Goal: Task Accomplishment & Management: Manage account settings

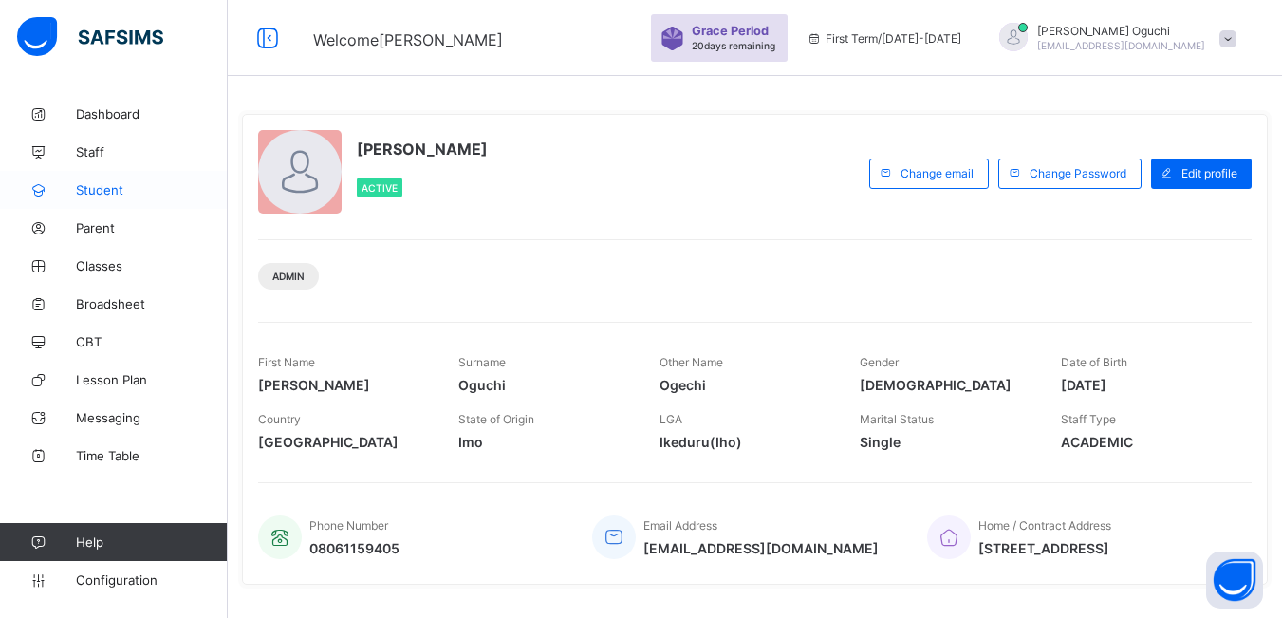
click at [79, 187] on span "Student" at bounding box center [152, 189] width 152 height 15
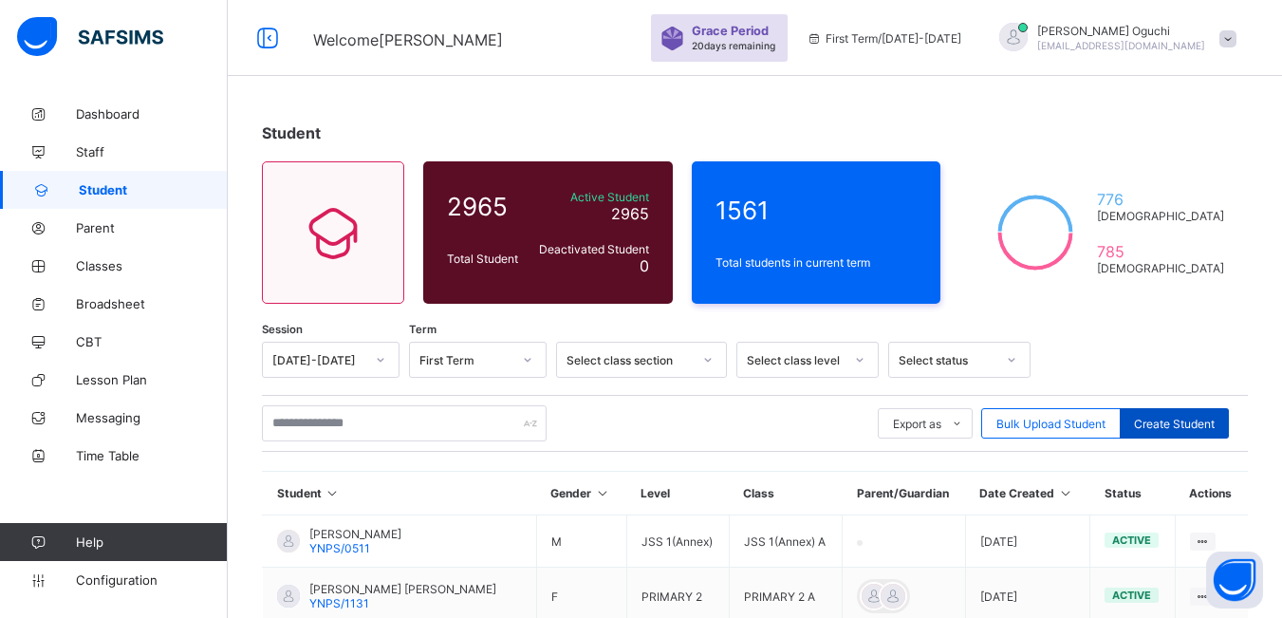
click at [1175, 425] on span "Create Student" at bounding box center [1174, 423] width 81 height 14
select select "**"
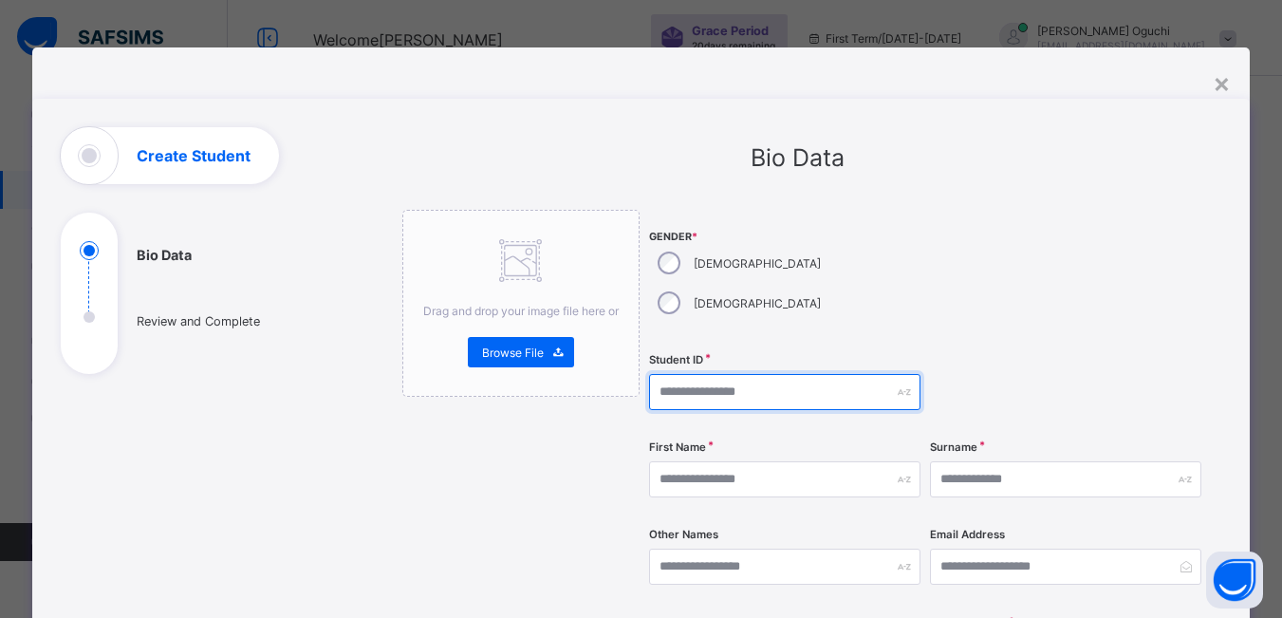
click at [681, 374] on input "text" at bounding box center [784, 392] width 271 height 36
type input "*******"
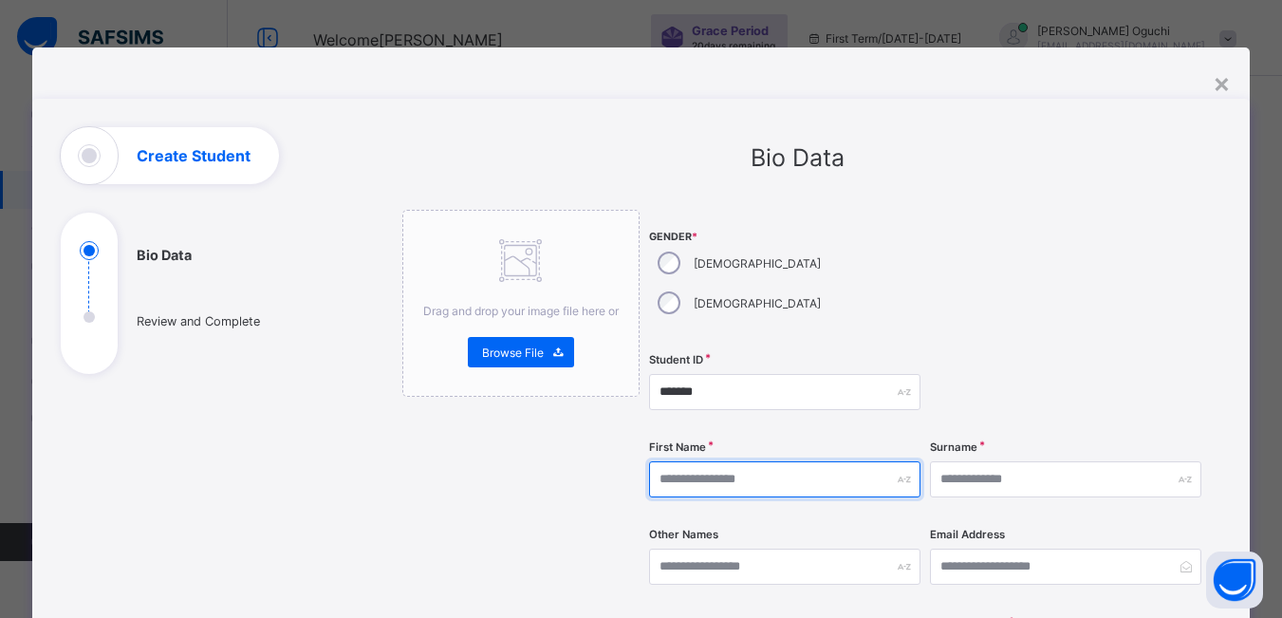
click at [746, 461] on input "text" at bounding box center [784, 479] width 271 height 36
type input "**********"
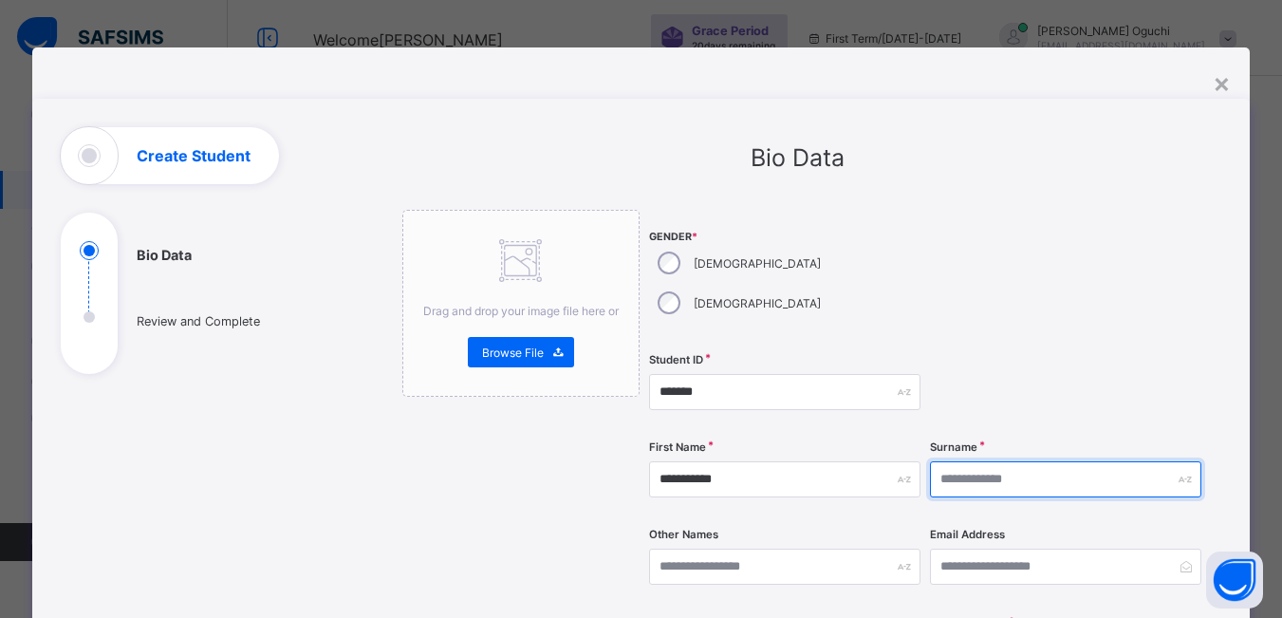
click at [1017, 461] on input "text" at bounding box center [1065, 479] width 271 height 36
type input "******"
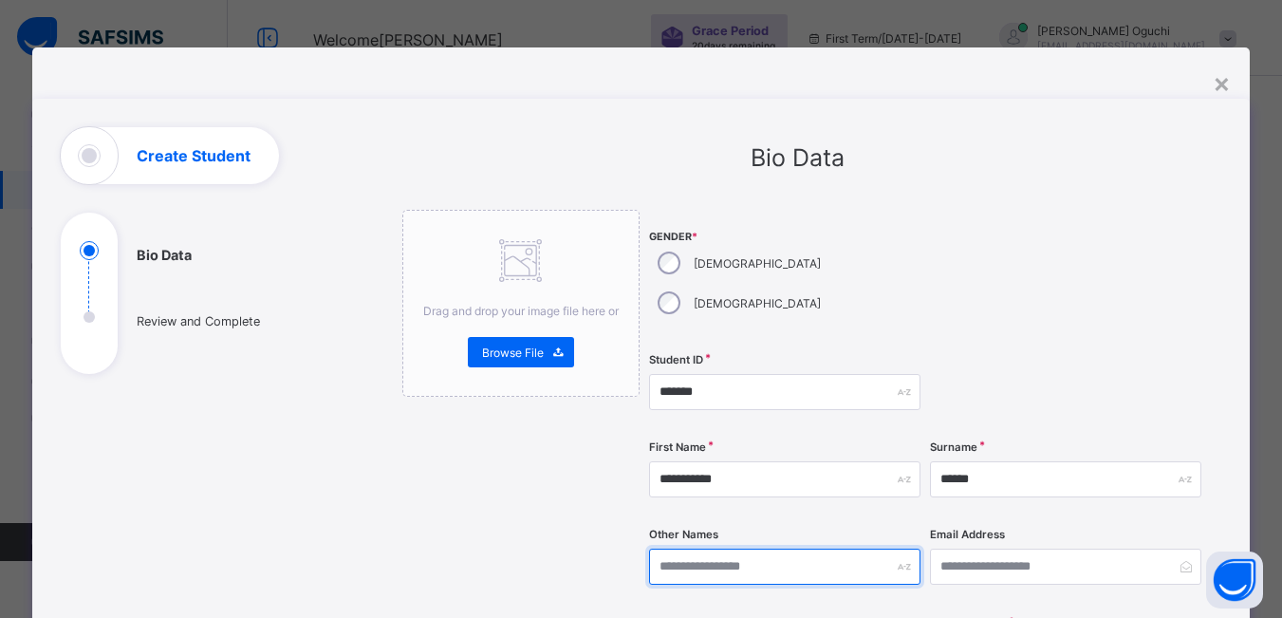
click at [776, 548] on input "text" at bounding box center [784, 566] width 271 height 36
type input "*****"
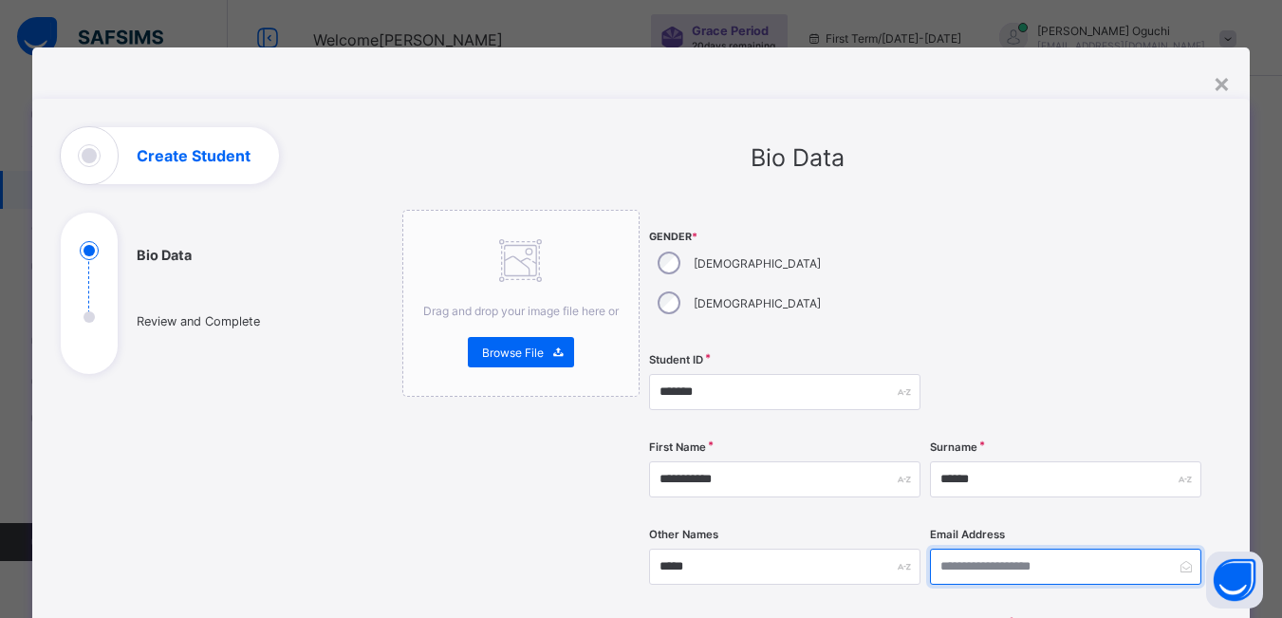
click at [978, 548] on input "email" at bounding box center [1065, 566] width 271 height 36
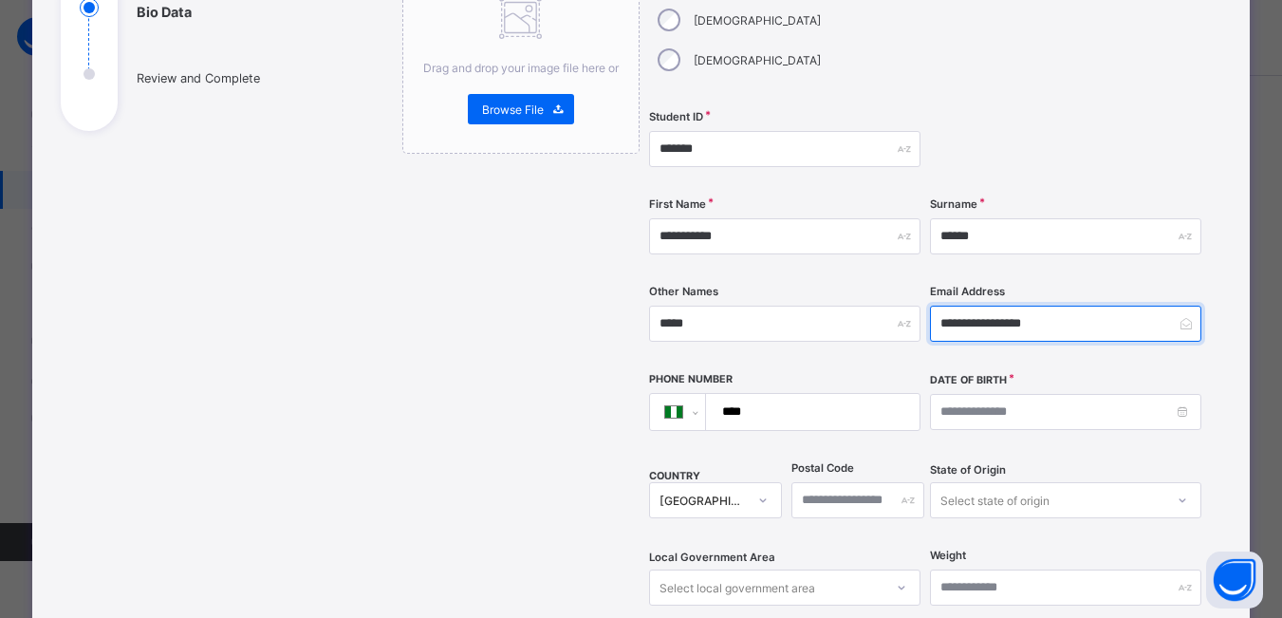
scroll to position [285, 0]
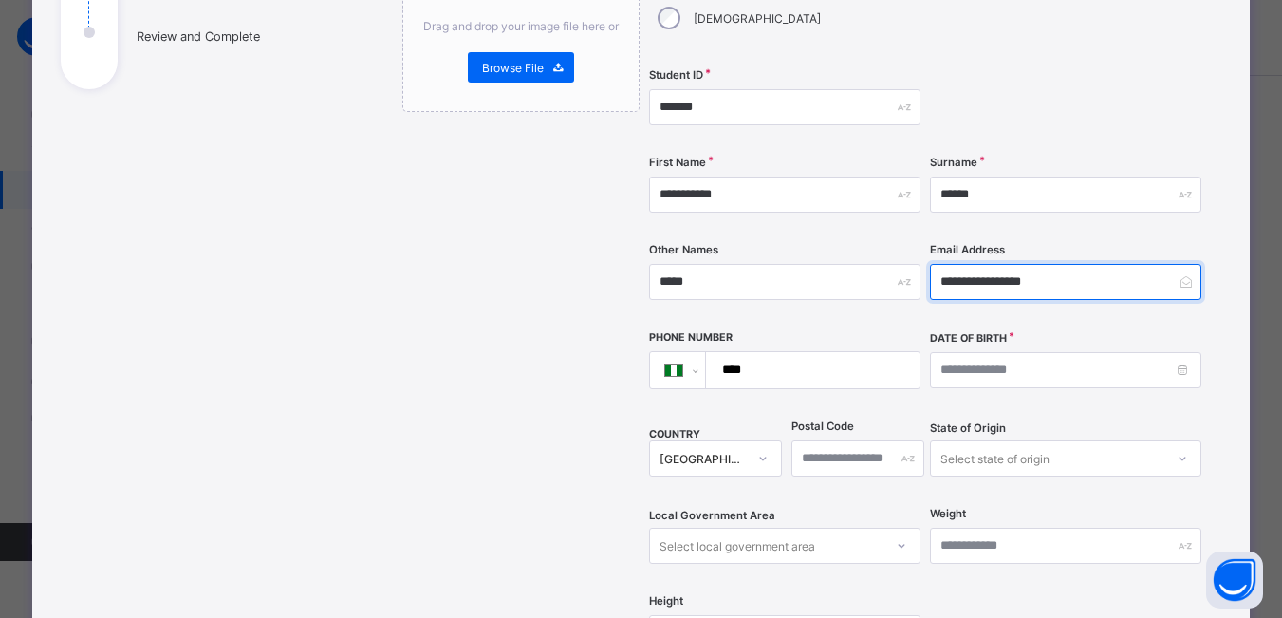
type input "**********"
click at [784, 352] on input "****" at bounding box center [808, 370] width 197 height 36
type input "**********"
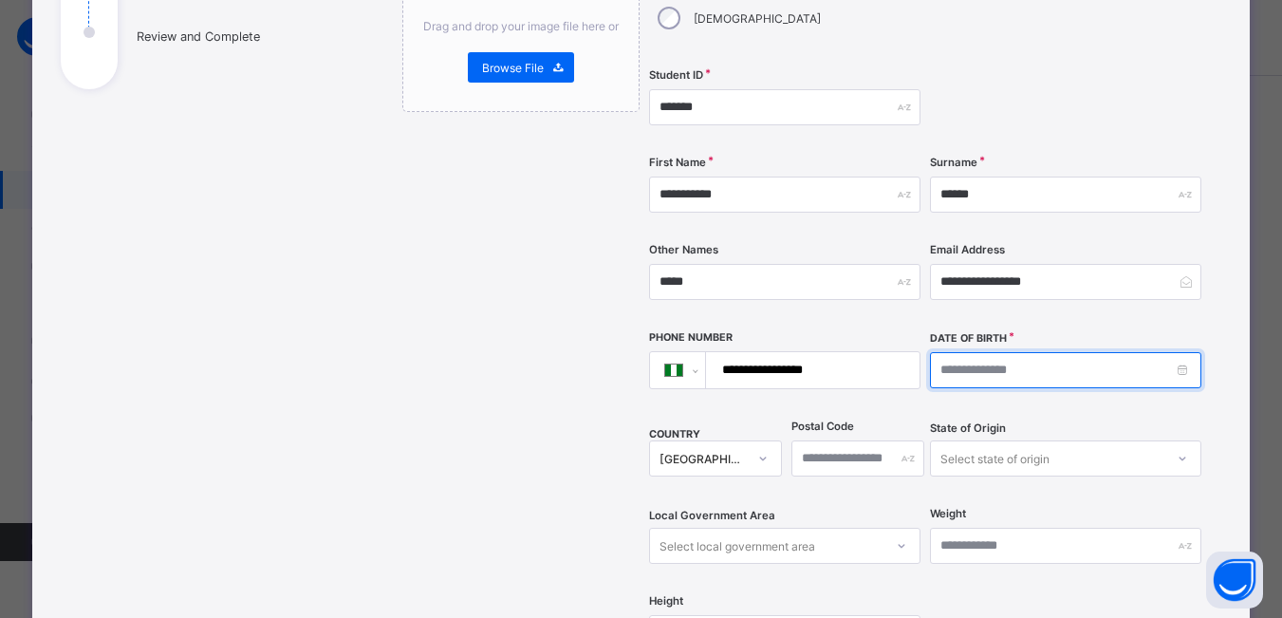
click at [956, 352] on input at bounding box center [1065, 370] width 271 height 36
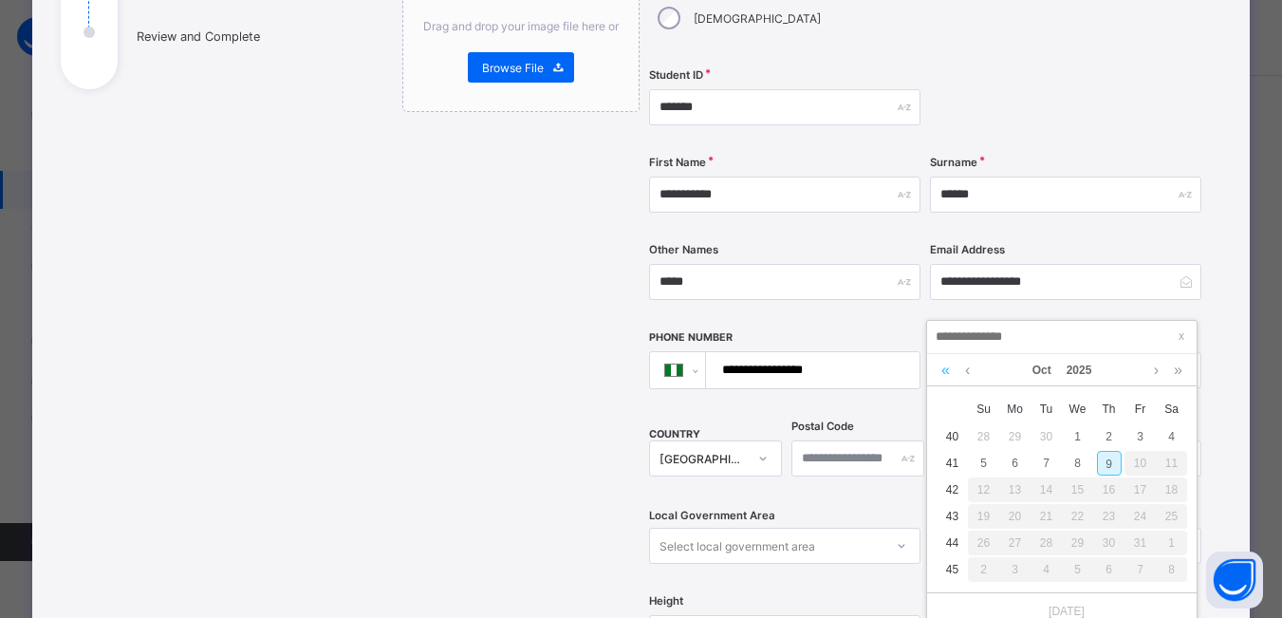
click at [942, 378] on link at bounding box center [945, 370] width 18 height 32
click at [943, 377] on link at bounding box center [945, 370] width 18 height 32
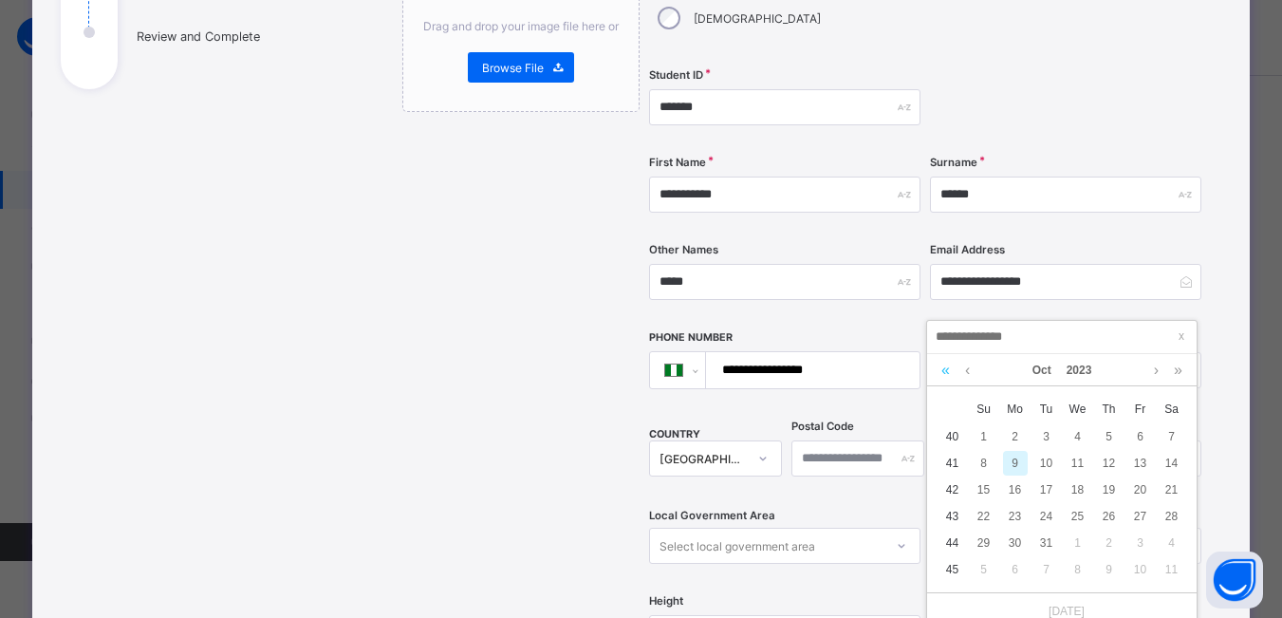
click at [943, 377] on link at bounding box center [945, 370] width 18 height 32
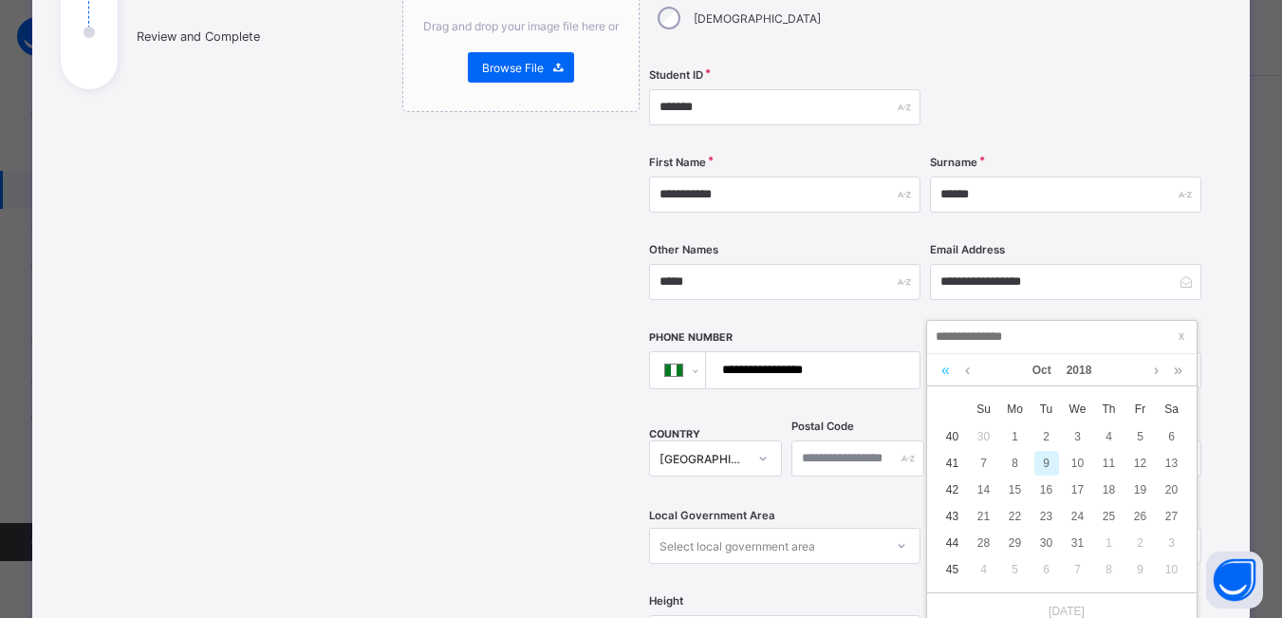
click at [943, 377] on link at bounding box center [945, 370] width 18 height 32
click at [966, 371] on link at bounding box center [967, 370] width 14 height 32
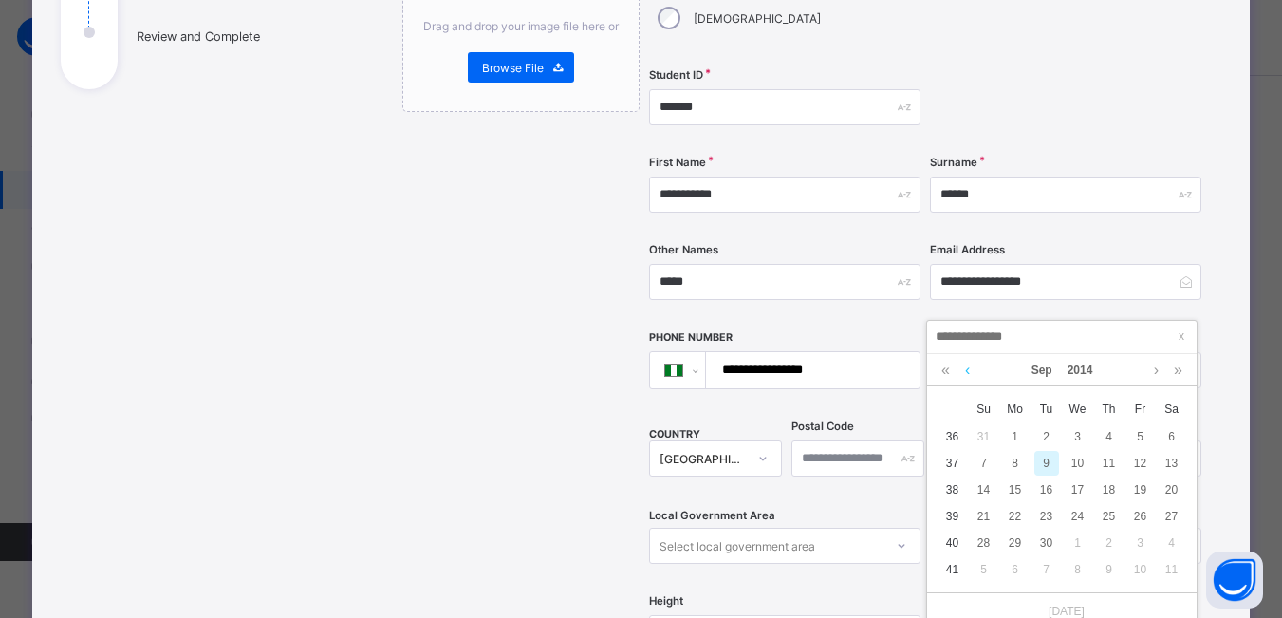
click at [966, 371] on link at bounding box center [967, 370] width 14 height 32
click at [1109, 544] on div "31" at bounding box center [1109, 542] width 25 height 25
type input "**********"
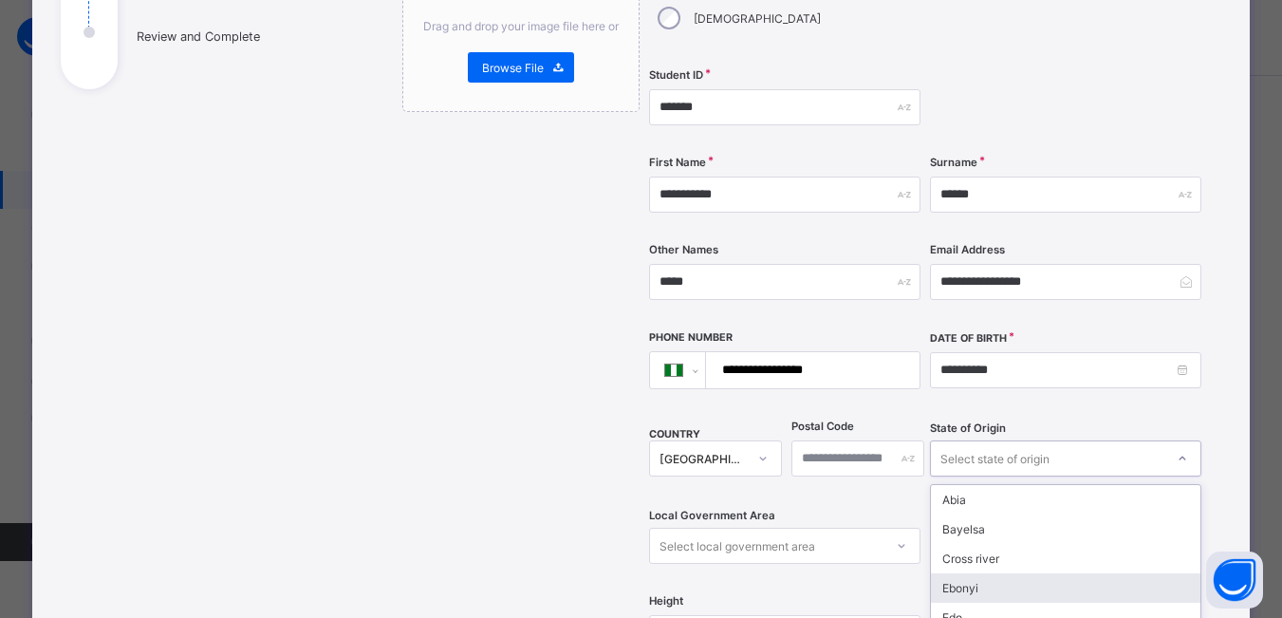
scroll to position [406, 0]
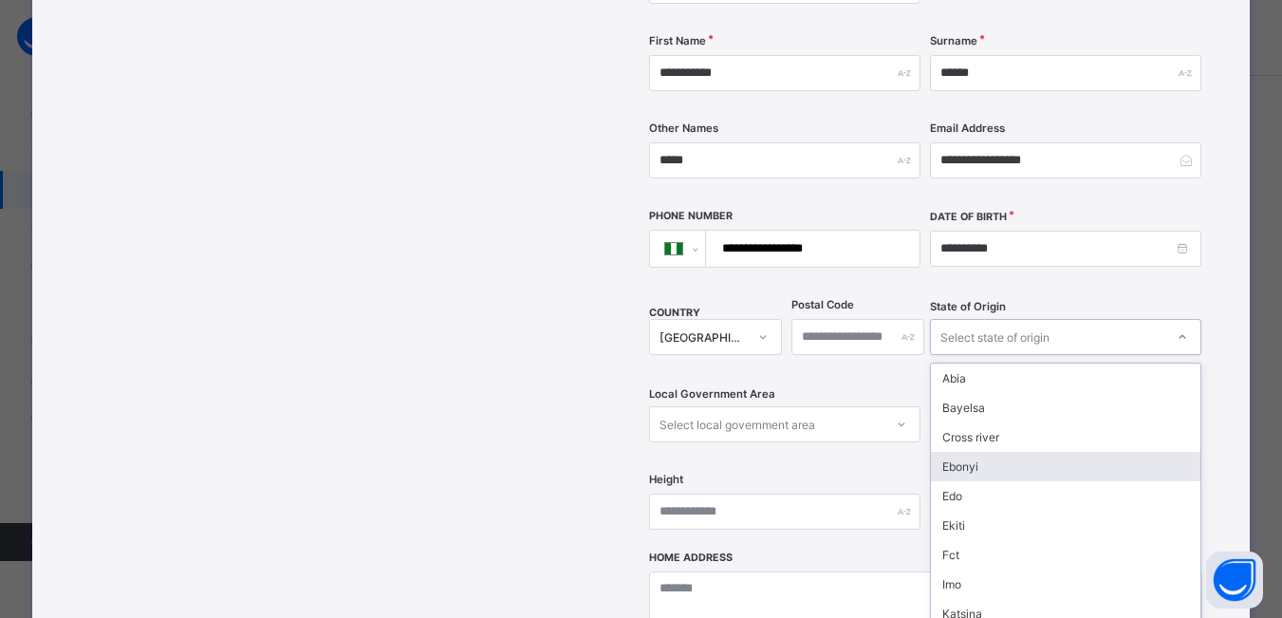
click at [1185, 355] on div "option Ebonyi focused, 4 of 37. 37 results available. Use Up and Down to choose…" at bounding box center [1065, 337] width 271 height 36
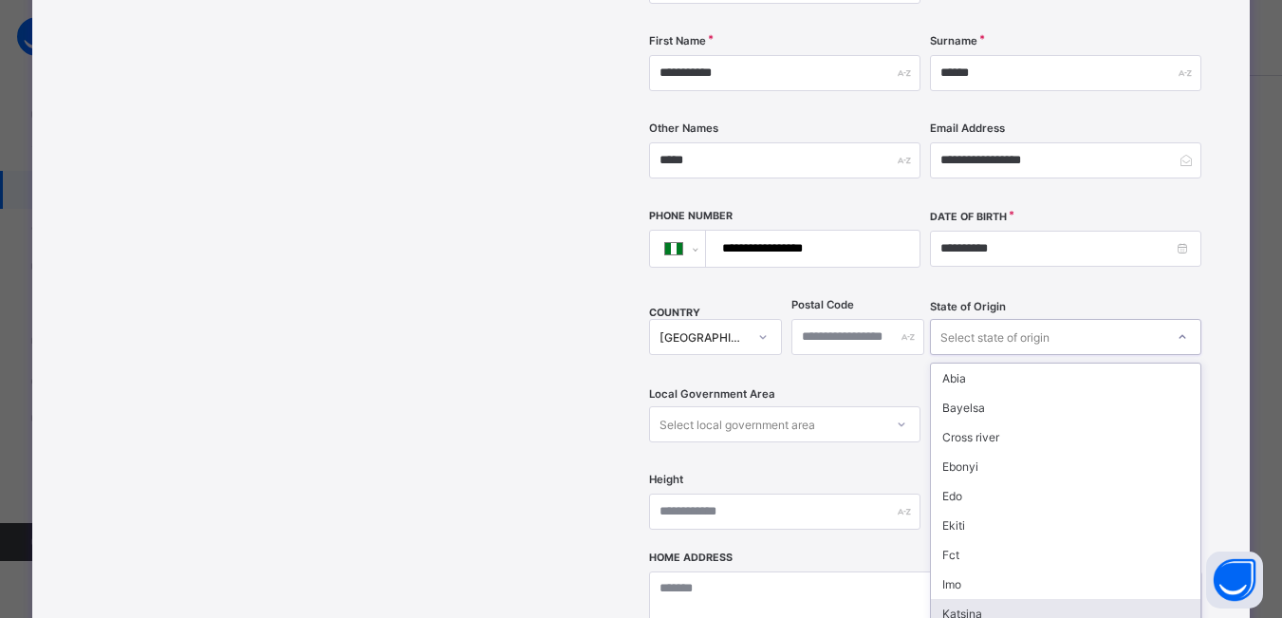
click at [967, 599] on div "Katsina" at bounding box center [1065, 613] width 269 height 29
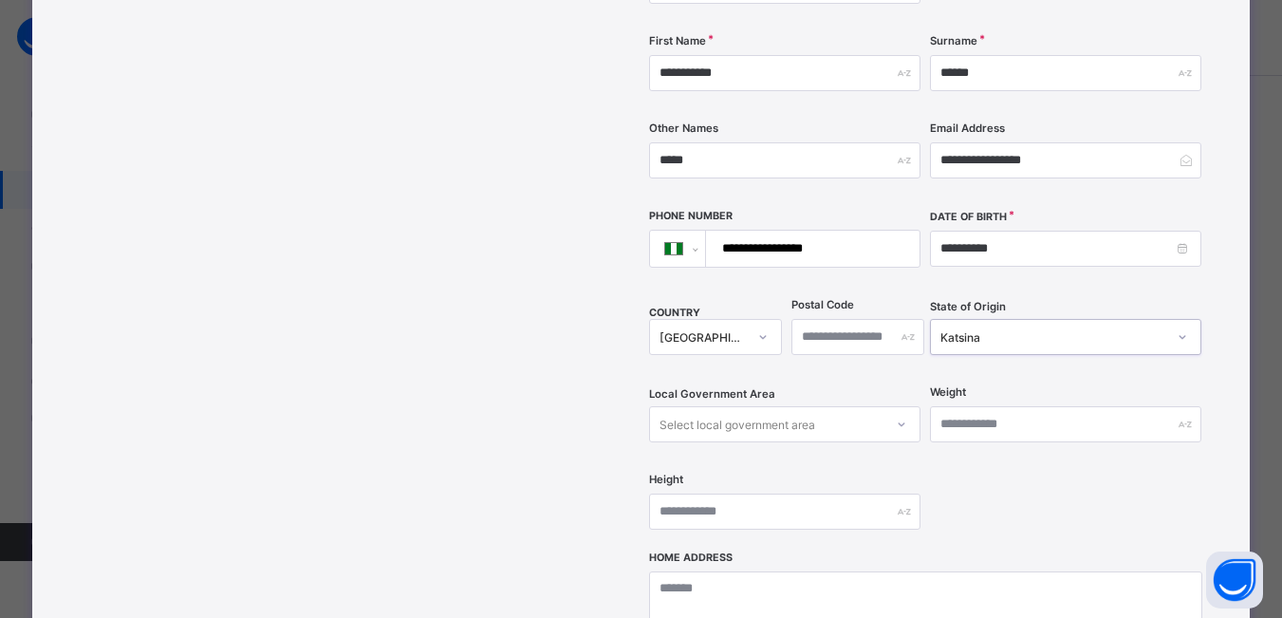
click at [899, 406] on div "Select local government area" at bounding box center [784, 424] width 271 height 36
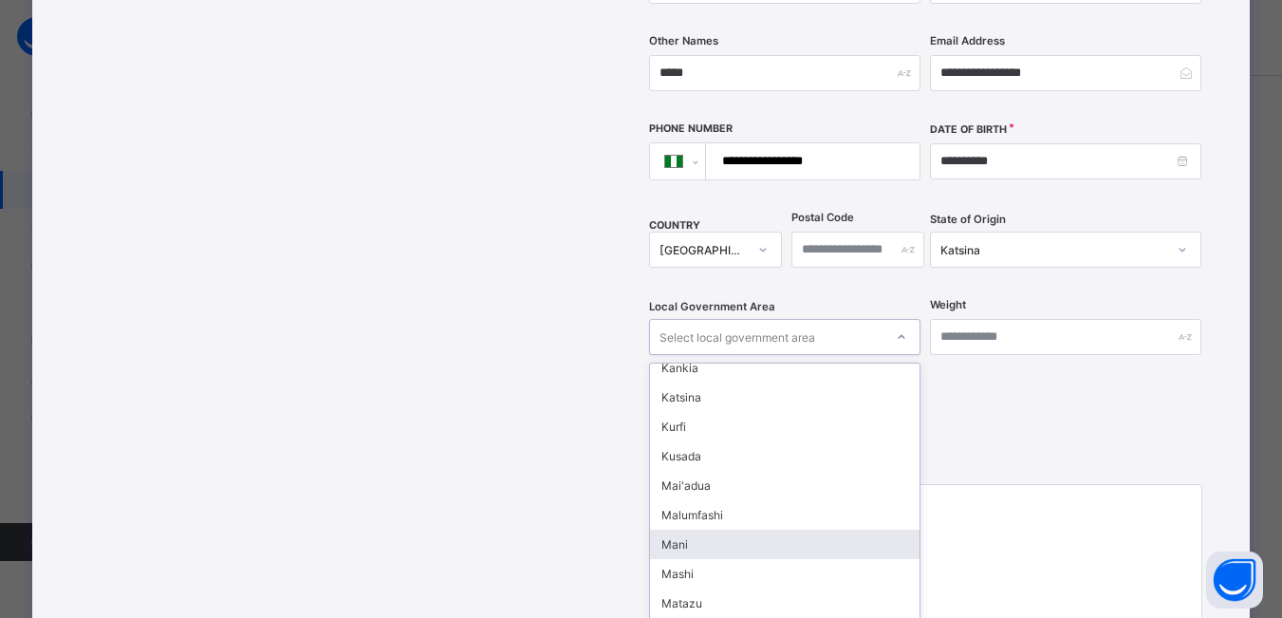
scroll to position [715, 0]
click at [581, 415] on div "Drag and drop your image file here or Browse File" at bounding box center [520, 257] width 237 height 1083
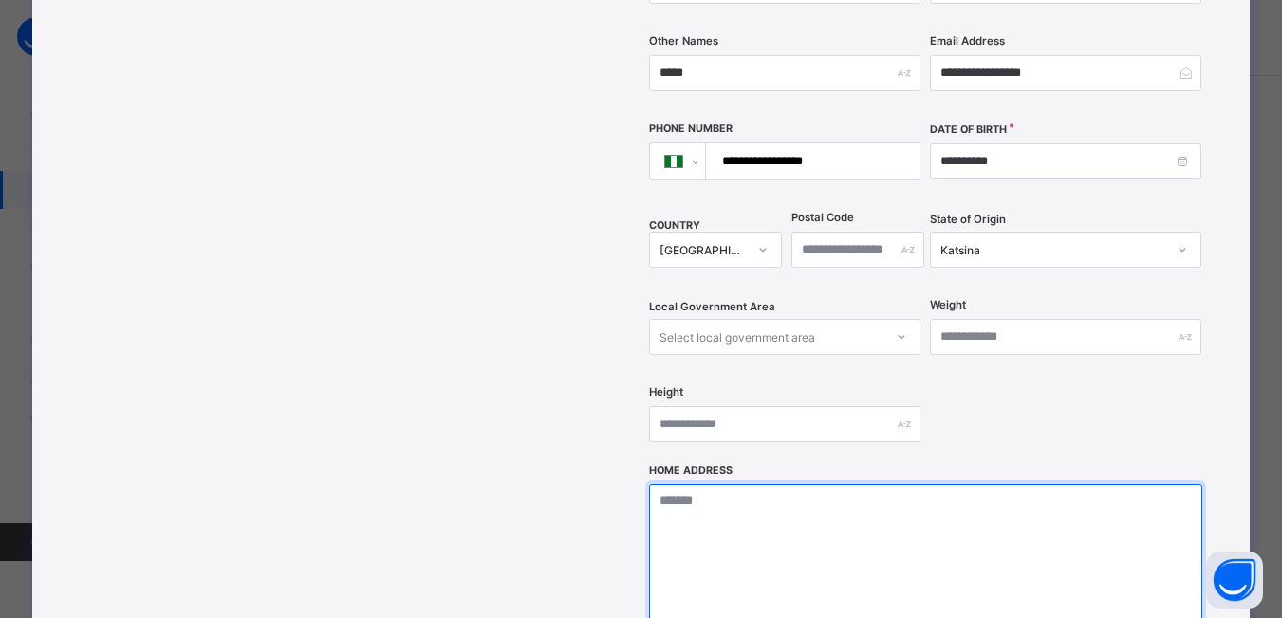
click at [745, 484] on textarea at bounding box center [925, 579] width 553 height 190
type textarea "*"
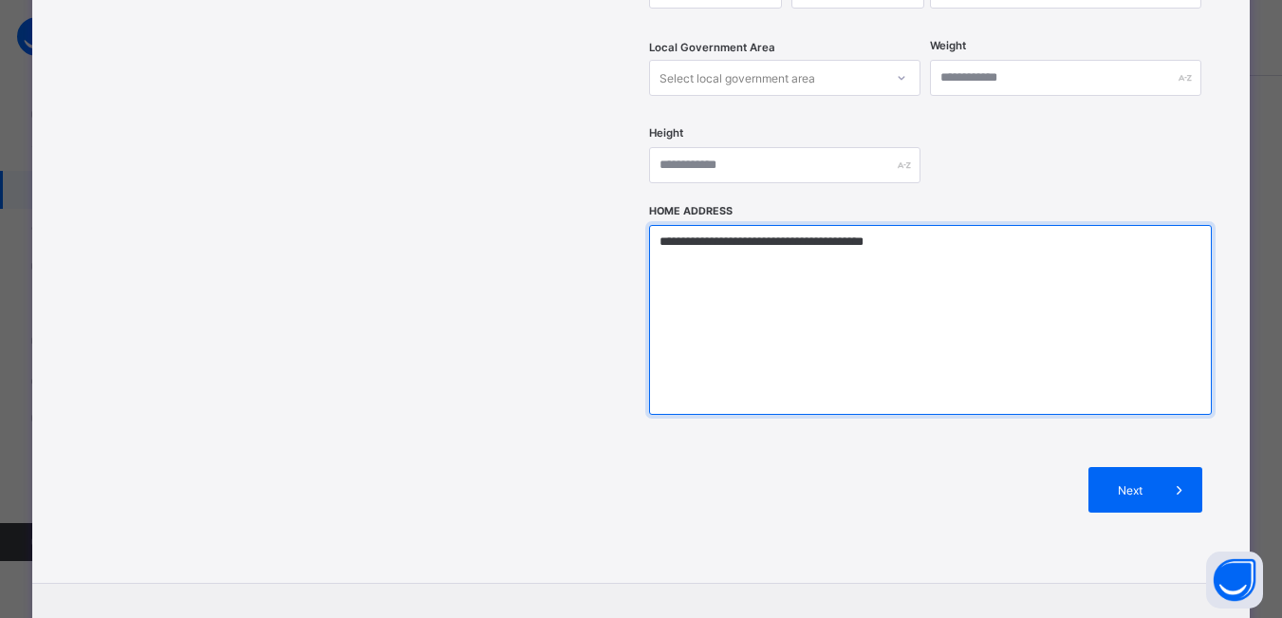
scroll to position [814, 0]
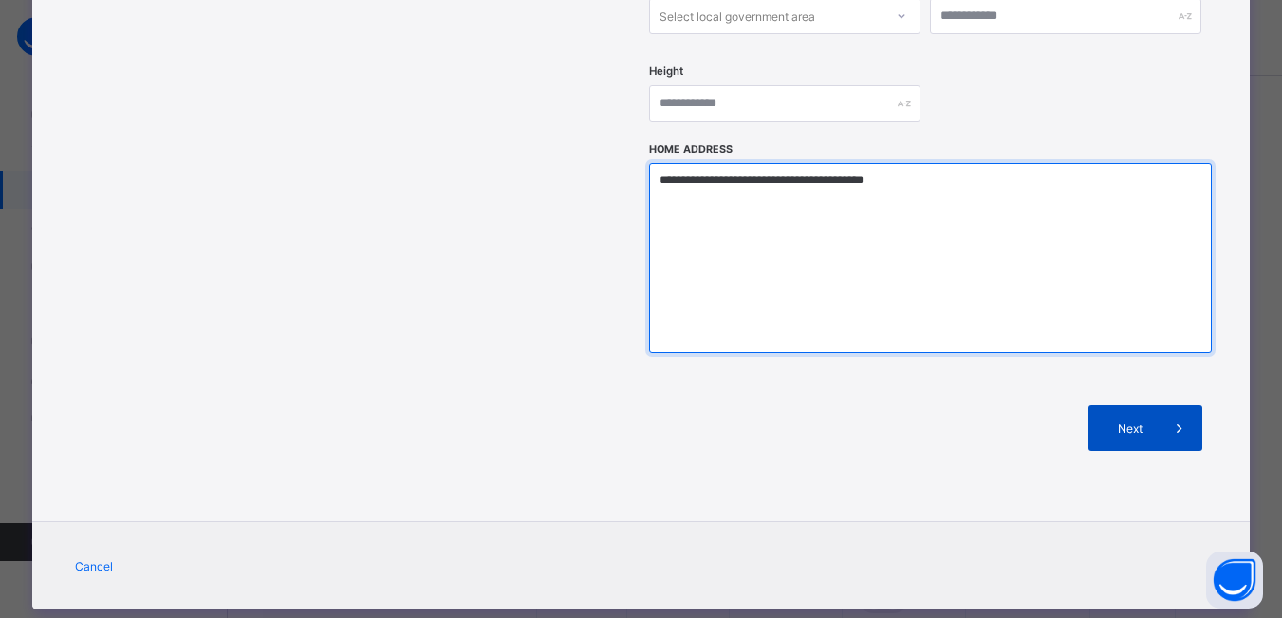
type textarea "**********"
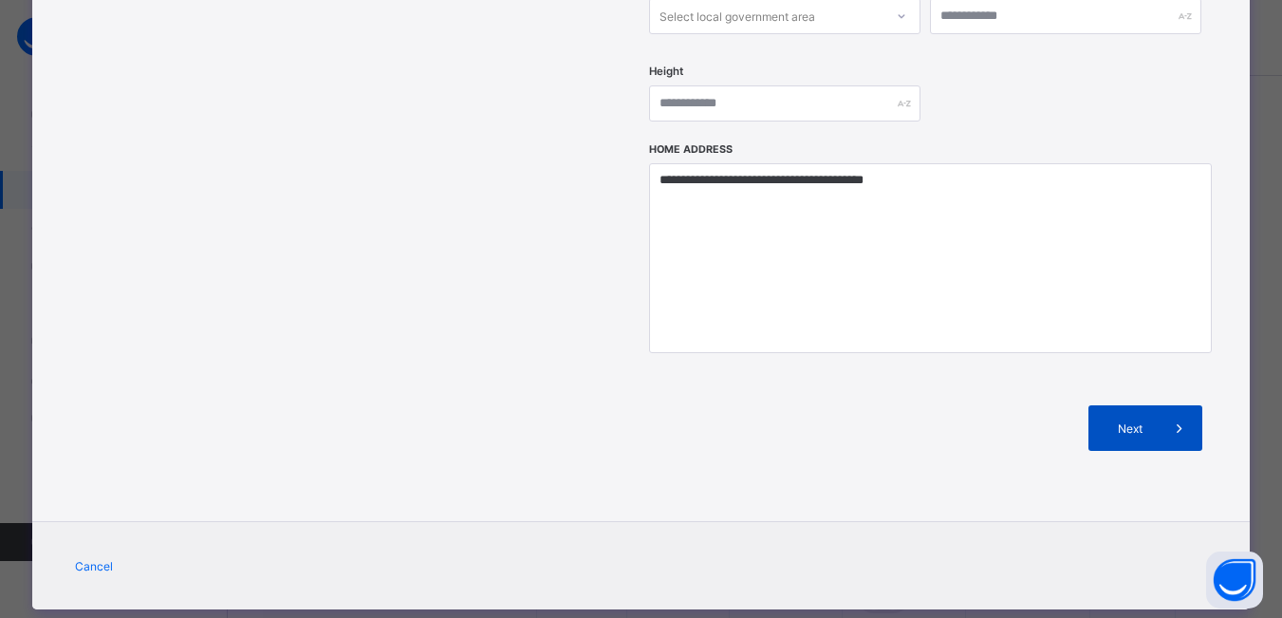
click at [1126, 421] on span "Next" at bounding box center [1129, 428] width 54 height 14
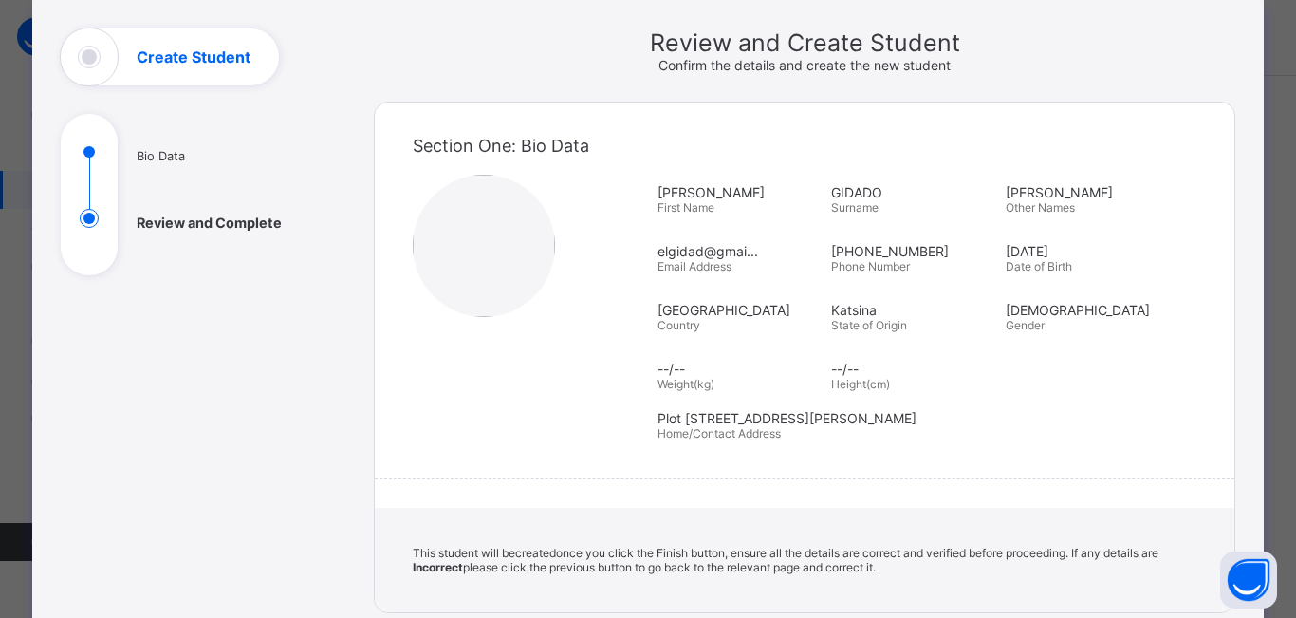
scroll to position [285, 0]
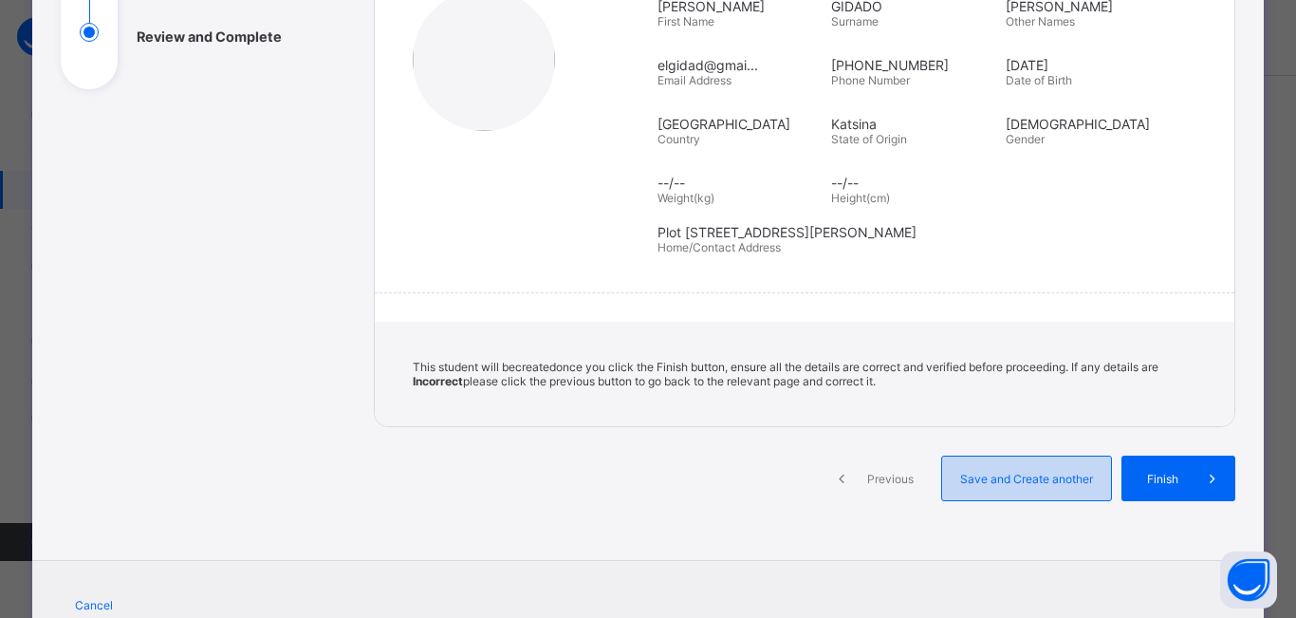
click at [1012, 484] on span "Save and Create another" at bounding box center [1026, 478] width 140 height 14
select select "**"
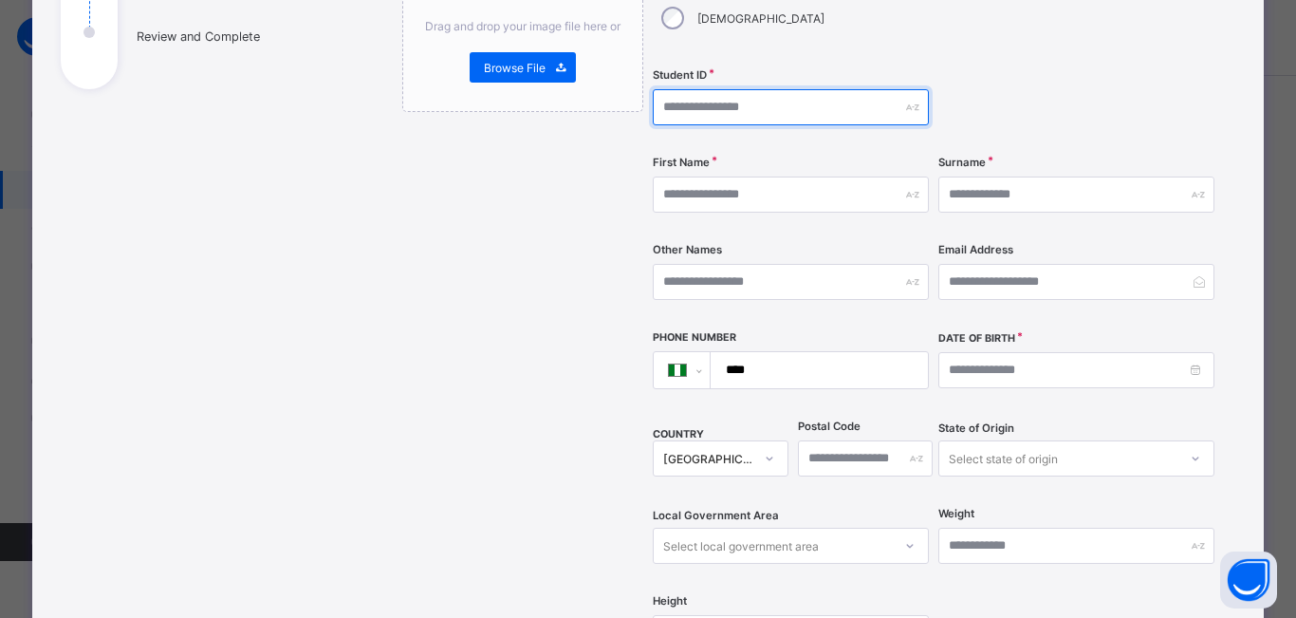
click at [732, 89] on input "text" at bounding box center [791, 107] width 276 height 36
type input "*"
type input "*******"
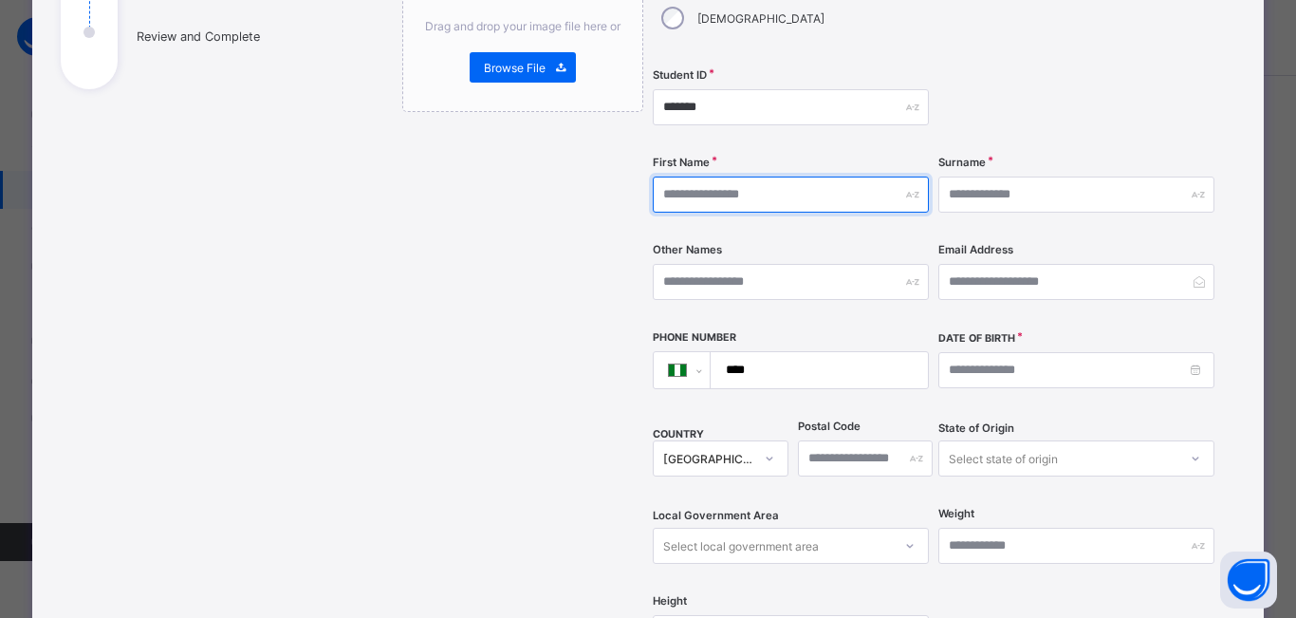
click at [722, 176] on input "text" at bounding box center [791, 194] width 276 height 36
type input "********"
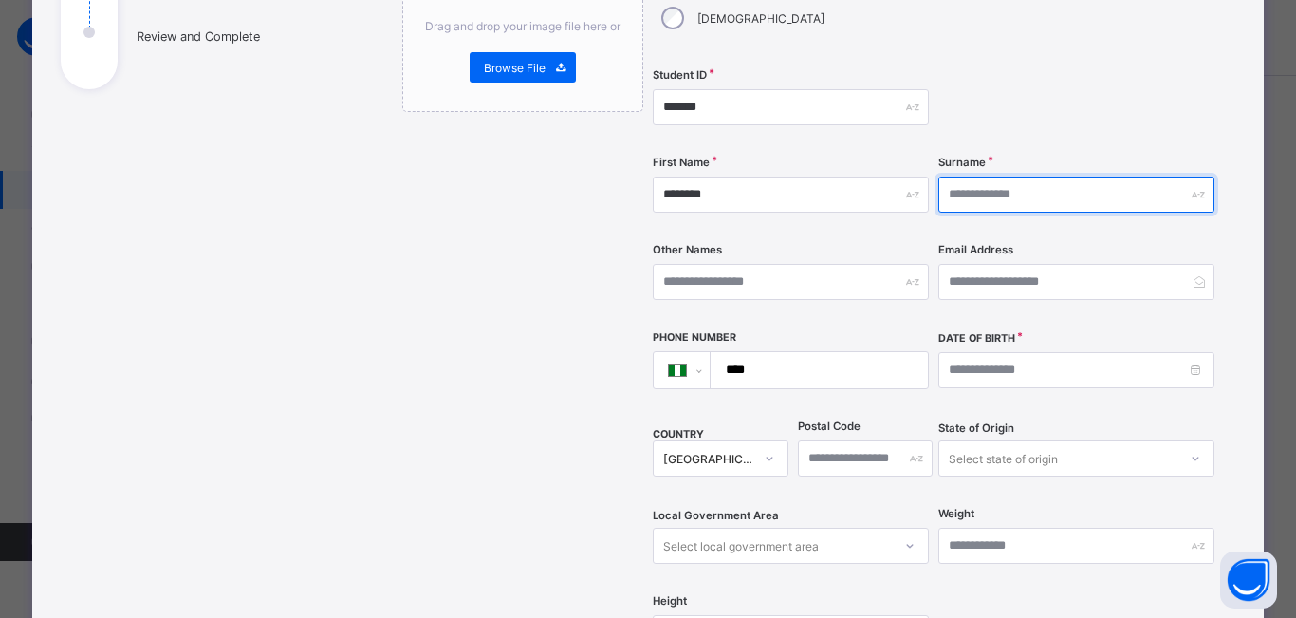
click at [968, 176] on input "text" at bounding box center [1076, 194] width 276 height 36
type input "******"
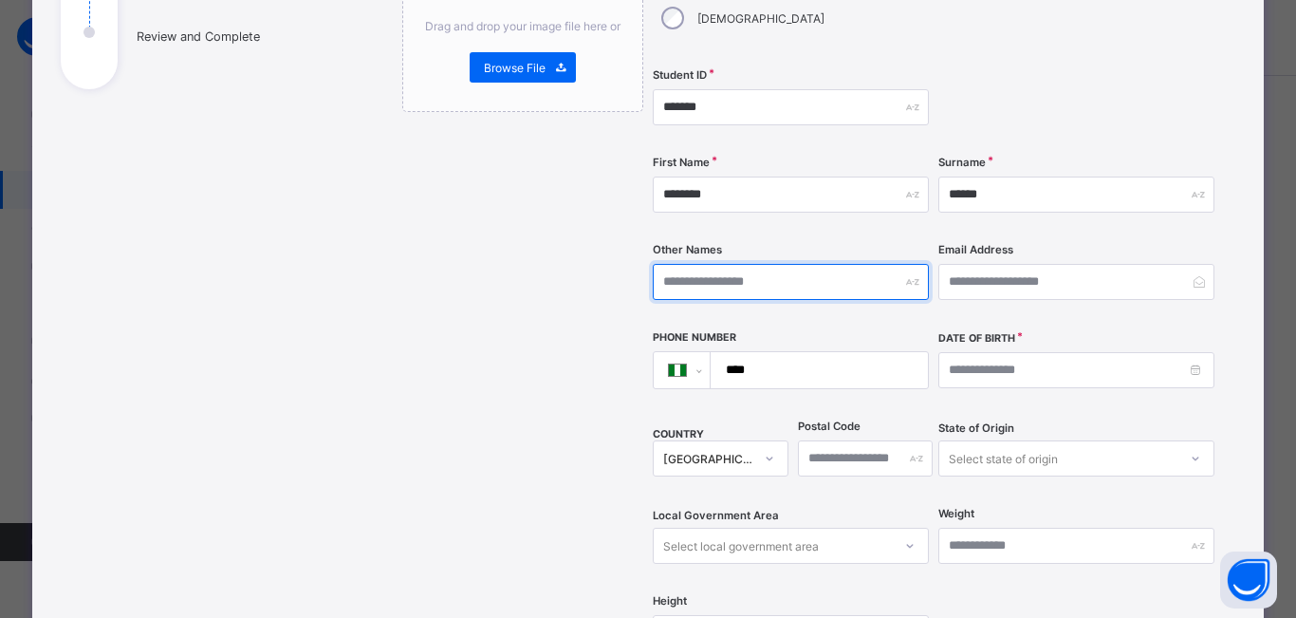
click at [764, 264] on input "text" at bounding box center [791, 282] width 276 height 36
type input "**********"
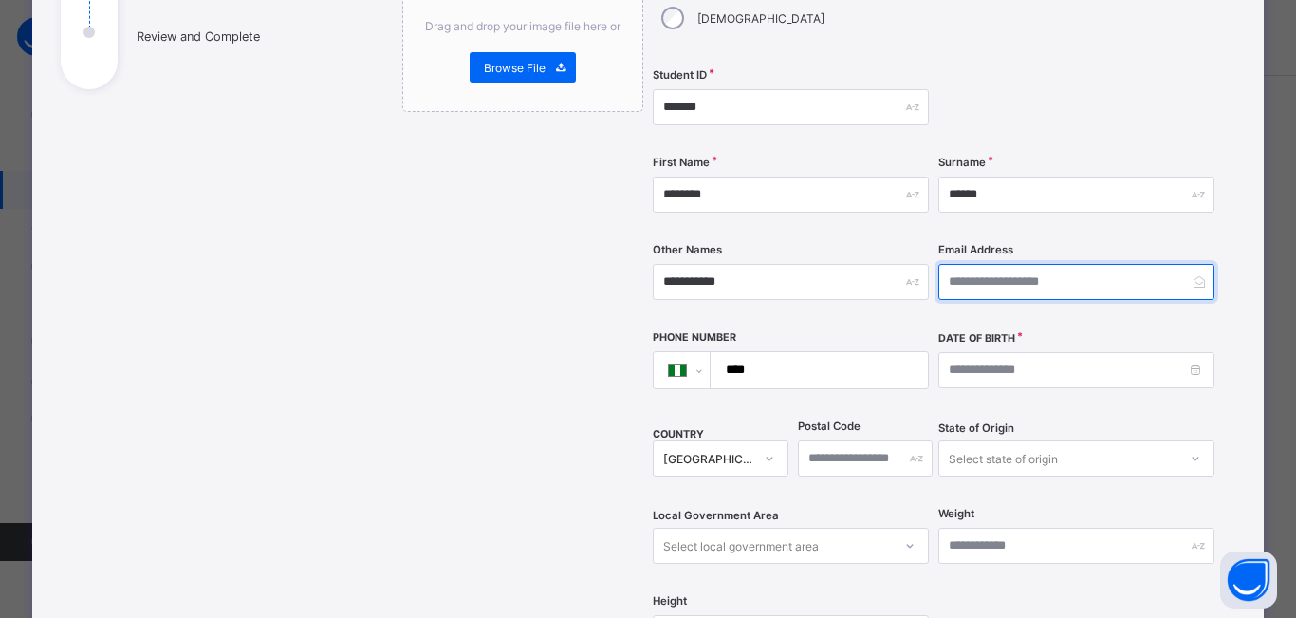
click at [1024, 264] on input "email" at bounding box center [1076, 282] width 276 height 36
type input "**********"
click at [822, 352] on input "****" at bounding box center [815, 370] width 202 height 36
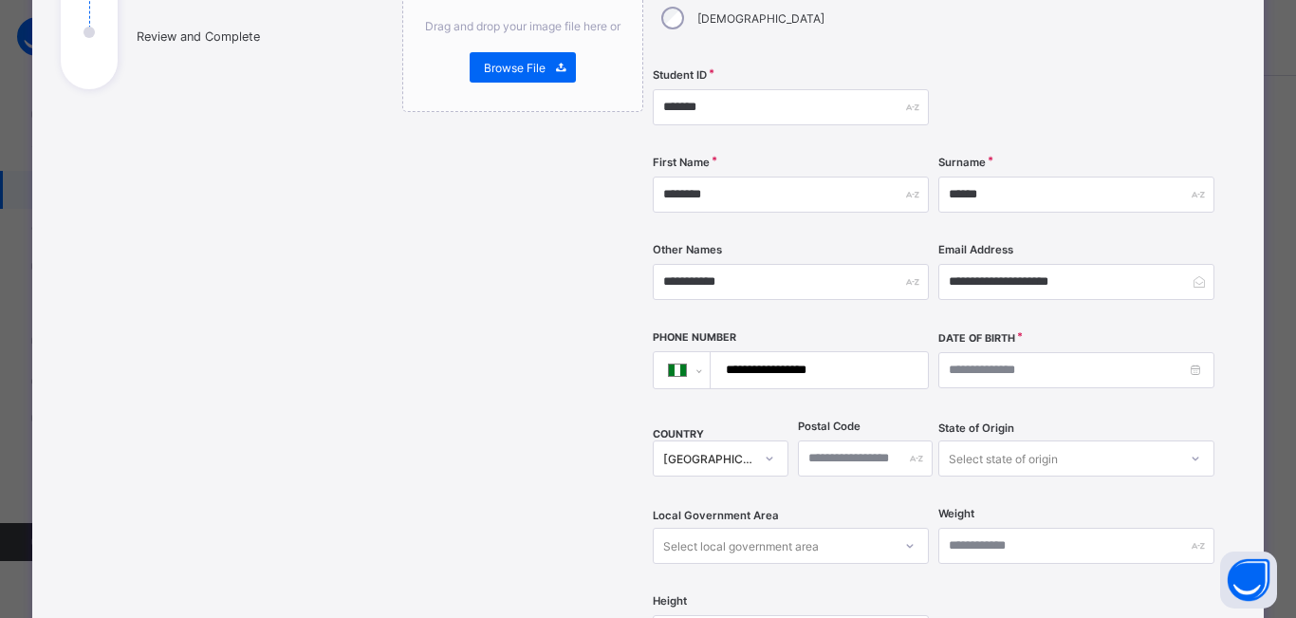
type input "**********"
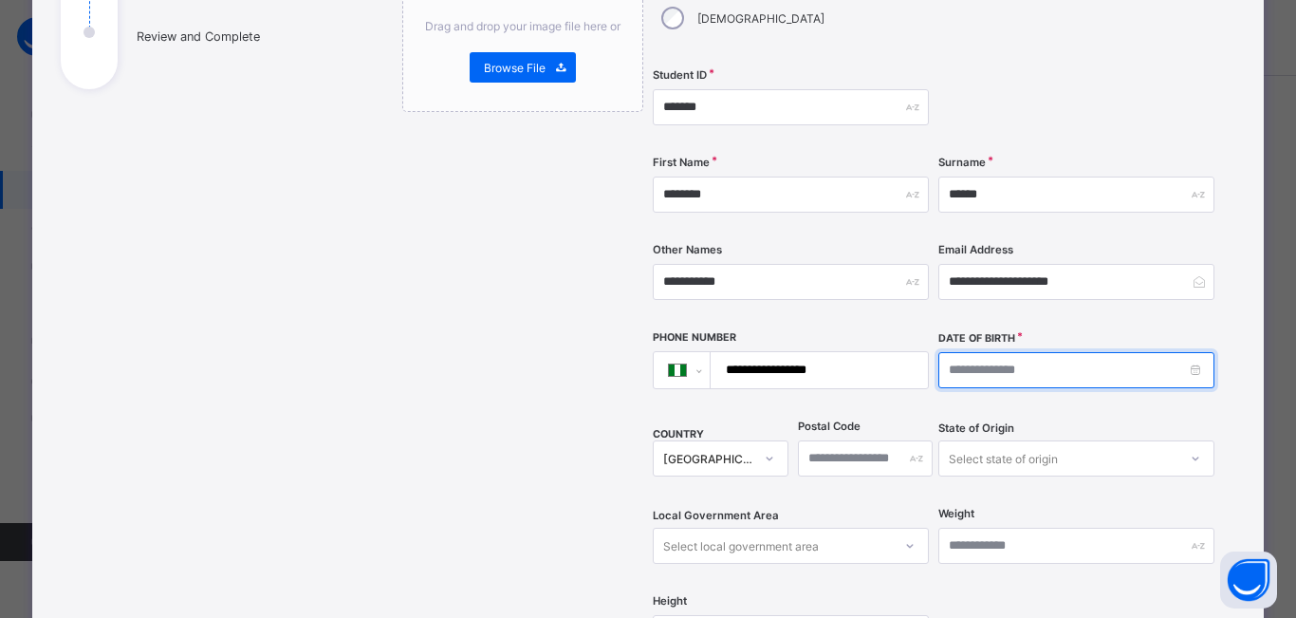
click at [952, 352] on input at bounding box center [1076, 370] width 276 height 36
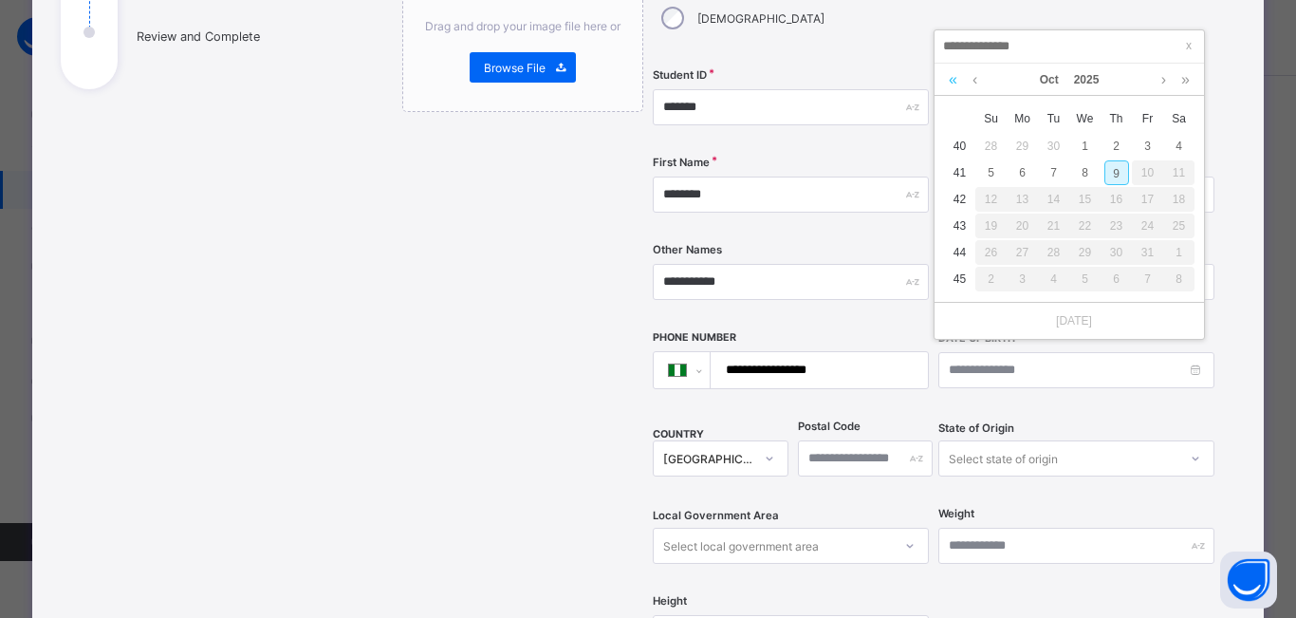
click at [955, 80] on link at bounding box center [953, 80] width 18 height 32
click at [955, 81] on link at bounding box center [953, 80] width 18 height 32
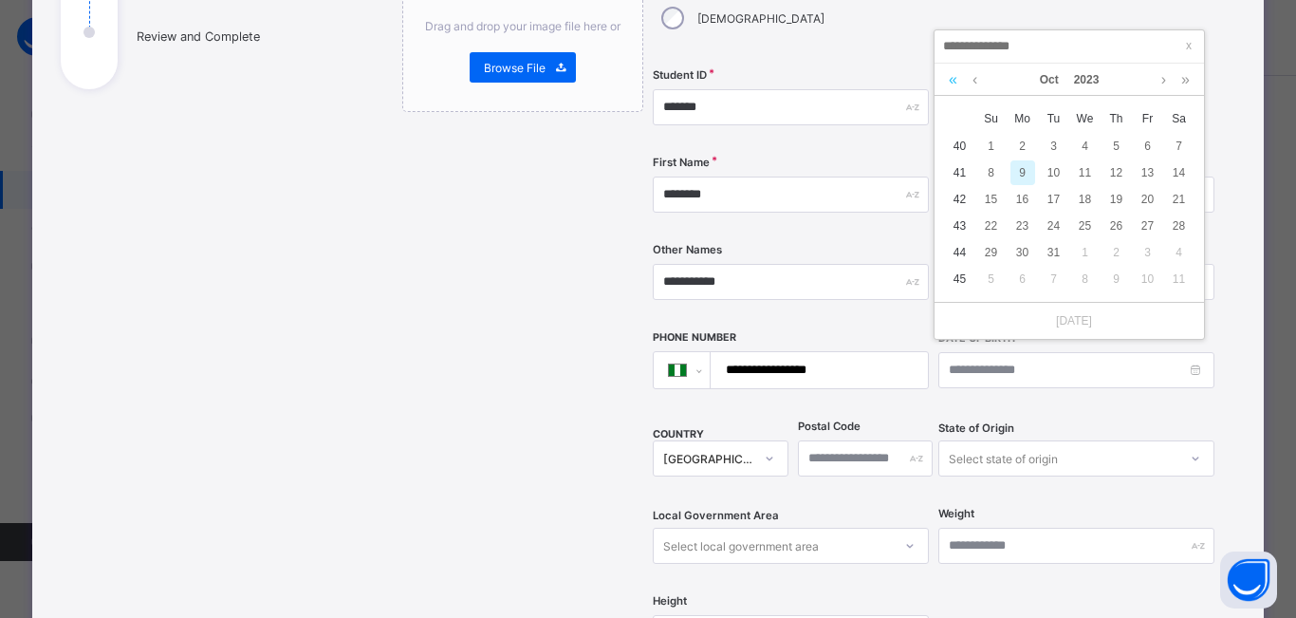
click at [956, 81] on link at bounding box center [953, 80] width 18 height 32
click at [957, 82] on link at bounding box center [953, 80] width 18 height 32
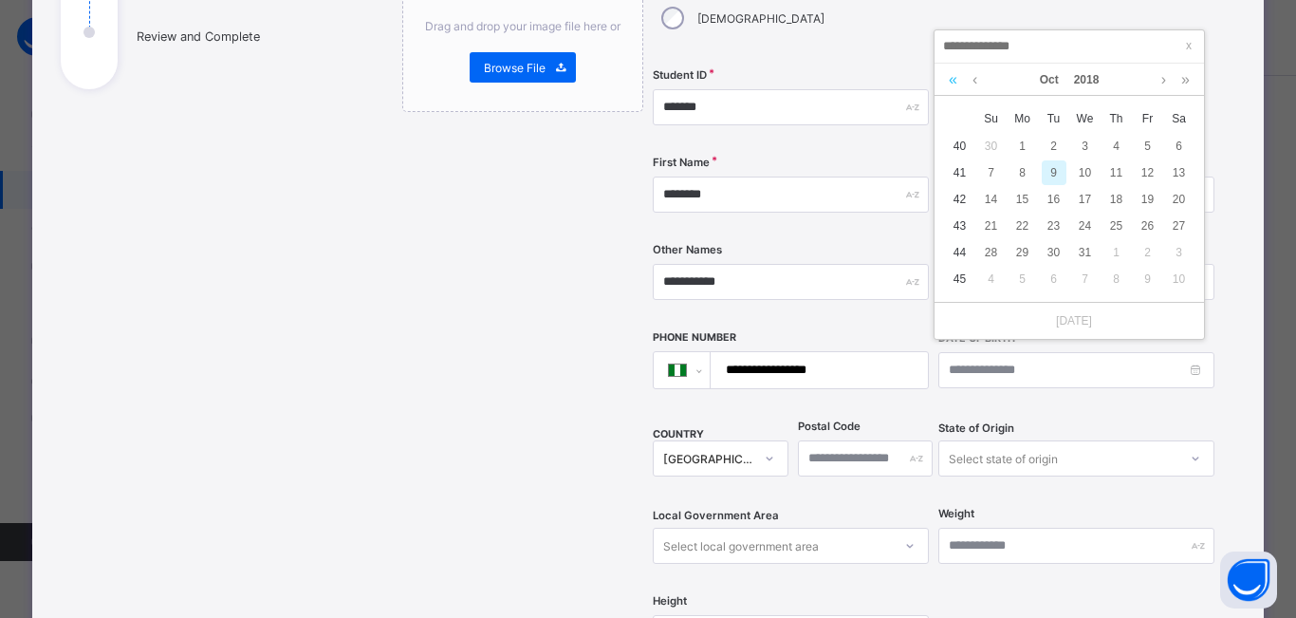
click at [957, 82] on link at bounding box center [953, 80] width 18 height 32
click at [1158, 78] on link at bounding box center [1163, 80] width 14 height 32
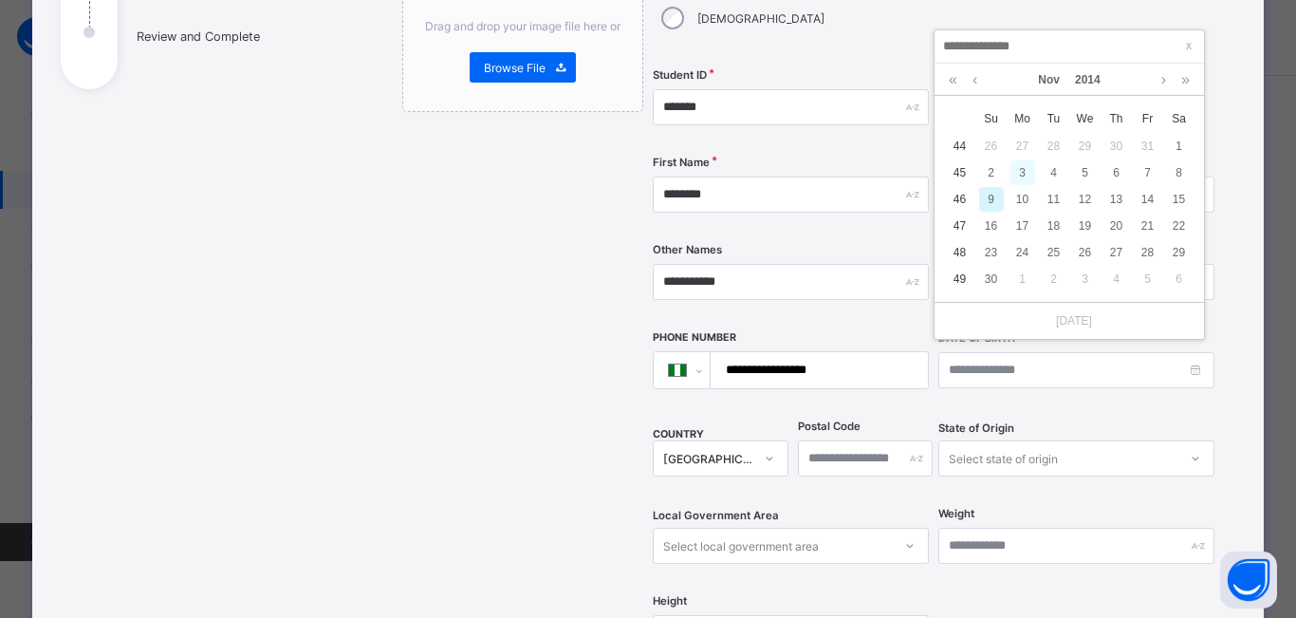
click at [1023, 164] on div "3" at bounding box center [1022, 172] width 25 height 25
type input "**********"
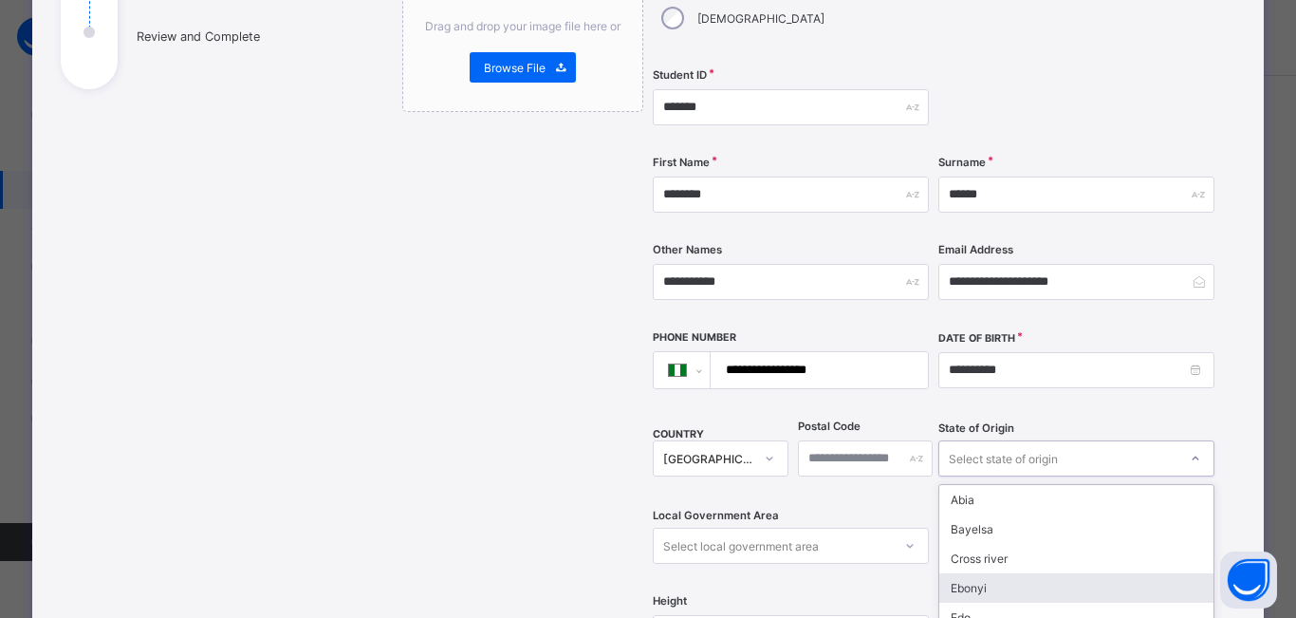
click at [1002, 440] on div "option Ebonyi focused, 4 of 37. 37 results available. Use Up and Down to choose…" at bounding box center [1076, 458] width 276 height 36
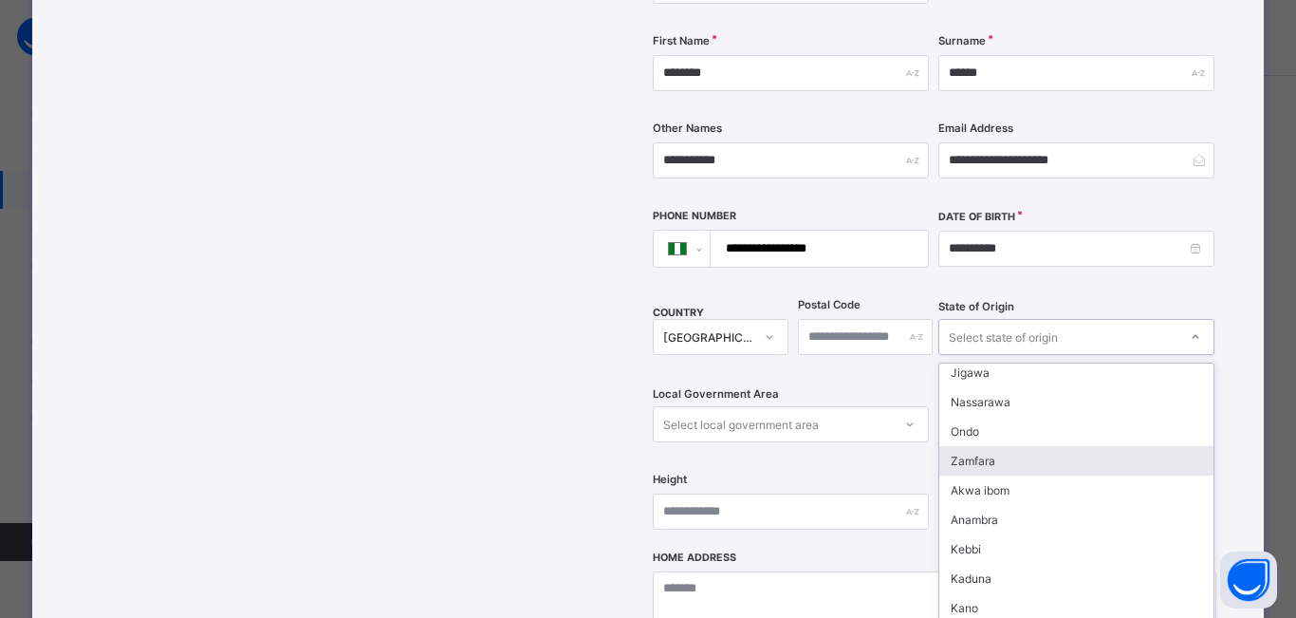
scroll to position [474, 0]
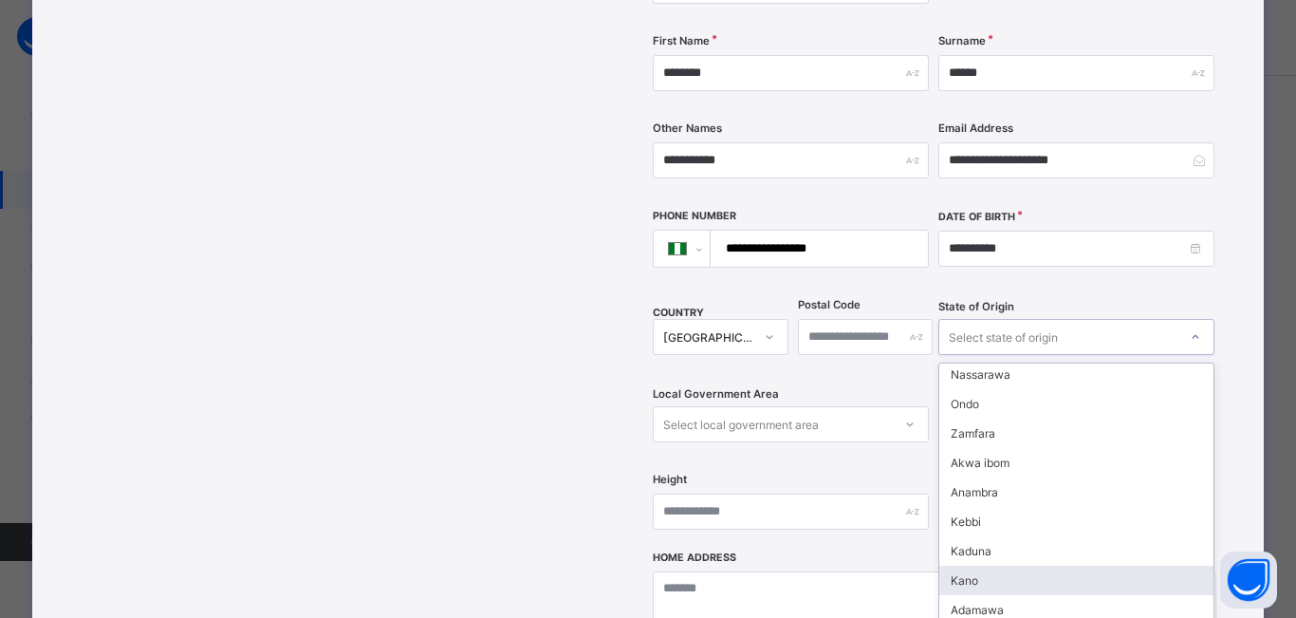
click at [987, 565] on div "Kano" at bounding box center [1076, 579] width 274 height 29
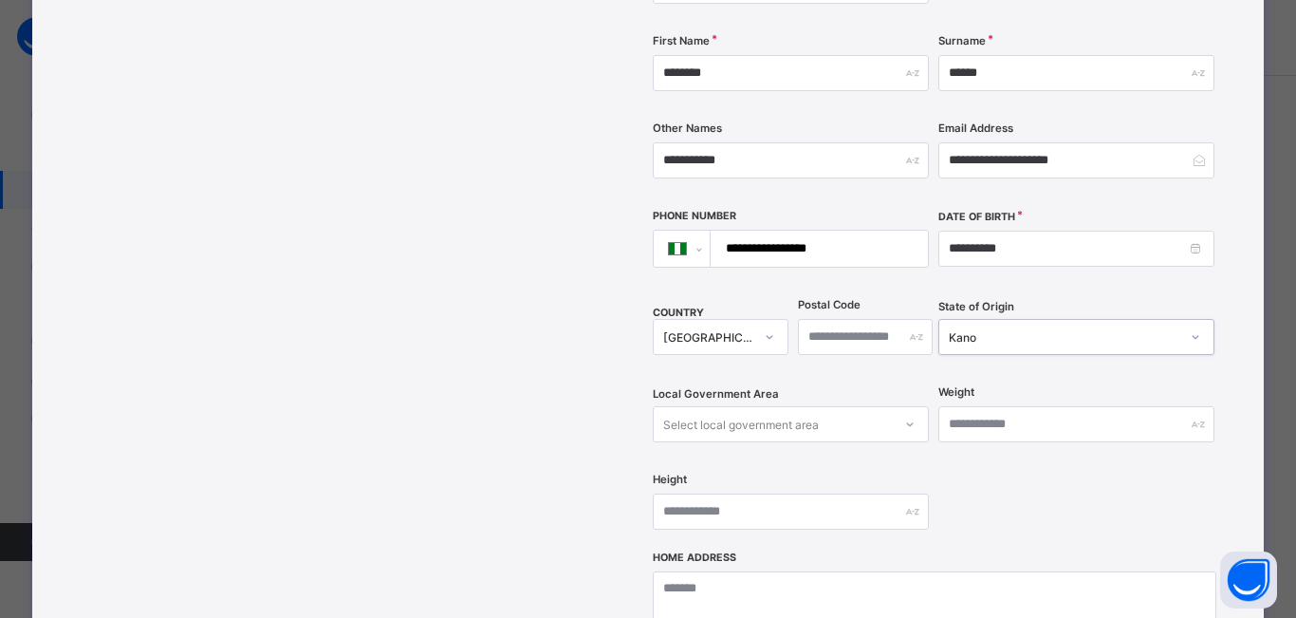
click at [911, 406] on div "Select local government area" at bounding box center [791, 424] width 276 height 36
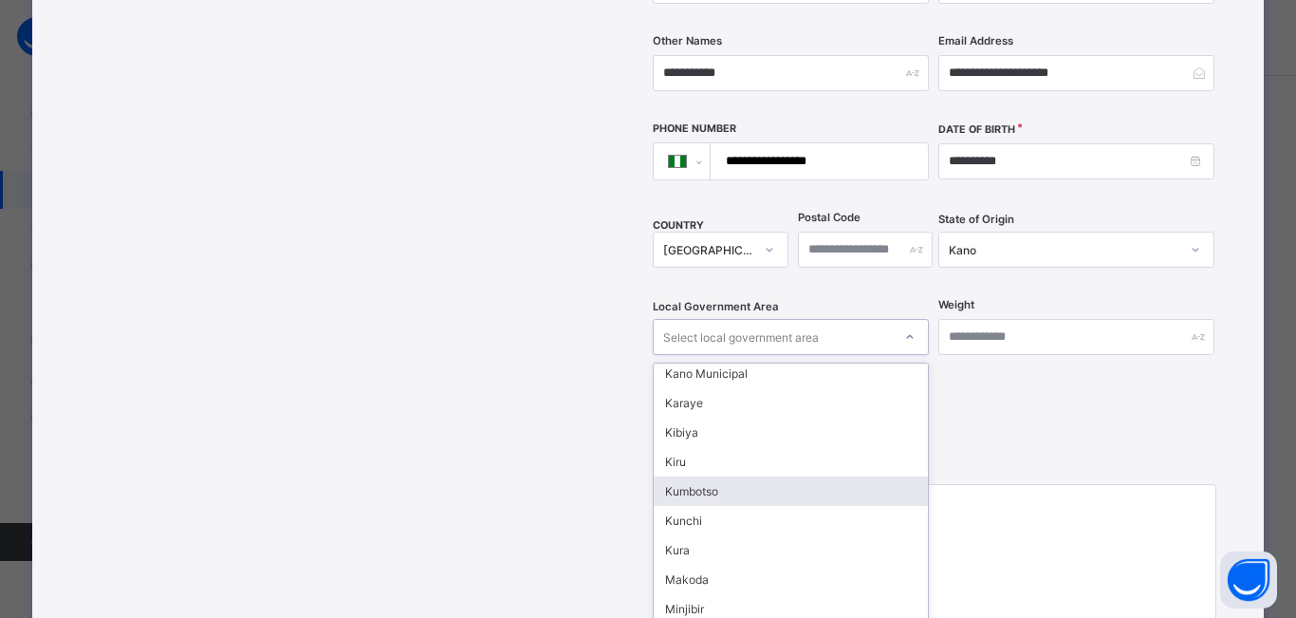
scroll to position [664, 0]
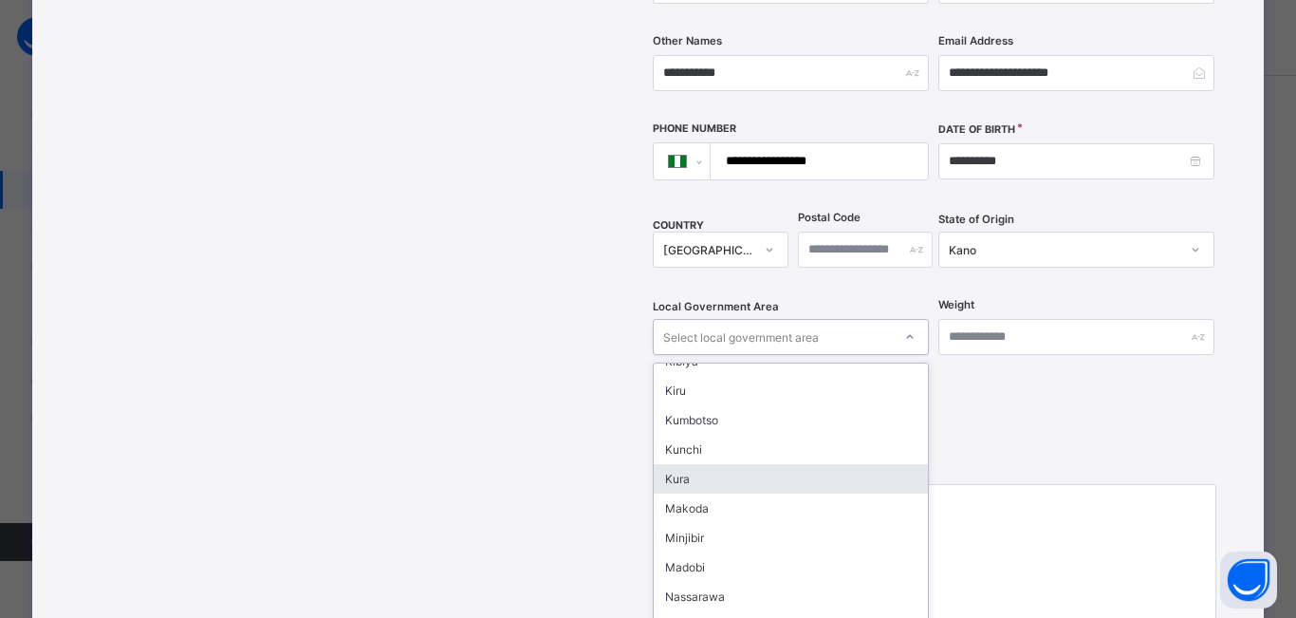
click at [701, 464] on div "Kura" at bounding box center [791, 478] width 274 height 29
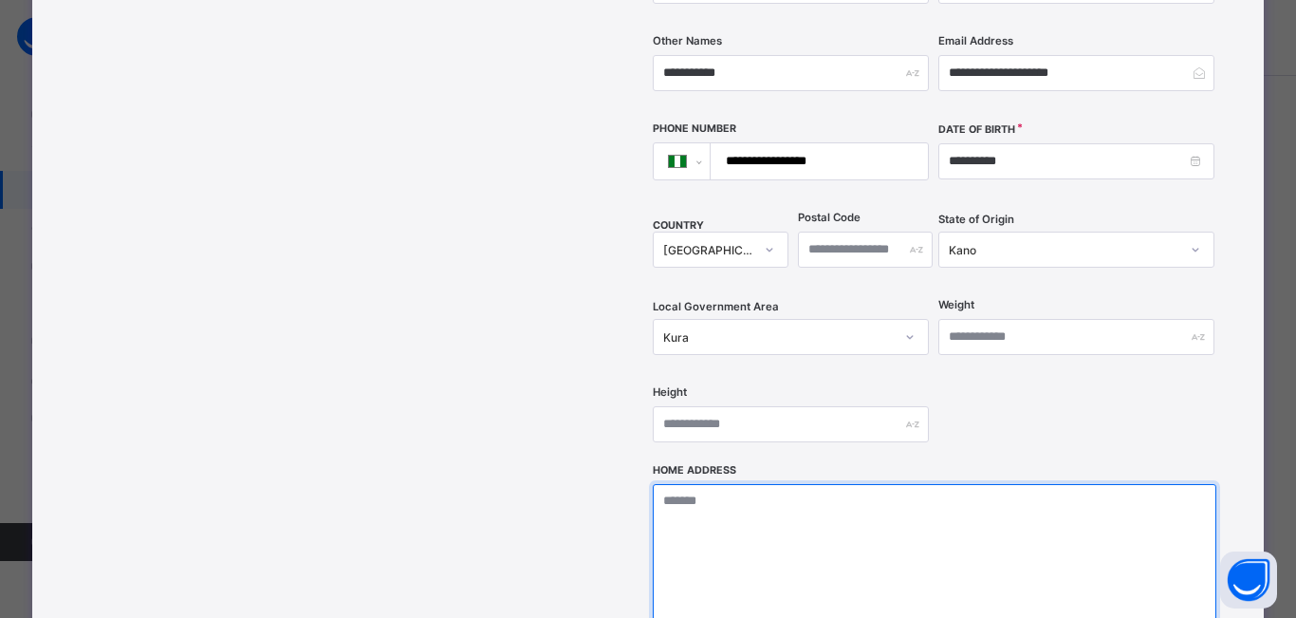
click at [859, 484] on textarea at bounding box center [934, 579] width 563 height 190
type textarea "*"
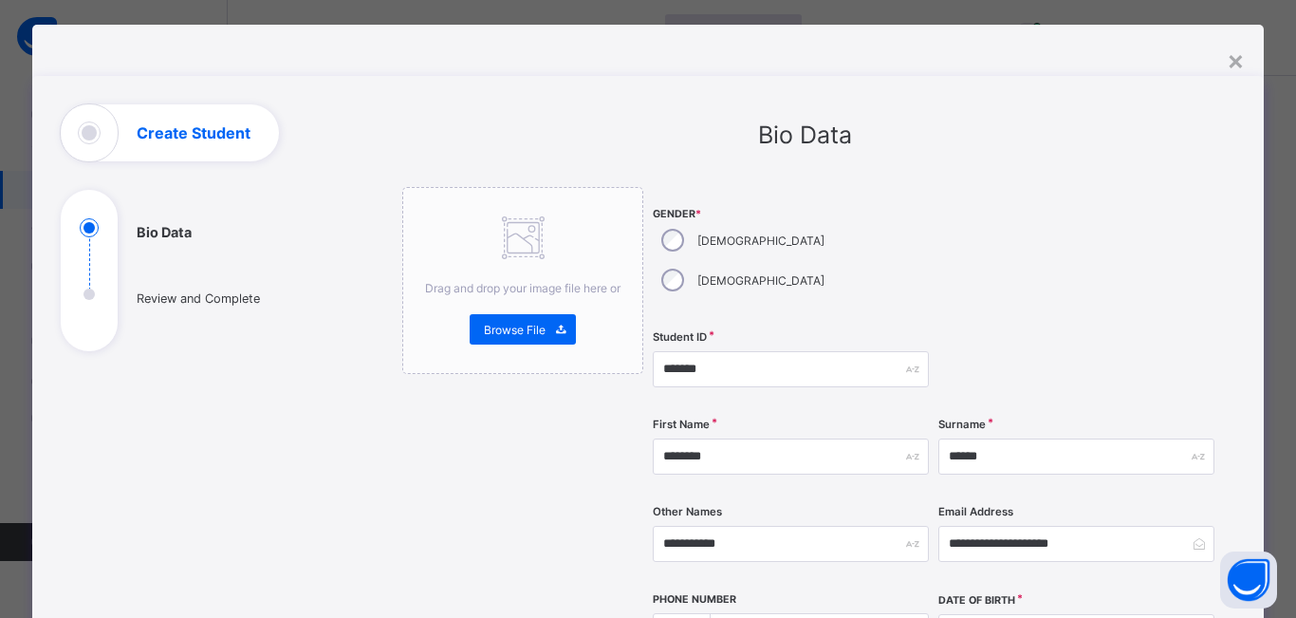
scroll to position [19, 0]
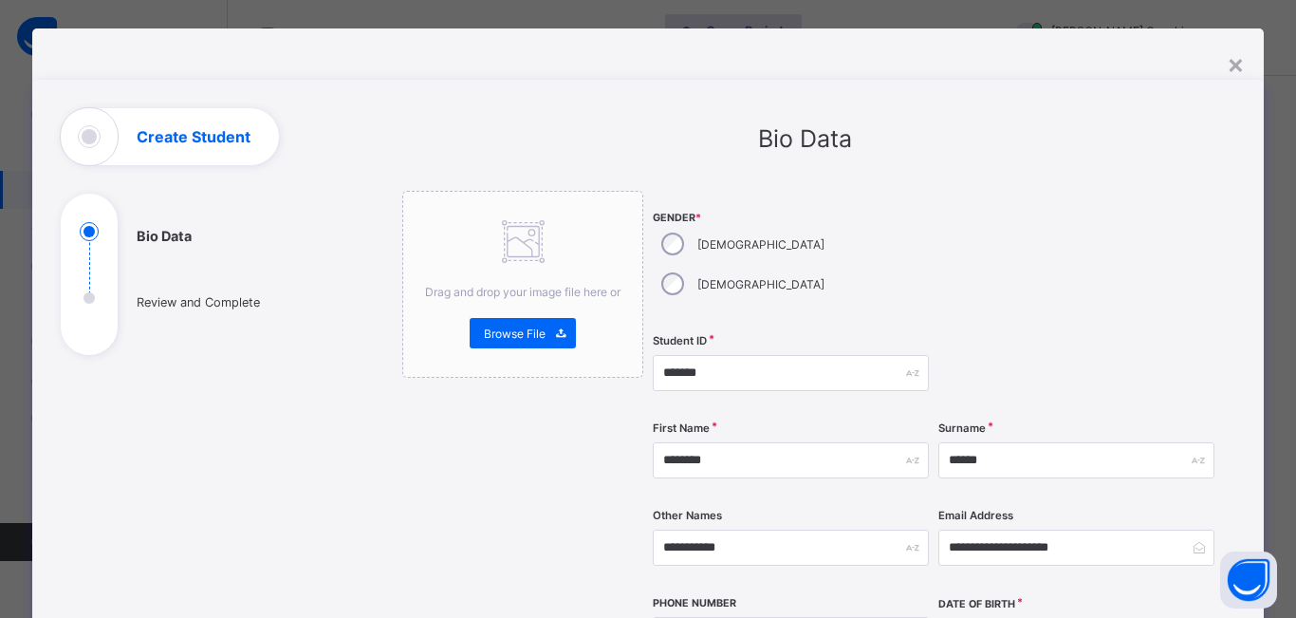
type textarea "**********"
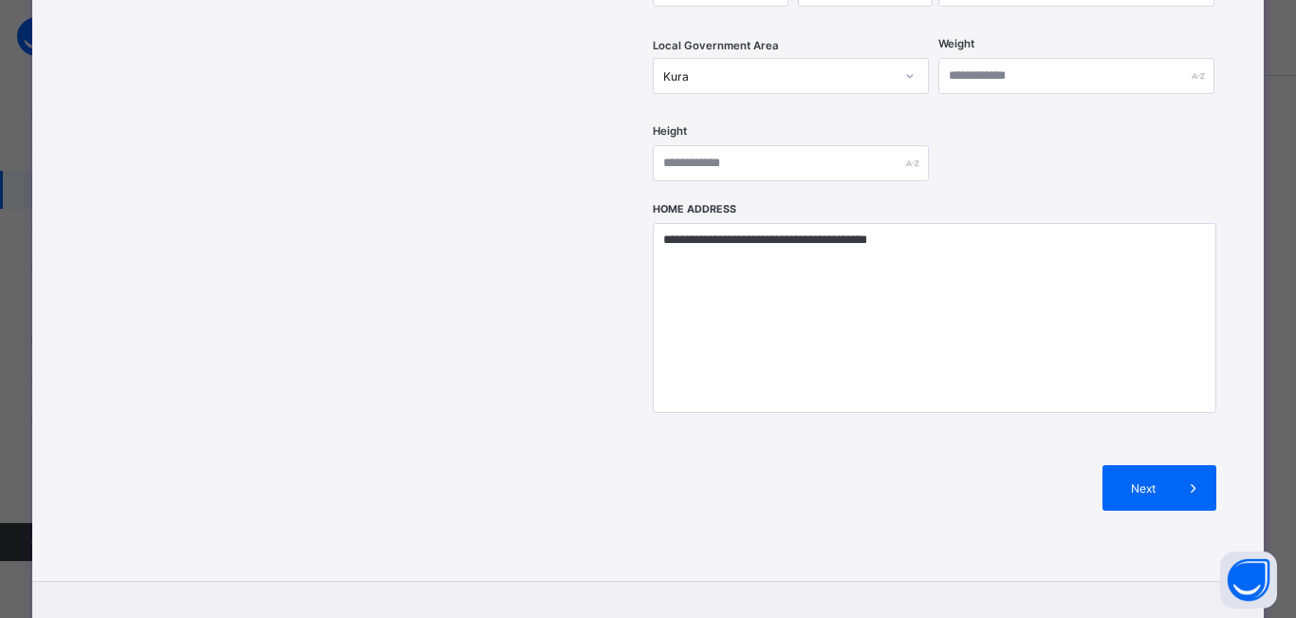
scroll to position [778, 0]
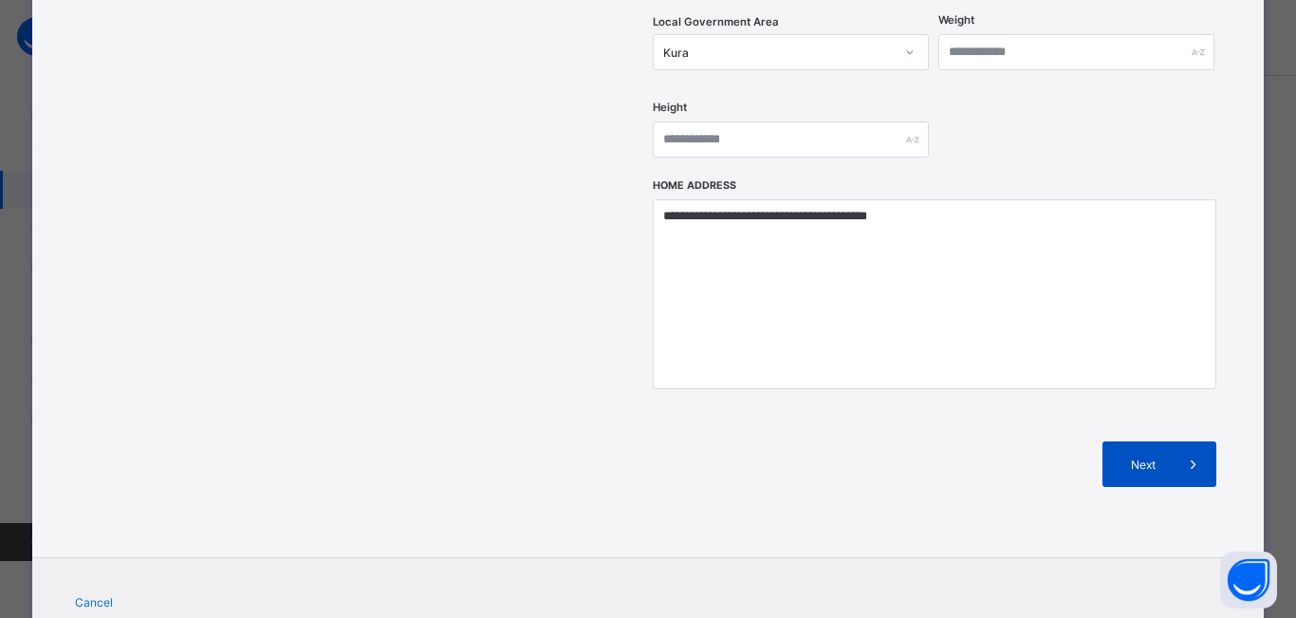
click at [1155, 457] on span "Next" at bounding box center [1143, 464] width 54 height 14
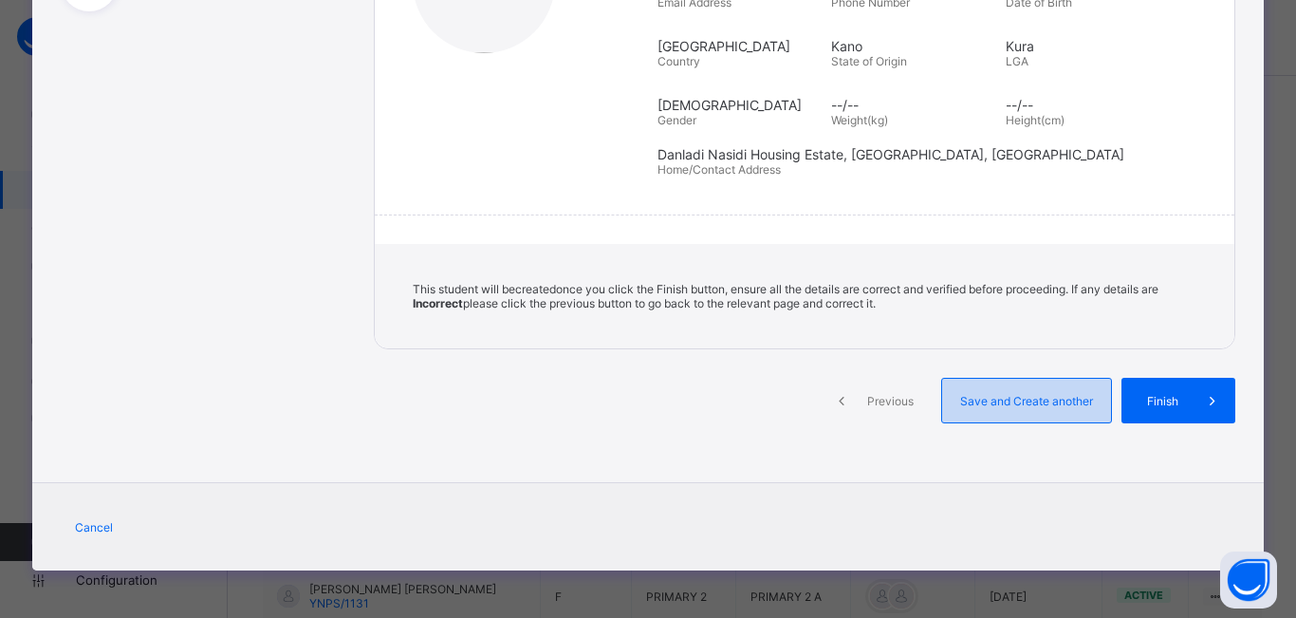
click at [1061, 404] on span "Save and Create another" at bounding box center [1026, 401] width 140 height 14
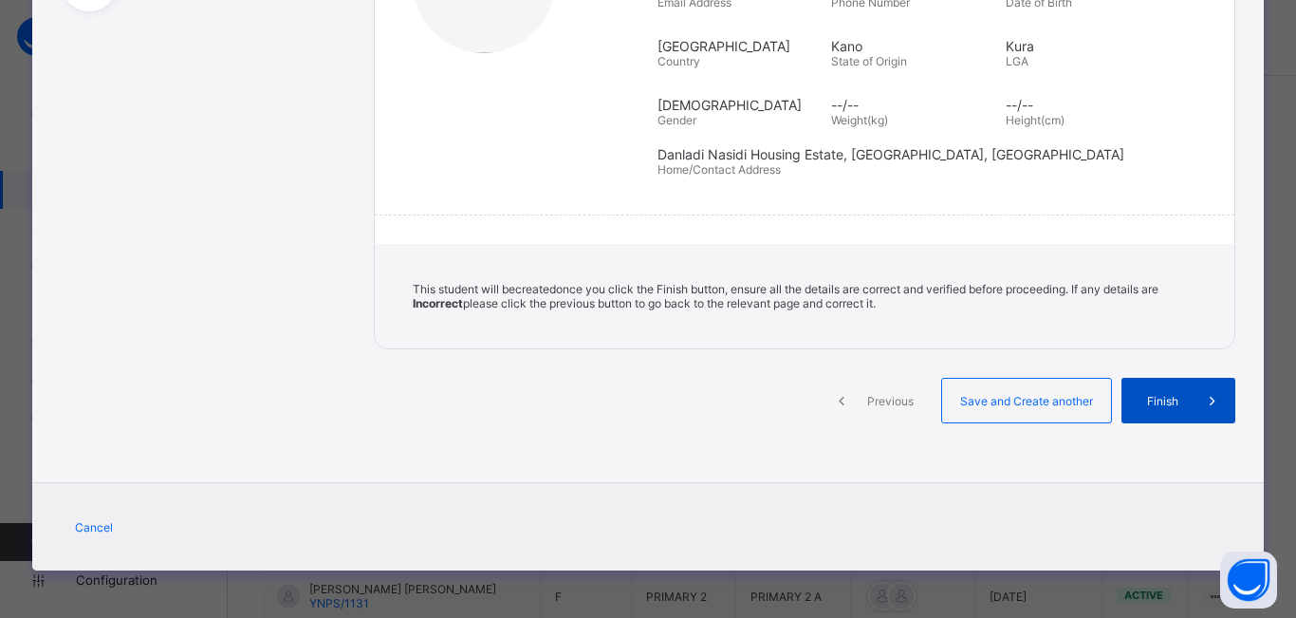
select select "**"
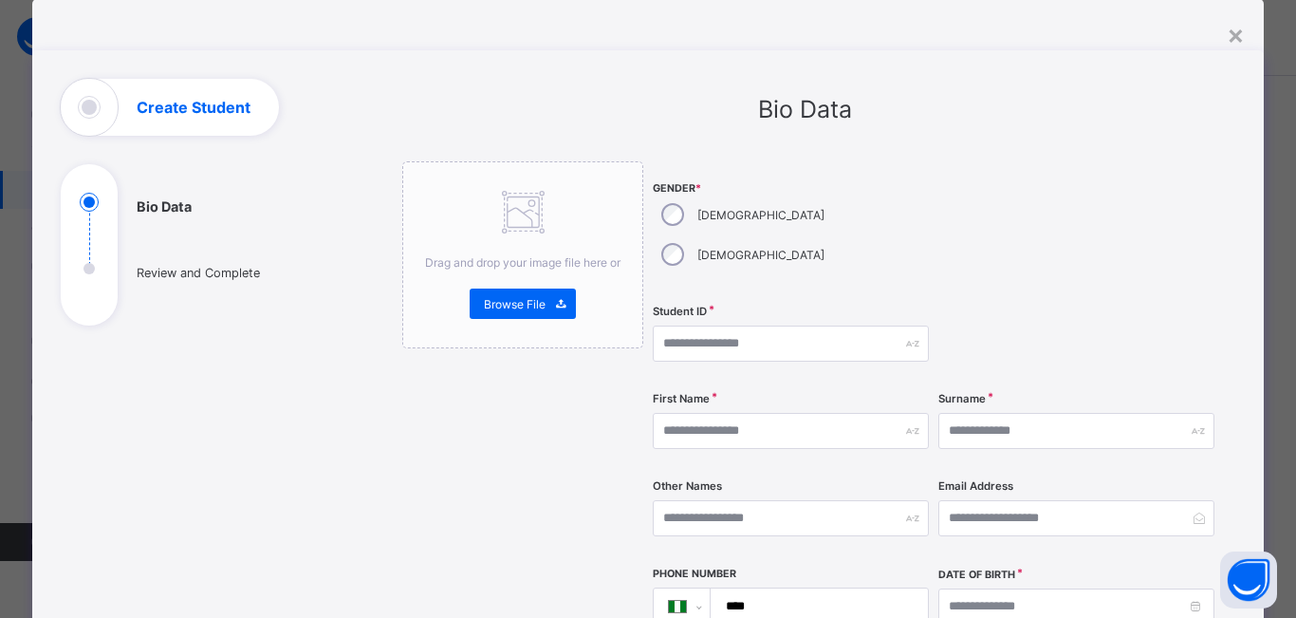
scroll to position [0, 0]
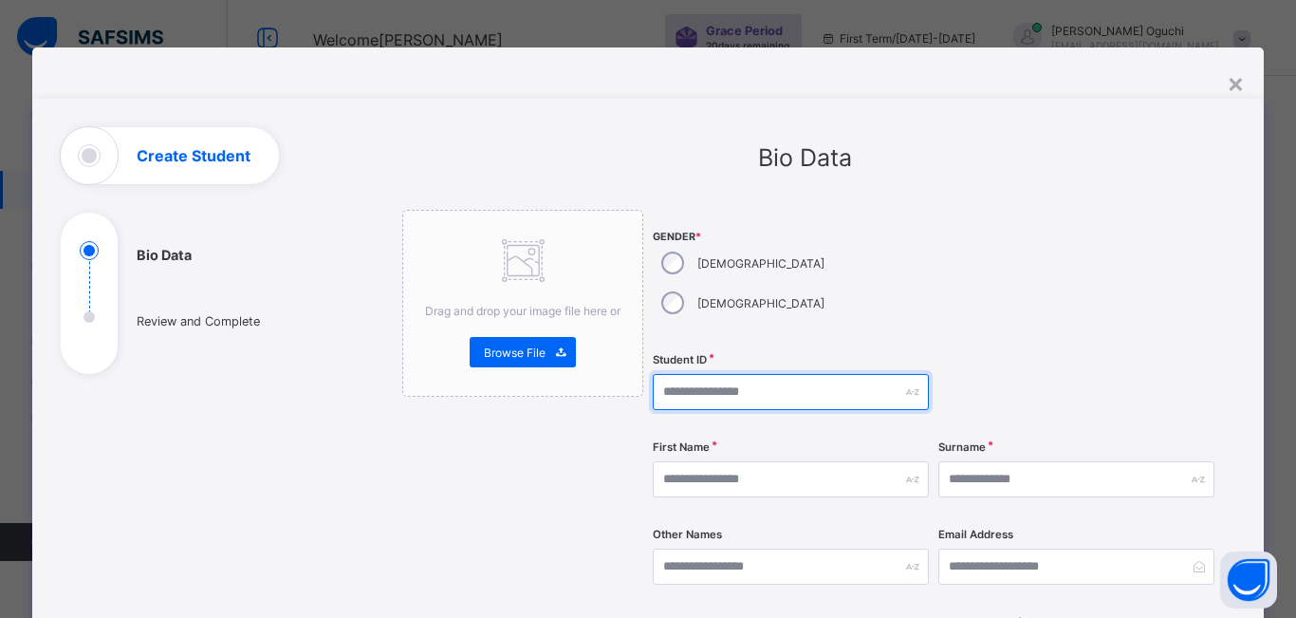
click at [708, 374] on input "text" at bounding box center [791, 392] width 276 height 36
type input "*******"
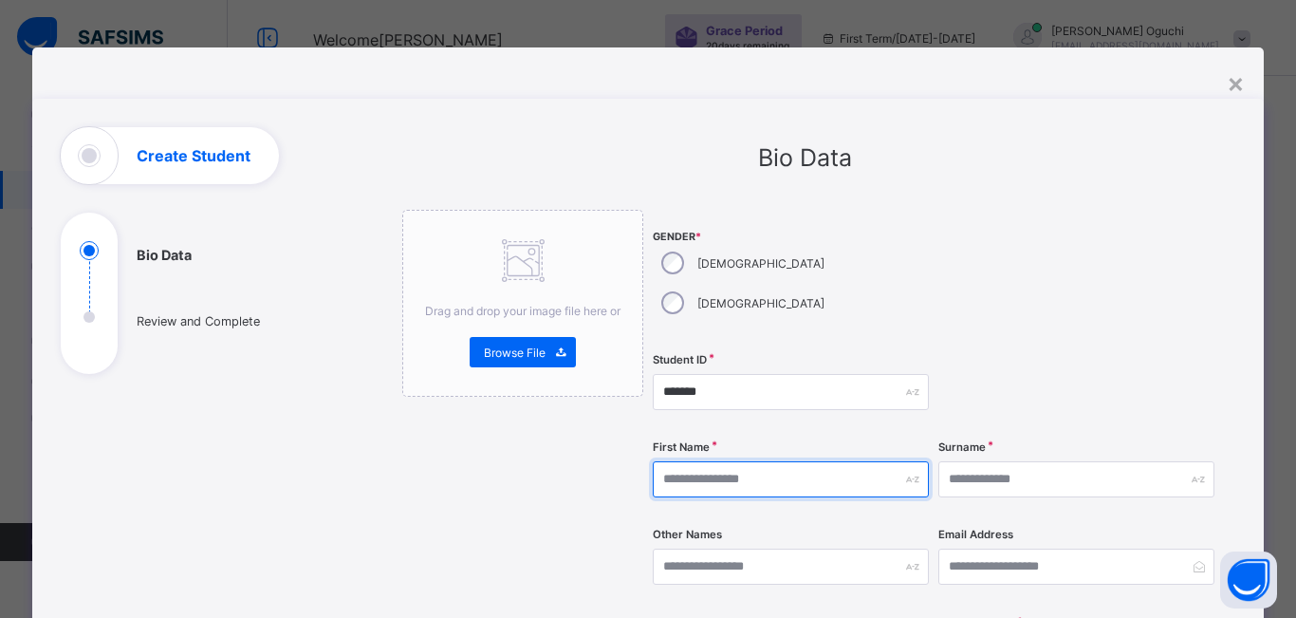
click at [717, 461] on input "text" at bounding box center [791, 479] width 276 height 36
type input "******"
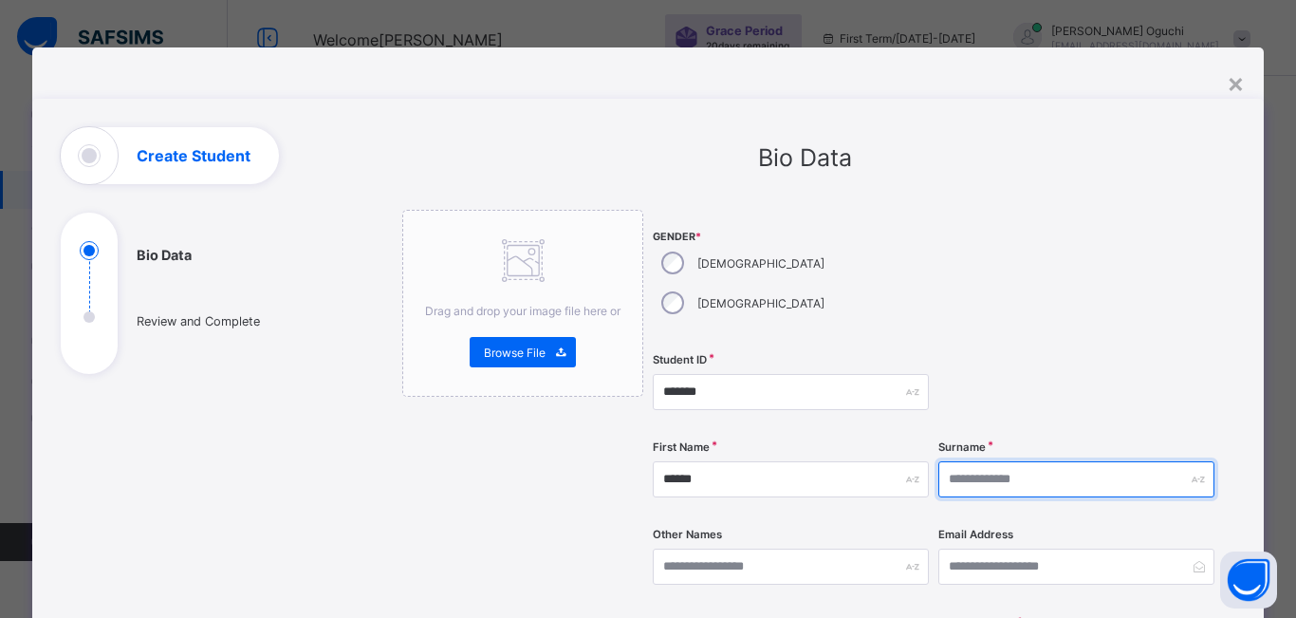
click at [1049, 461] on input "text" at bounding box center [1076, 479] width 276 height 36
type input "*****"
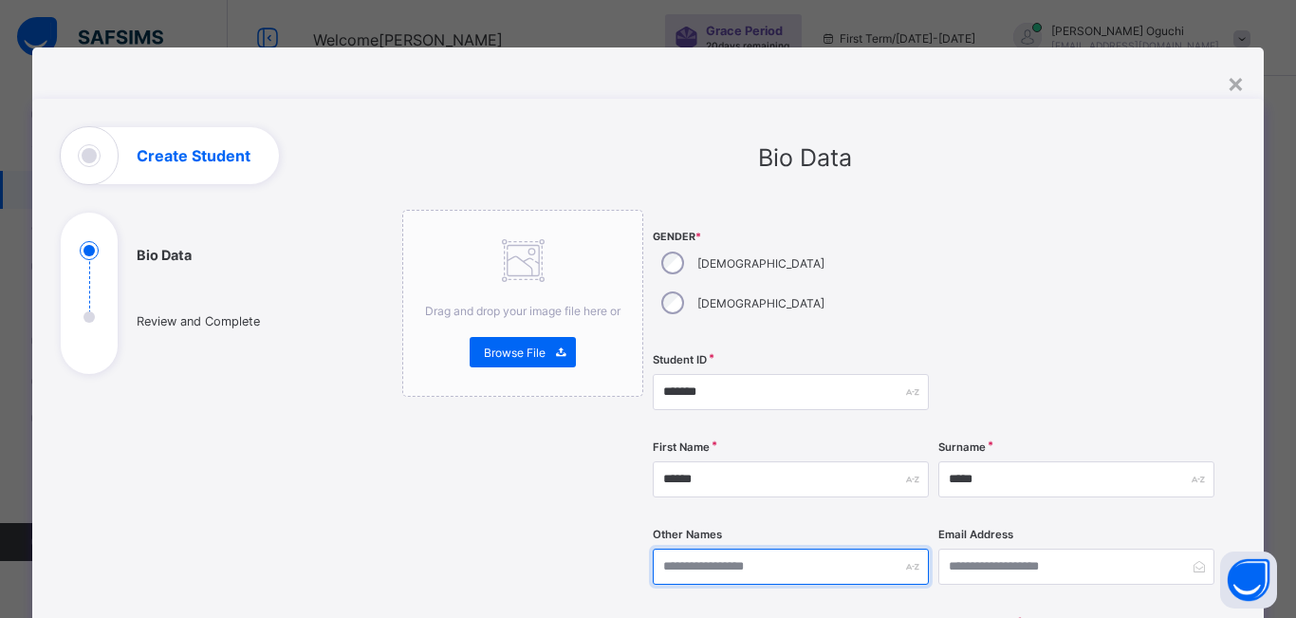
click at [859, 548] on input "text" at bounding box center [791, 566] width 276 height 36
type input "********"
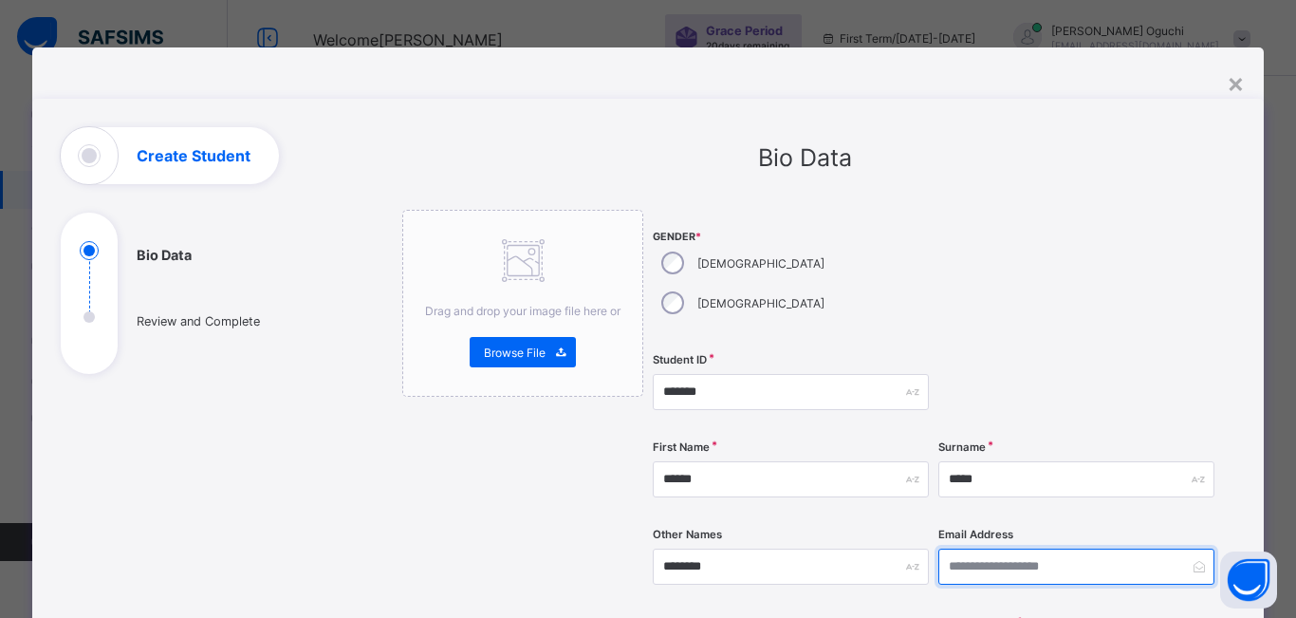
click at [968, 548] on input "email" at bounding box center [1076, 566] width 276 height 36
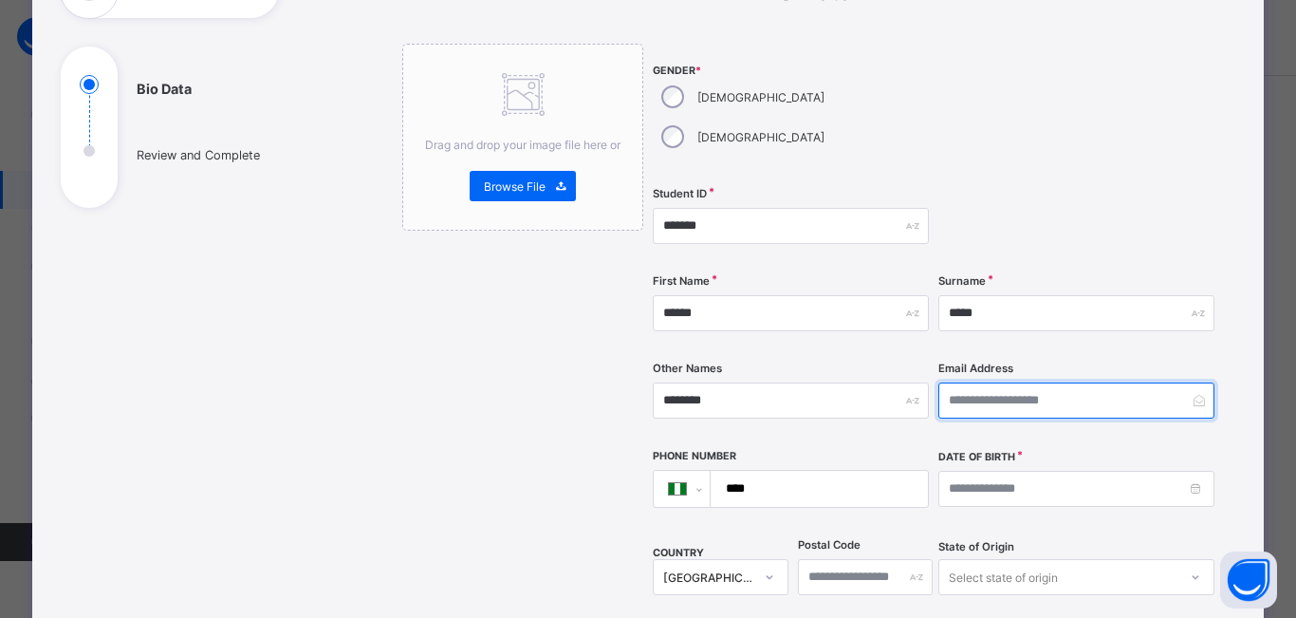
scroll to position [190, 0]
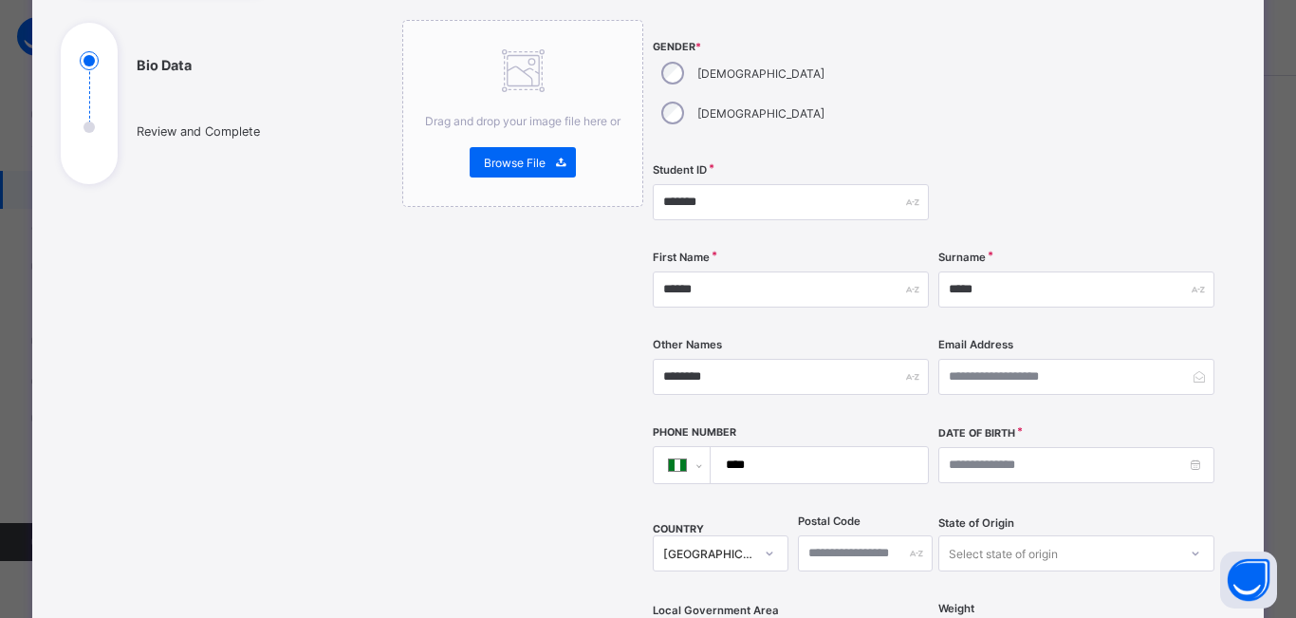
click at [806, 447] on input "****" at bounding box center [815, 465] width 202 height 36
type input "**********"
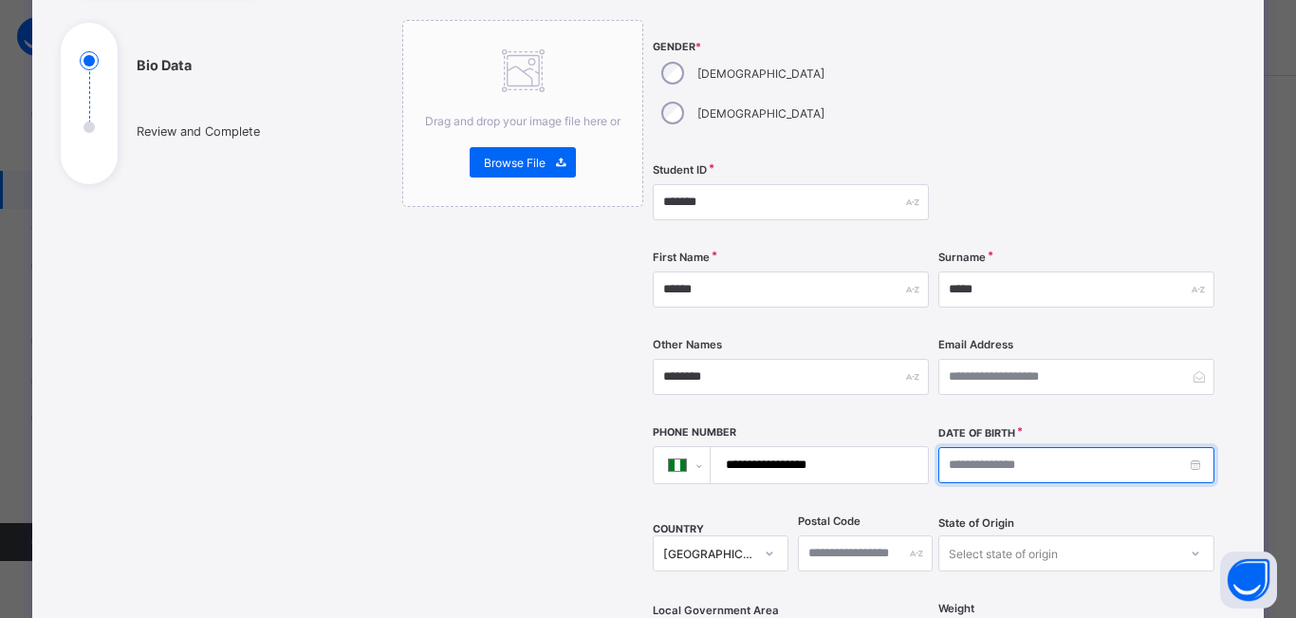
click at [1015, 447] on input at bounding box center [1076, 465] width 276 height 36
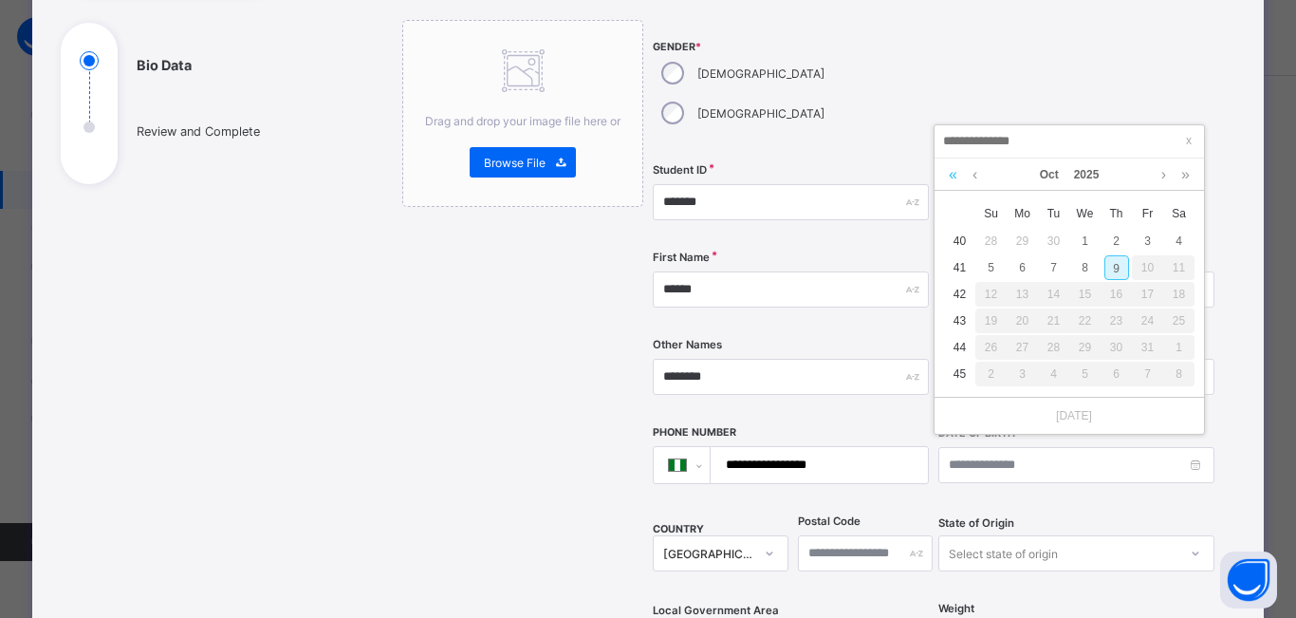
click at [949, 175] on link at bounding box center [953, 174] width 18 height 32
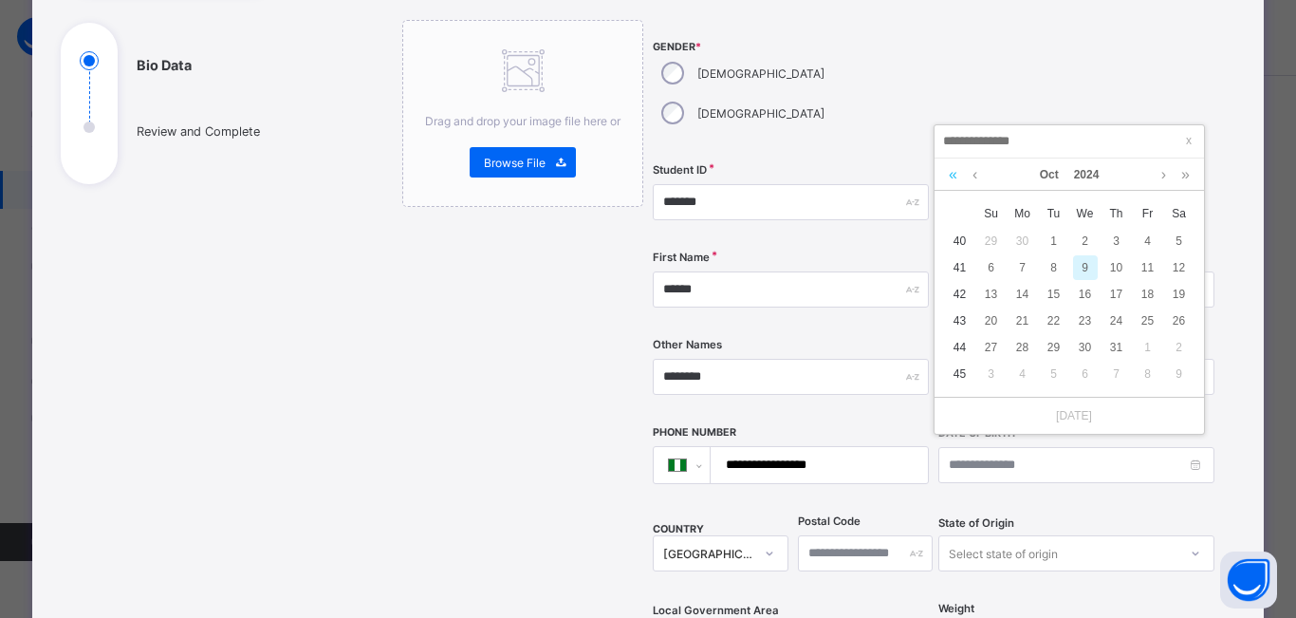
click at [952, 176] on link at bounding box center [953, 174] width 18 height 32
click at [953, 173] on link at bounding box center [953, 174] width 18 height 32
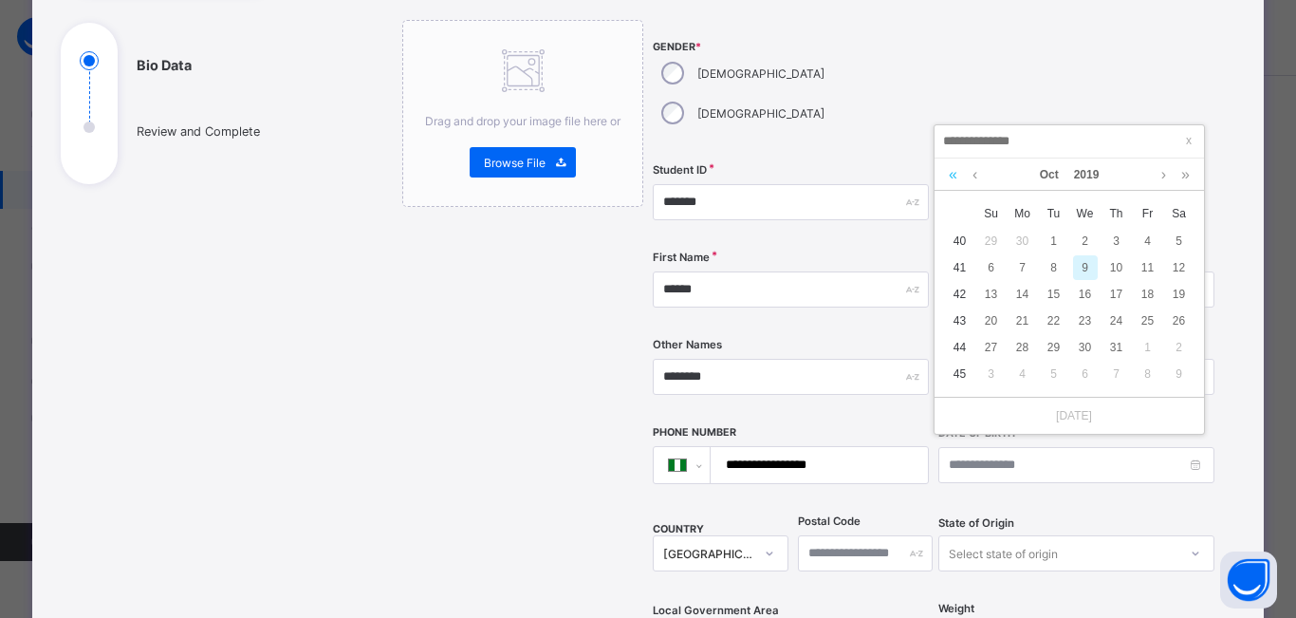
click at [954, 173] on link at bounding box center [953, 174] width 18 height 32
click at [955, 173] on link at bounding box center [953, 174] width 18 height 32
click at [961, 174] on link at bounding box center [953, 174] width 18 height 32
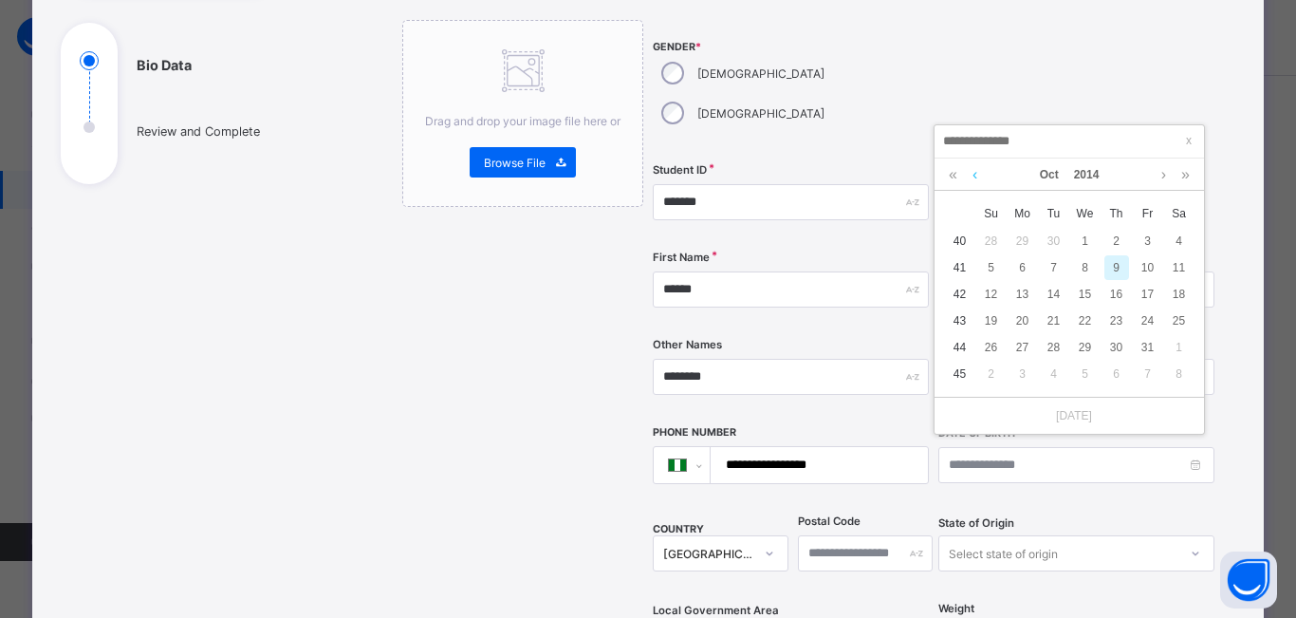
click at [977, 176] on link at bounding box center [975, 174] width 14 height 32
click at [977, 177] on link at bounding box center [975, 174] width 14 height 32
click at [1149, 268] on div "8" at bounding box center [1147, 267] width 25 height 25
type input "**********"
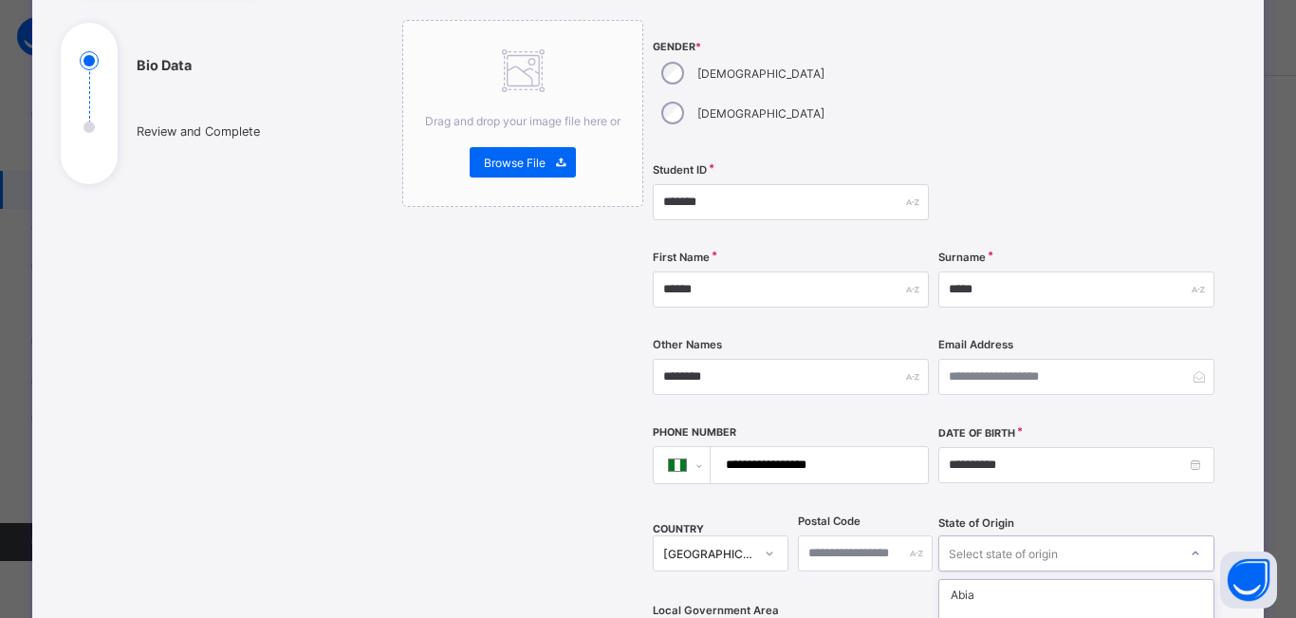
click at [1192, 535] on div "option Fct focused, 7 of 37. 37 results available. Use Up and Down to choose op…" at bounding box center [1076, 553] width 276 height 36
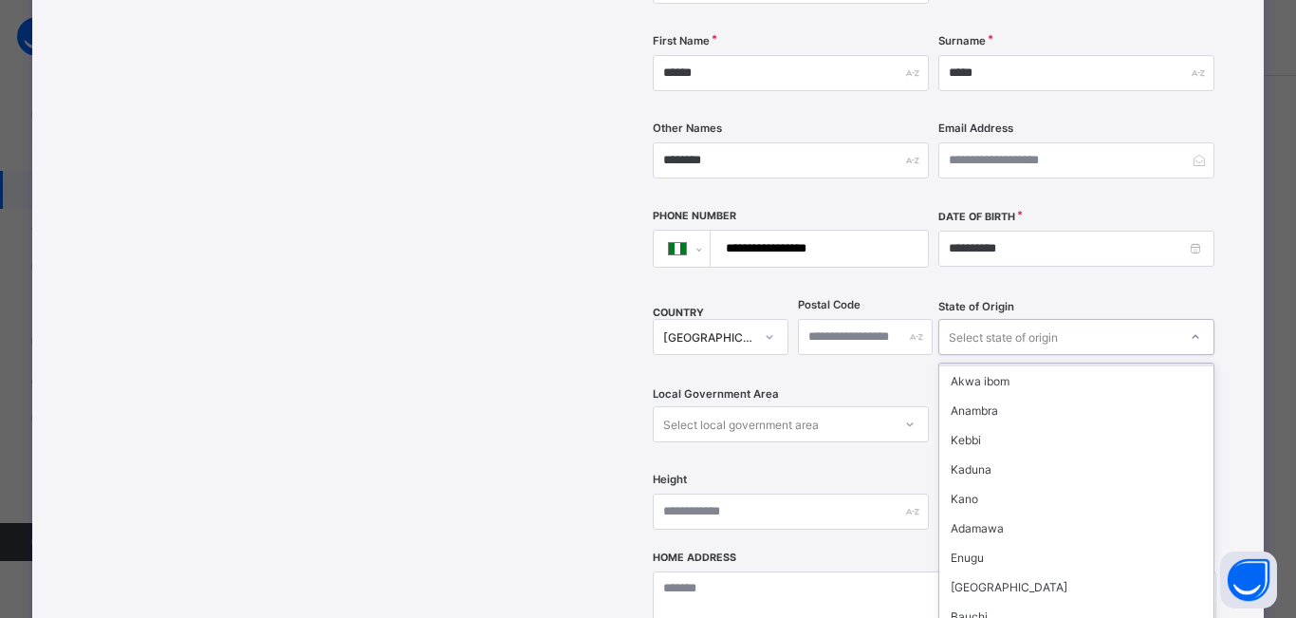
scroll to position [569, 0]
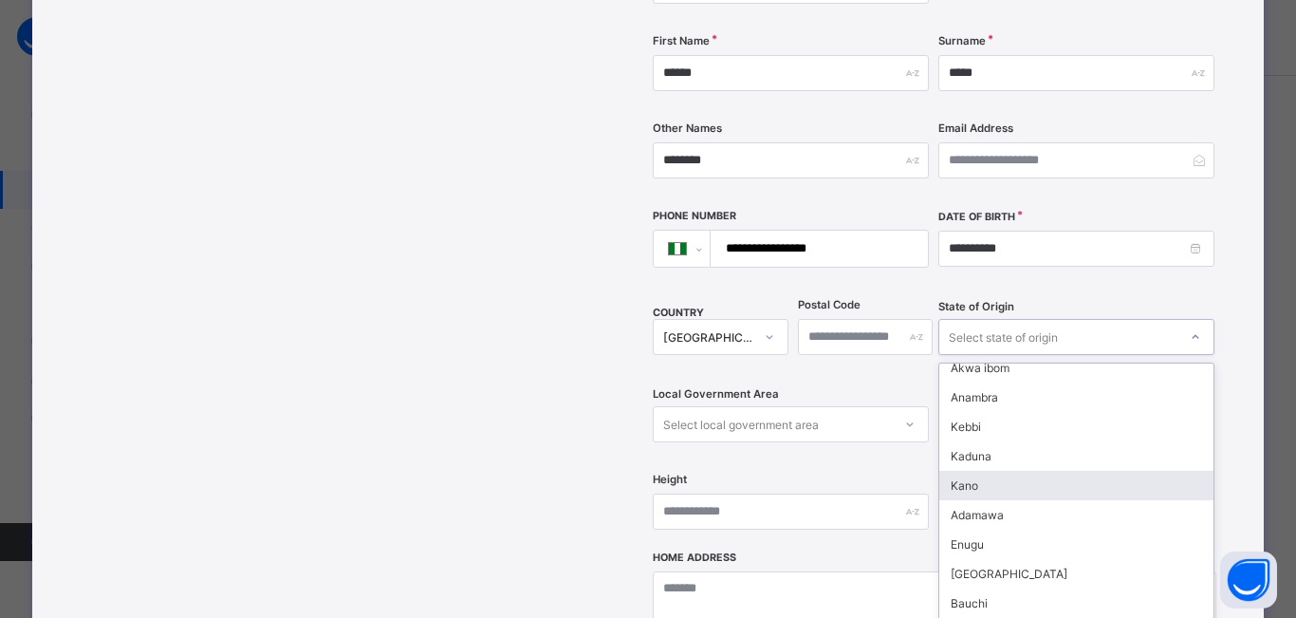
click at [989, 470] on div "Kano" at bounding box center [1076, 484] width 274 height 29
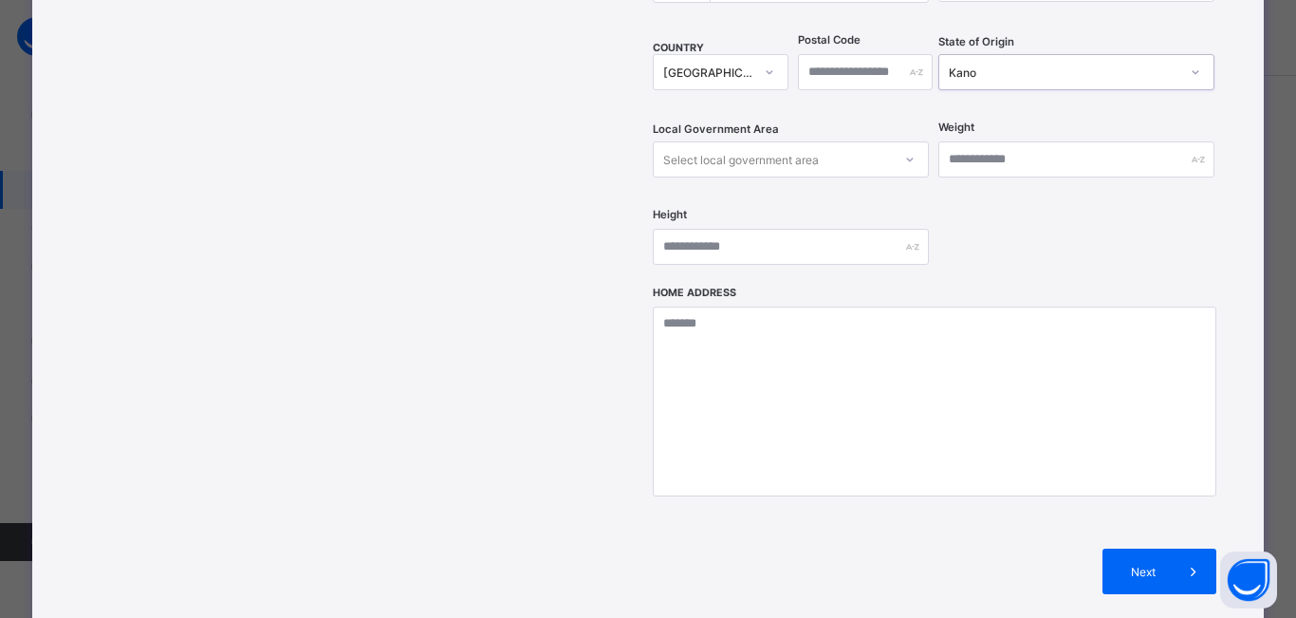
scroll to position [691, 0]
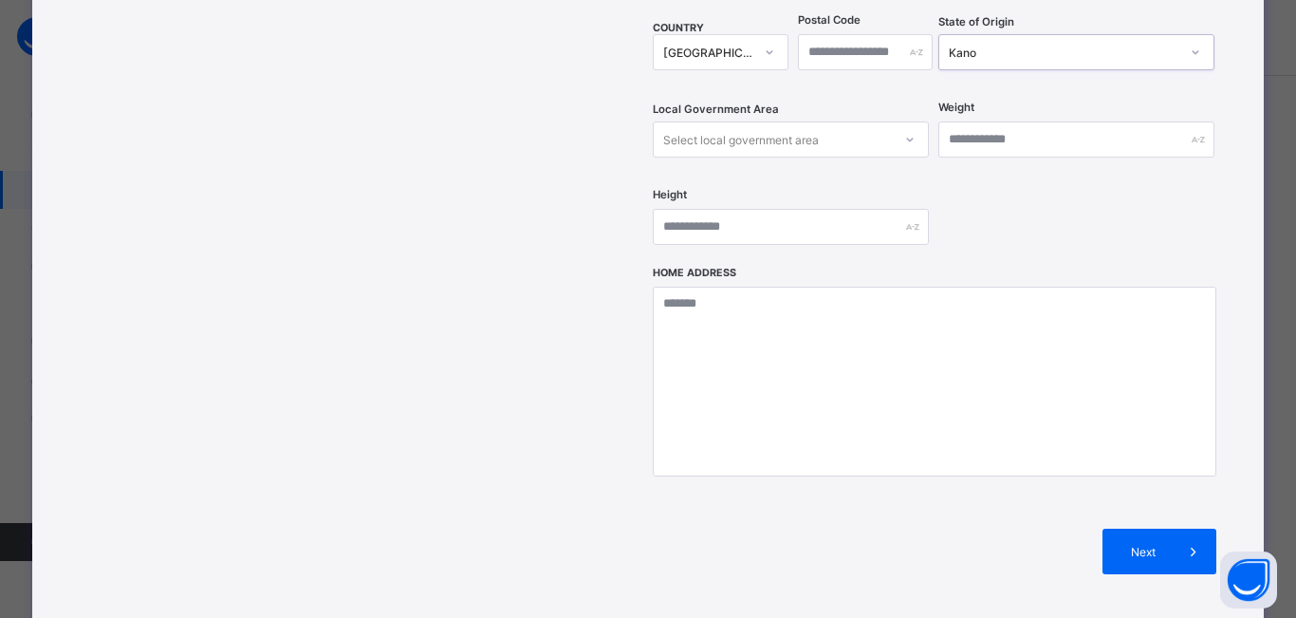
click at [909, 130] on icon at bounding box center [909, 139] width 11 height 19
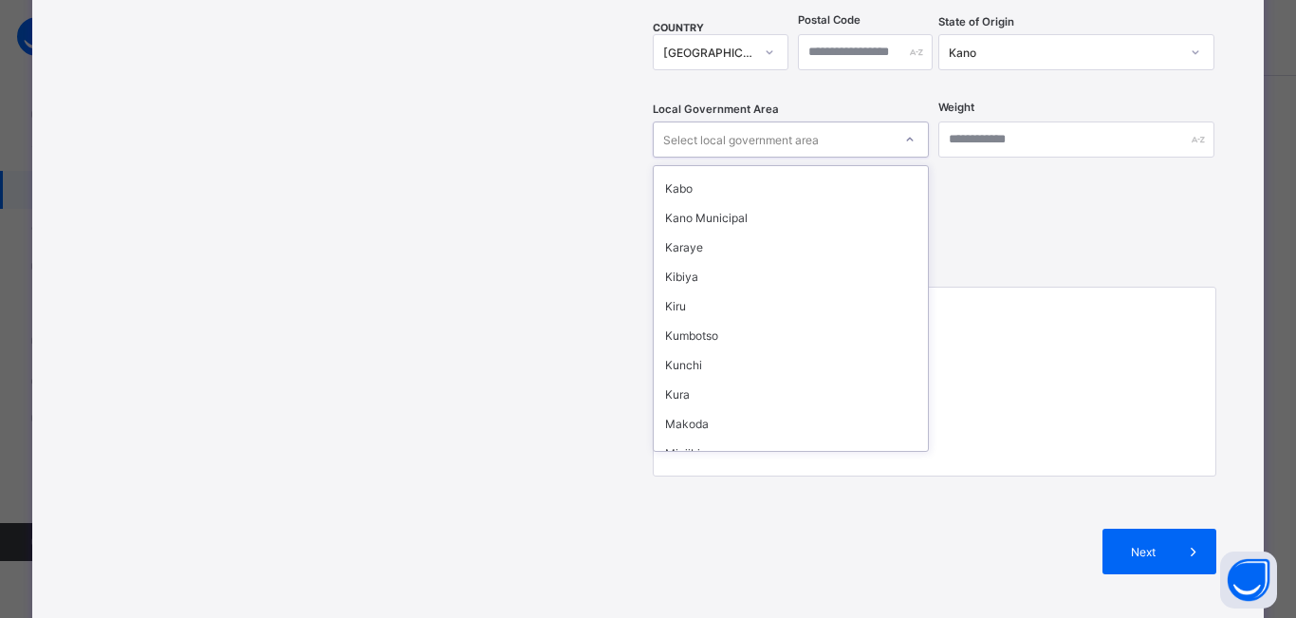
scroll to position [569, 0]
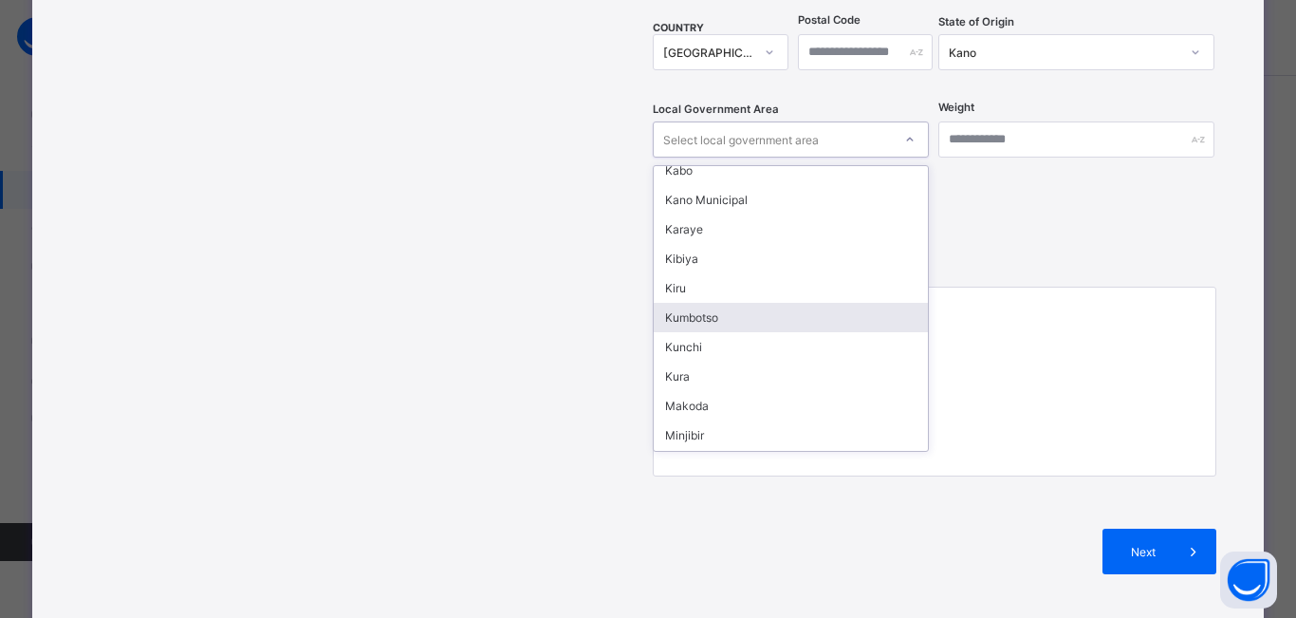
click at [843, 303] on div "Kumbotso" at bounding box center [791, 317] width 274 height 29
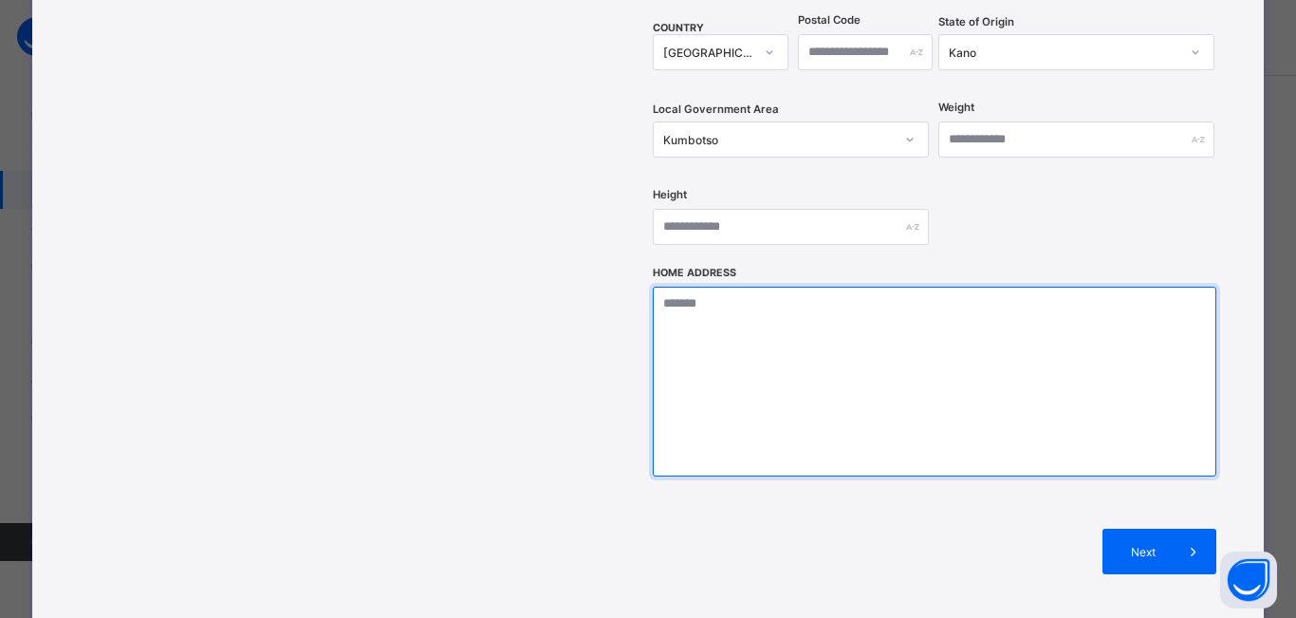
click at [827, 286] on textarea at bounding box center [934, 381] width 563 height 190
type textarea "**********"
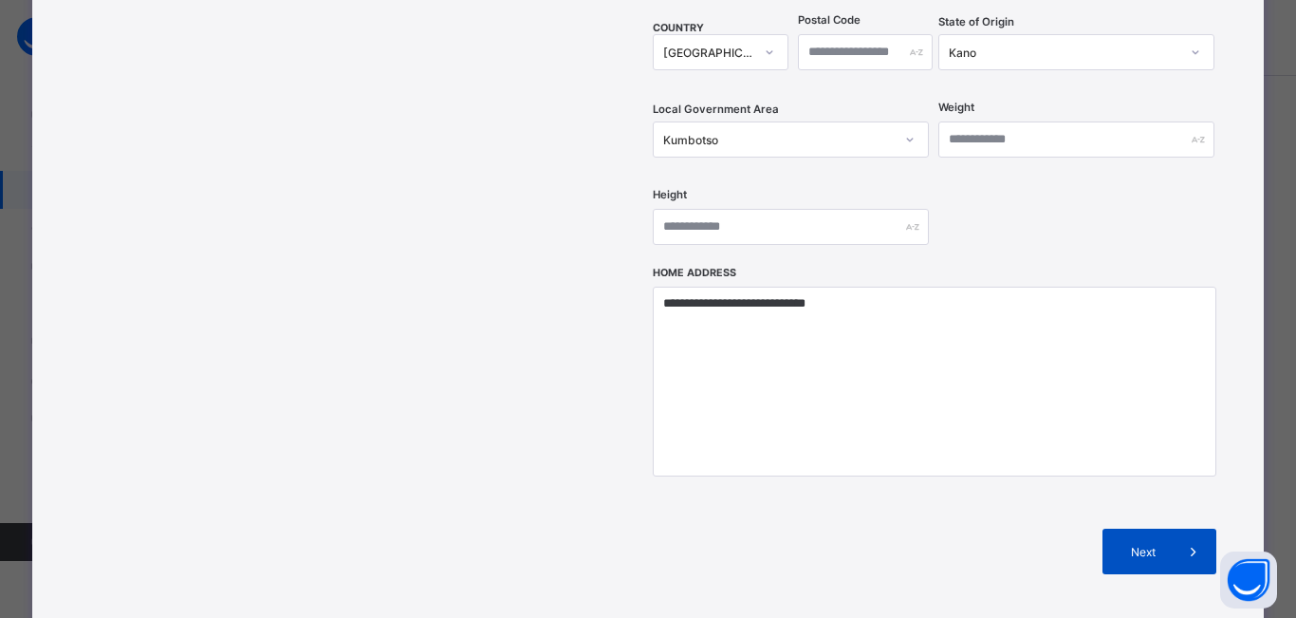
click at [1162, 544] on span "Next" at bounding box center [1143, 551] width 54 height 14
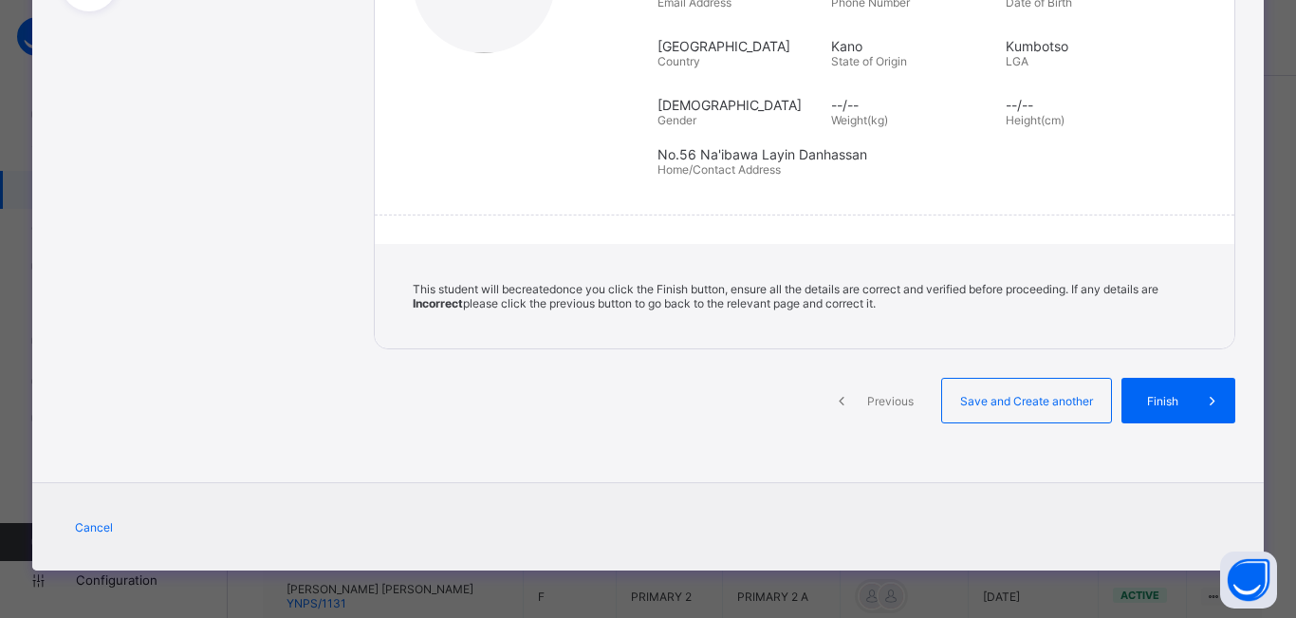
scroll to position [362, 0]
click at [1076, 399] on span "Save and Create another" at bounding box center [1026, 401] width 140 height 14
select select "**"
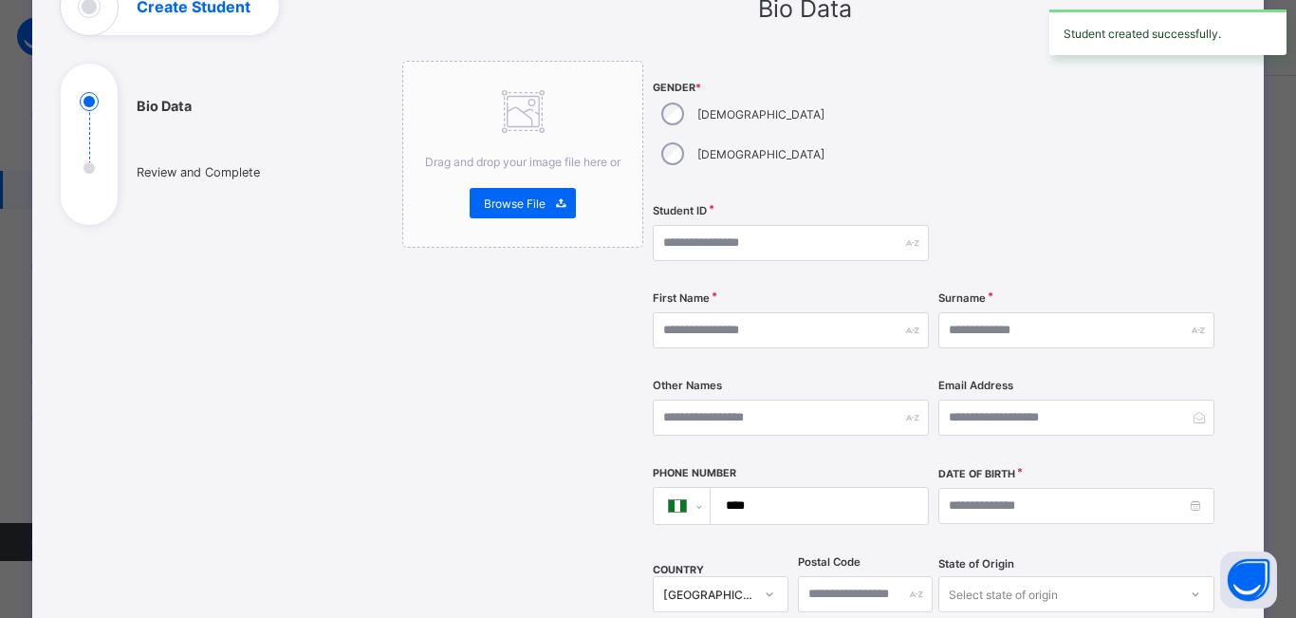
scroll to position [121, 0]
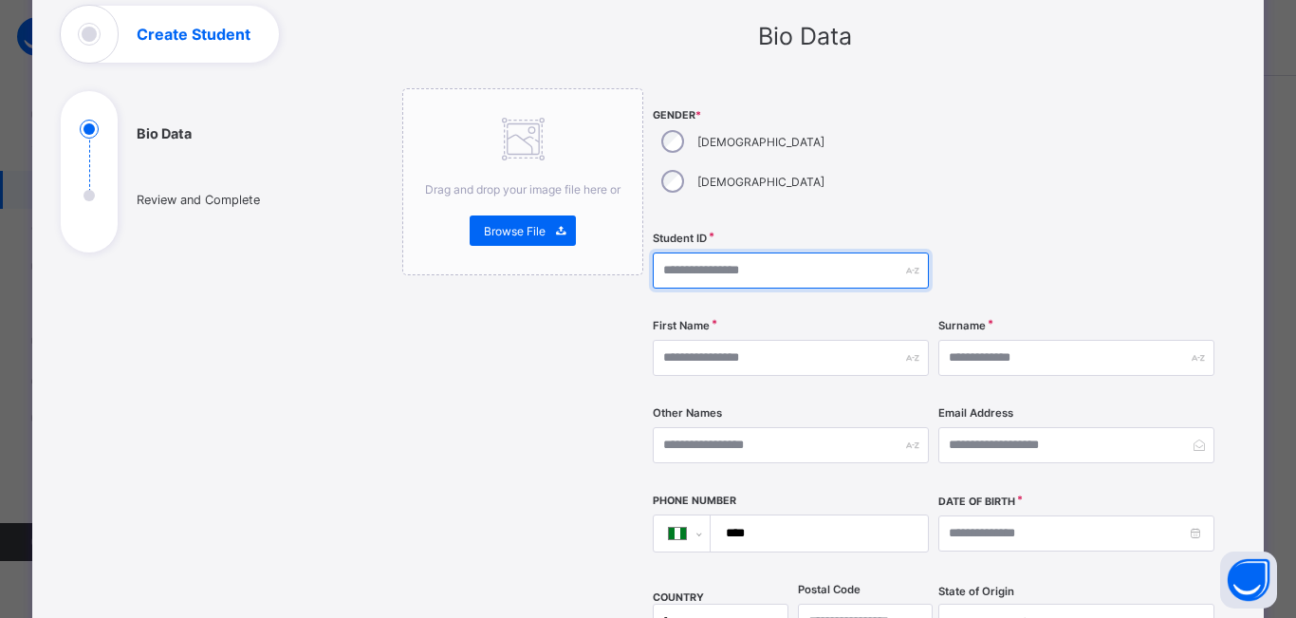
click at [687, 252] on input "text" at bounding box center [791, 270] width 276 height 36
type input "*******"
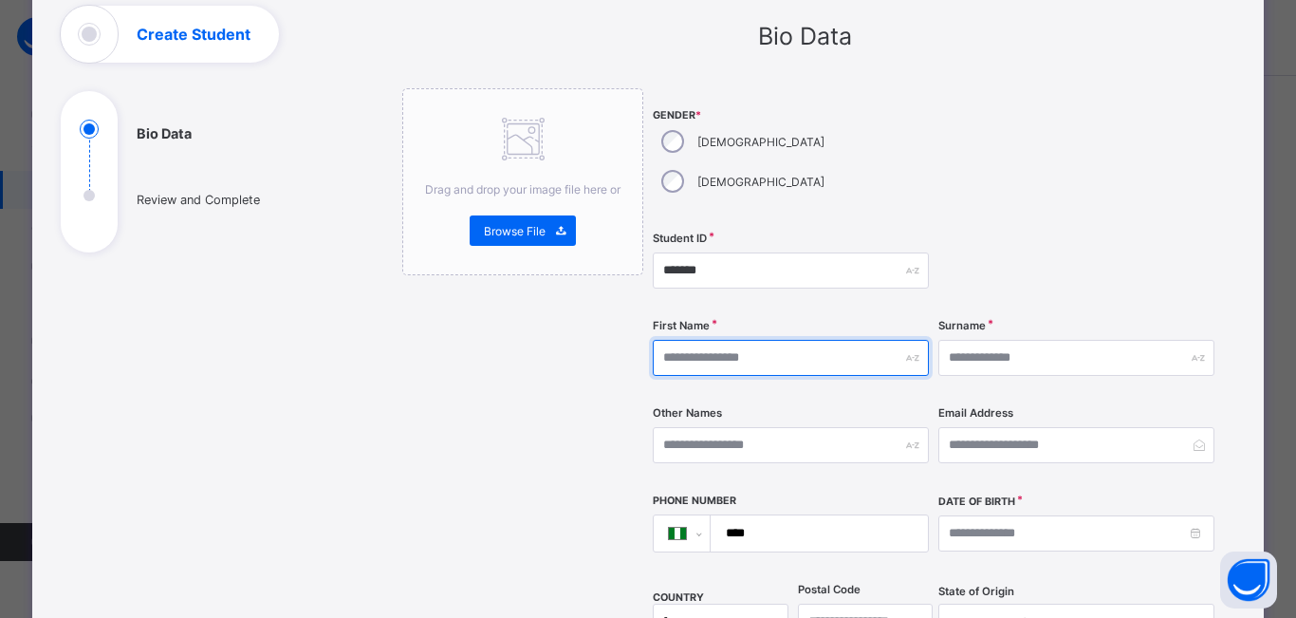
click at [692, 340] on input "text" at bounding box center [791, 358] width 276 height 36
type input "******"
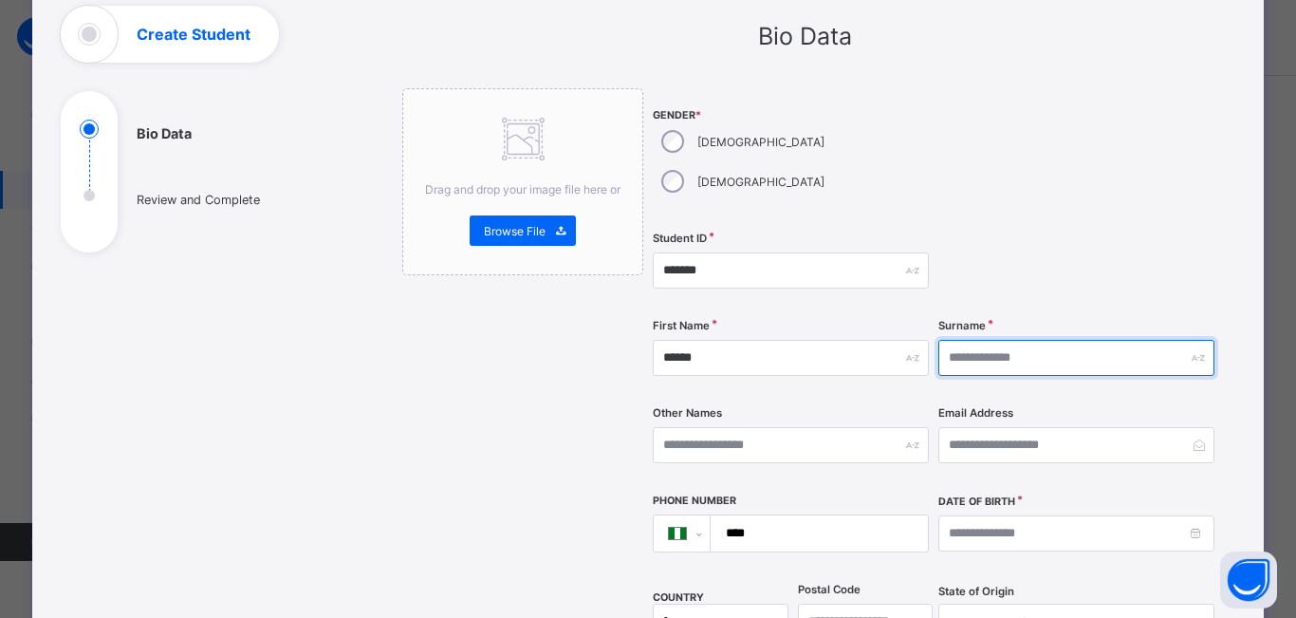
click at [977, 340] on input "text" at bounding box center [1076, 358] width 276 height 36
type input "****"
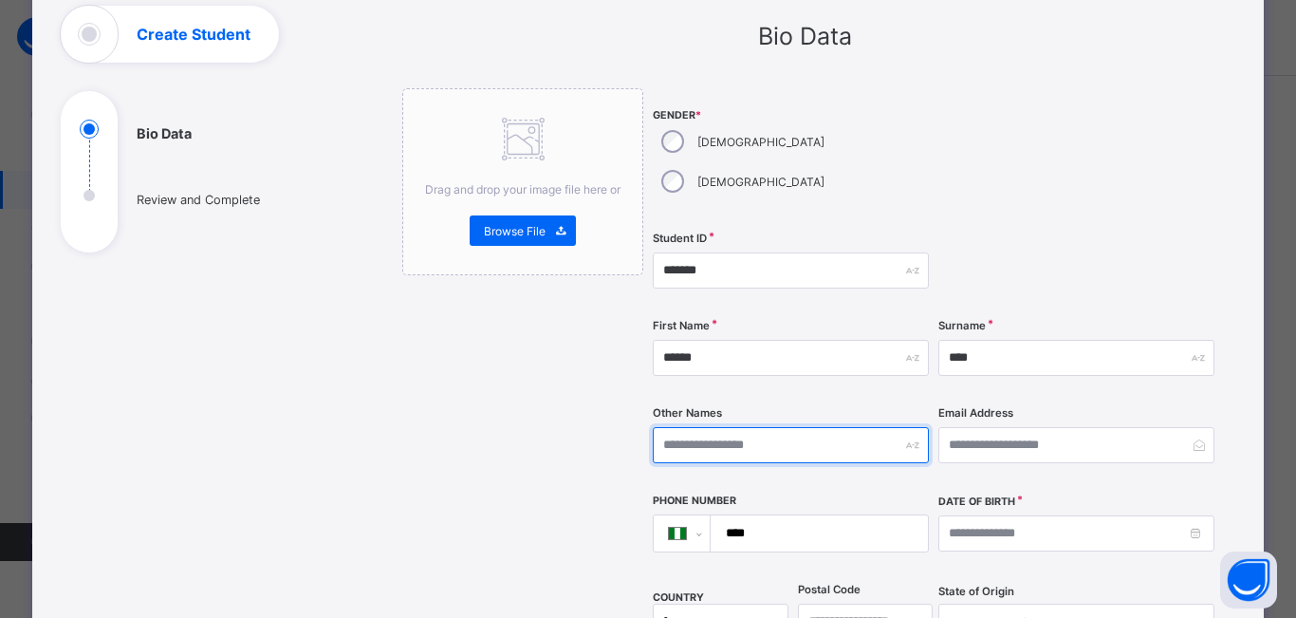
click at [791, 427] on input "text" at bounding box center [791, 445] width 276 height 36
type input "*******"
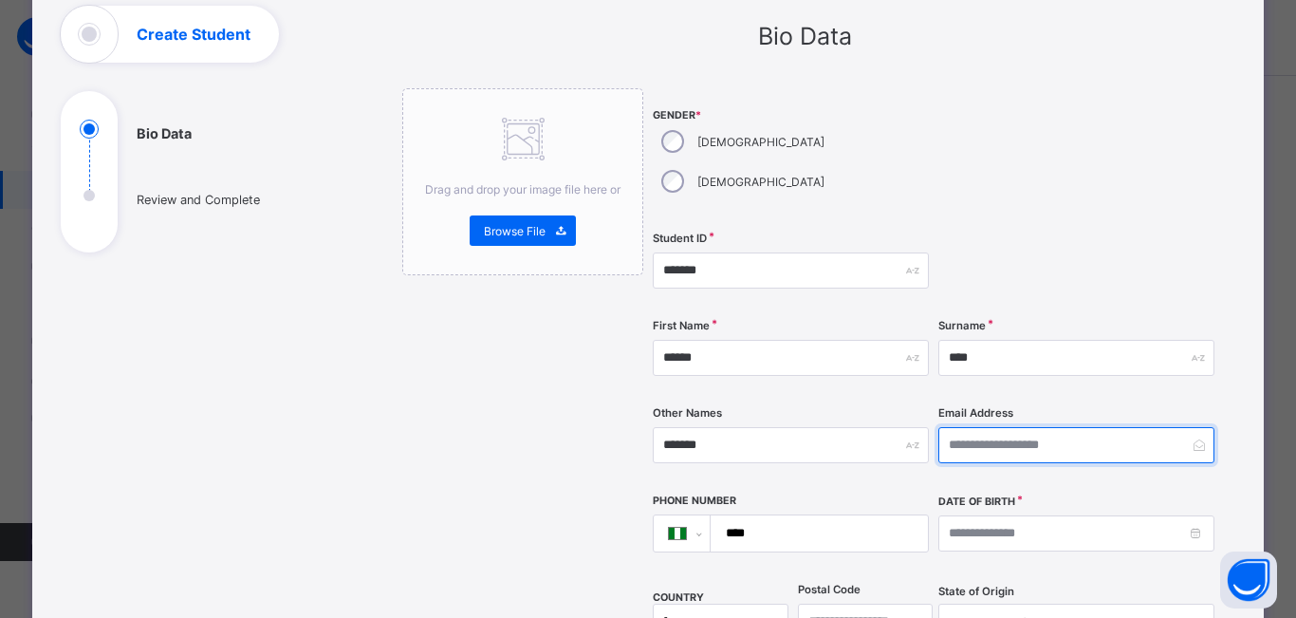
click at [981, 427] on input "email" at bounding box center [1076, 445] width 276 height 36
type input "**********"
click at [844, 515] on input "****" at bounding box center [815, 533] width 202 height 36
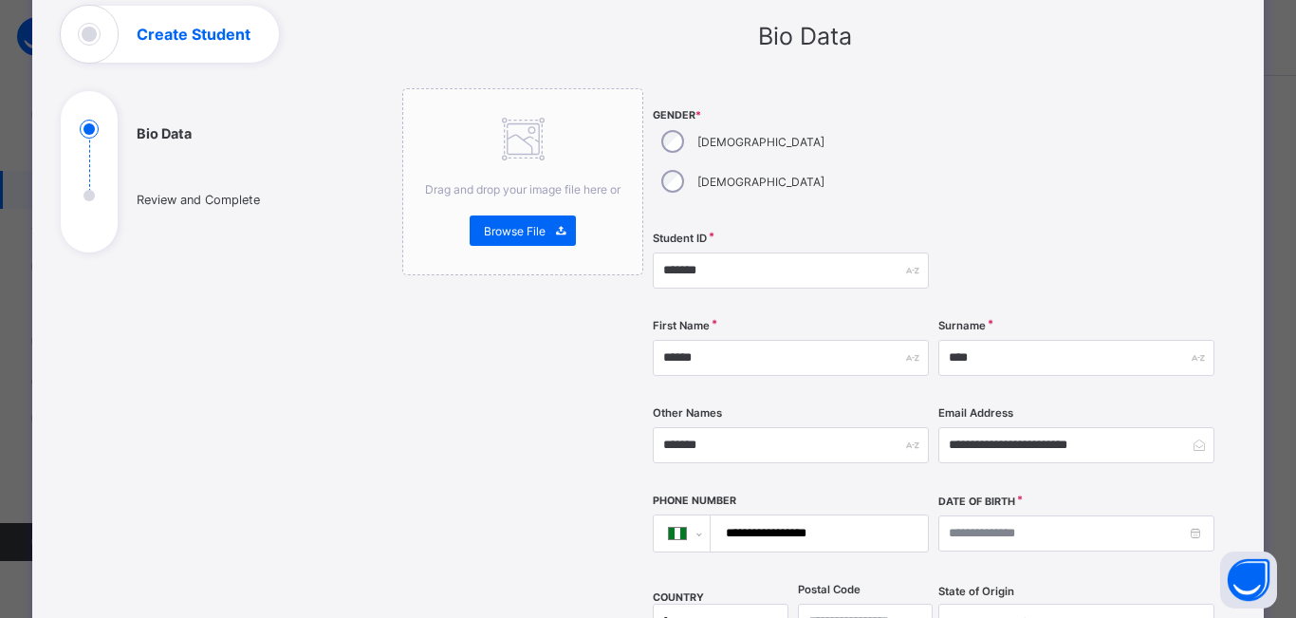
type input "**********"
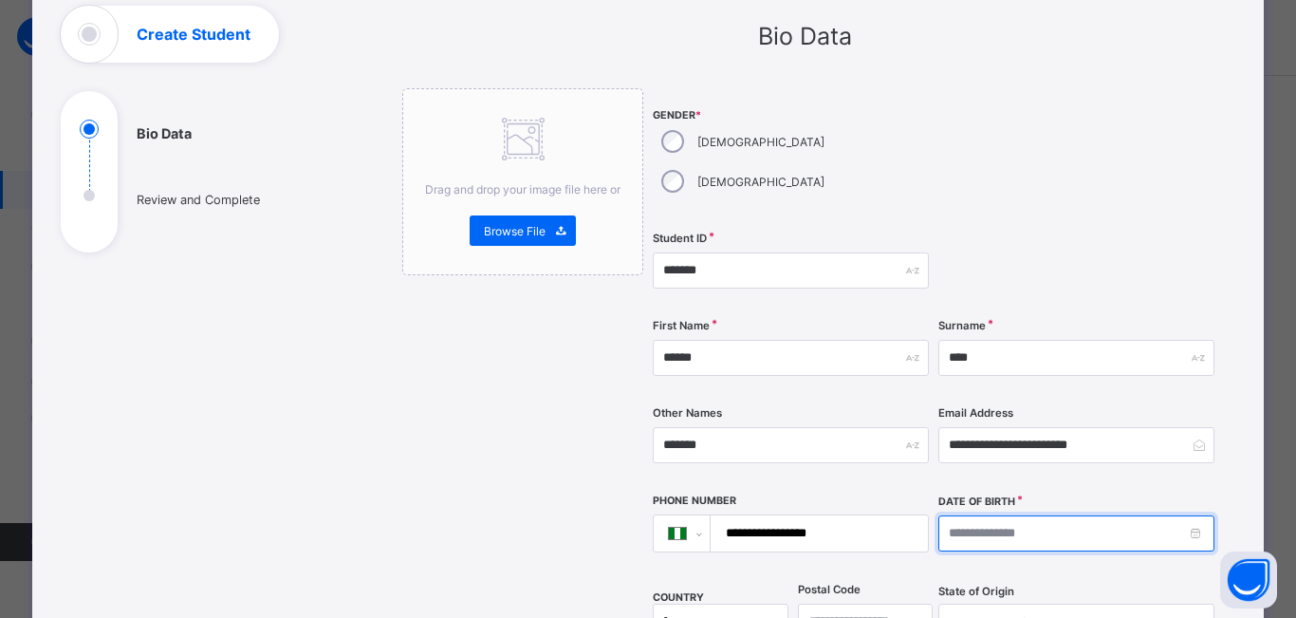
click at [1005, 515] on input at bounding box center [1076, 533] width 276 height 36
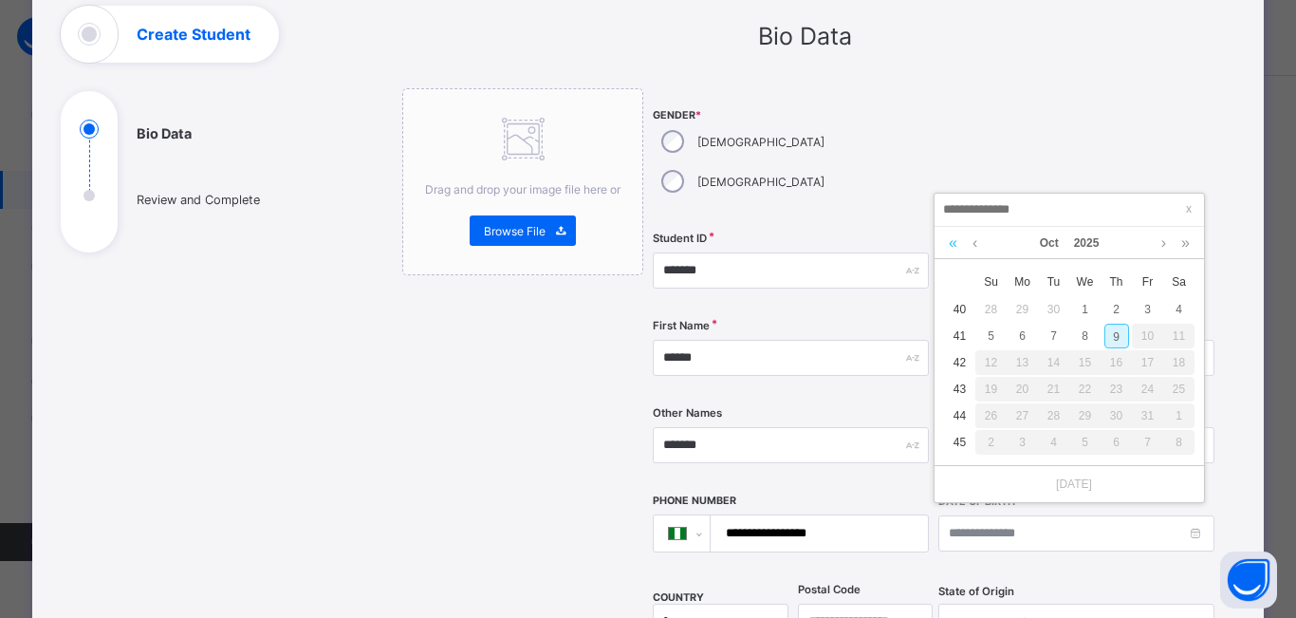
click at [950, 242] on link at bounding box center [953, 243] width 18 height 32
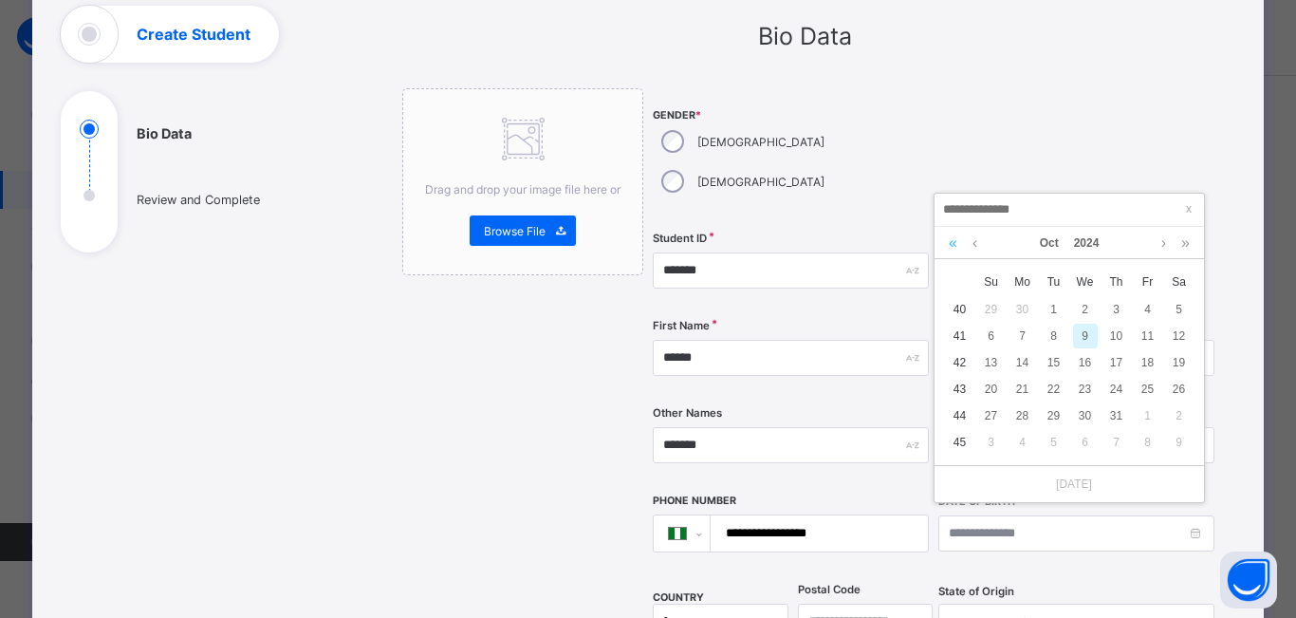
click at [950, 242] on link at bounding box center [953, 243] width 18 height 32
click at [952, 242] on link at bounding box center [953, 243] width 18 height 32
click at [954, 242] on link at bounding box center [953, 243] width 18 height 32
click at [954, 243] on link at bounding box center [953, 243] width 18 height 32
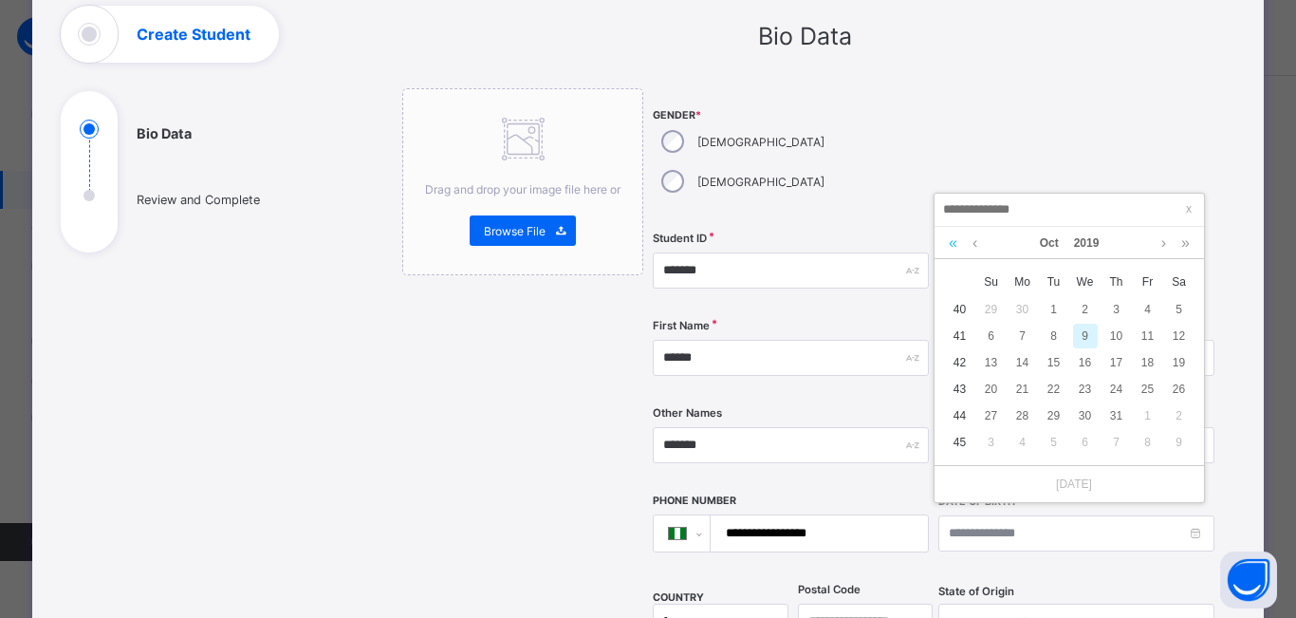
click at [954, 243] on link at bounding box center [953, 243] width 18 height 32
click at [976, 244] on link at bounding box center [975, 243] width 14 height 32
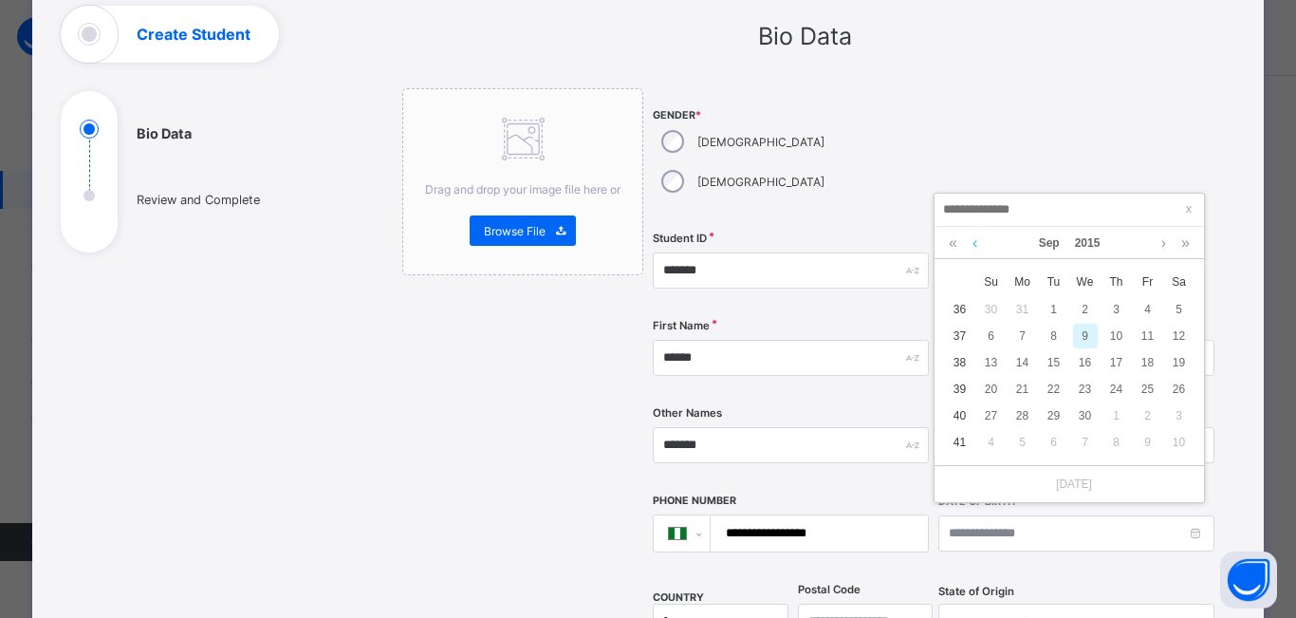
click at [976, 244] on link at bounding box center [975, 243] width 14 height 32
click at [996, 335] on div "2" at bounding box center [991, 335] width 25 height 25
type input "**********"
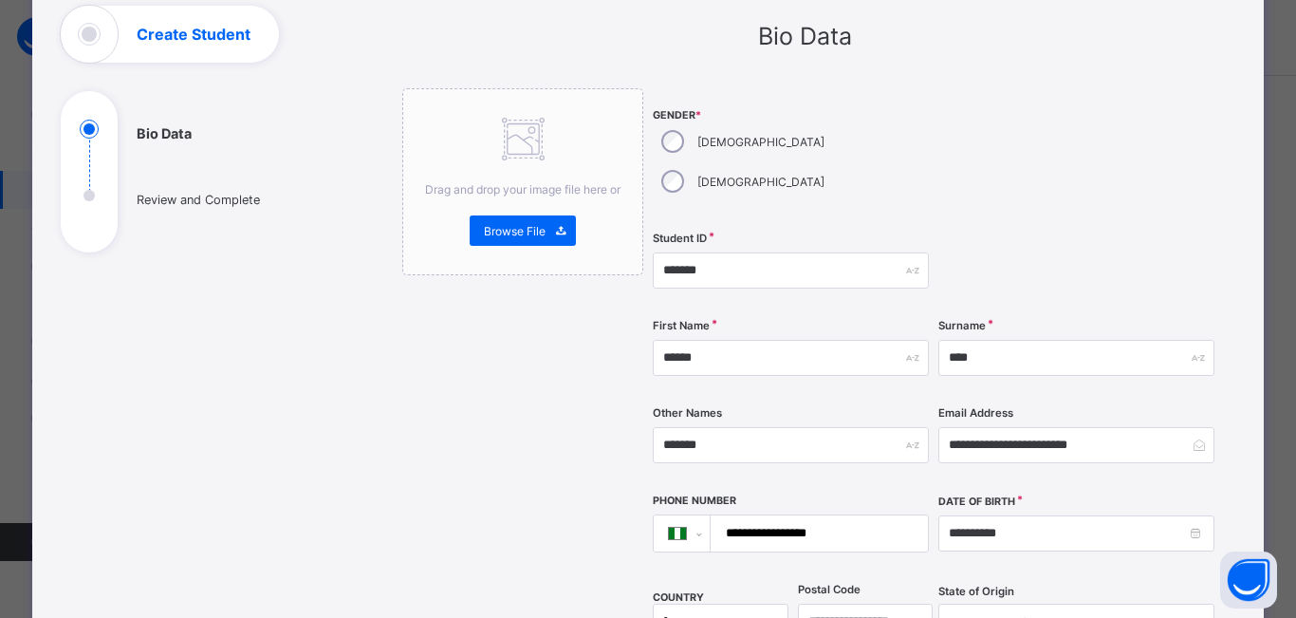
scroll to position [406, 0]
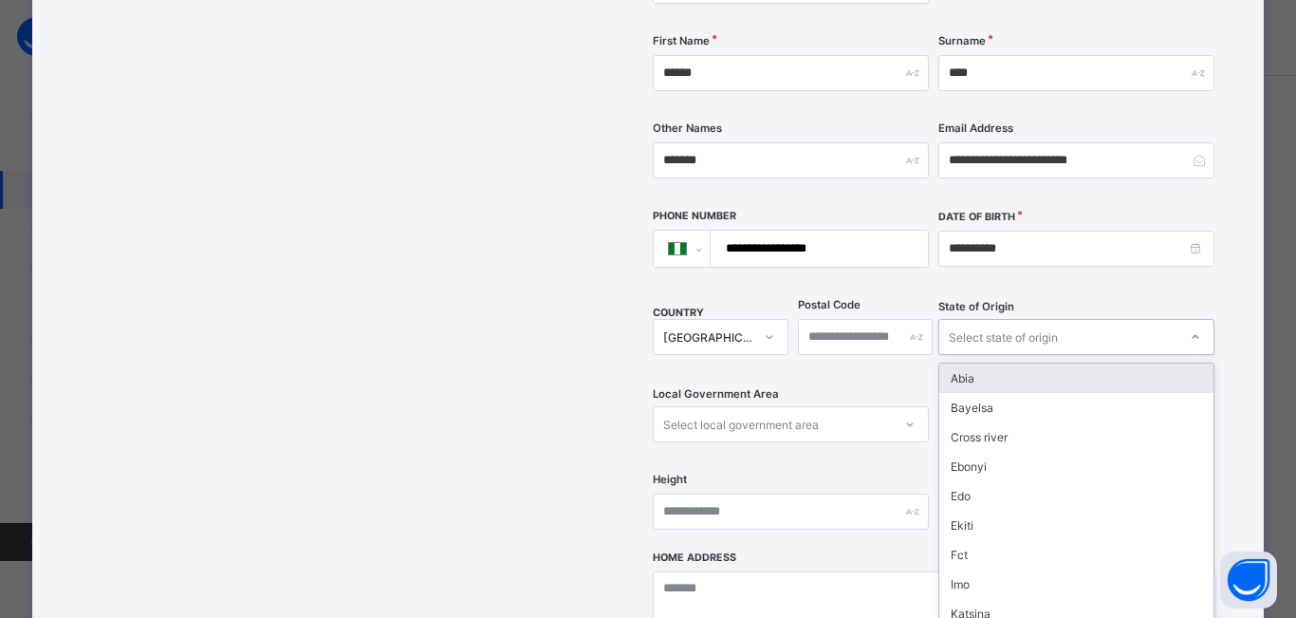
click at [1191, 335] on icon at bounding box center [1194, 337] width 7 height 4
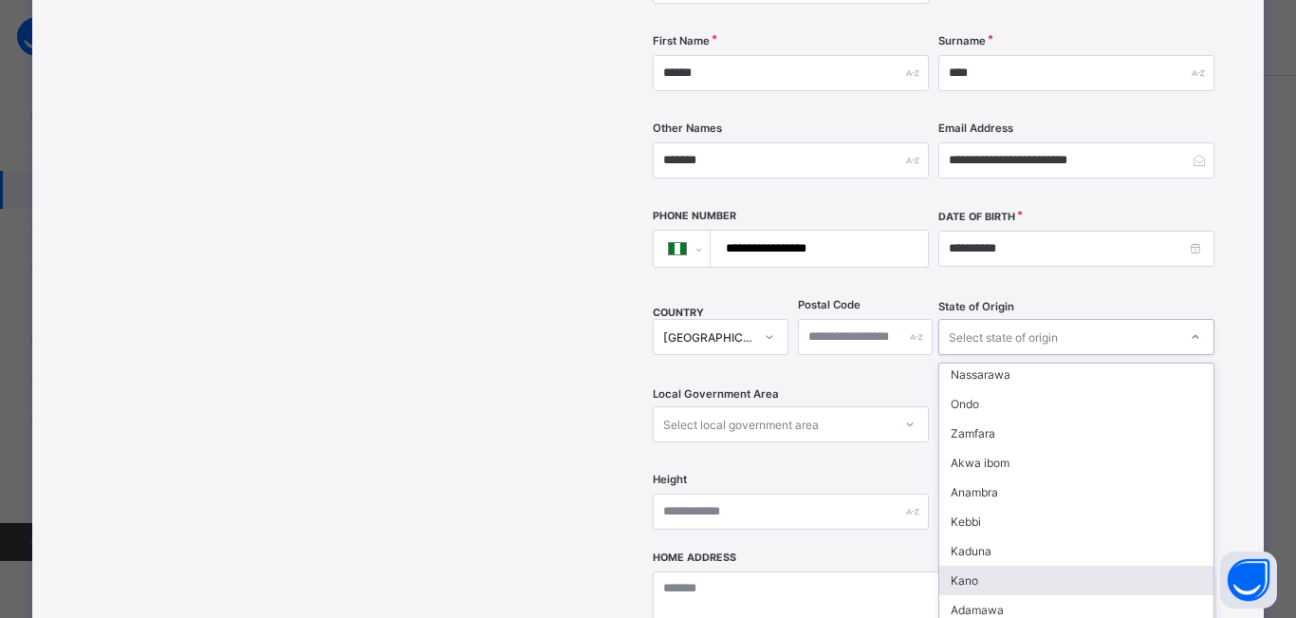
click at [1032, 565] on div "Kano" at bounding box center [1076, 579] width 274 height 29
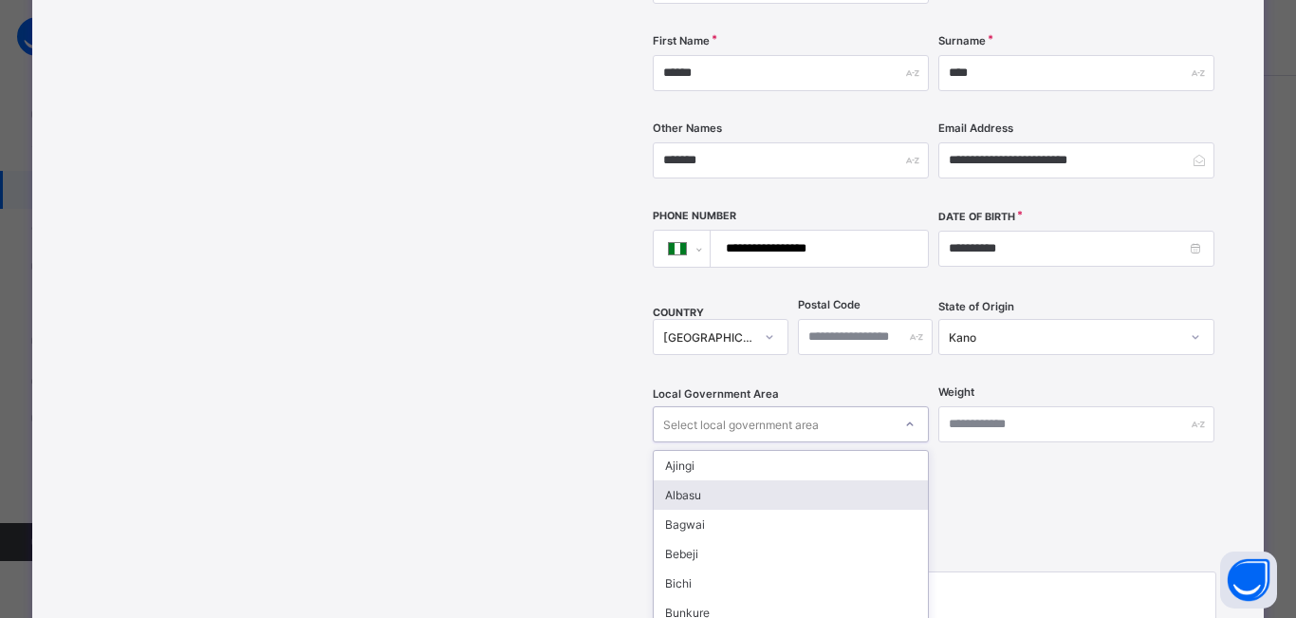
click at [814, 406] on div "option Albasu focused, 2 of 44. 44 results available. Use Up and Down to choose…" at bounding box center [791, 424] width 276 height 36
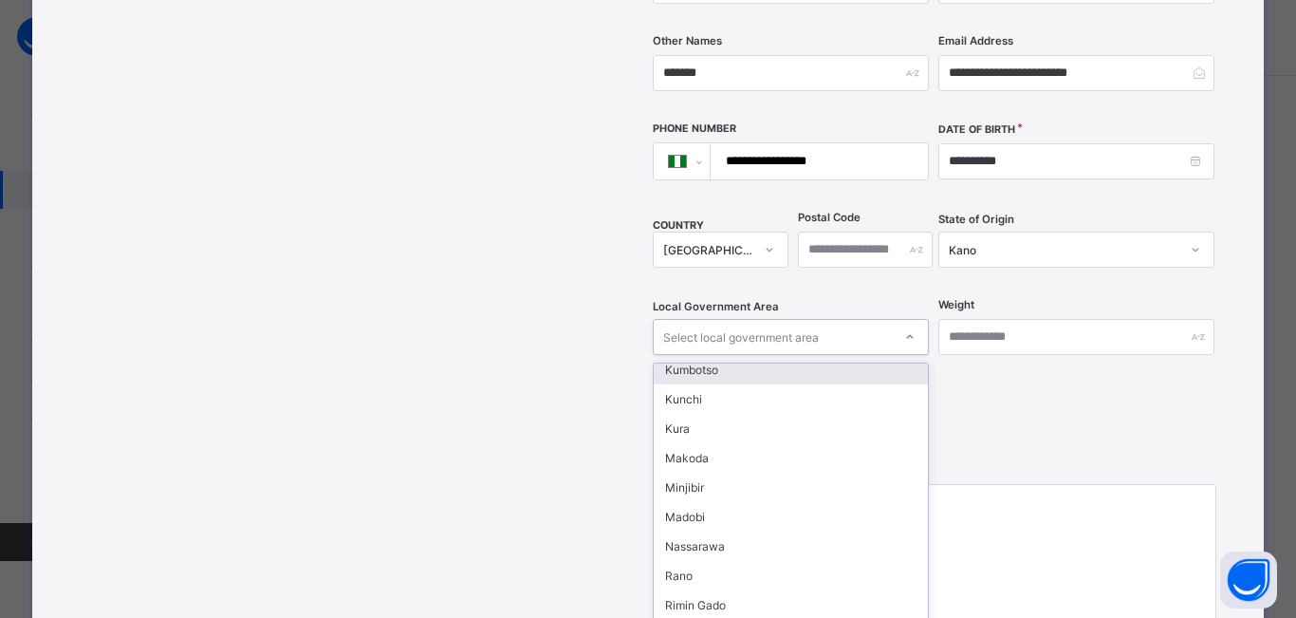
scroll to position [759, 0]
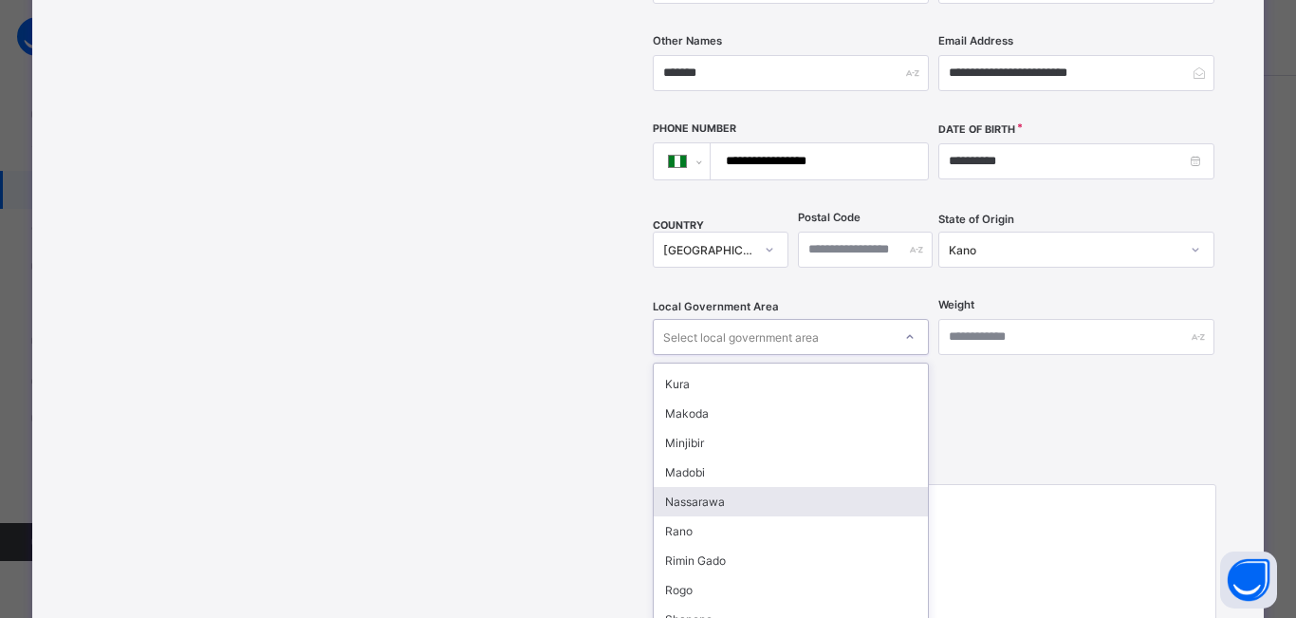
click at [746, 487] on div "Nassarawa" at bounding box center [791, 501] width 274 height 29
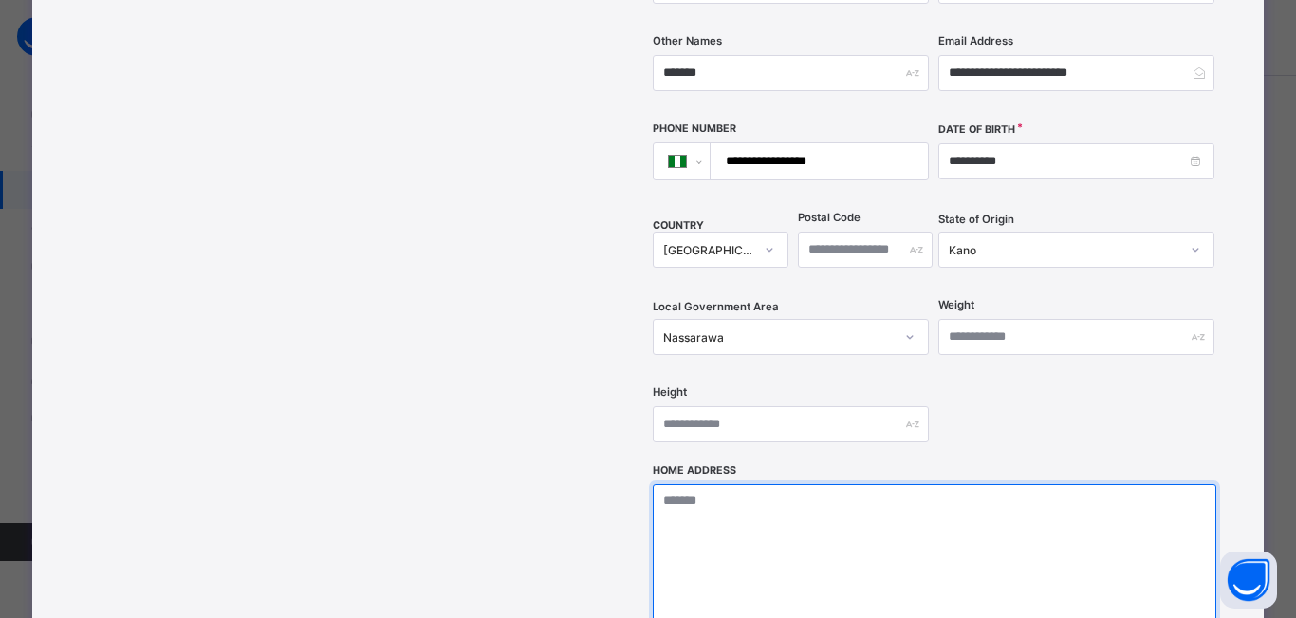
click at [826, 484] on textarea at bounding box center [934, 579] width 563 height 190
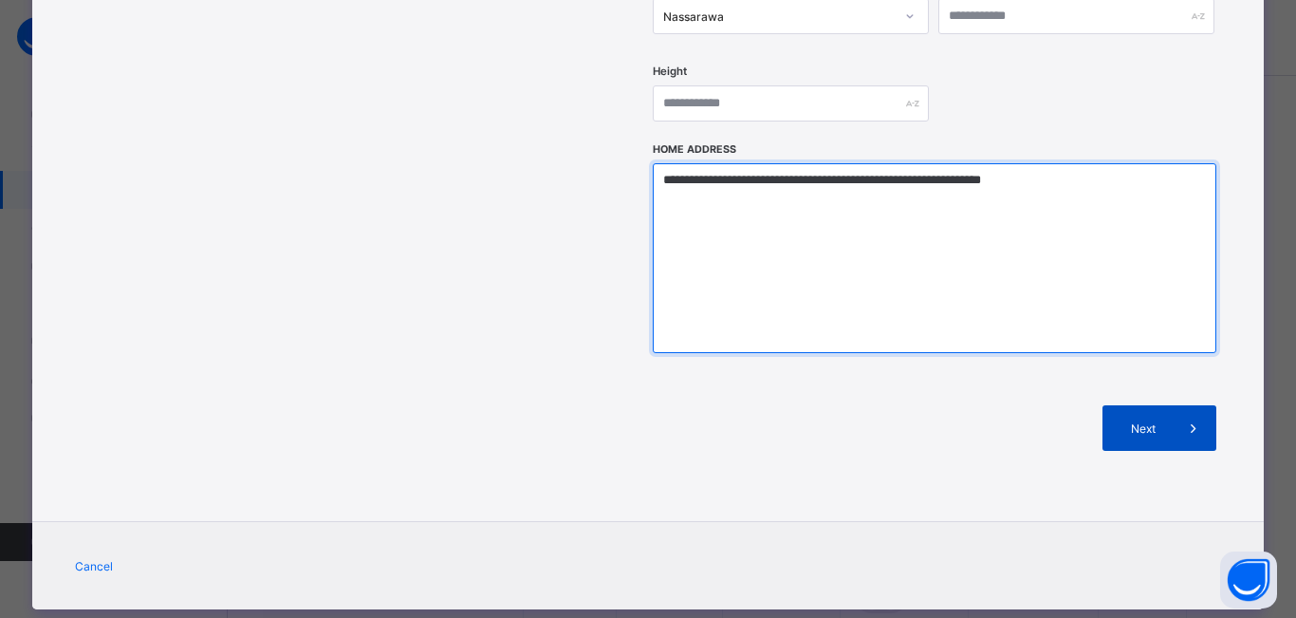
type textarea "**********"
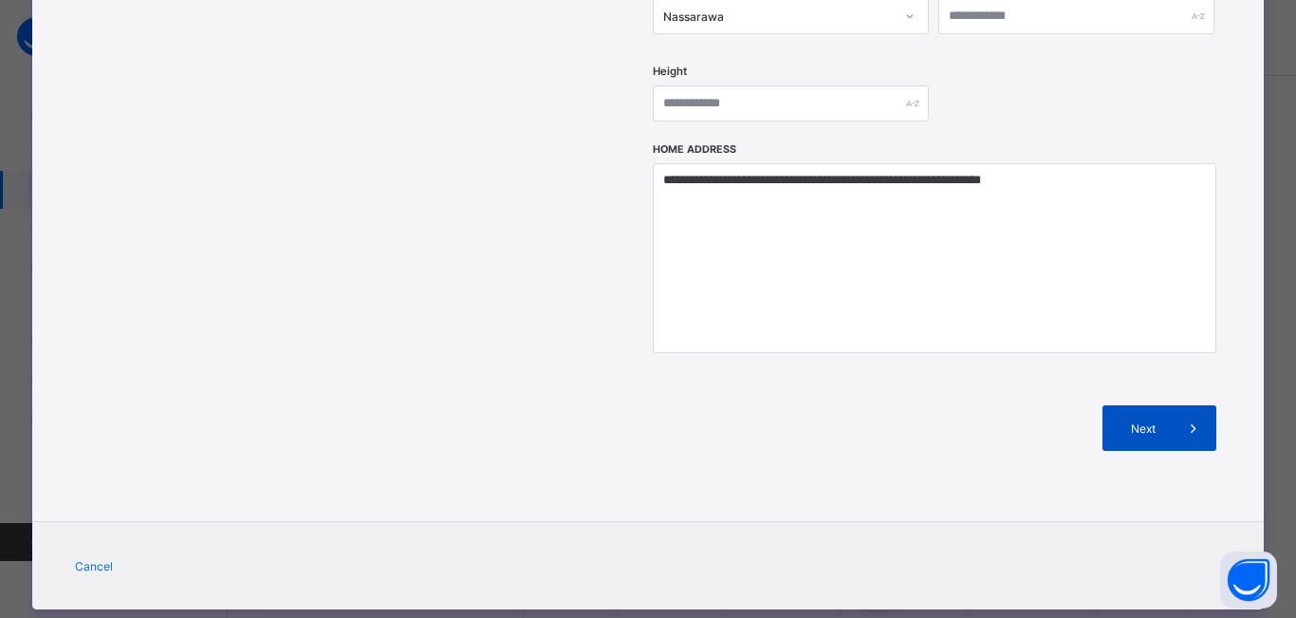
click at [1171, 405] on span at bounding box center [1194, 428] width 46 height 46
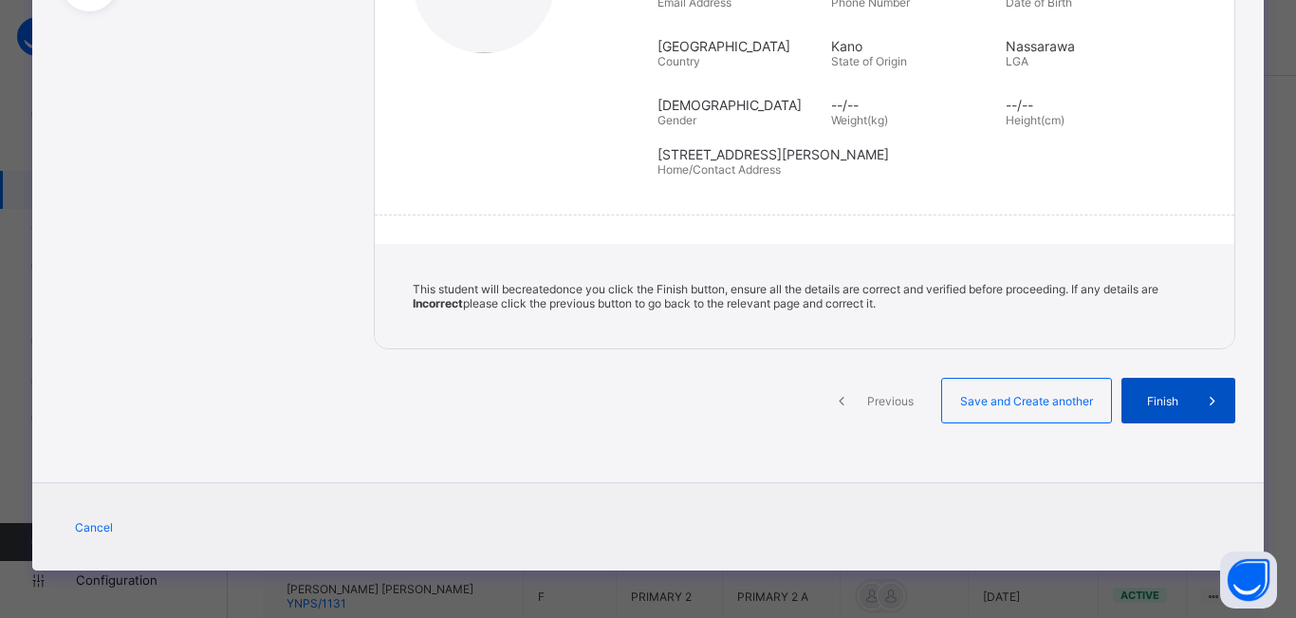
scroll to position [362, 0]
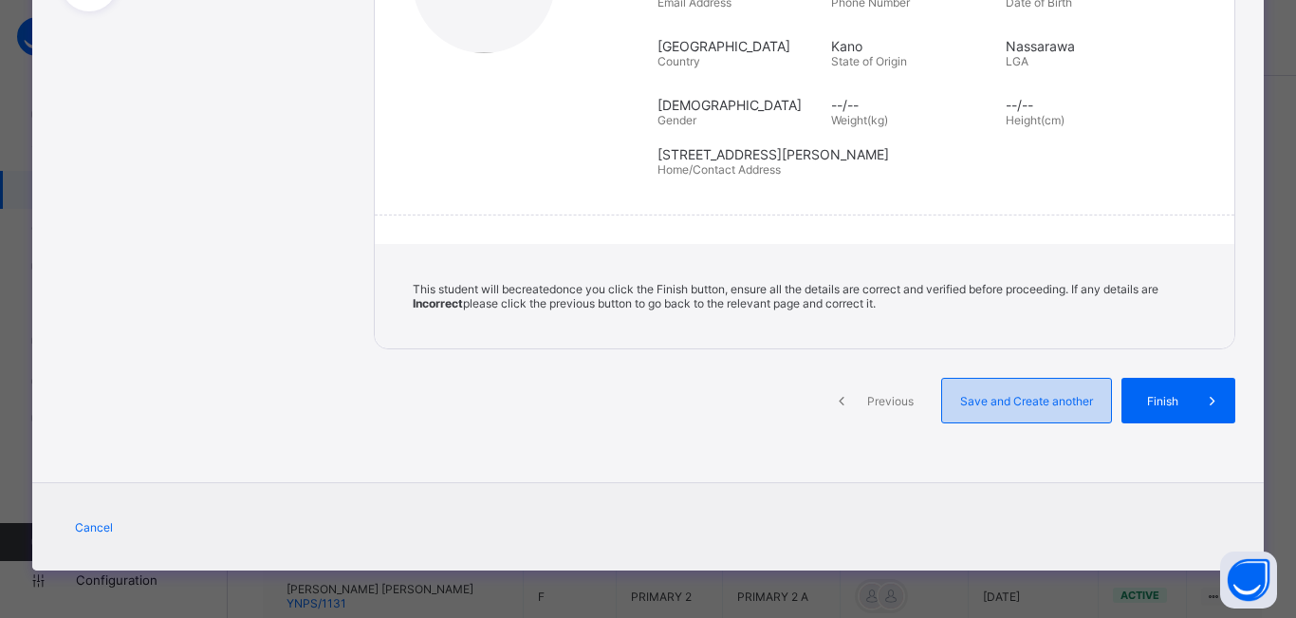
click at [1047, 399] on span "Save and Create another" at bounding box center [1026, 401] width 140 height 14
select select "**"
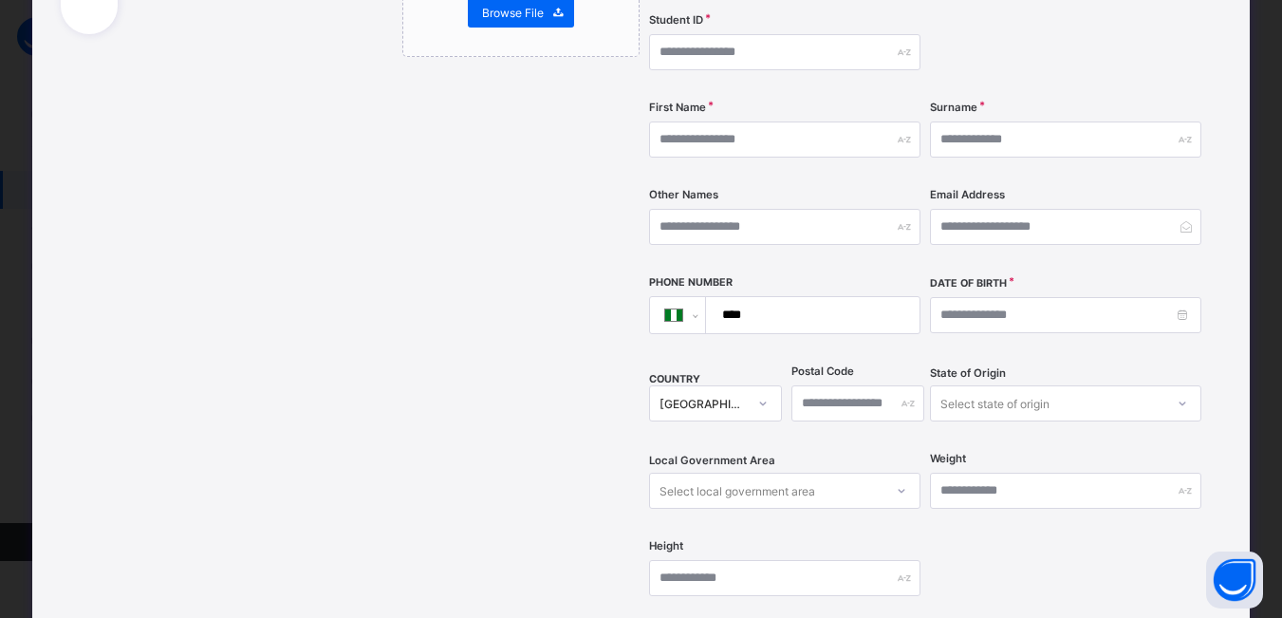
scroll to position [0, 0]
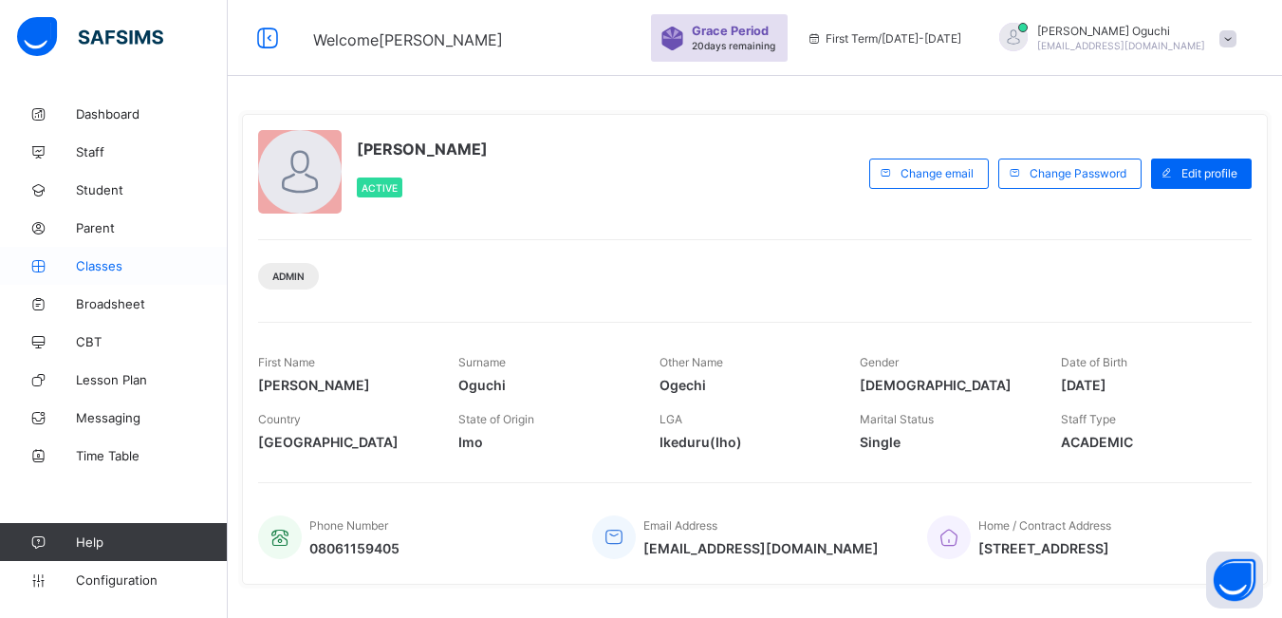
click at [109, 267] on span "Classes" at bounding box center [152, 265] width 152 height 15
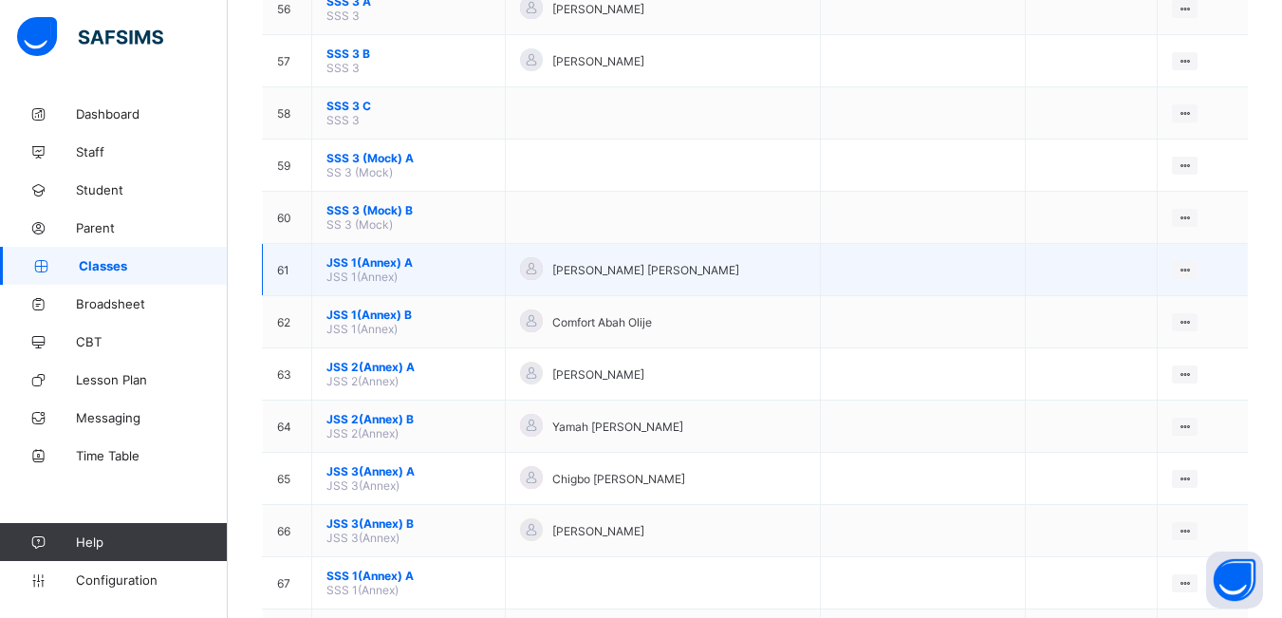
scroll to position [3130, 0]
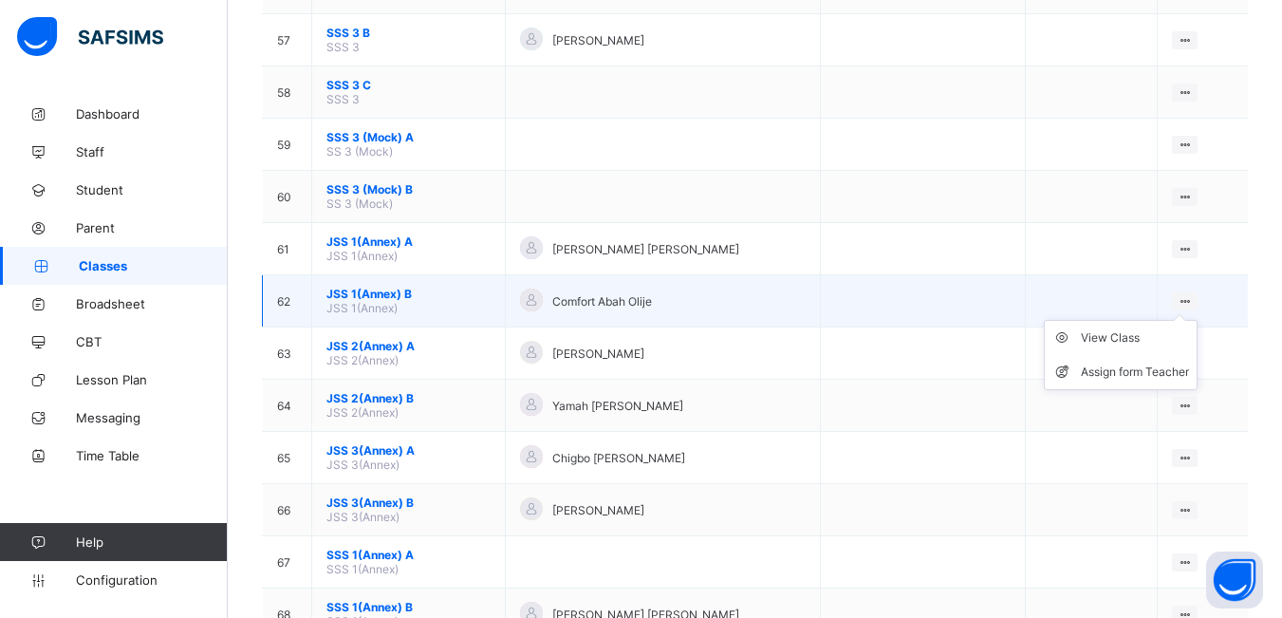
drag, startPoint x: 1191, startPoint y: 298, endPoint x: 1182, endPoint y: 307, distance: 13.4
click at [1192, 298] on icon at bounding box center [1184, 301] width 16 height 14
click at [1129, 336] on div "View Class" at bounding box center [1134, 337] width 108 height 19
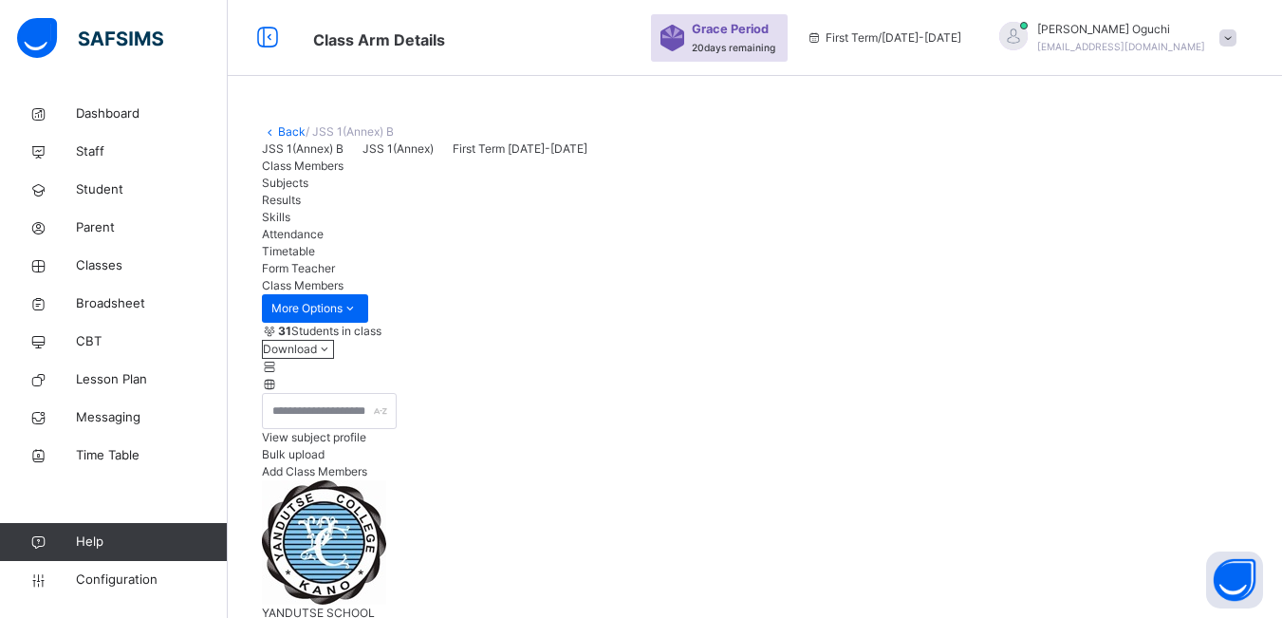
click at [367, 478] on span "Add Class Members" at bounding box center [314, 471] width 105 height 14
click at [0, 0] on input "text" at bounding box center [0, 0] width 0 height 0
type input "*******"
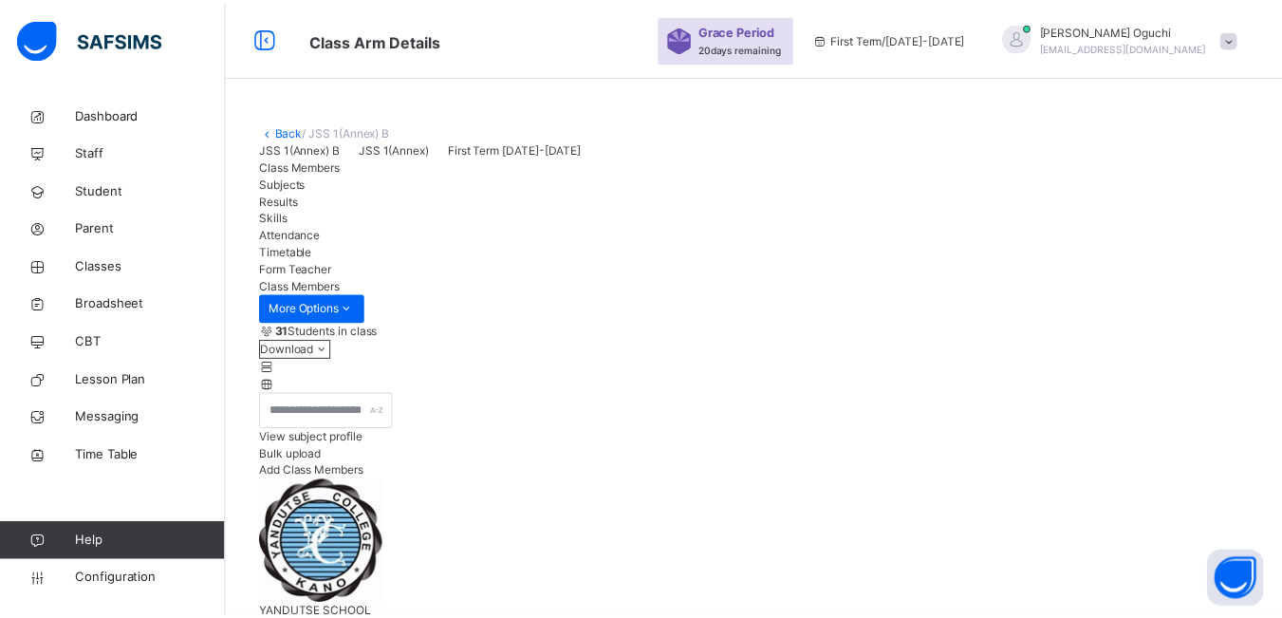
scroll to position [229, 0]
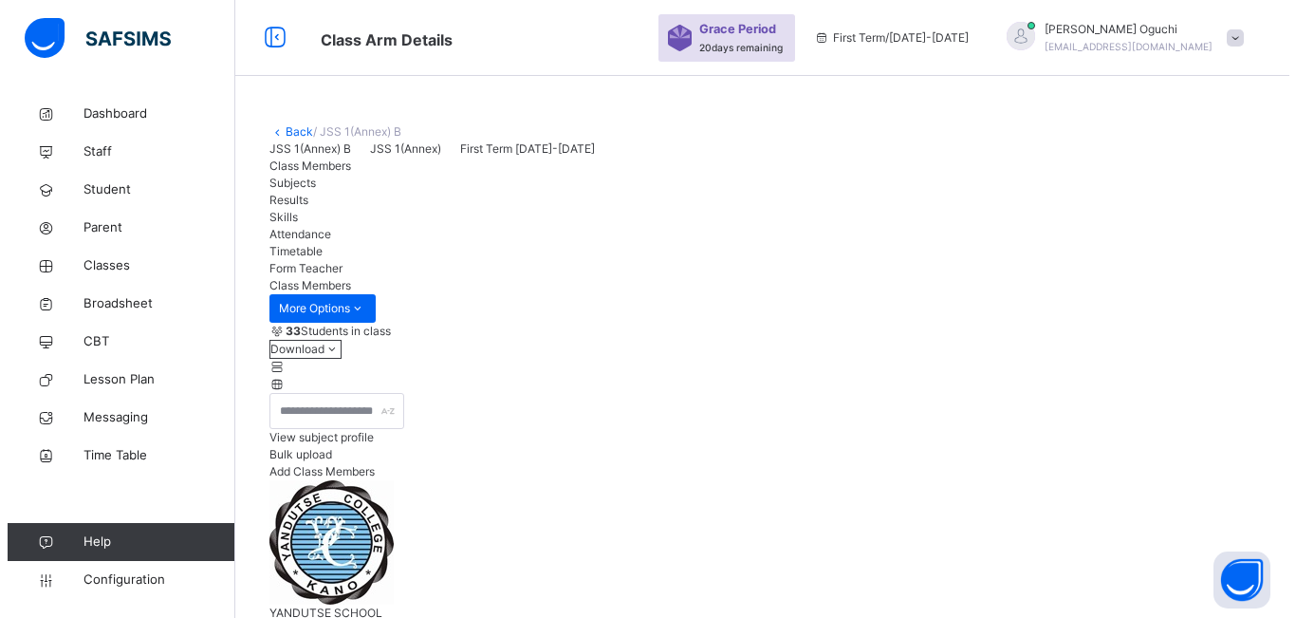
scroll to position [285, 0]
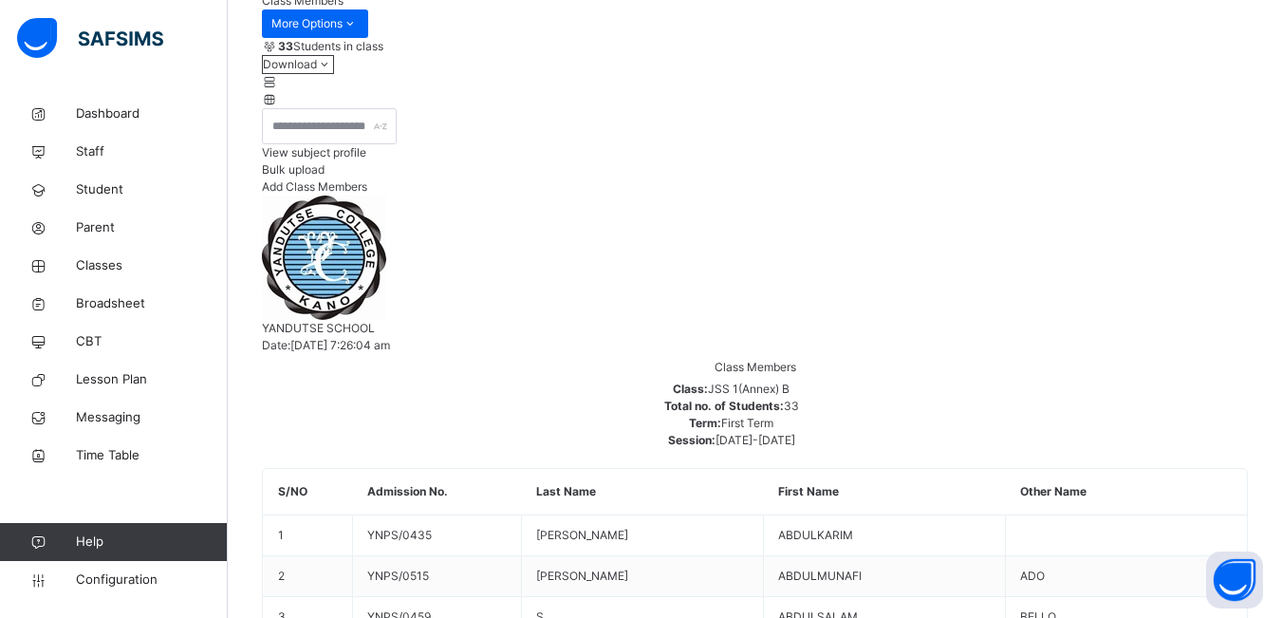
click at [367, 194] on span "Add Class Members" at bounding box center [314, 186] width 105 height 14
type input "*"
type input "*******"
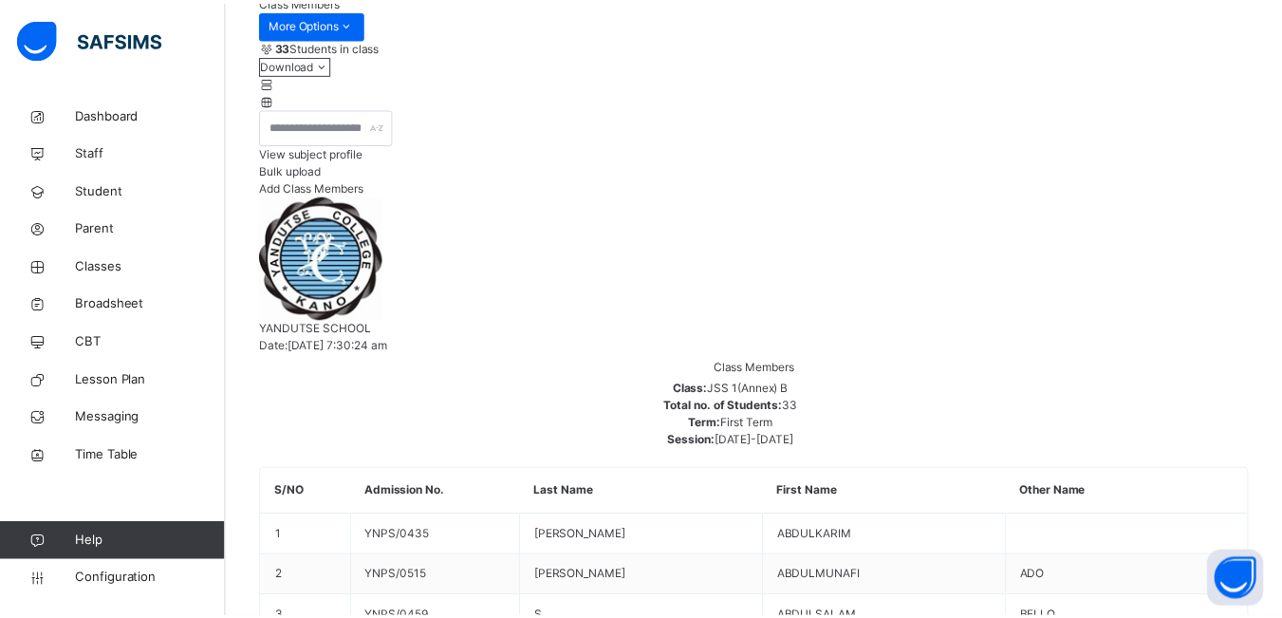
scroll to position [229, 0]
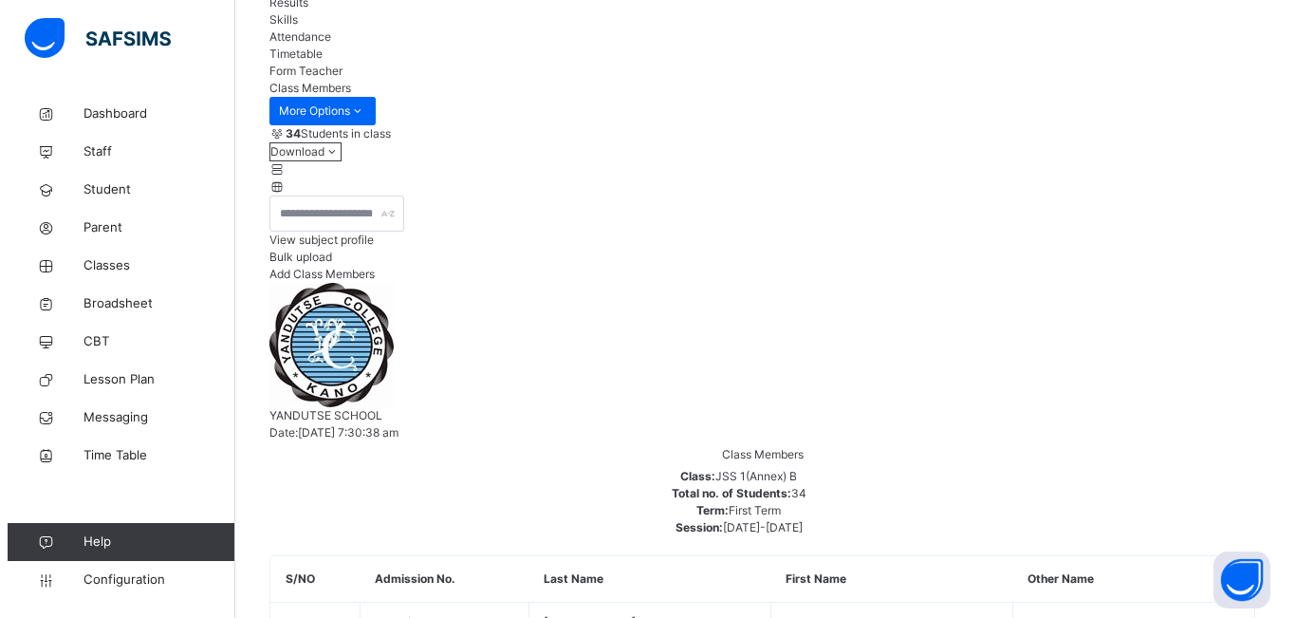
scroll to position [190, 0]
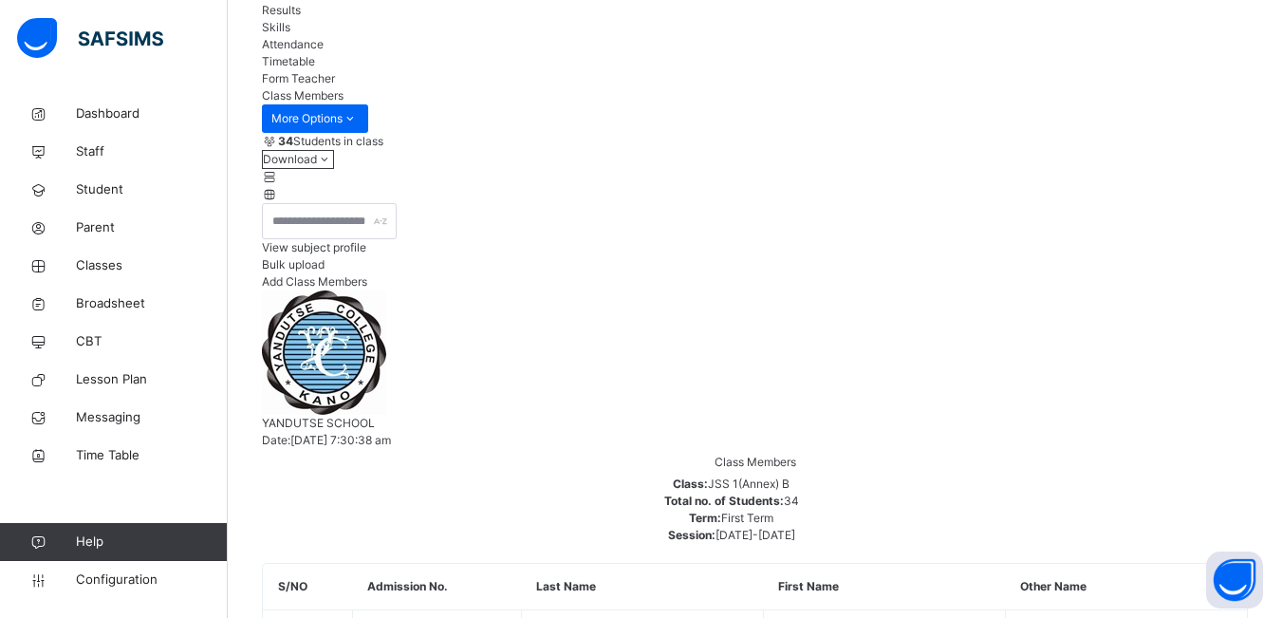
drag, startPoint x: 1165, startPoint y: 323, endPoint x: 1133, endPoint y: 323, distance: 32.3
click at [367, 288] on span "Add Class Members" at bounding box center [314, 281] width 105 height 14
type input "*"
type input "*******"
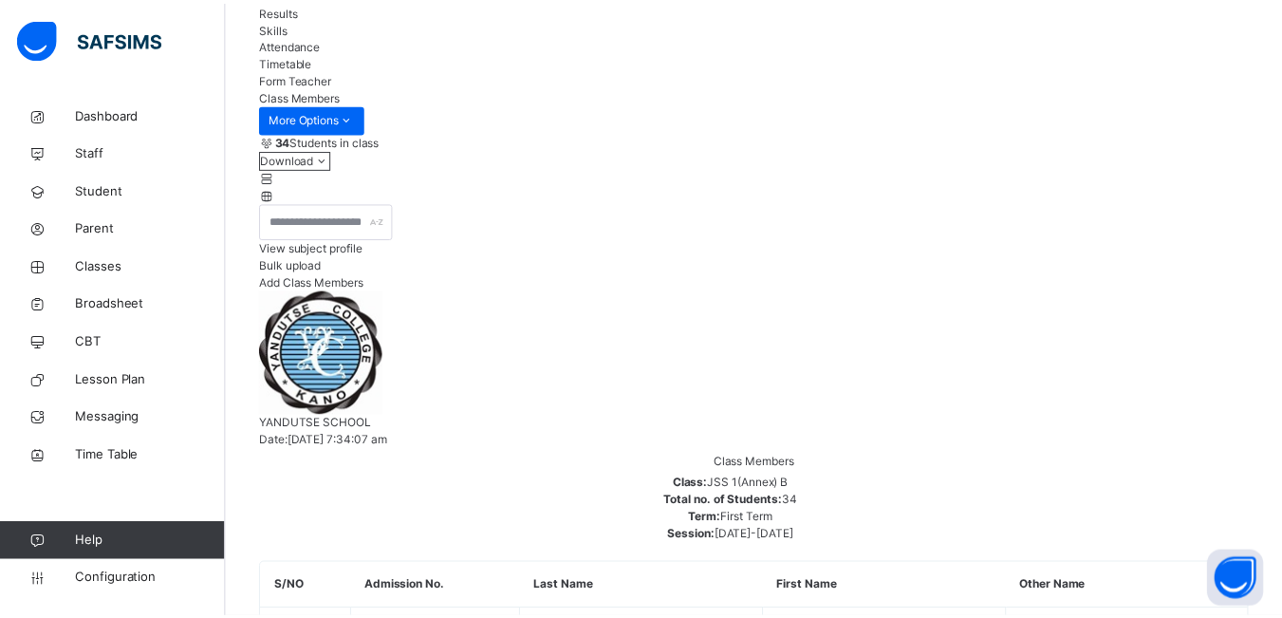
scroll to position [229, 0]
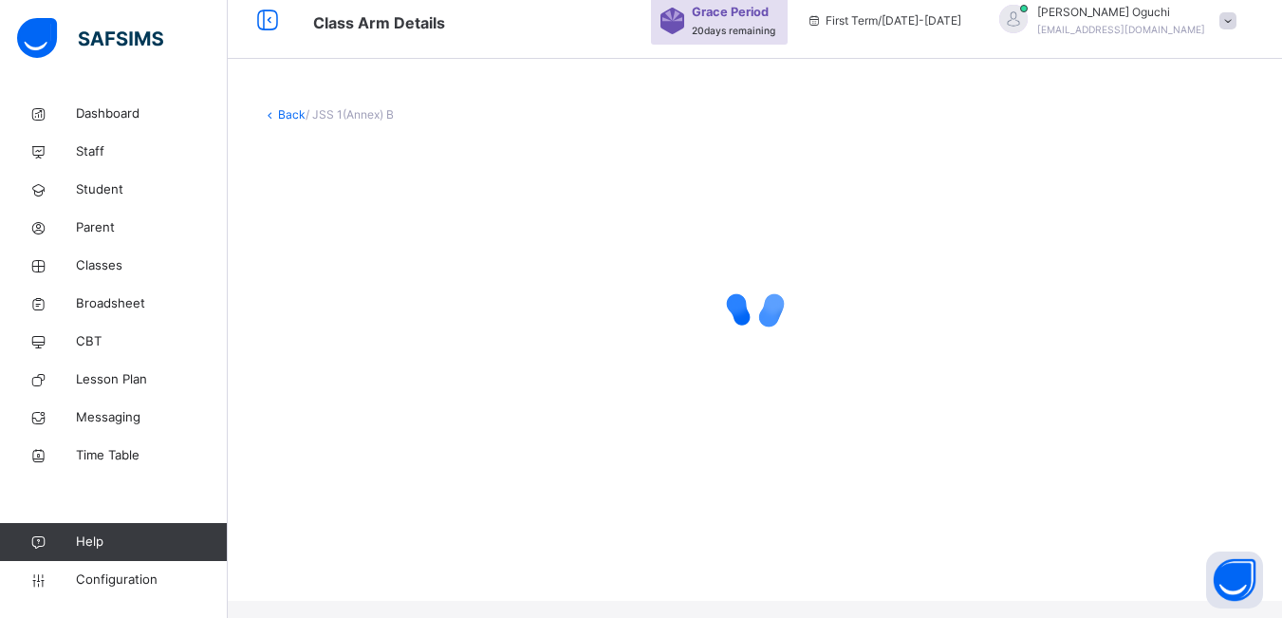
scroll to position [0, 0]
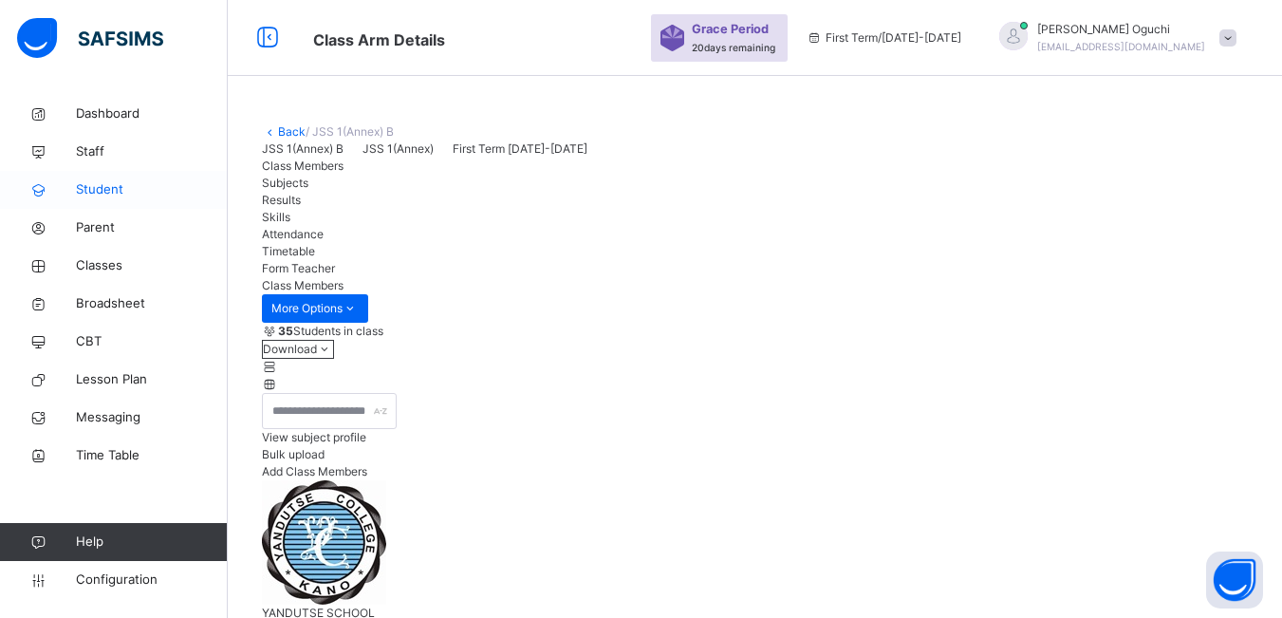
click at [100, 185] on span "Student" at bounding box center [152, 189] width 152 height 19
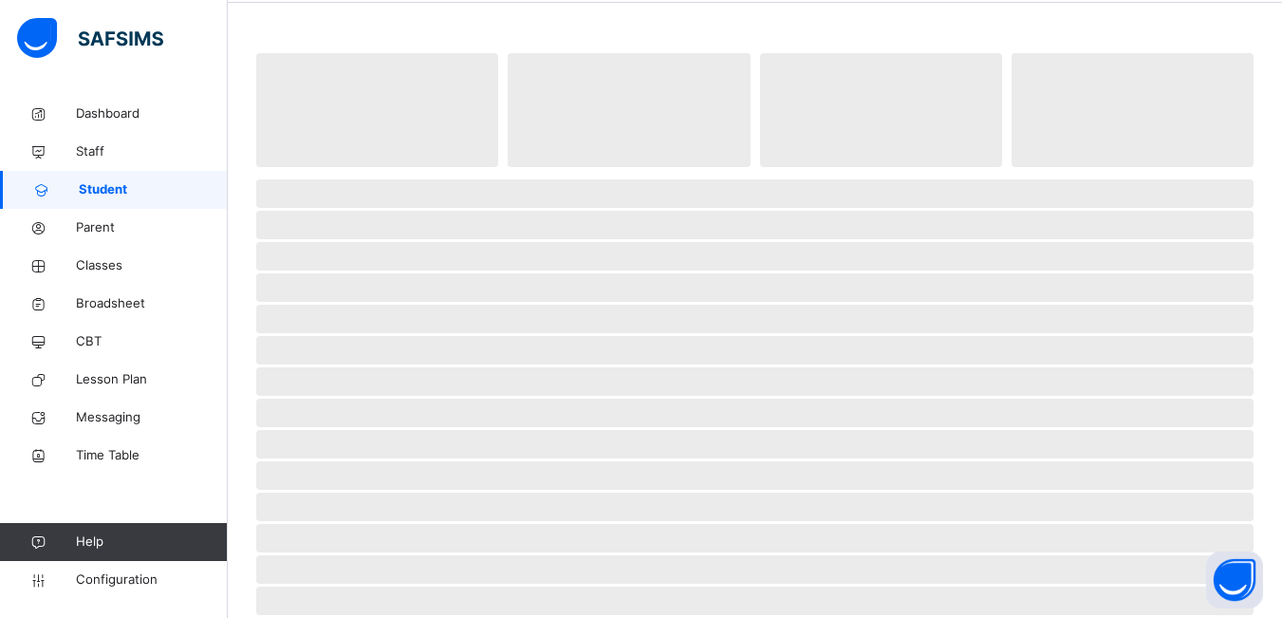
scroll to position [95, 0]
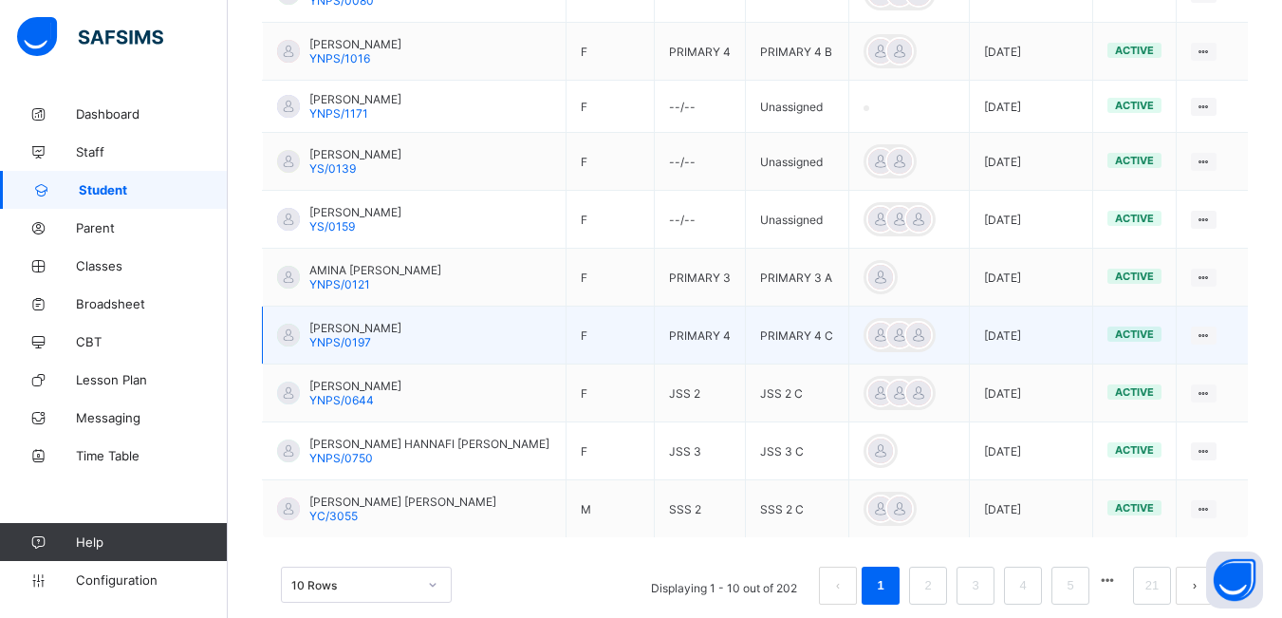
scroll to position [584, 0]
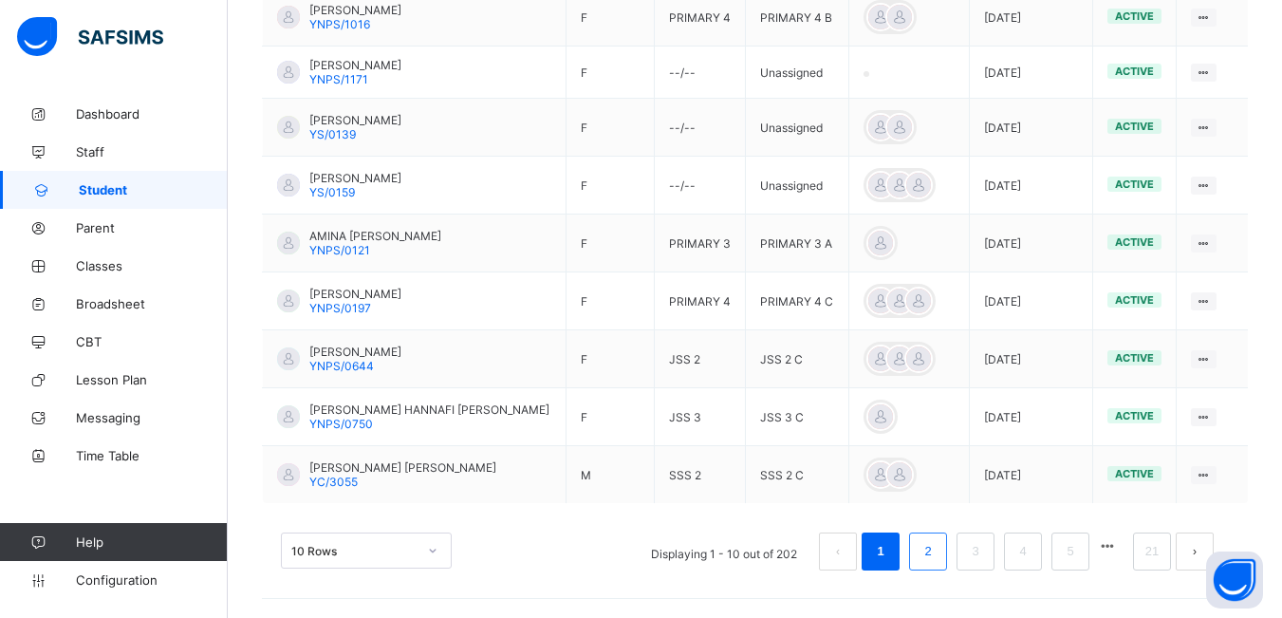
type input "**********"
click at [936, 545] on link "2" at bounding box center [927, 551] width 18 height 25
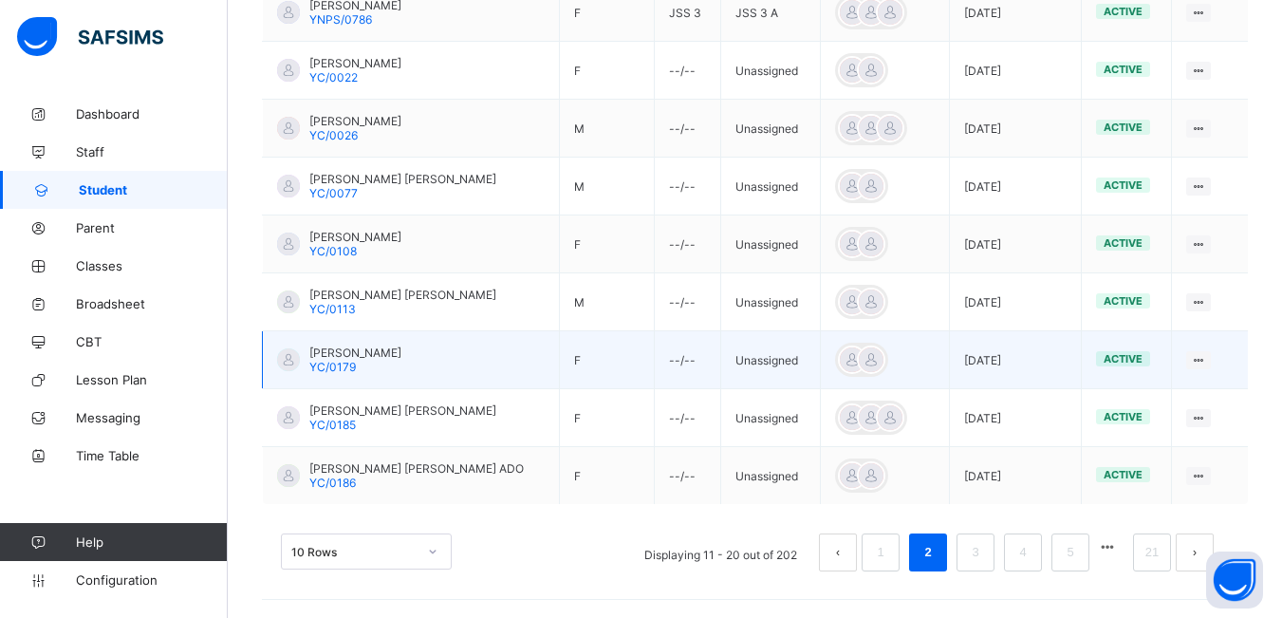
scroll to position [590, 0]
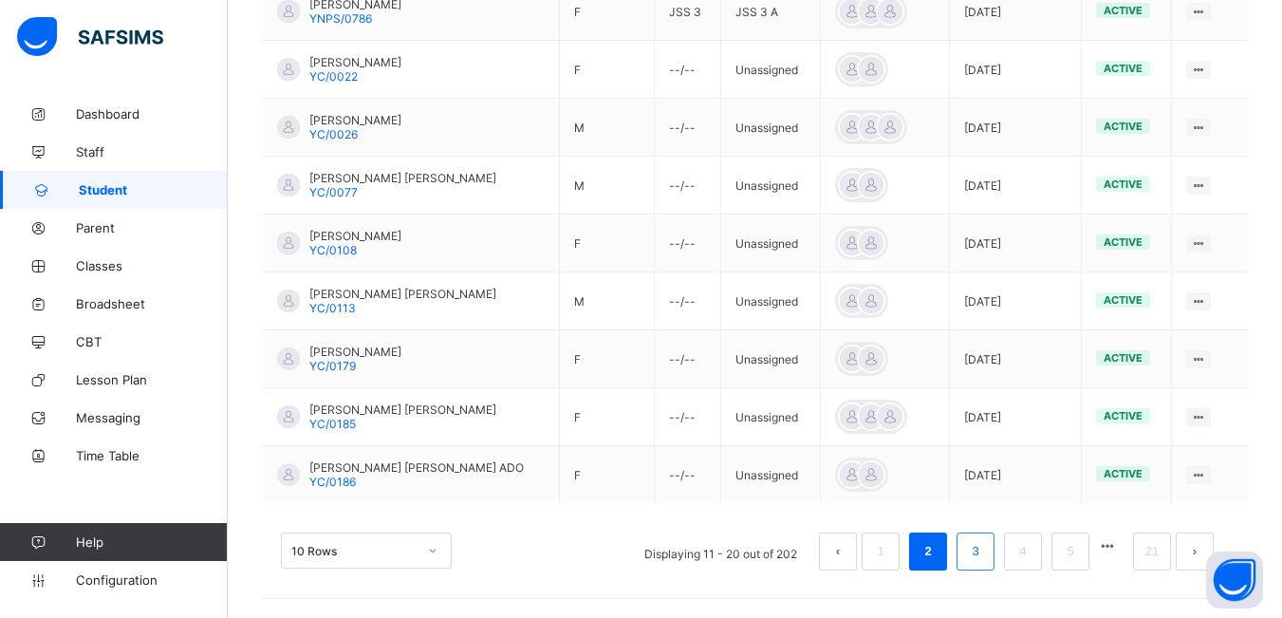
click at [984, 552] on link "3" at bounding box center [975, 551] width 18 height 25
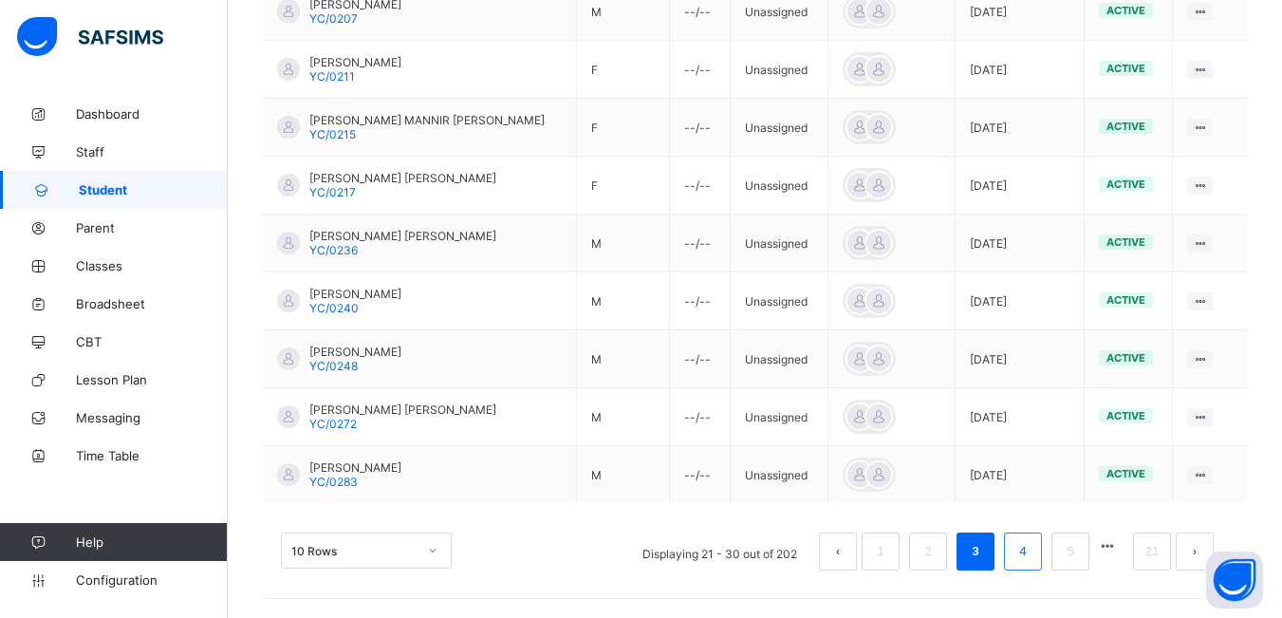
click at [1031, 553] on link "4" at bounding box center [1022, 551] width 18 height 25
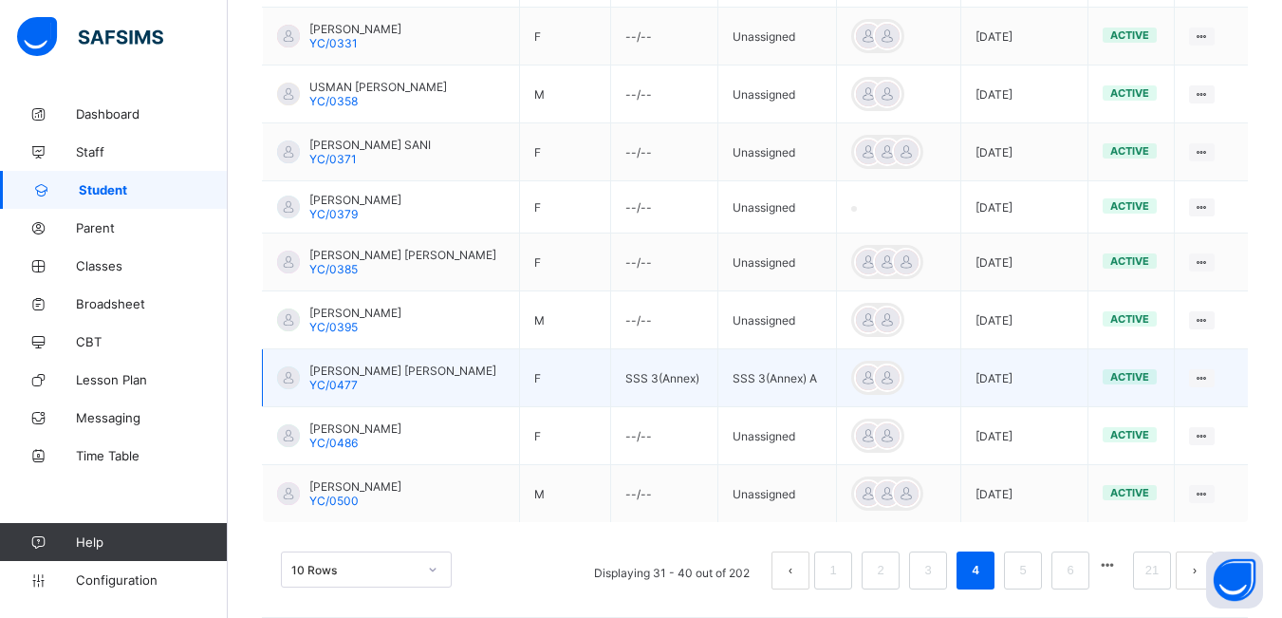
scroll to position [584, 0]
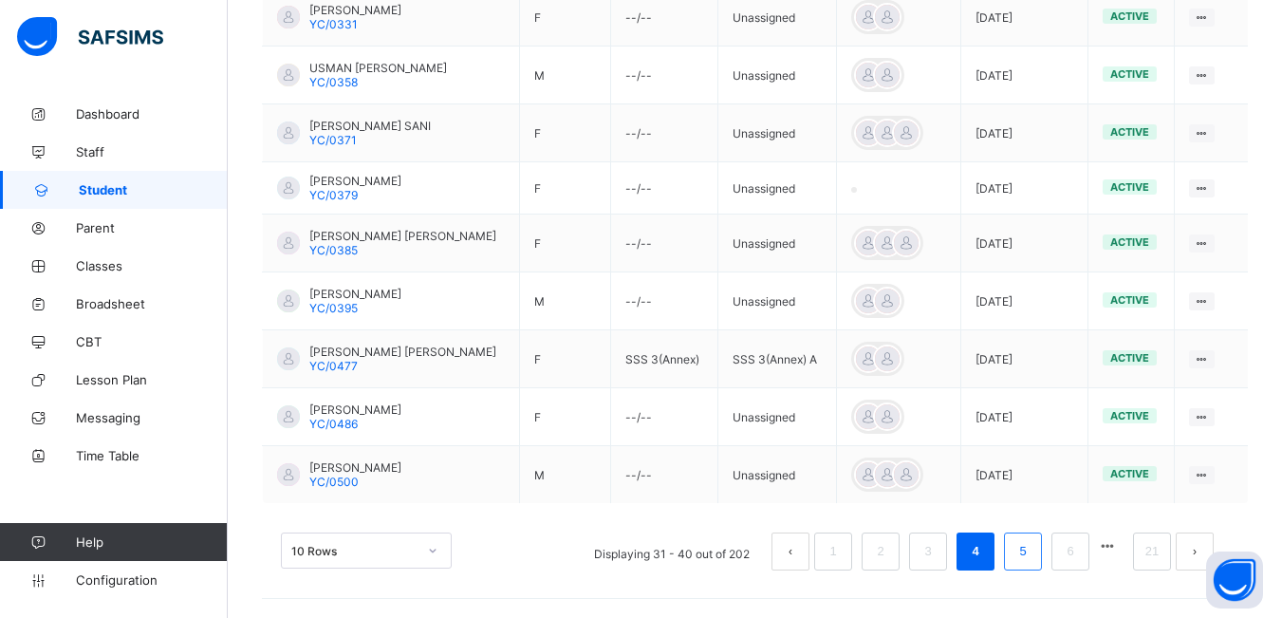
click at [1031, 554] on link "5" at bounding box center [1022, 551] width 18 height 25
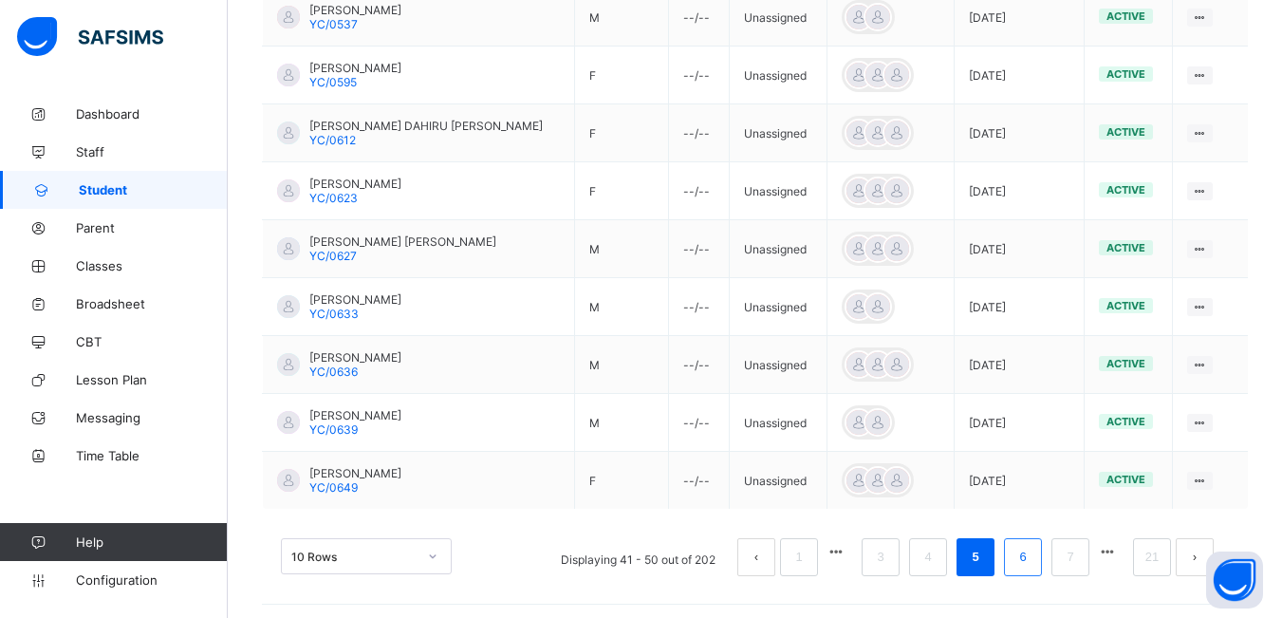
click at [1031, 555] on link "6" at bounding box center [1022, 556] width 18 height 25
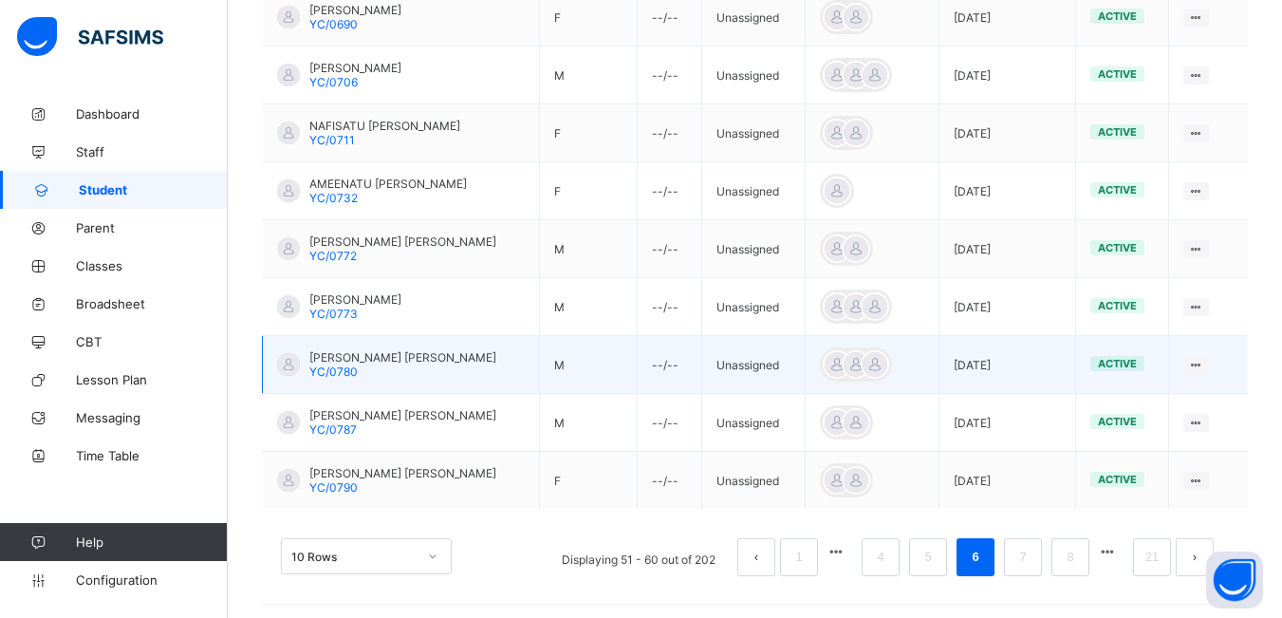
scroll to position [590, 0]
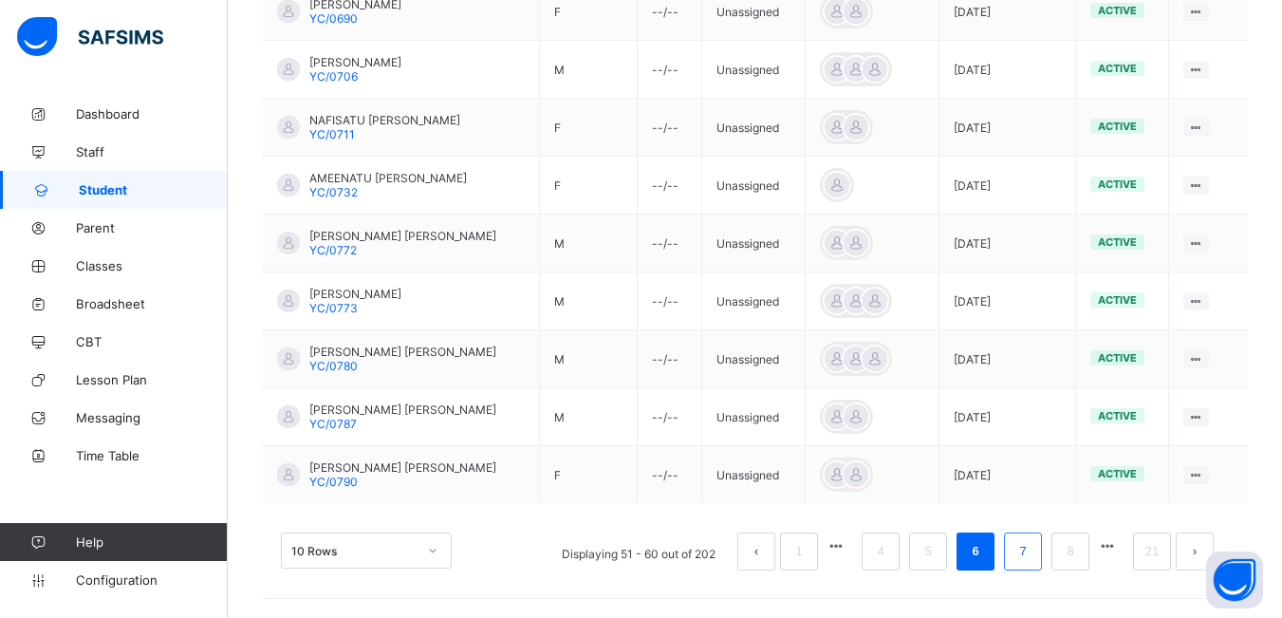
click at [1031, 557] on link "7" at bounding box center [1022, 551] width 18 height 25
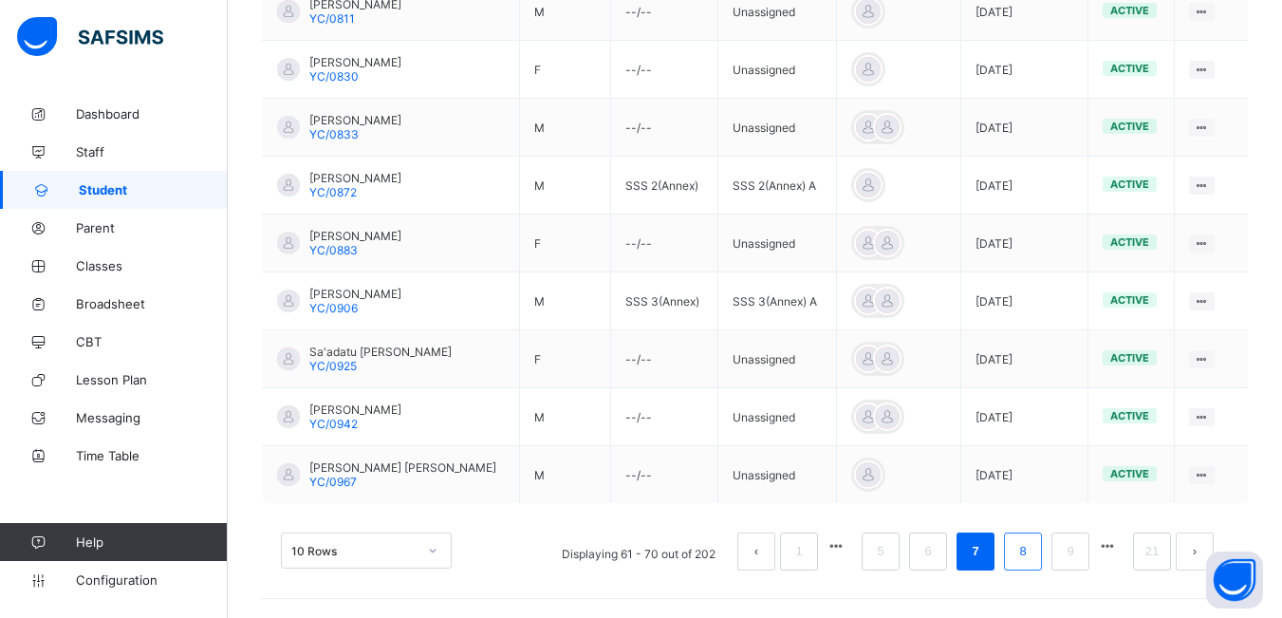
click at [1031, 554] on link "8" at bounding box center [1022, 551] width 18 height 25
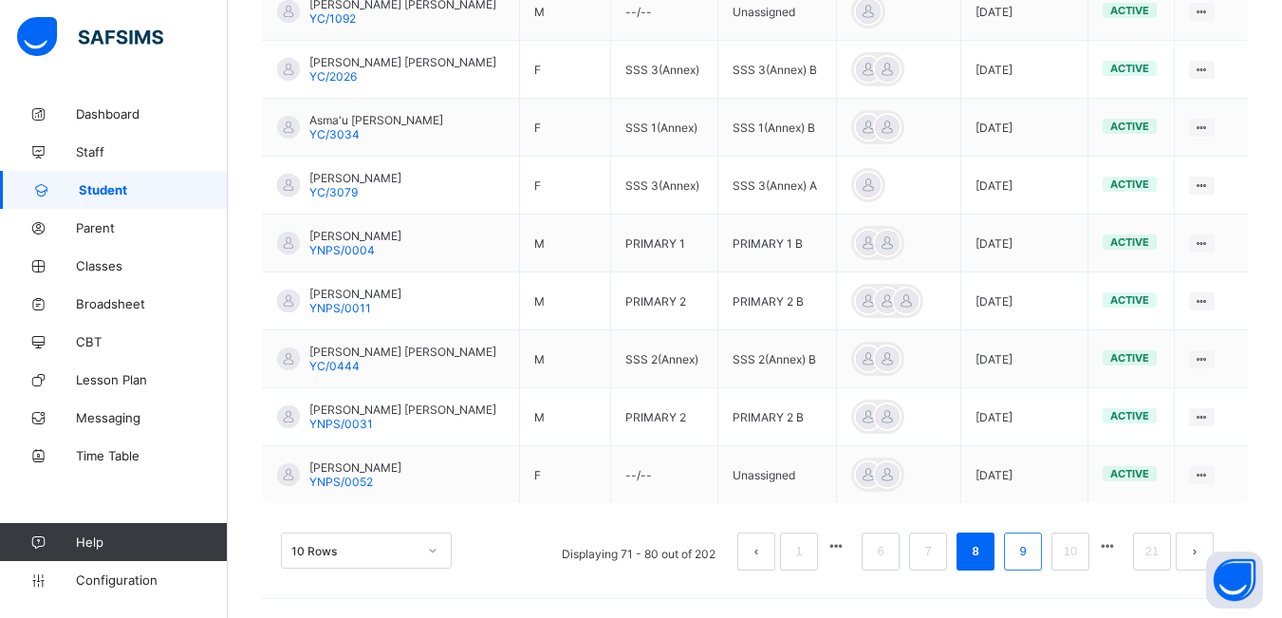
click at [1031, 552] on link "9" at bounding box center [1022, 551] width 18 height 25
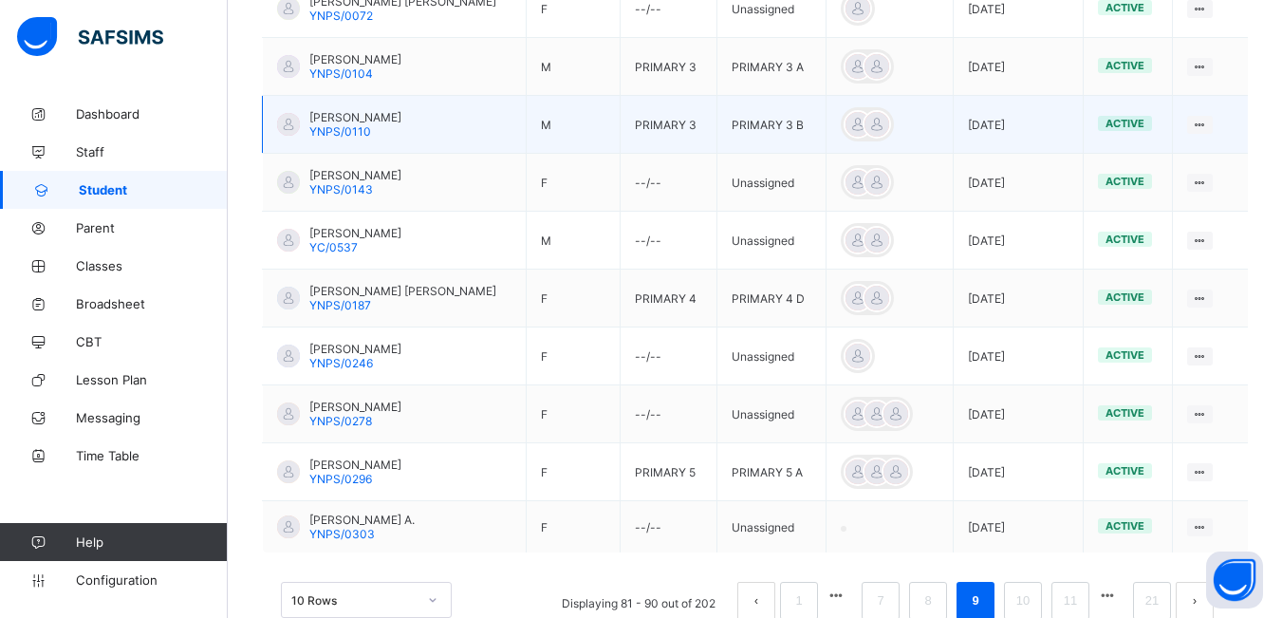
scroll to position [584, 0]
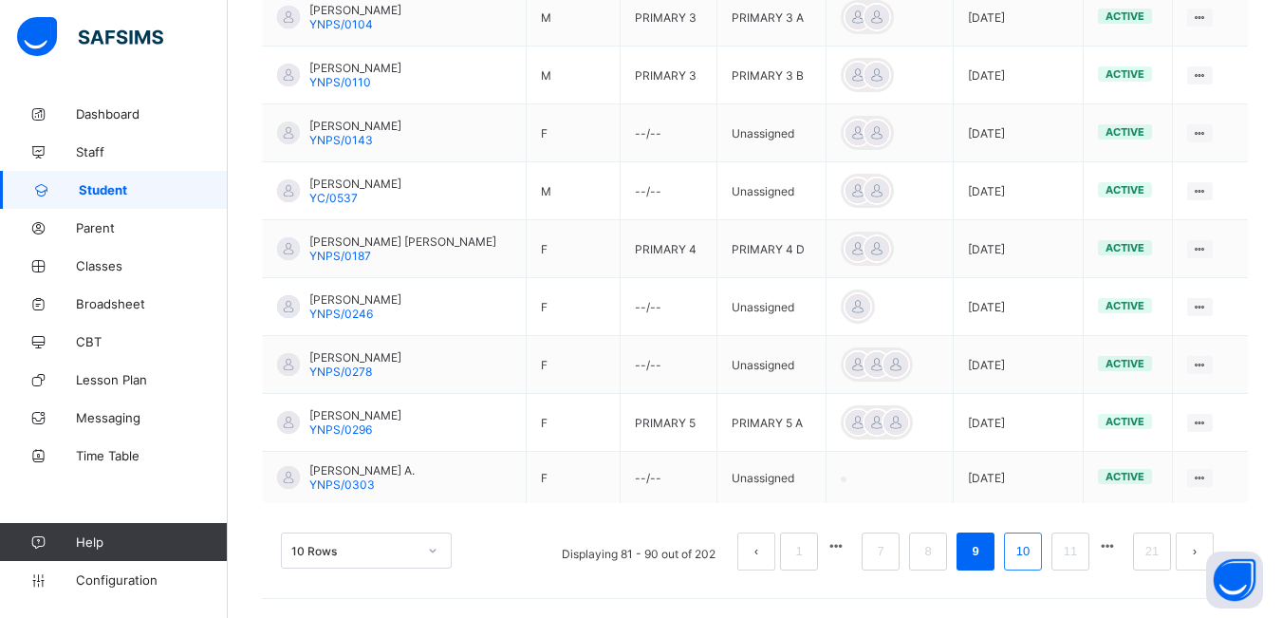
click at [1034, 557] on link "10" at bounding box center [1022, 551] width 25 height 25
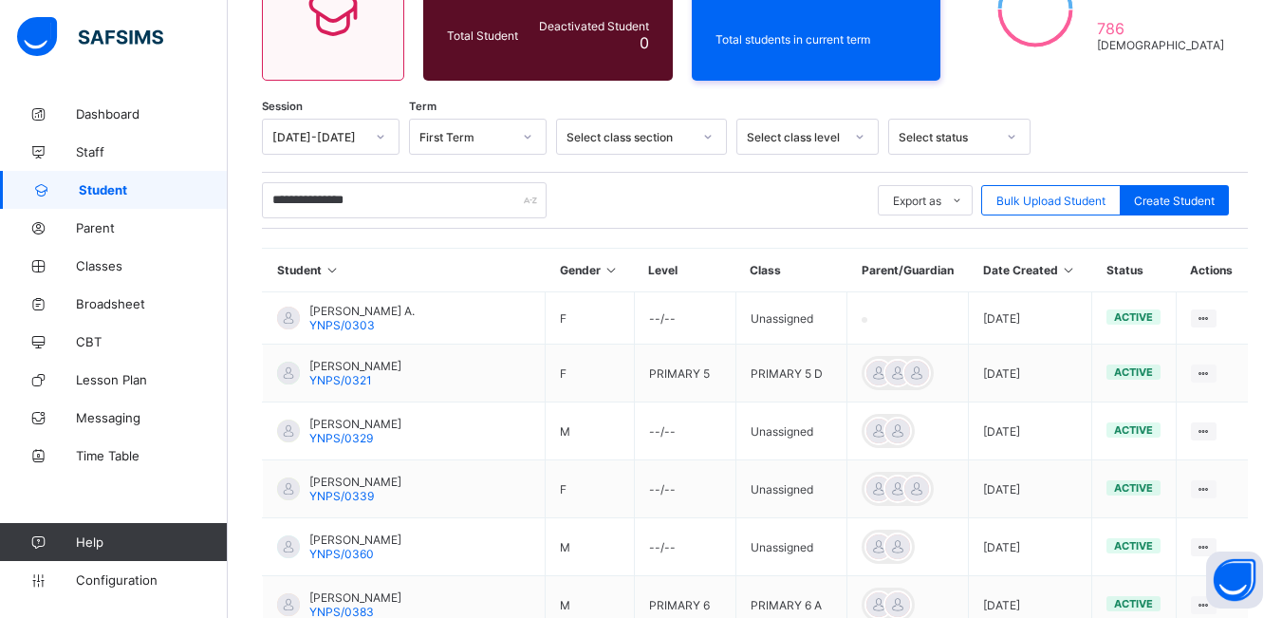
scroll to position [579, 0]
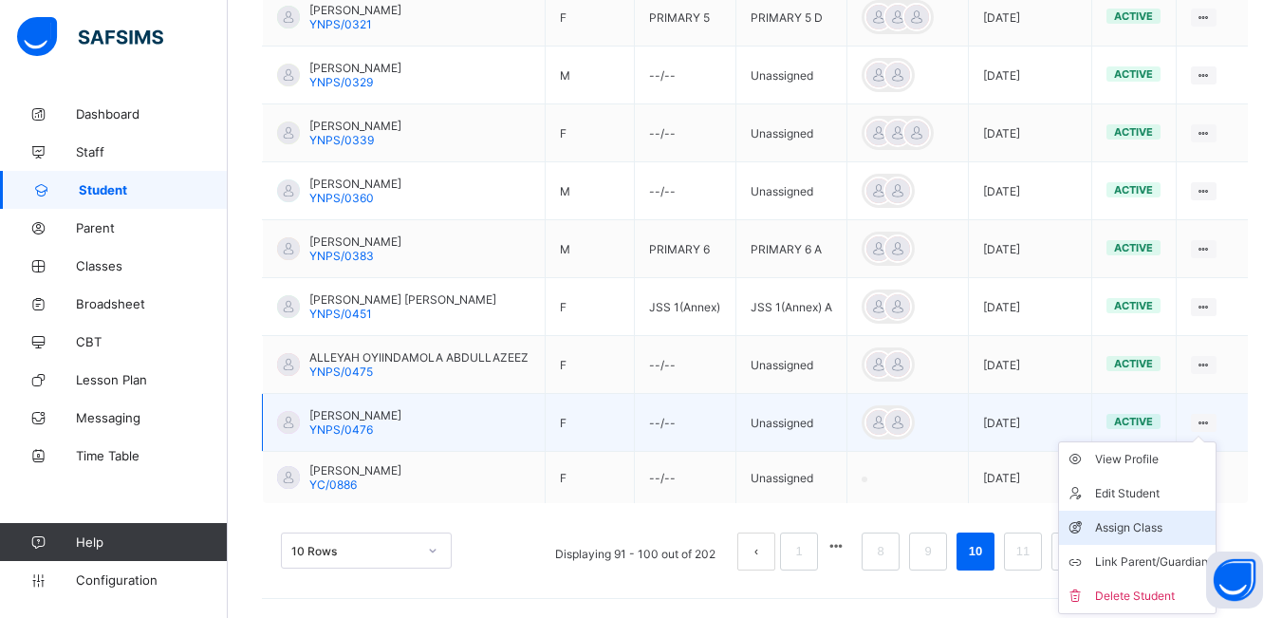
click at [1173, 525] on div "Assign Class" at bounding box center [1151, 527] width 113 height 19
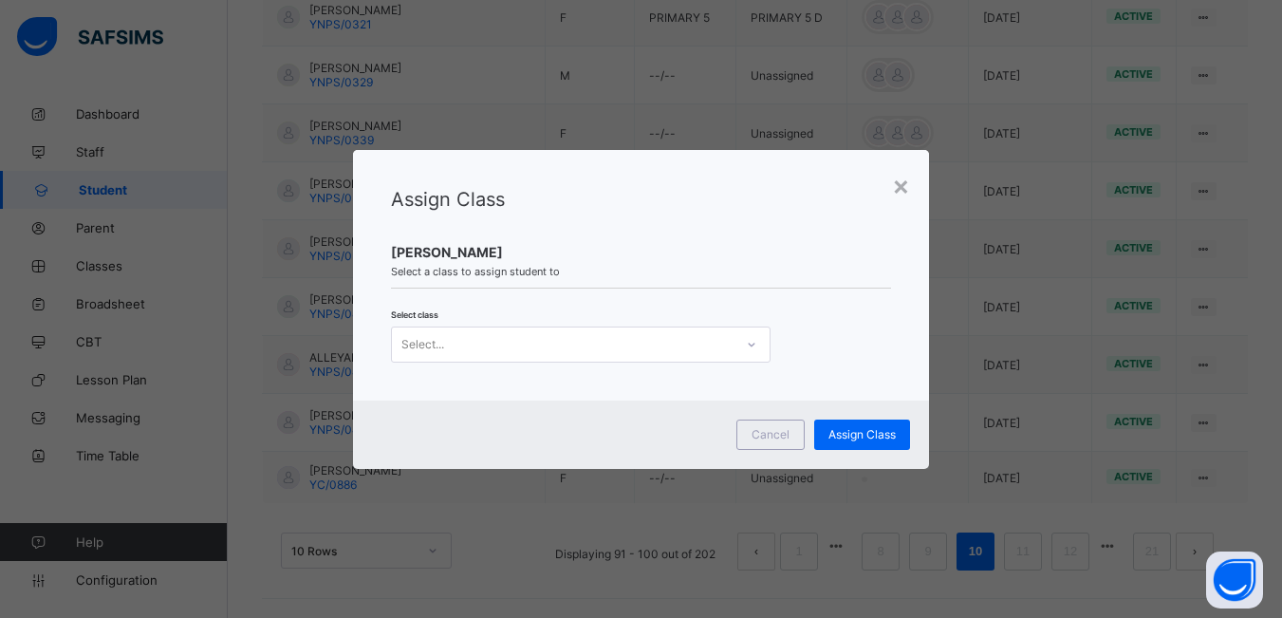
click at [746, 345] on icon at bounding box center [751, 344] width 11 height 19
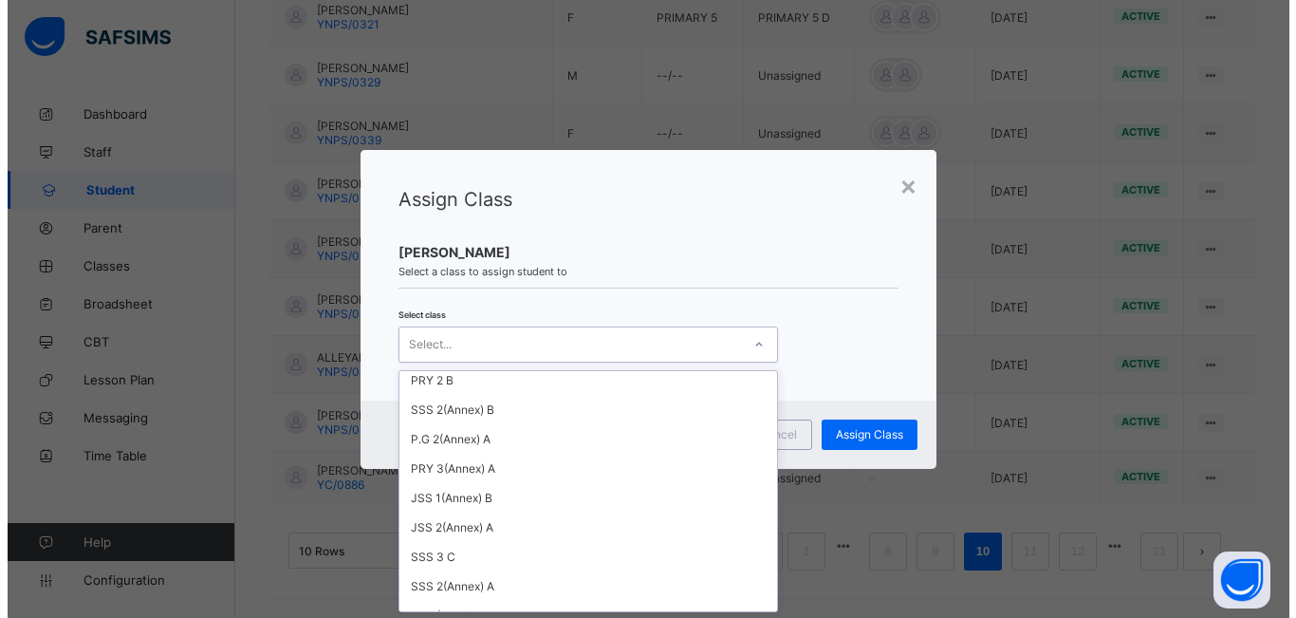
scroll to position [1507, 0]
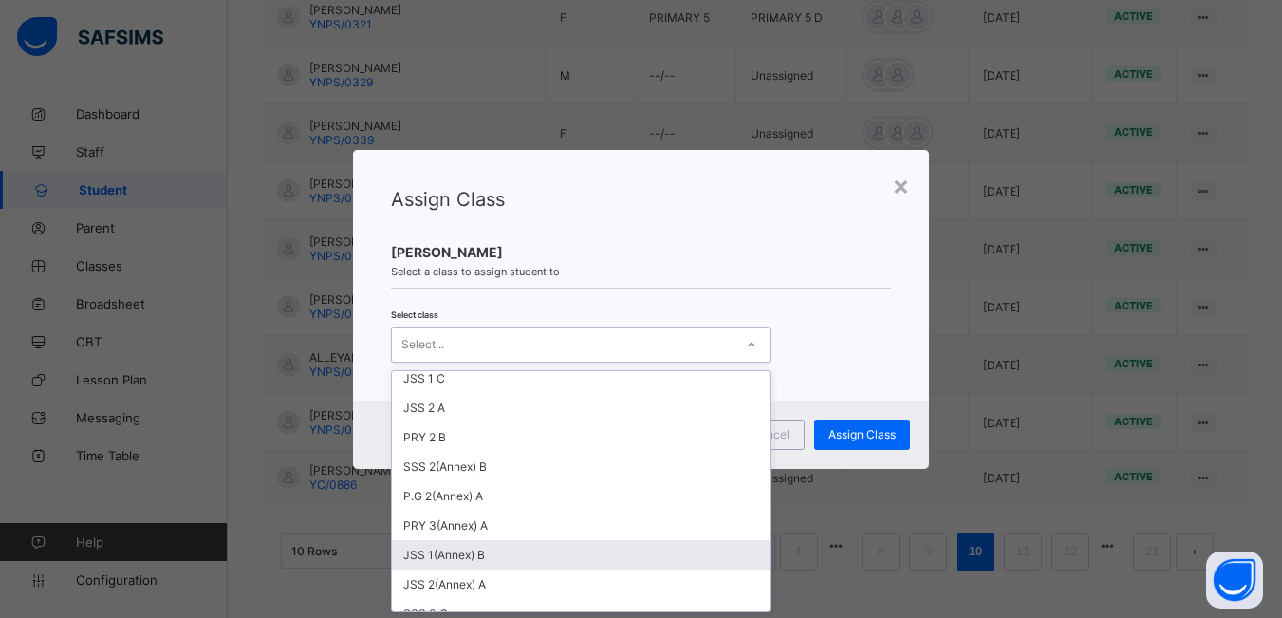
click at [487, 555] on div "JSS 1(Annex) B" at bounding box center [581, 554] width 378 height 29
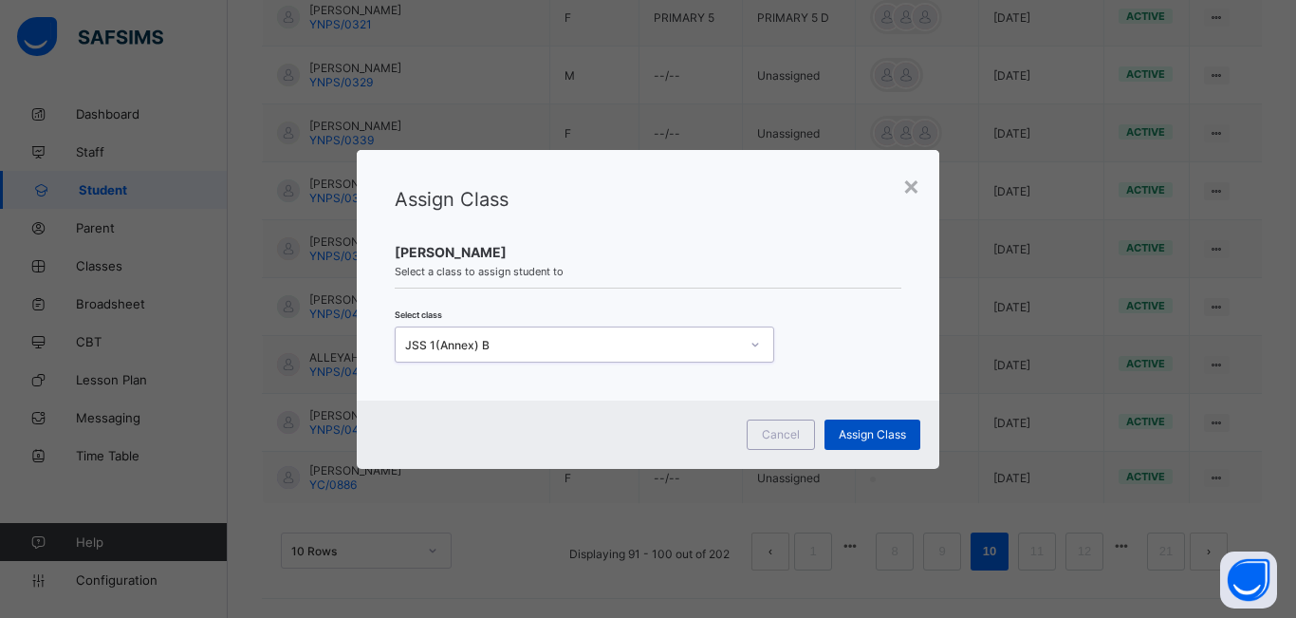
click at [881, 426] on div "Assign Class" at bounding box center [872, 434] width 96 height 30
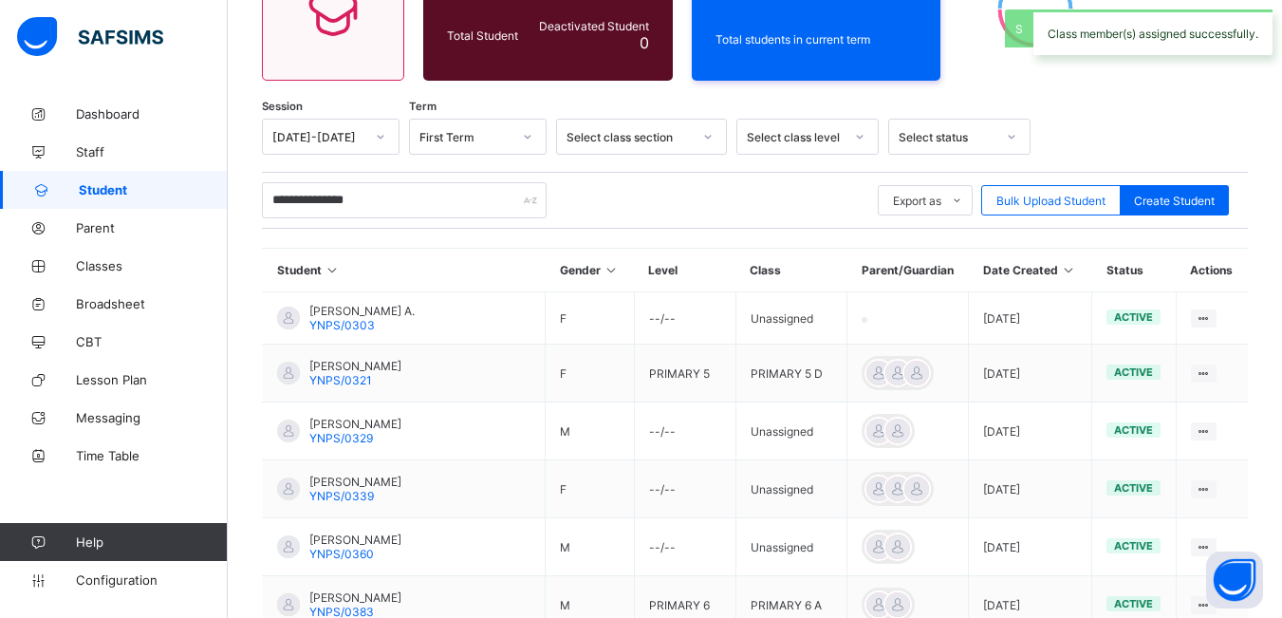
scroll to position [579, 0]
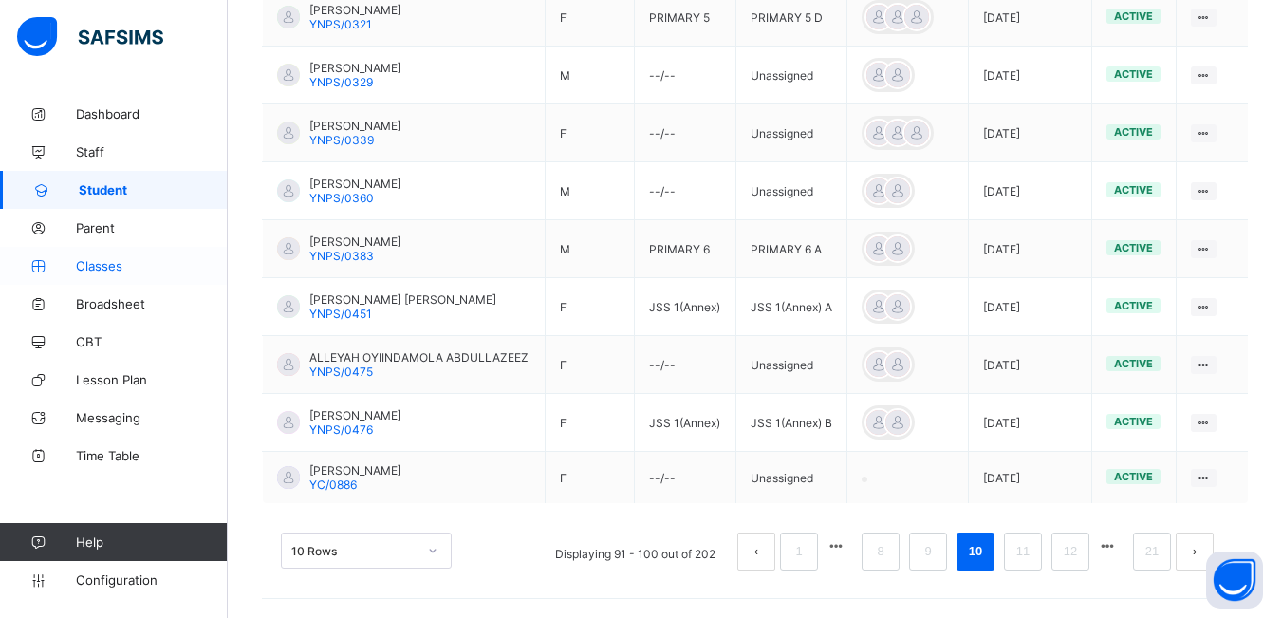
click at [95, 260] on span "Classes" at bounding box center [152, 265] width 152 height 15
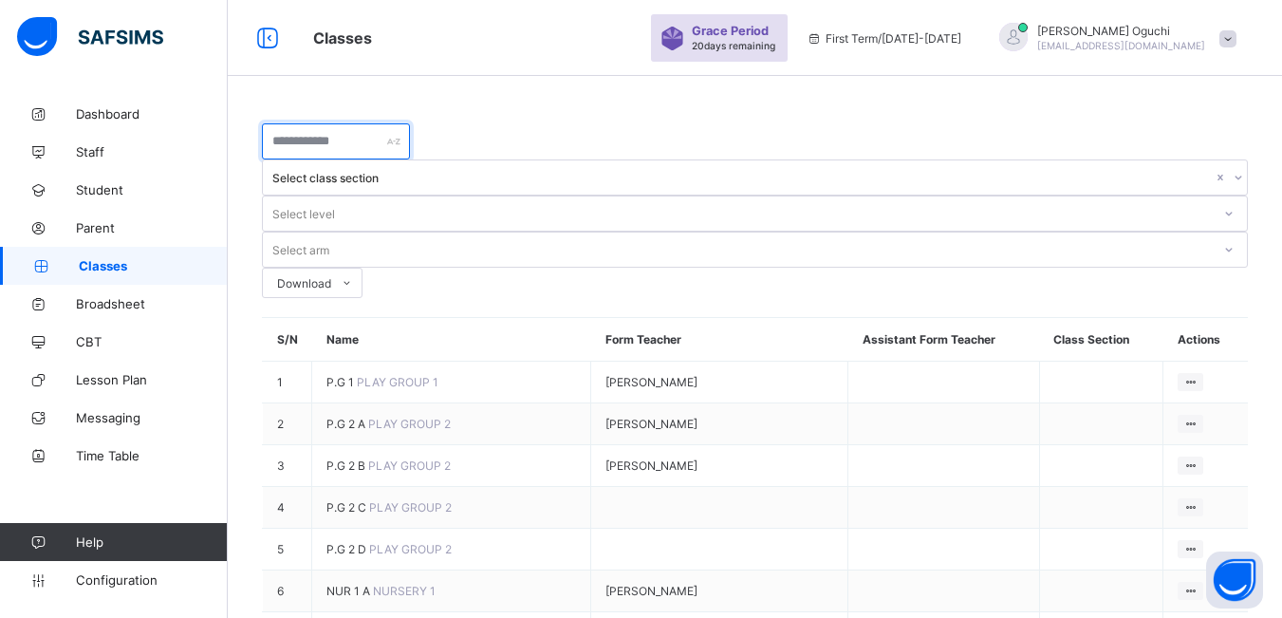
click at [410, 137] on input "text" at bounding box center [336, 141] width 148 height 36
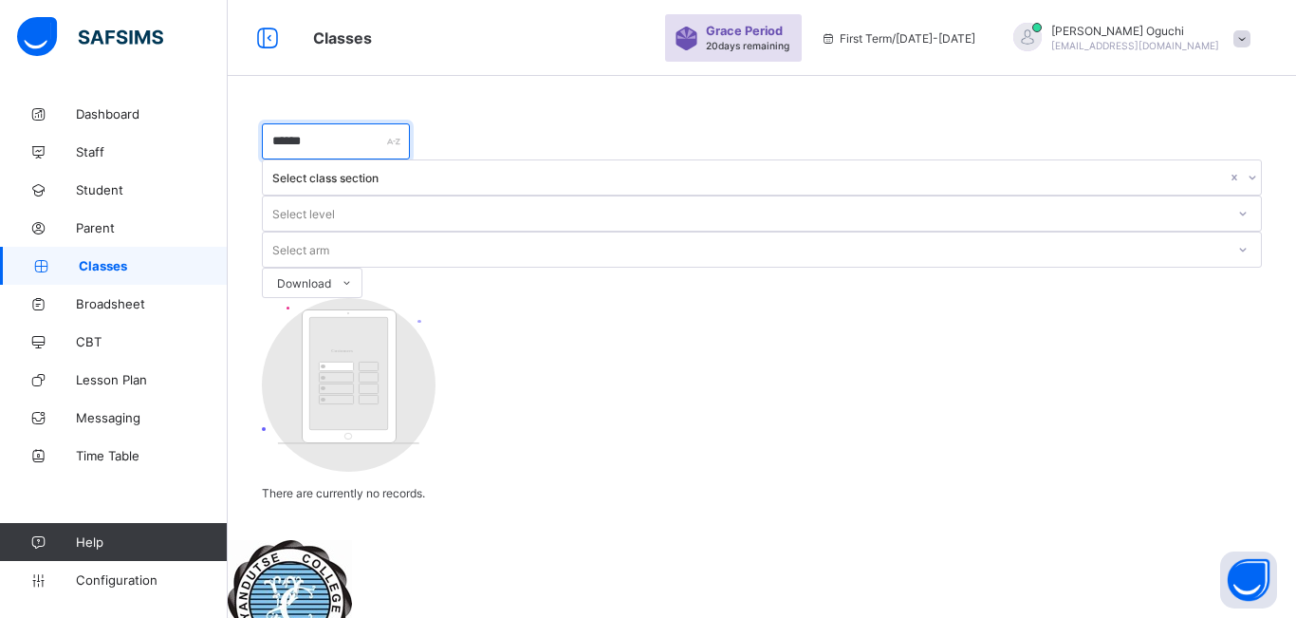
click at [380, 126] on input "******" at bounding box center [336, 141] width 148 height 36
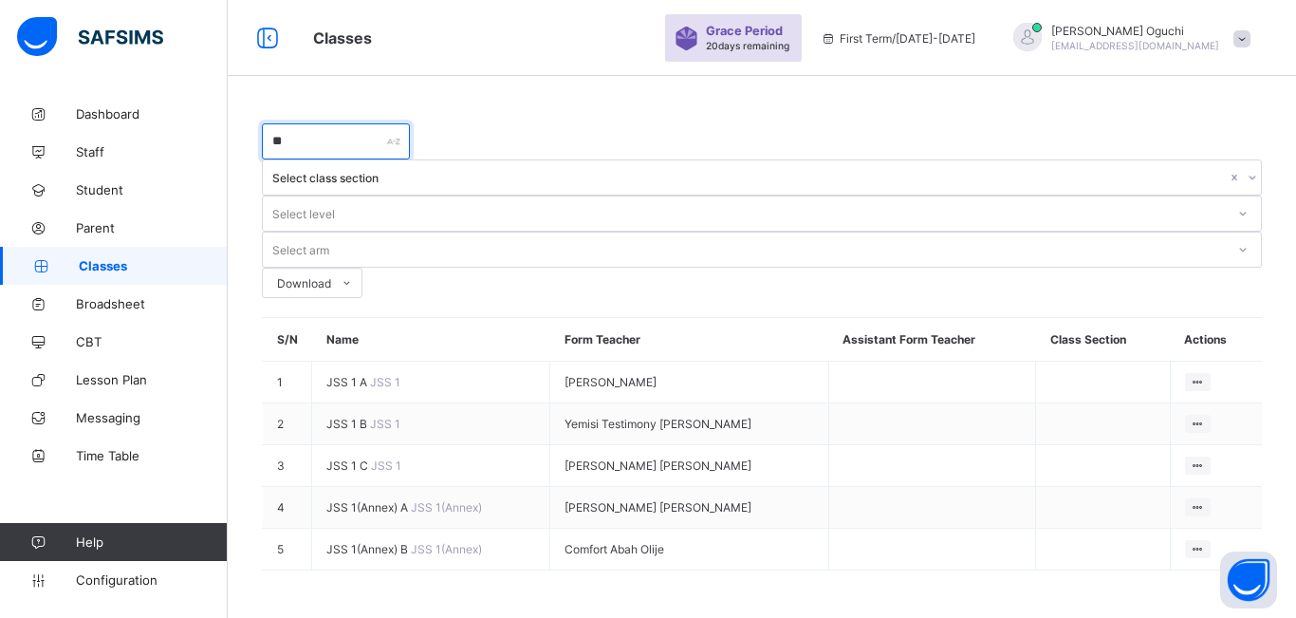
type input "*"
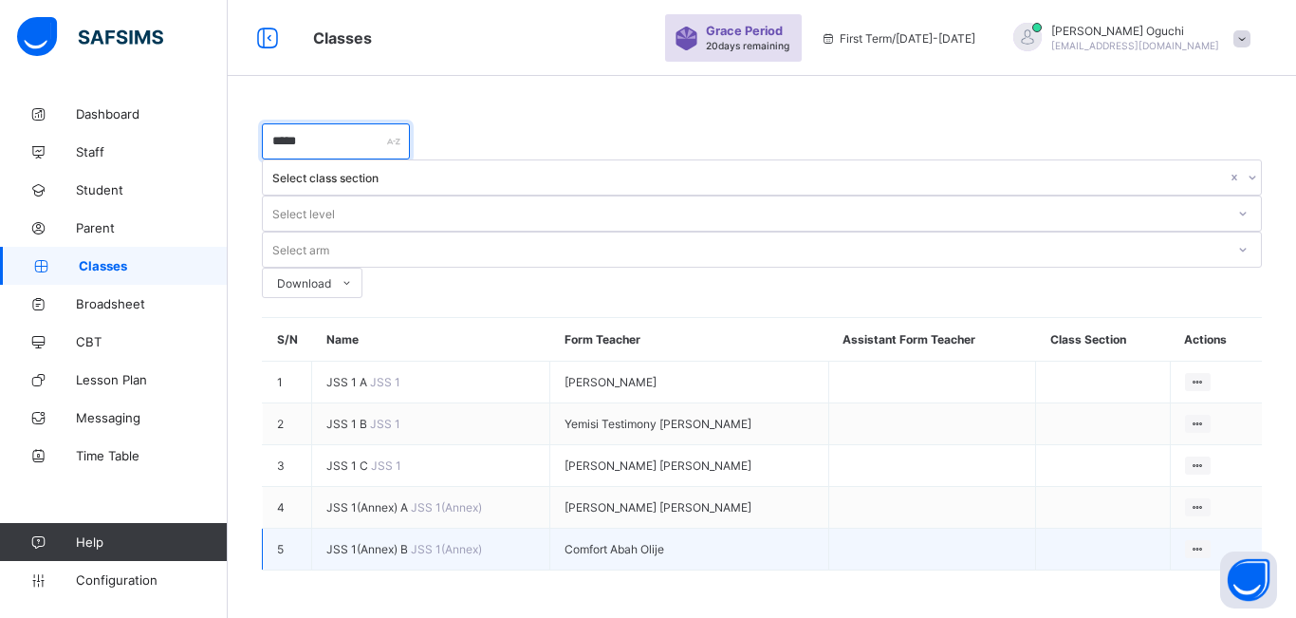
type input "*****"
click at [389, 542] on span "JSS 1(Annex) B" at bounding box center [368, 549] width 84 height 14
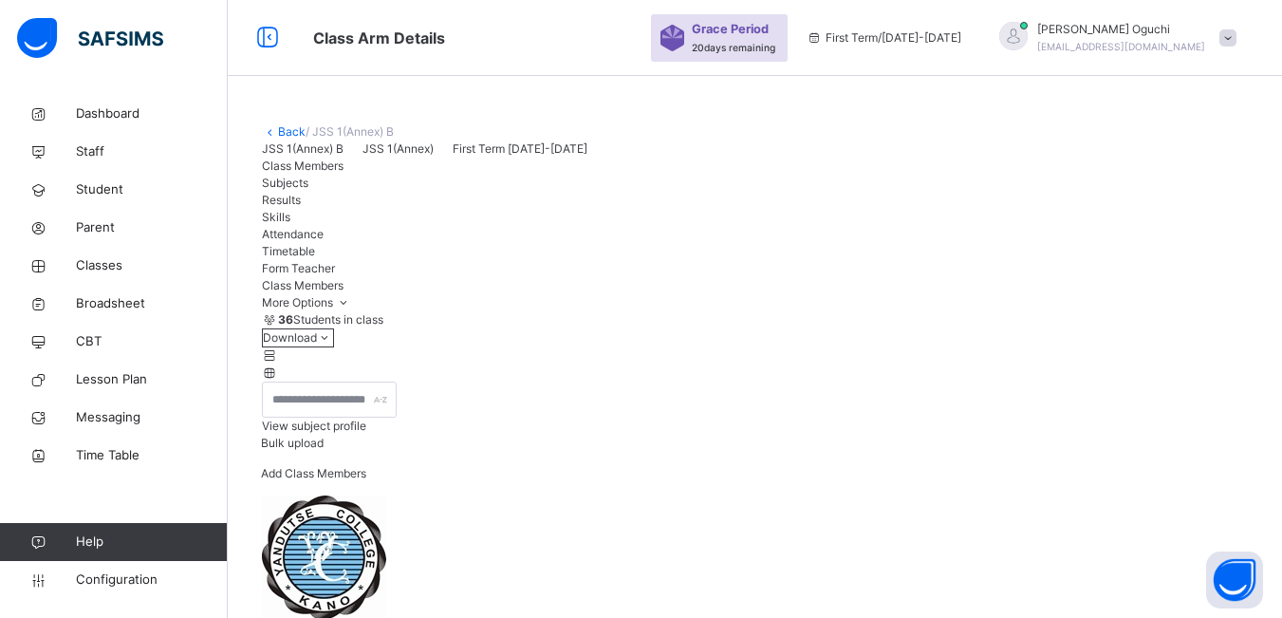
scroll to position [190, 0]
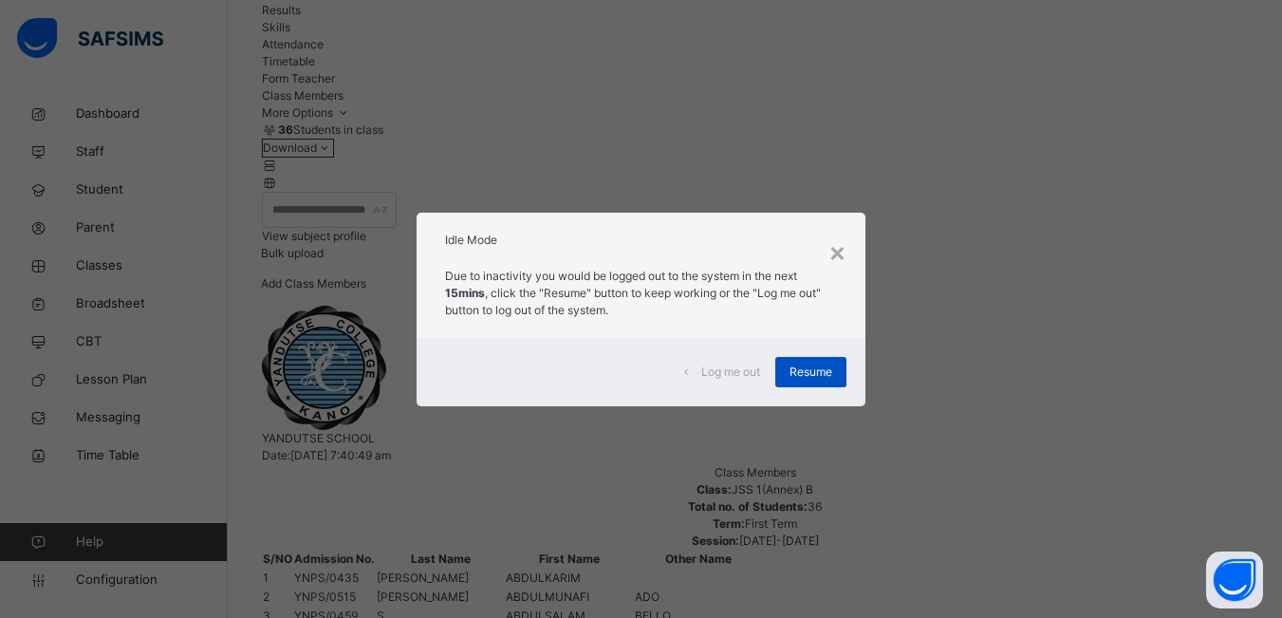
click at [818, 370] on span "Resume" at bounding box center [810, 371] width 43 height 17
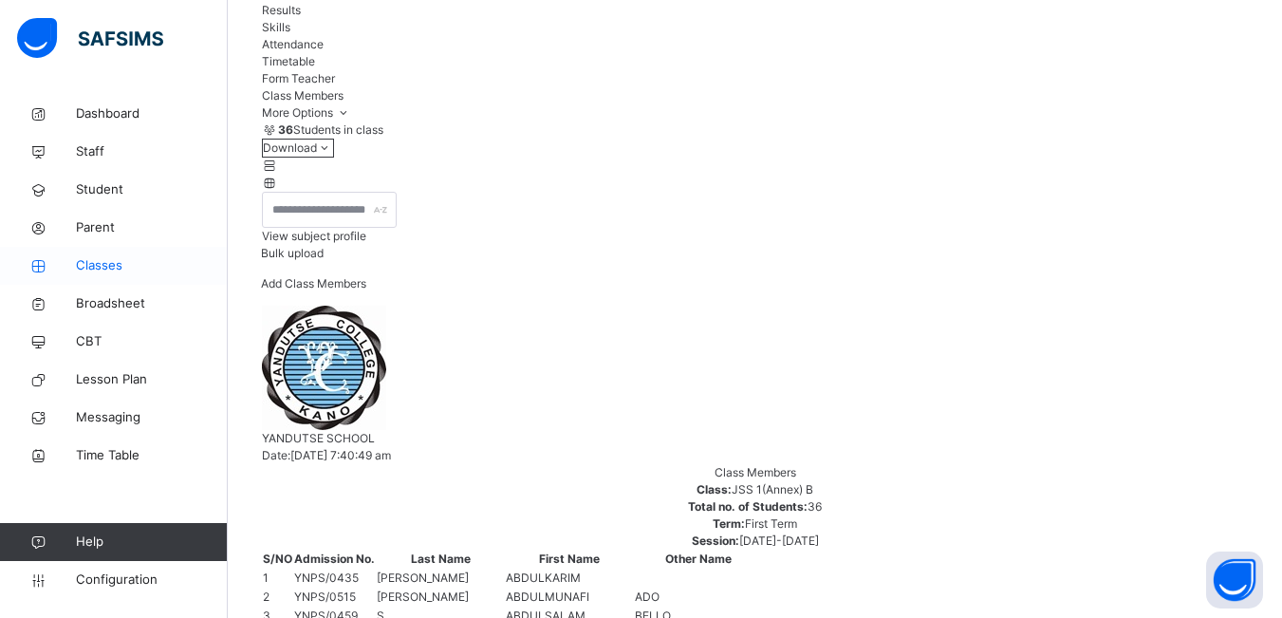
click at [111, 258] on span "Classes" at bounding box center [152, 265] width 152 height 19
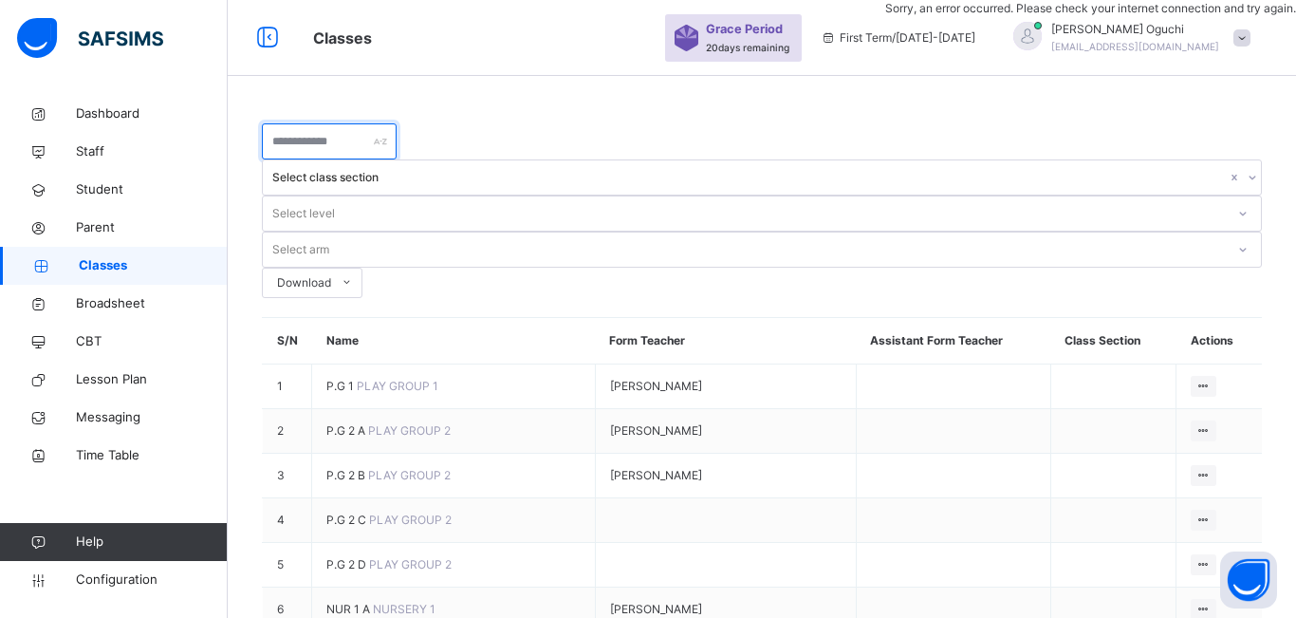
click at [397, 149] on input "text" at bounding box center [329, 141] width 135 height 36
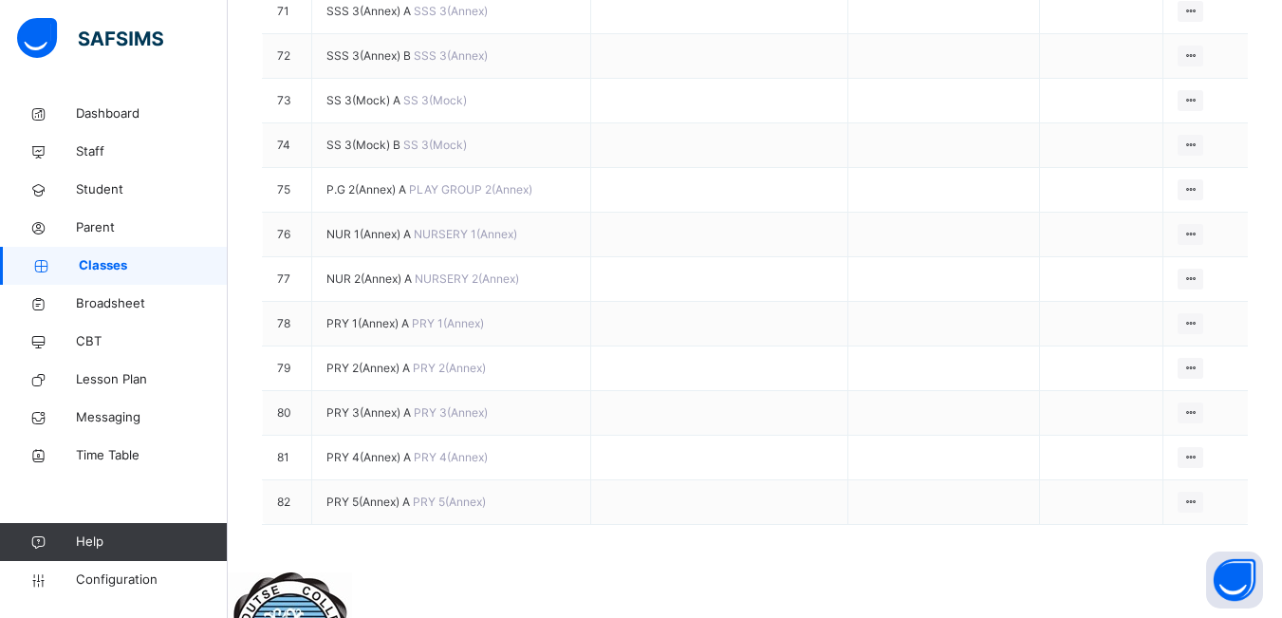
scroll to position [3510, 0]
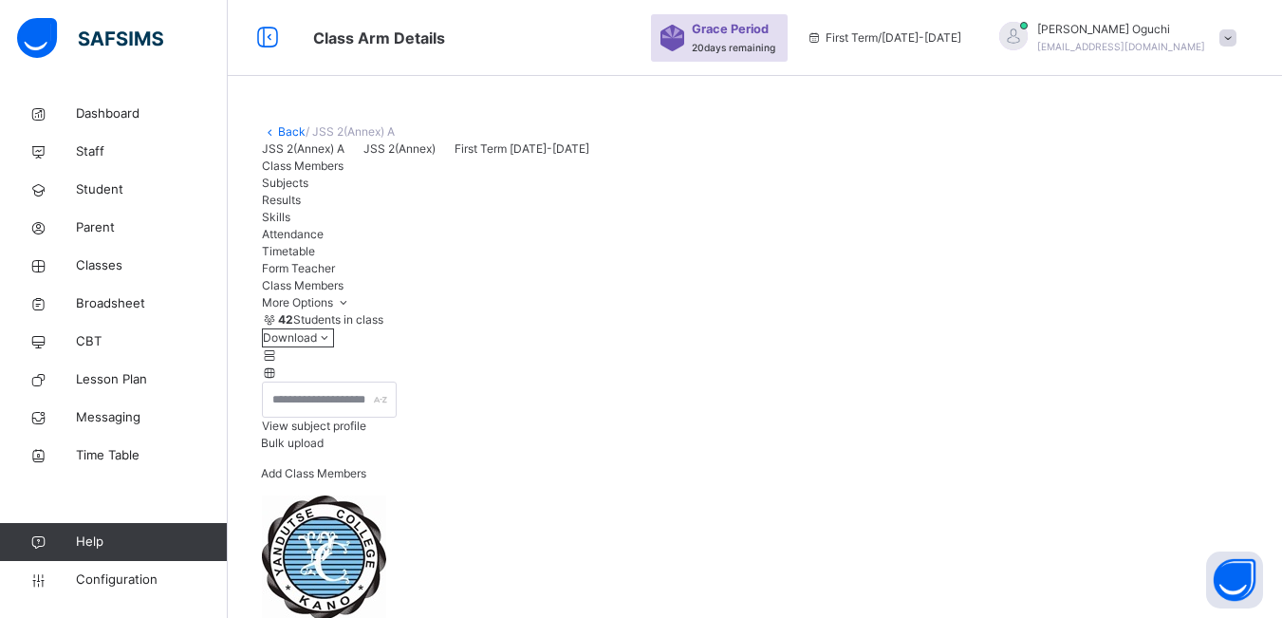
scroll to position [569, 0]
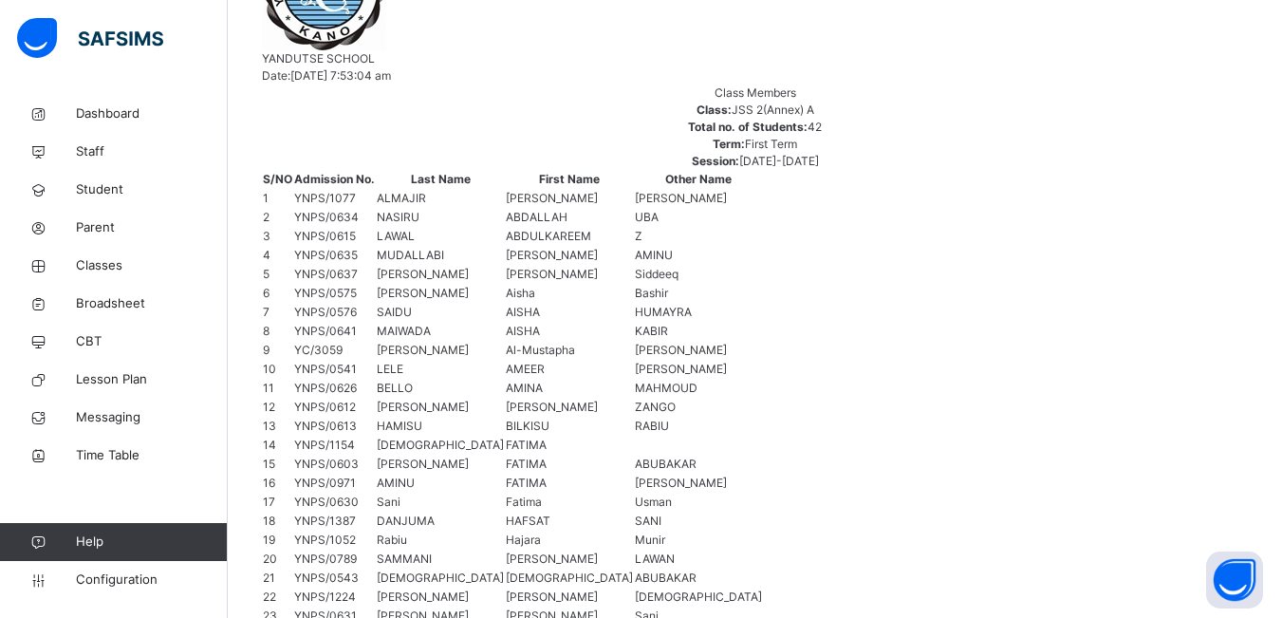
click at [0, 0] on input "text" at bounding box center [0, 0] width 0 height 0
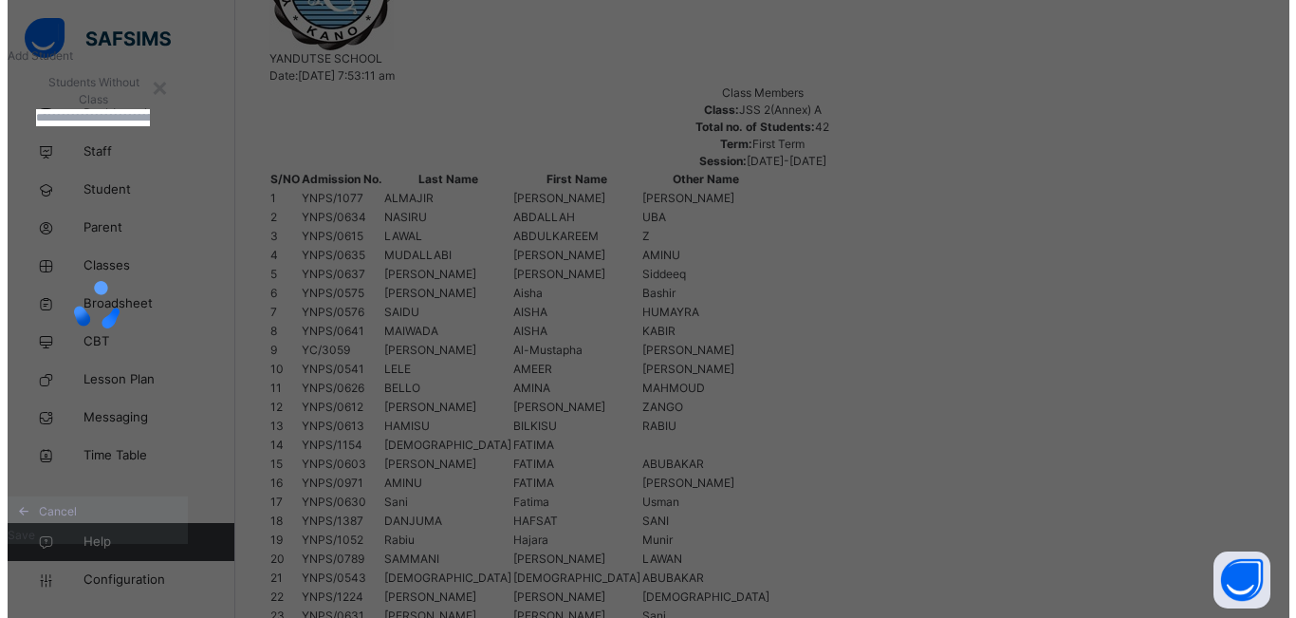
scroll to position [95, 0]
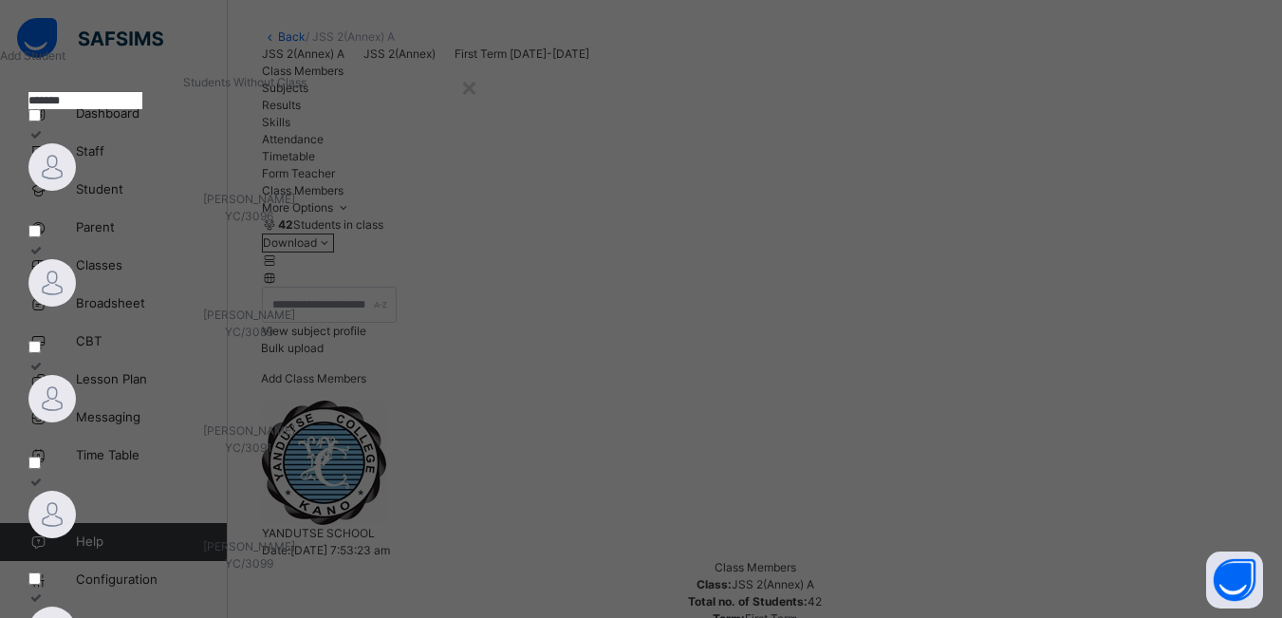
type input "*******"
click at [251, 206] on span "ABUBAKAR ASHIR UMAR" at bounding box center [249, 199] width 92 height 14
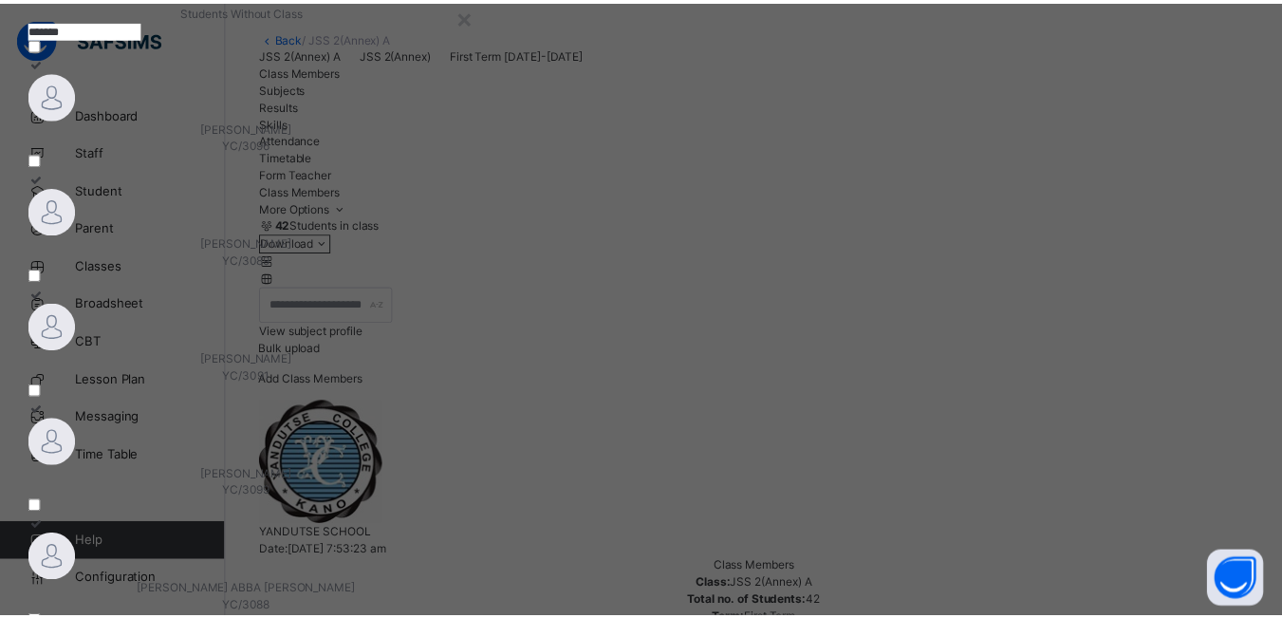
scroll to position [229, 0]
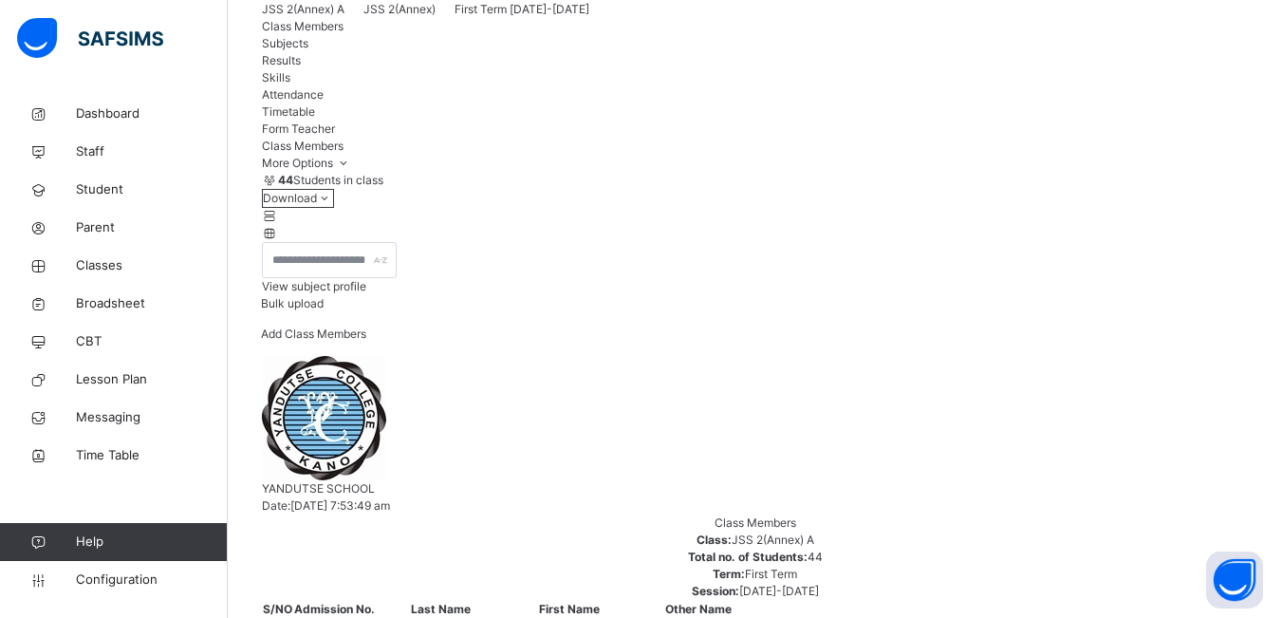
scroll to position [95, 0]
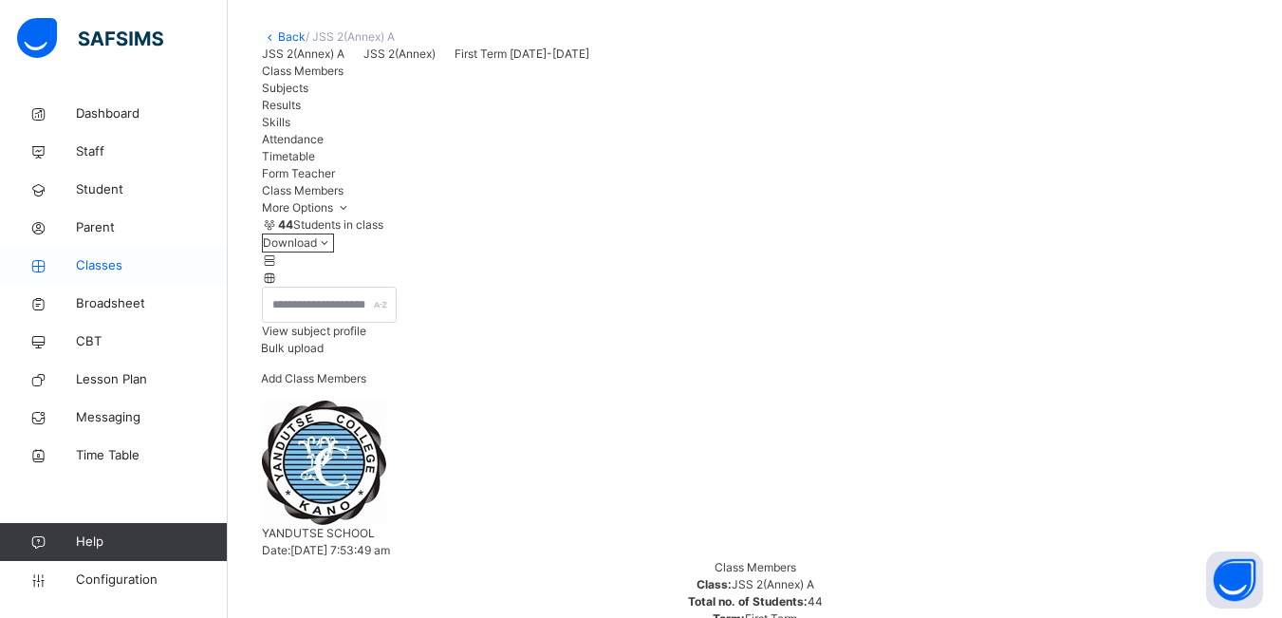
click at [110, 266] on span "Classes" at bounding box center [152, 265] width 152 height 19
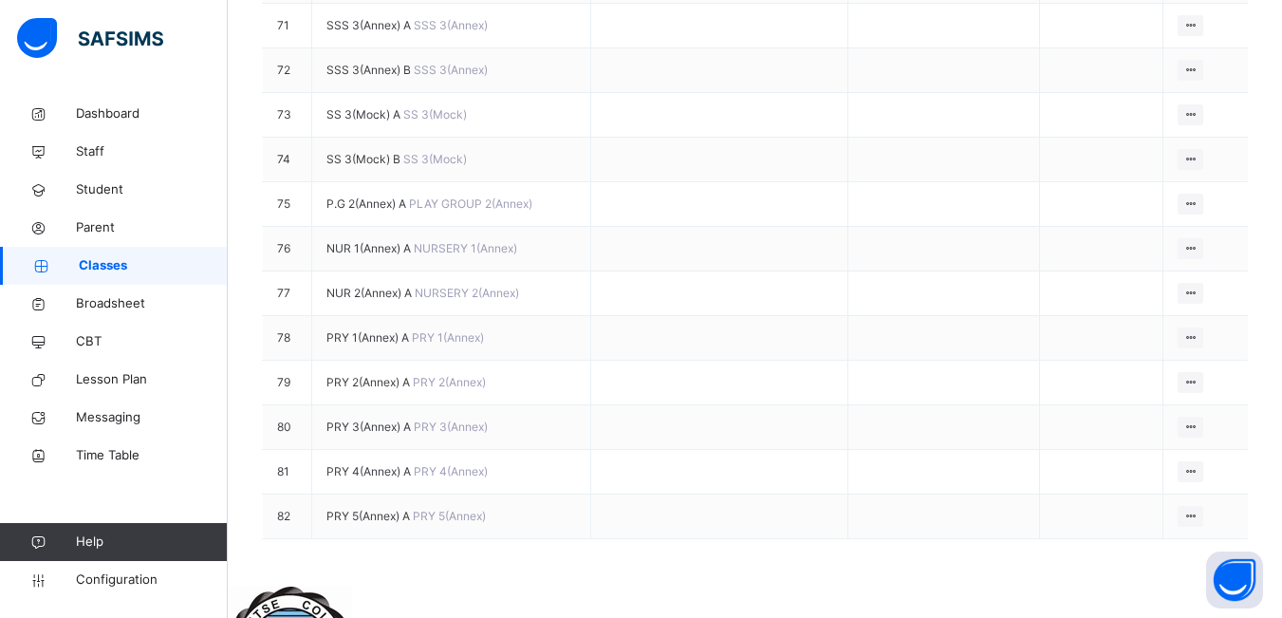
scroll to position [3510, 0]
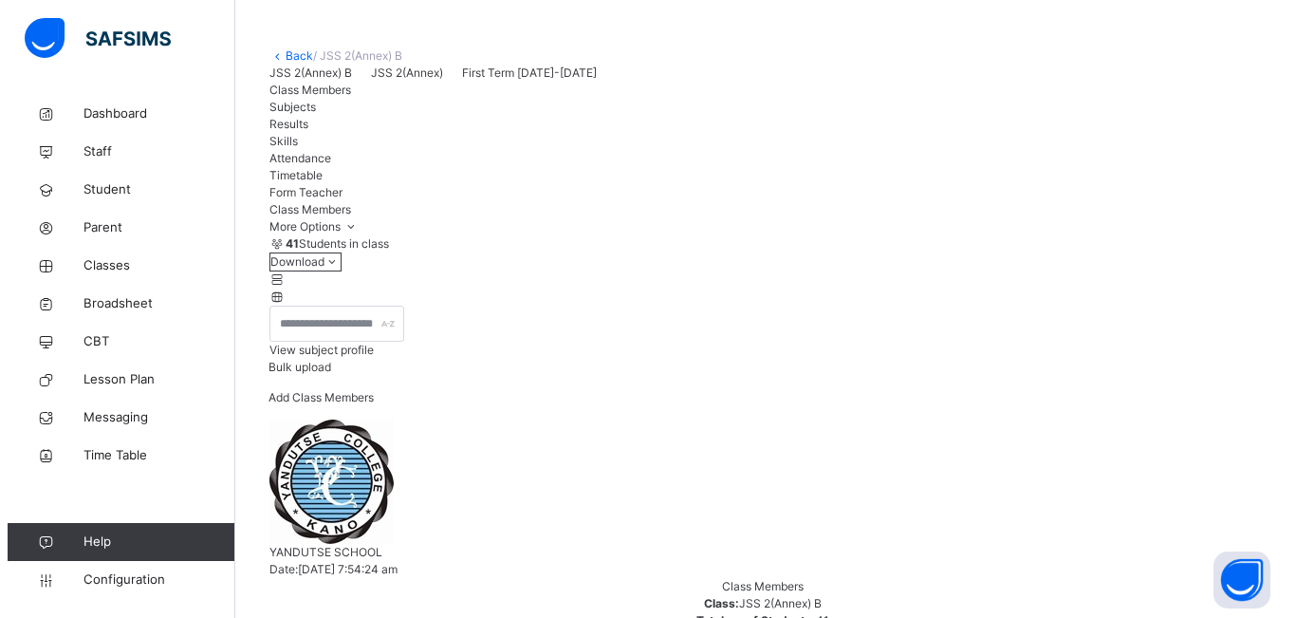
scroll to position [190, 0]
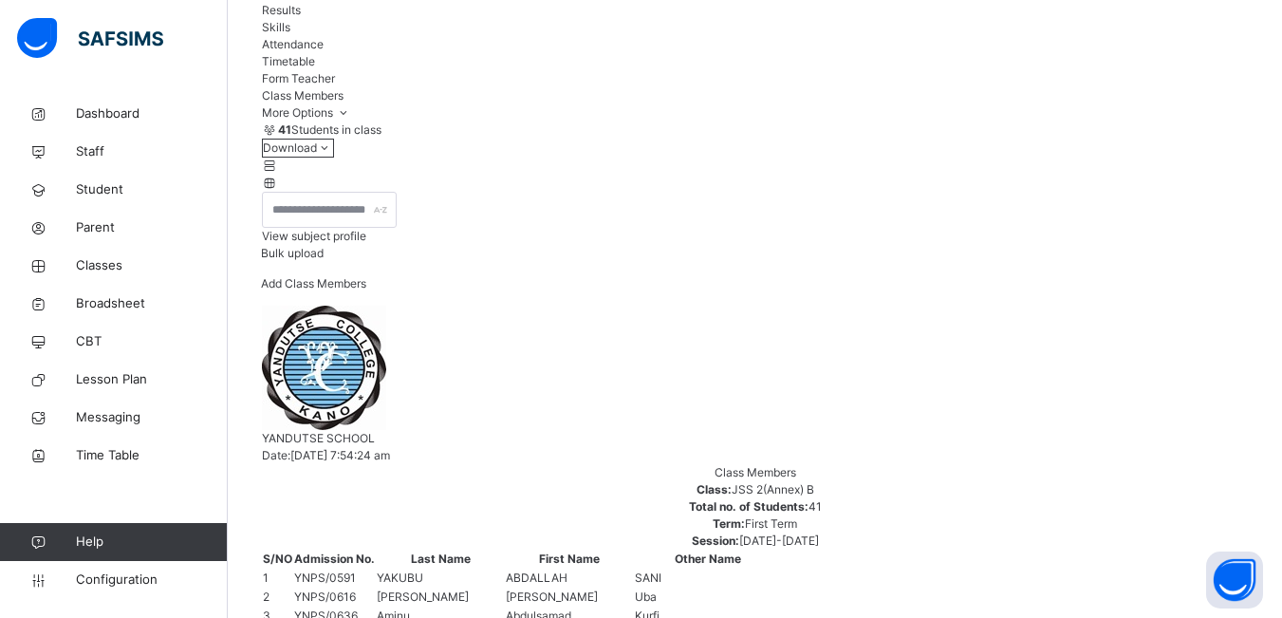
click at [366, 290] on span "Add Class Members" at bounding box center [313, 283] width 105 height 14
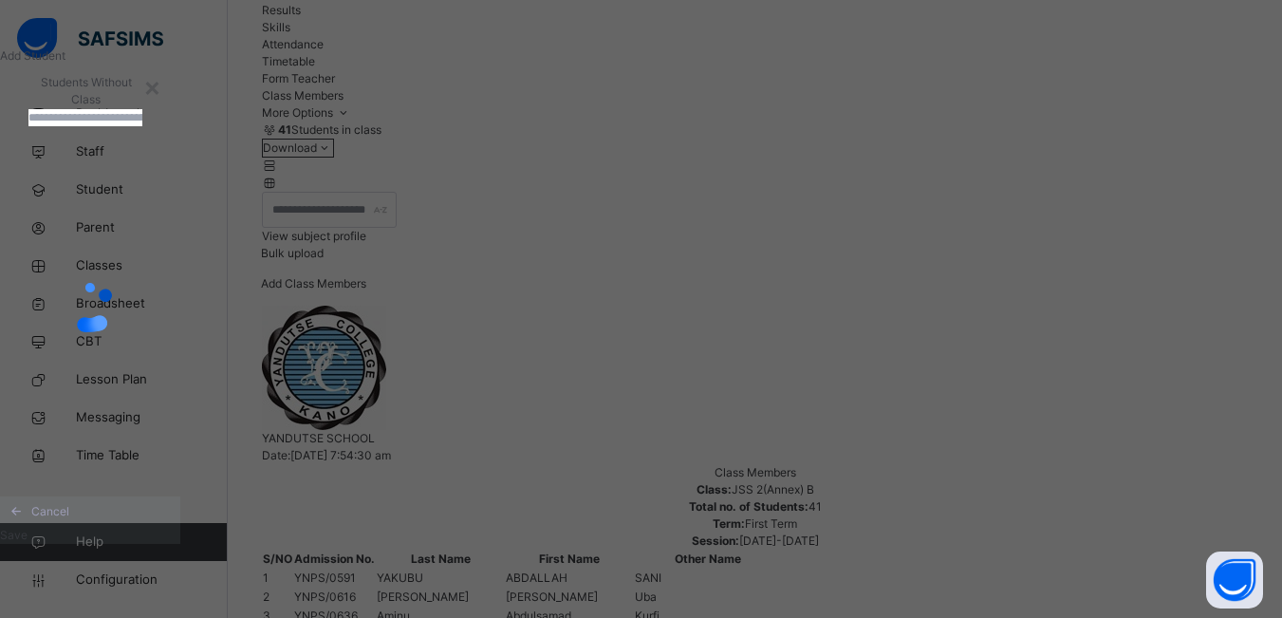
click at [142, 126] on input "text" at bounding box center [85, 117] width 114 height 17
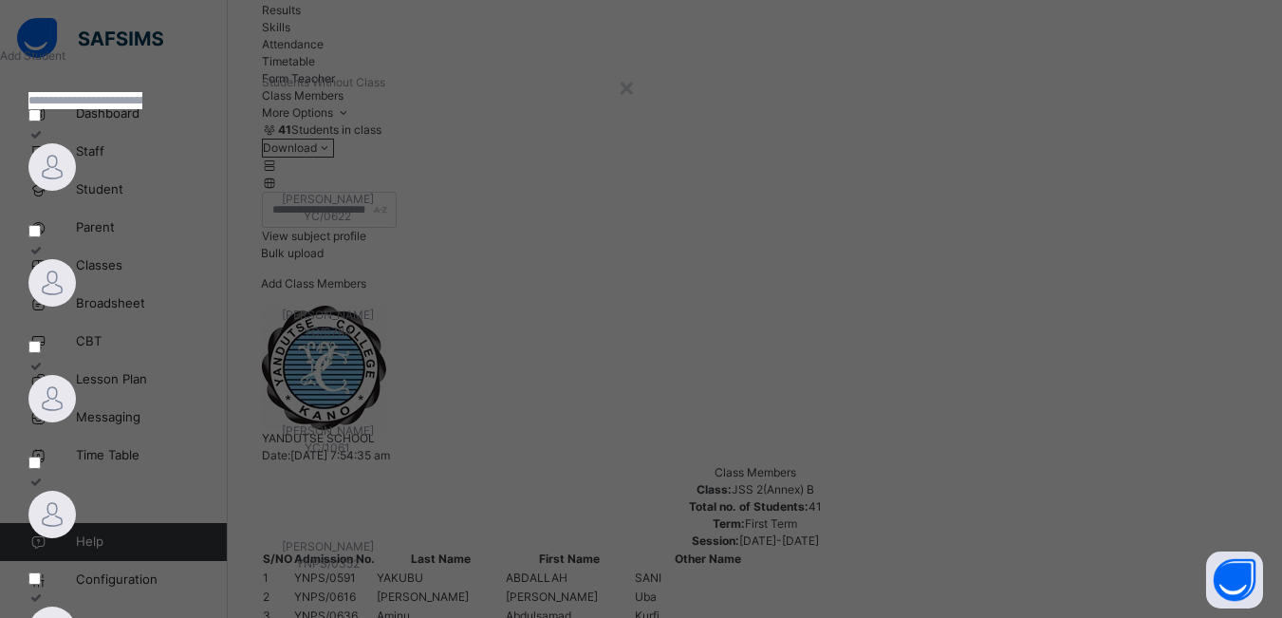
click at [142, 109] on input "text" at bounding box center [85, 100] width 114 height 17
type input "*******"
click at [274, 206] on span "AISHA MUKHTAR KHAMIS" at bounding box center [249, 199] width 187 height 14
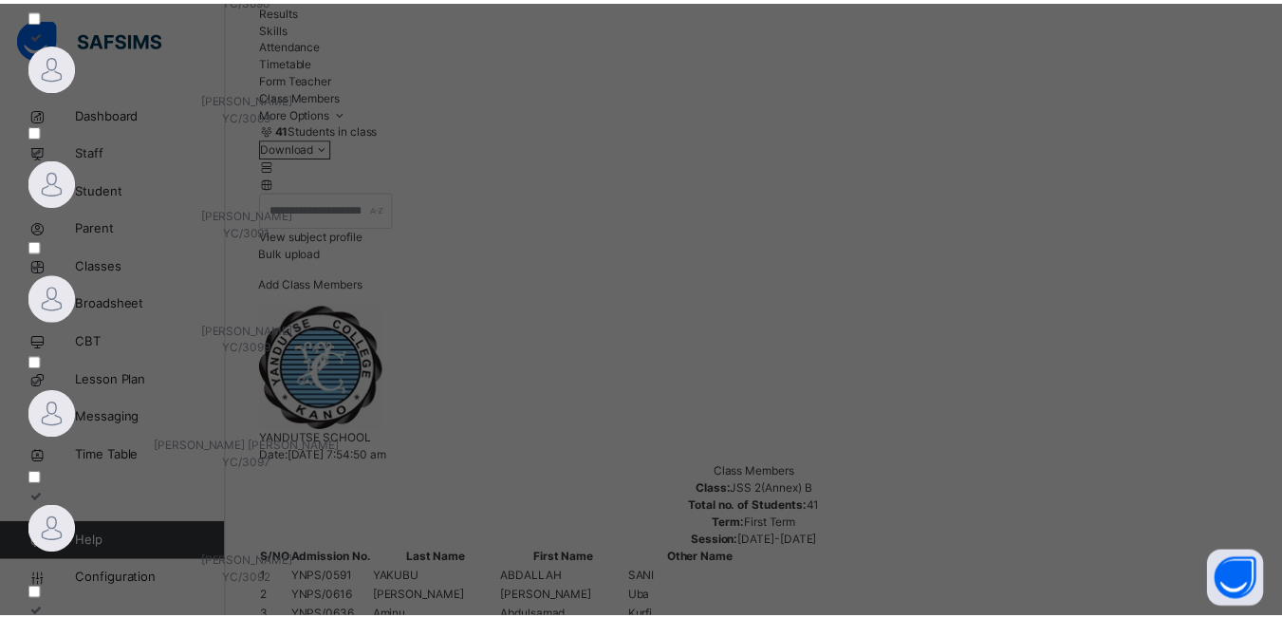
scroll to position [229, 0]
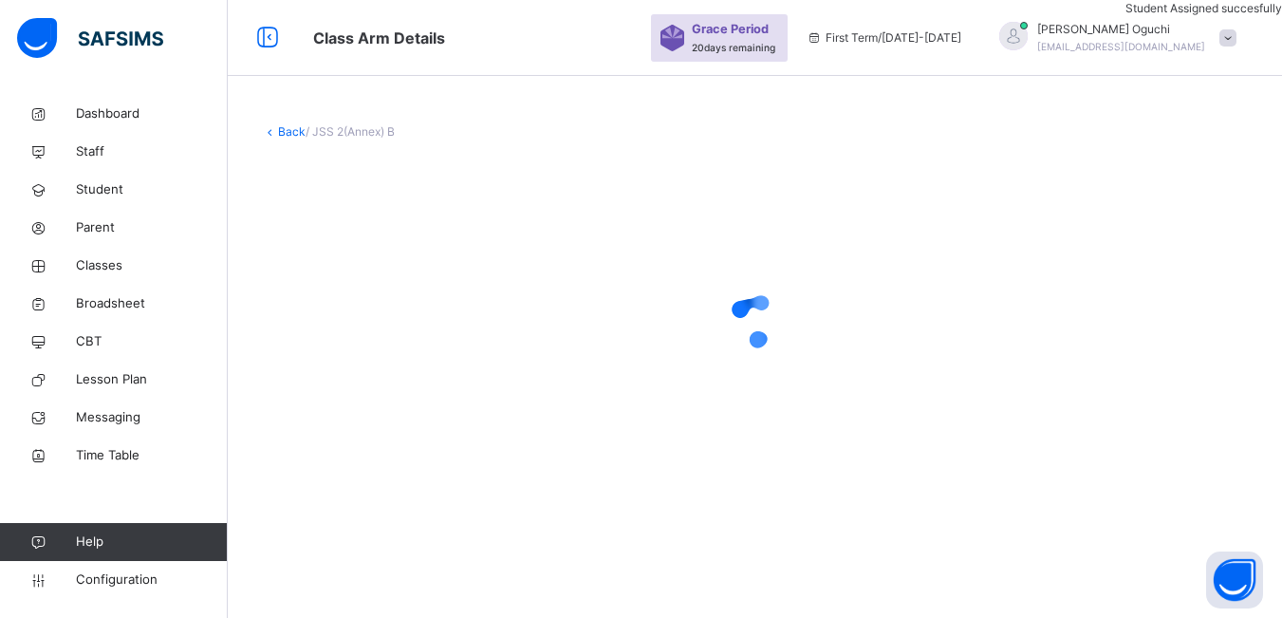
scroll to position [0, 0]
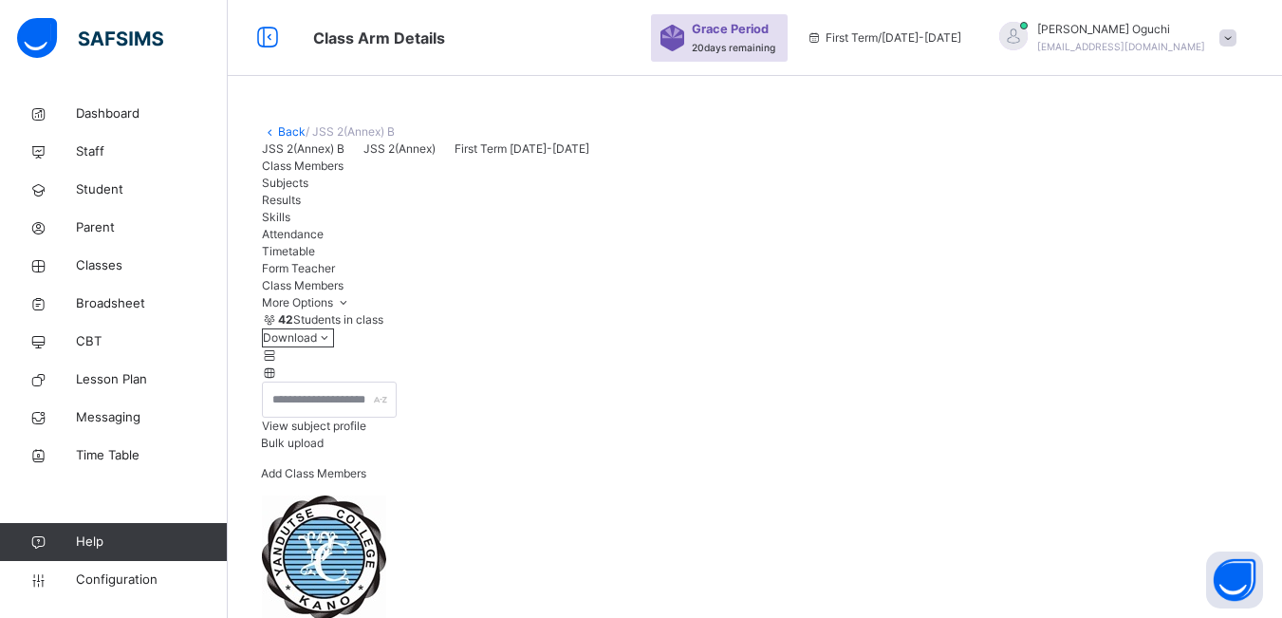
click at [366, 480] on span "Add Class Members" at bounding box center [313, 473] width 105 height 14
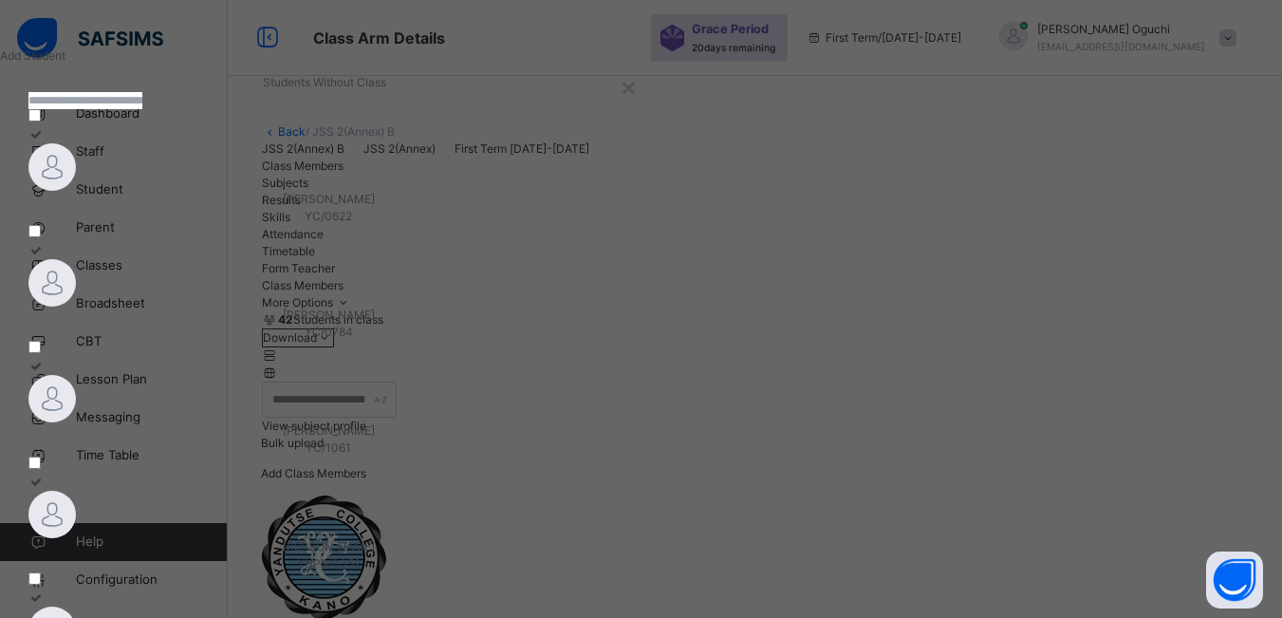
click at [142, 109] on input "text" at bounding box center [85, 100] width 114 height 17
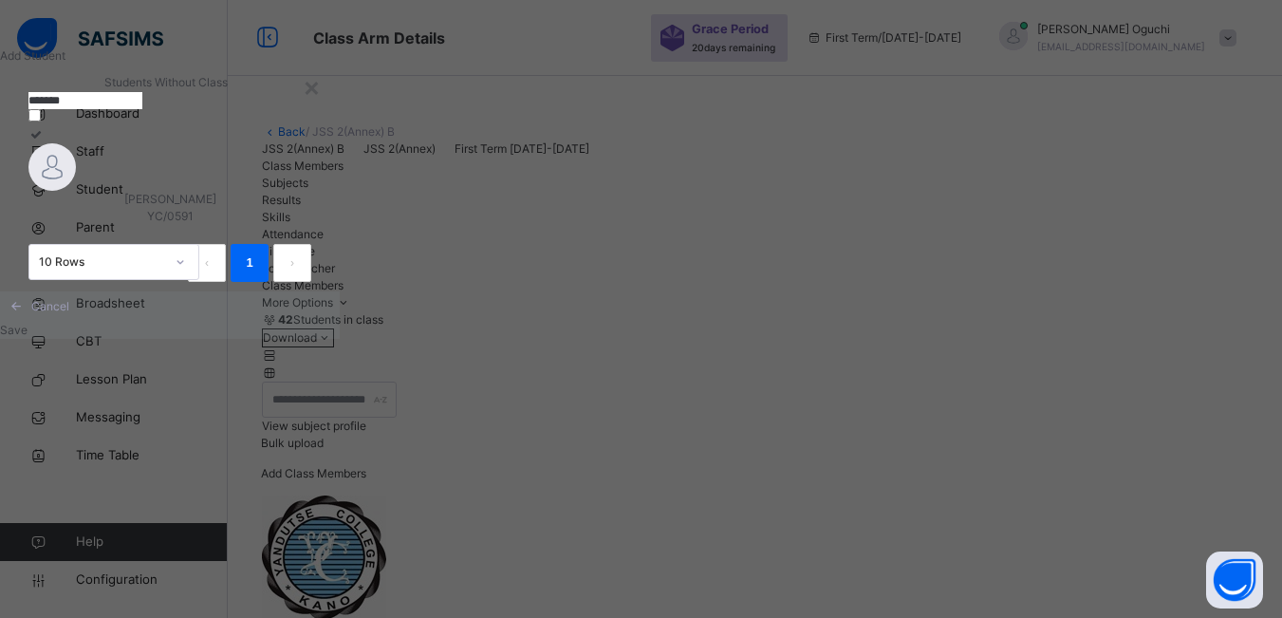
click at [142, 109] on input "*******" at bounding box center [85, 100] width 114 height 17
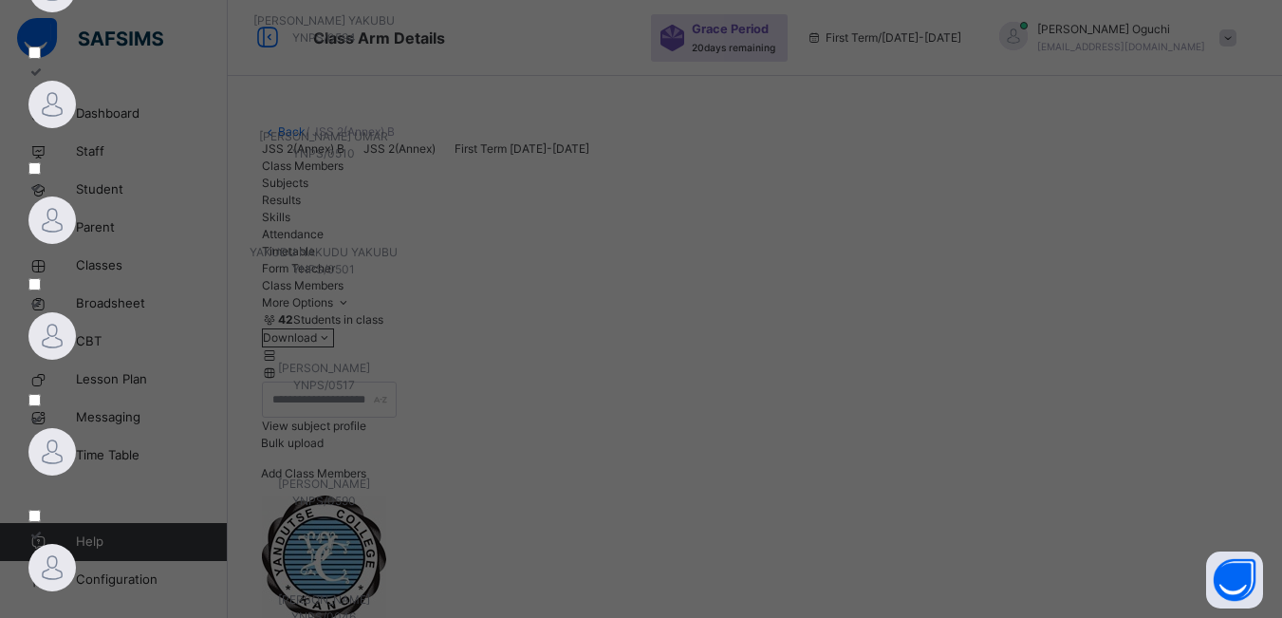
scroll to position [190, 0]
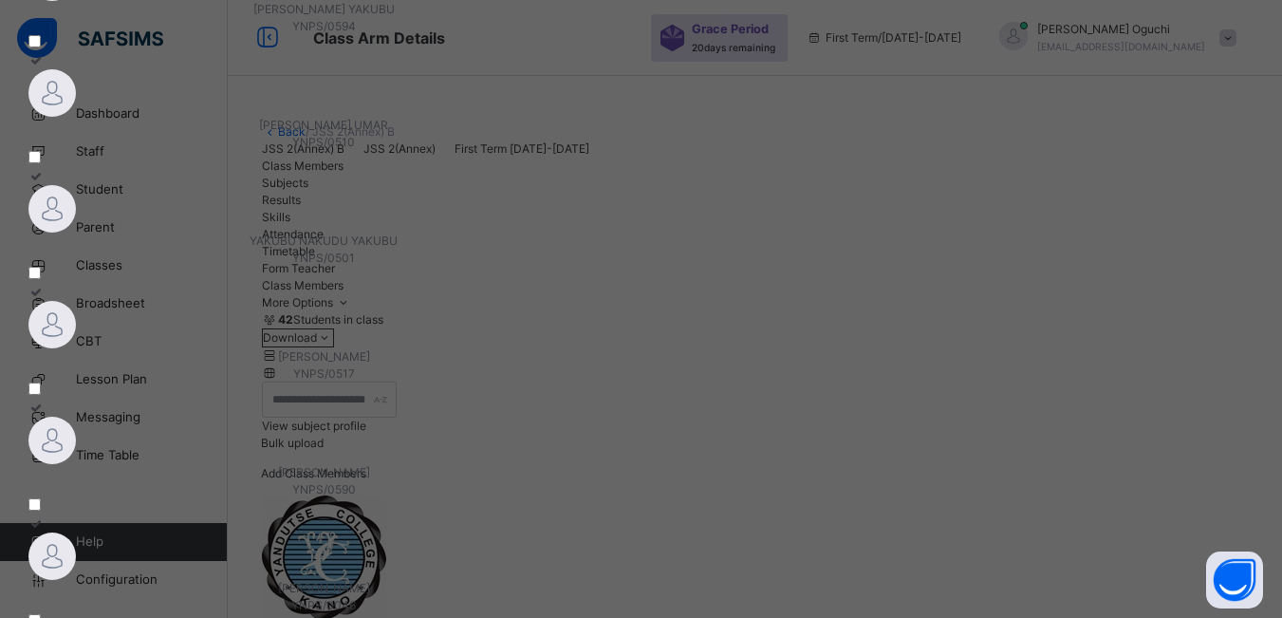
type input "*"
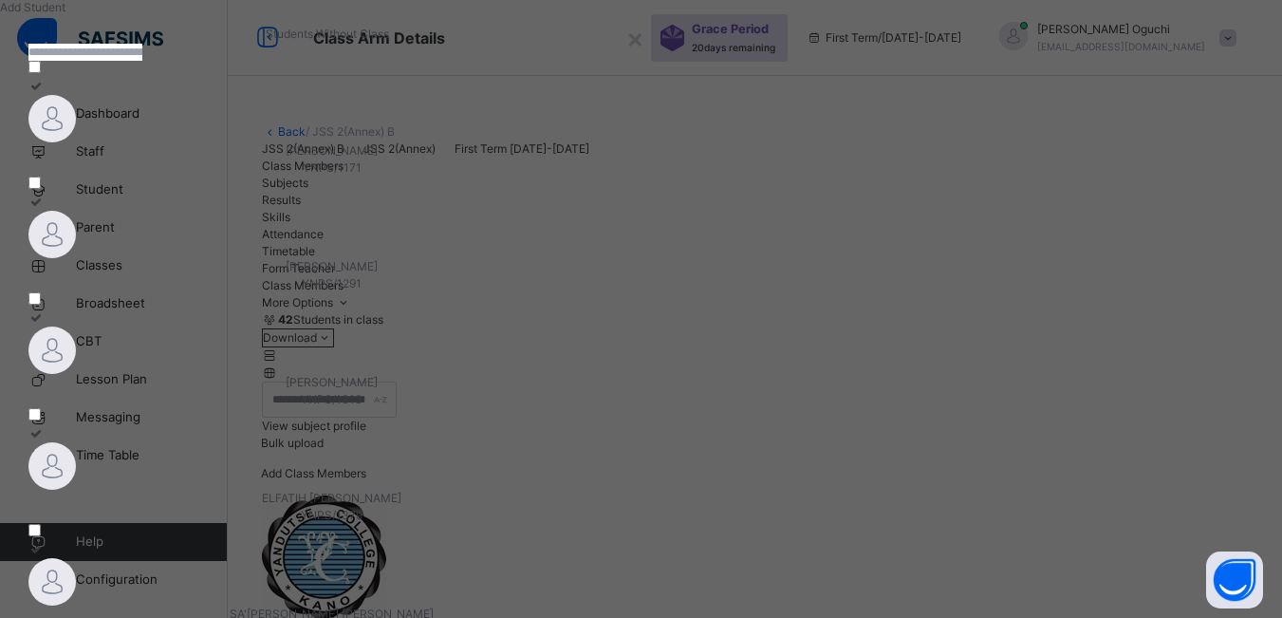
scroll to position [0, 0]
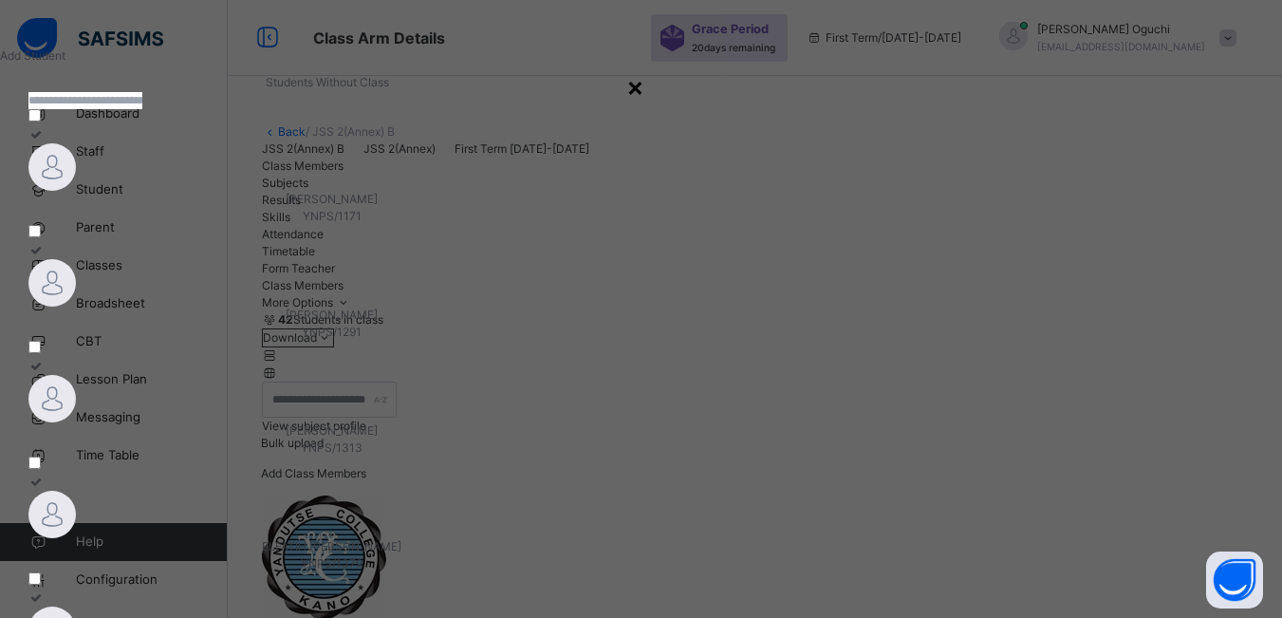
click at [644, 87] on div "×" at bounding box center [635, 86] width 18 height 40
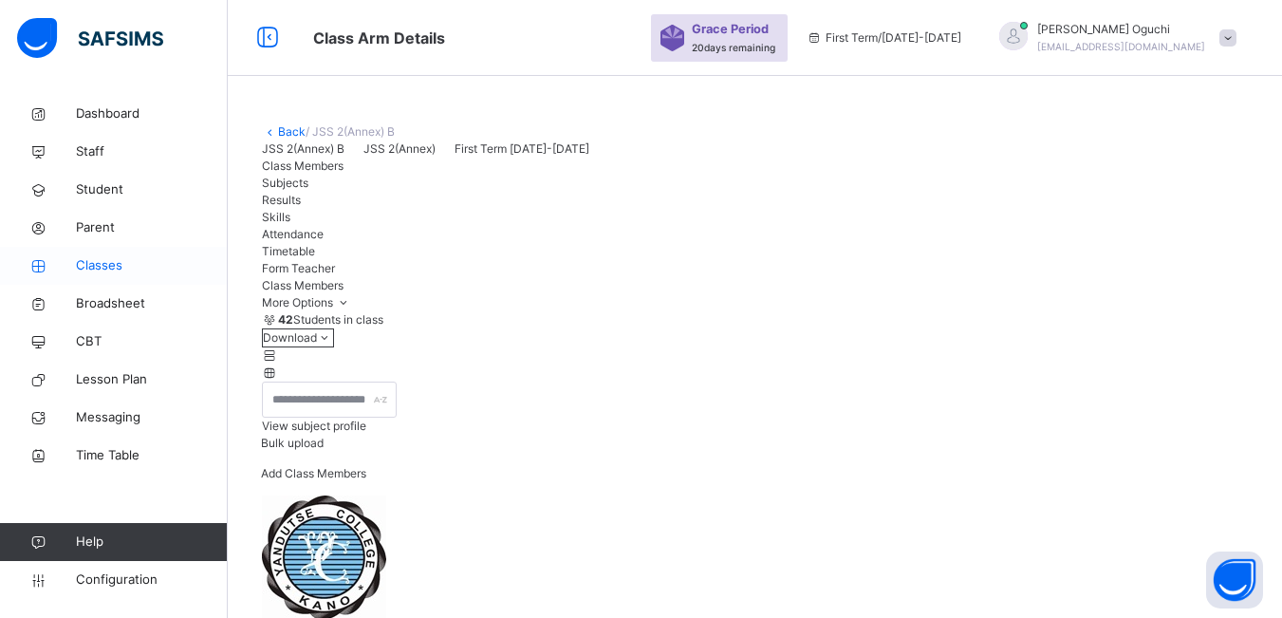
click at [113, 255] on link "Classes" at bounding box center [114, 266] width 228 height 38
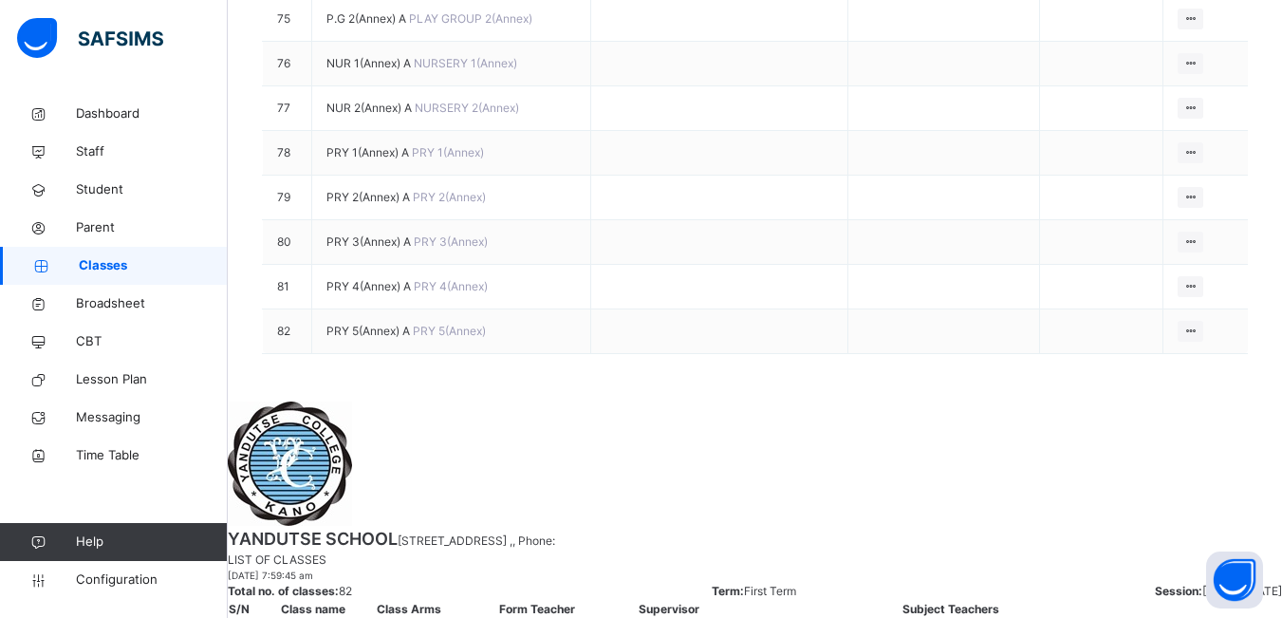
scroll to position [3699, 0]
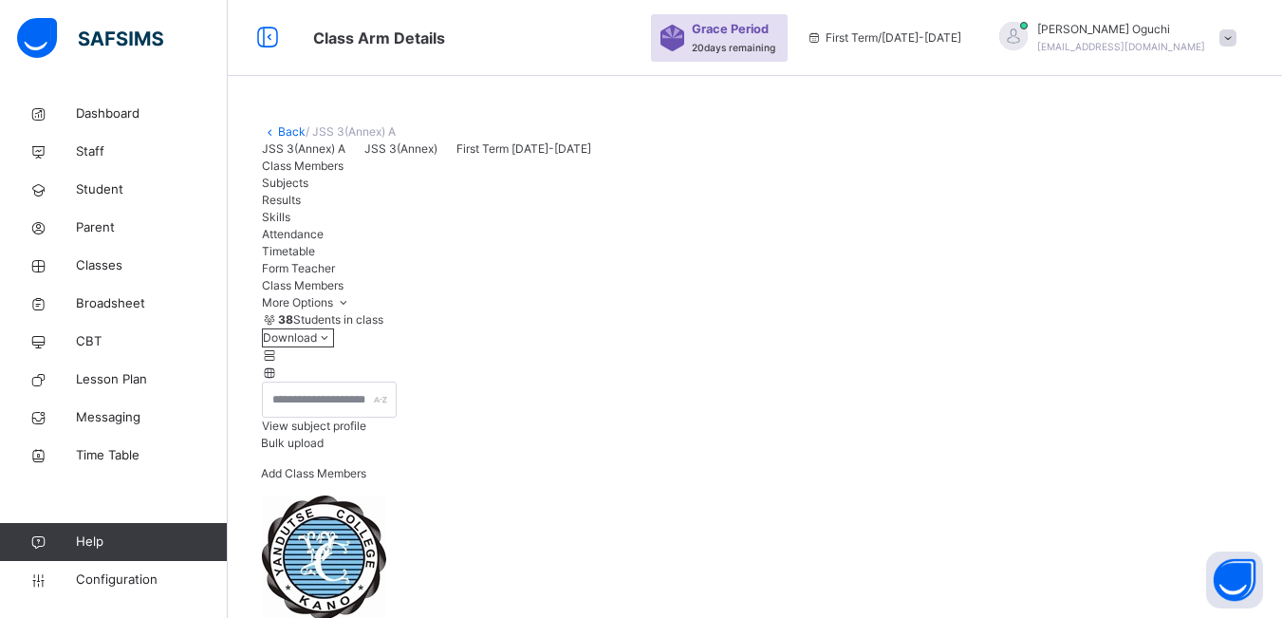
click at [366, 480] on span "Add Class Members" at bounding box center [313, 473] width 105 height 14
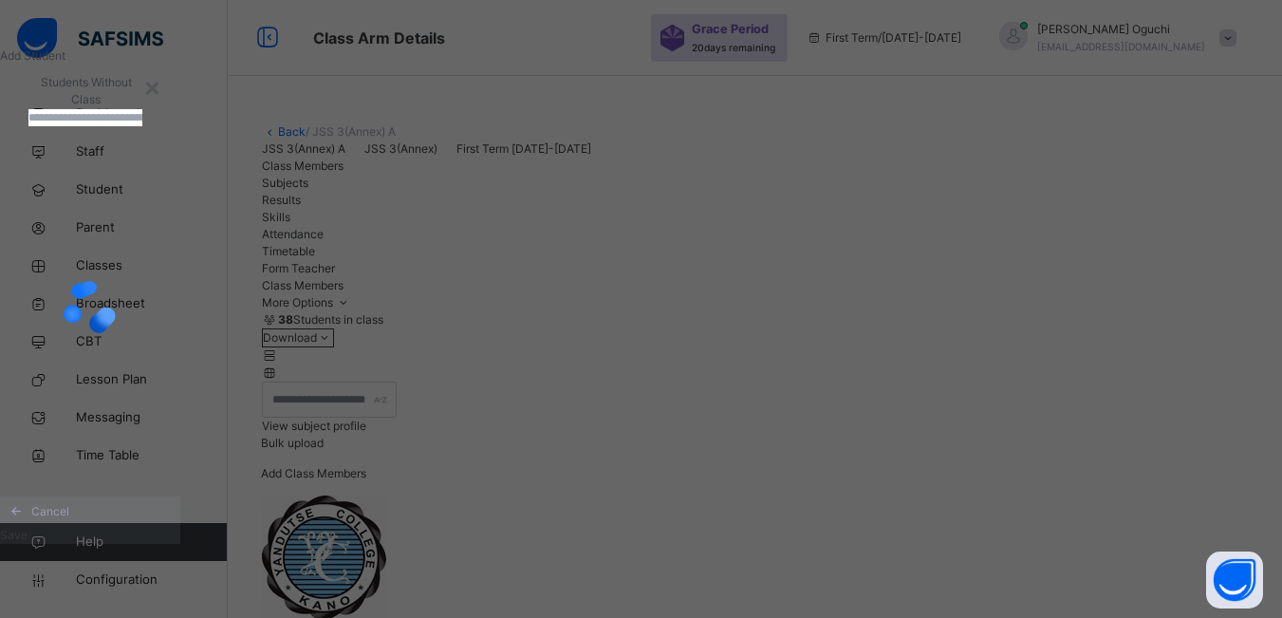
click at [142, 126] on input "text" at bounding box center [85, 117] width 114 height 17
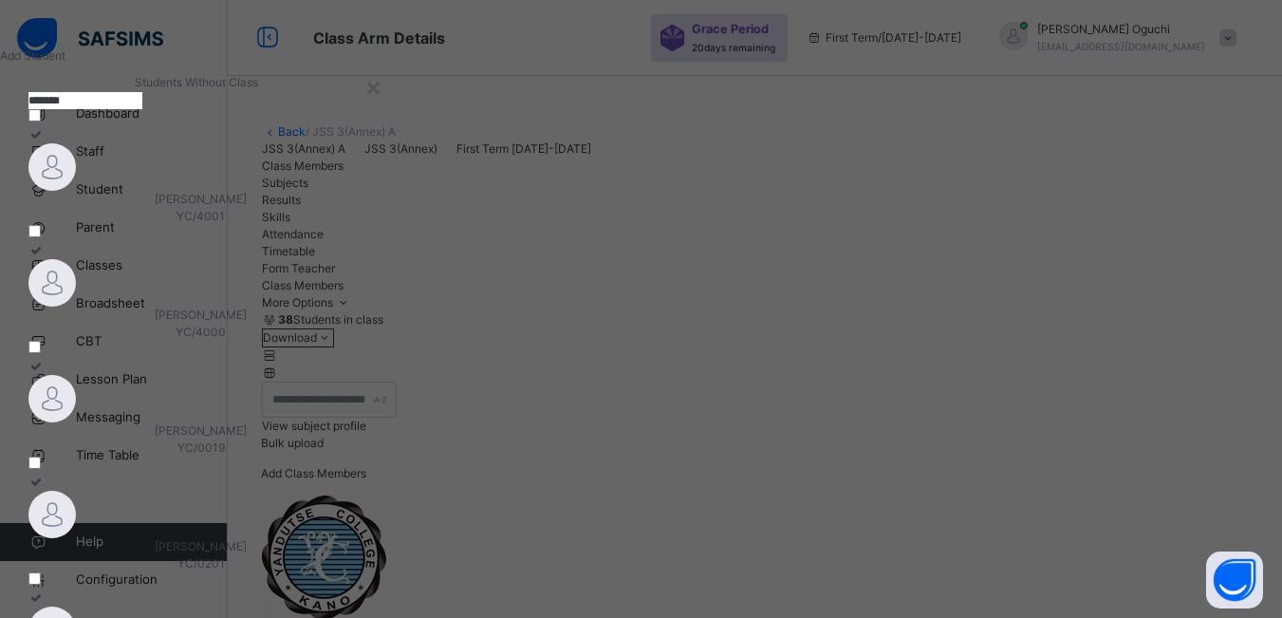
type input "*******"
click at [250, 225] on div "ZUNAIRA AHMED BABA YC/4001" at bounding box center [200, 208] width 344 height 34
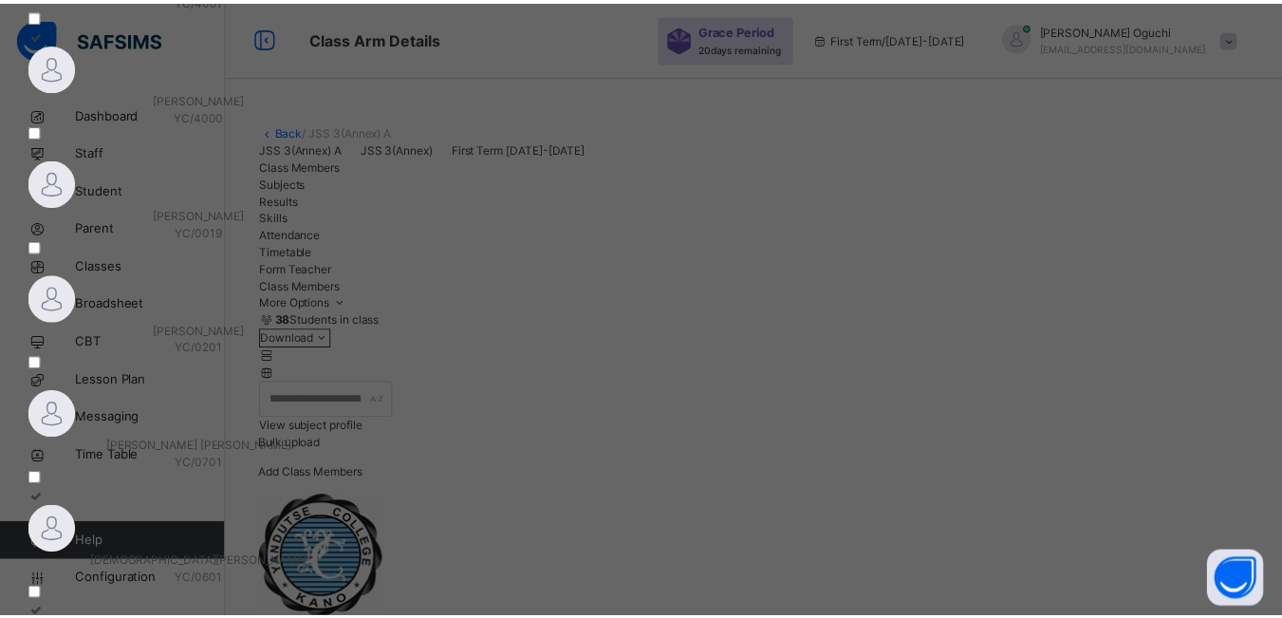
scroll to position [229, 0]
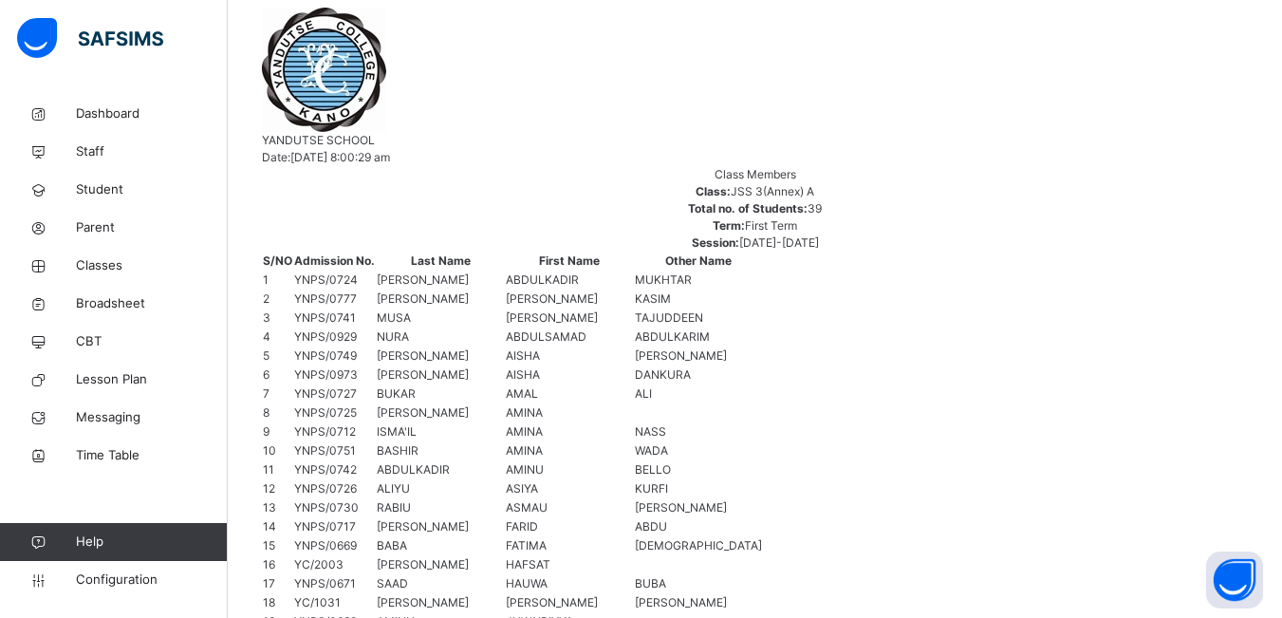
scroll to position [474, 0]
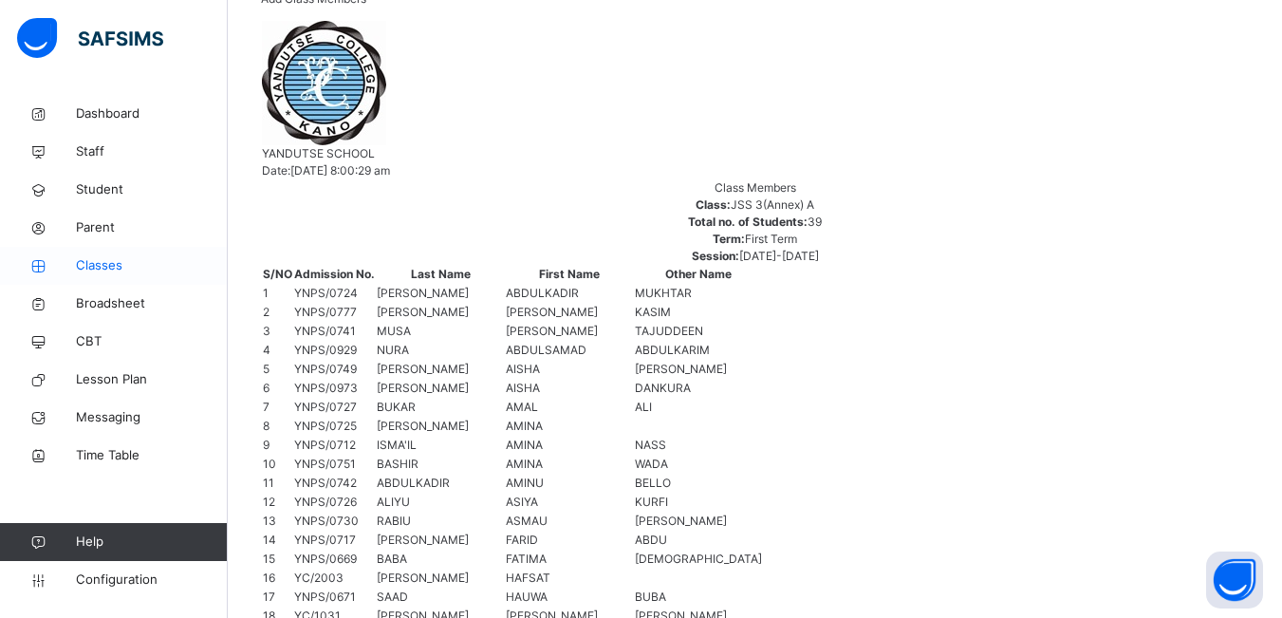
click at [92, 261] on span "Classes" at bounding box center [152, 265] width 152 height 19
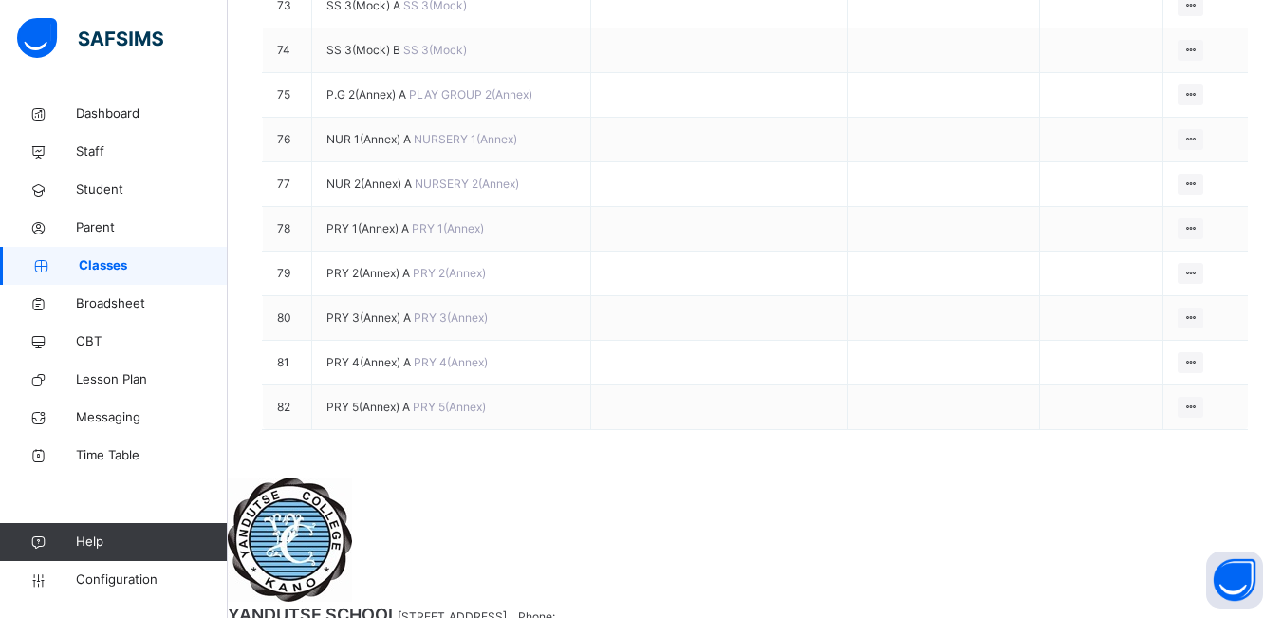
scroll to position [3699, 0]
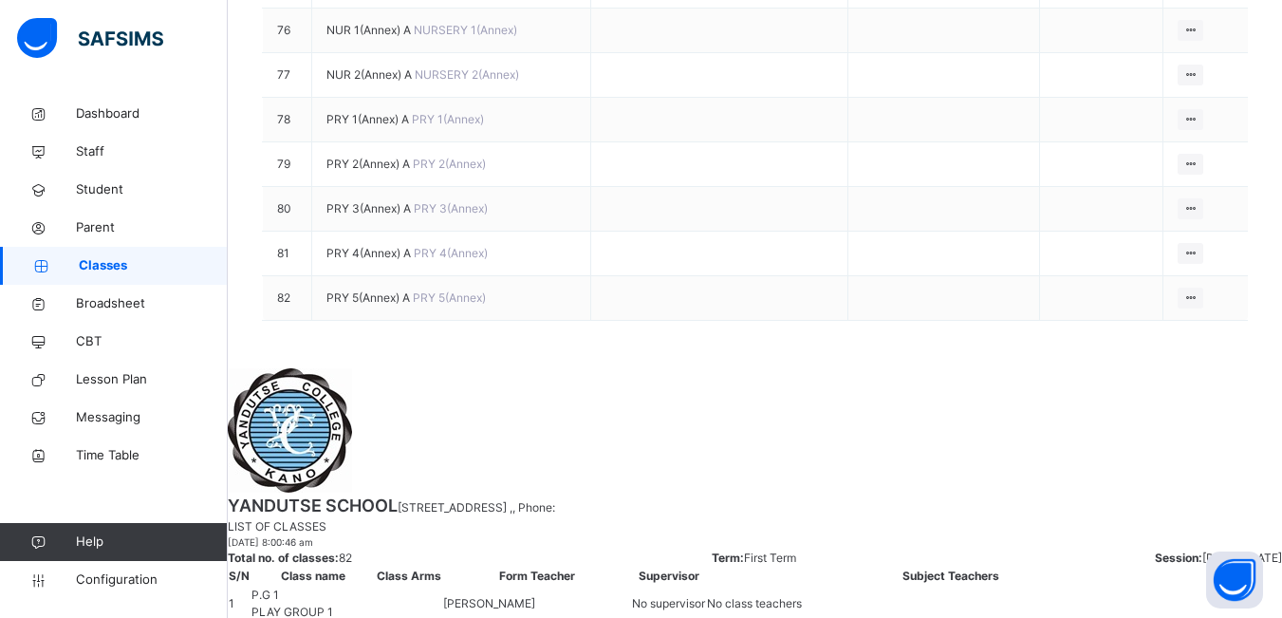
drag, startPoint x: 1196, startPoint y: 313, endPoint x: 1118, endPoint y: 354, distance: 87.8
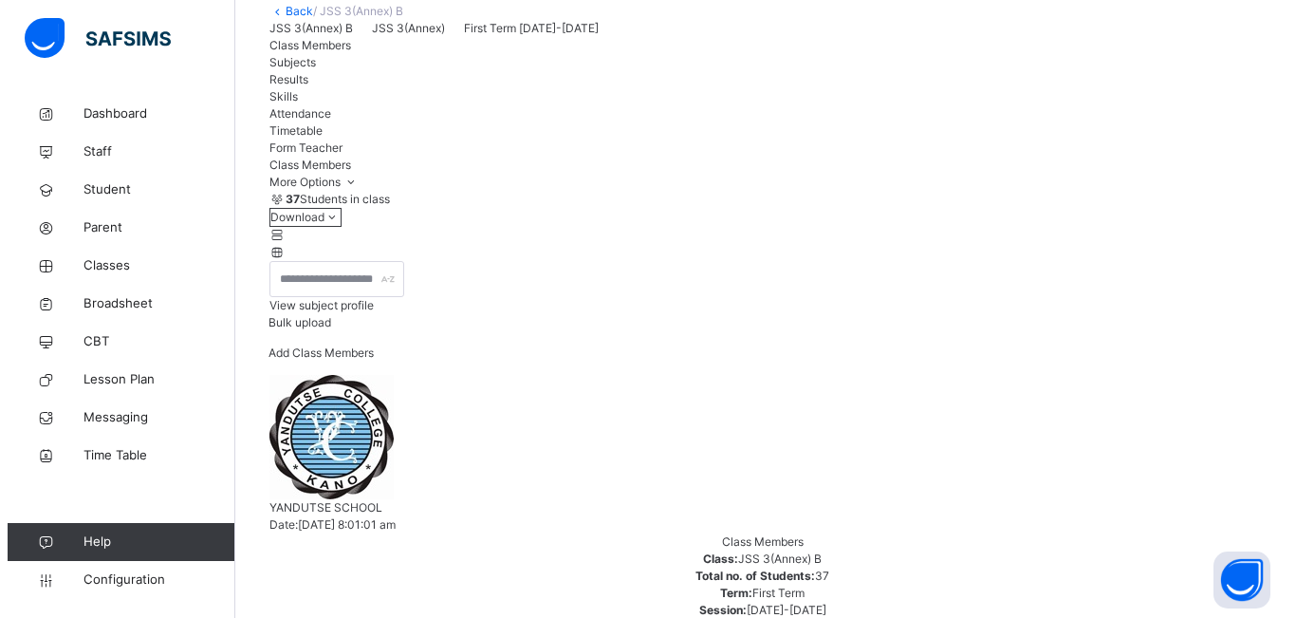
scroll to position [95, 0]
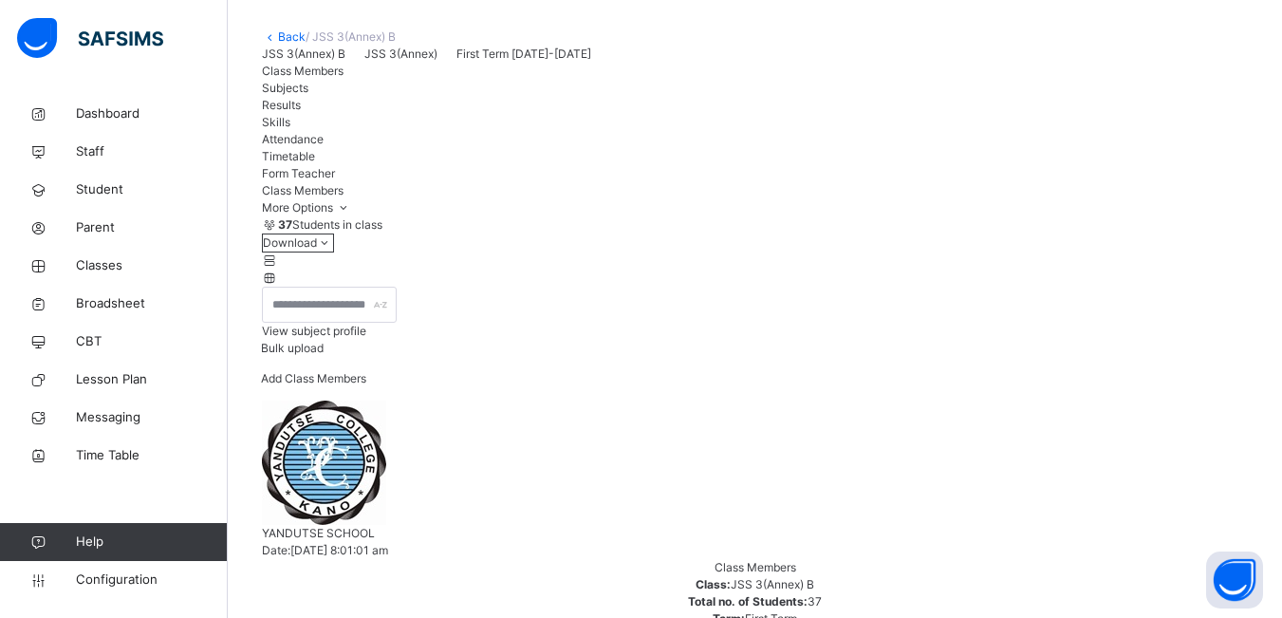
click at [366, 385] on span "Add Class Members" at bounding box center [313, 378] width 105 height 14
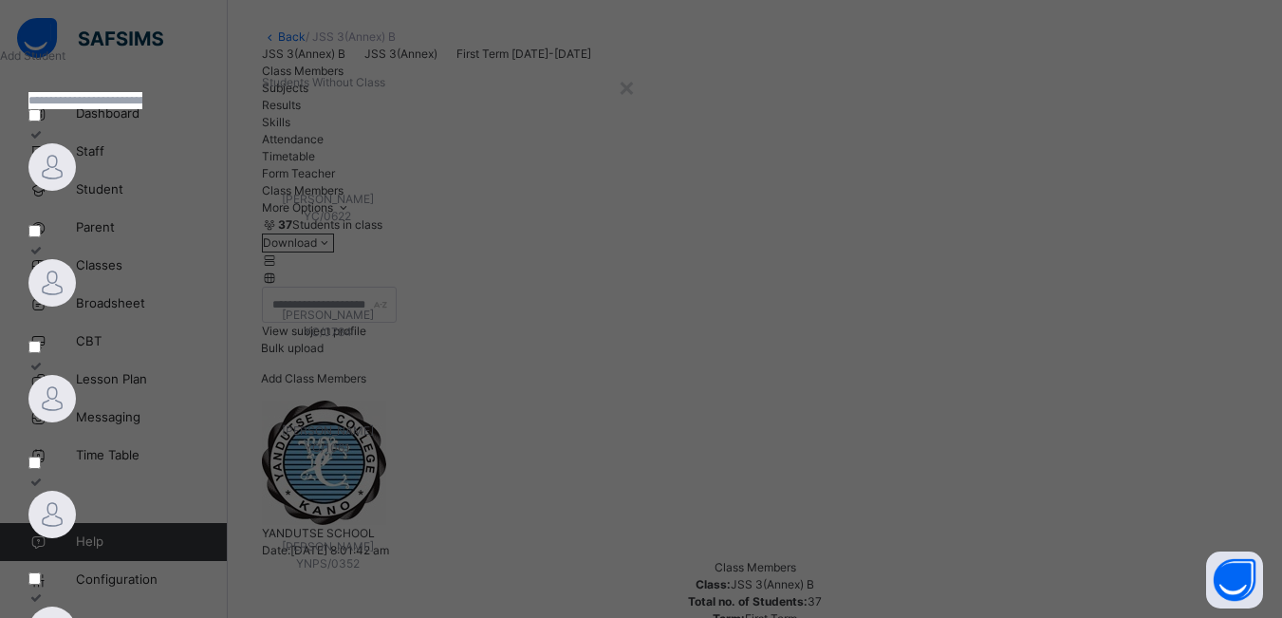
click at [142, 109] on input "text" at bounding box center [85, 100] width 114 height 17
type input "*******"
click at [251, 206] on span "AUWAL BASHIR AUWAL" at bounding box center [225, 199] width 92 height 14
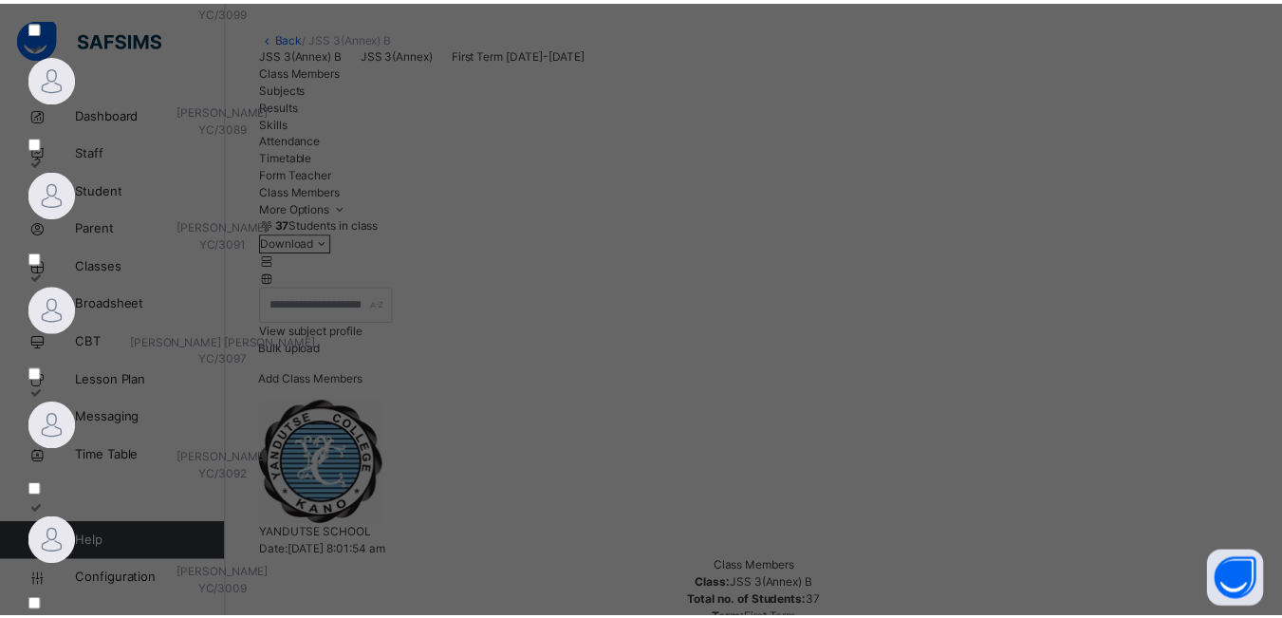
scroll to position [229, 0]
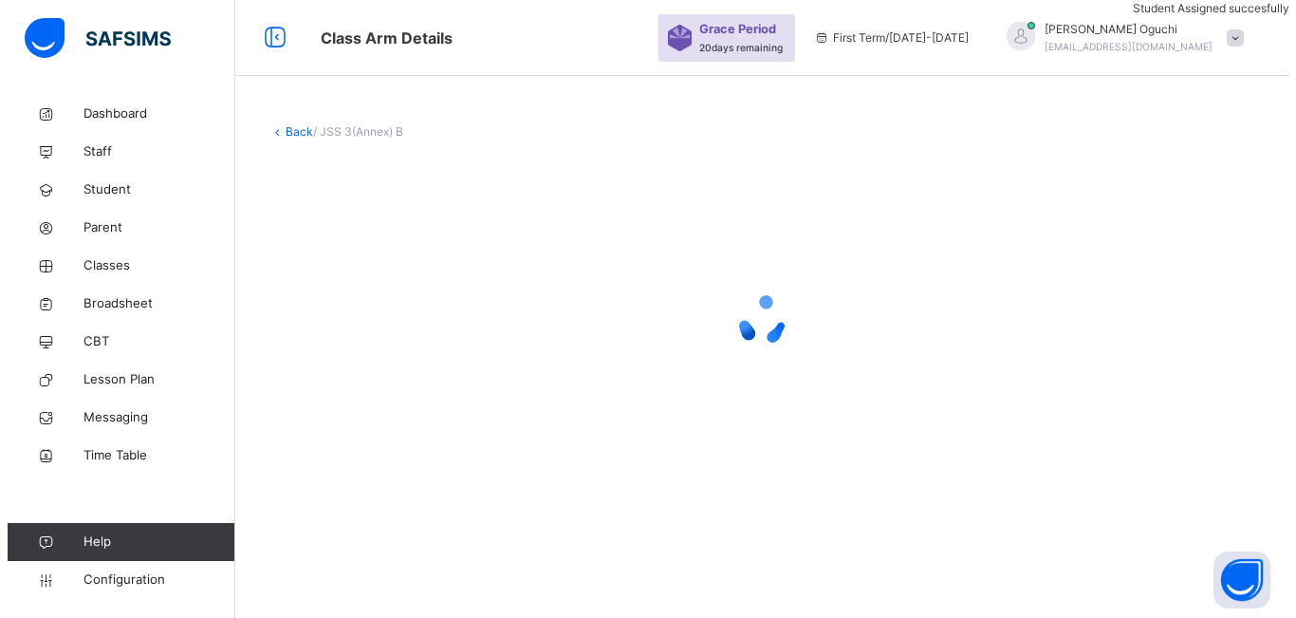
scroll to position [0, 0]
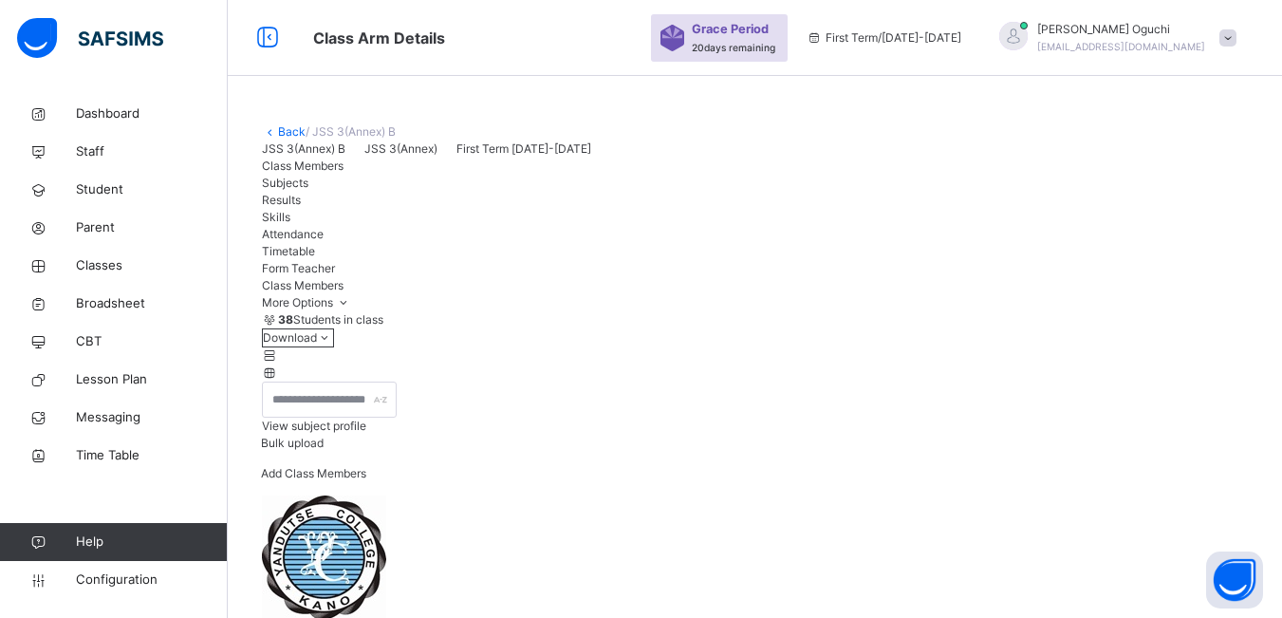
click at [366, 480] on span "Add Class Members" at bounding box center [313, 473] width 105 height 14
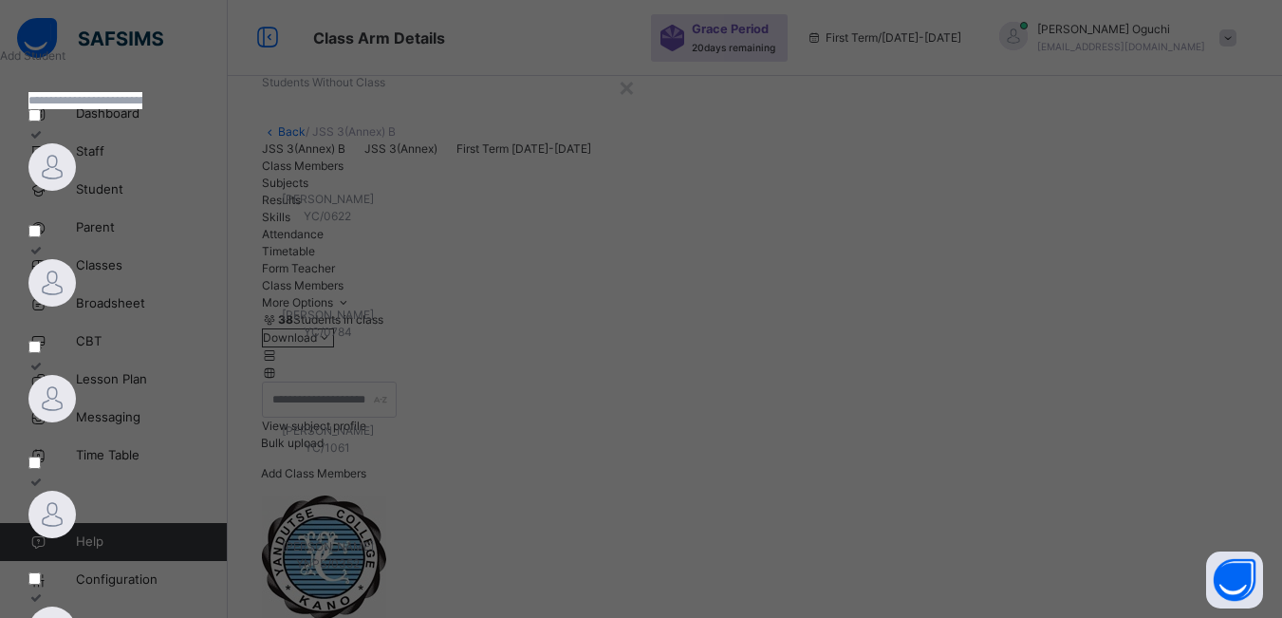
click at [142, 109] on input "text" at bounding box center [85, 100] width 114 height 17
type input "*******"
click at [195, 206] on span "ZAHRA ABUBAKAR AHMAD" at bounding box center [225, 199] width 92 height 14
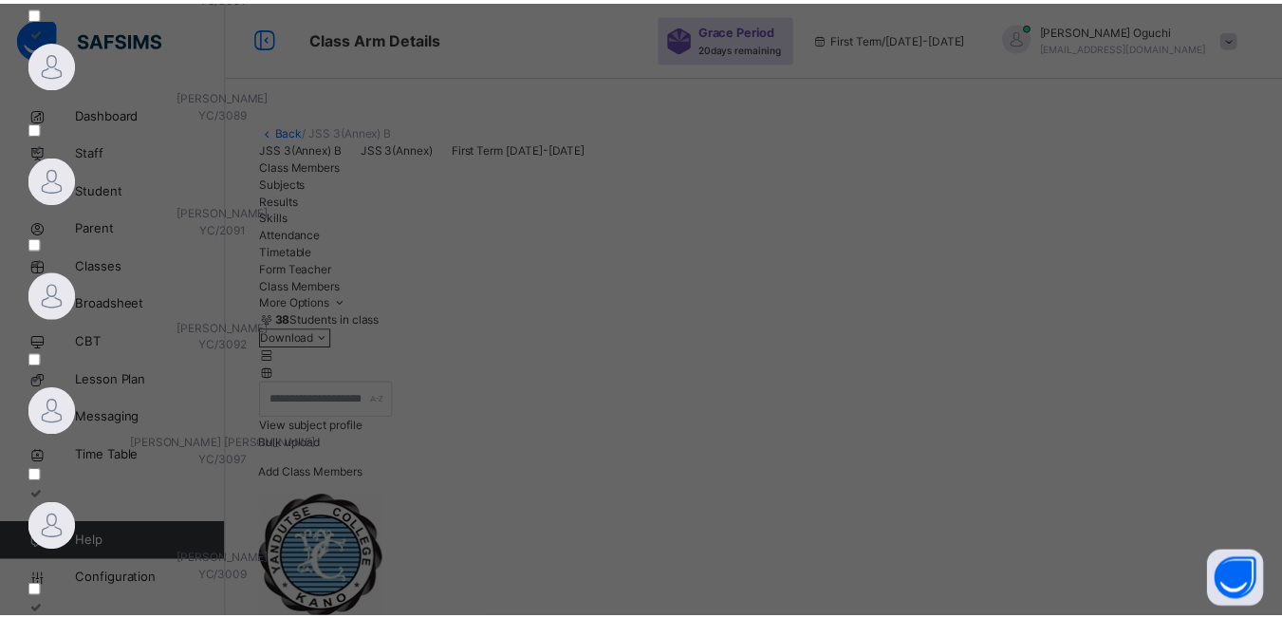
scroll to position [229, 0]
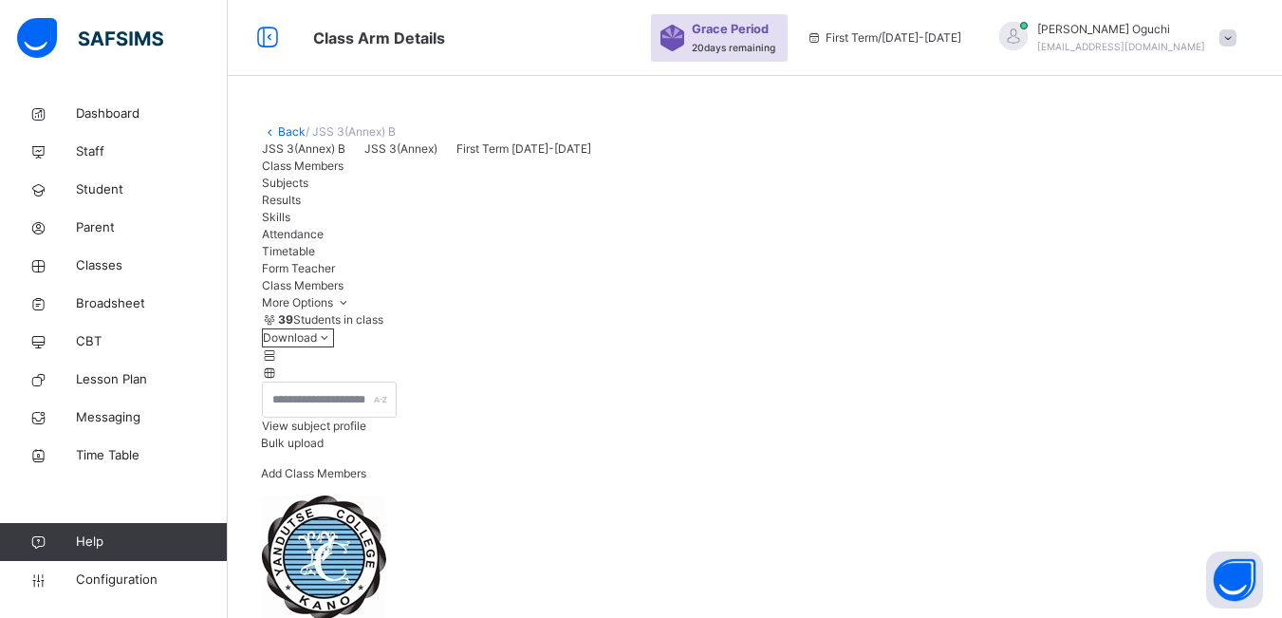
click at [366, 480] on span "Add Class Members" at bounding box center [313, 473] width 105 height 14
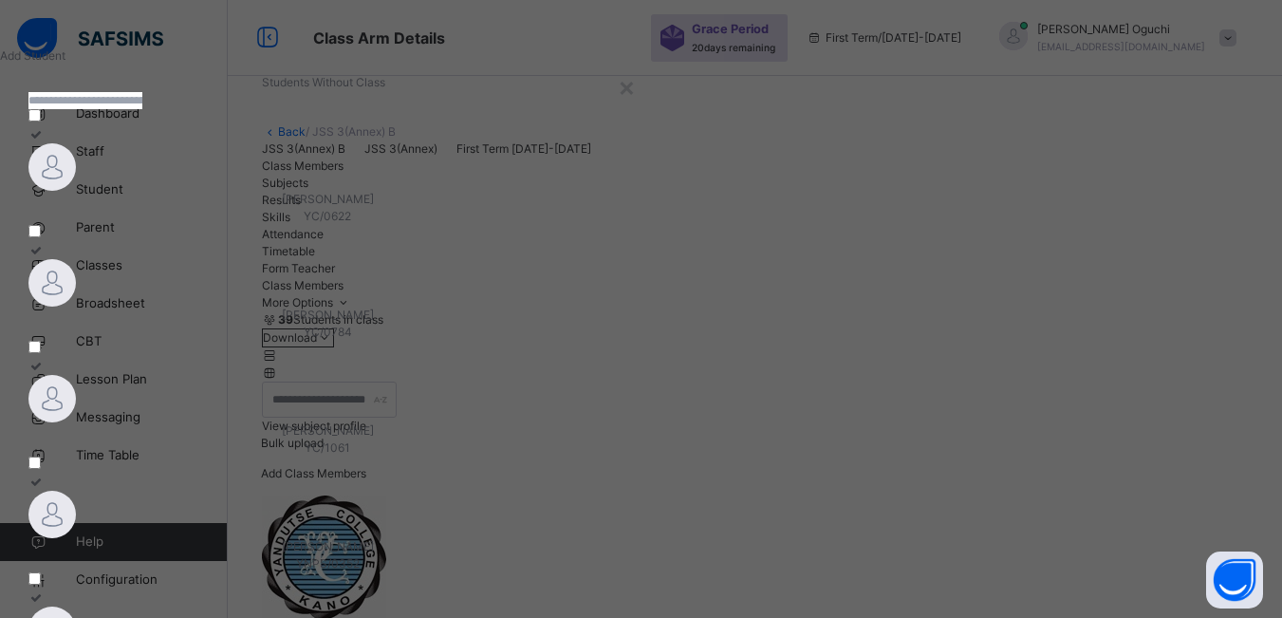
click at [142, 109] on input "text" at bounding box center [85, 100] width 114 height 17
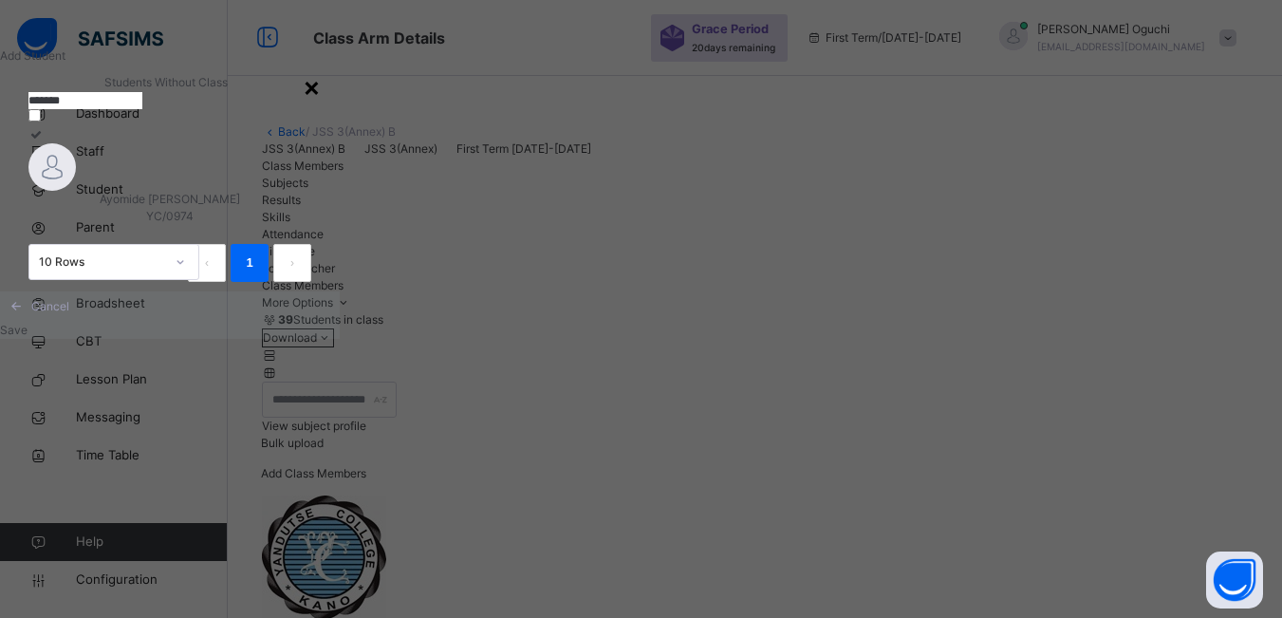
type input "*******"
click at [321, 86] on div "×" at bounding box center [312, 86] width 18 height 40
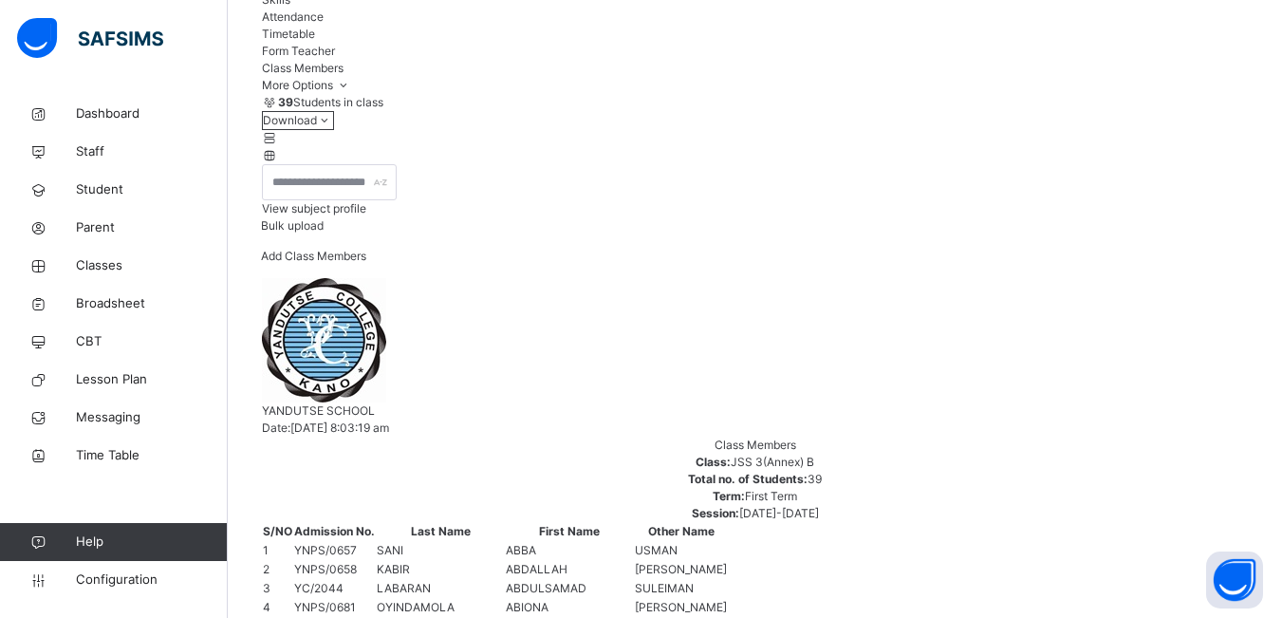
scroll to position [95, 0]
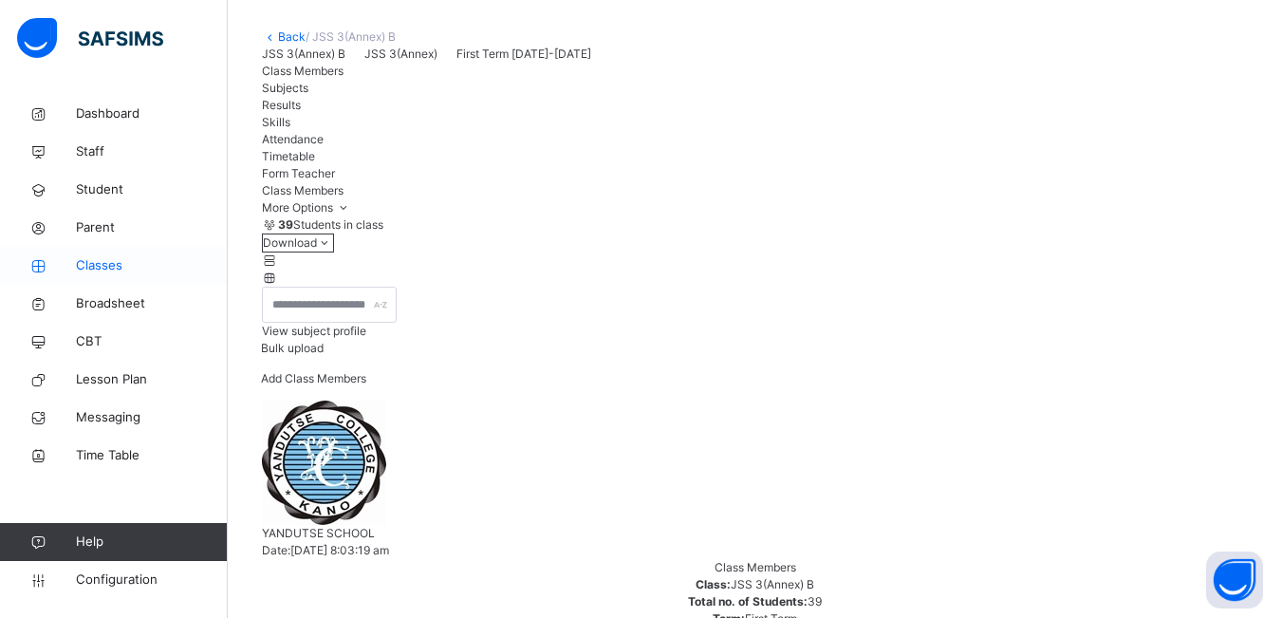
click at [103, 268] on span "Classes" at bounding box center [152, 265] width 152 height 19
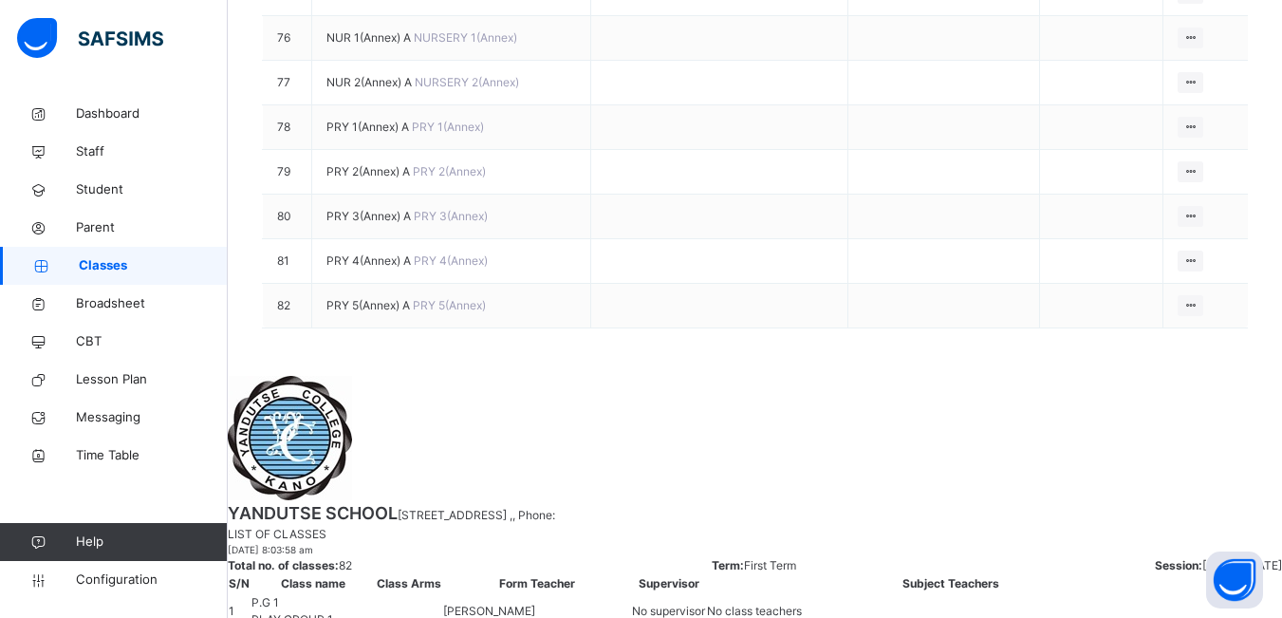
scroll to position [3699, 0]
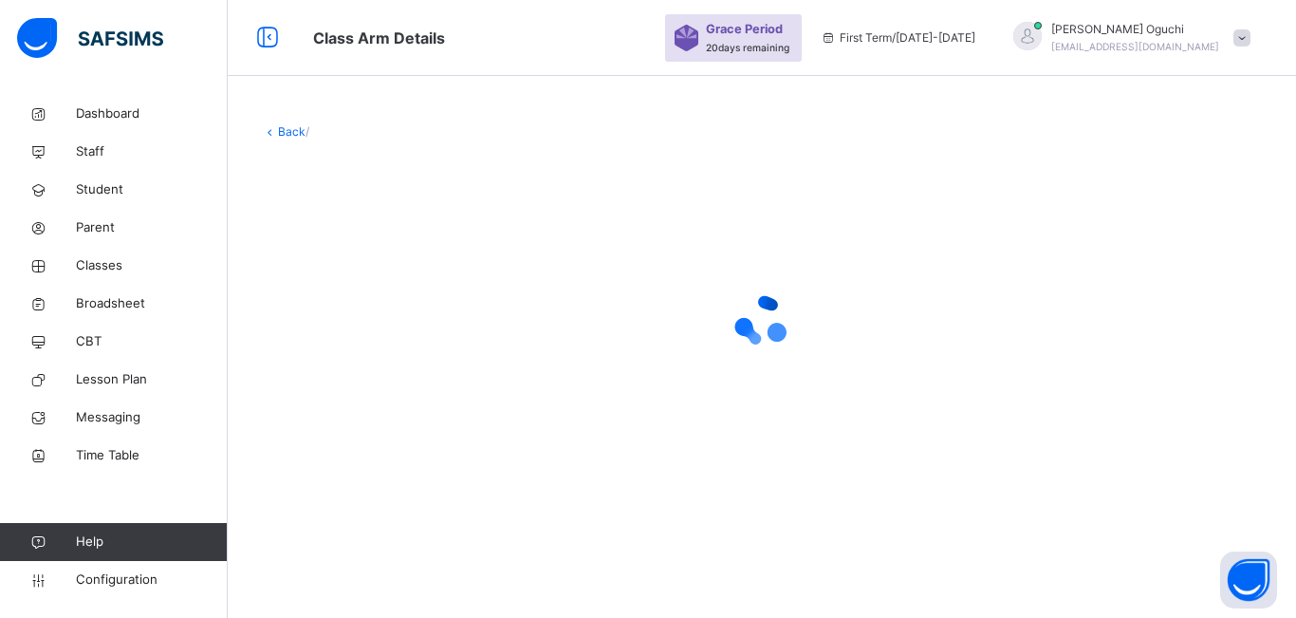
click at [391, 246] on div at bounding box center [762, 320] width 1000 height 360
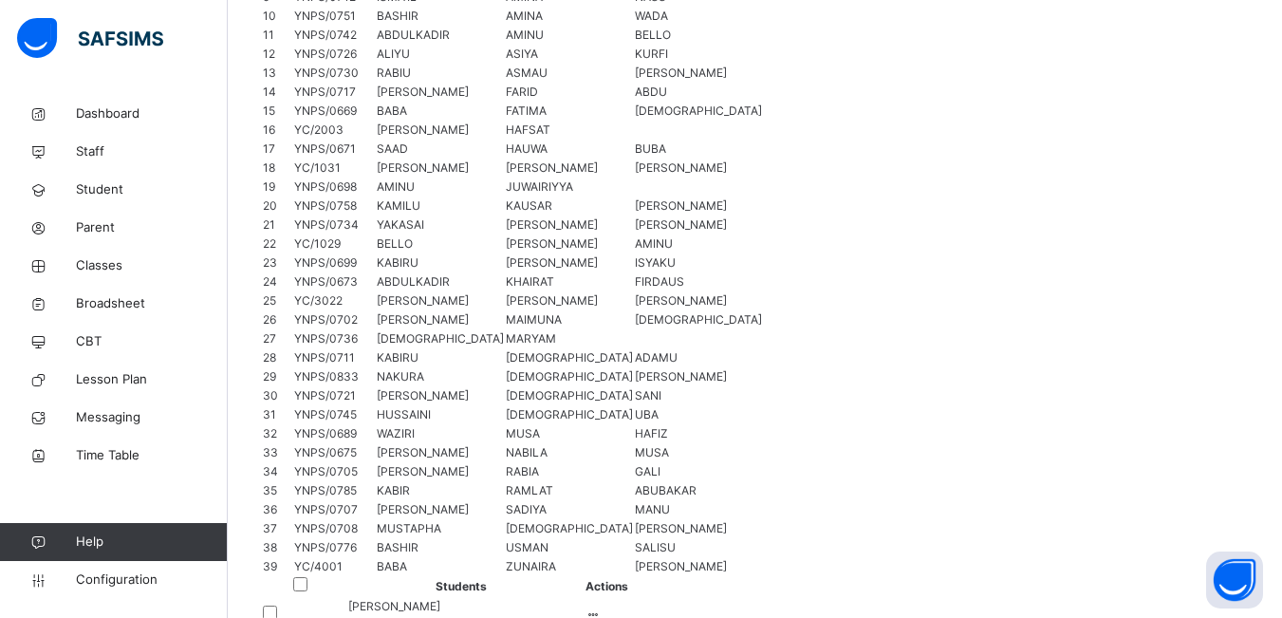
scroll to position [1138, 0]
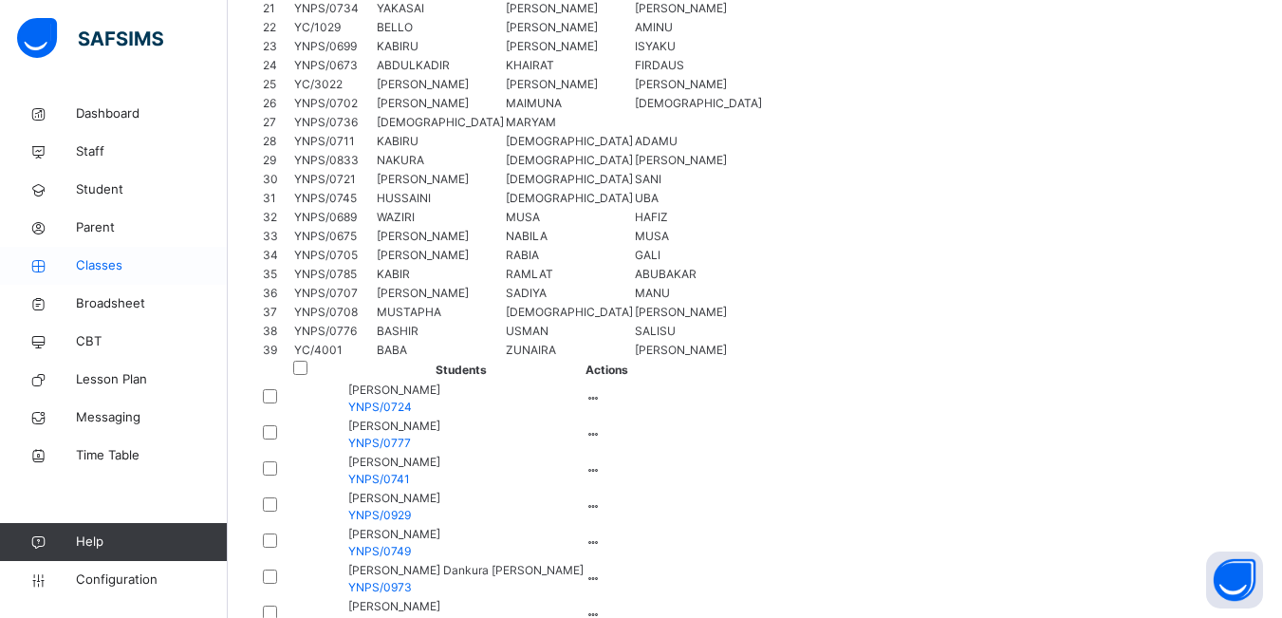
click at [98, 254] on link "Classes" at bounding box center [114, 266] width 228 height 38
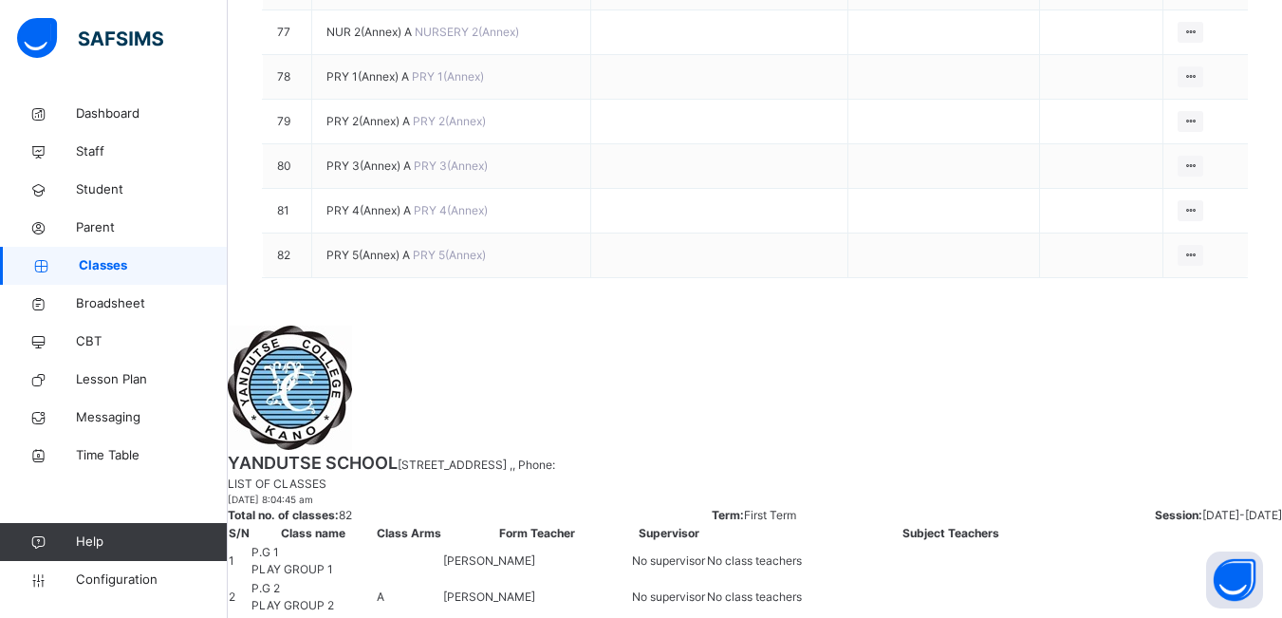
scroll to position [3794, 0]
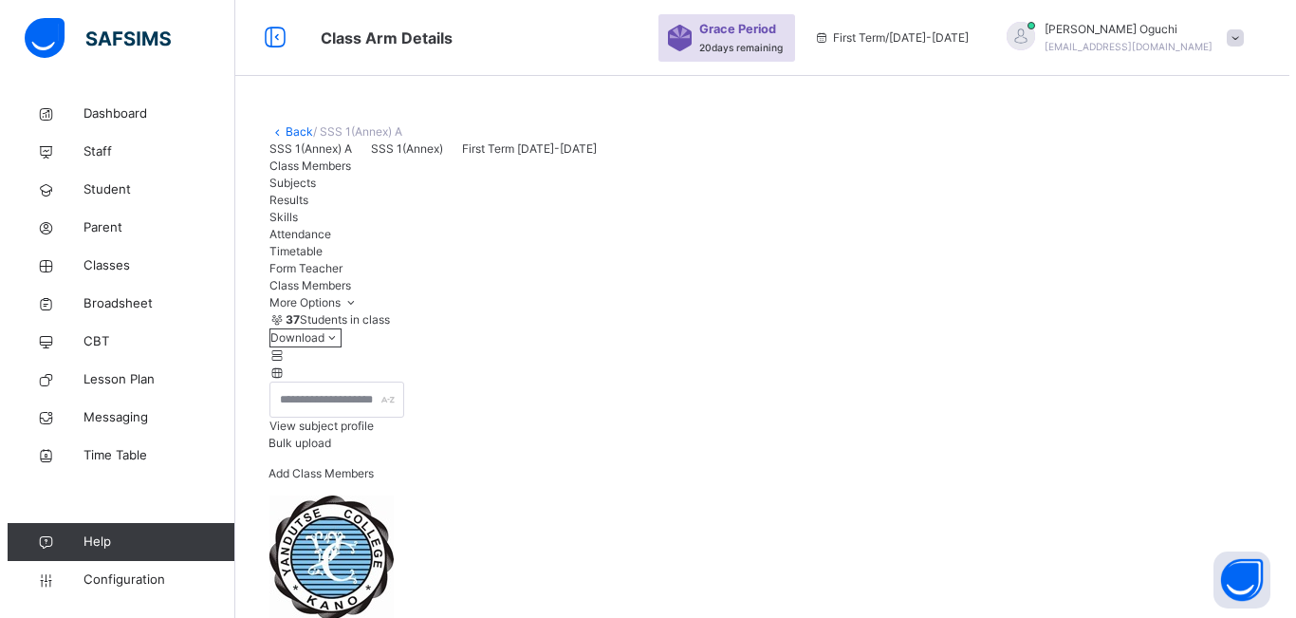
scroll to position [285, 0]
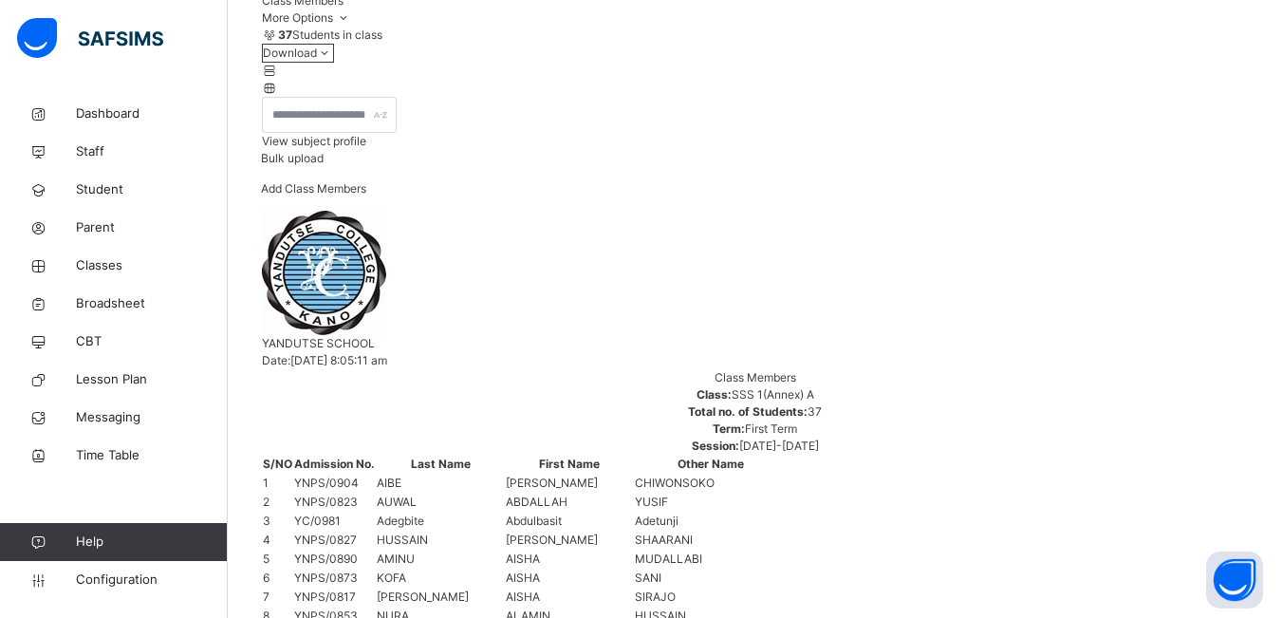
click at [366, 195] on span "Add Class Members" at bounding box center [313, 188] width 105 height 14
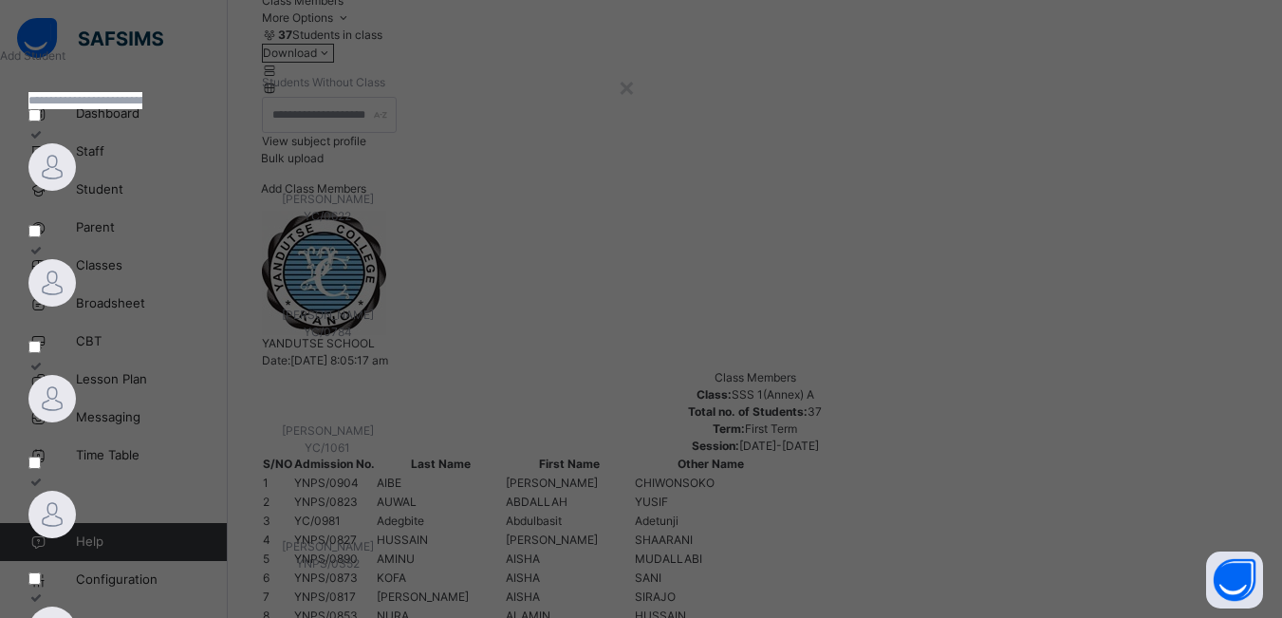
click at [142, 109] on input "text" at bounding box center [85, 100] width 114 height 17
type input "*******"
click at [263, 225] on div "HAROUN MAHMOUD OMAR YC/3097" at bounding box center [224, 208] width 393 height 34
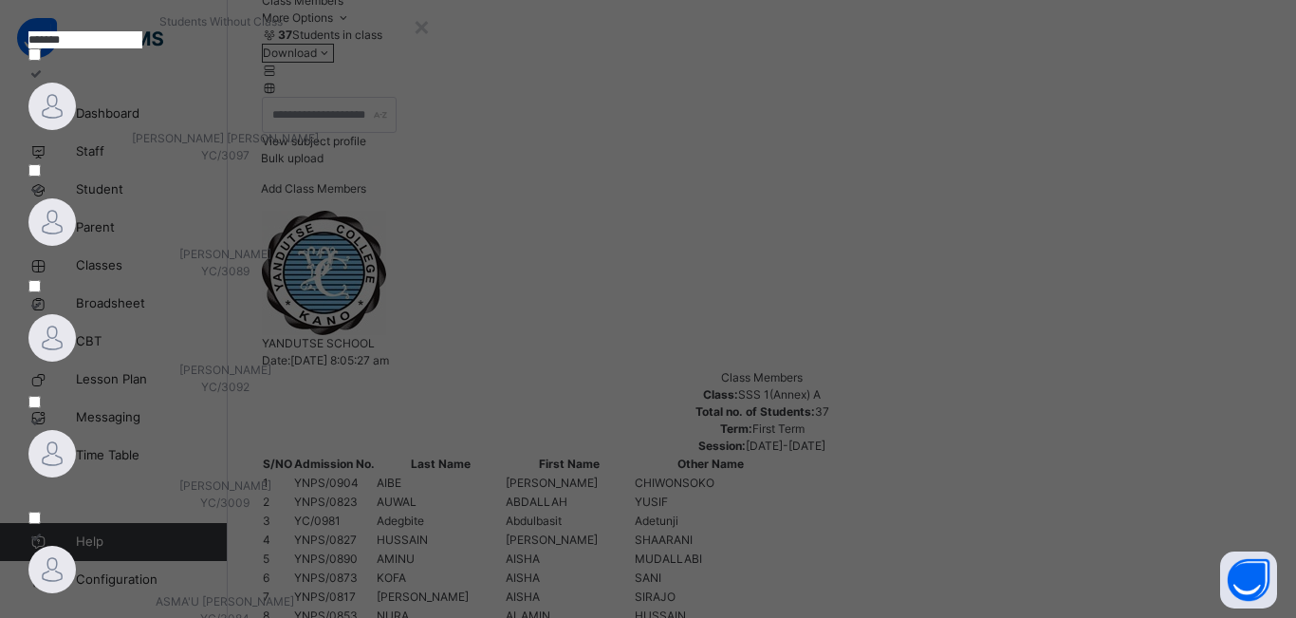
scroll to position [95, 0]
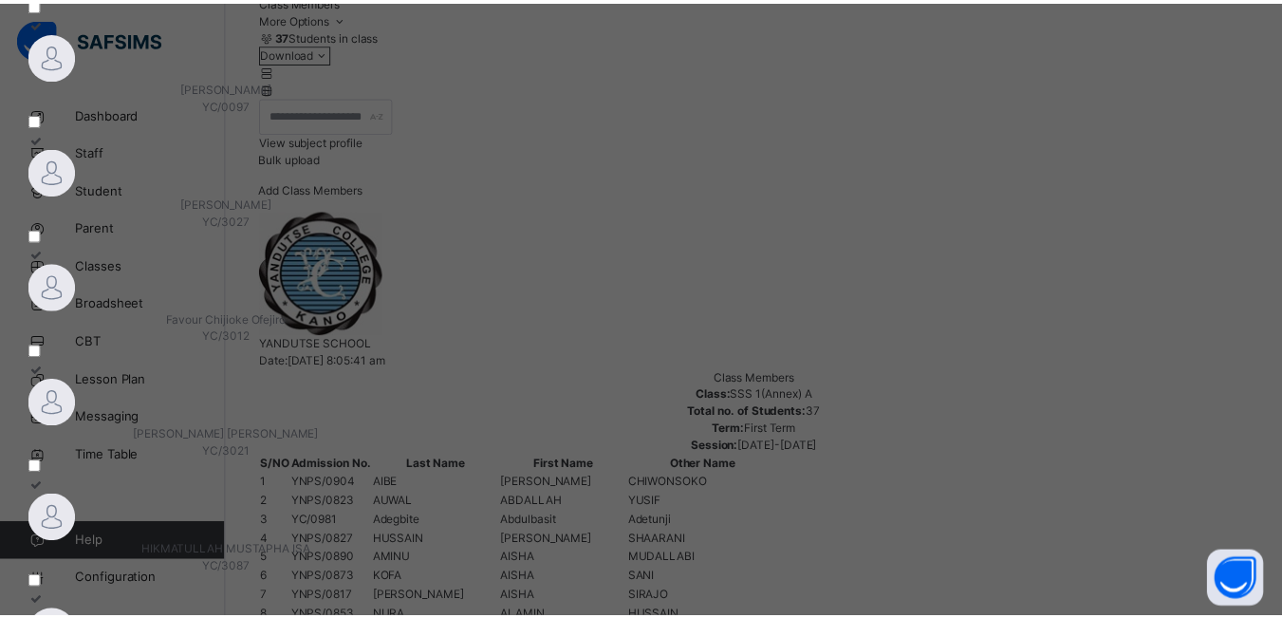
scroll to position [229, 0]
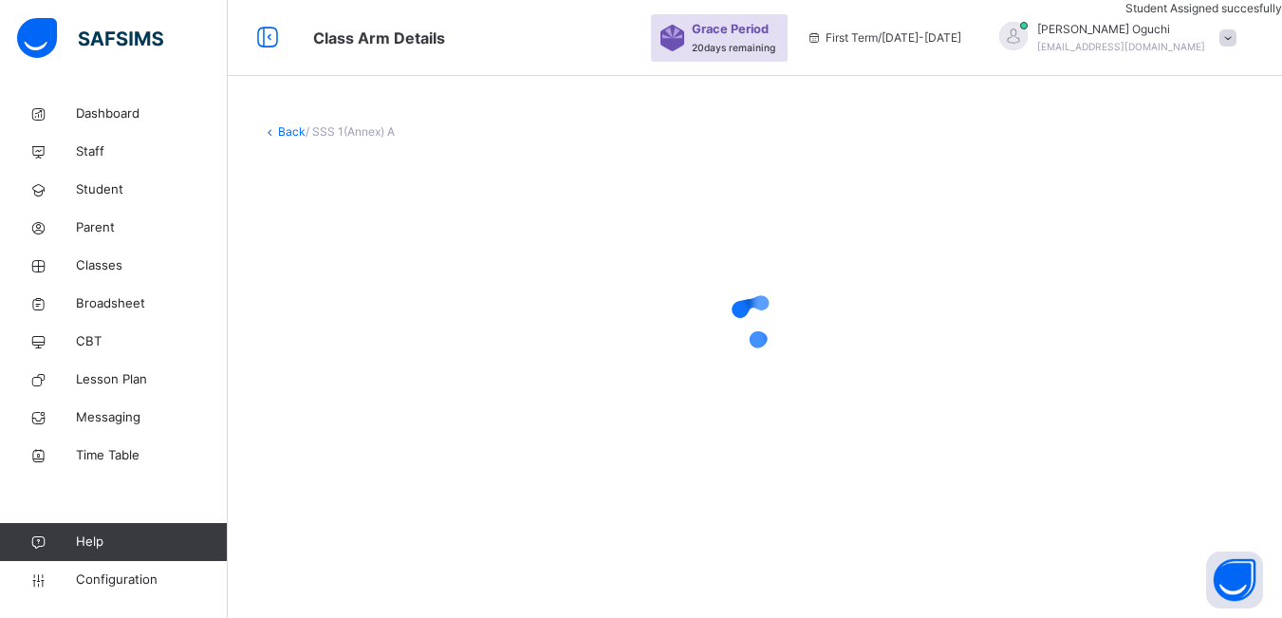
scroll to position [0, 0]
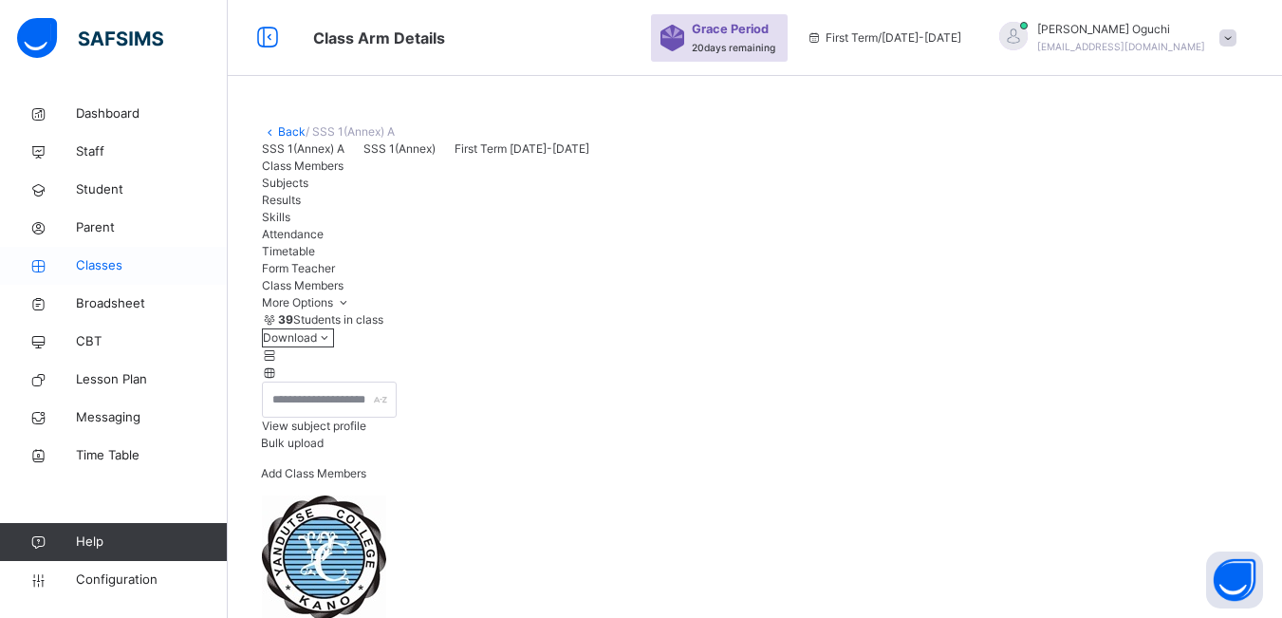
click at [116, 271] on span "Classes" at bounding box center [152, 265] width 152 height 19
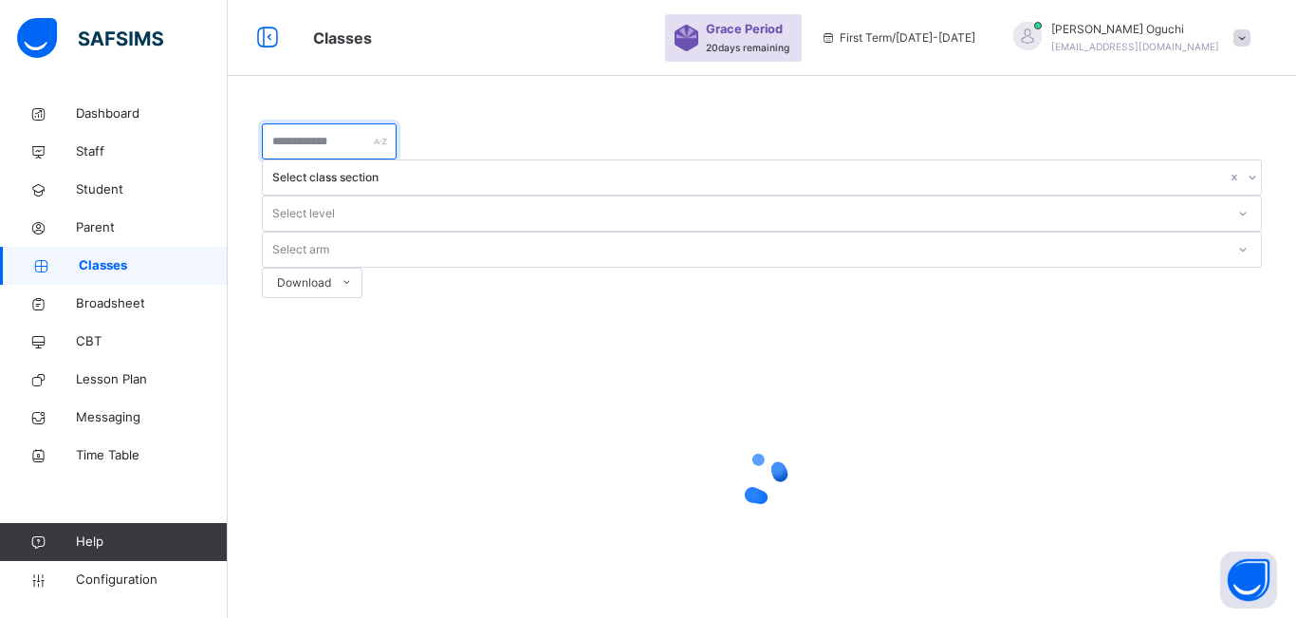
click at [397, 142] on input "text" at bounding box center [329, 141] width 135 height 36
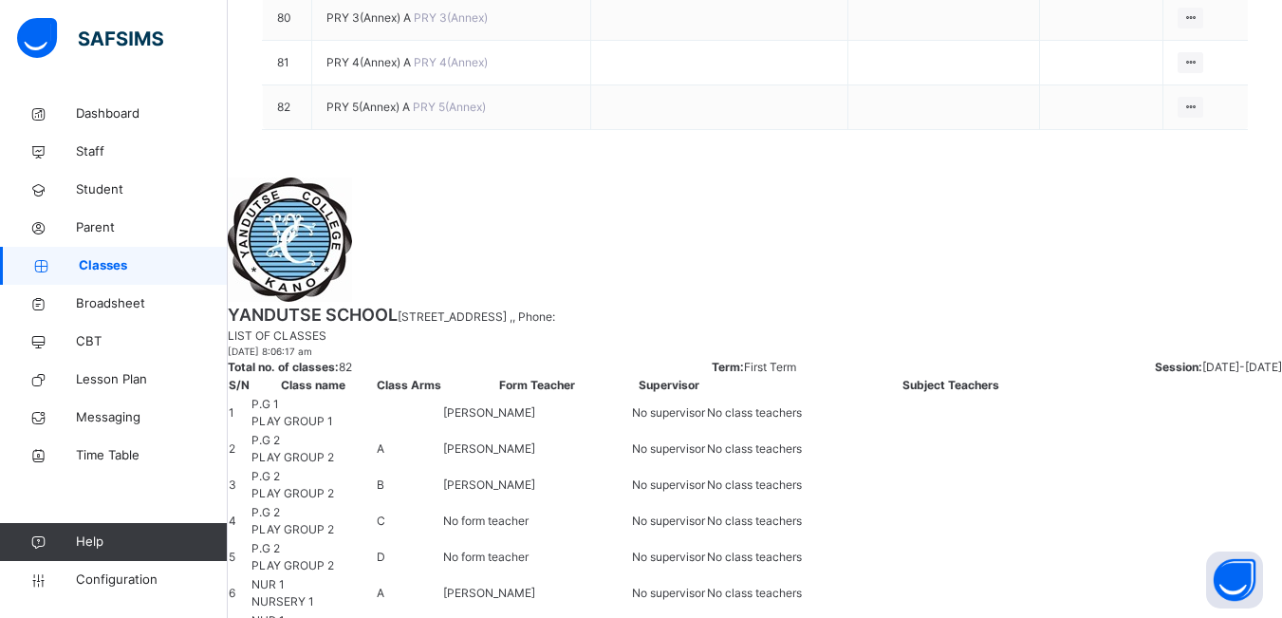
scroll to position [3889, 0]
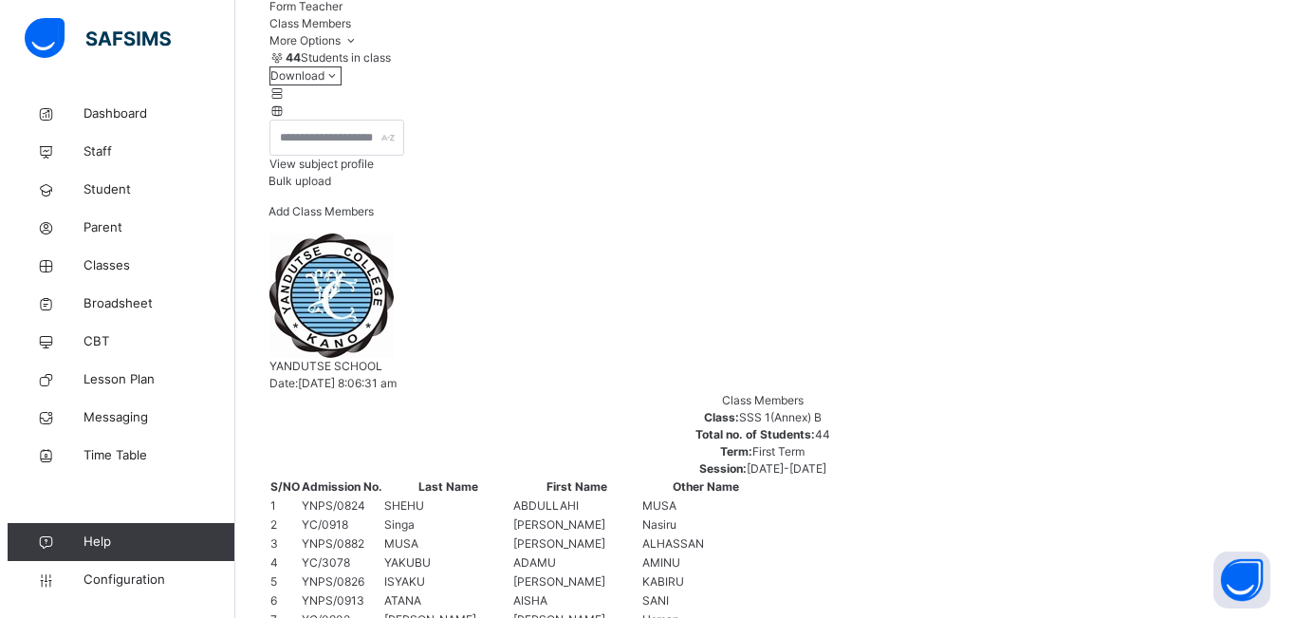
scroll to position [285, 0]
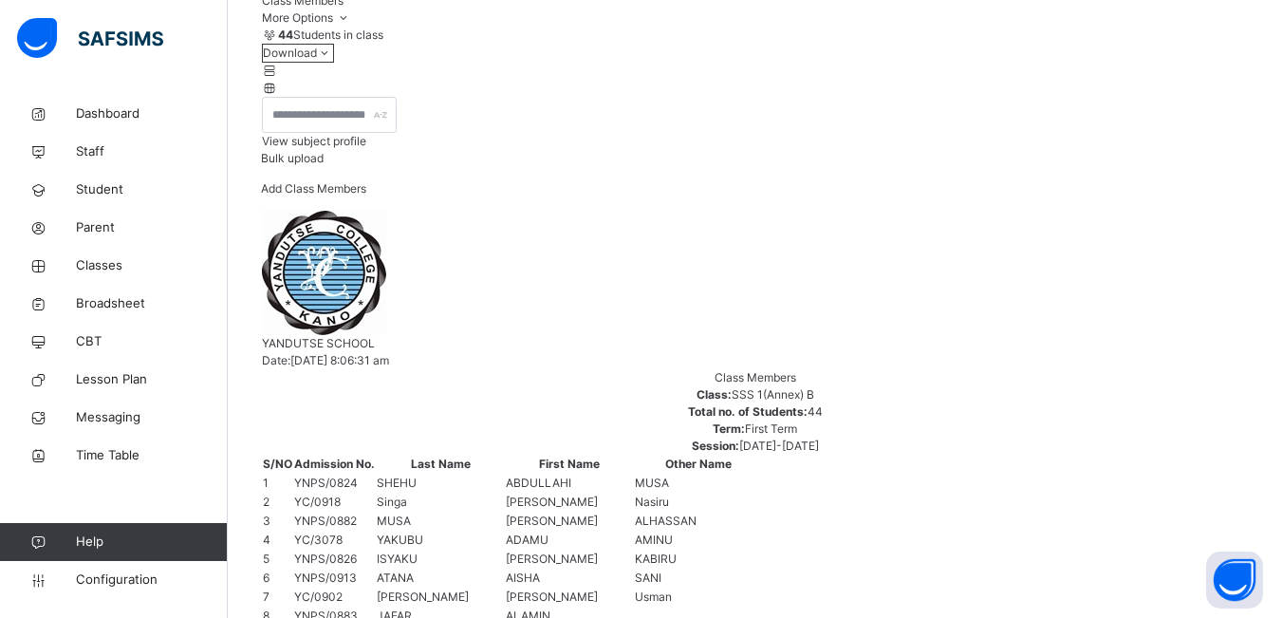
click at [366, 195] on span "Add Class Members" at bounding box center [313, 188] width 105 height 14
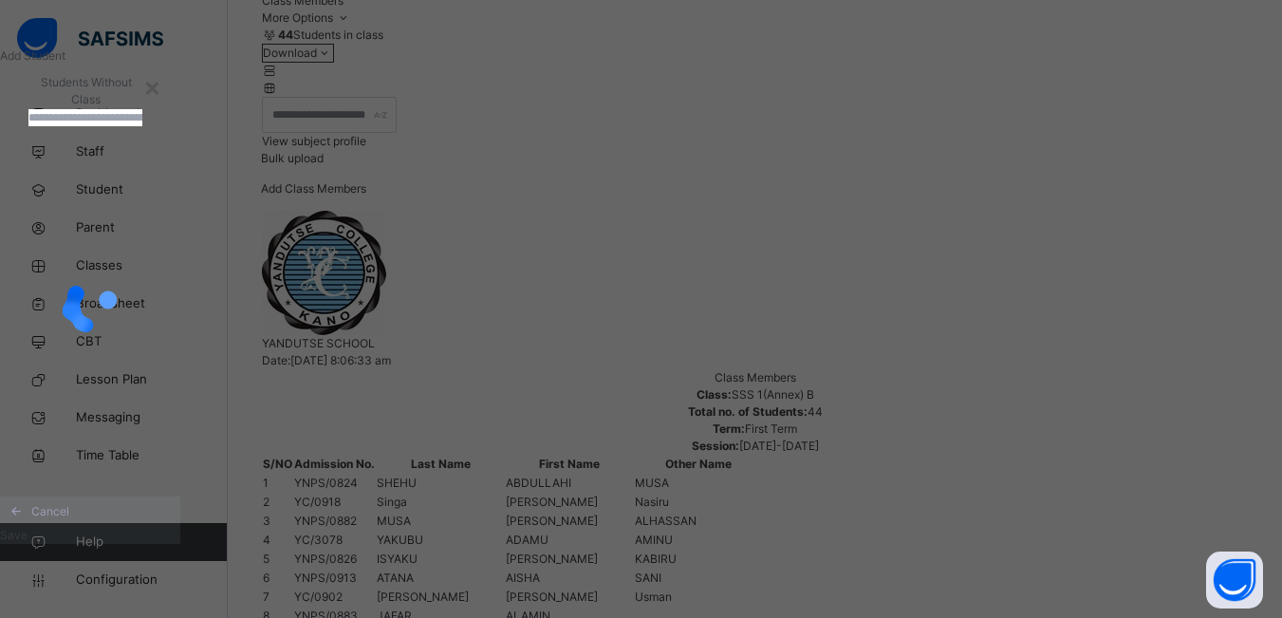
click at [142, 126] on input "text" at bounding box center [85, 117] width 114 height 17
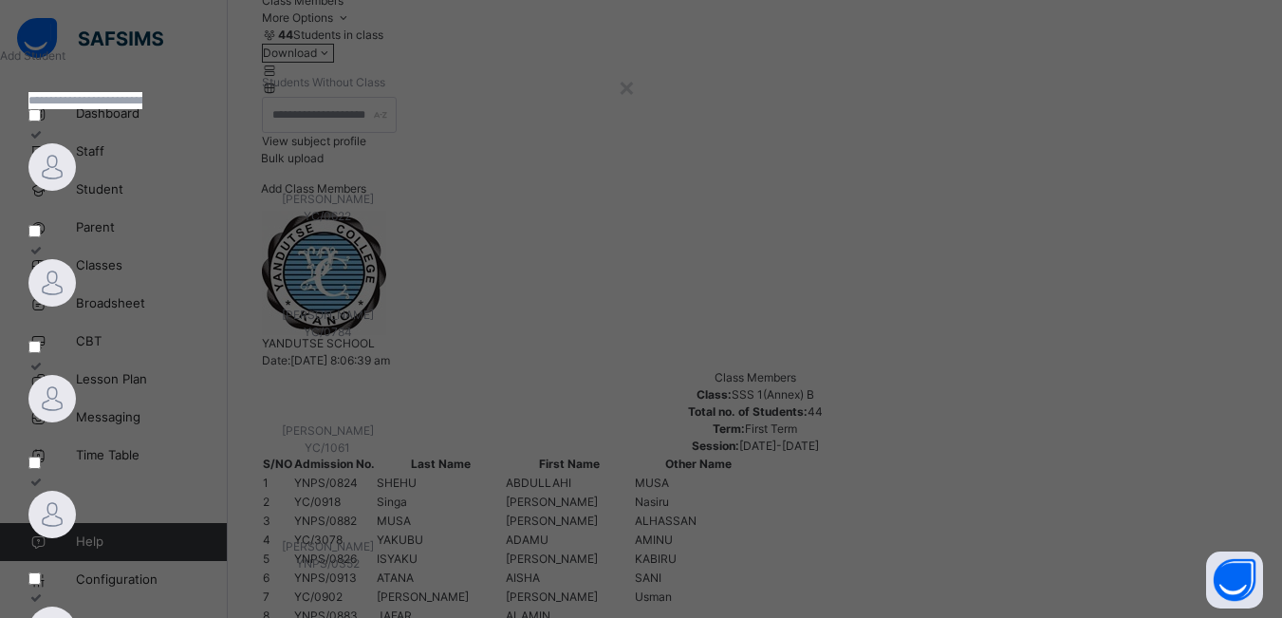
type input "*"
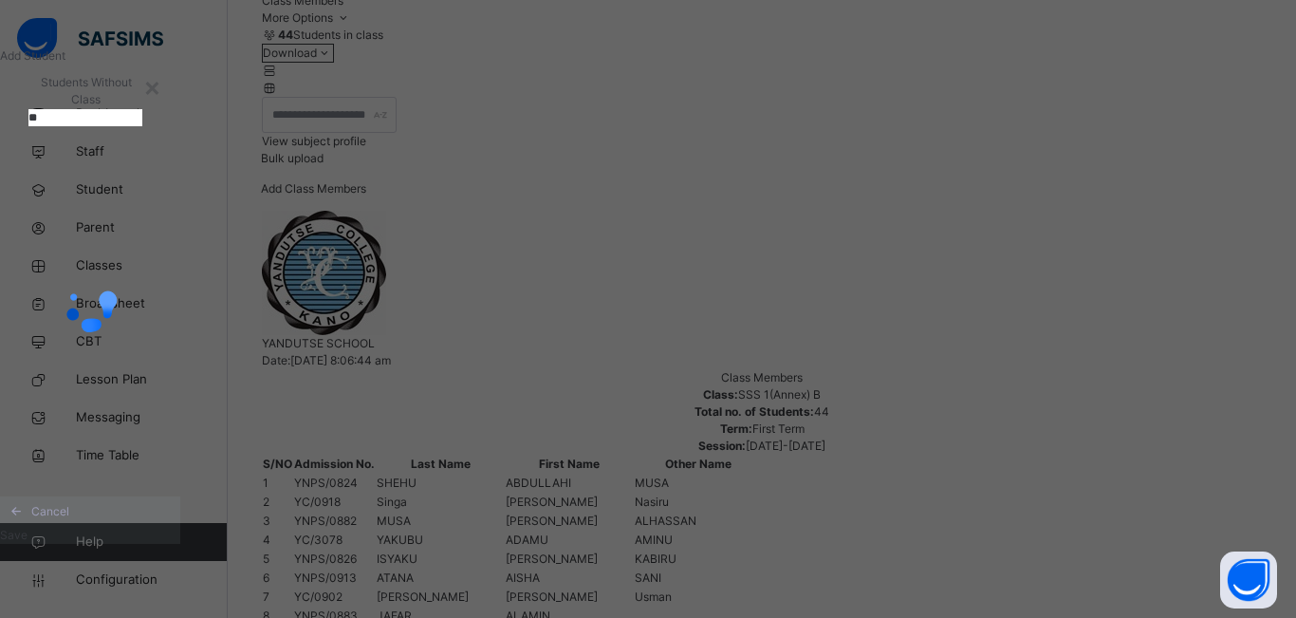
type input "*"
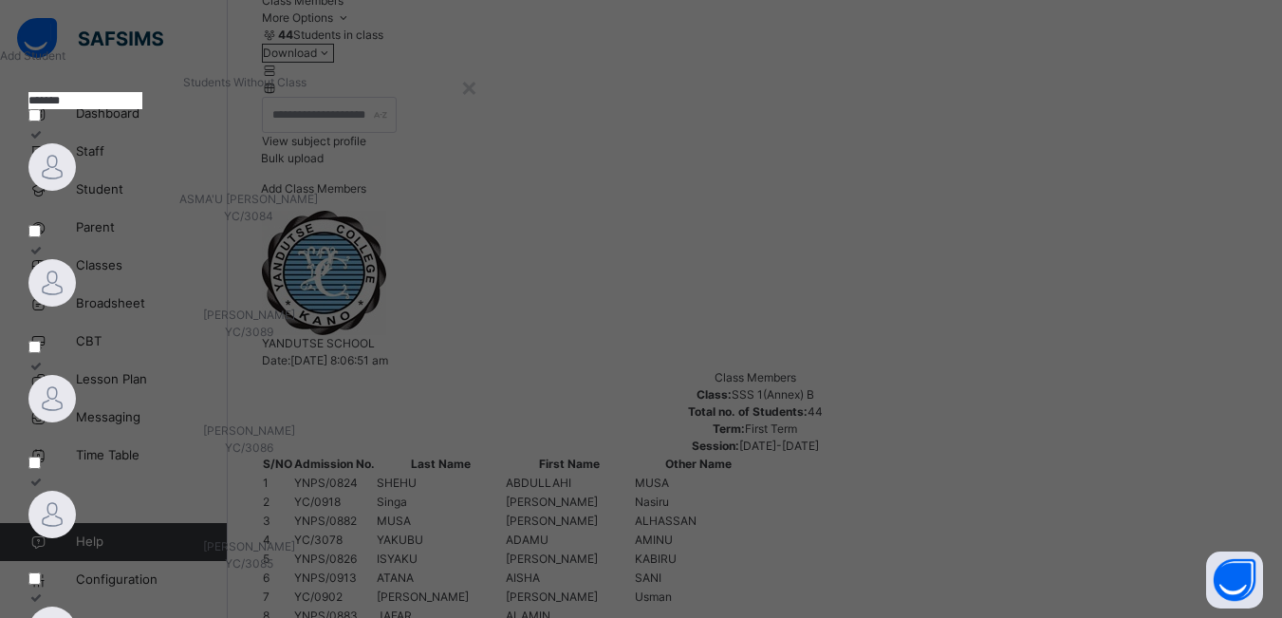
type input "*******"
click at [252, 191] on div at bounding box center [248, 166] width 440 height 47
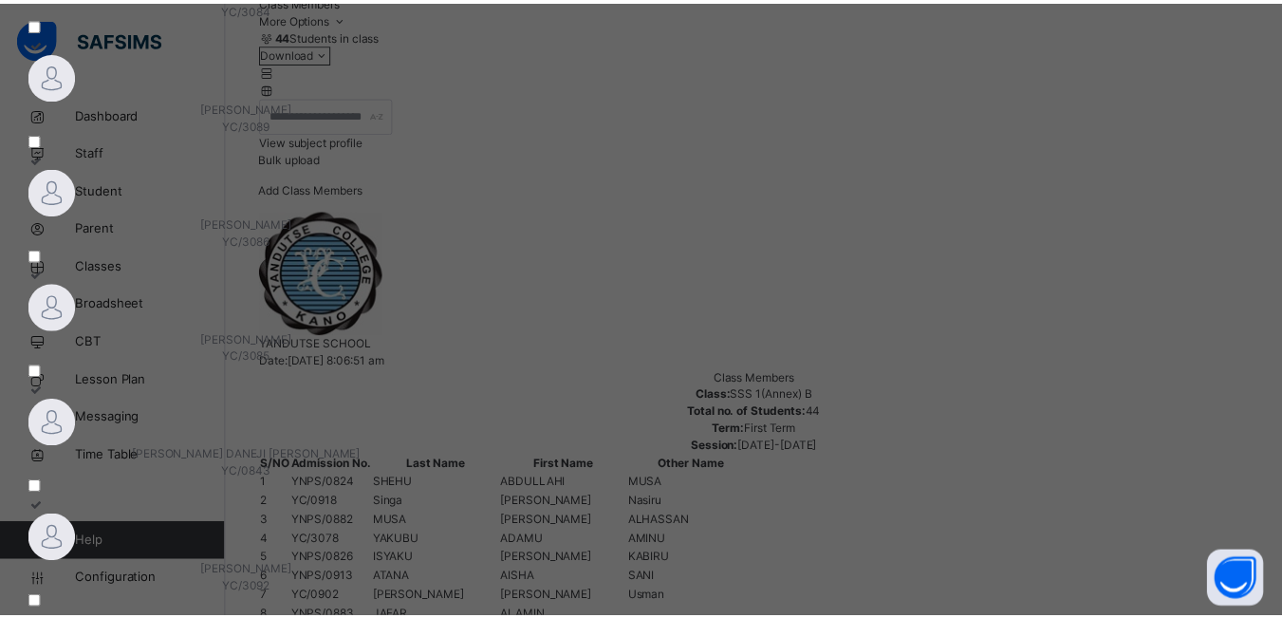
scroll to position [229, 0]
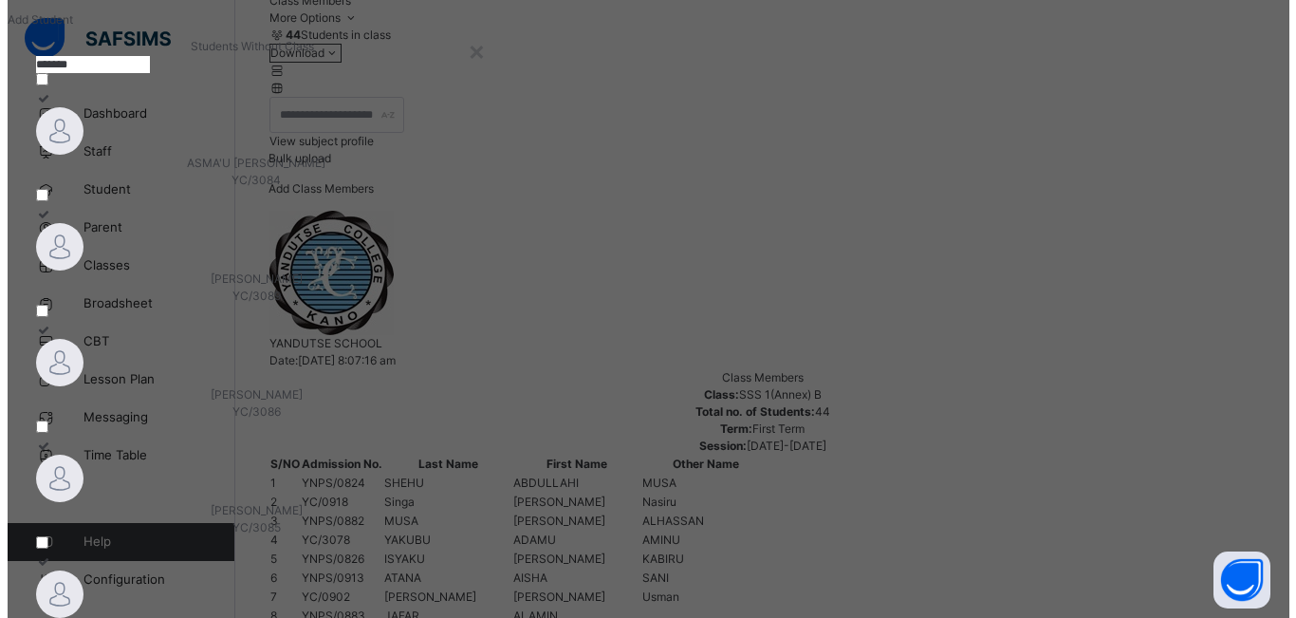
scroll to position [0, 0]
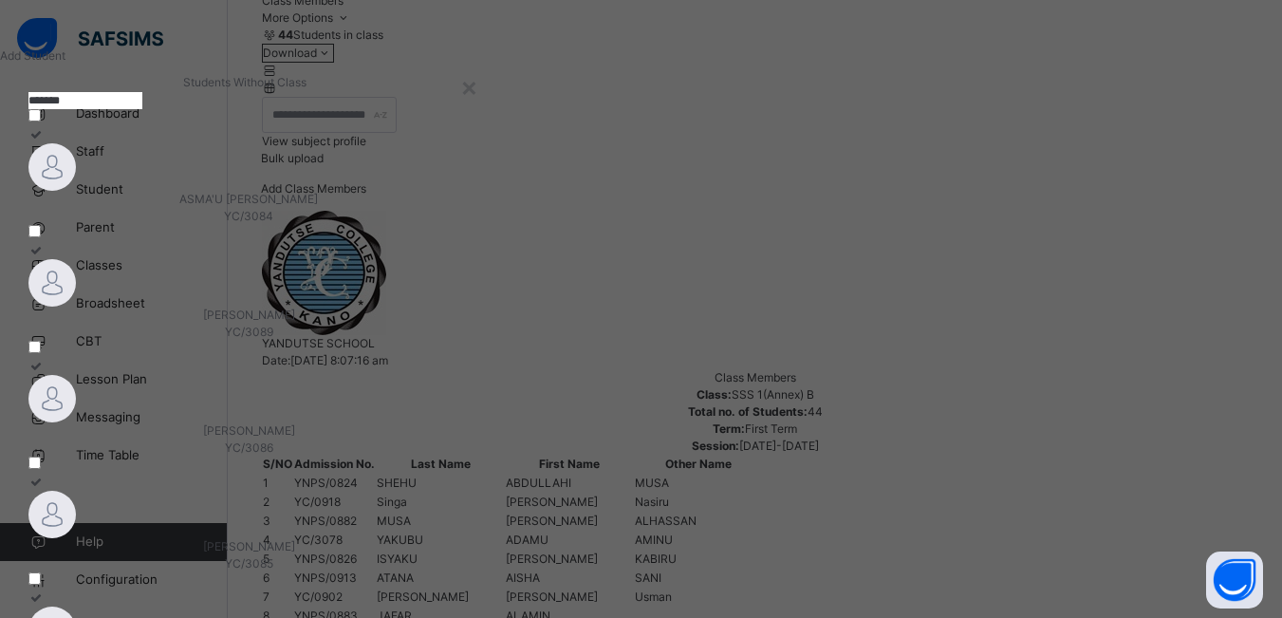
click at [221, 225] on div "ASMA'U USMAN MAIGARI YC/3084" at bounding box center [248, 208] width 440 height 34
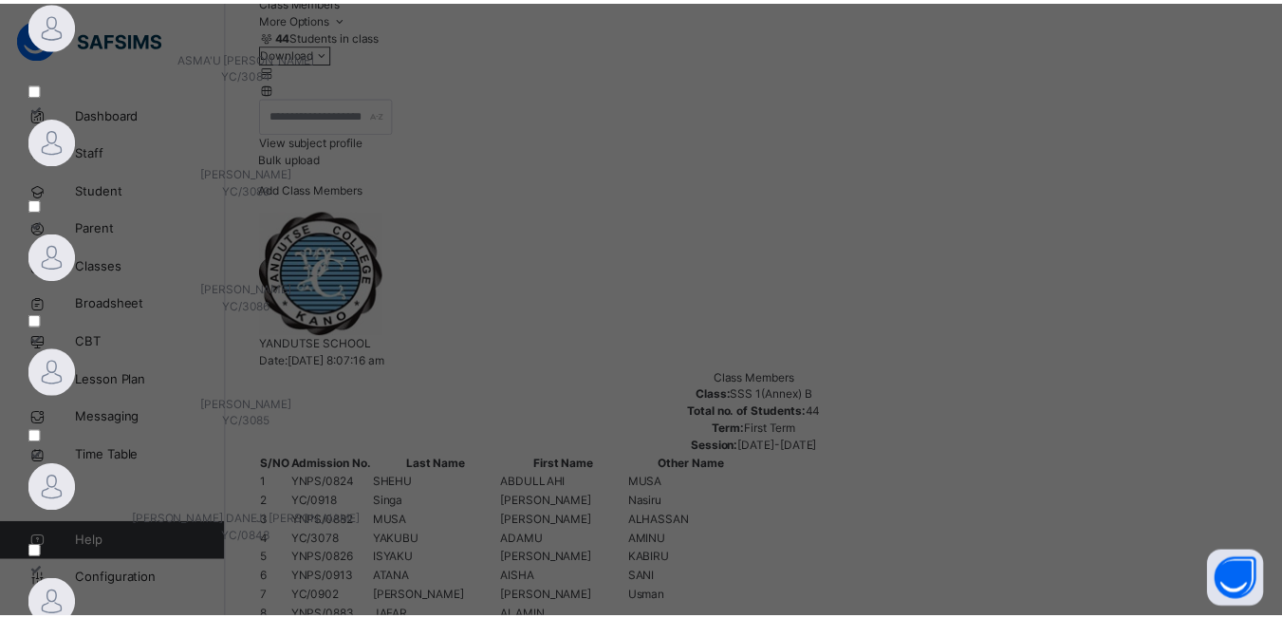
scroll to position [190, 0]
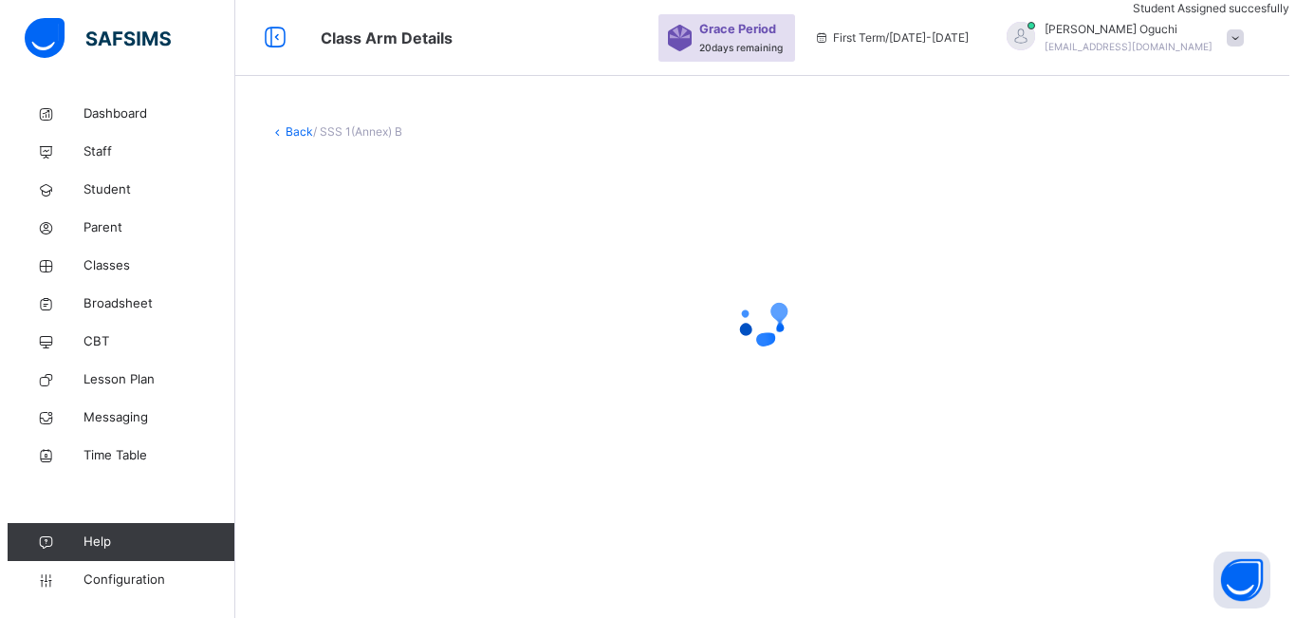
scroll to position [0, 0]
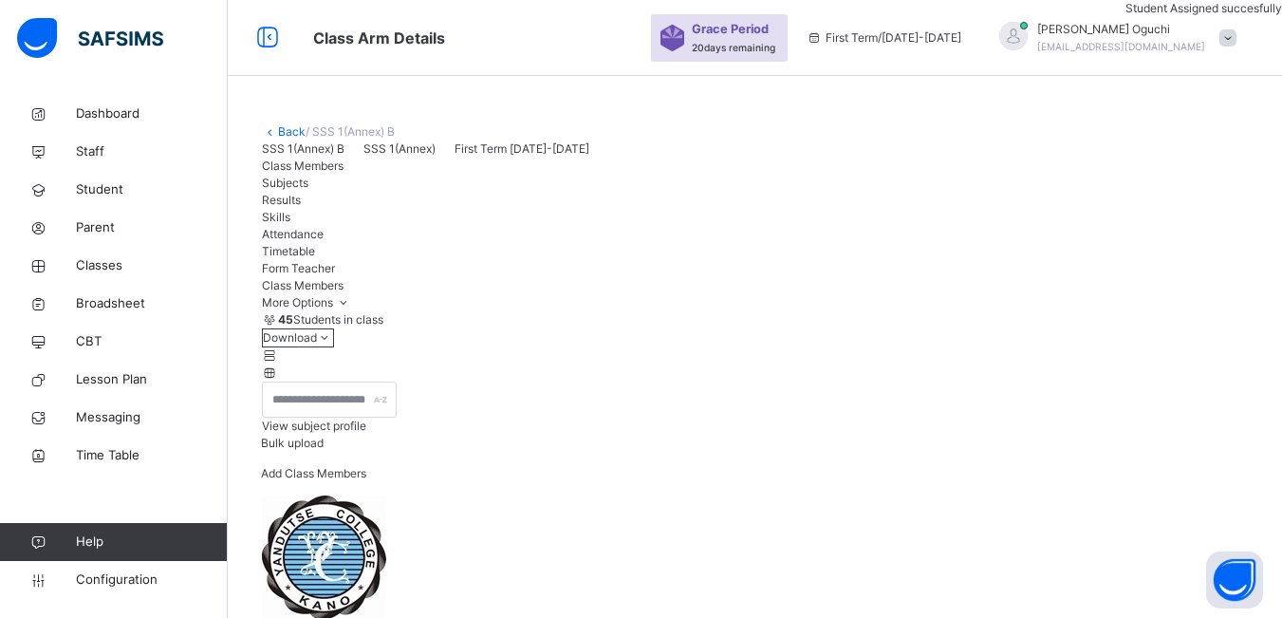
click at [366, 480] on span "Add Class Members" at bounding box center [313, 473] width 105 height 14
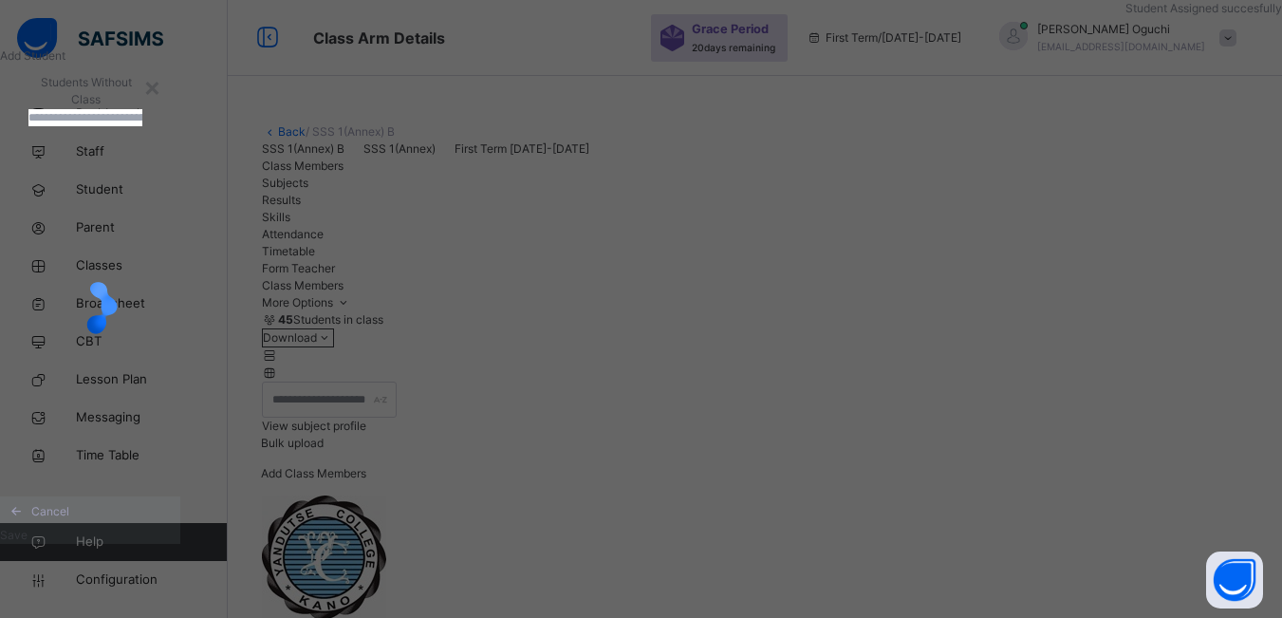
click at [142, 126] on input "text" at bounding box center [85, 117] width 114 height 17
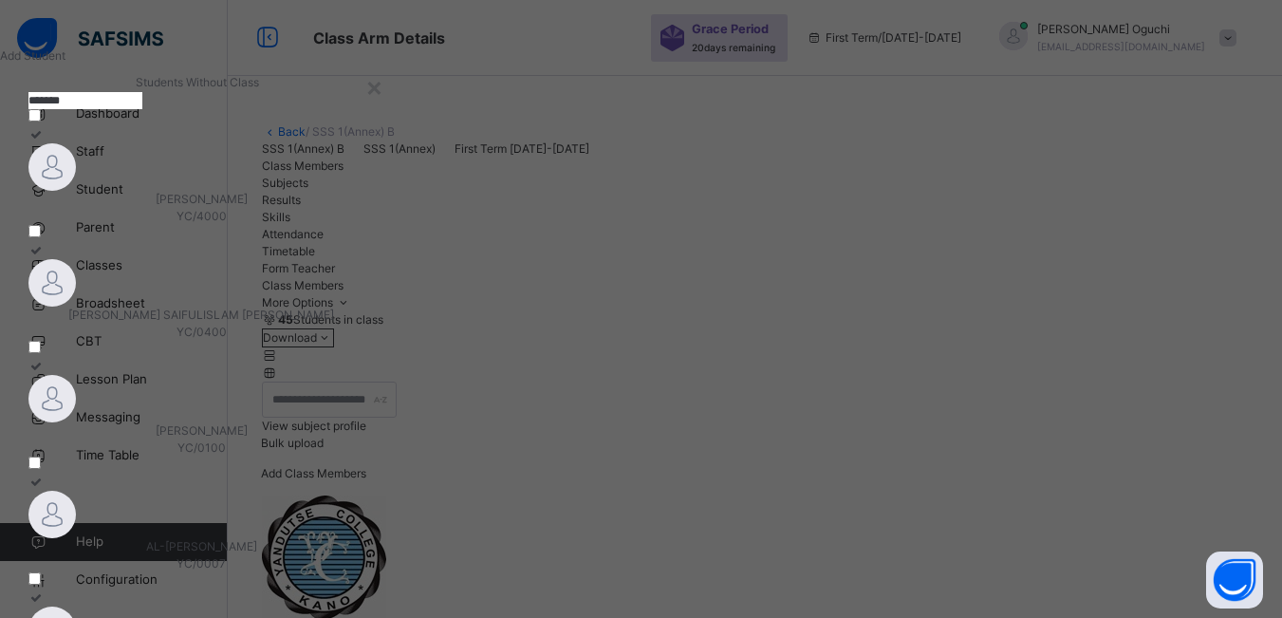
type input "*******"
click at [248, 206] on span "[PERSON_NAME]" at bounding box center [202, 199] width 92 height 14
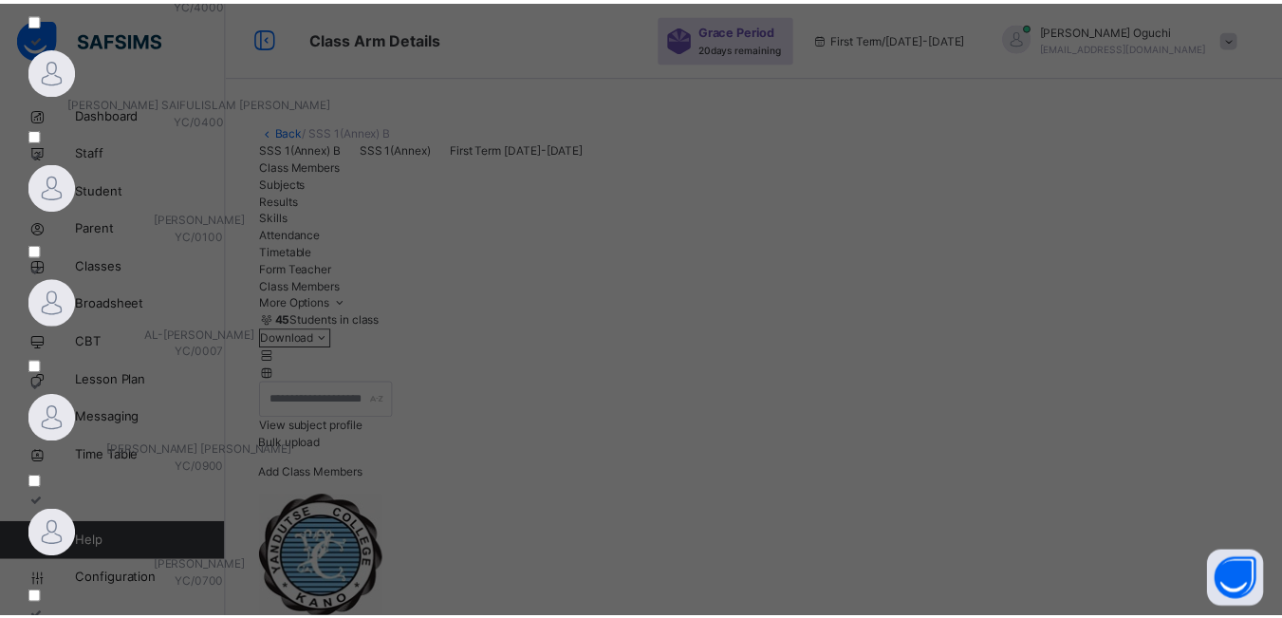
scroll to position [229, 0]
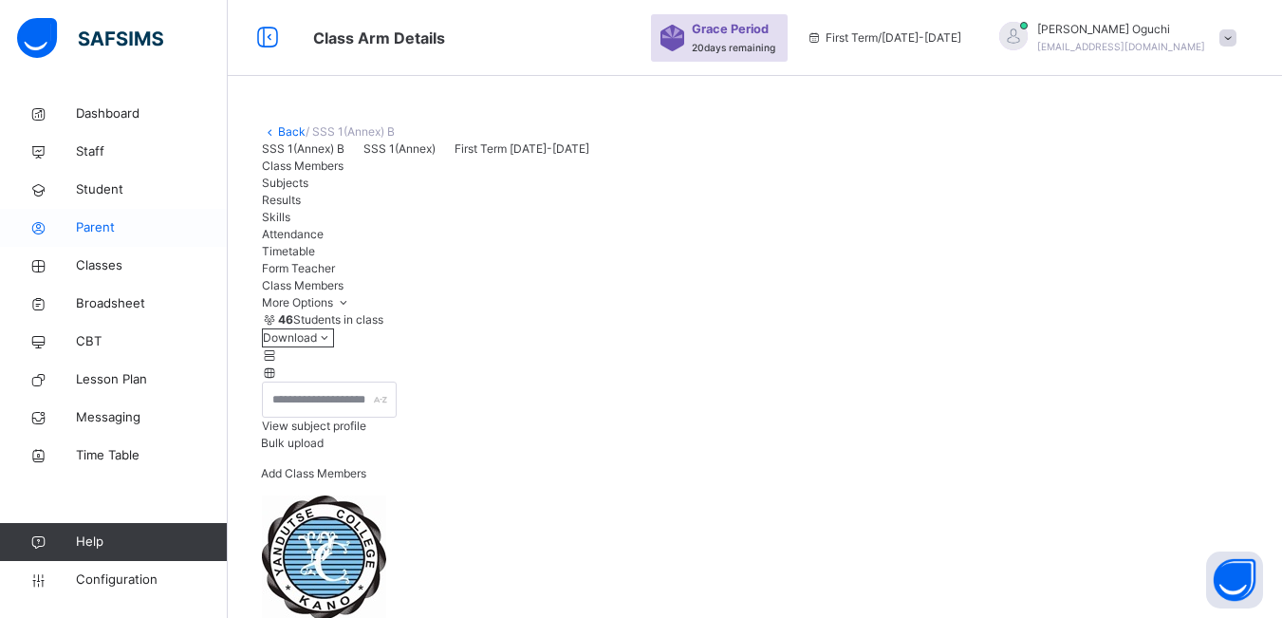
drag, startPoint x: 125, startPoint y: 269, endPoint x: 172, endPoint y: 212, distance: 74.2
click at [125, 267] on span "Classes" at bounding box center [152, 265] width 152 height 19
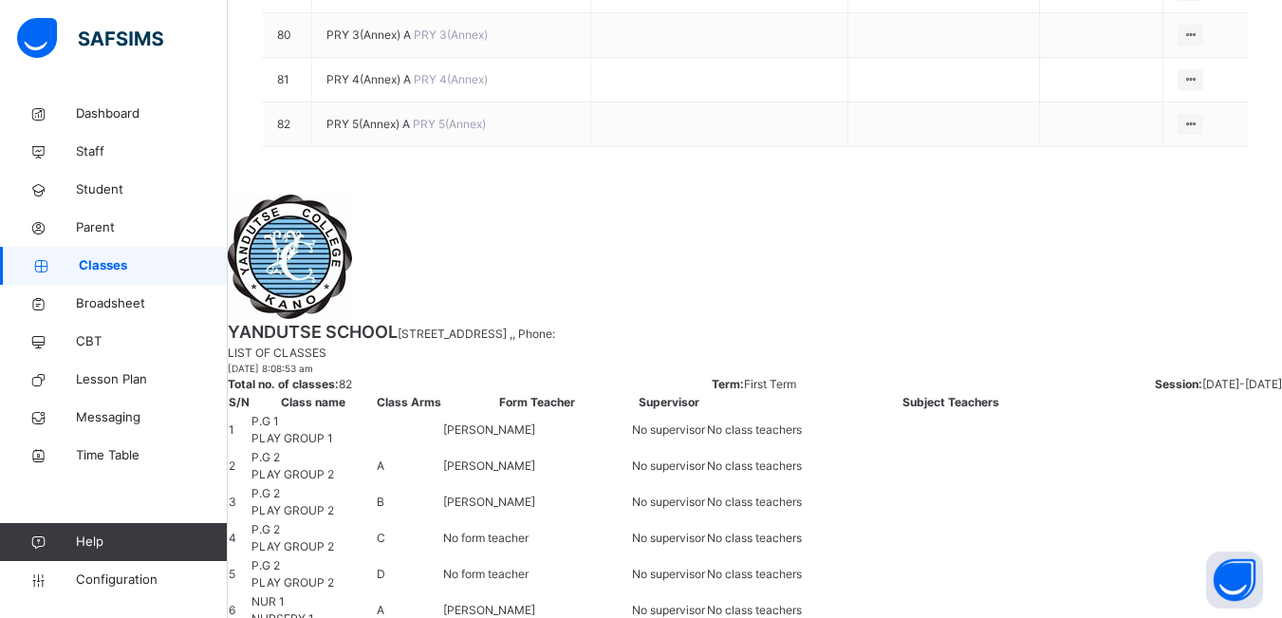
scroll to position [3889, 0]
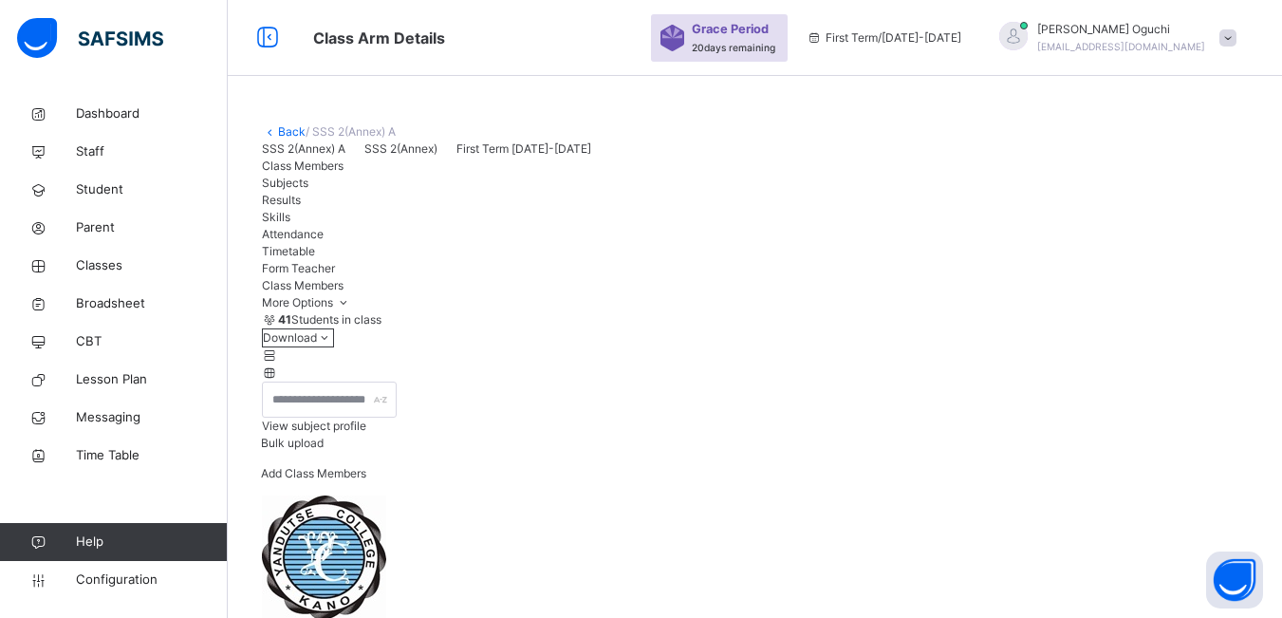
click at [366, 480] on span "Add Class Members" at bounding box center [313, 473] width 105 height 14
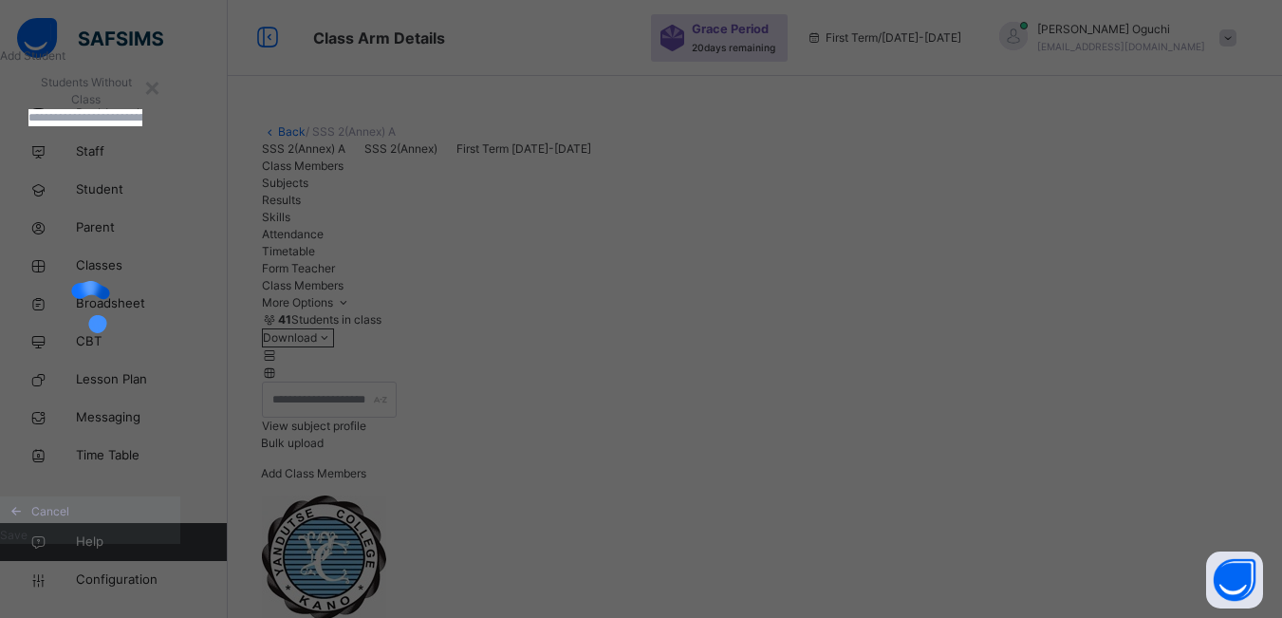
click at [142, 126] on input "text" at bounding box center [85, 117] width 114 height 17
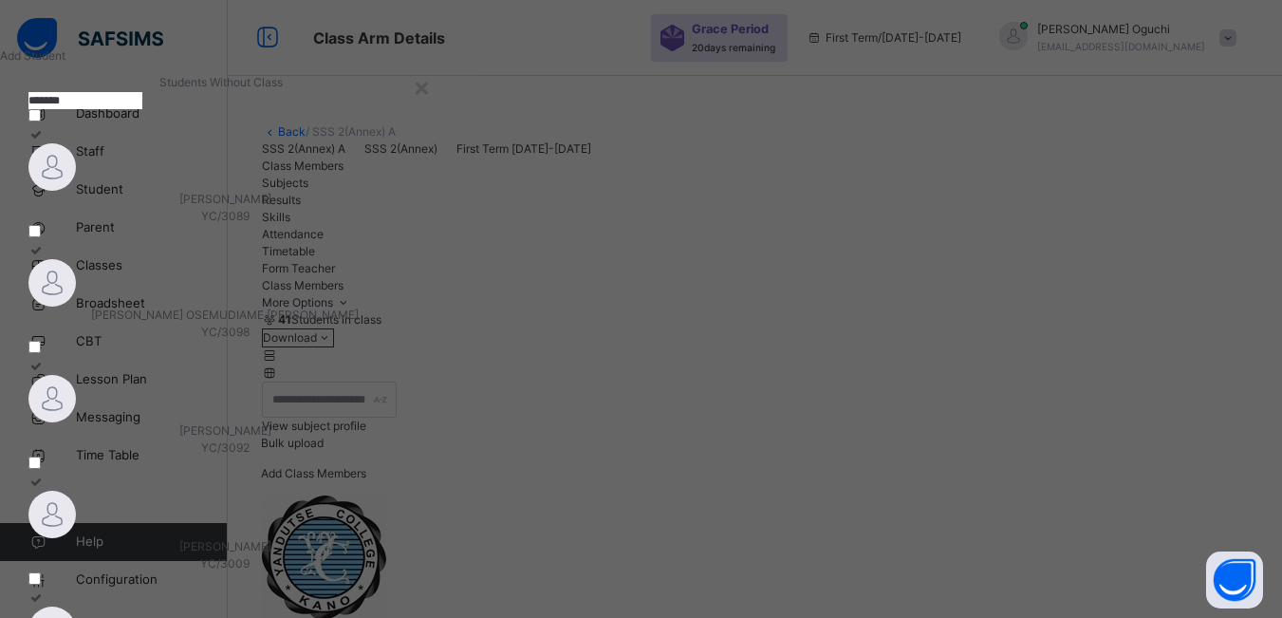
type input "*******"
click at [359, 322] on span "[PERSON_NAME] OSEMUDIAME [PERSON_NAME]" at bounding box center [224, 314] width 267 height 14
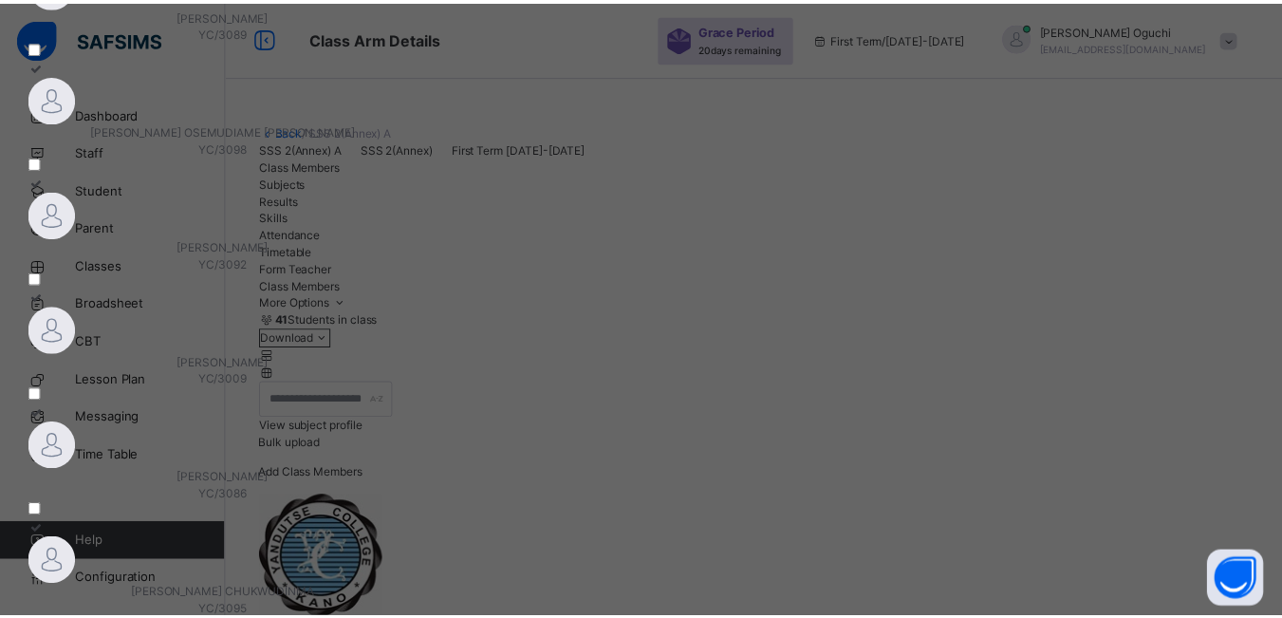
scroll to position [229, 0]
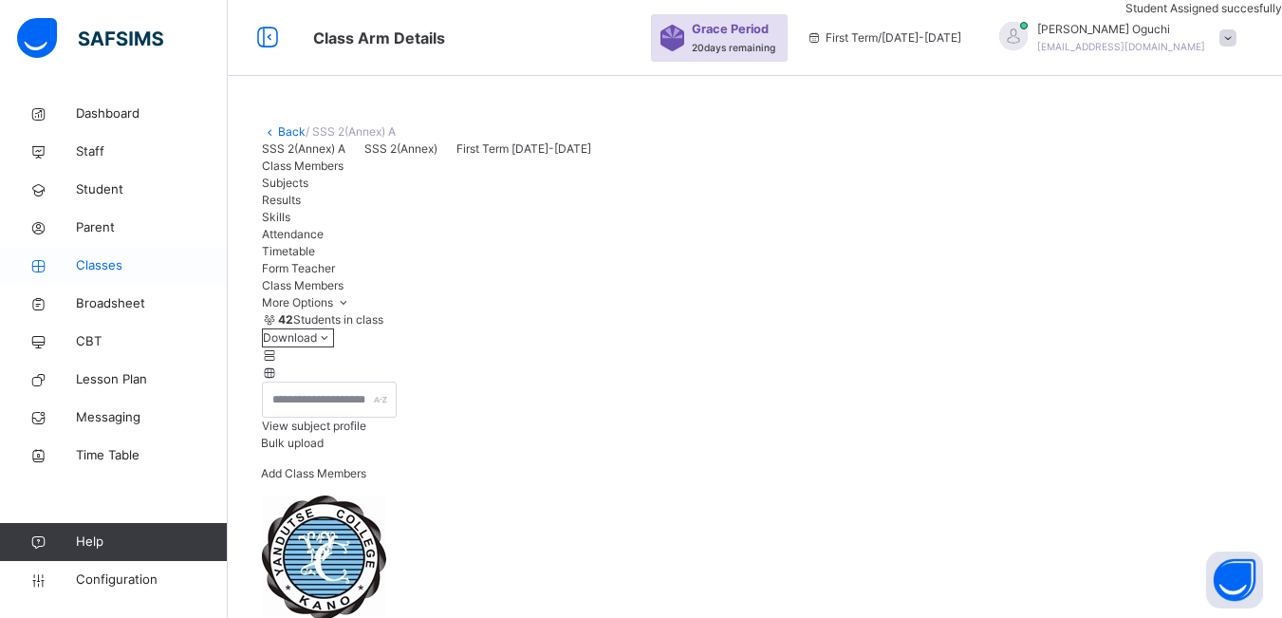
click at [88, 260] on span "Classes" at bounding box center [152, 265] width 152 height 19
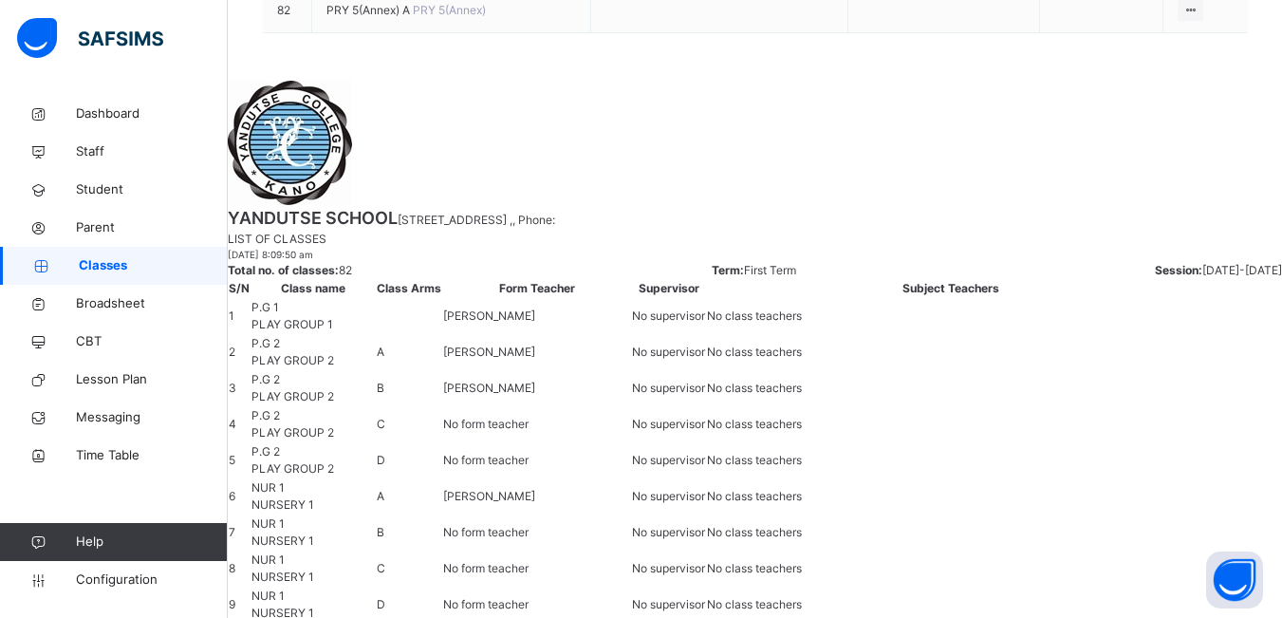
scroll to position [3984, 0]
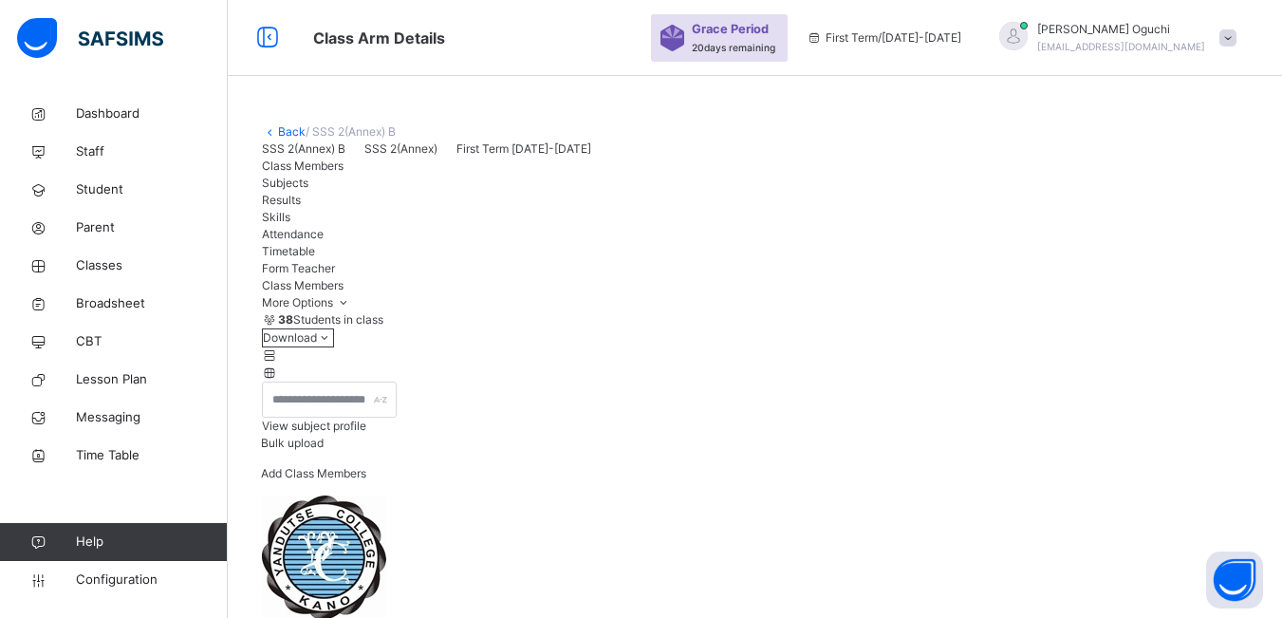
click at [366, 480] on span "Add Class Members" at bounding box center [313, 473] width 105 height 14
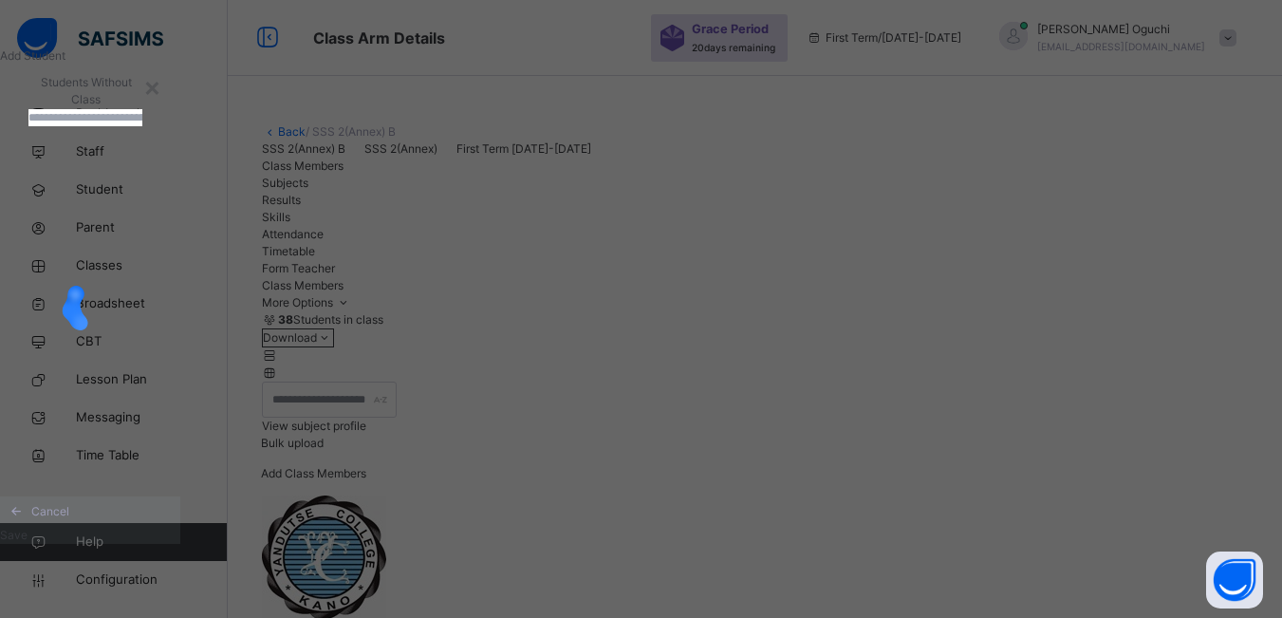
click at [142, 126] on input "text" at bounding box center [85, 117] width 114 height 17
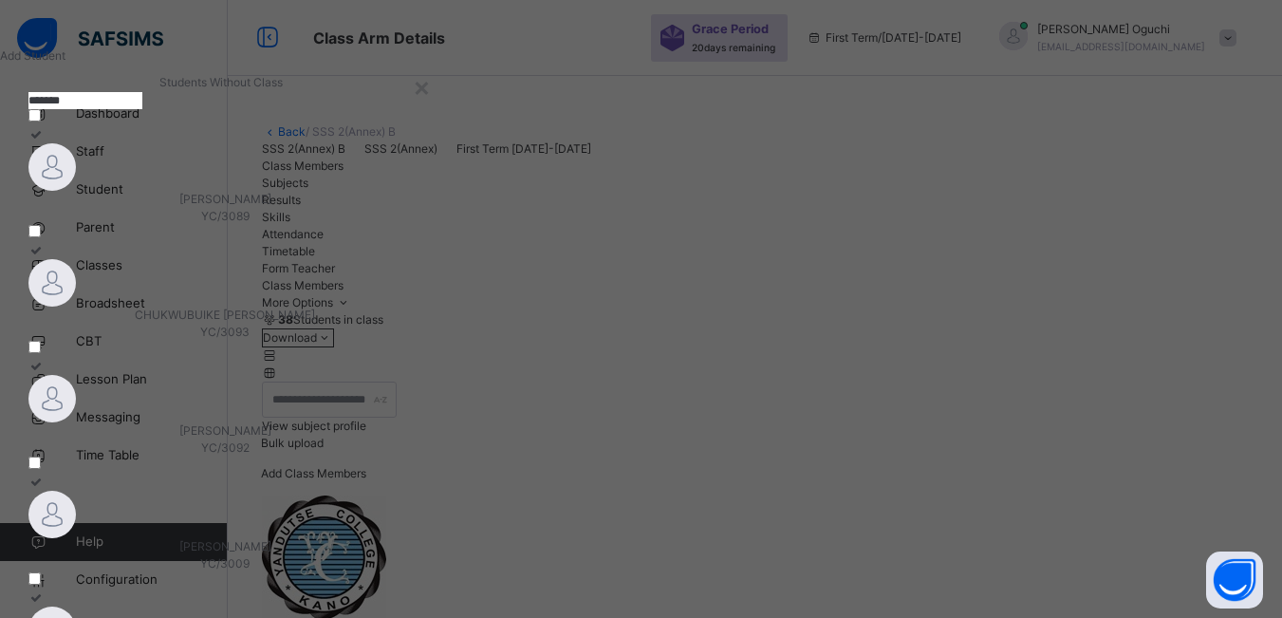
type input "*******"
click at [208, 225] on div "RAHAMA ALI MARSHALL YC/3089" at bounding box center [224, 208] width 393 height 34
click at [315, 322] on span "CHUKWUBUIKE [PERSON_NAME]" at bounding box center [225, 314] width 180 height 14
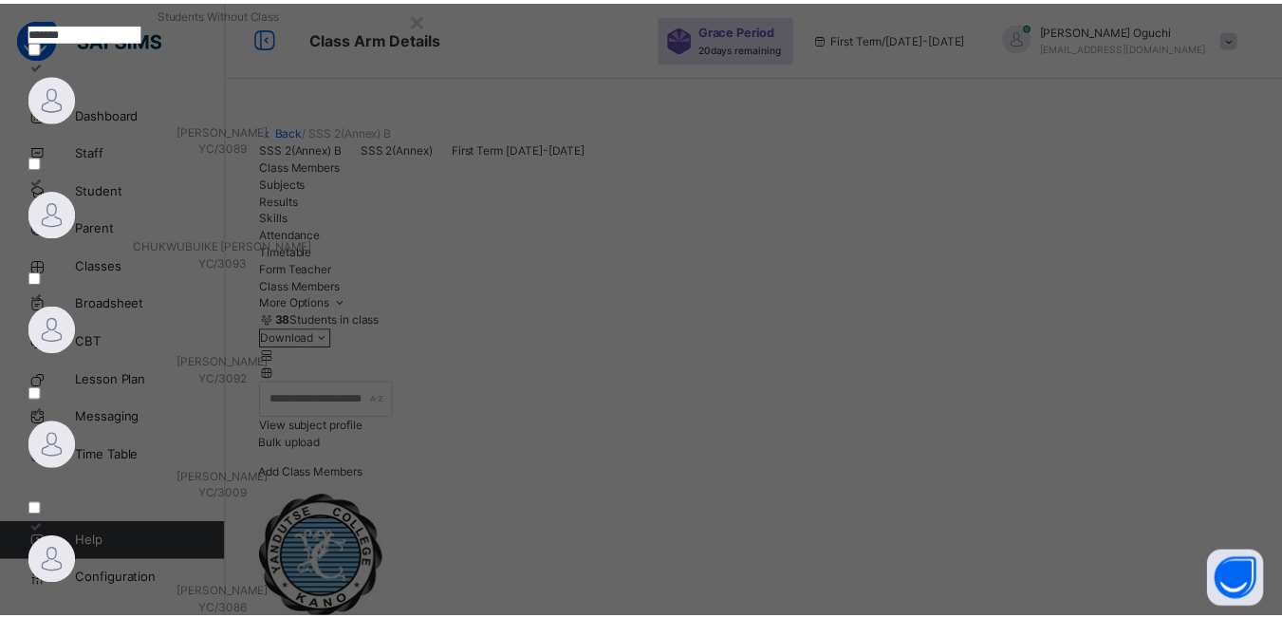
scroll to position [229, 0]
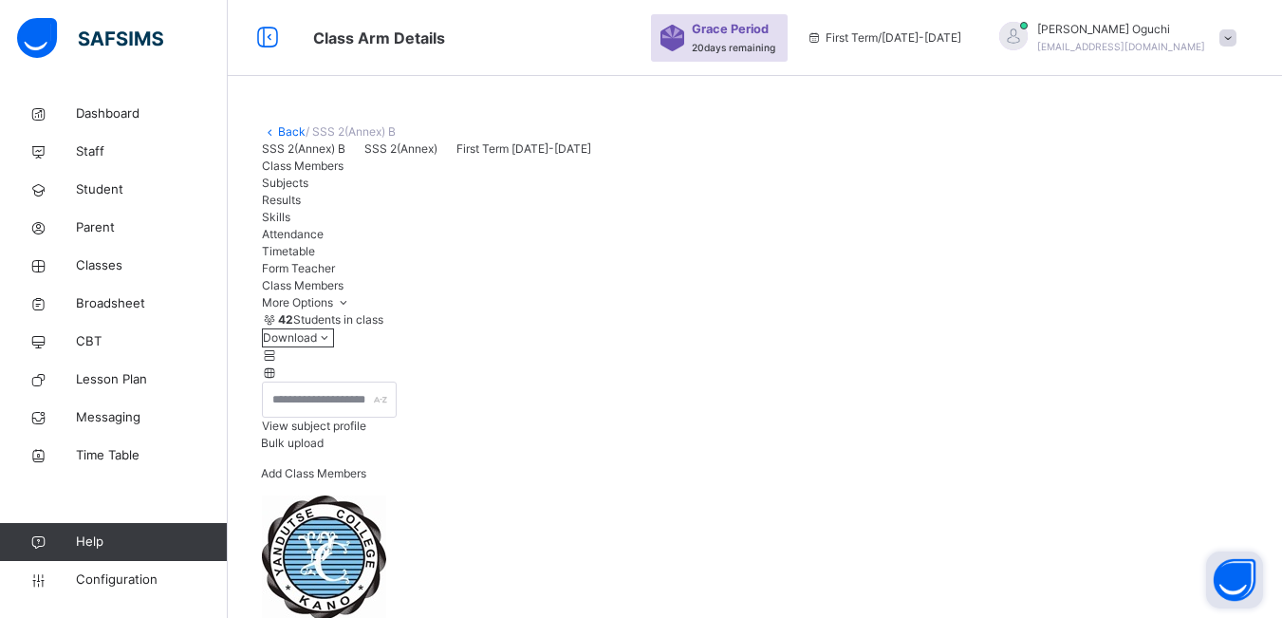
click at [1226, 580] on button "Open asap" at bounding box center [1234, 579] width 57 height 57
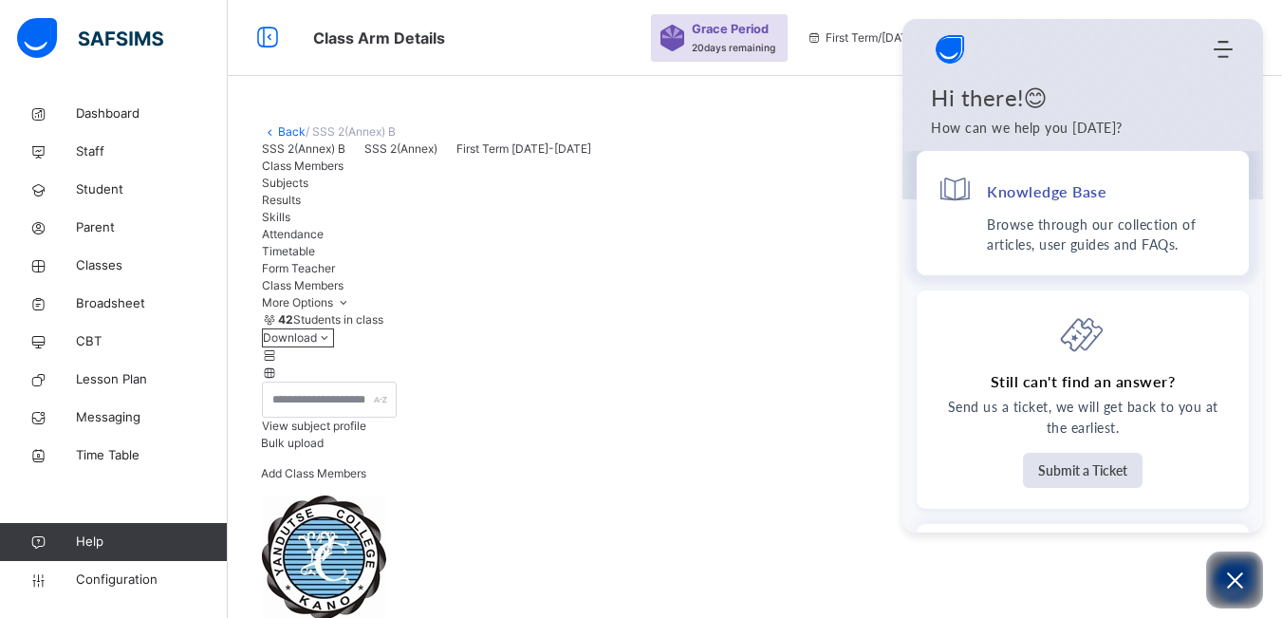
click at [1081, 204] on div "Knowledge Base" at bounding box center [1082, 193] width 290 height 43
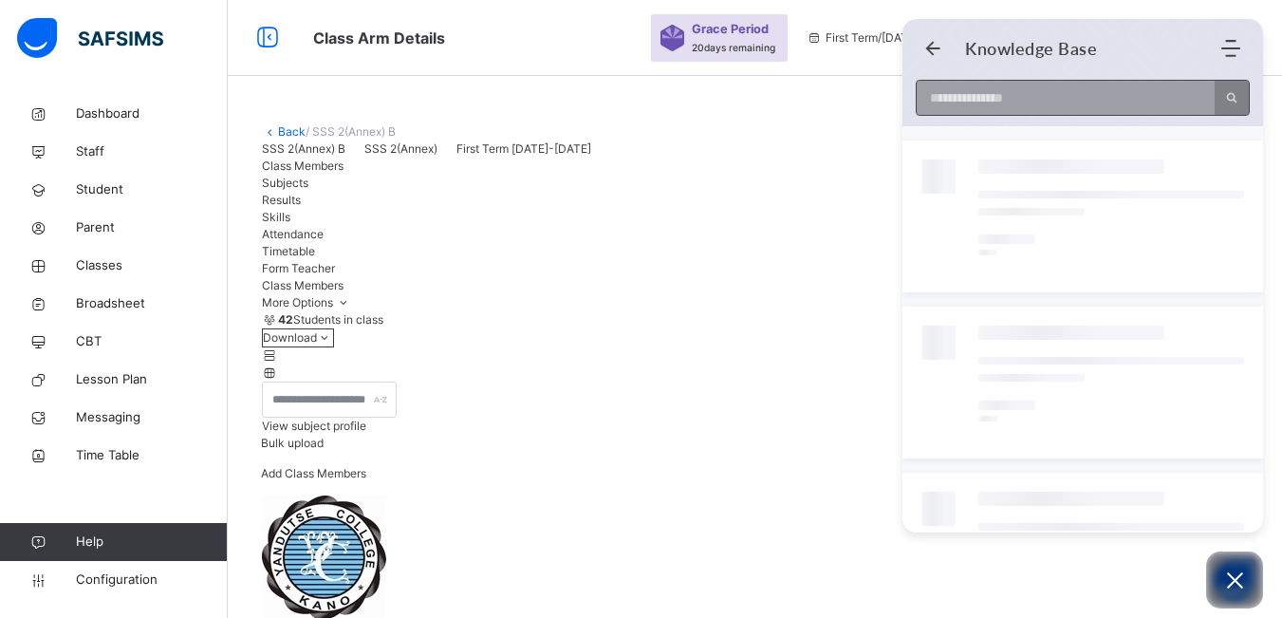
click at [1001, 106] on input at bounding box center [1059, 98] width 286 height 34
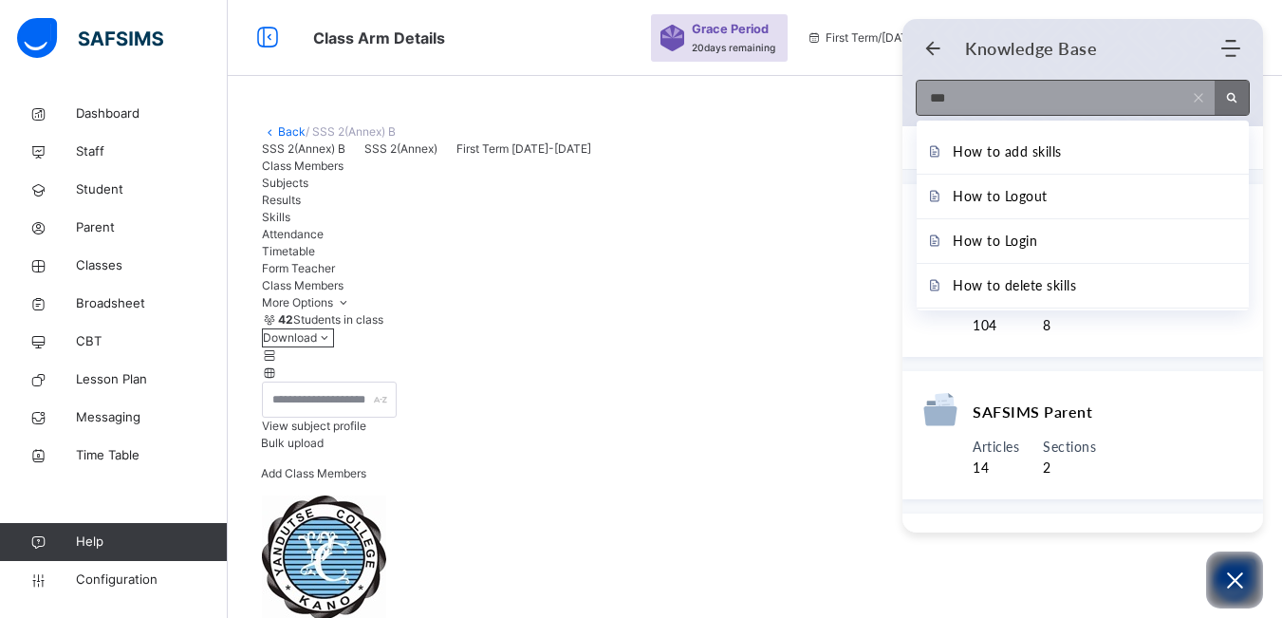
type input "**"
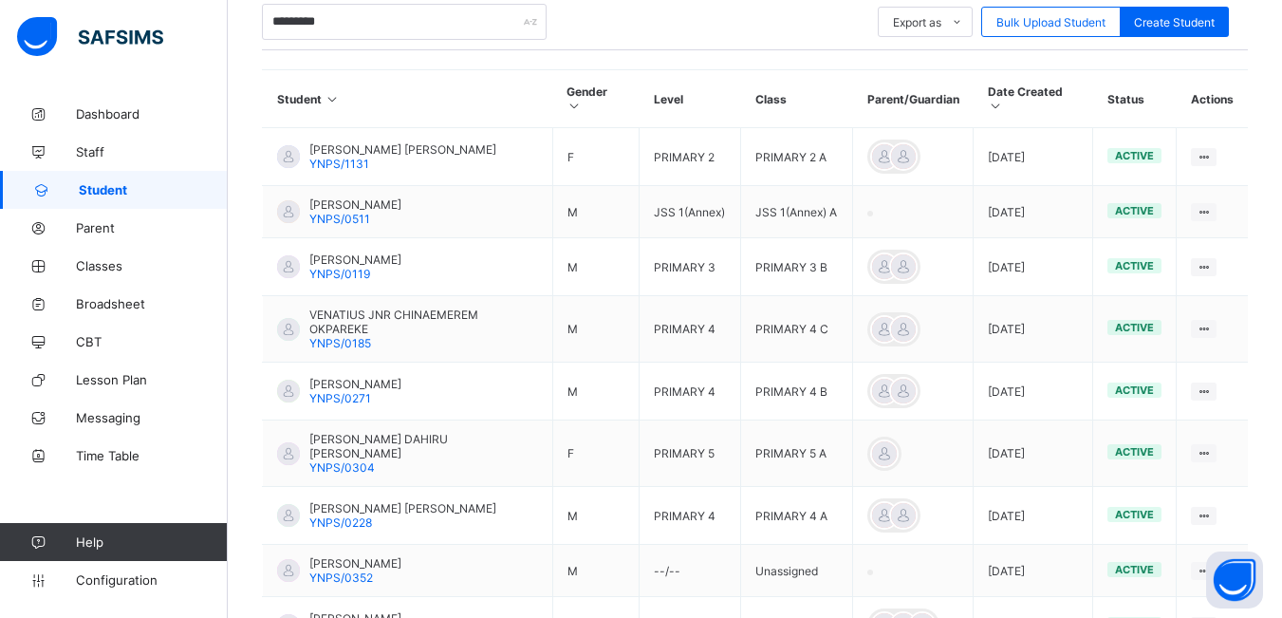
scroll to position [199, 0]
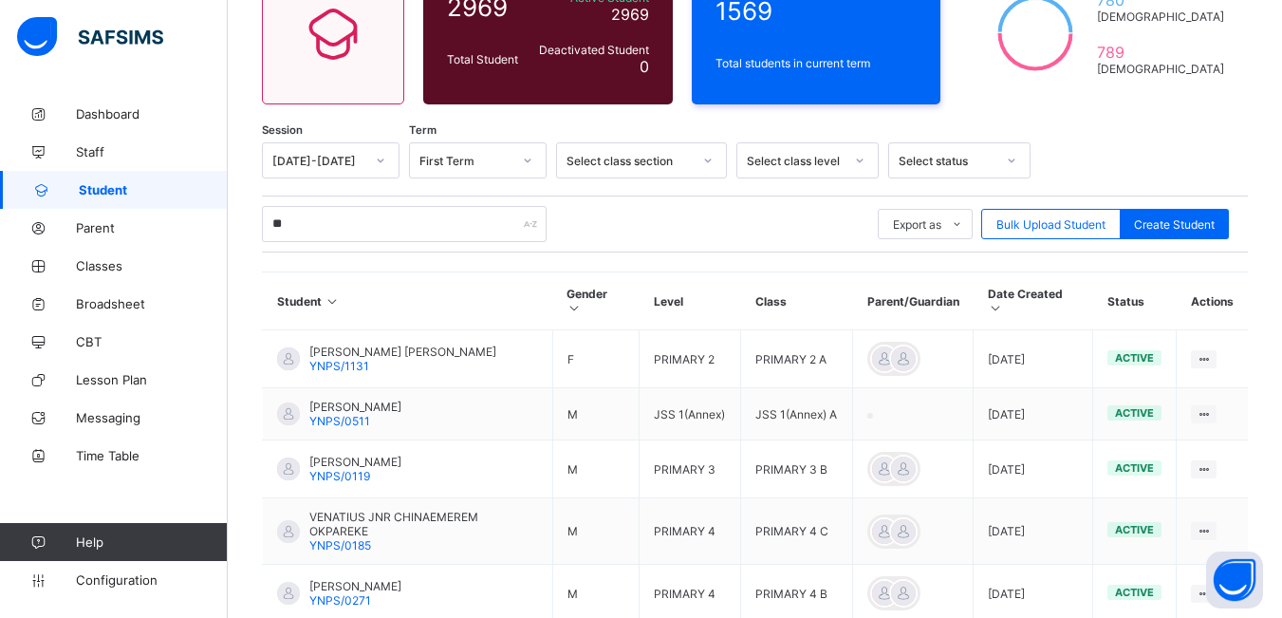
type input "*"
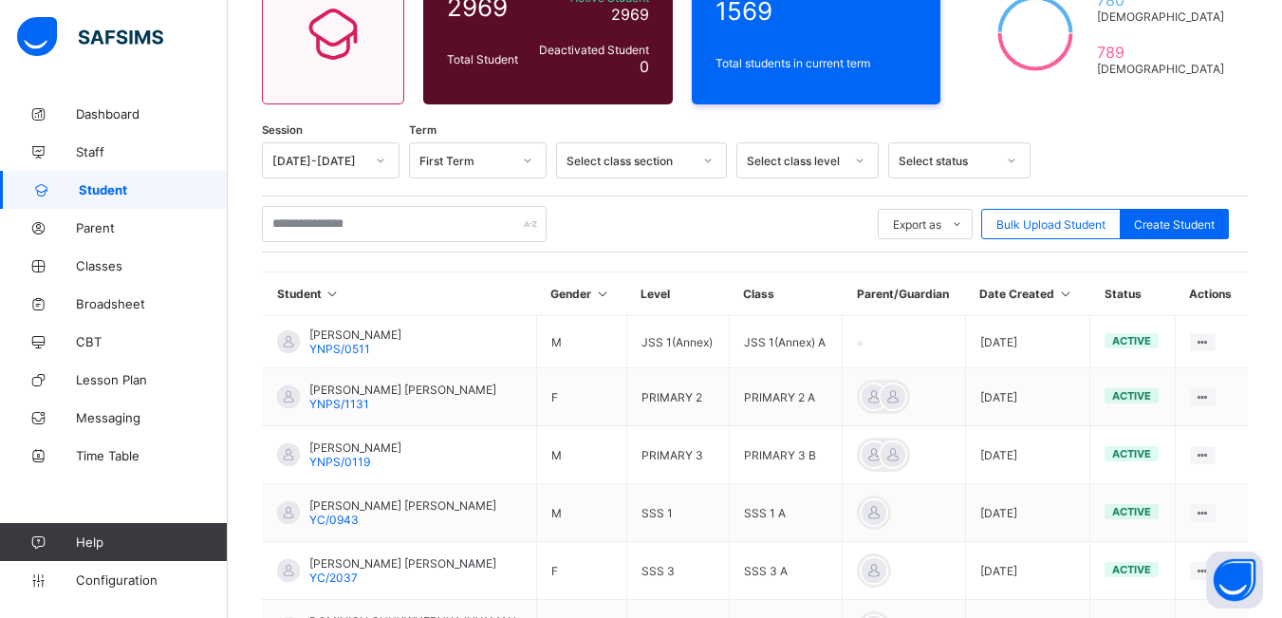
type input "*"
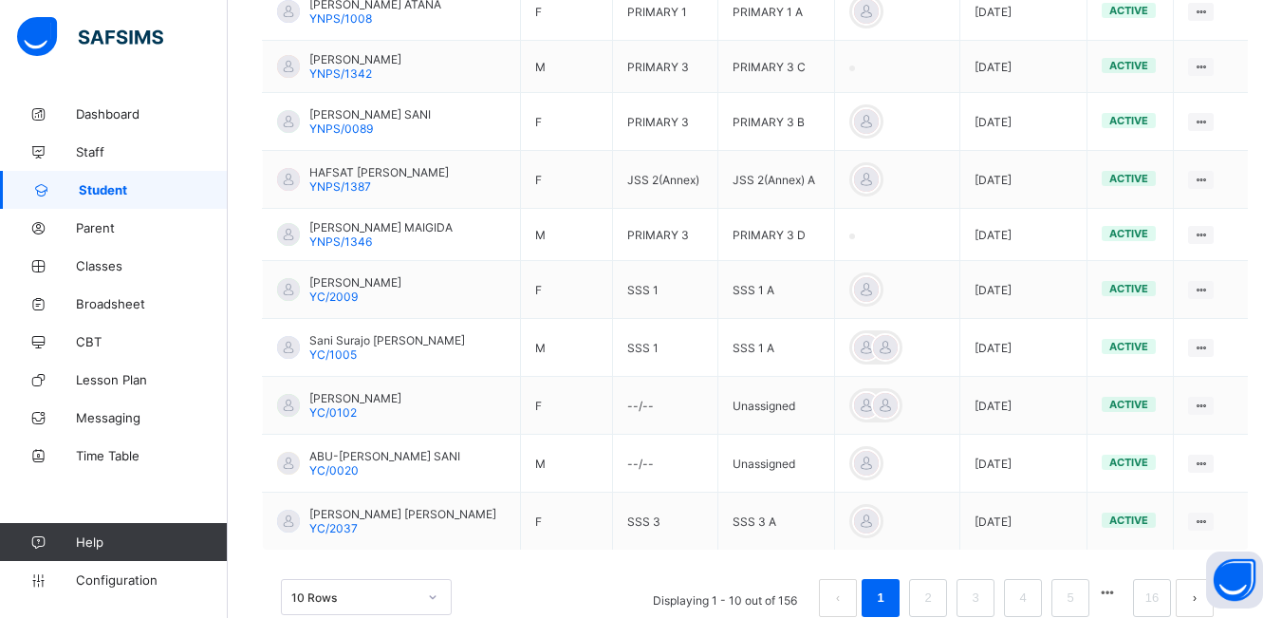
scroll to position [579, 0]
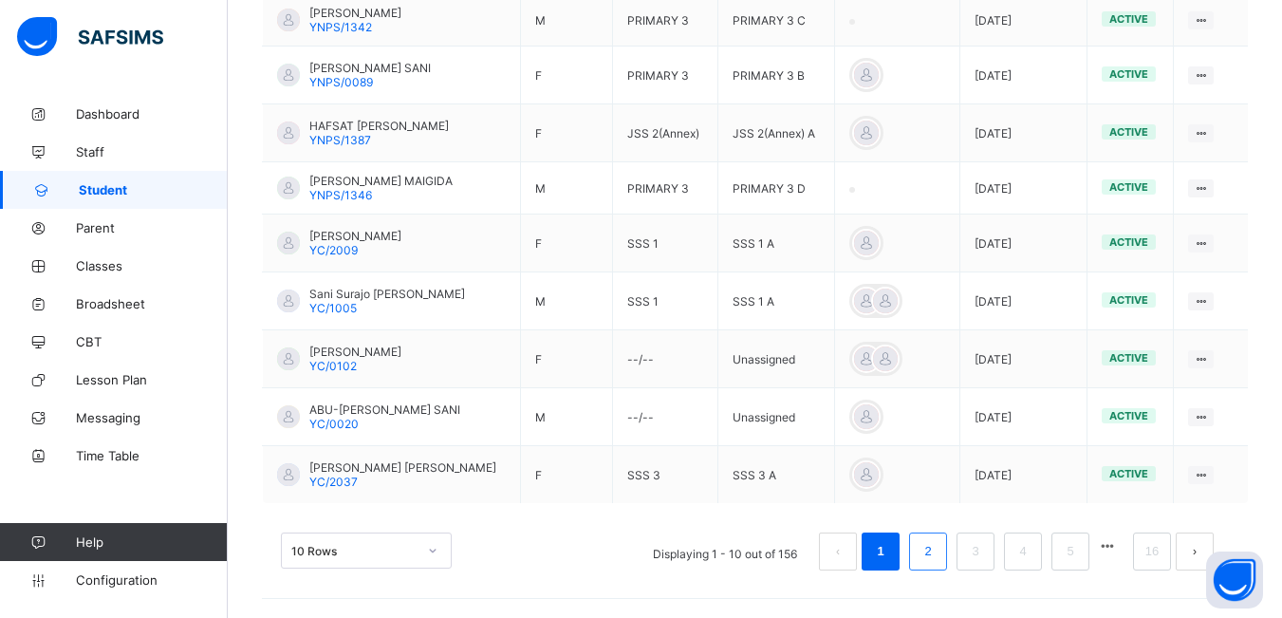
type input "**********"
click at [947, 555] on li "2" at bounding box center [928, 551] width 38 height 38
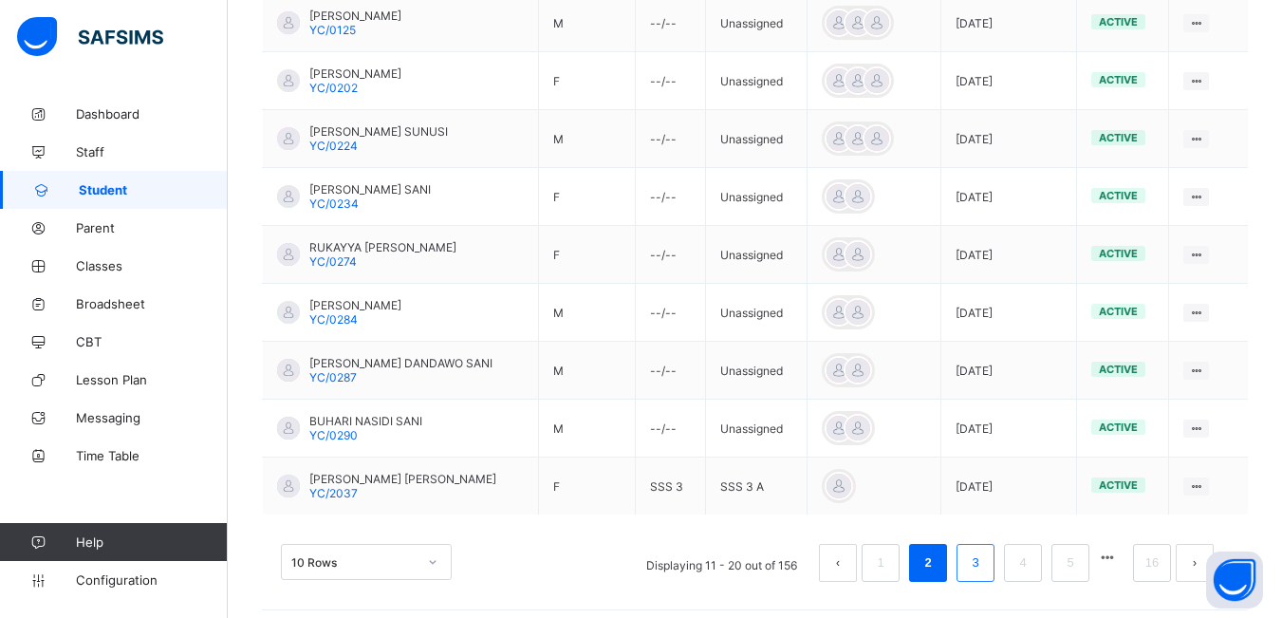
click at [984, 566] on link "3" at bounding box center [975, 562] width 18 height 25
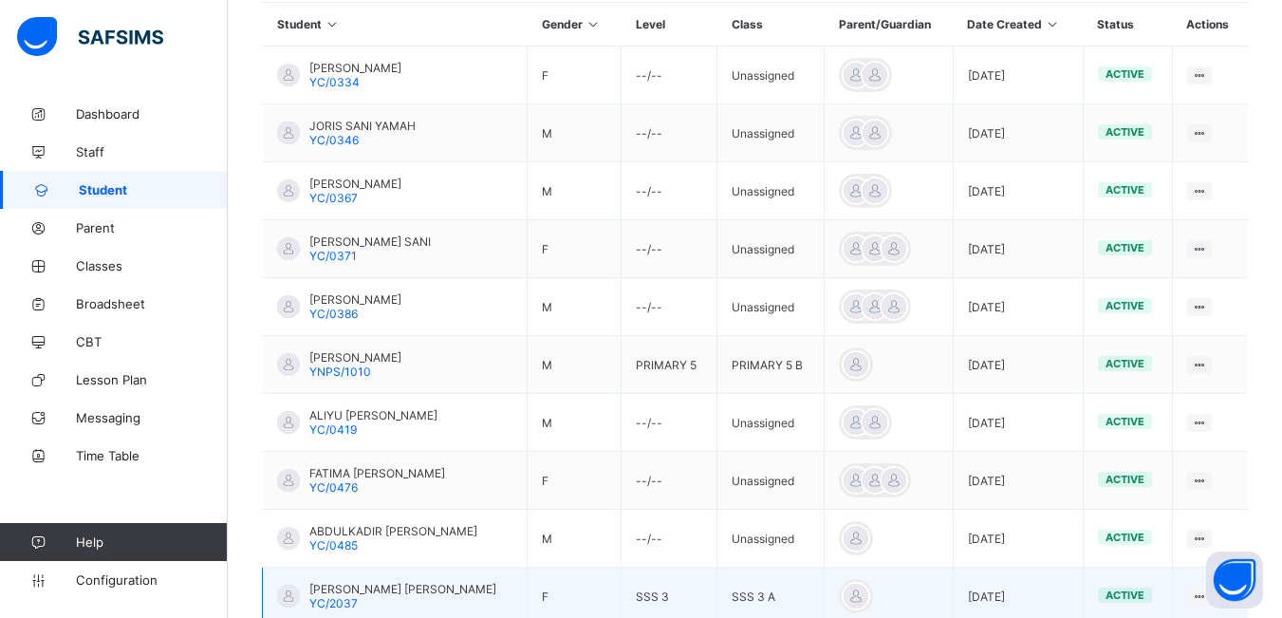
scroll to position [590, 0]
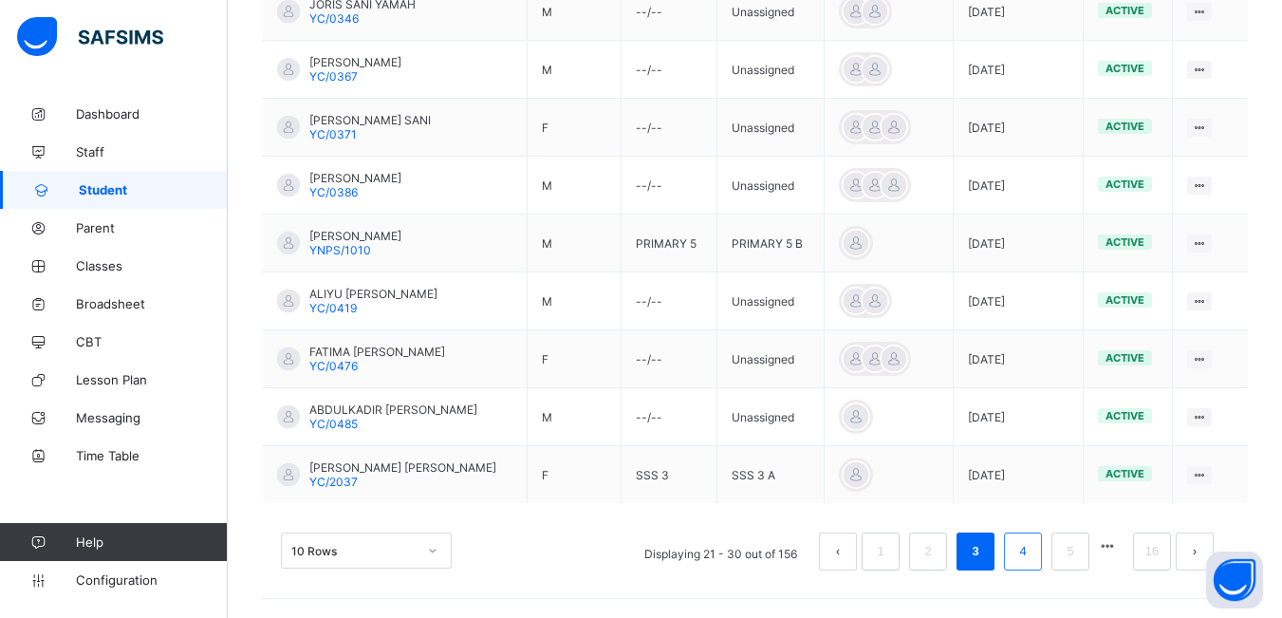
click at [1028, 550] on link "4" at bounding box center [1022, 551] width 18 height 25
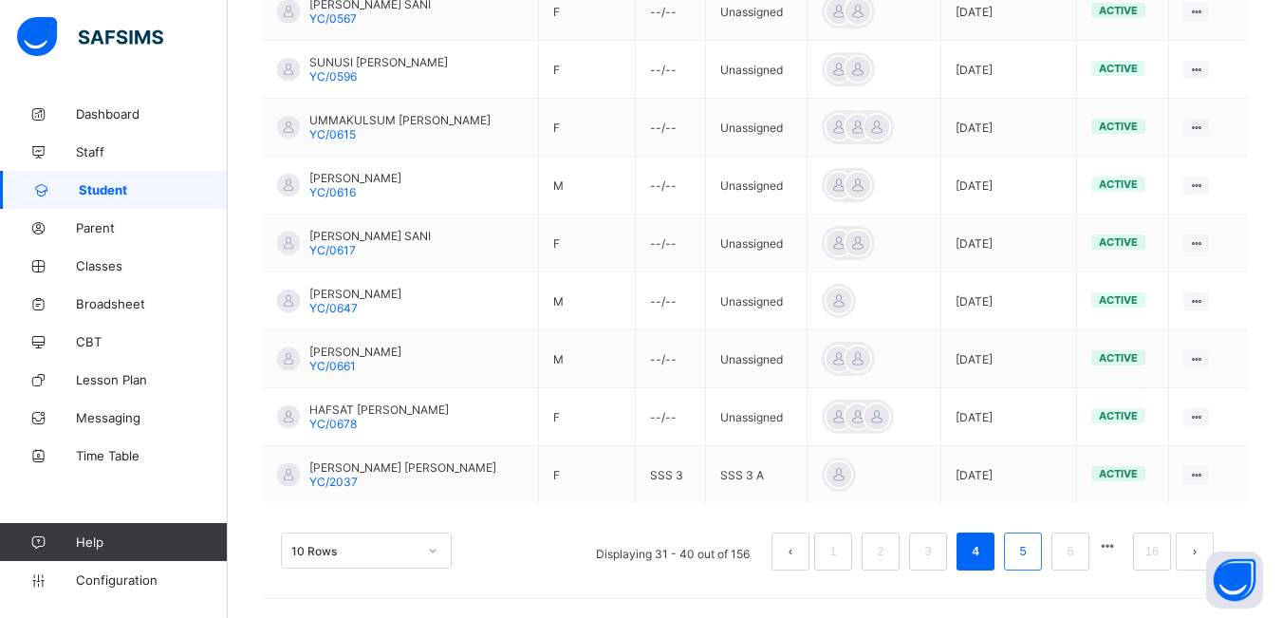
click at [1031, 556] on link "5" at bounding box center [1022, 551] width 18 height 25
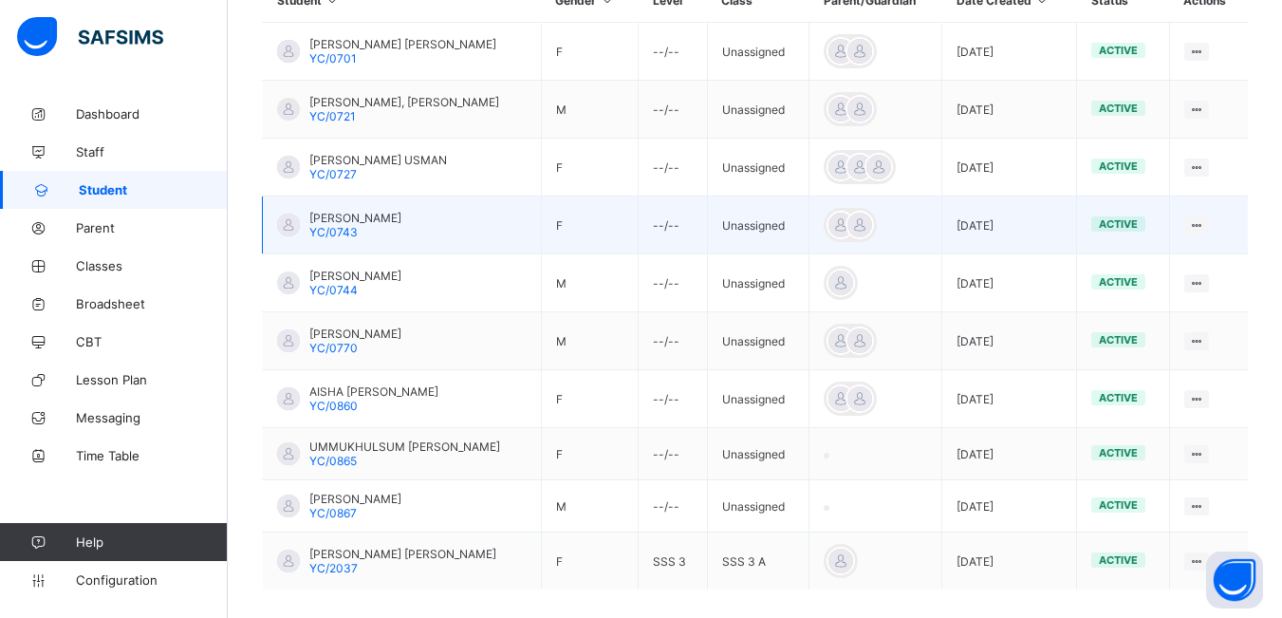
scroll to position [579, 0]
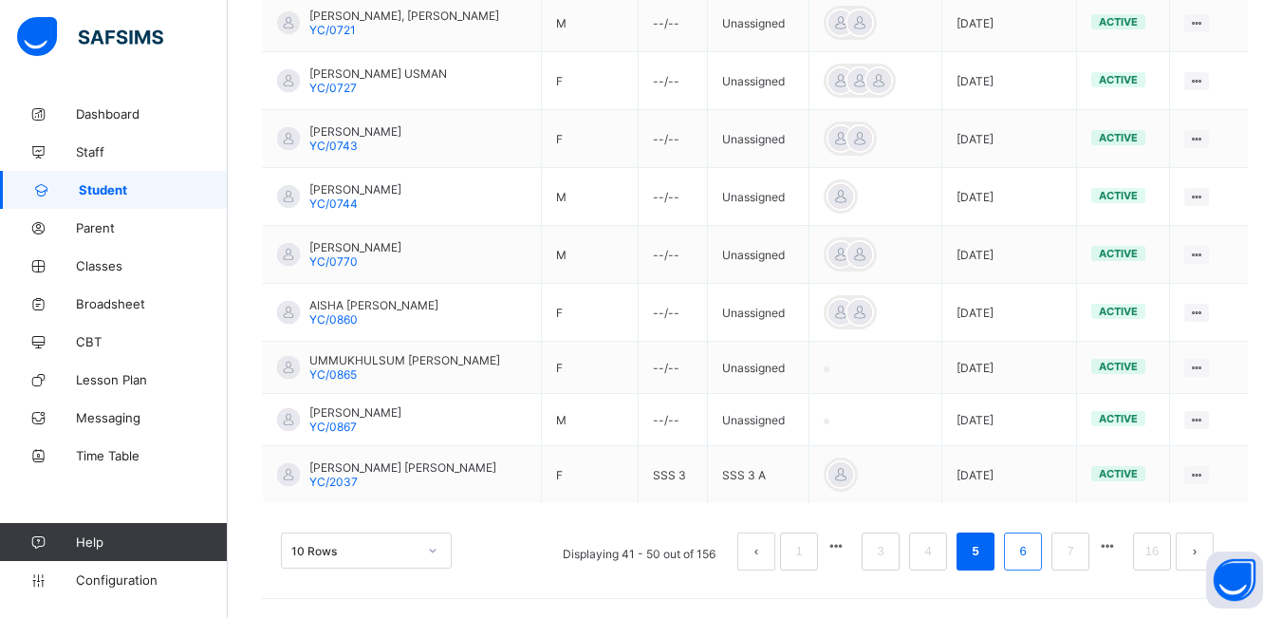
click at [1031, 557] on link "6" at bounding box center [1022, 551] width 18 height 25
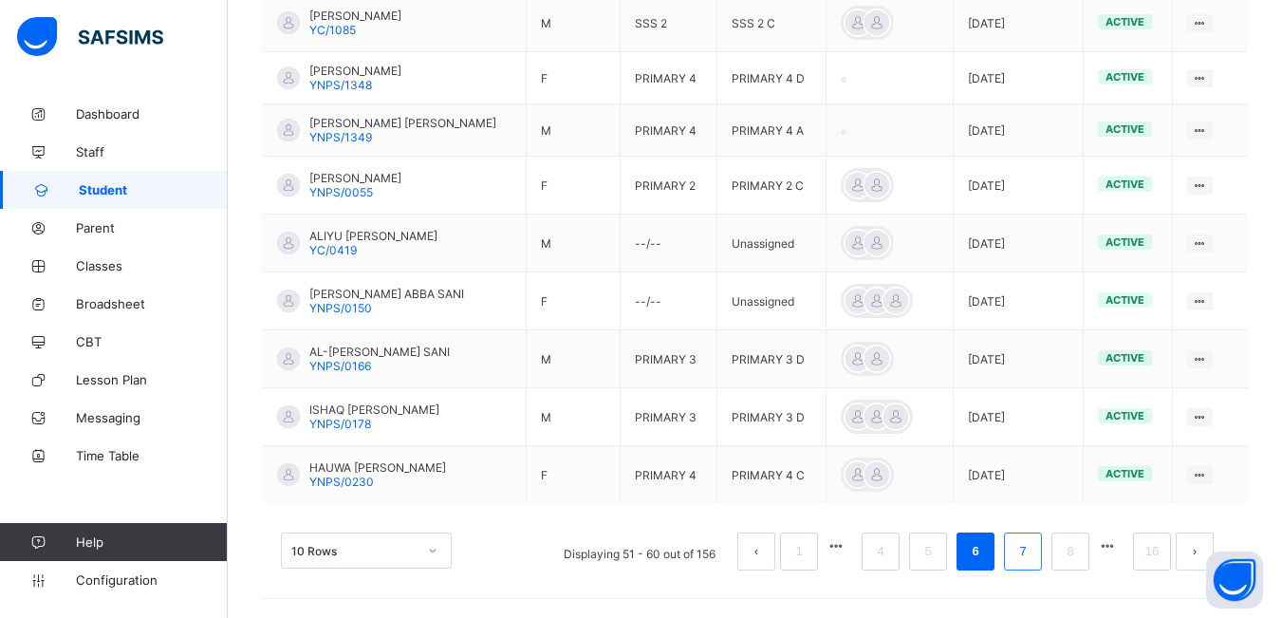
click at [1031, 555] on link "7" at bounding box center [1022, 551] width 18 height 25
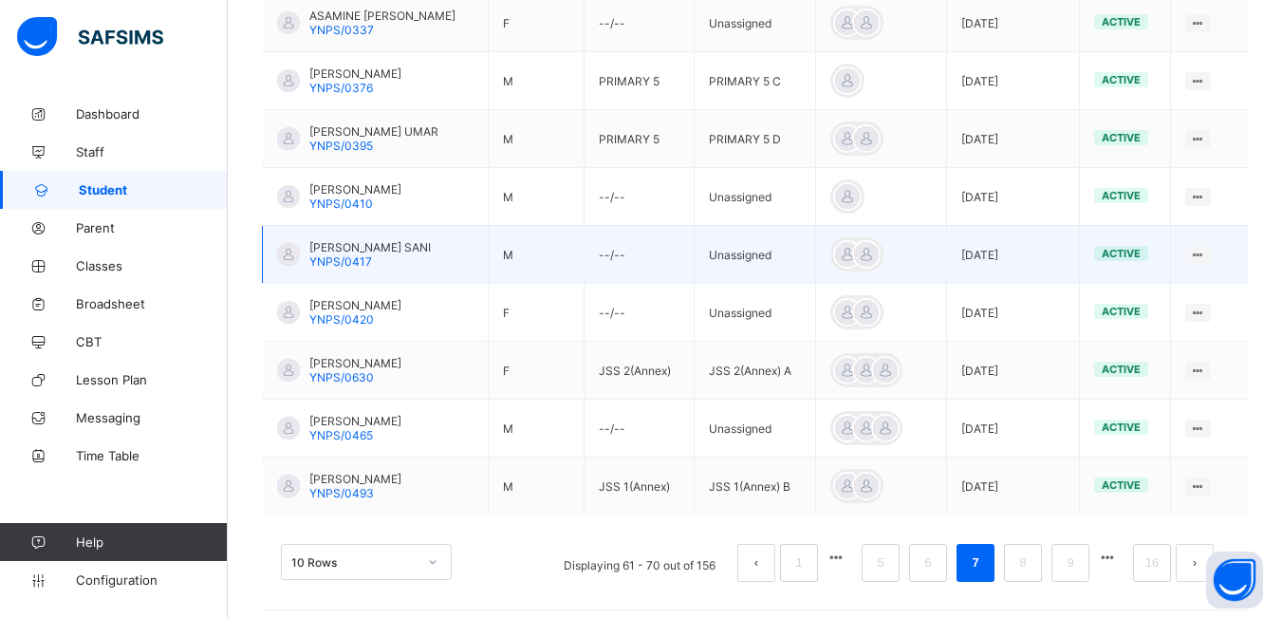
scroll to position [590, 0]
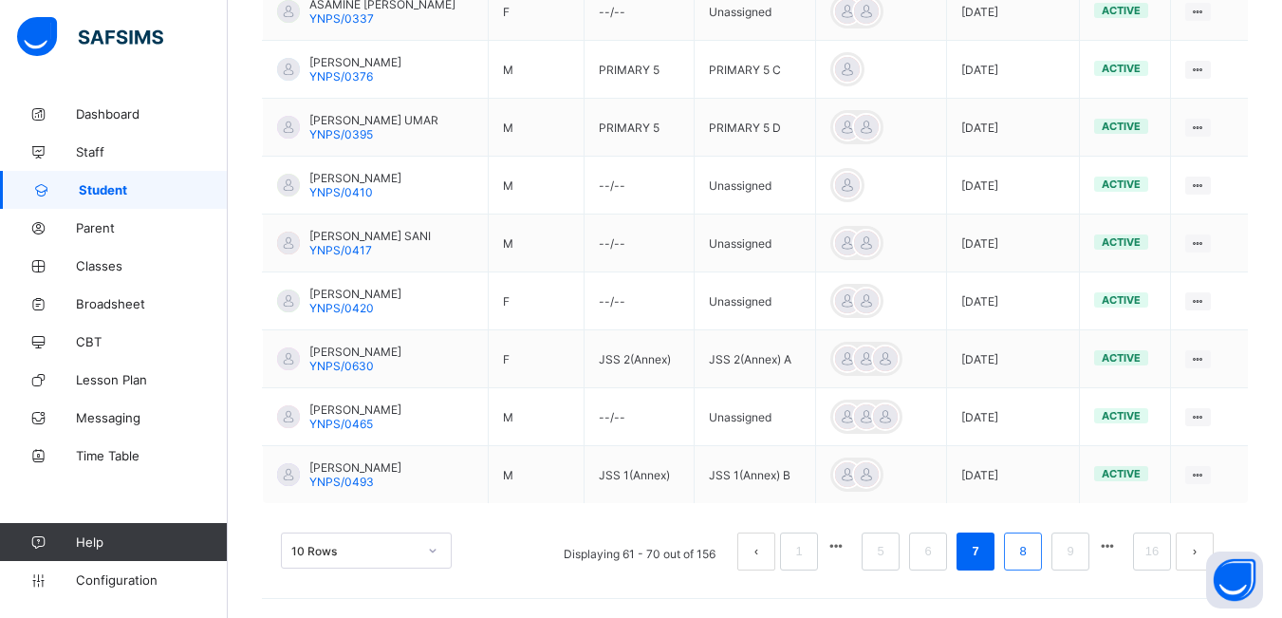
click at [1031, 555] on link "8" at bounding box center [1022, 551] width 18 height 25
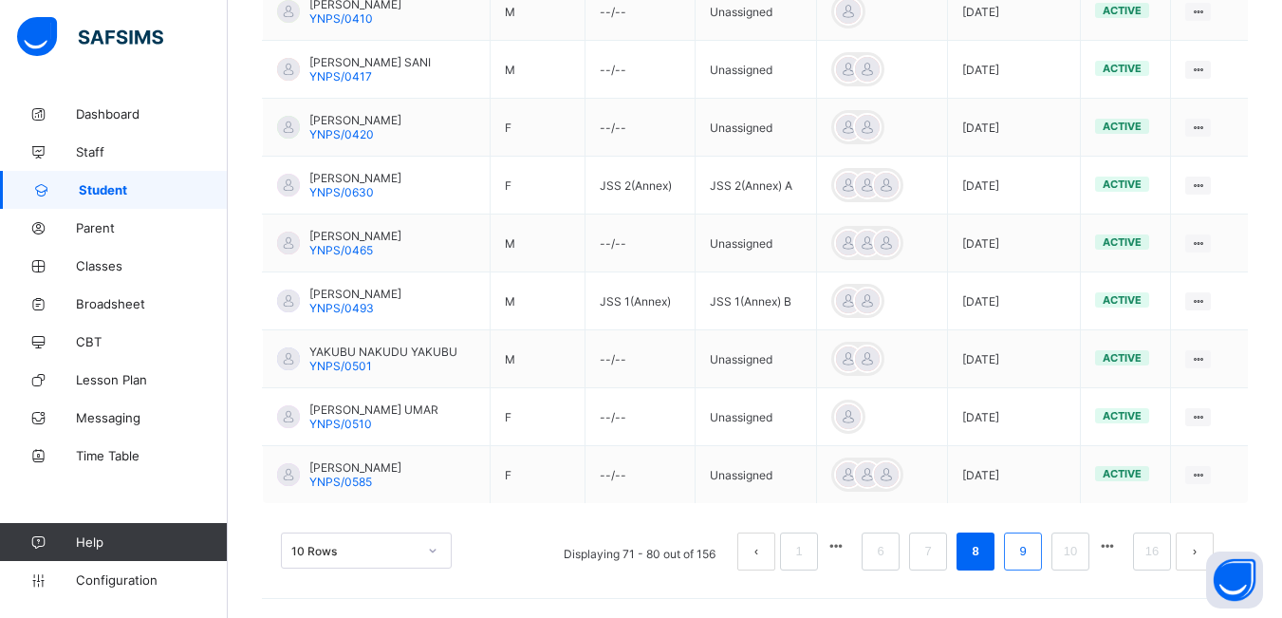
click at [1031, 550] on link "9" at bounding box center [1022, 551] width 18 height 25
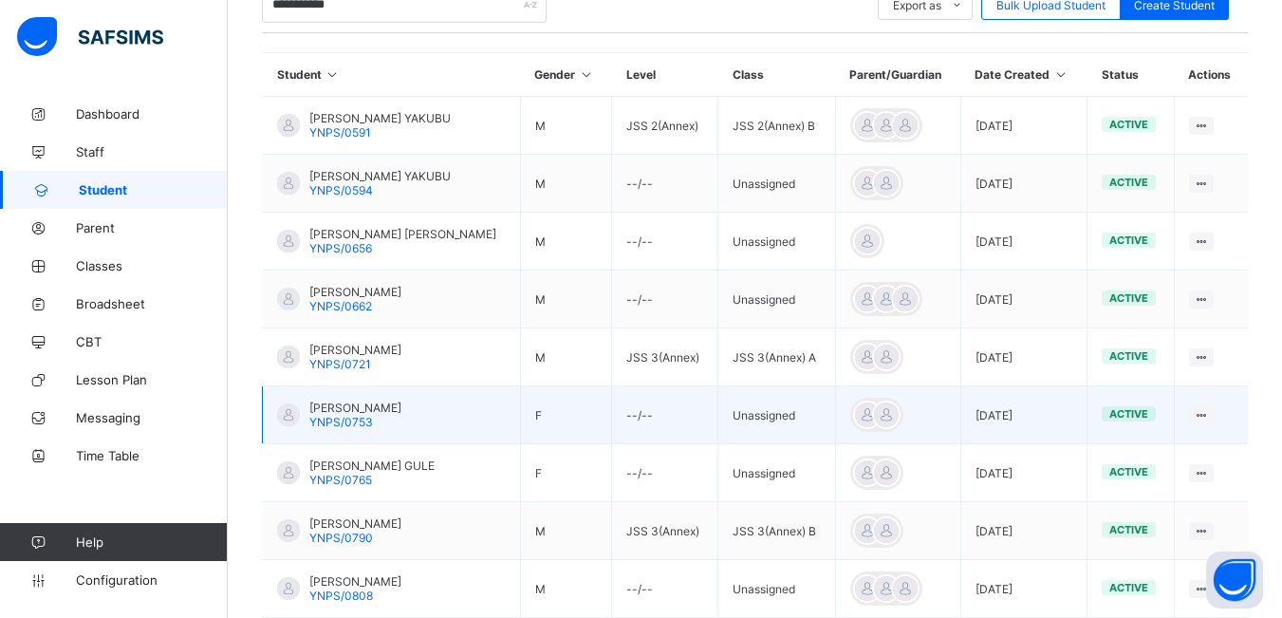
scroll to position [400, 0]
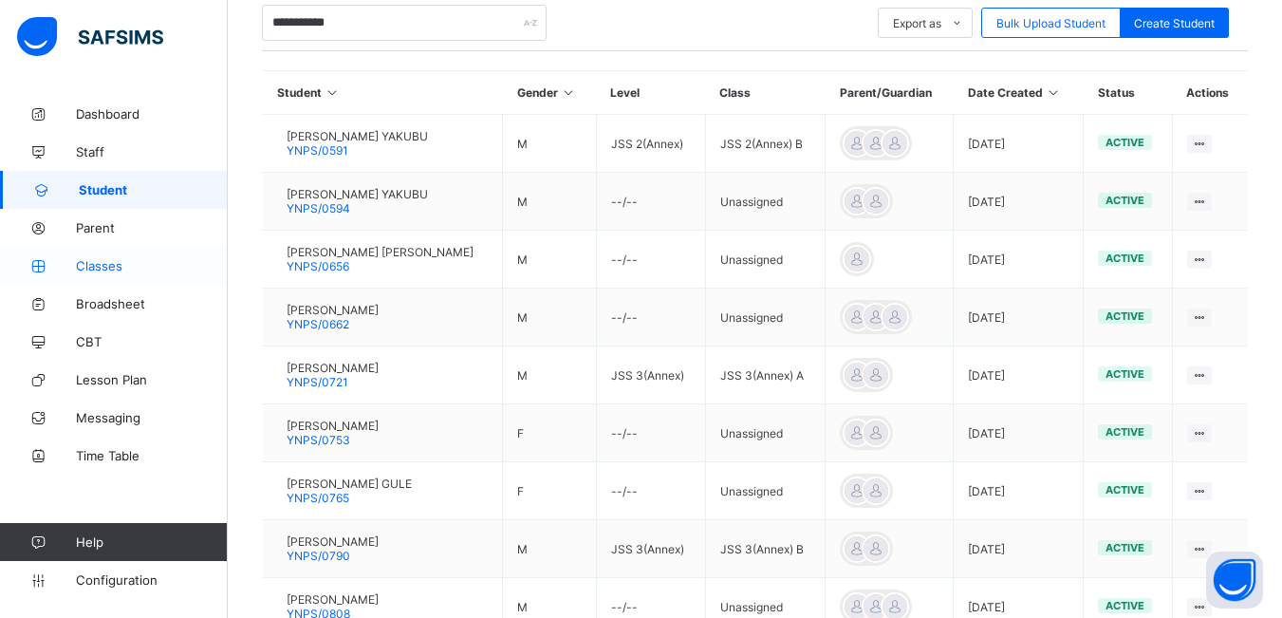
click at [120, 267] on span "Classes" at bounding box center [152, 265] width 152 height 15
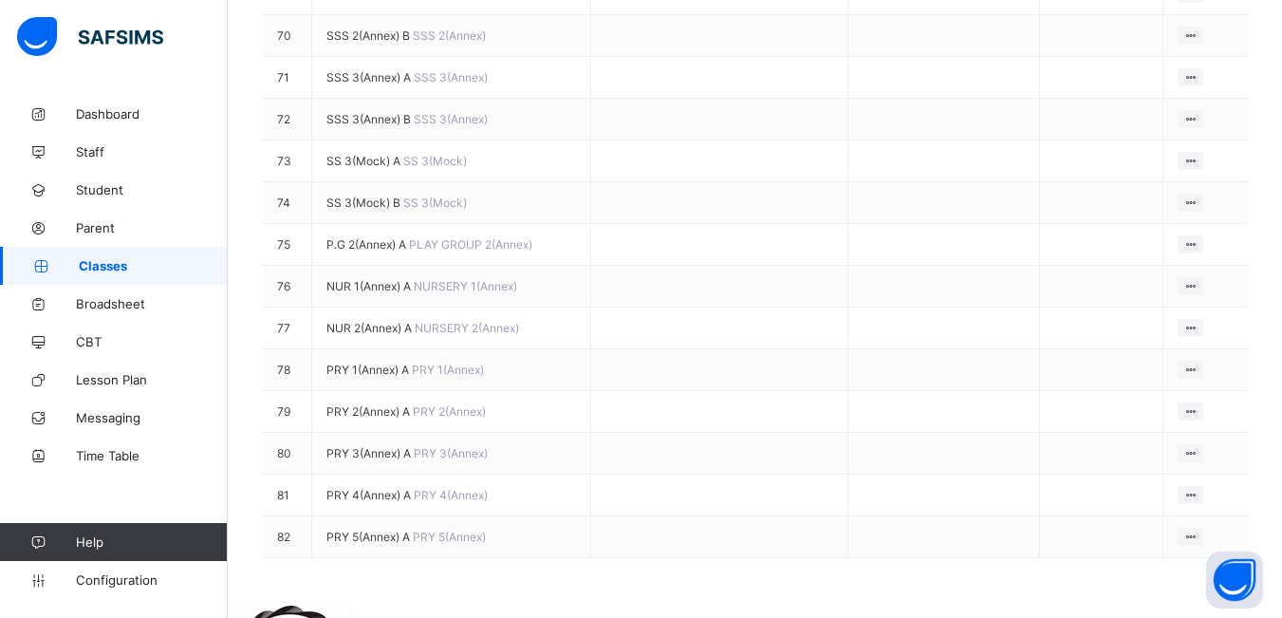
scroll to position [3225, 0]
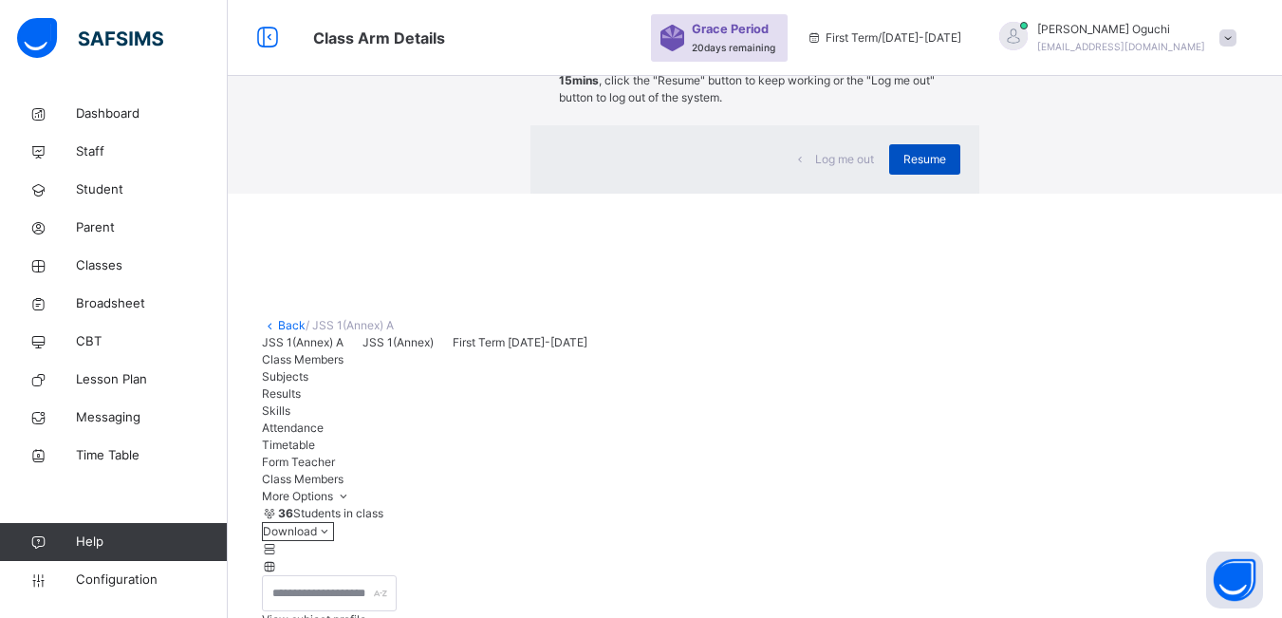
click at [903, 168] on span "Resume" at bounding box center [924, 159] width 43 height 17
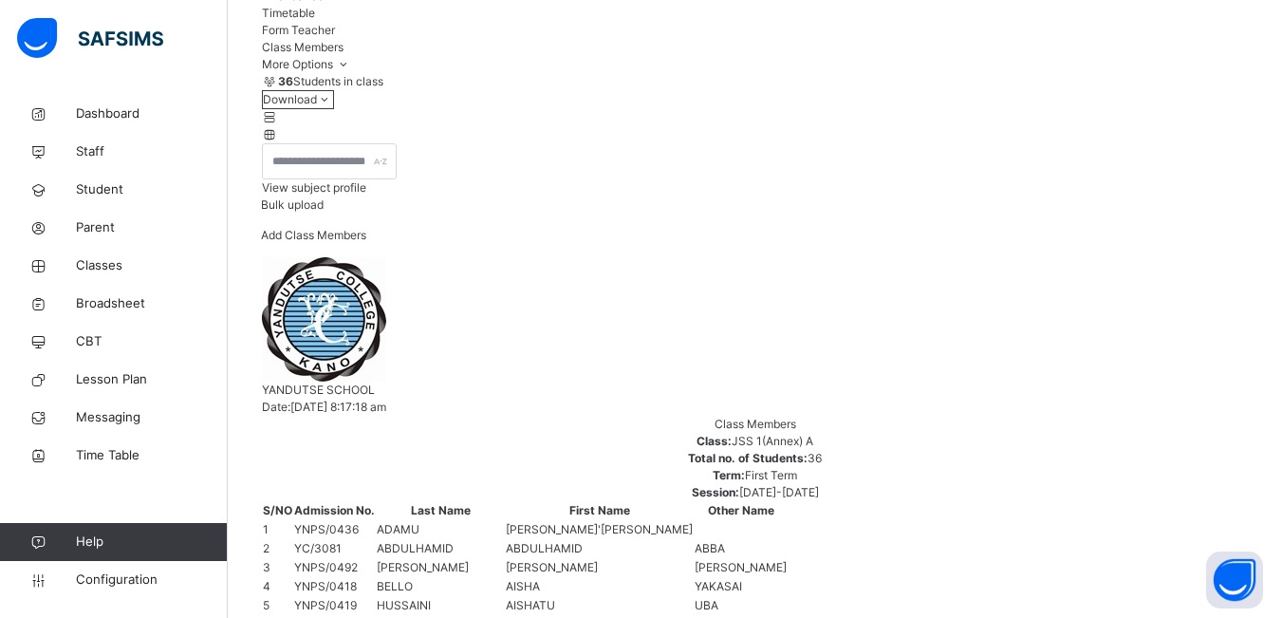
scroll to position [285, 0]
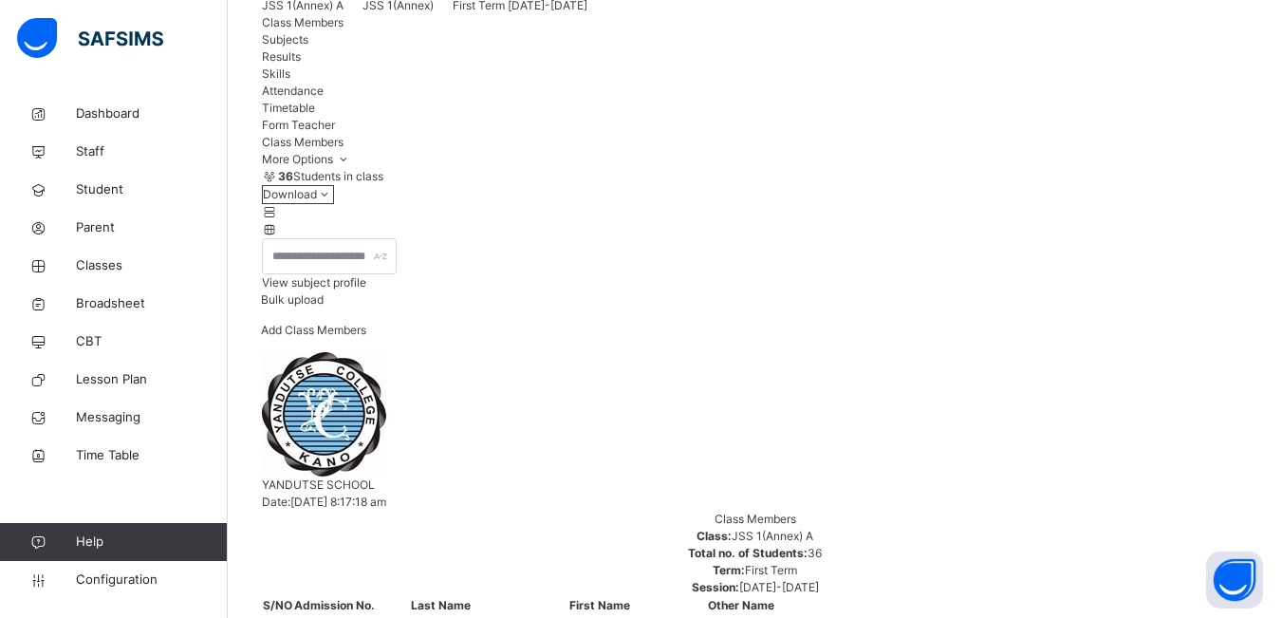
scroll to position [190, 0]
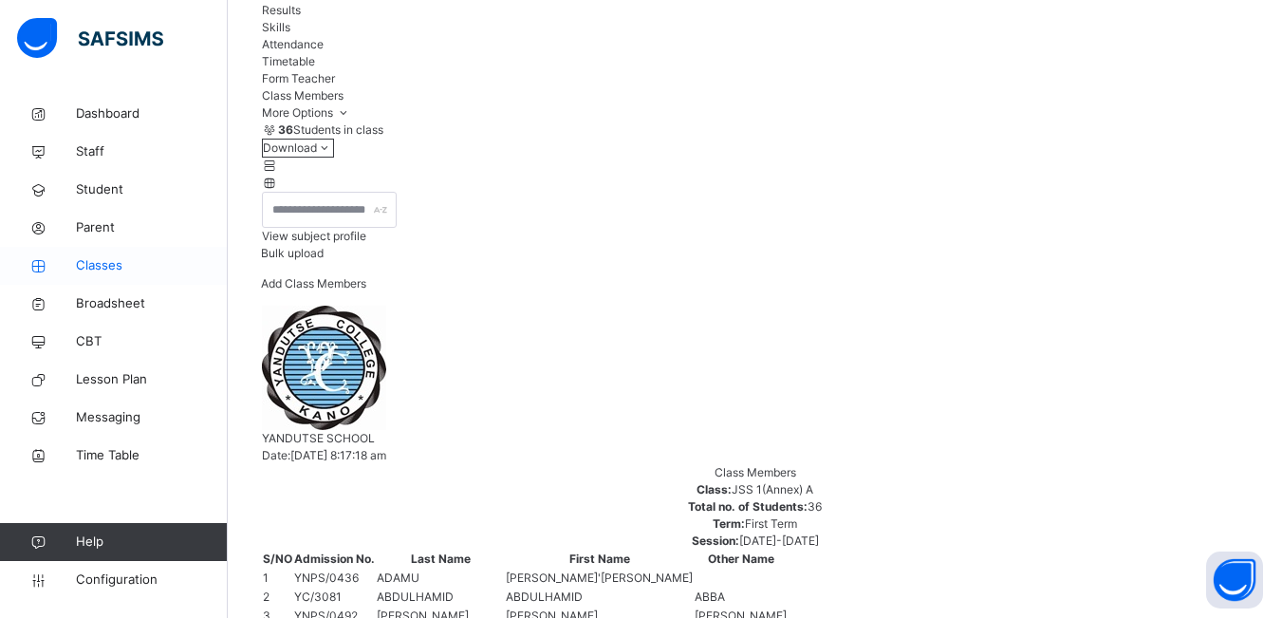
click at [115, 269] on span "Classes" at bounding box center [152, 265] width 152 height 19
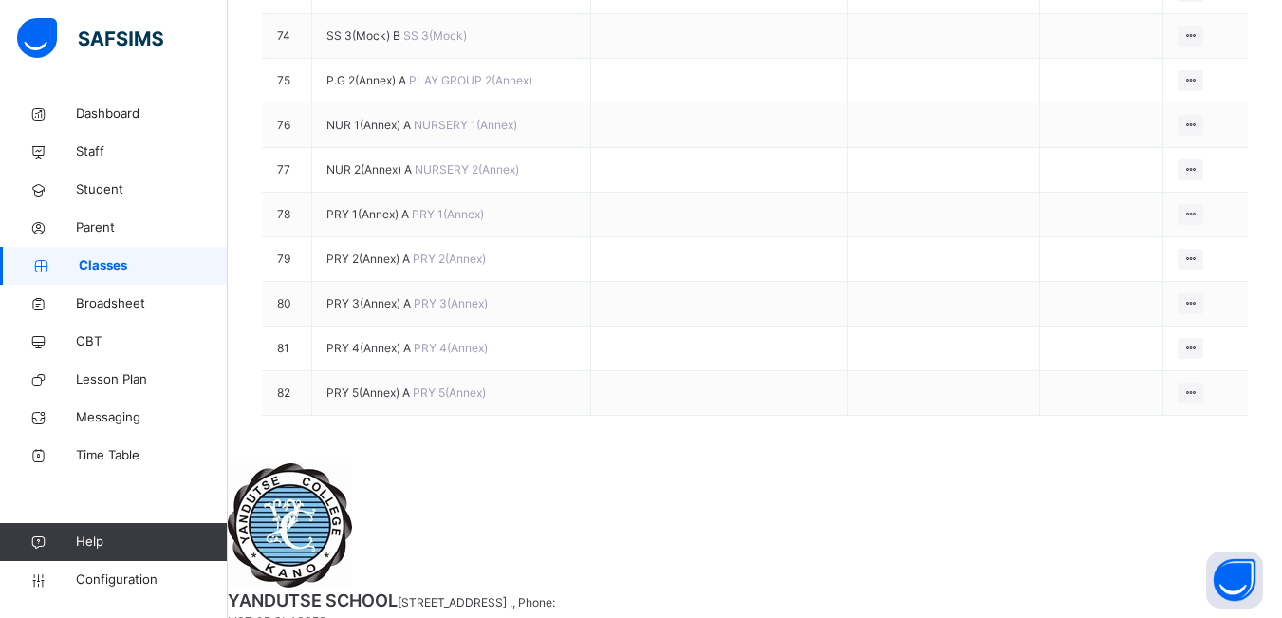
scroll to position [3510, 0]
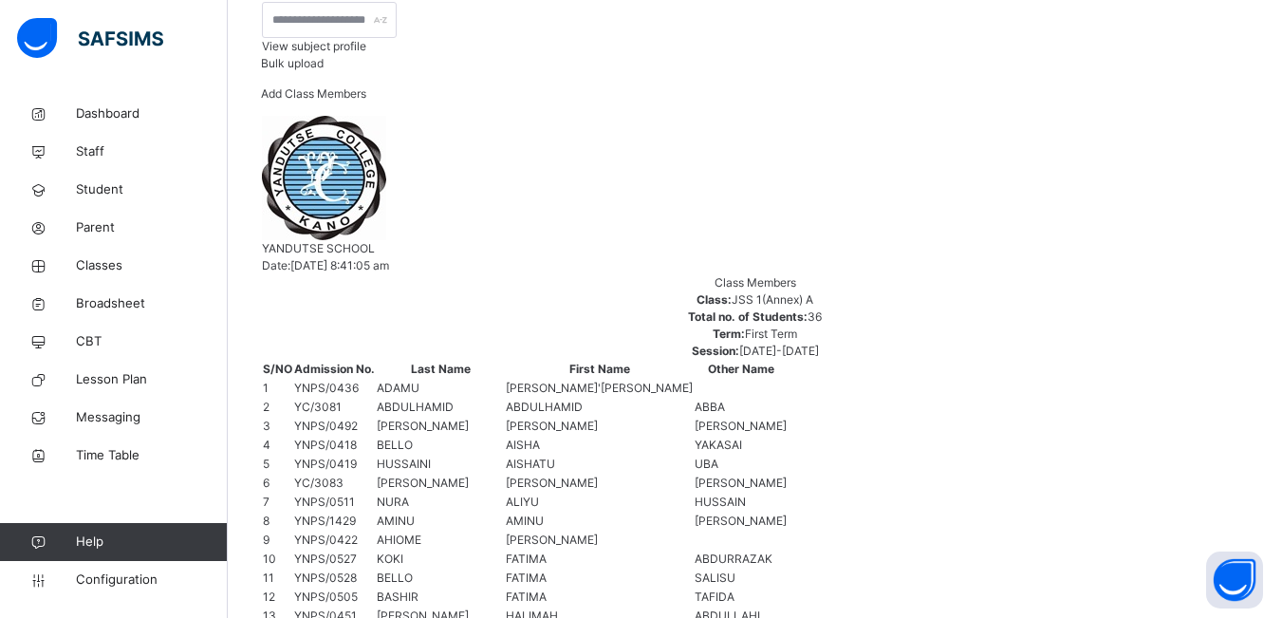
scroll to position [474, 0]
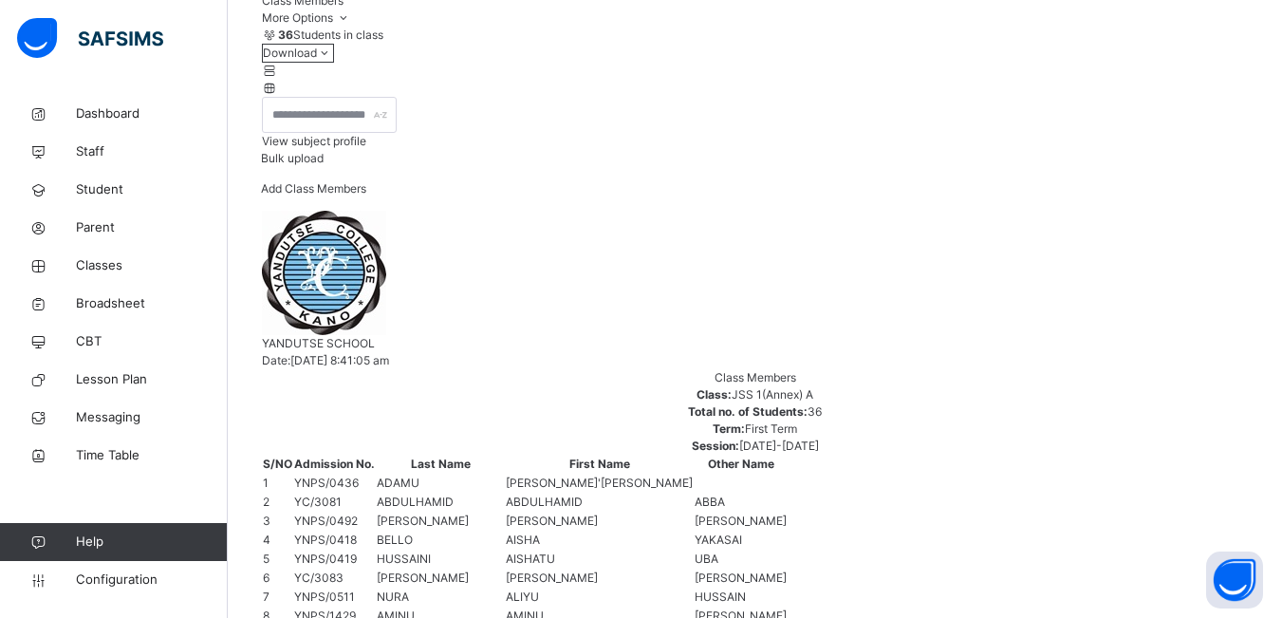
click at [366, 148] on span "View subject profile" at bounding box center [314, 141] width 104 height 14
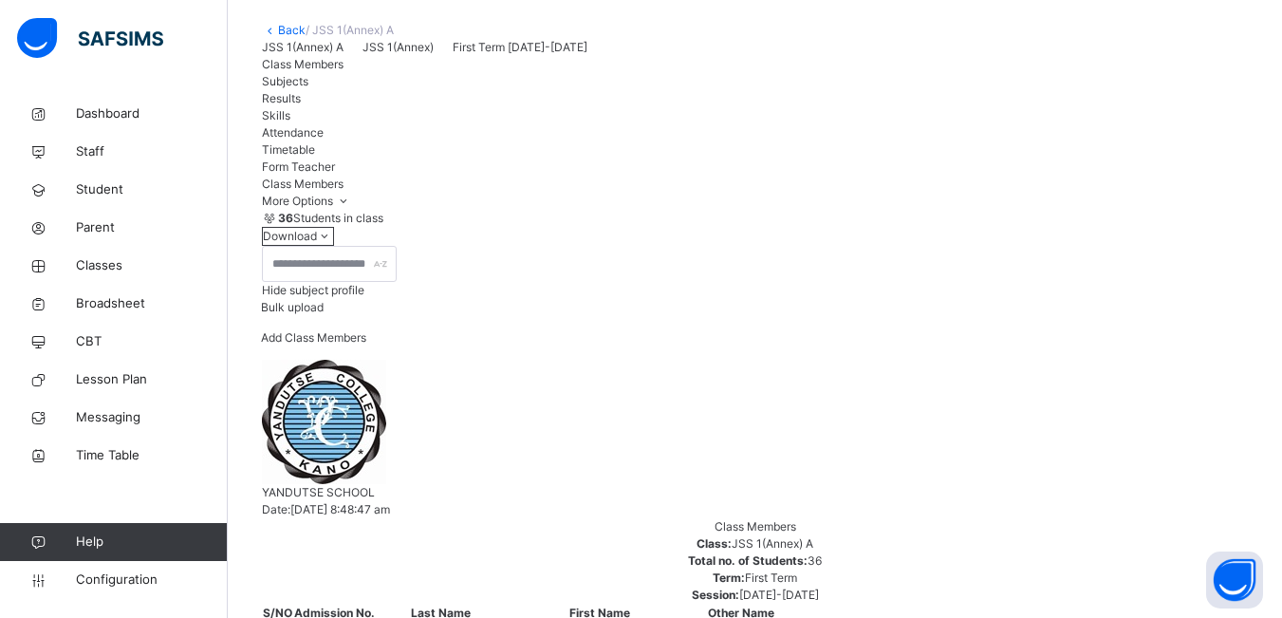
scroll to position [220, 0]
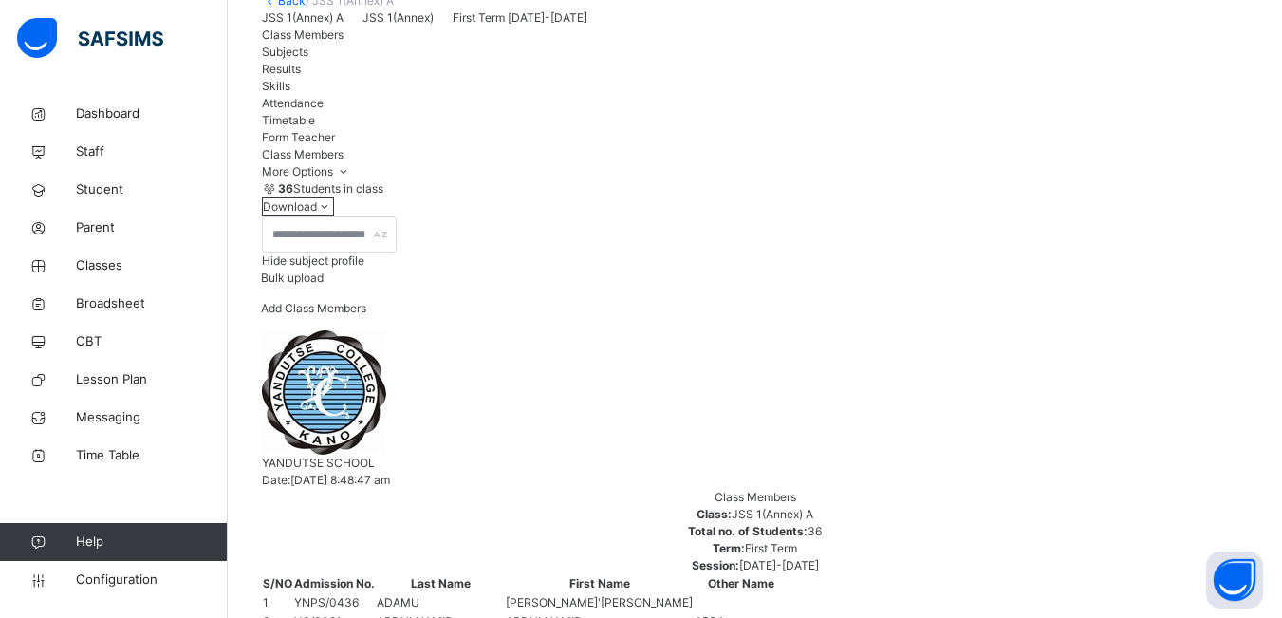
scroll to position [315, 0]
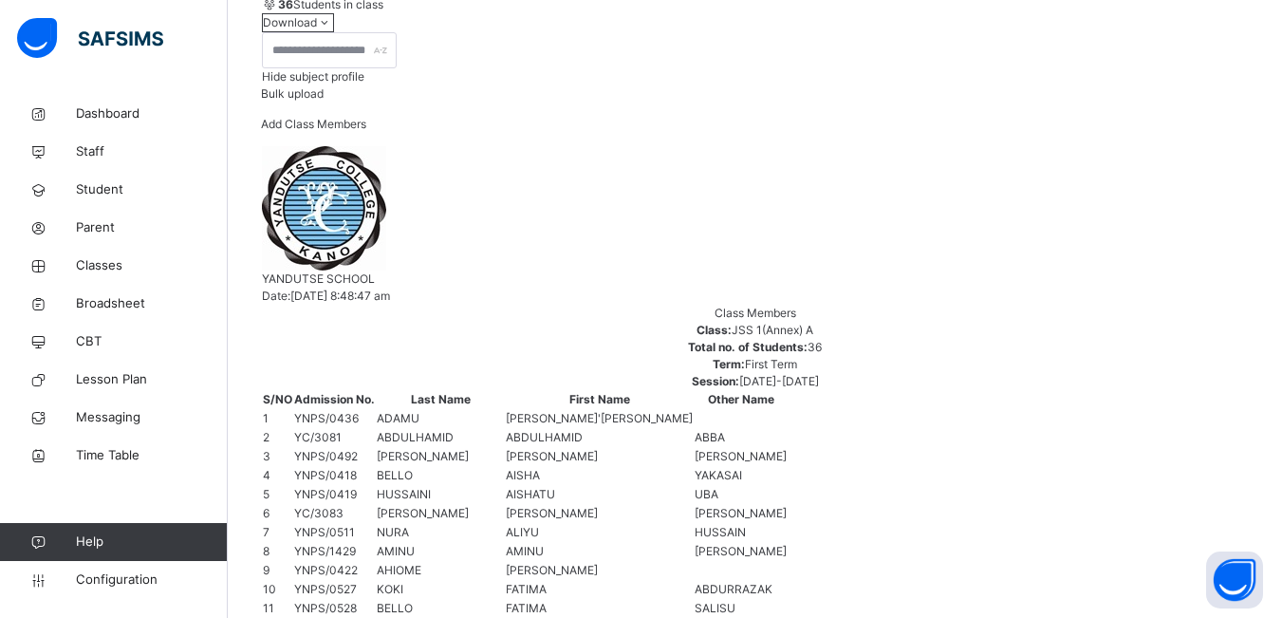
click at [151, 577] on span "Configuration" at bounding box center [151, 579] width 151 height 19
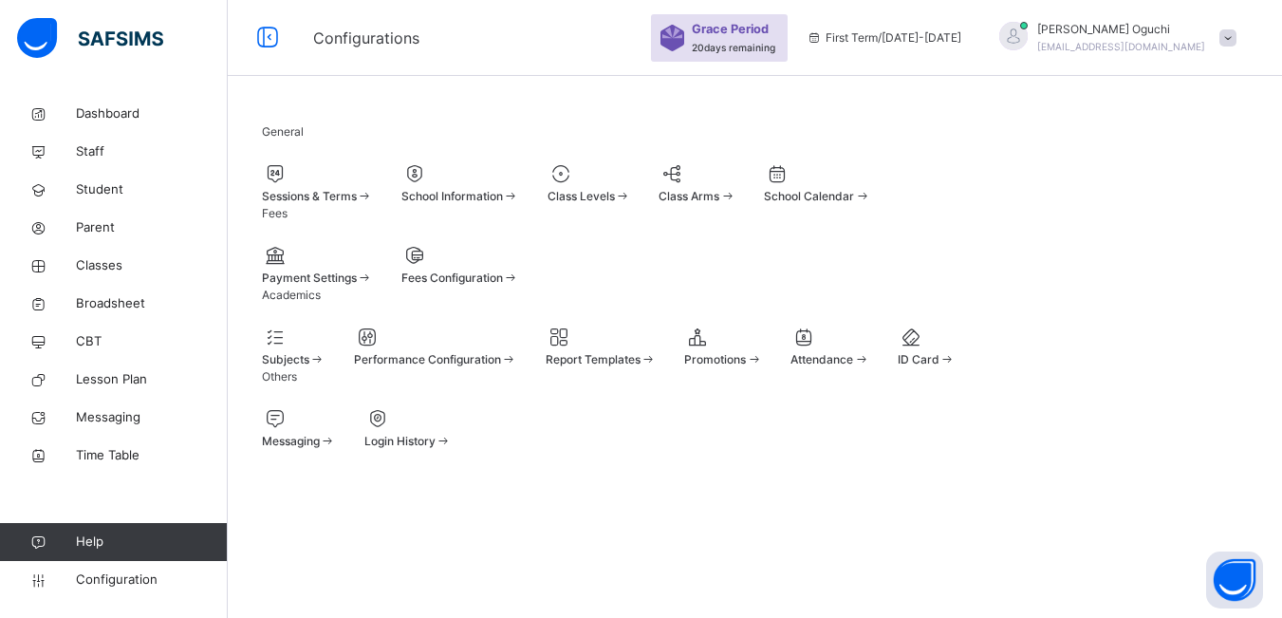
scroll to position [173, 0]
click at [262, 351] on span at bounding box center [262, 351] width 0 height 0
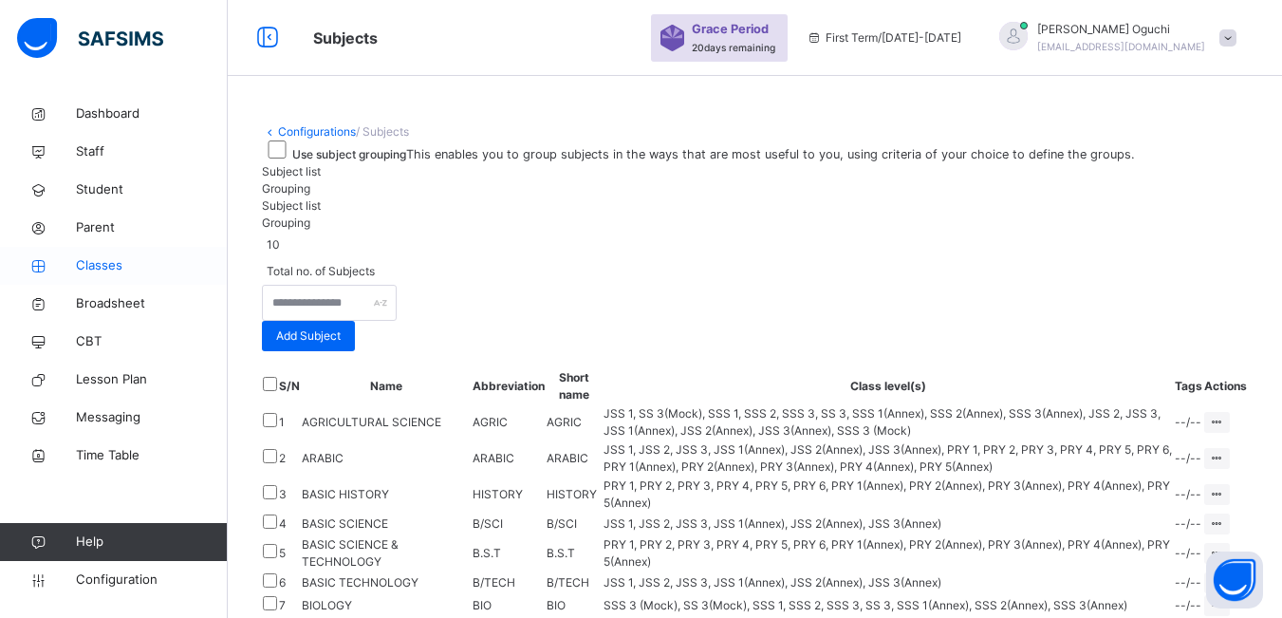
click at [106, 259] on span "Classes" at bounding box center [152, 265] width 152 height 19
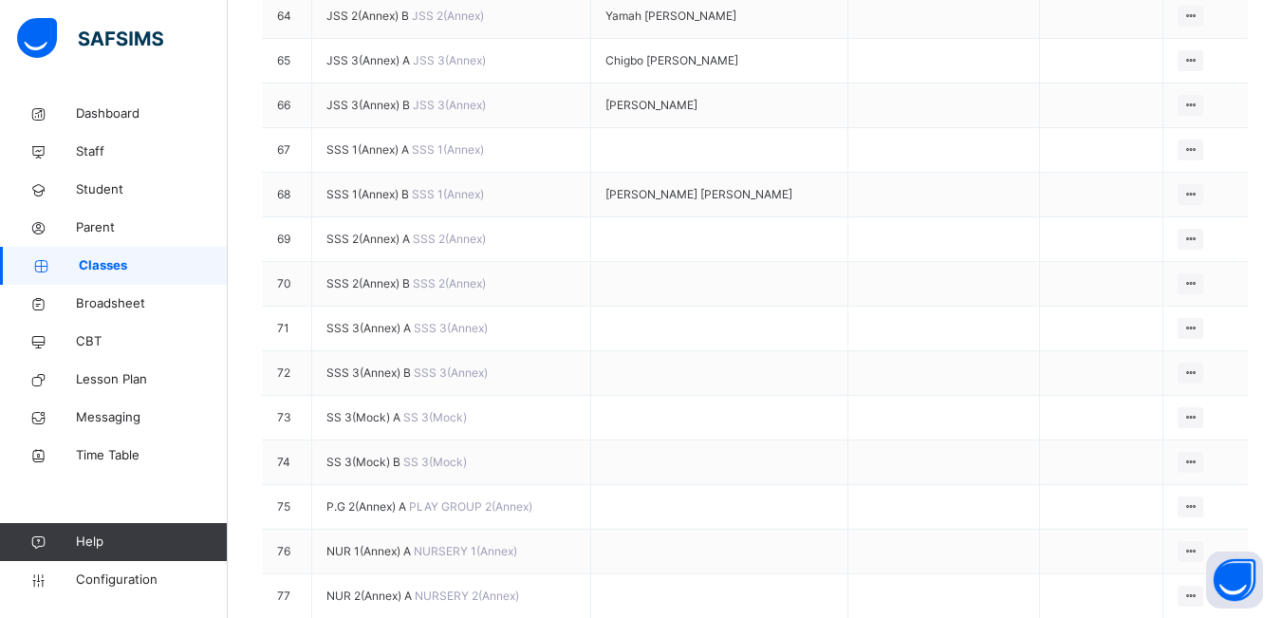
scroll to position [3415, 0]
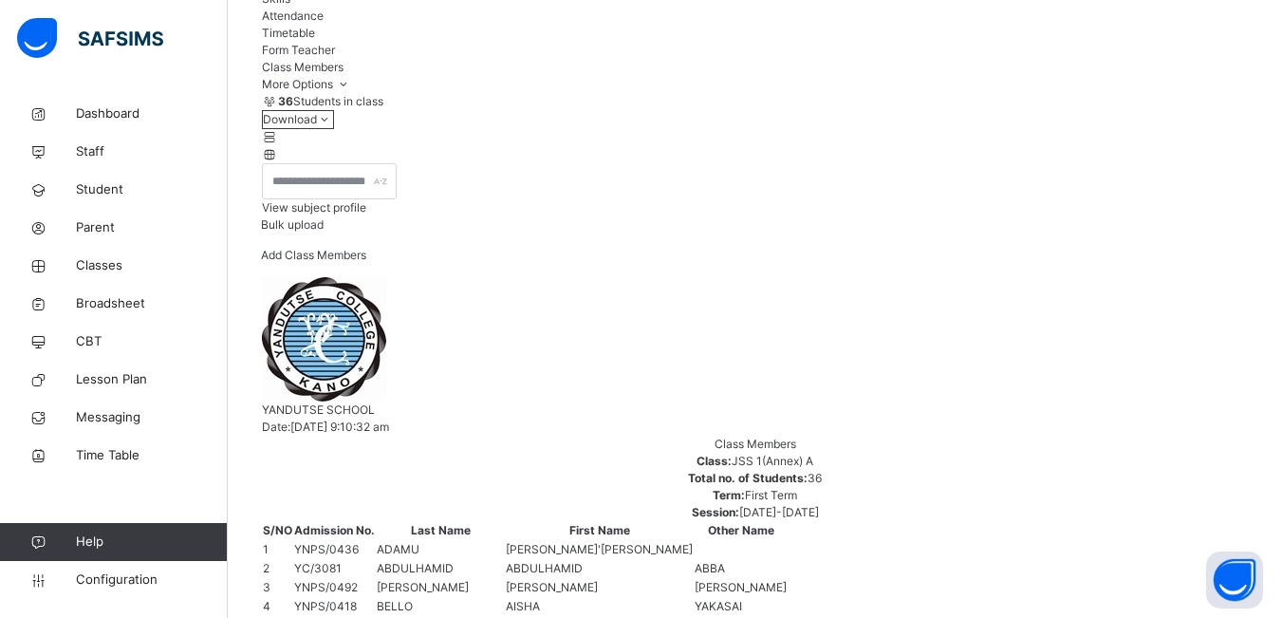
scroll to position [111, 0]
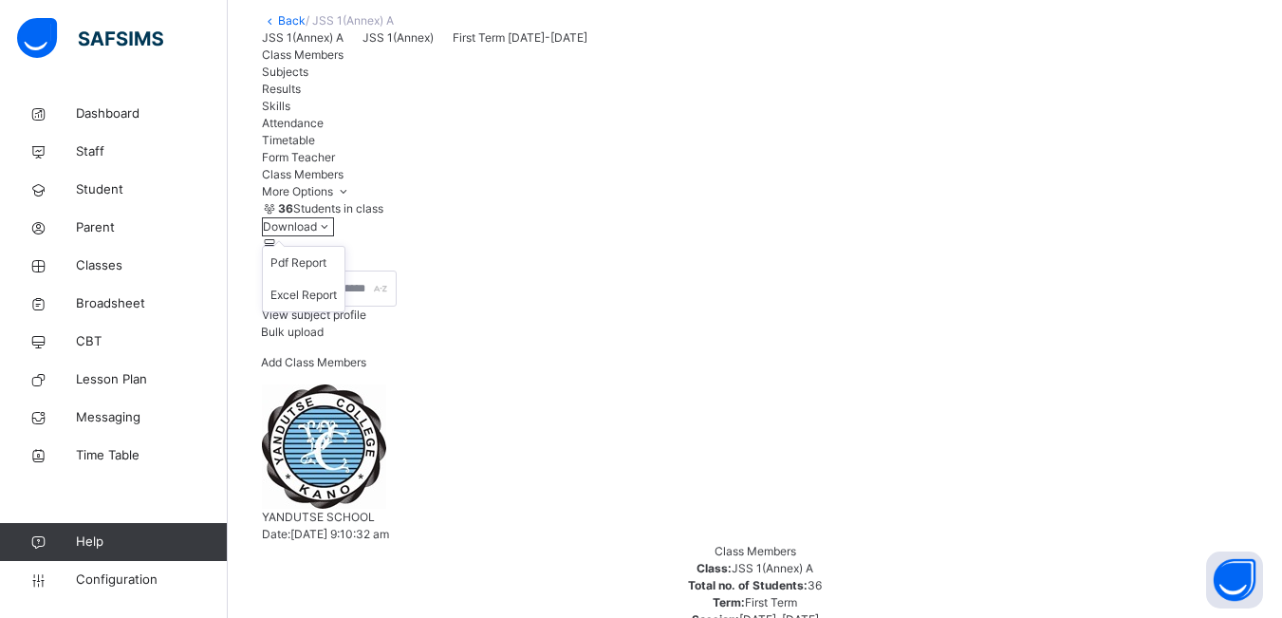
click at [333, 233] on icon at bounding box center [325, 226] width 16 height 14
click at [0, 0] on li "Excel Report" at bounding box center [0, 0] width 0 height 0
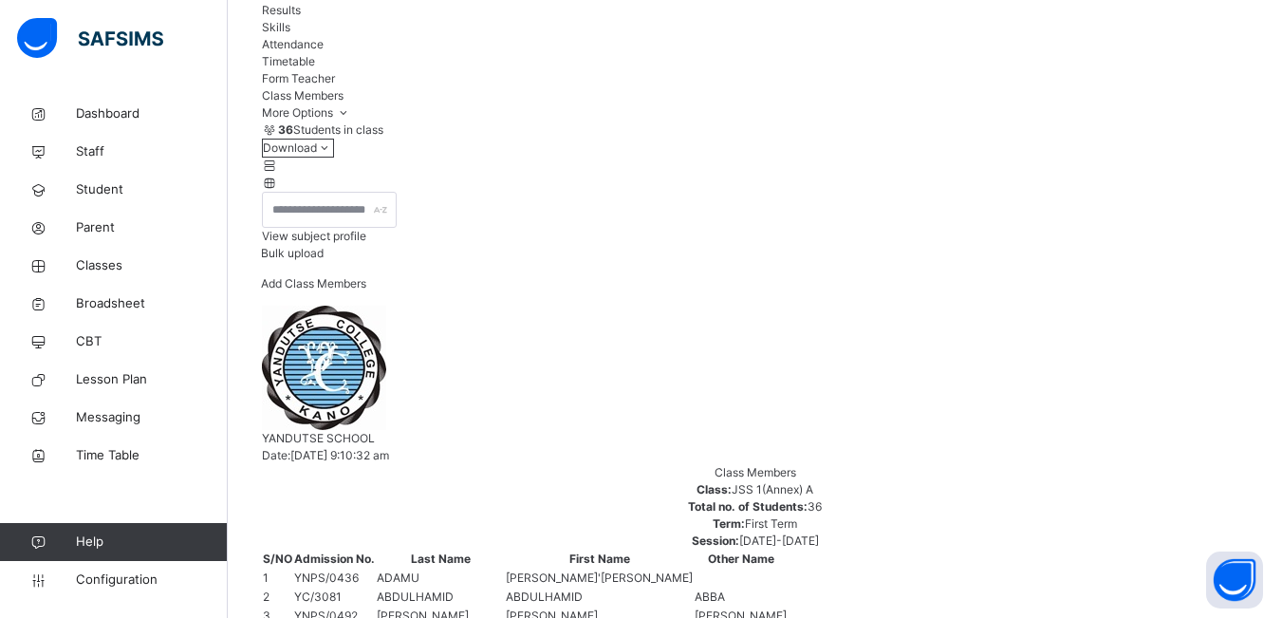
scroll to position [95, 0]
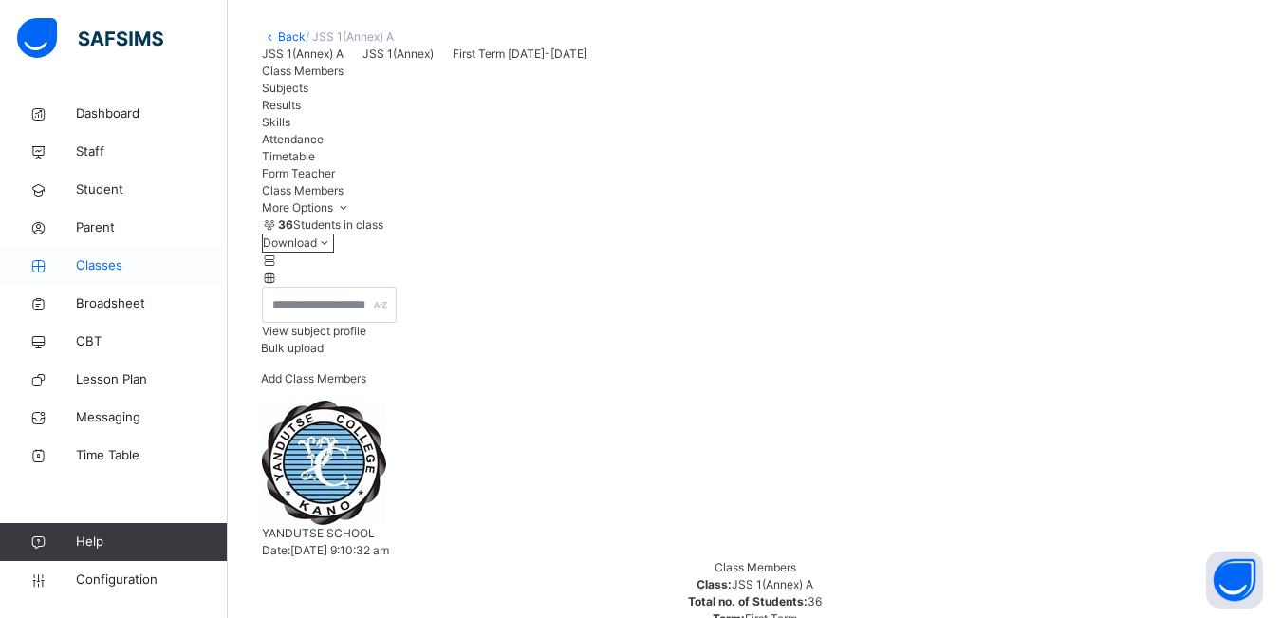
click at [91, 257] on span "Classes" at bounding box center [152, 265] width 152 height 19
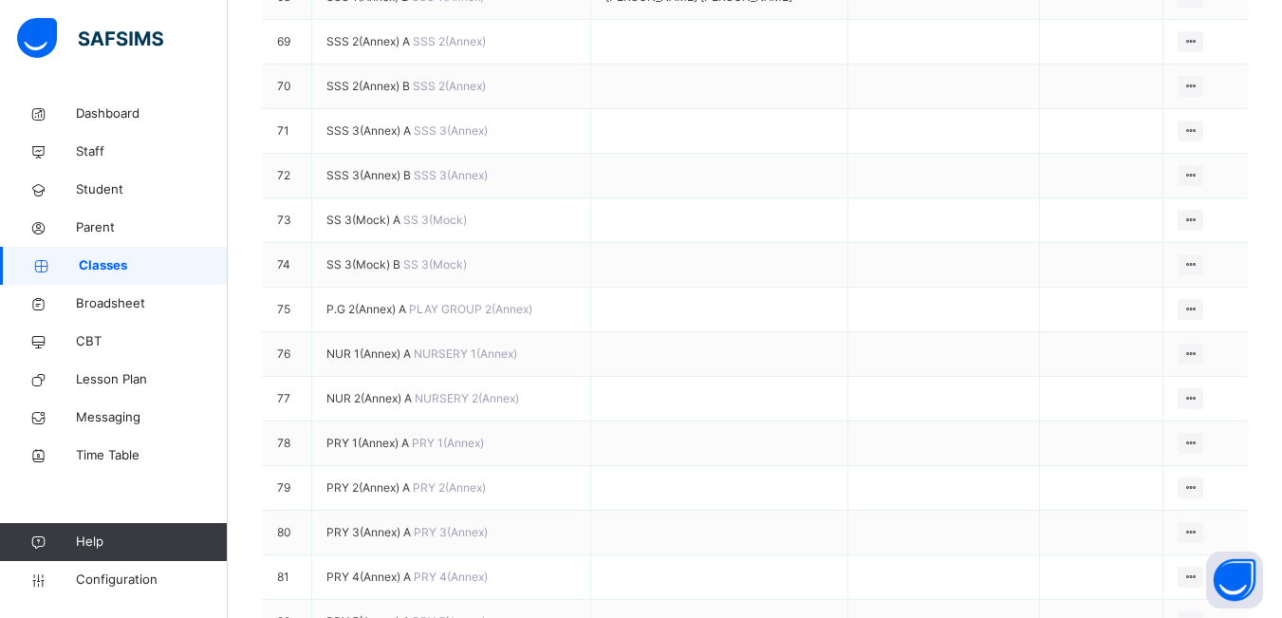
scroll to position [3415, 0]
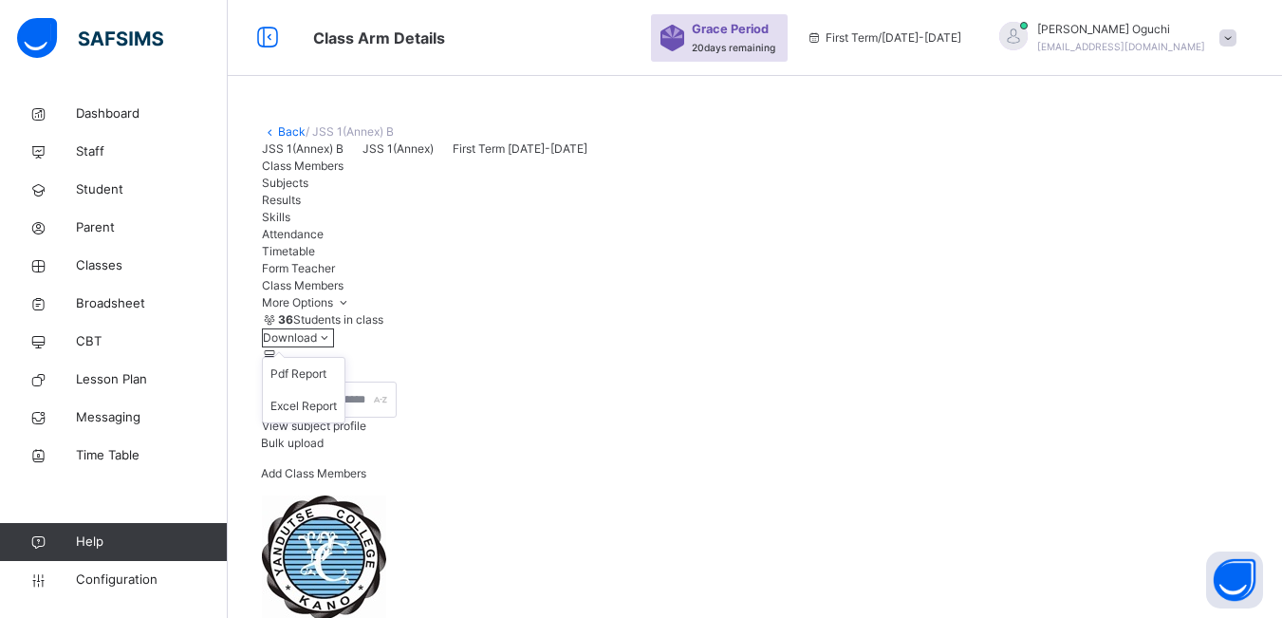
click at [333, 344] on icon at bounding box center [325, 337] width 16 height 14
click at [0, 0] on li "Excel Report" at bounding box center [0, 0] width 0 height 0
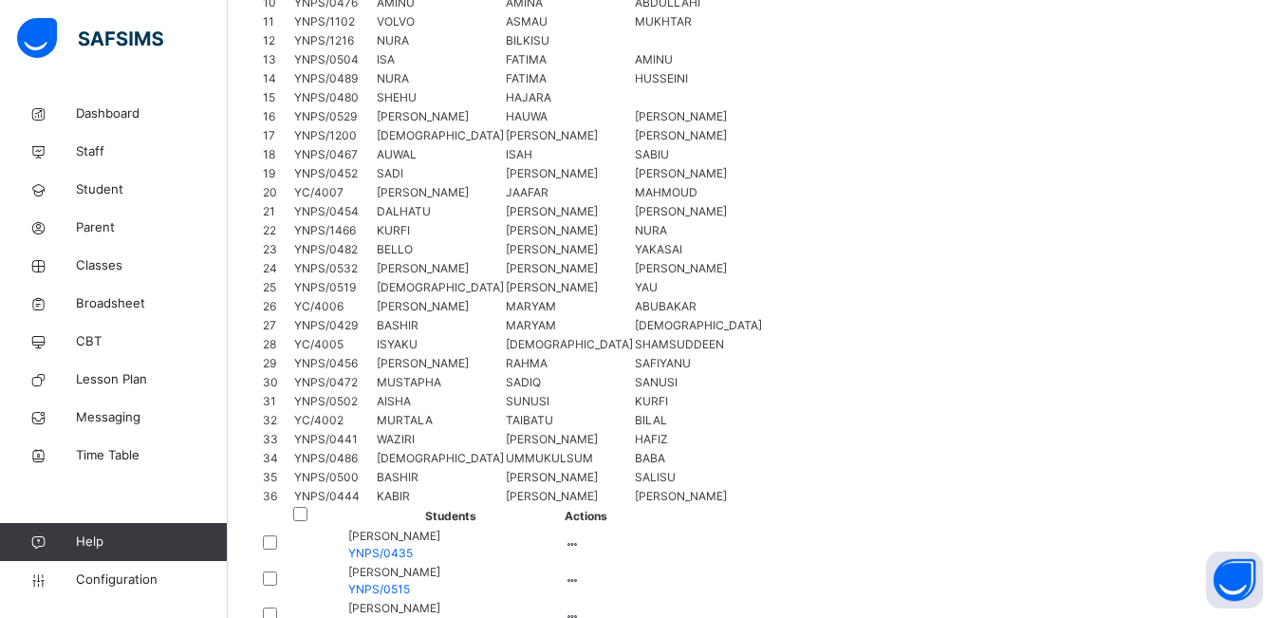
scroll to position [949, 0]
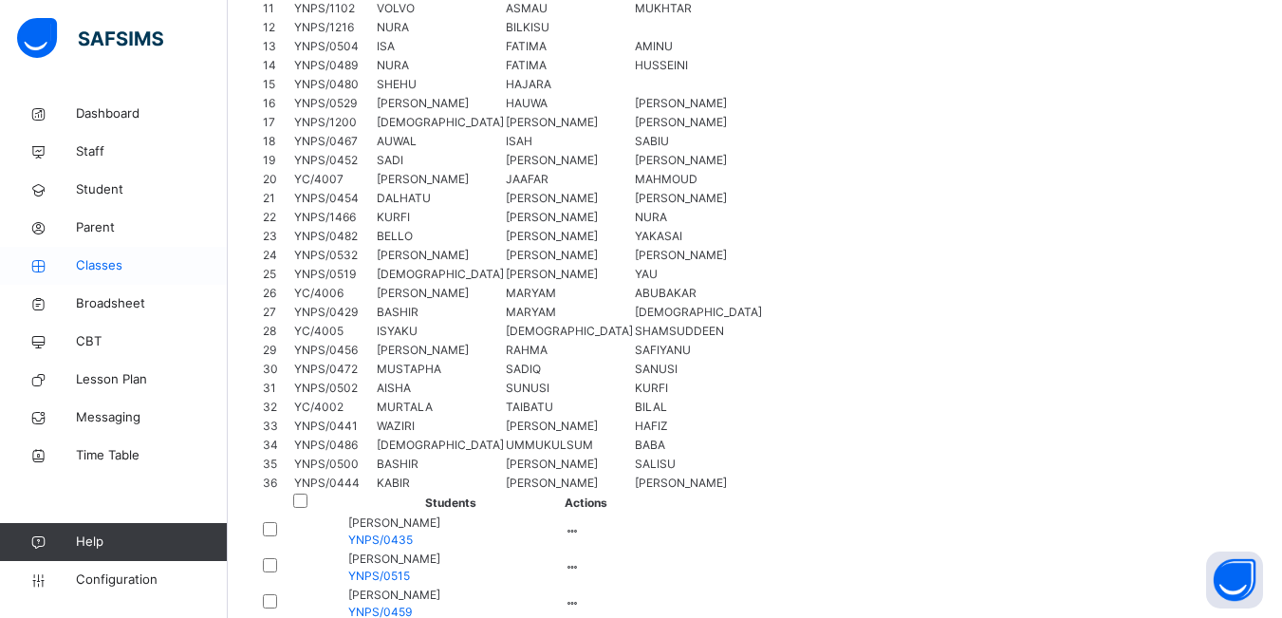
click at [122, 267] on span "Classes" at bounding box center [152, 265] width 152 height 19
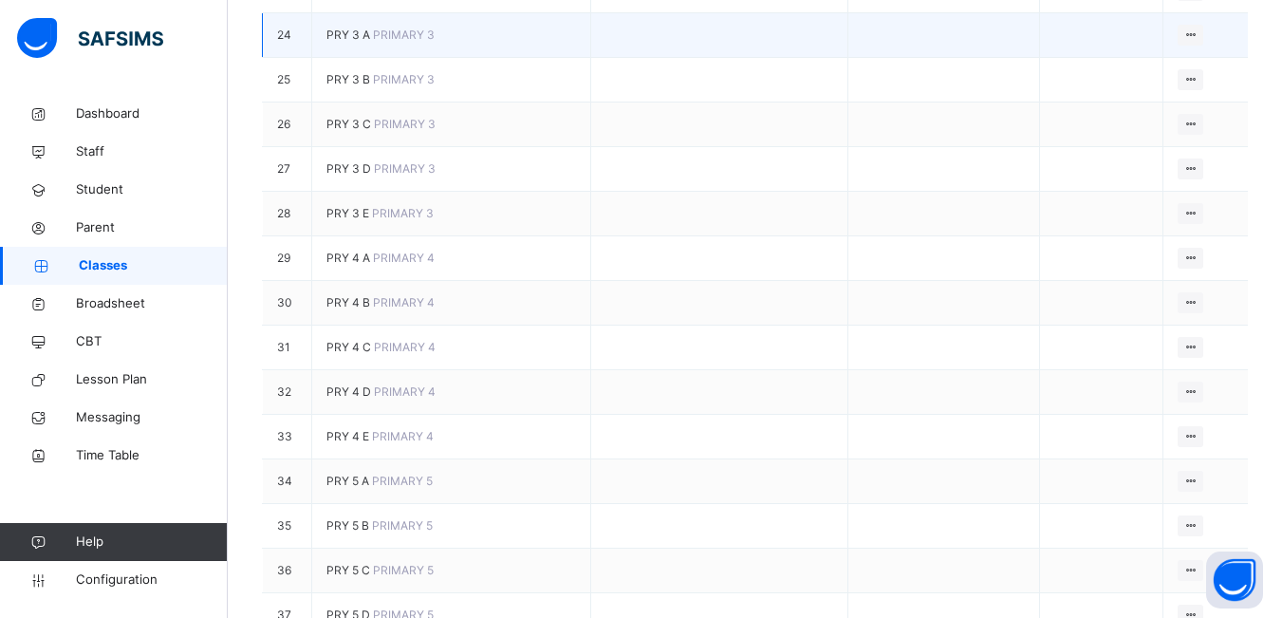
scroll to position [1423, 0]
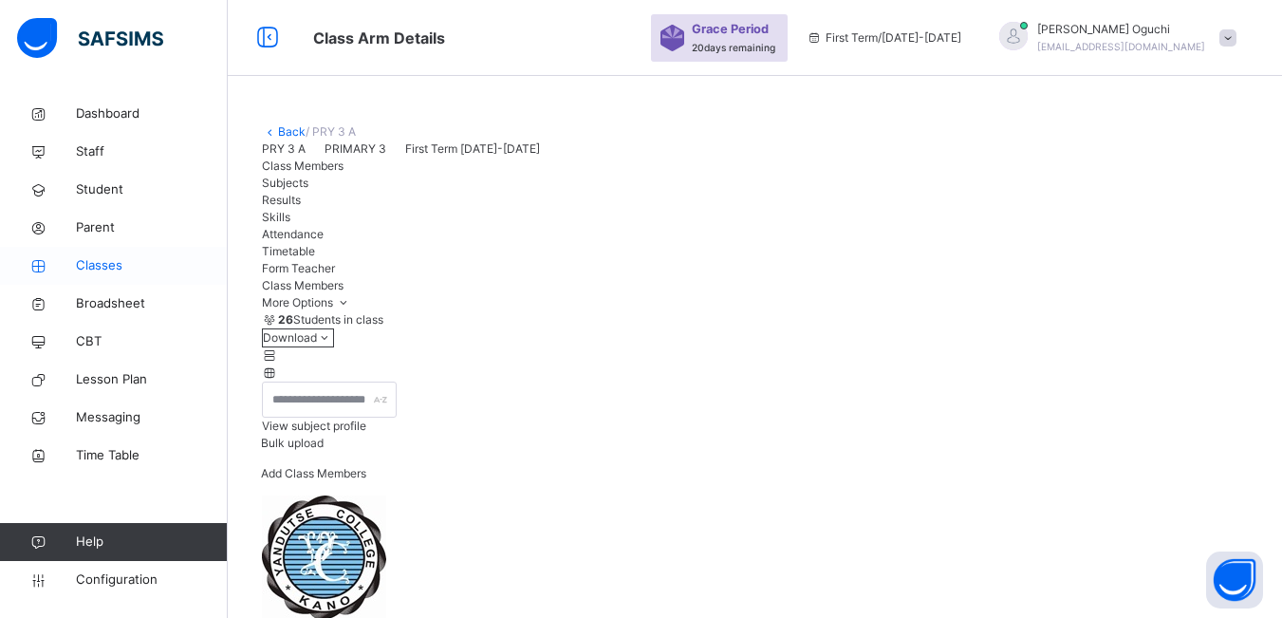
click at [88, 262] on span "Classes" at bounding box center [152, 265] width 152 height 19
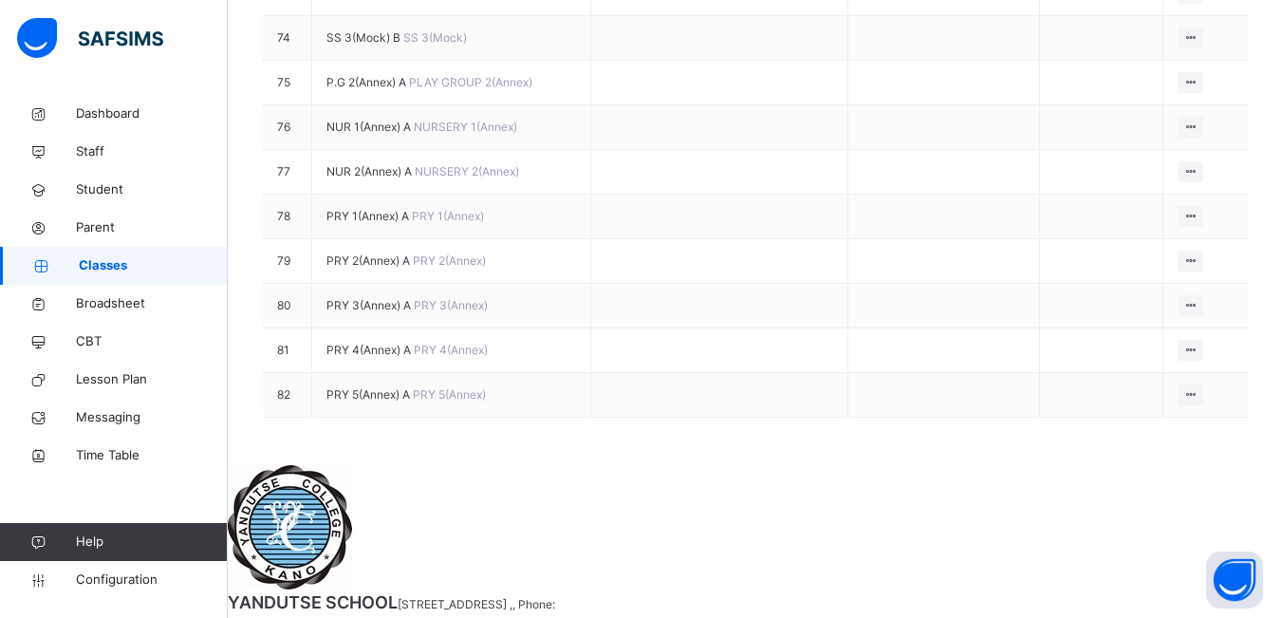
scroll to position [3605, 0]
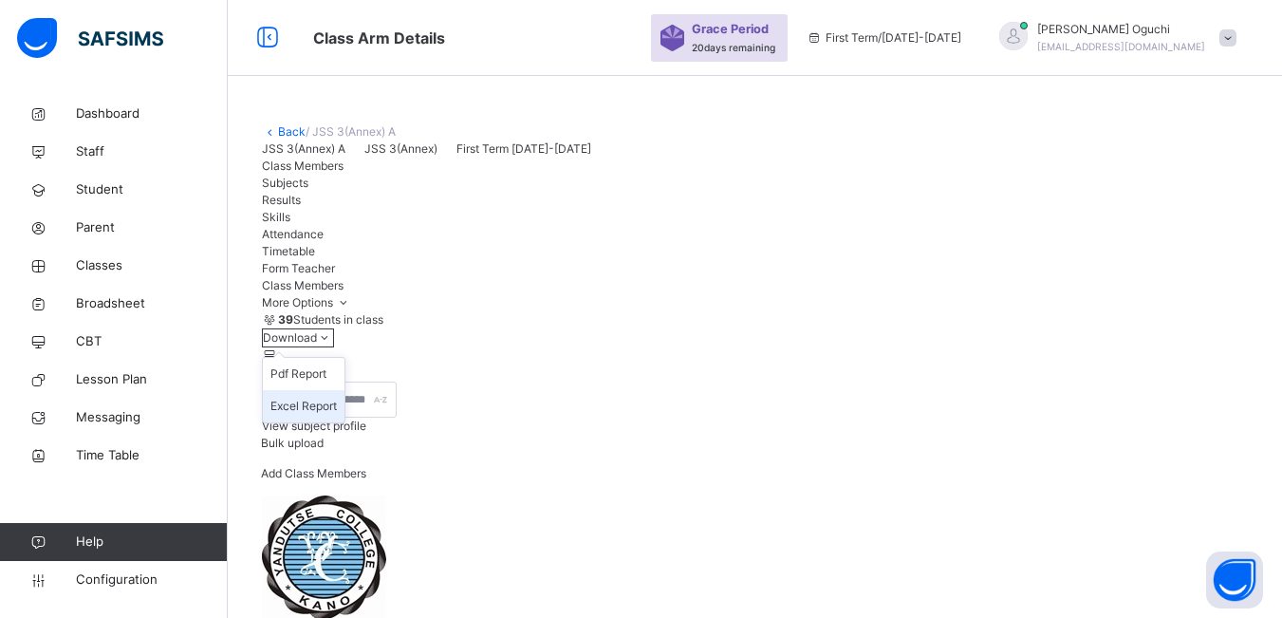
click at [344, 422] on li "Excel Report" at bounding box center [304, 406] width 82 height 32
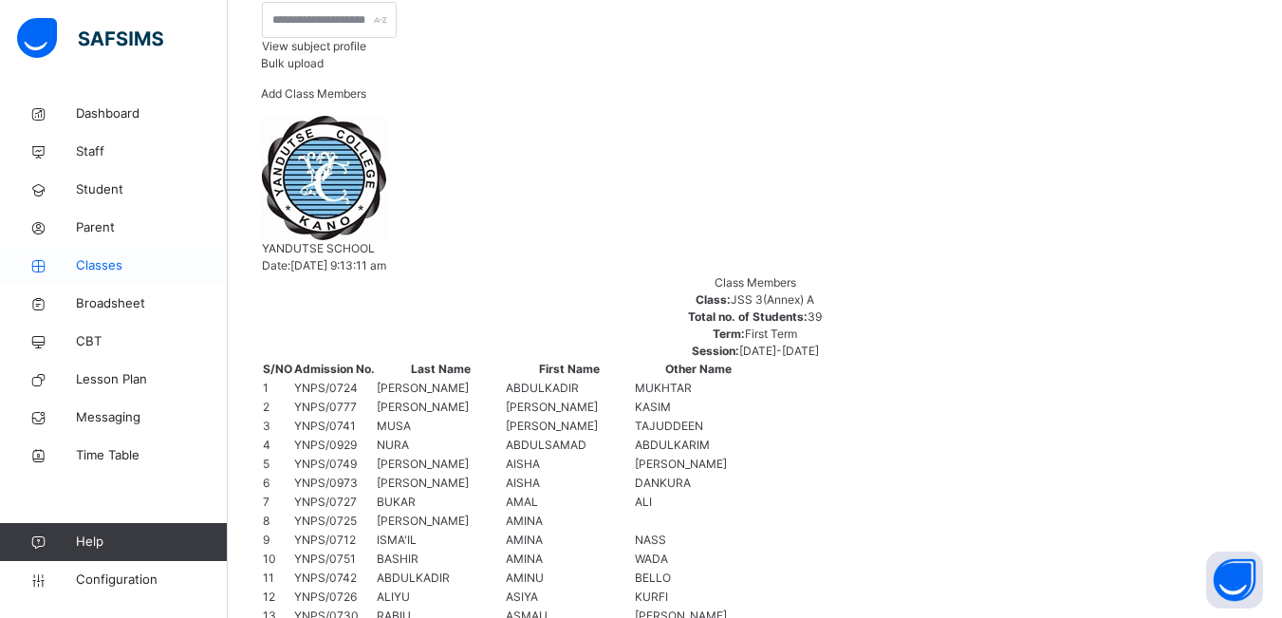
click at [93, 267] on span "Classes" at bounding box center [152, 265] width 152 height 19
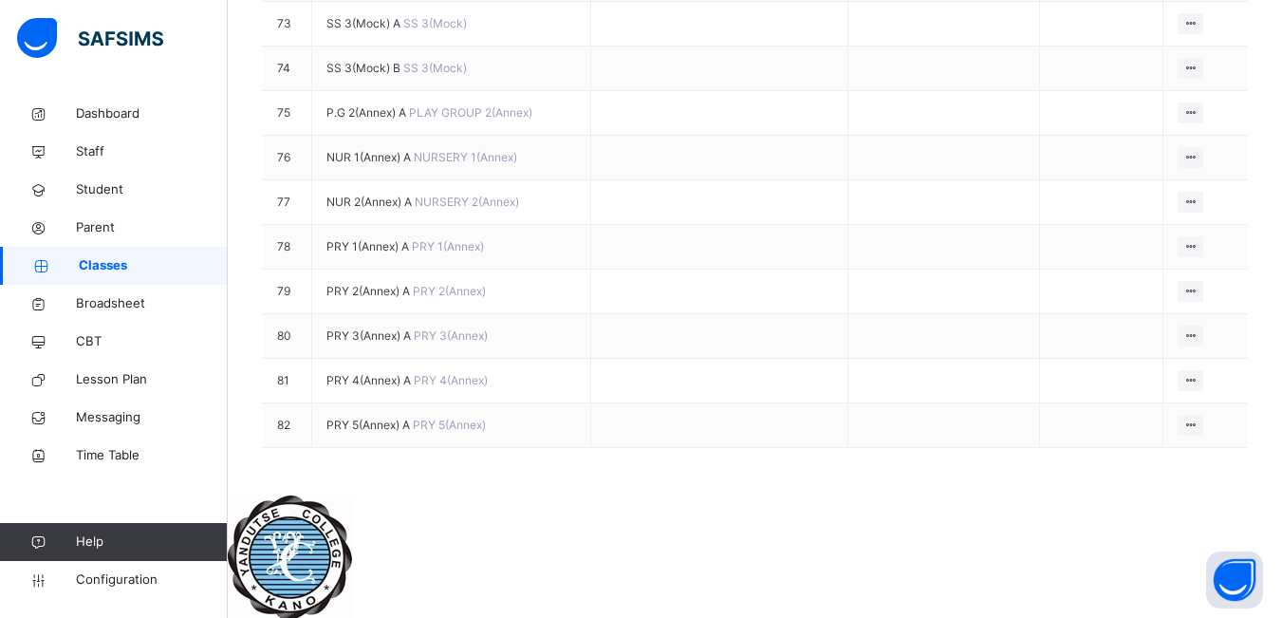
scroll to position [3605, 0]
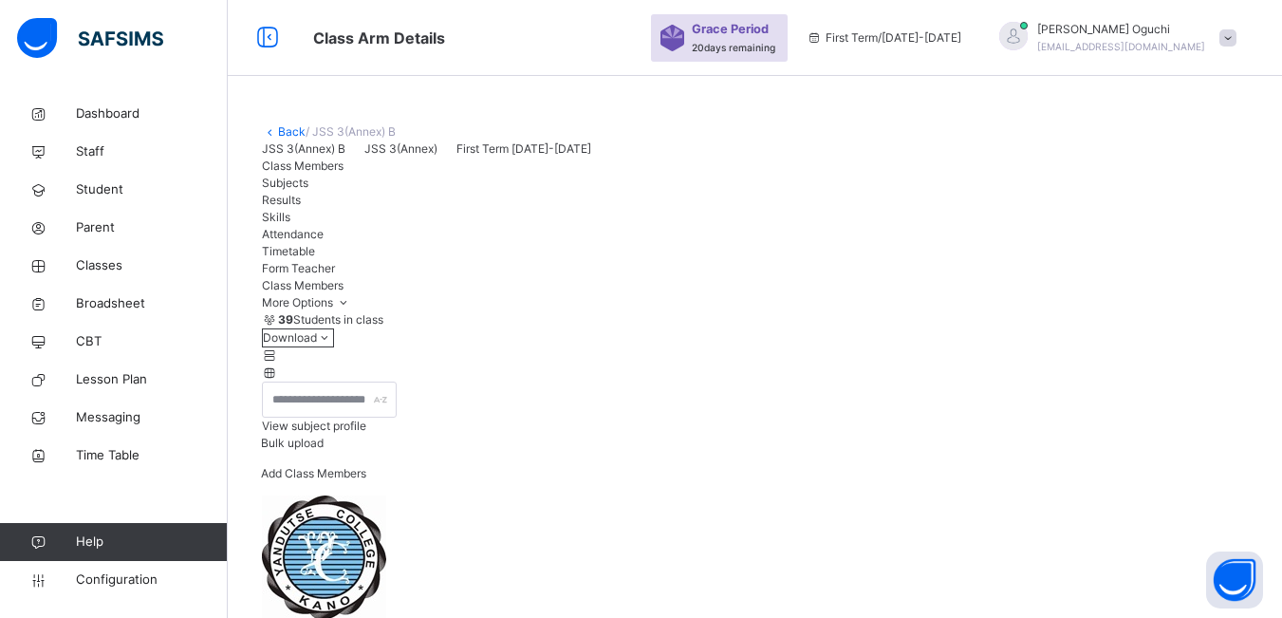
scroll to position [190, 0]
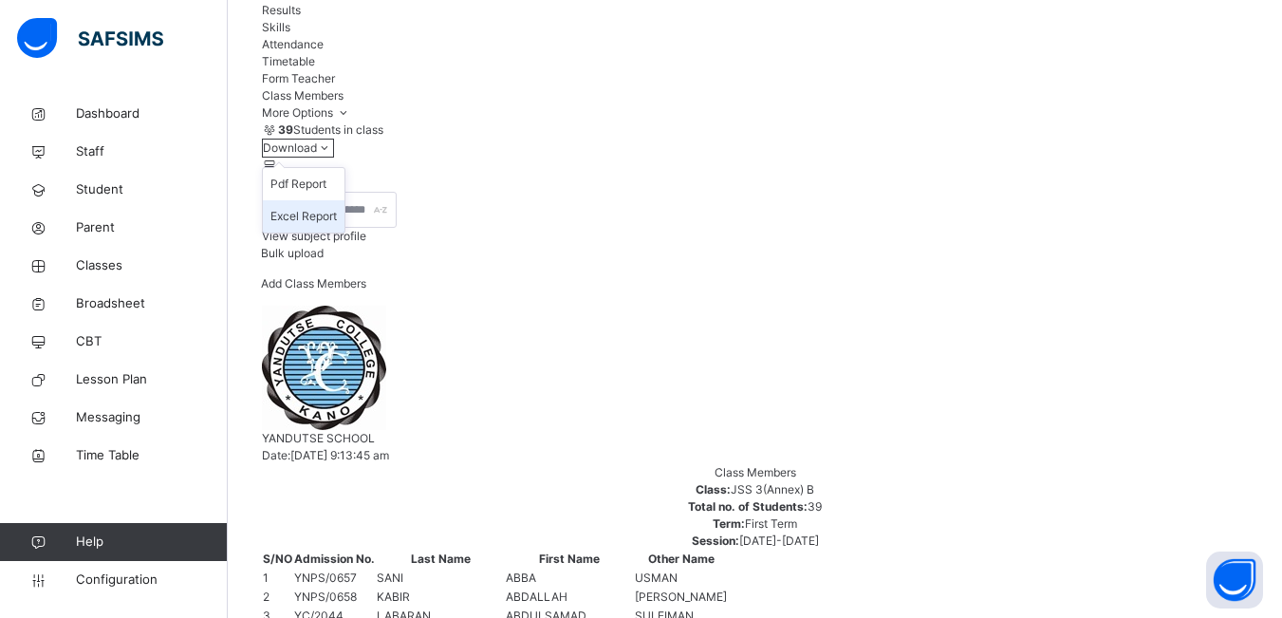
click at [344, 232] on li "Excel Report" at bounding box center [304, 216] width 82 height 32
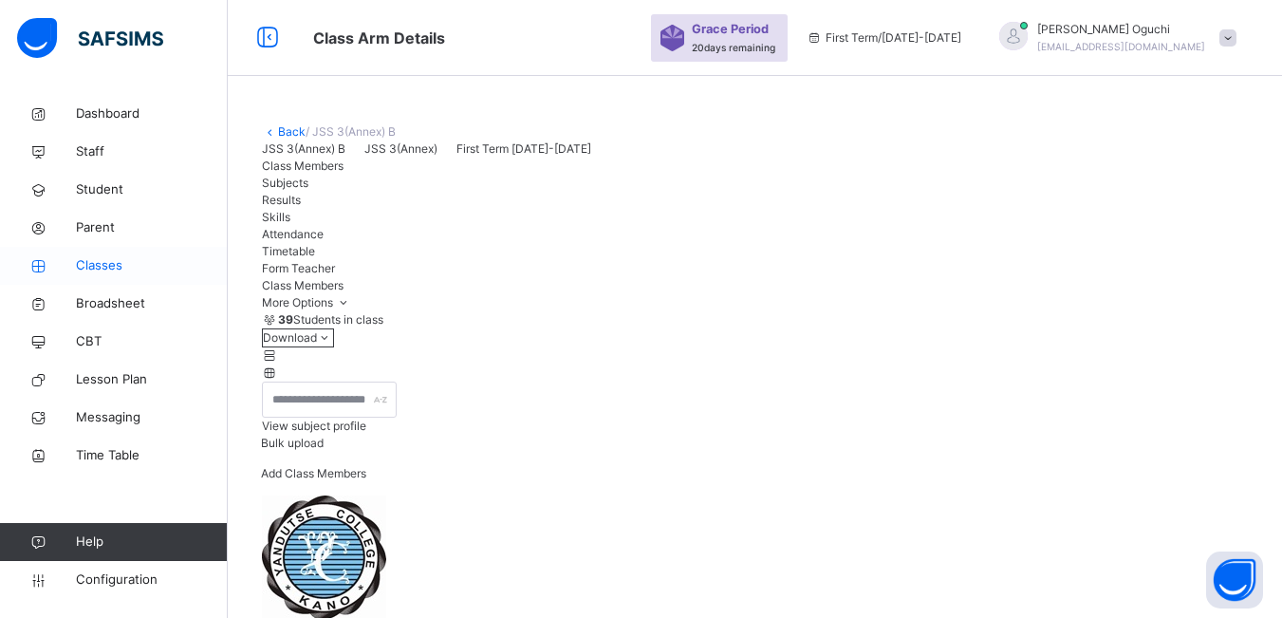
click at [102, 263] on span "Classes" at bounding box center [152, 265] width 152 height 19
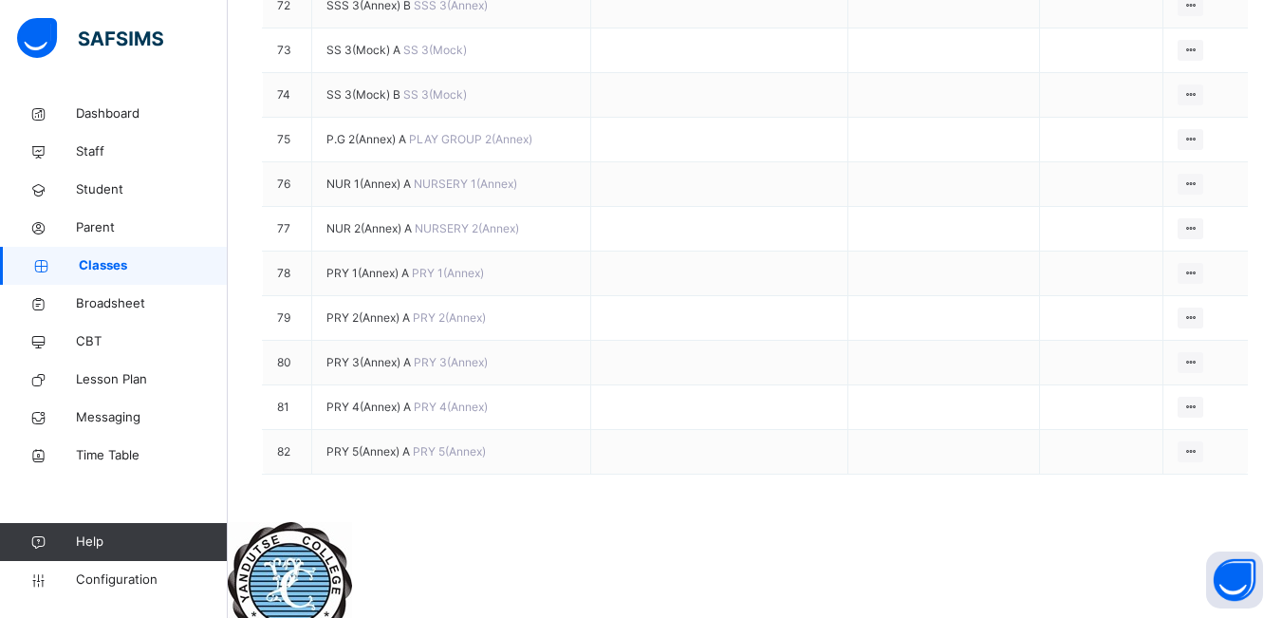
scroll to position [3510, 0]
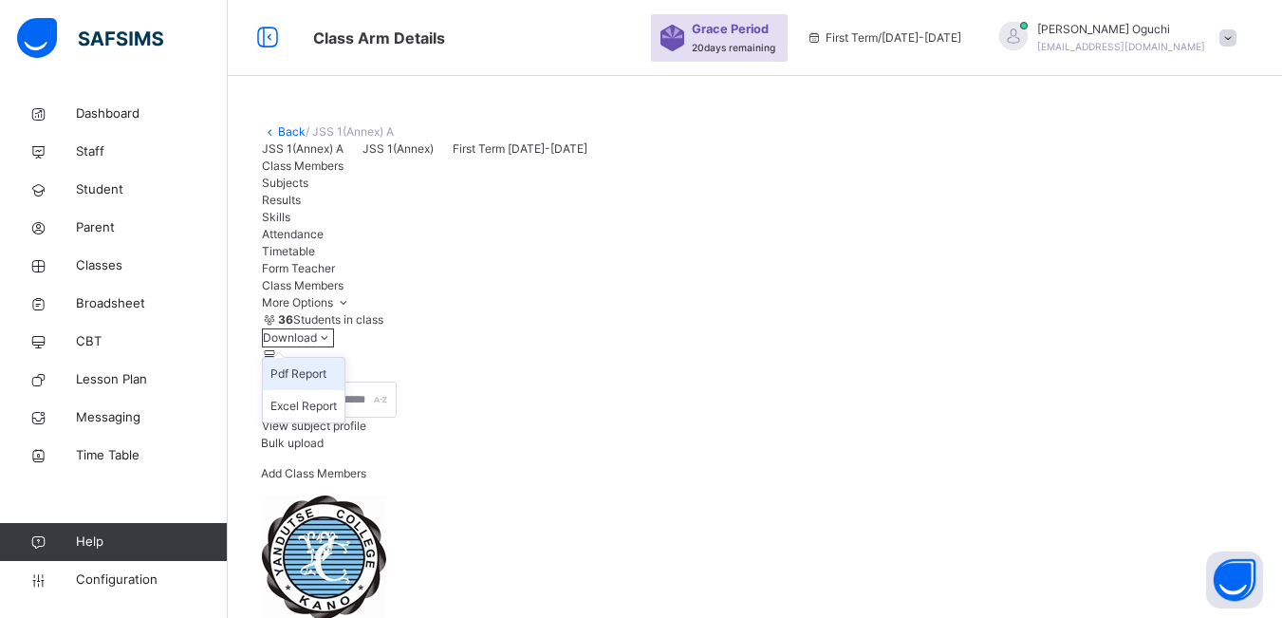
click at [344, 390] on li "Pdf Report" at bounding box center [304, 374] width 82 height 32
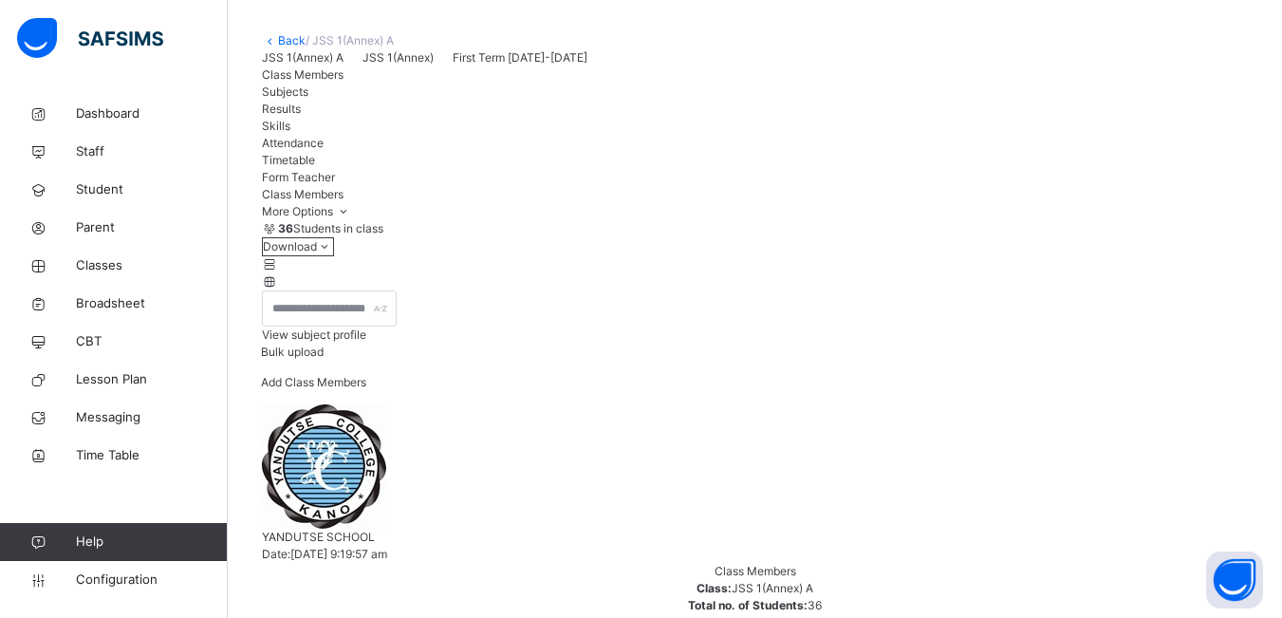
scroll to position [95, 0]
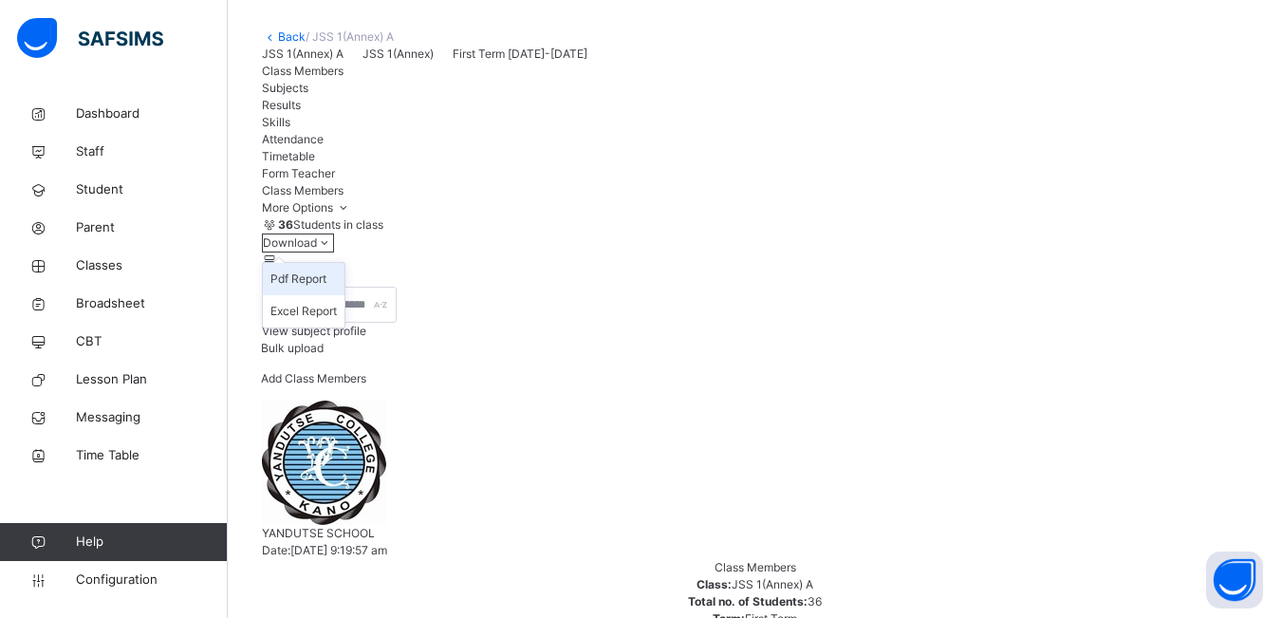
click at [344, 295] on li "Pdf Report" at bounding box center [304, 279] width 82 height 32
click at [92, 262] on span "Classes" at bounding box center [152, 265] width 152 height 19
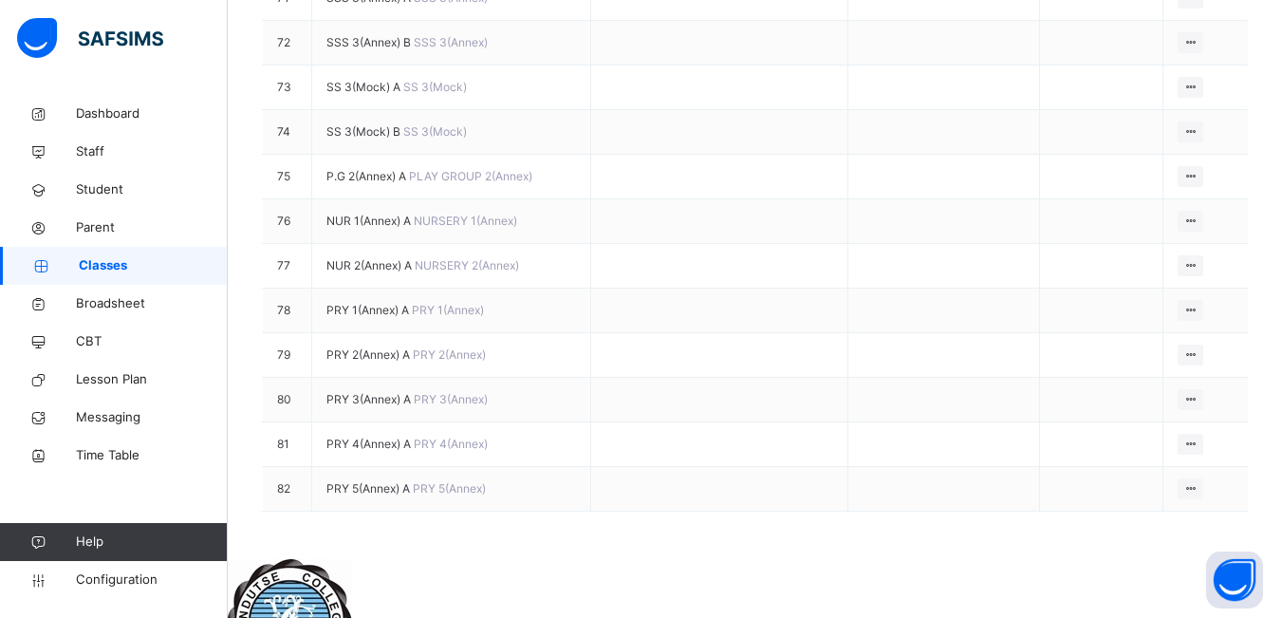
scroll to position [3510, 0]
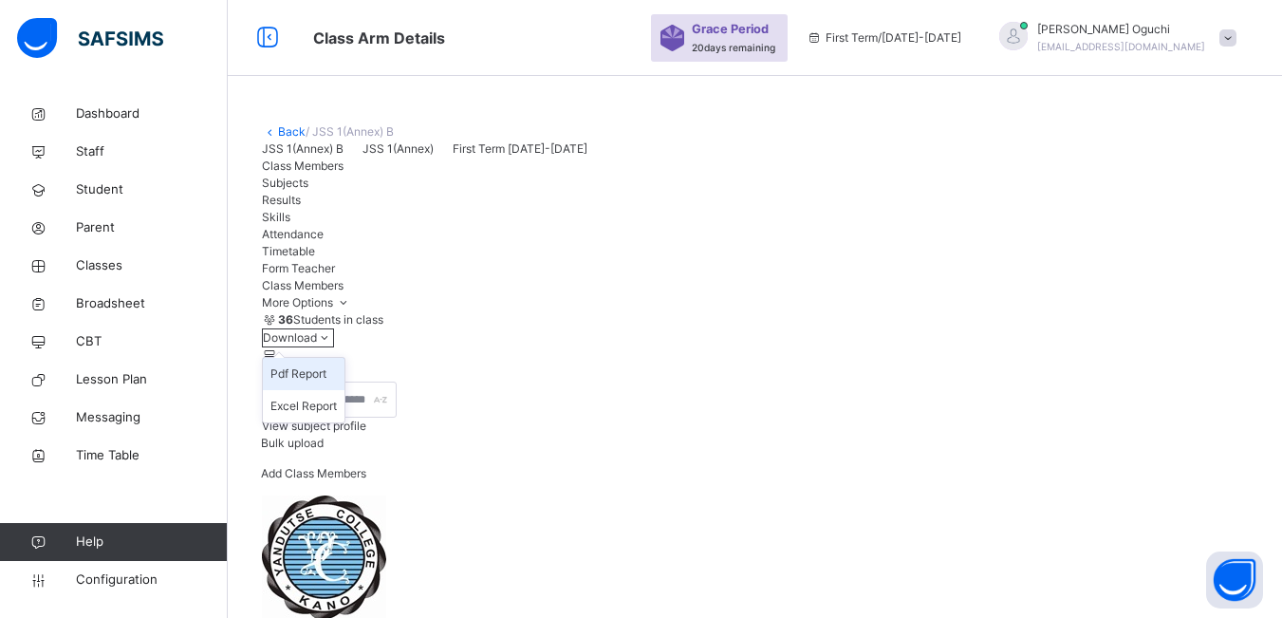
click at [344, 390] on li "Pdf Report" at bounding box center [304, 374] width 82 height 32
click at [117, 265] on span "Classes" at bounding box center [152, 265] width 152 height 19
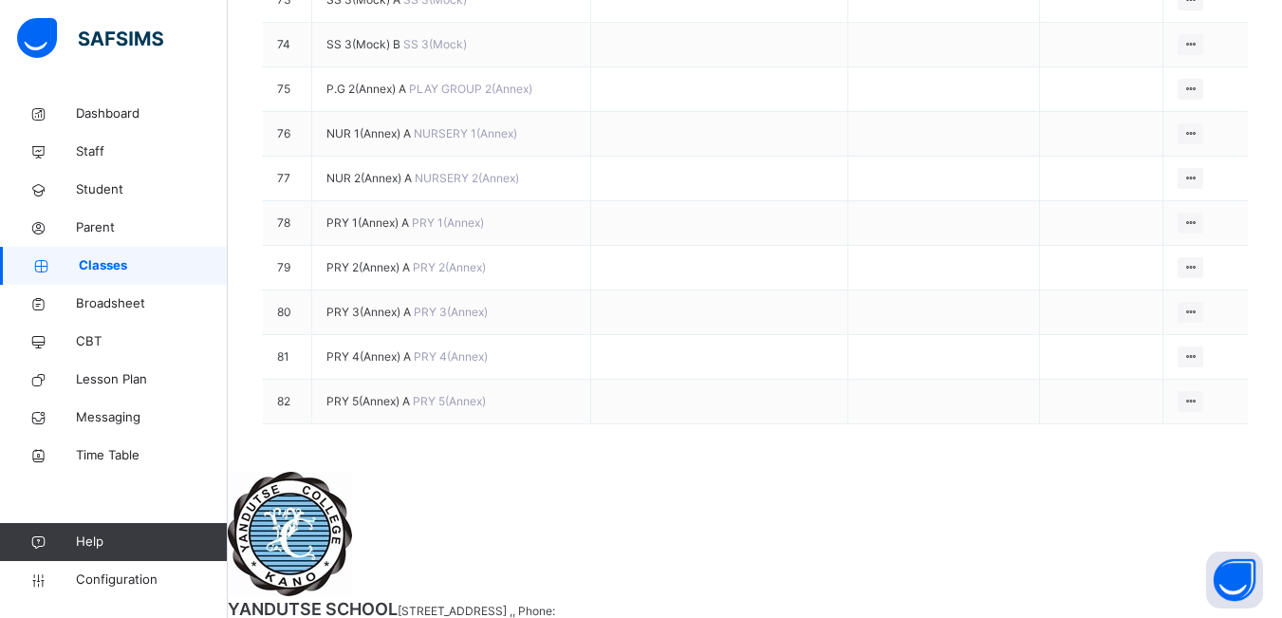
scroll to position [3699, 0]
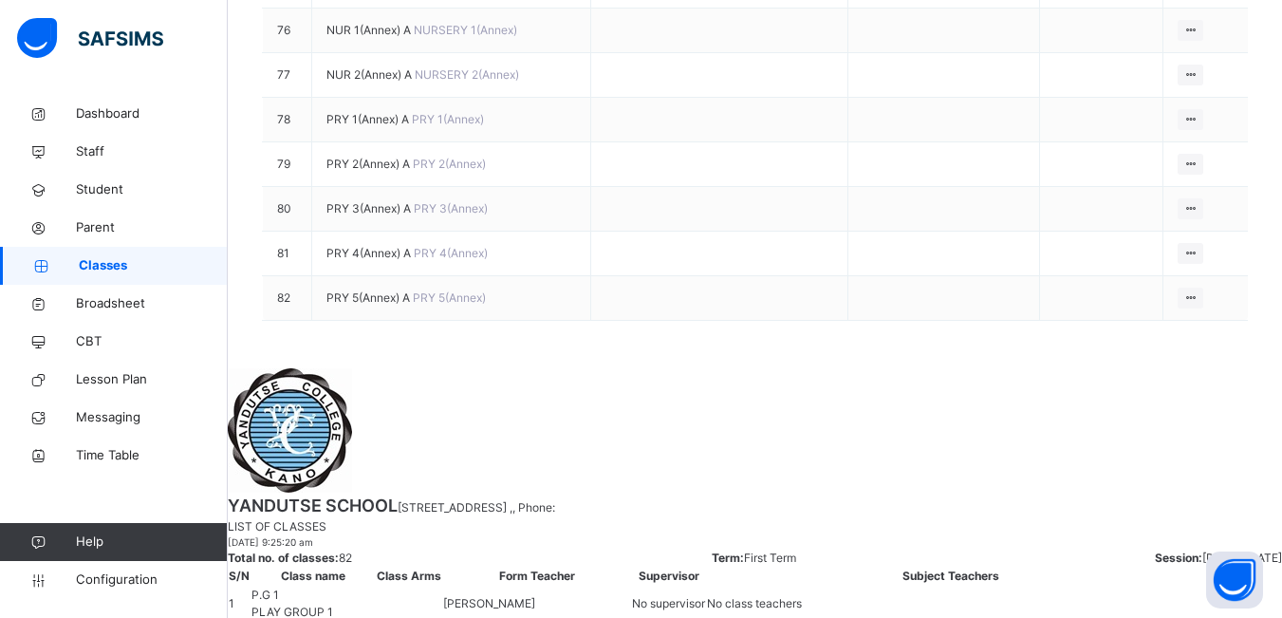
drag, startPoint x: 1183, startPoint y: 251, endPoint x: 1150, endPoint y: 272, distance: 39.2
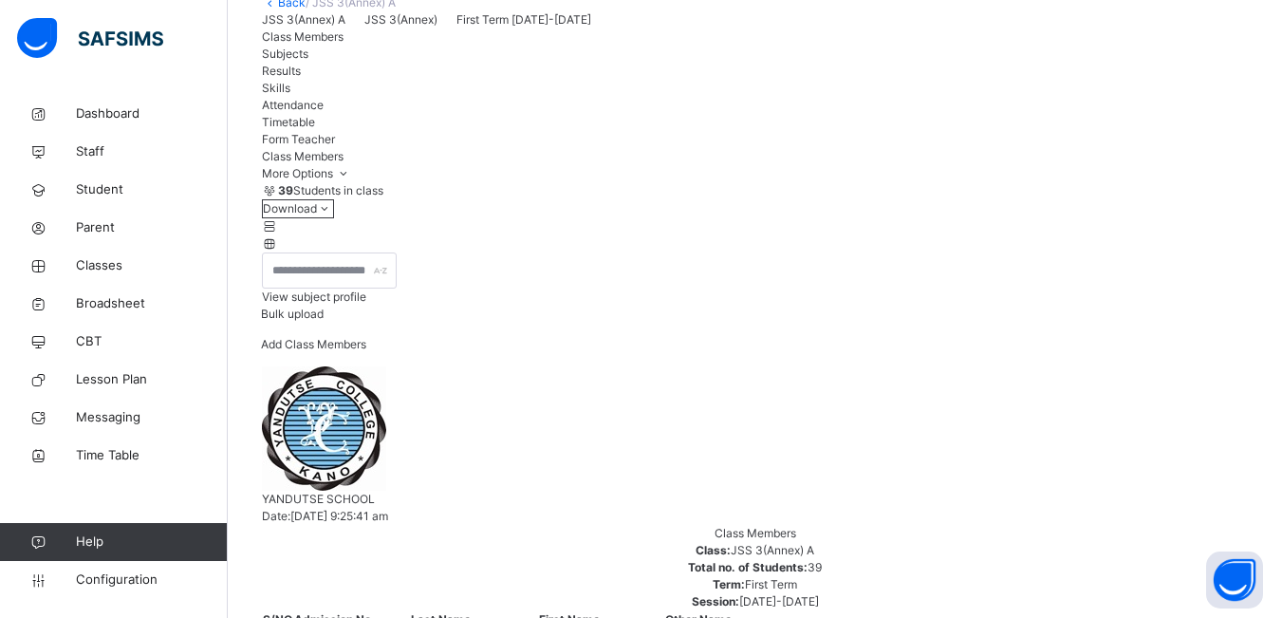
scroll to position [95, 0]
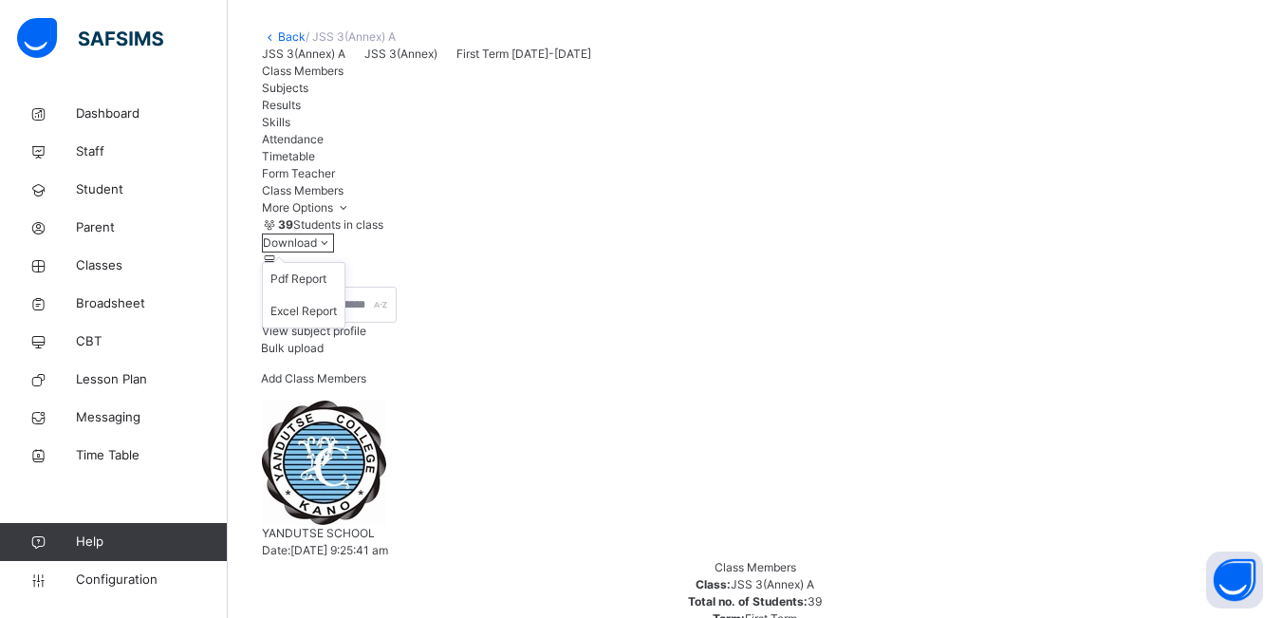
click at [333, 249] on span at bounding box center [325, 242] width 16 height 14
click at [344, 295] on li "Pdf Report" at bounding box center [304, 279] width 82 height 32
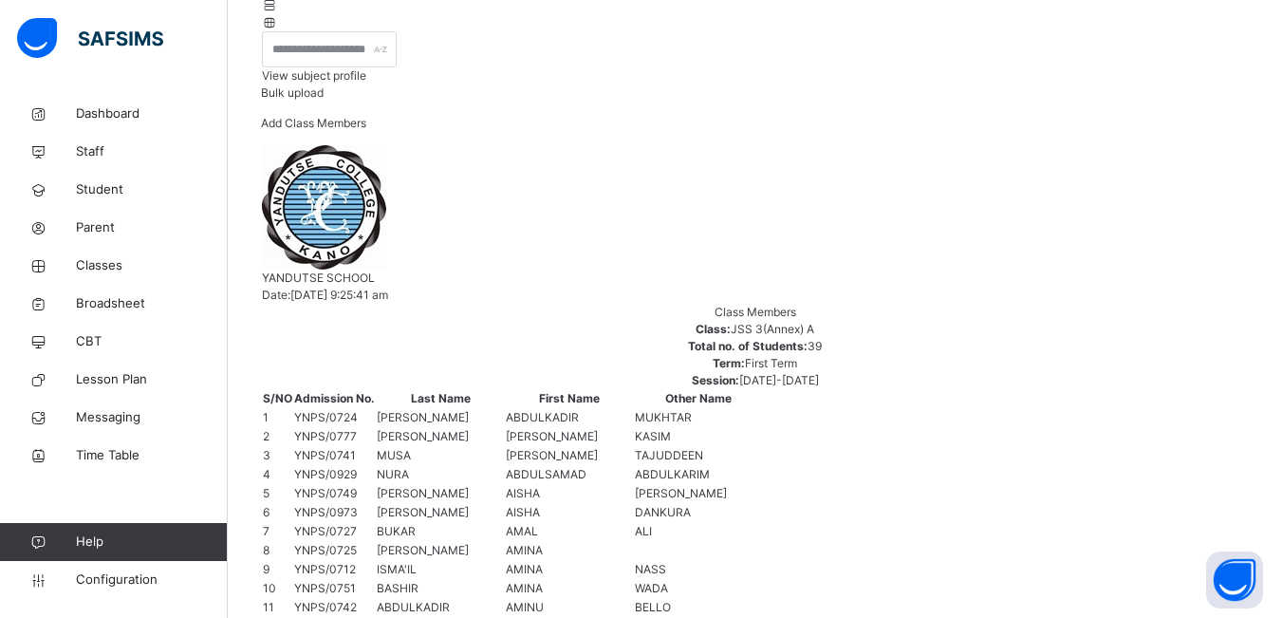
scroll to position [190, 0]
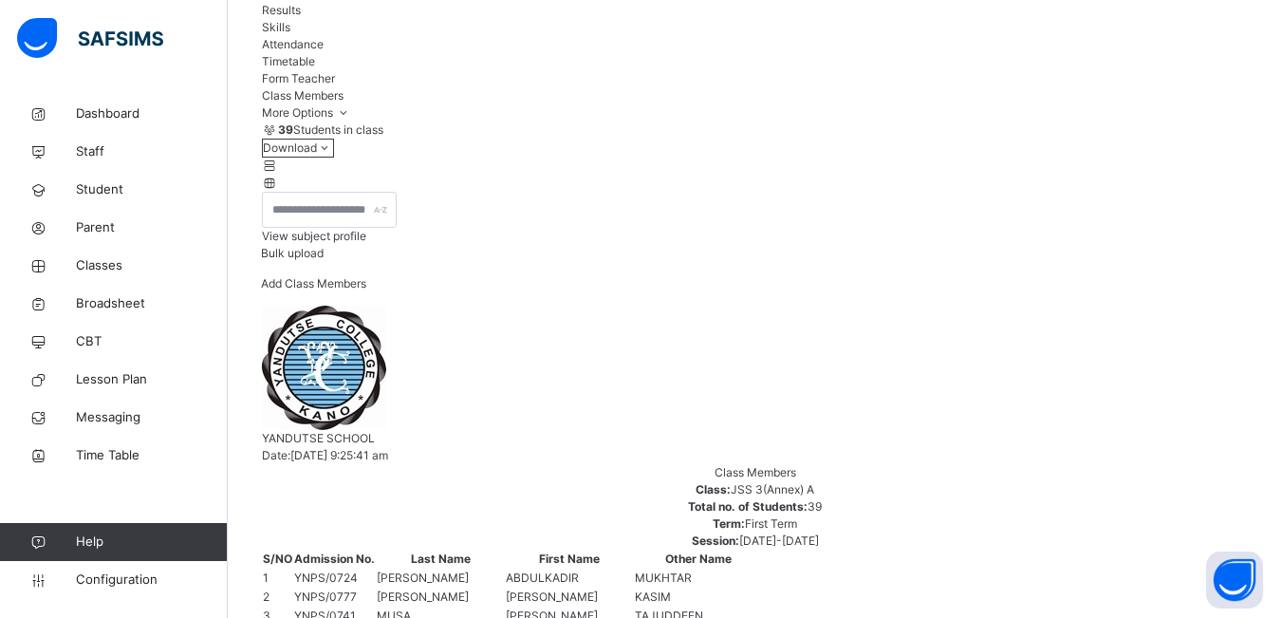
click at [344, 200] on li "Pdf Report" at bounding box center [304, 184] width 82 height 32
click at [106, 257] on span "Classes" at bounding box center [152, 265] width 152 height 19
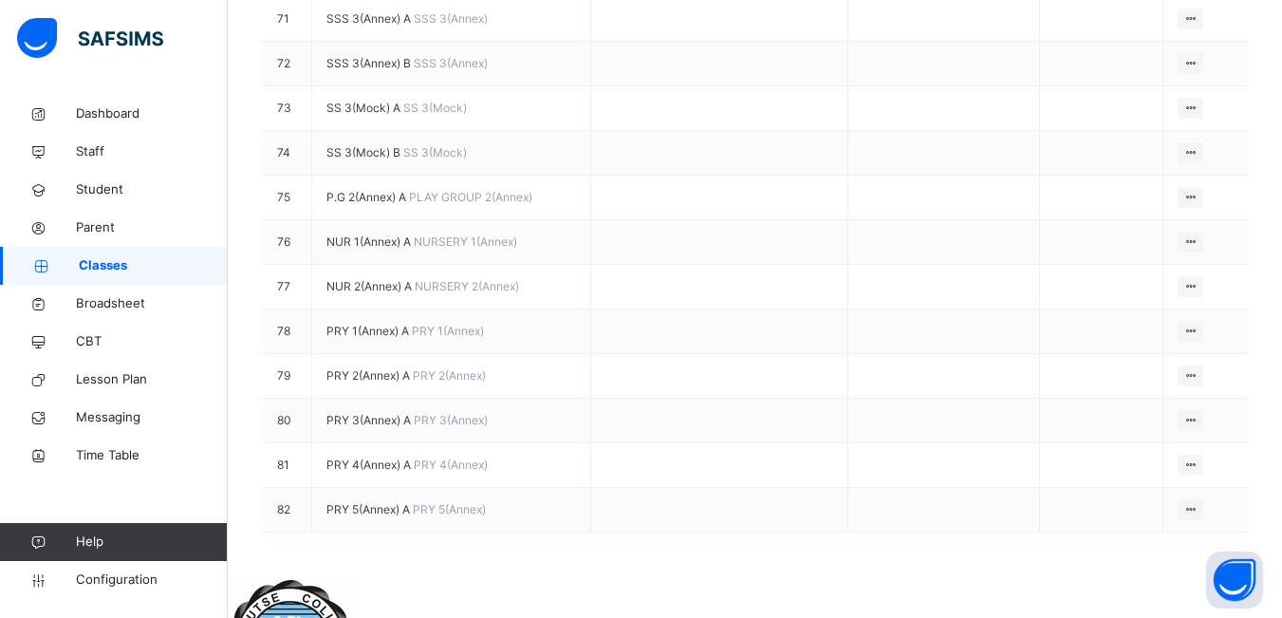
scroll to position [3699, 0]
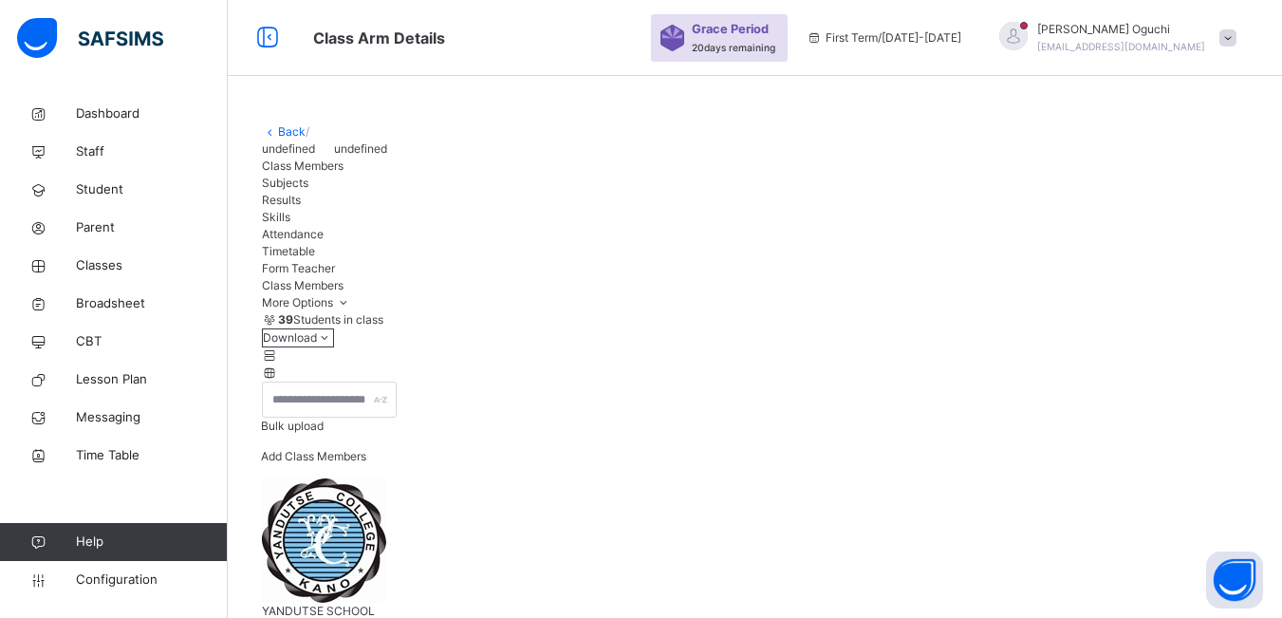
click at [925, 328] on div "39 Students in class" at bounding box center [755, 319] width 986 height 17
click at [882, 328] on div "39 Students in class" at bounding box center [755, 319] width 986 height 17
click at [149, 268] on span "Classes" at bounding box center [152, 265] width 152 height 19
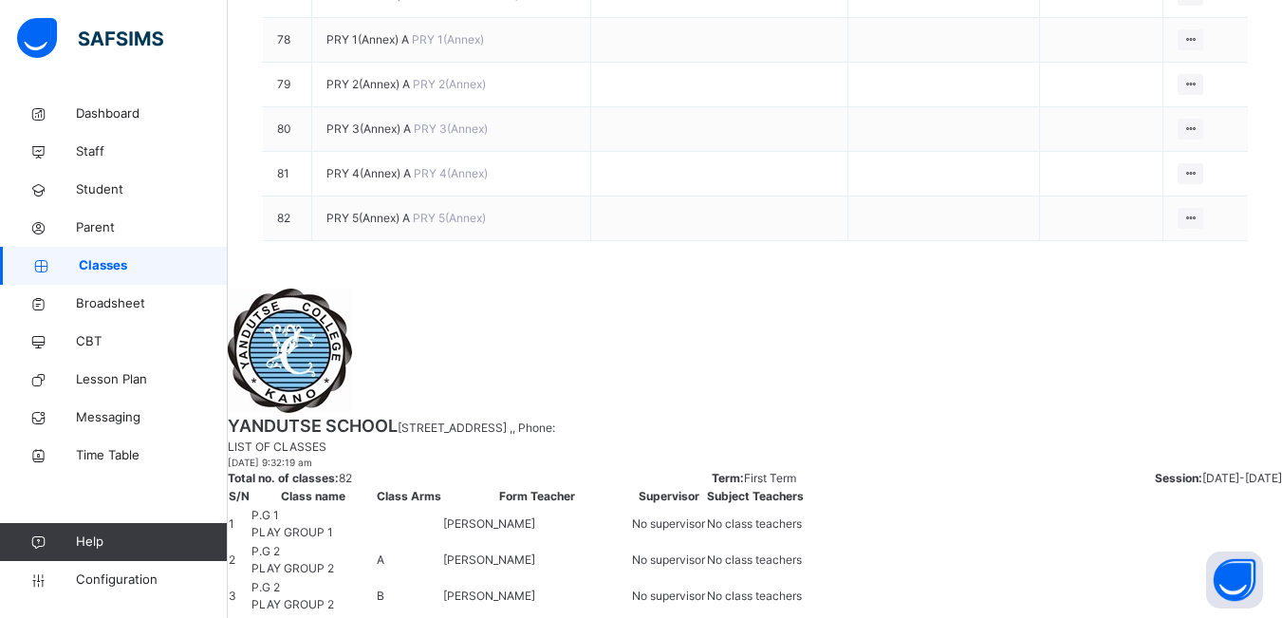
scroll to position [3794, 0]
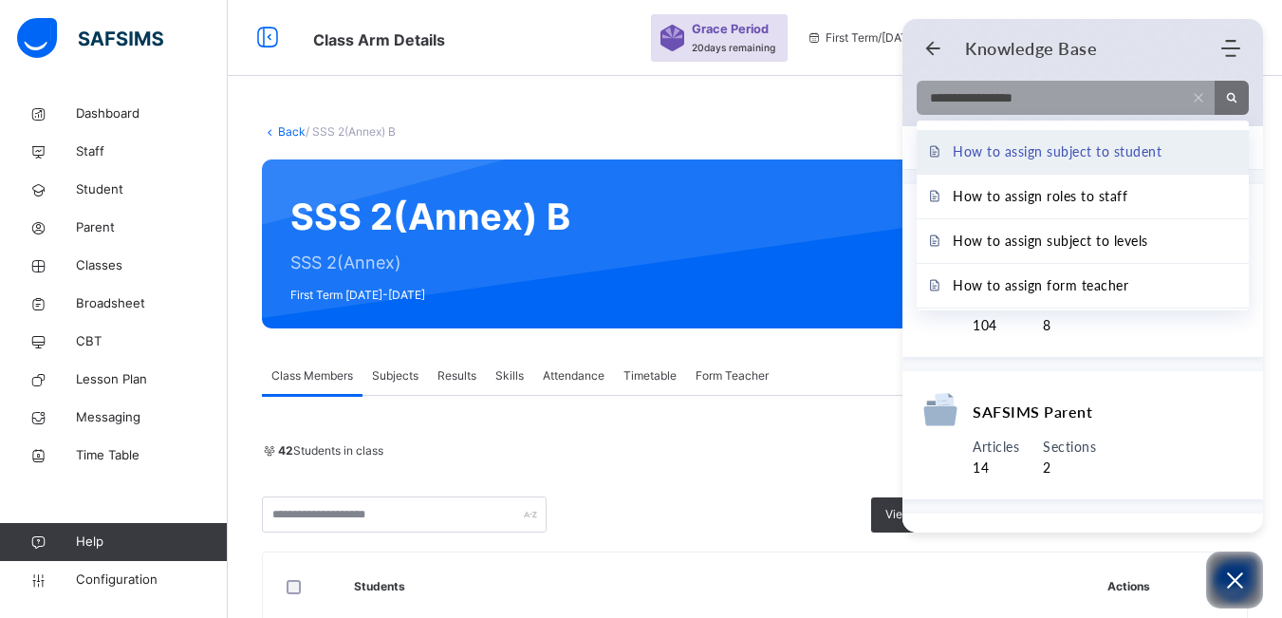
type input "**********"
click at [1079, 150] on span "How to assign subject to student" at bounding box center [1056, 151] width 209 height 21
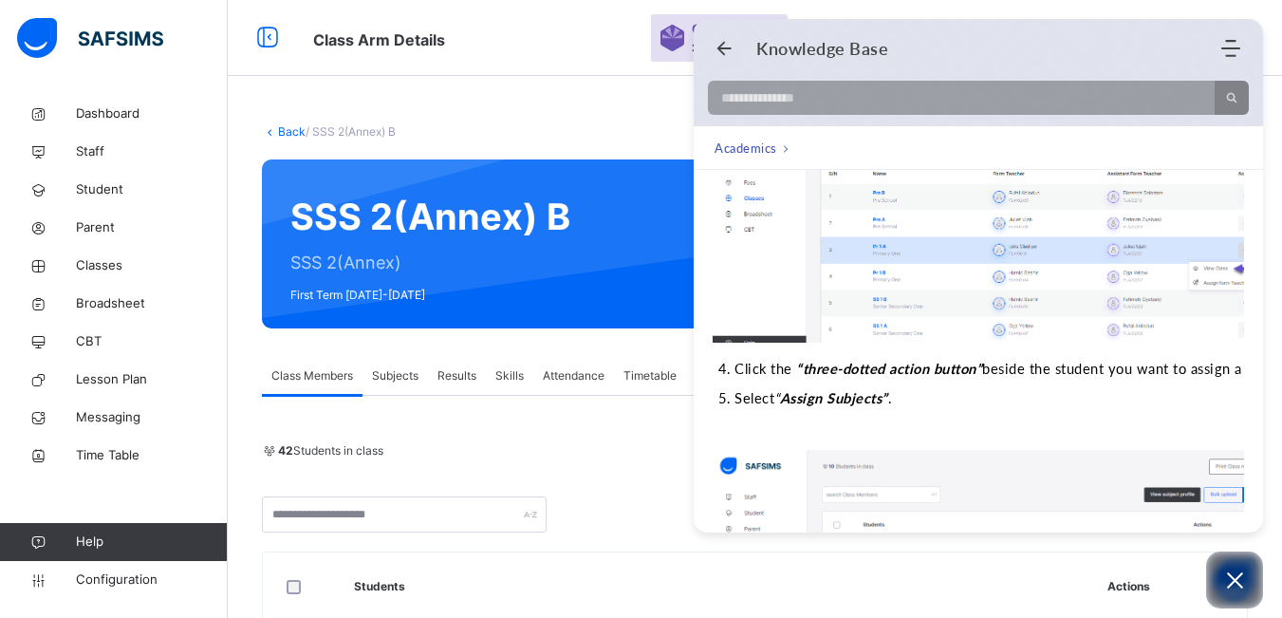
scroll to position [854, 0]
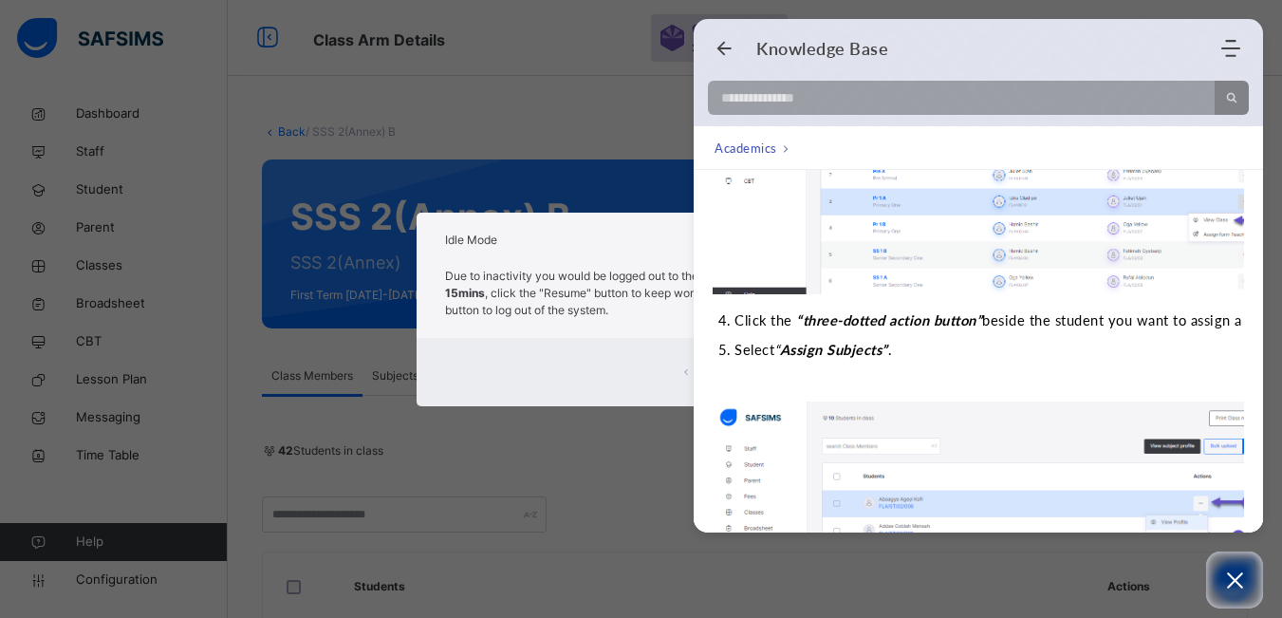
click at [919, 339] on li "Select “ Assign Subjects” ." at bounding box center [985, 348] width 502 height 23
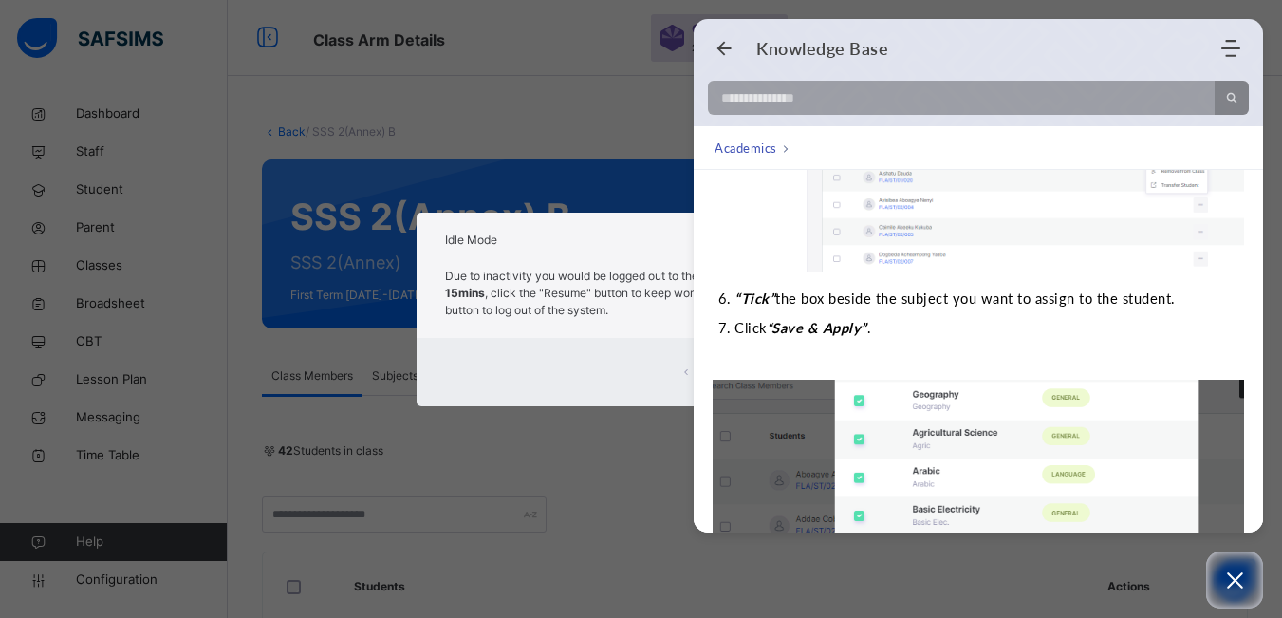
scroll to position [1138, 0]
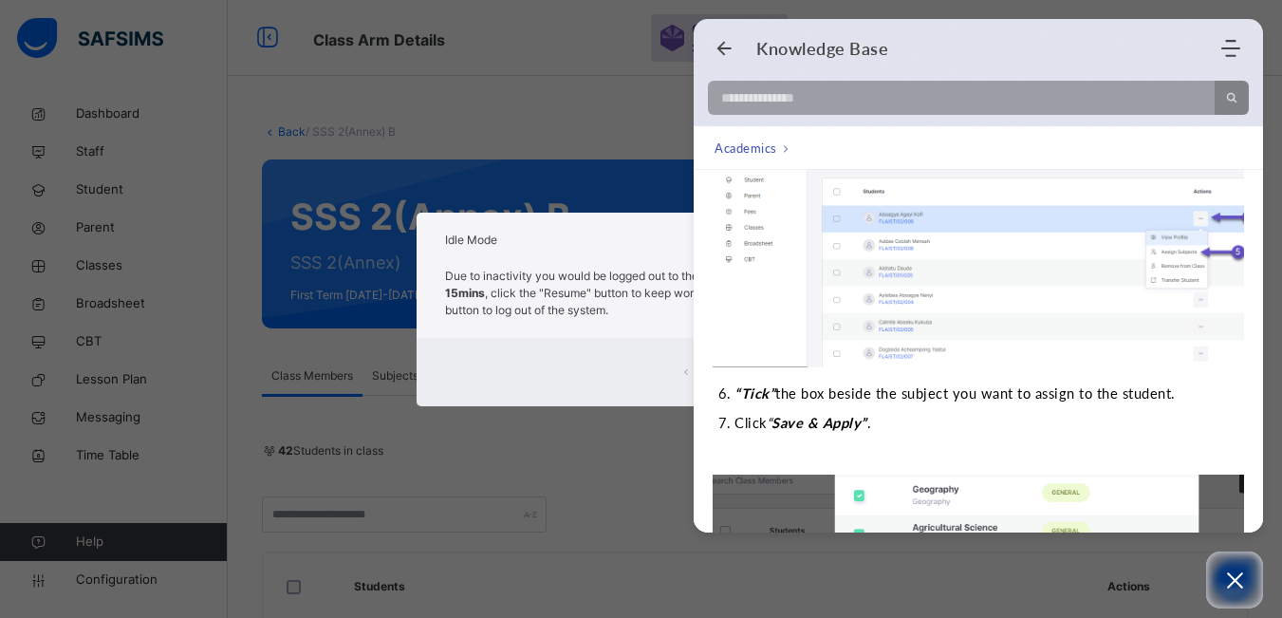
click at [637, 465] on div "× Idle Mode Due to inactivity you would be logged out to the system in the next…" at bounding box center [641, 309] width 1282 height 618
click at [637, 55] on div "× Idle Mode Due to inactivity you would be logged out to the system in the next…" at bounding box center [641, 309] width 1282 height 618
click at [720, 46] on use "Back" at bounding box center [724, 49] width 14 height 14
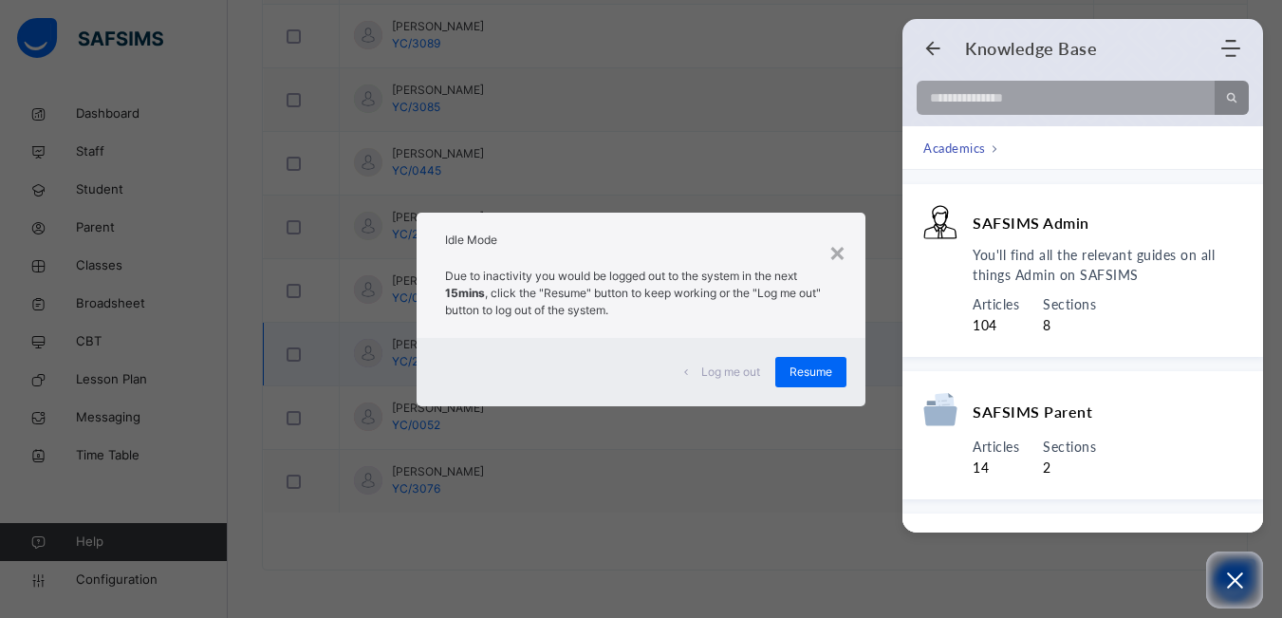
click at [814, 363] on span "Resume" at bounding box center [810, 371] width 43 height 17
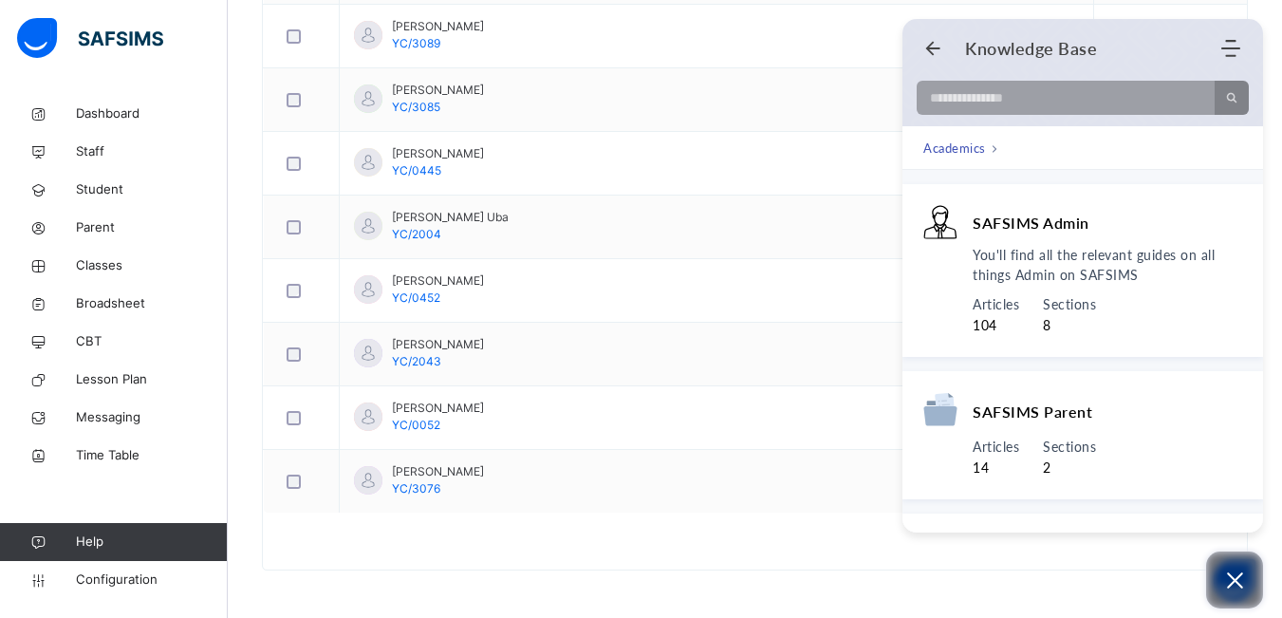
click at [1238, 566] on button "Open asap" at bounding box center [1234, 579] width 57 height 57
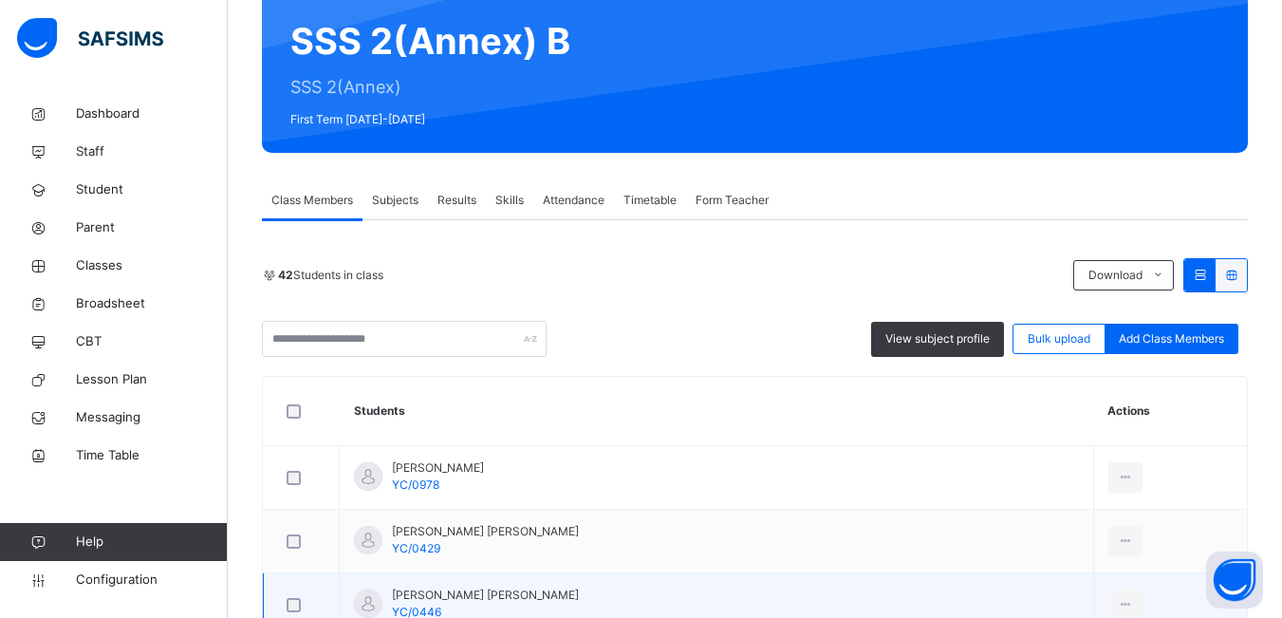
scroll to position [121, 0]
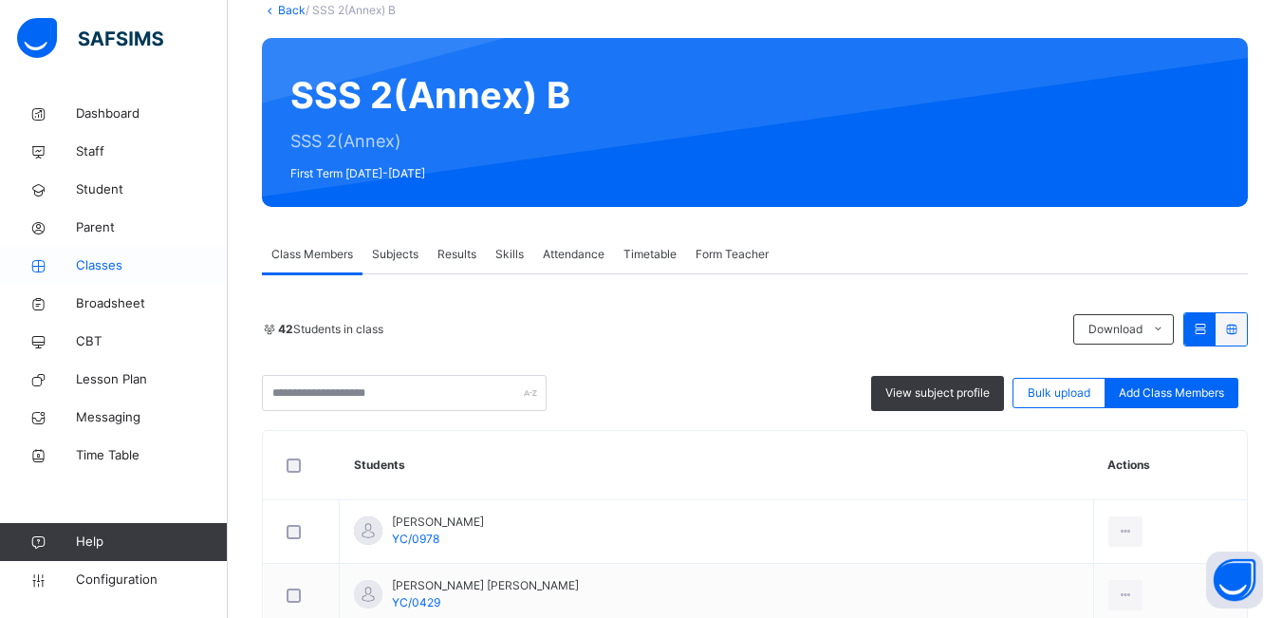
click at [113, 259] on span "Classes" at bounding box center [152, 265] width 152 height 19
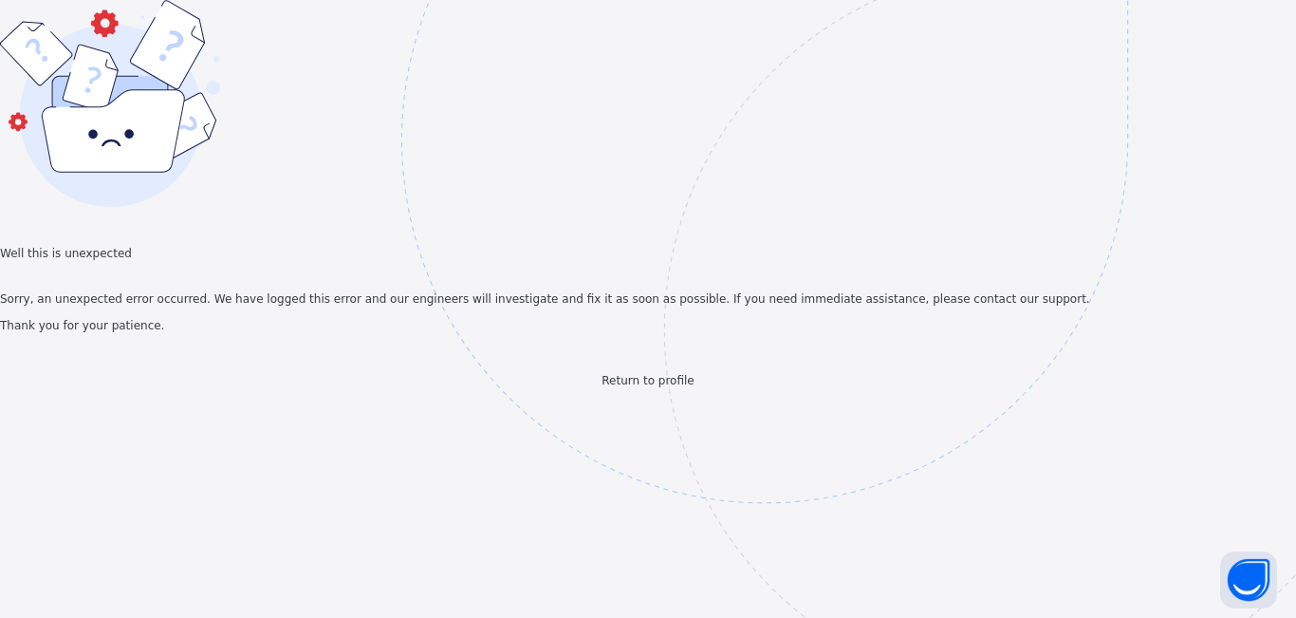
click at [646, 387] on span "Return to profile" at bounding box center [647, 380] width 92 height 13
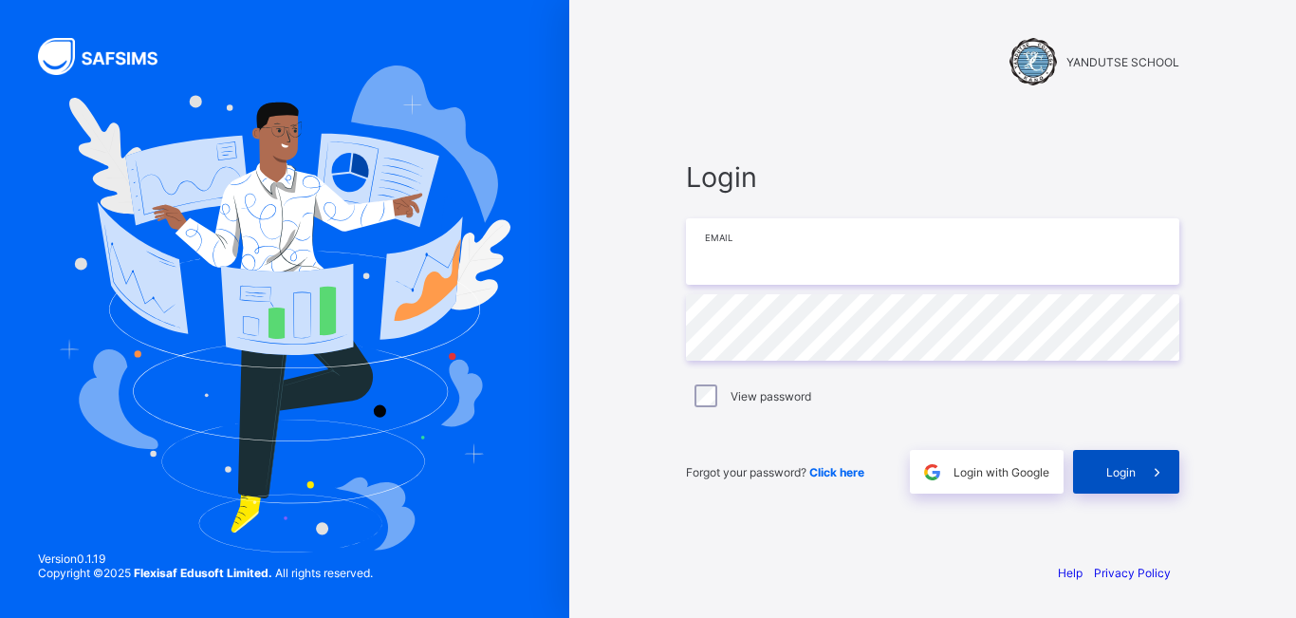
type input "**********"
click at [1123, 467] on span "Login" at bounding box center [1120, 472] width 29 height 14
click at [1126, 471] on span "Login" at bounding box center [1120, 472] width 29 height 14
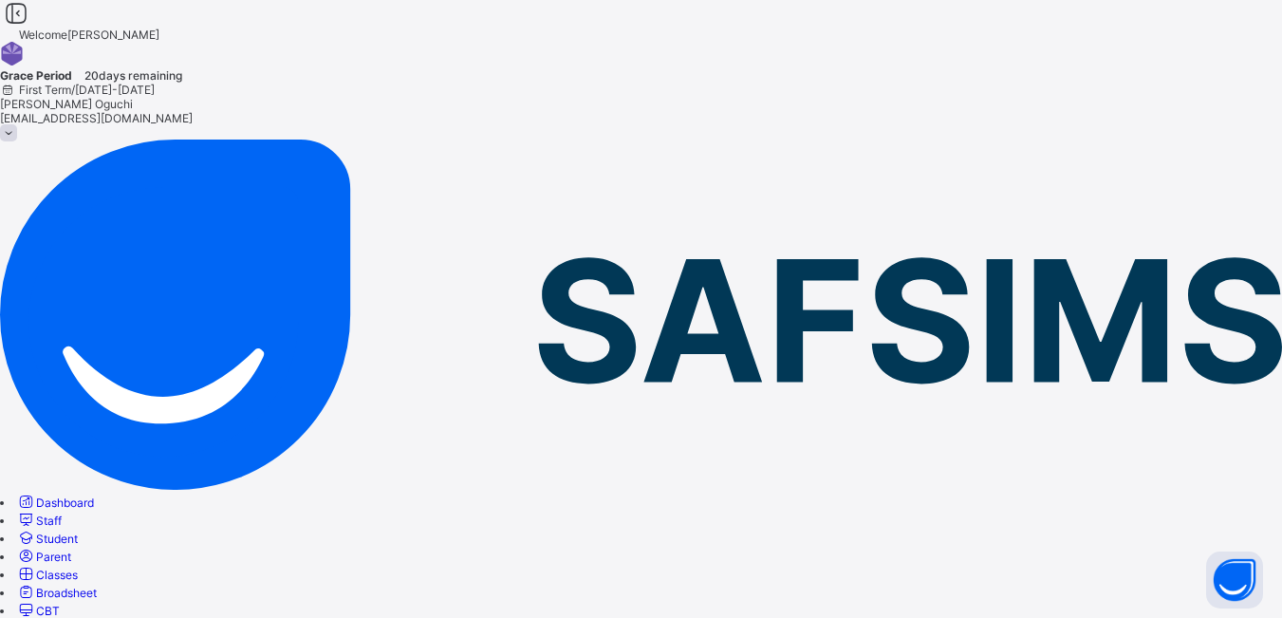
click at [78, 567] on span "Classes" at bounding box center [57, 574] width 42 height 14
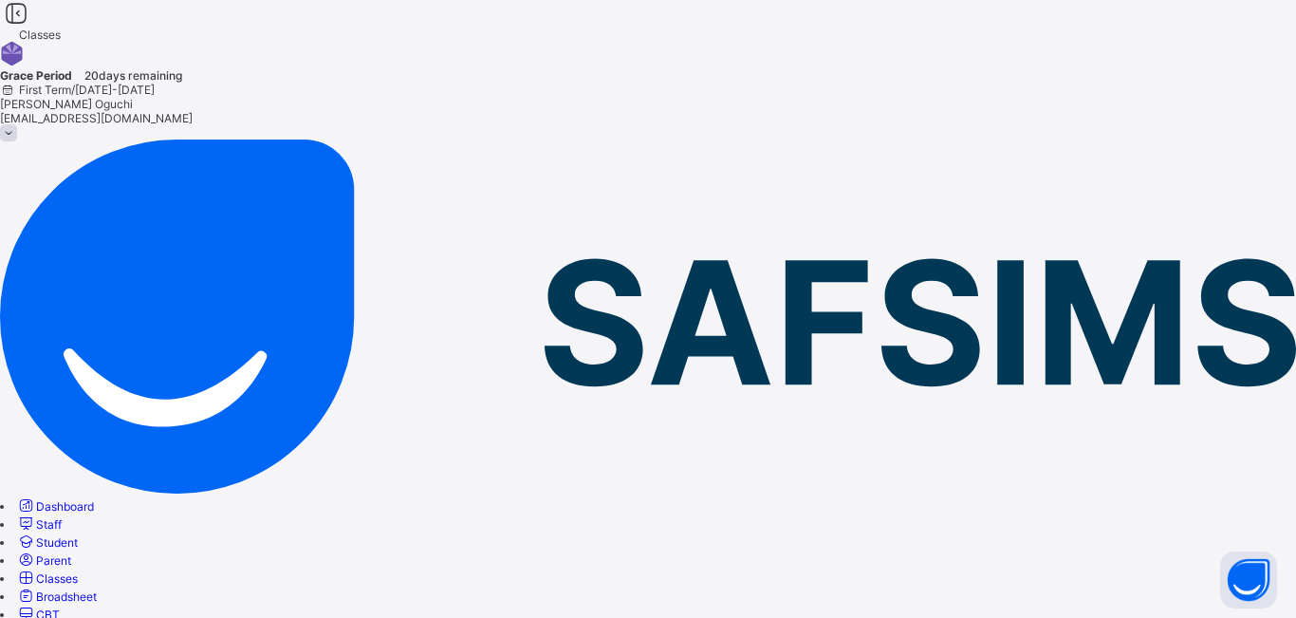
click at [78, 571] on link "Classes" at bounding box center [47, 578] width 62 height 14
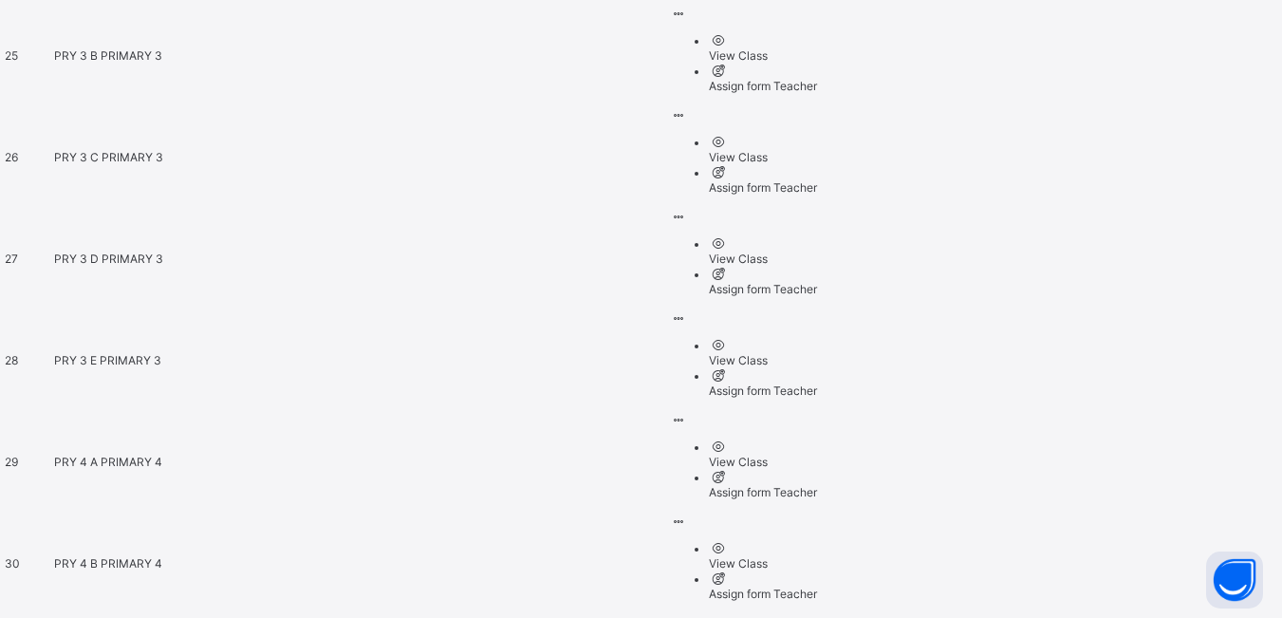
scroll to position [3320, 0]
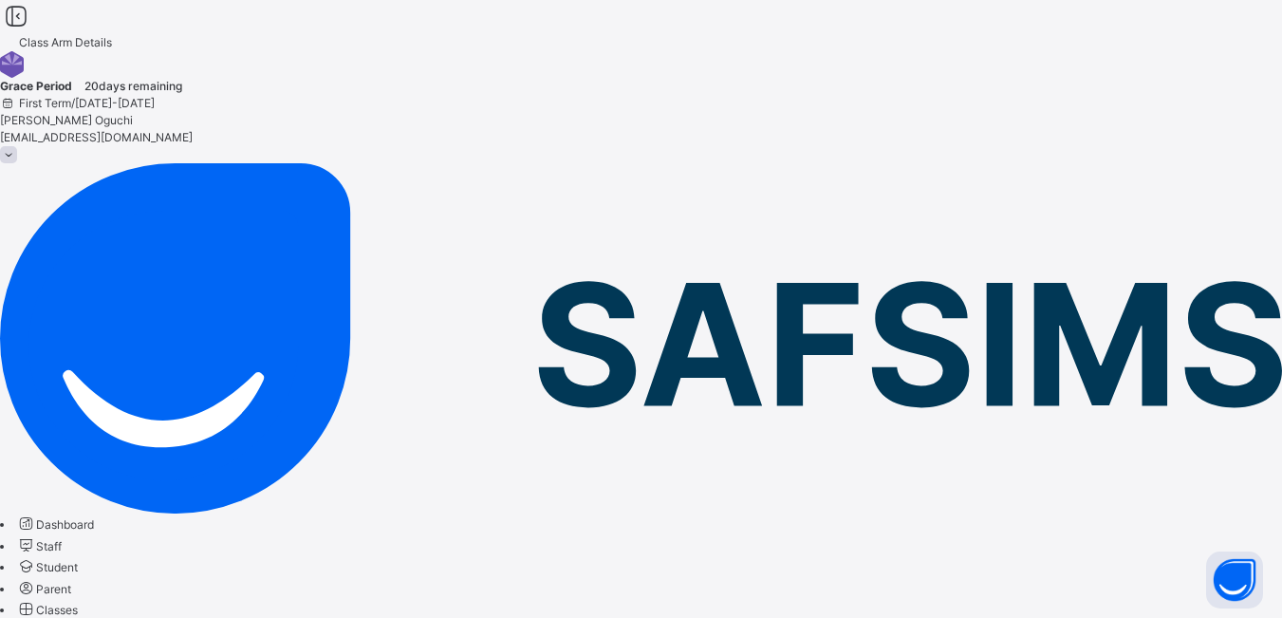
scroll to position [190, 0]
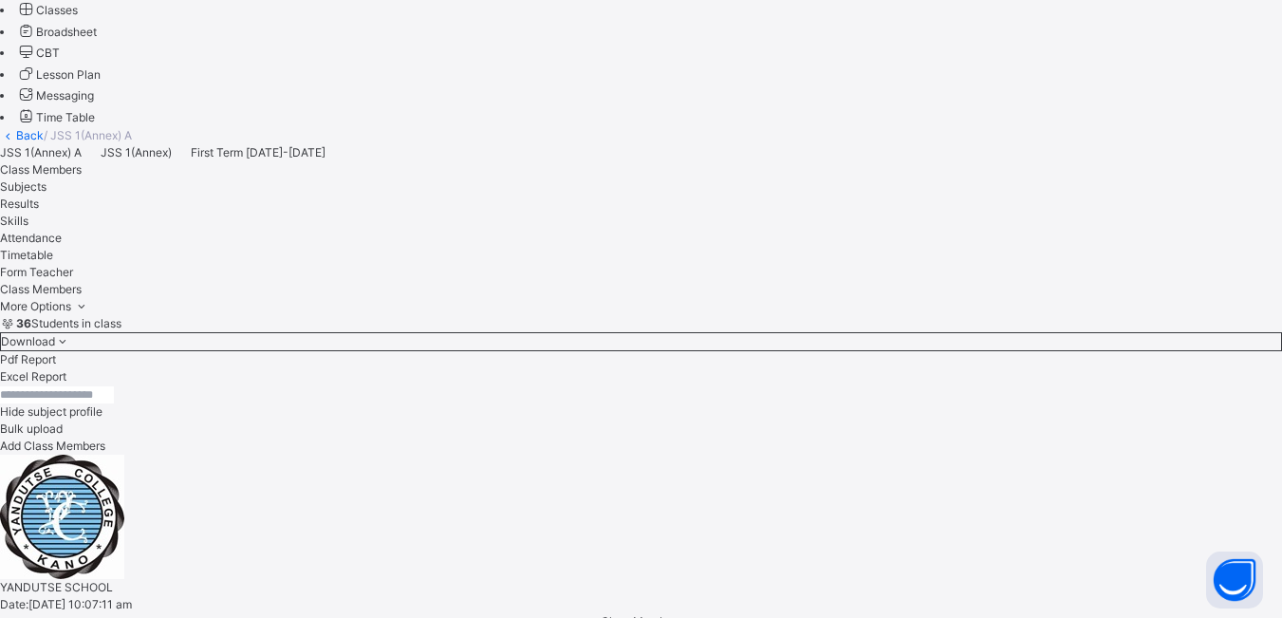
scroll to position [2073, 152]
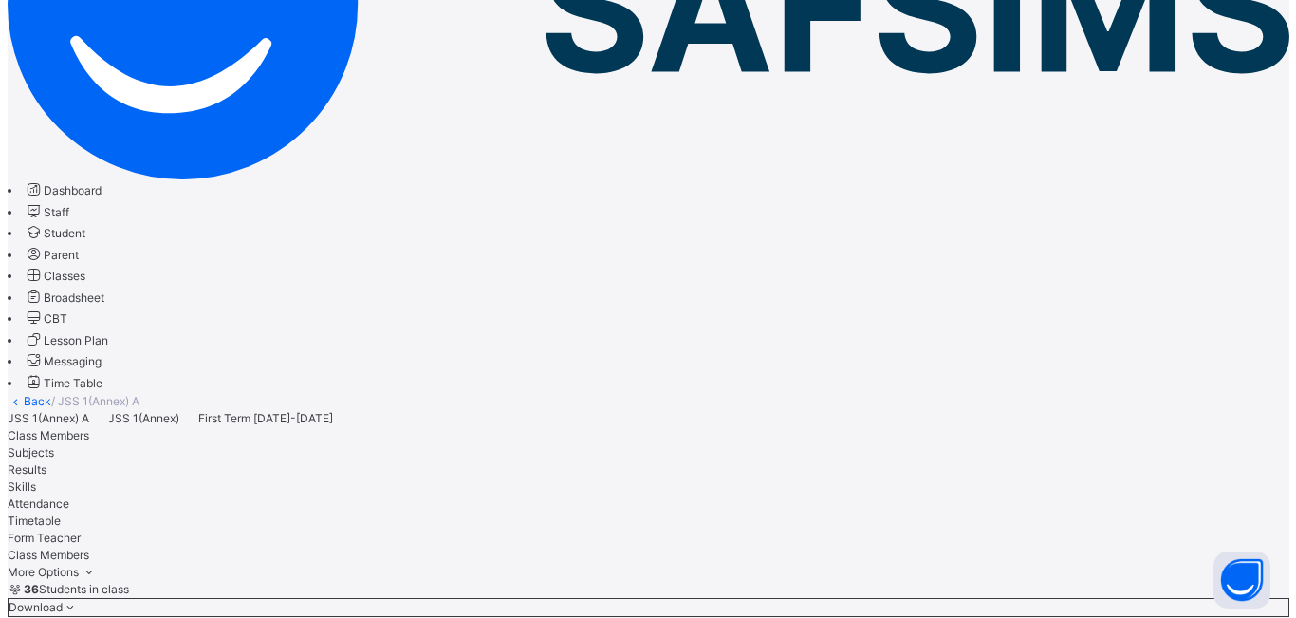
scroll to position [410, 0]
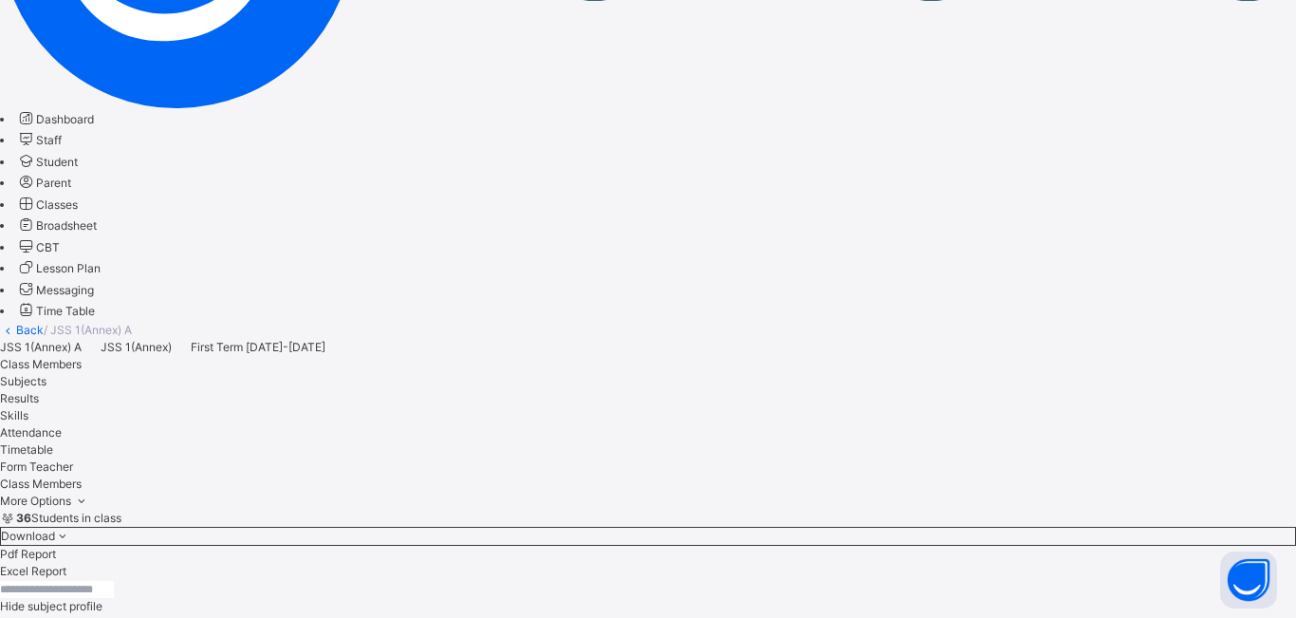
scroll to position [285, 0]
drag, startPoint x: 817, startPoint y: 523, endPoint x: 818, endPoint y: 536, distance: 13.3
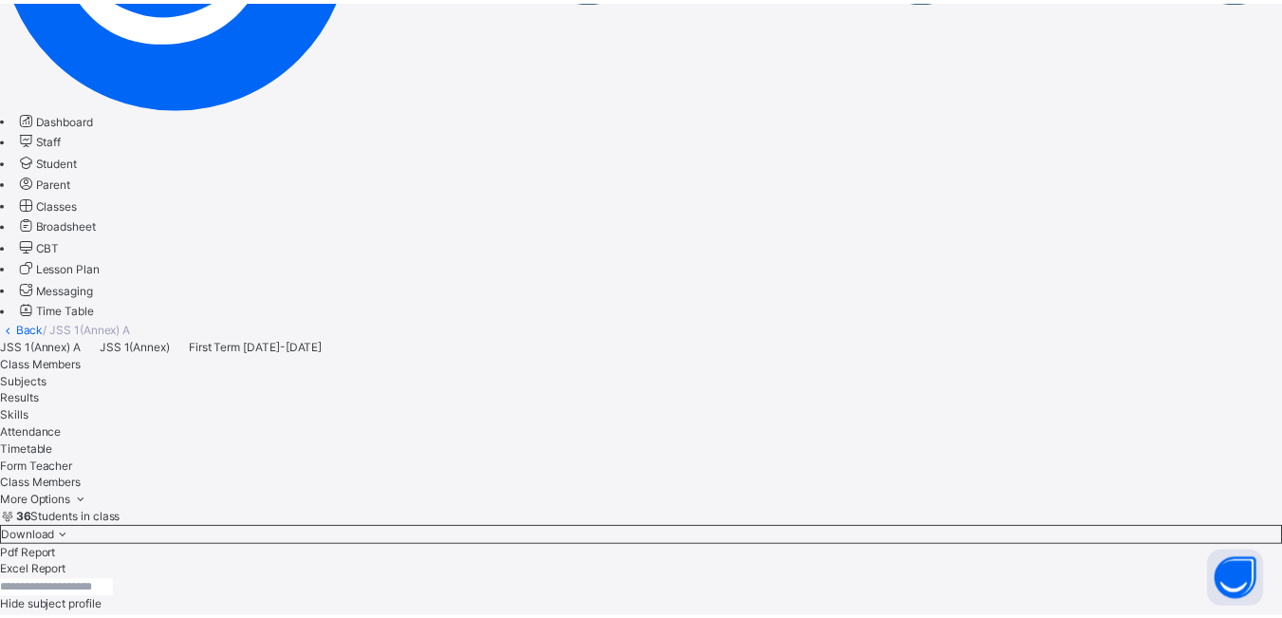
scroll to position [1150, 0]
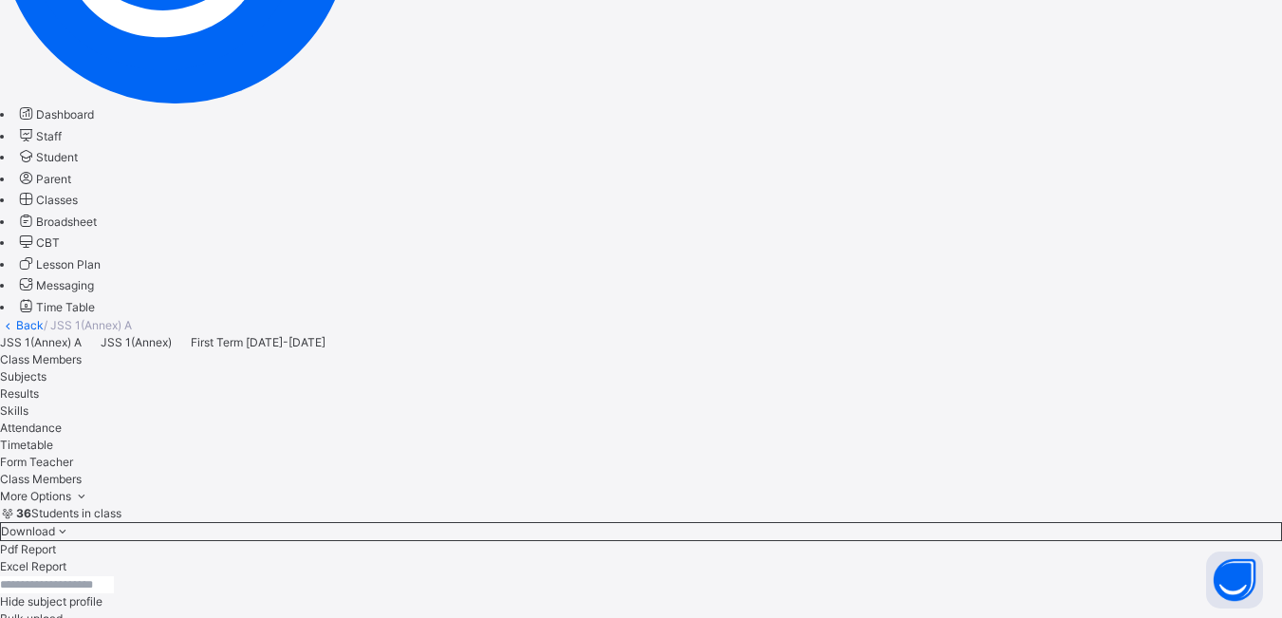
scroll to position [379, 0]
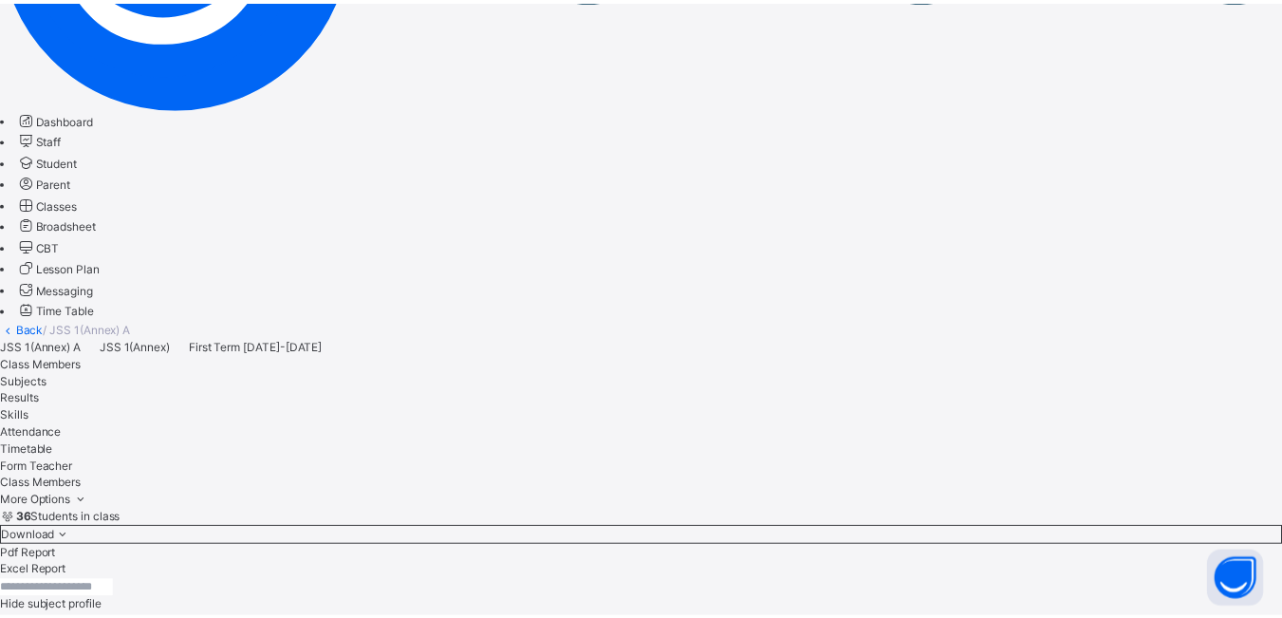
scroll to position [0, 0]
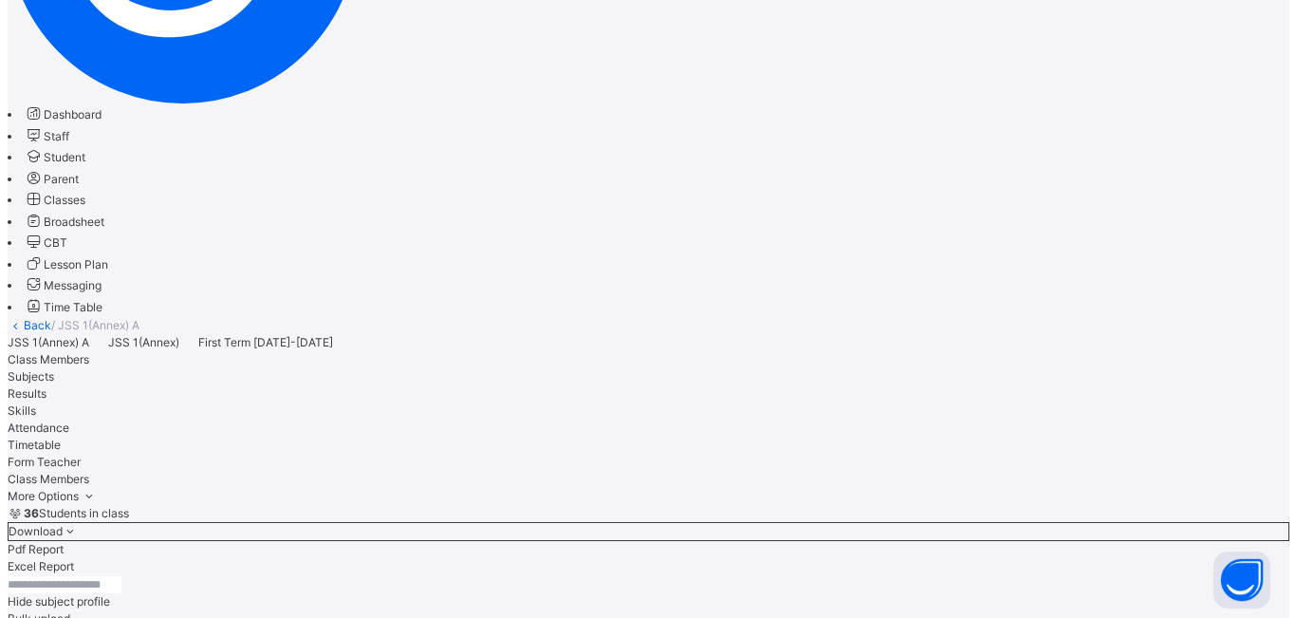
scroll to position [379, 0]
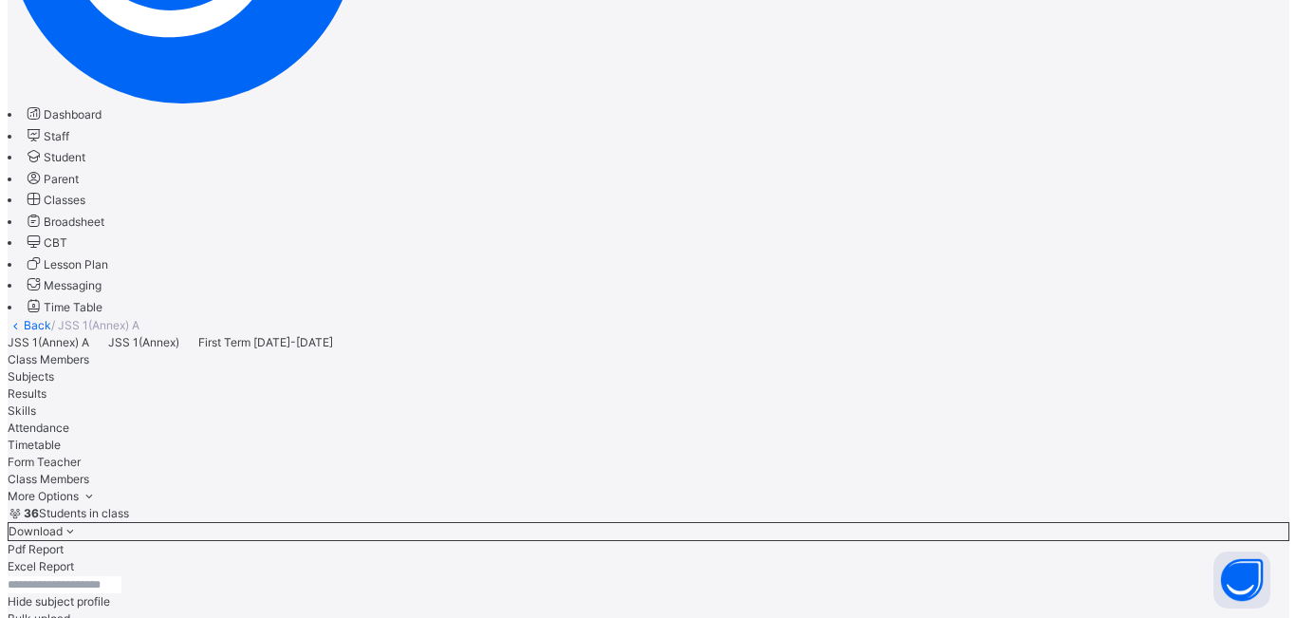
scroll to position [569, 0]
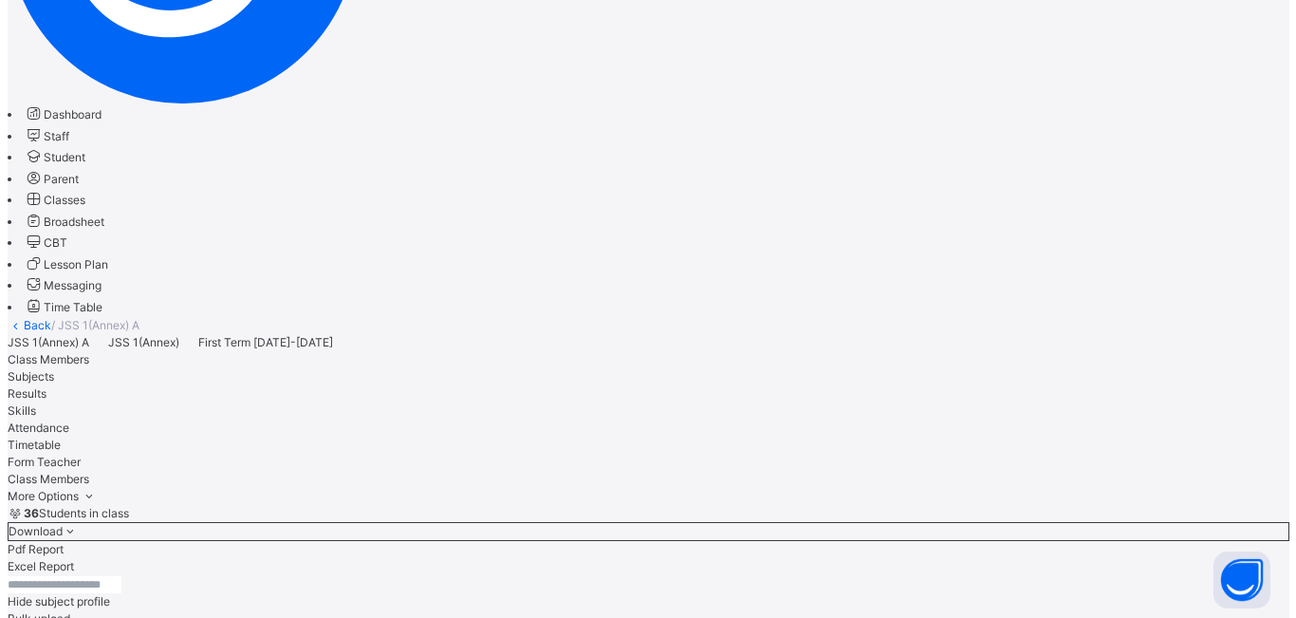
scroll to position [664, 0]
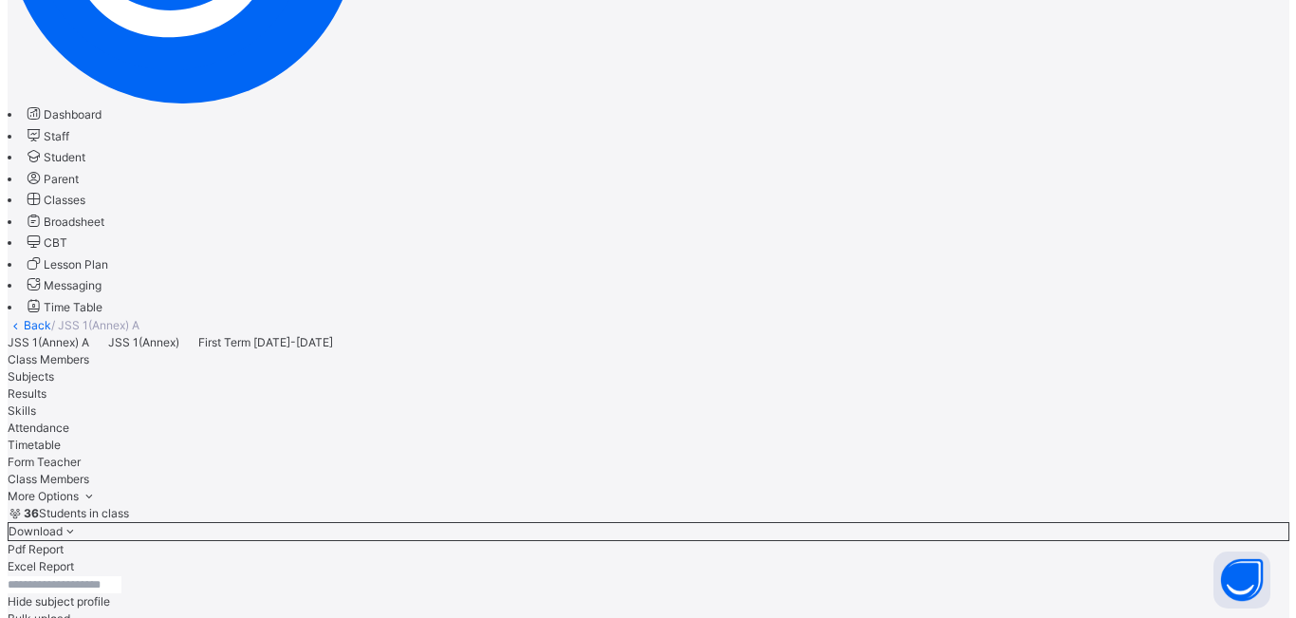
scroll to position [759, 0]
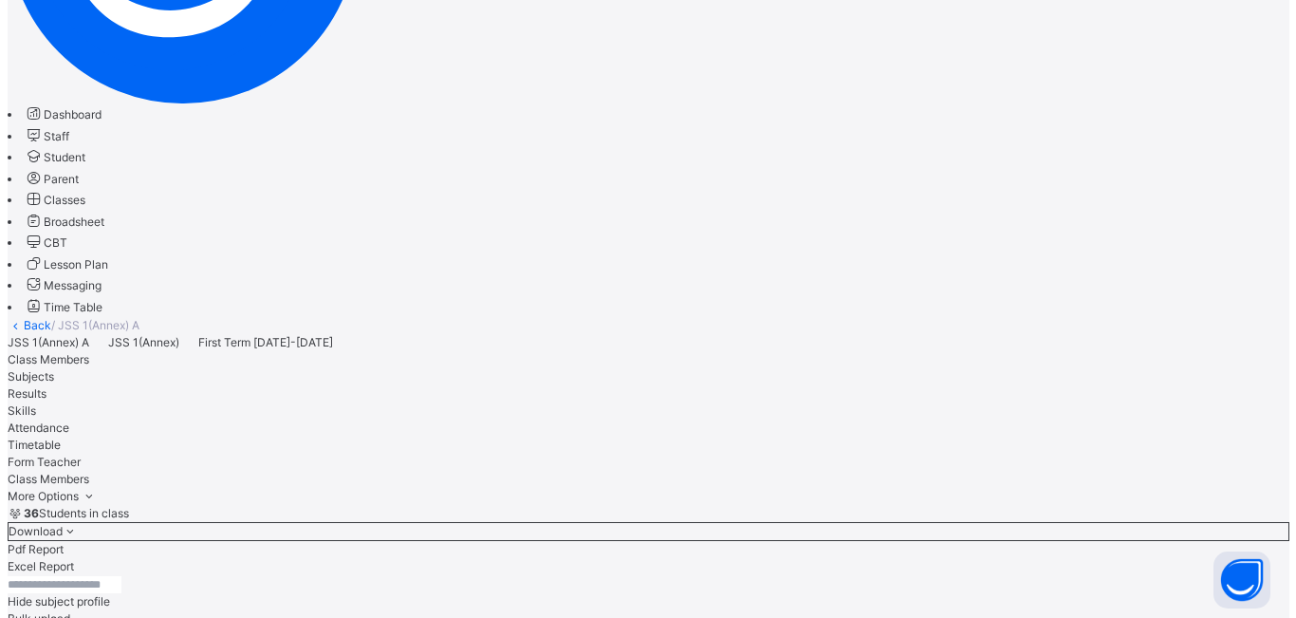
scroll to position [1043, 0]
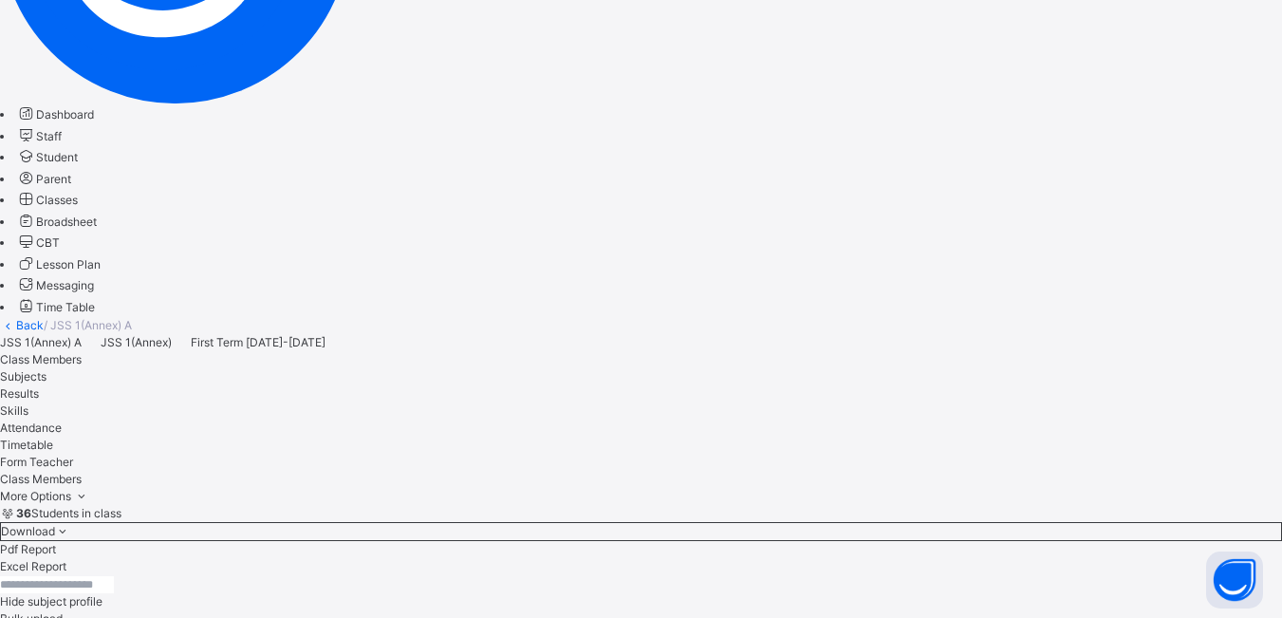
scroll to position [1233, 0]
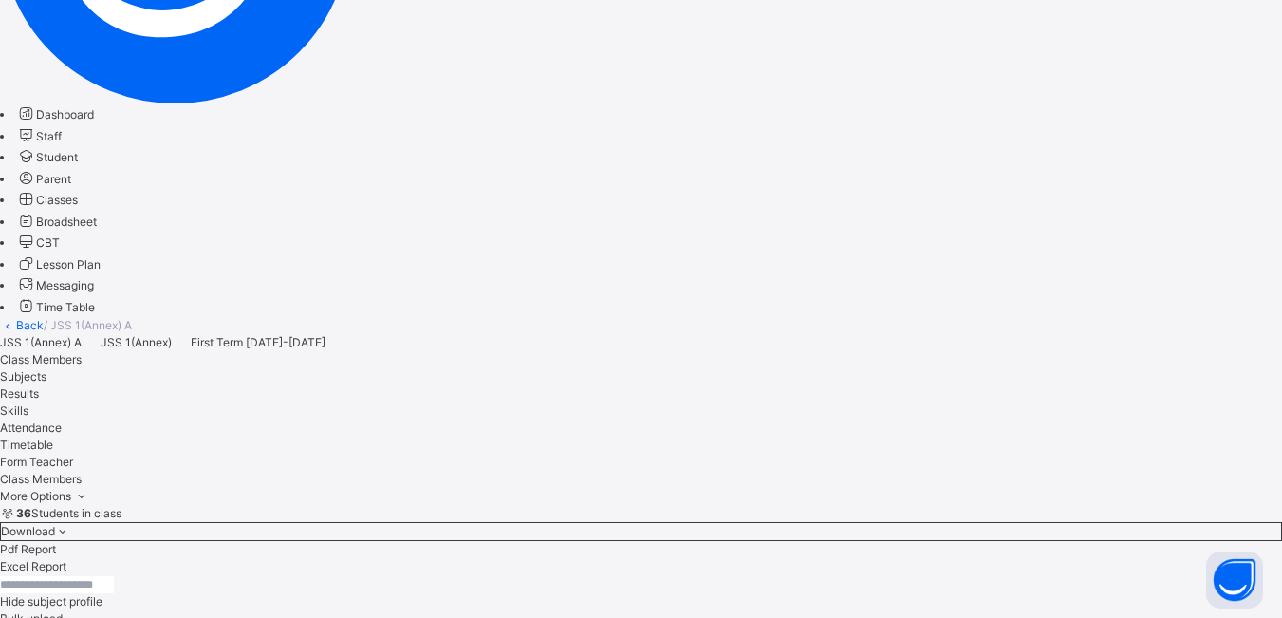
scroll to position [1423, 0]
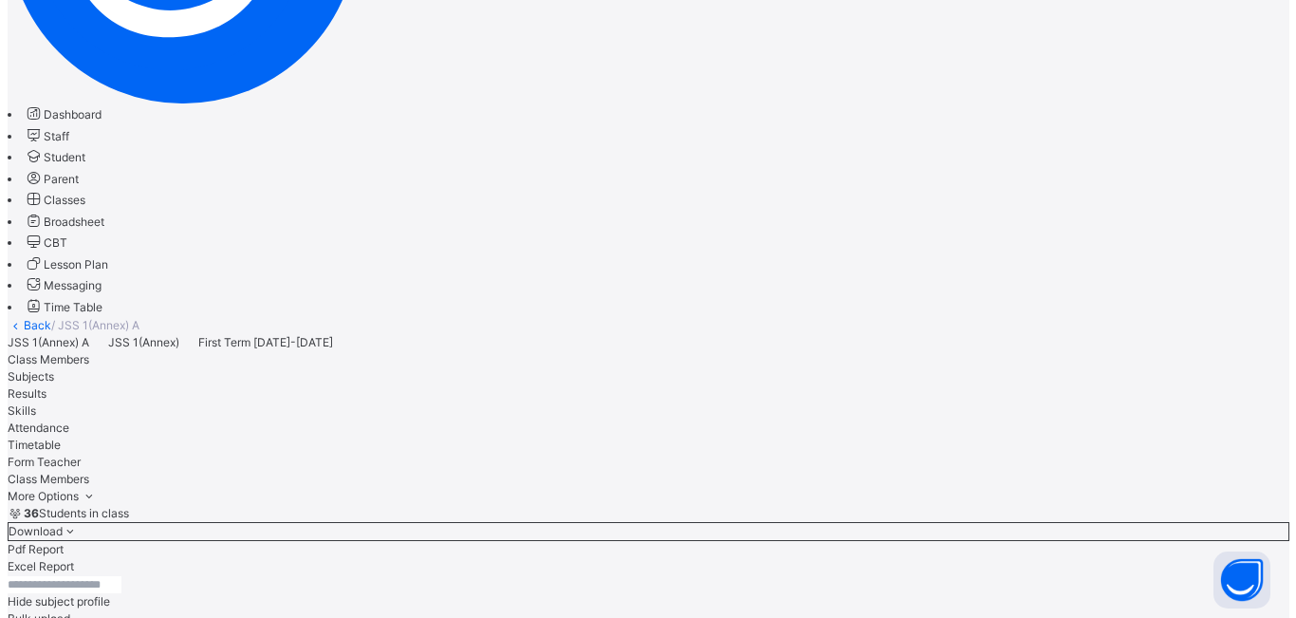
scroll to position [1613, 0]
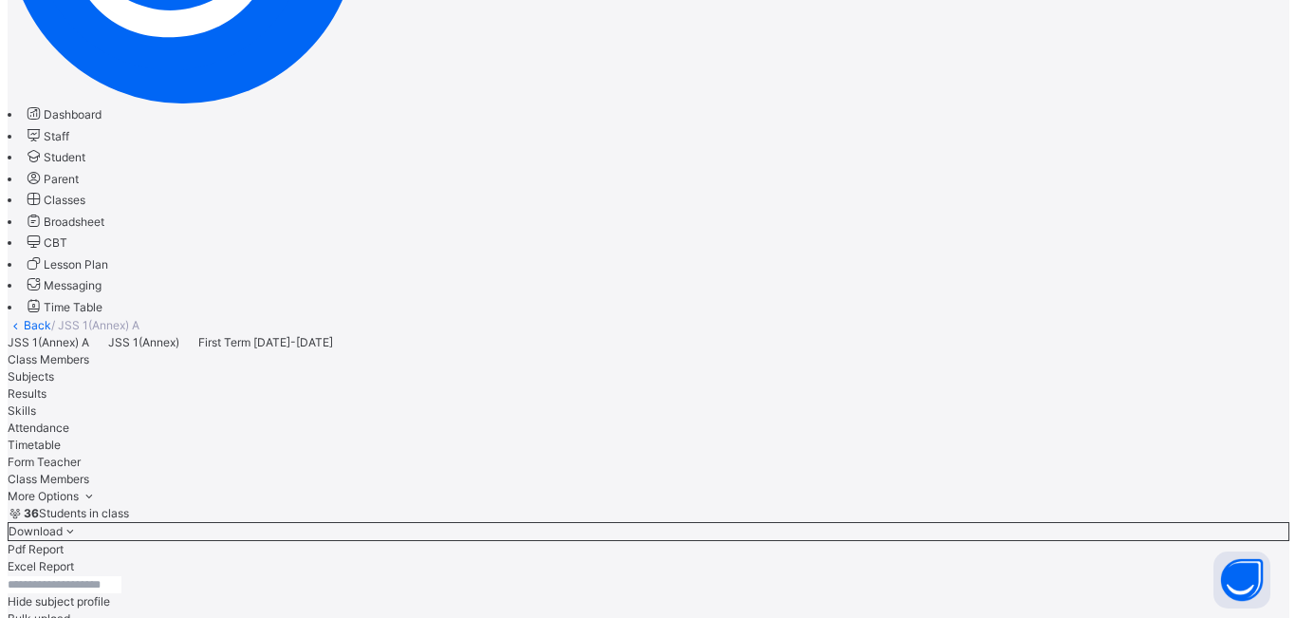
scroll to position [1802, 0]
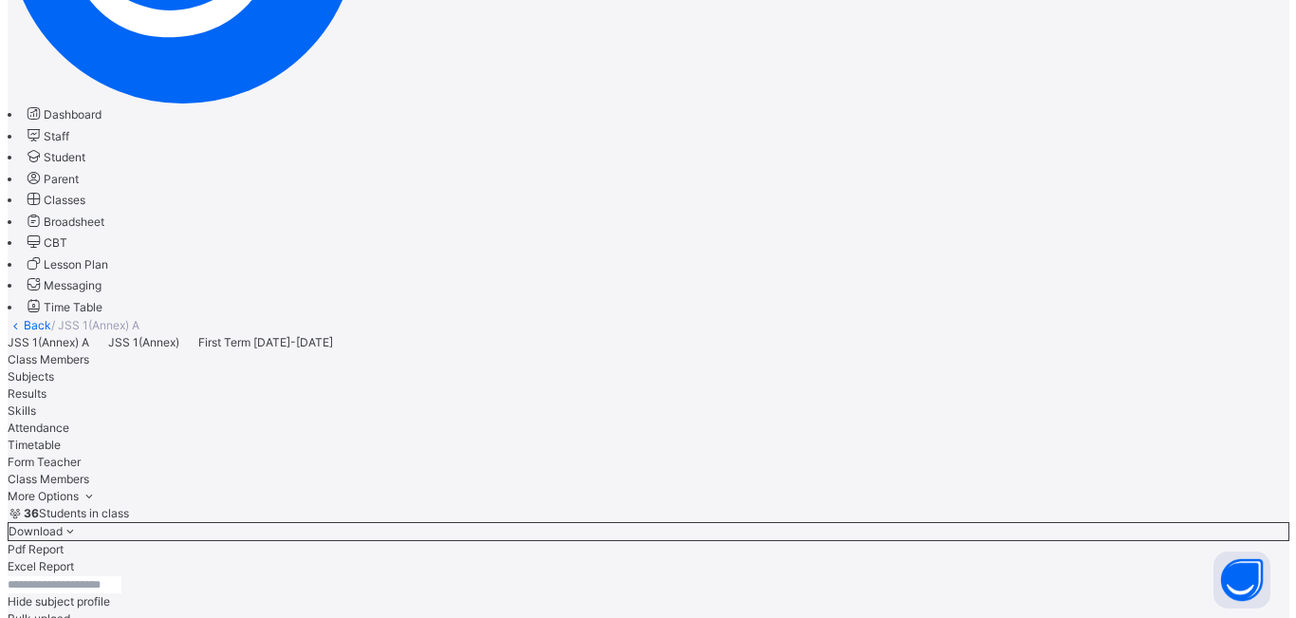
scroll to position [2073, 0]
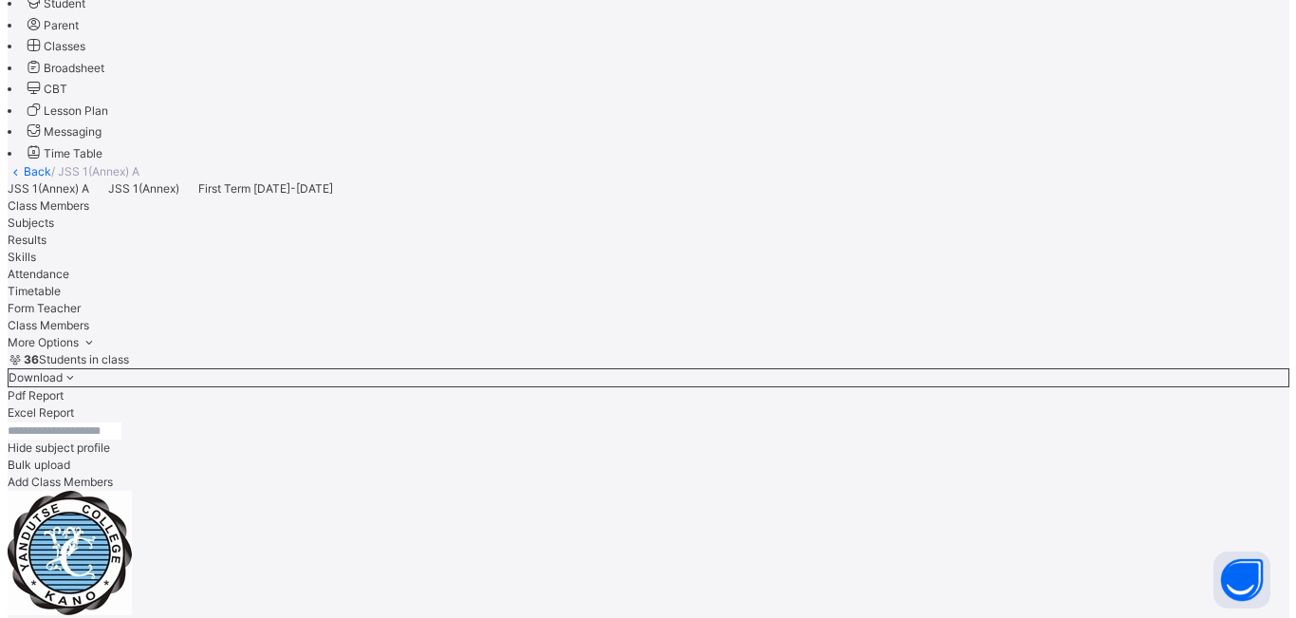
scroll to position [600, 0]
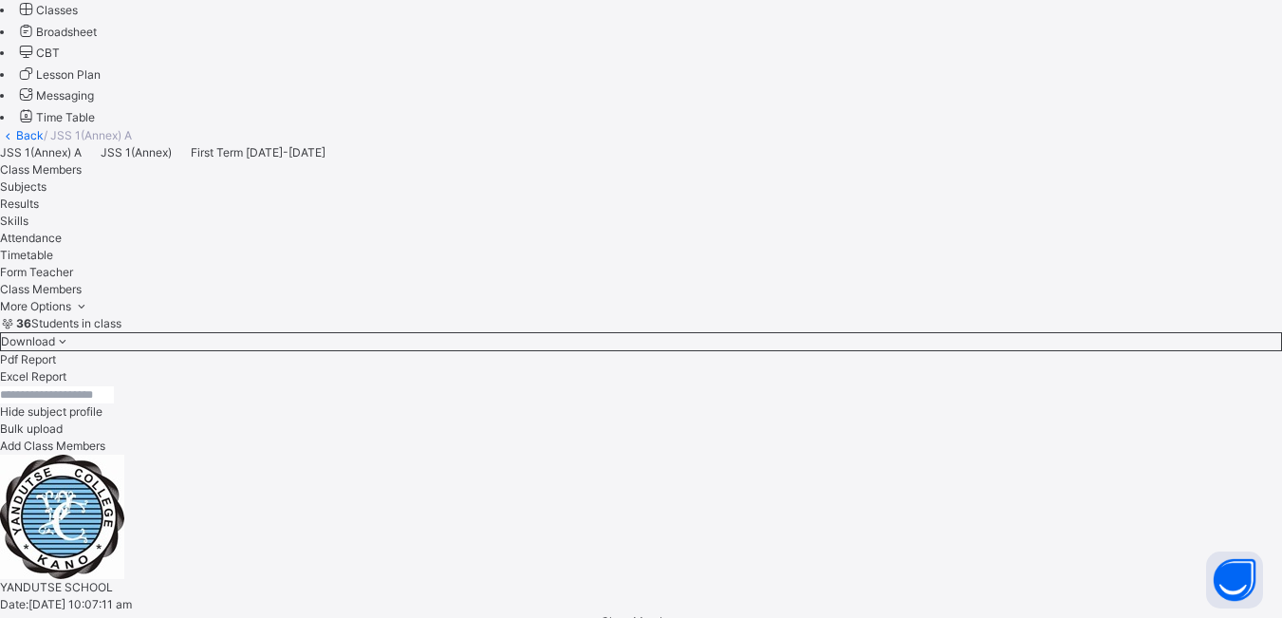
scroll to position [1598, 0]
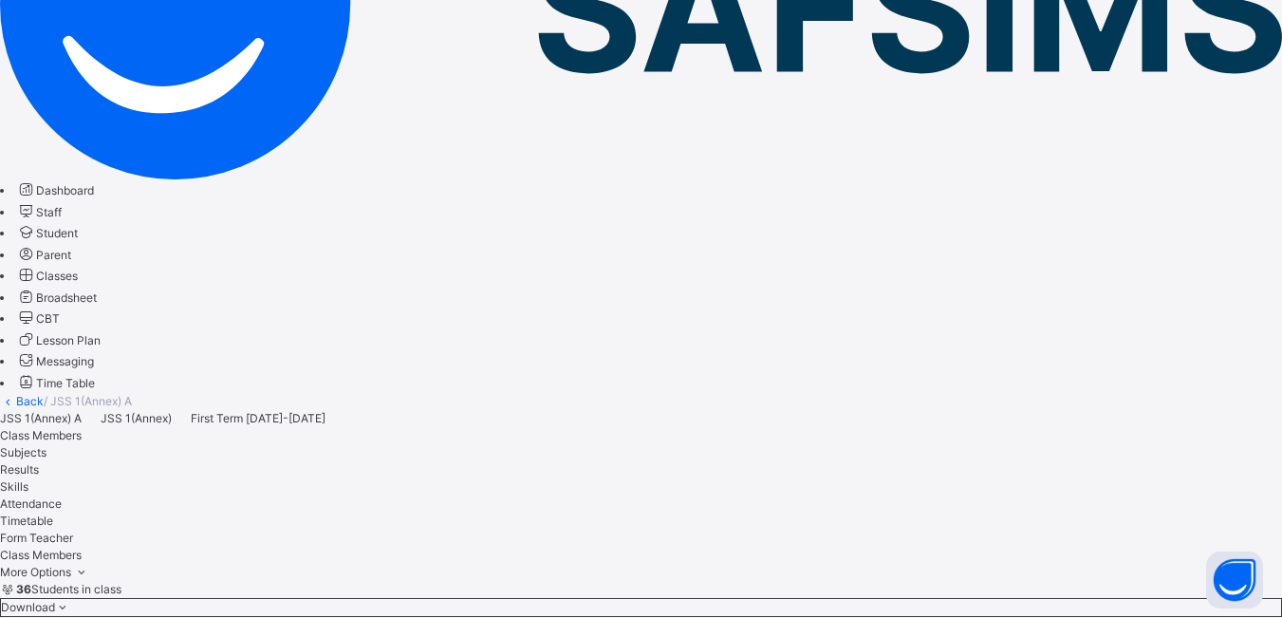
scroll to position [220, 0]
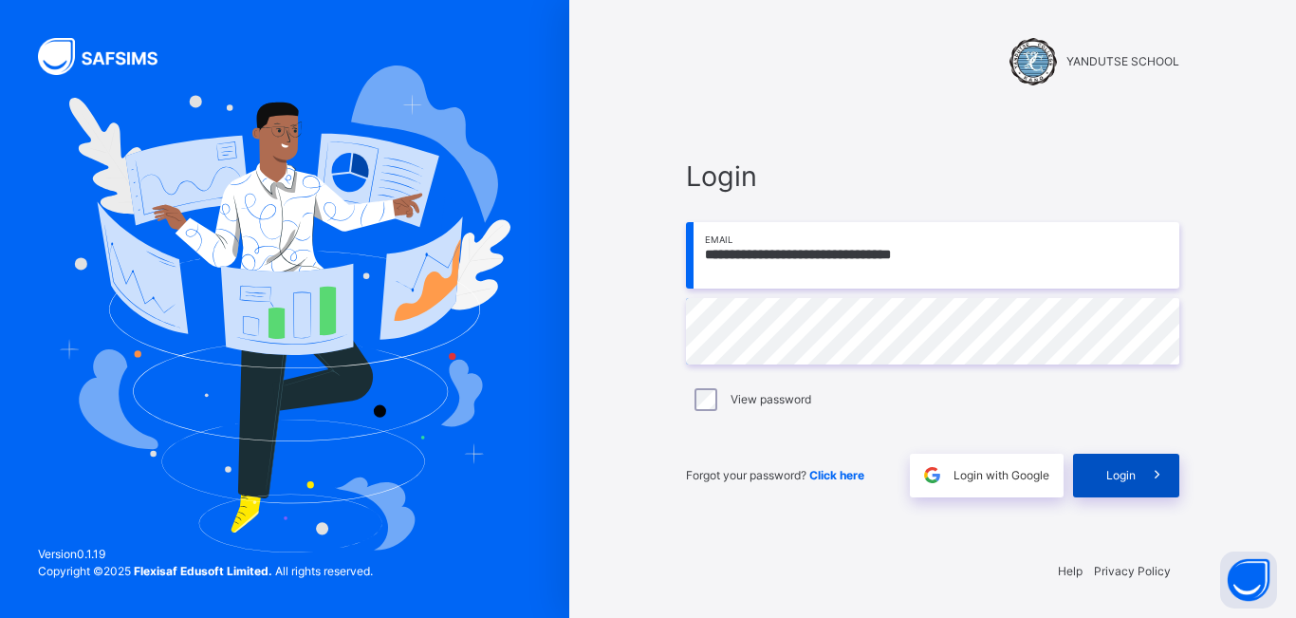
click at [1125, 475] on span "Login" at bounding box center [1120, 475] width 29 height 17
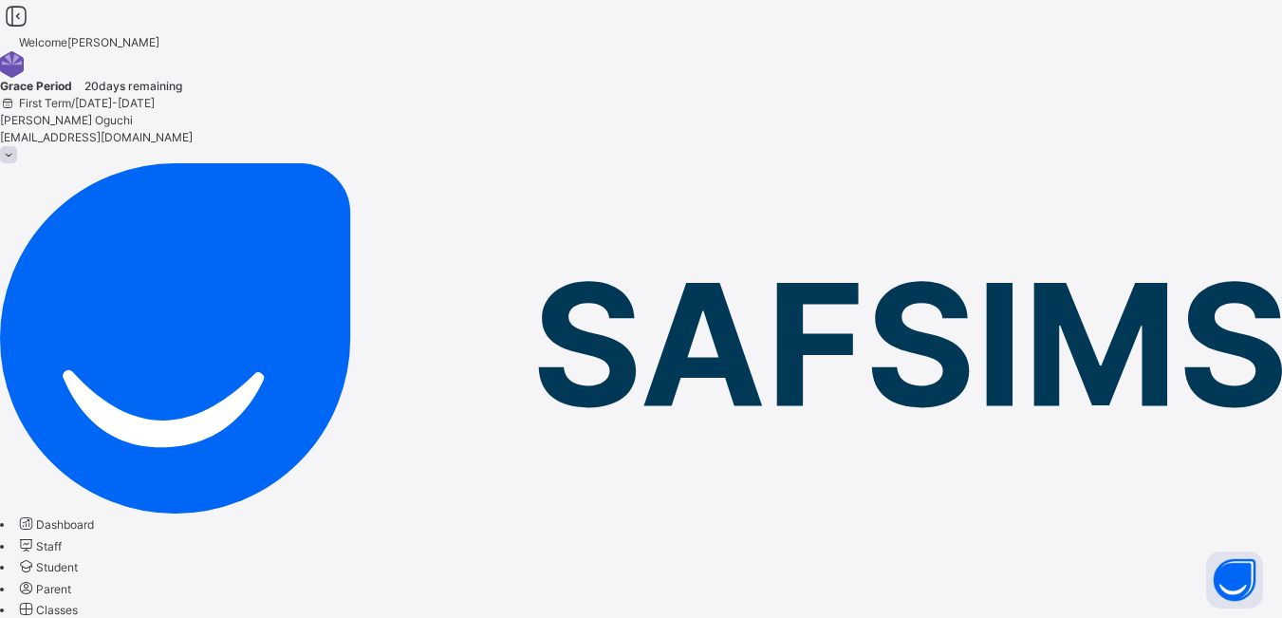
drag, startPoint x: 119, startPoint y: 265, endPoint x: 222, endPoint y: 201, distance: 121.4
click at [78, 602] on span "Classes" at bounding box center [57, 609] width 42 height 14
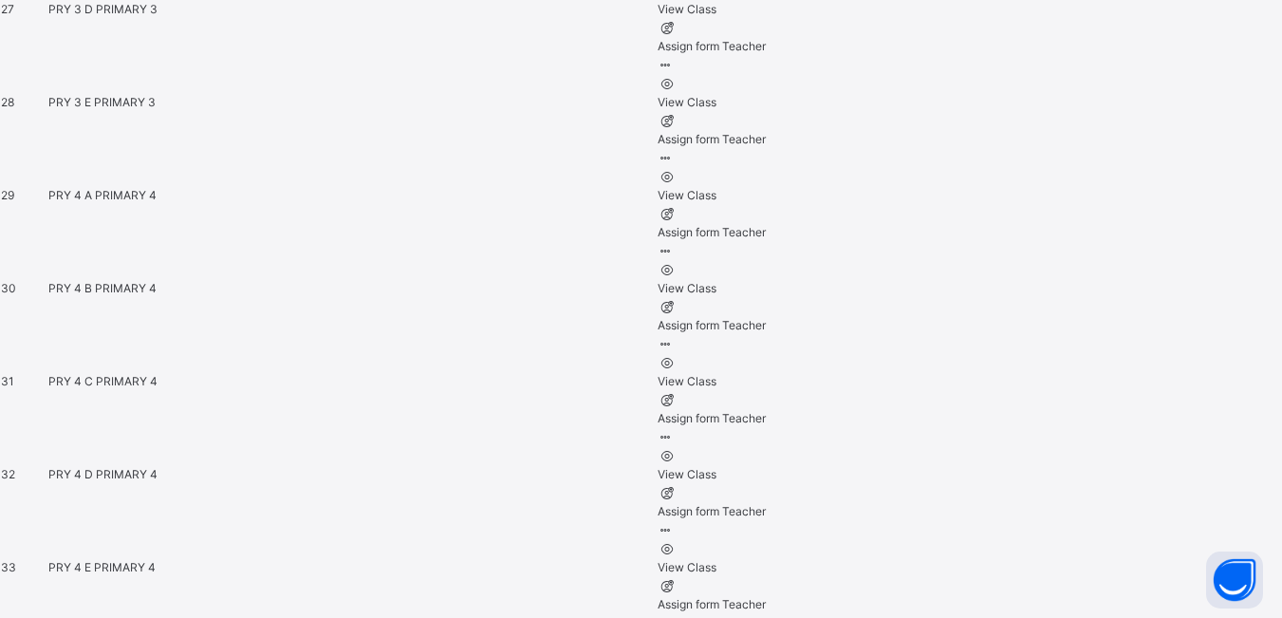
scroll to position [3605, 0]
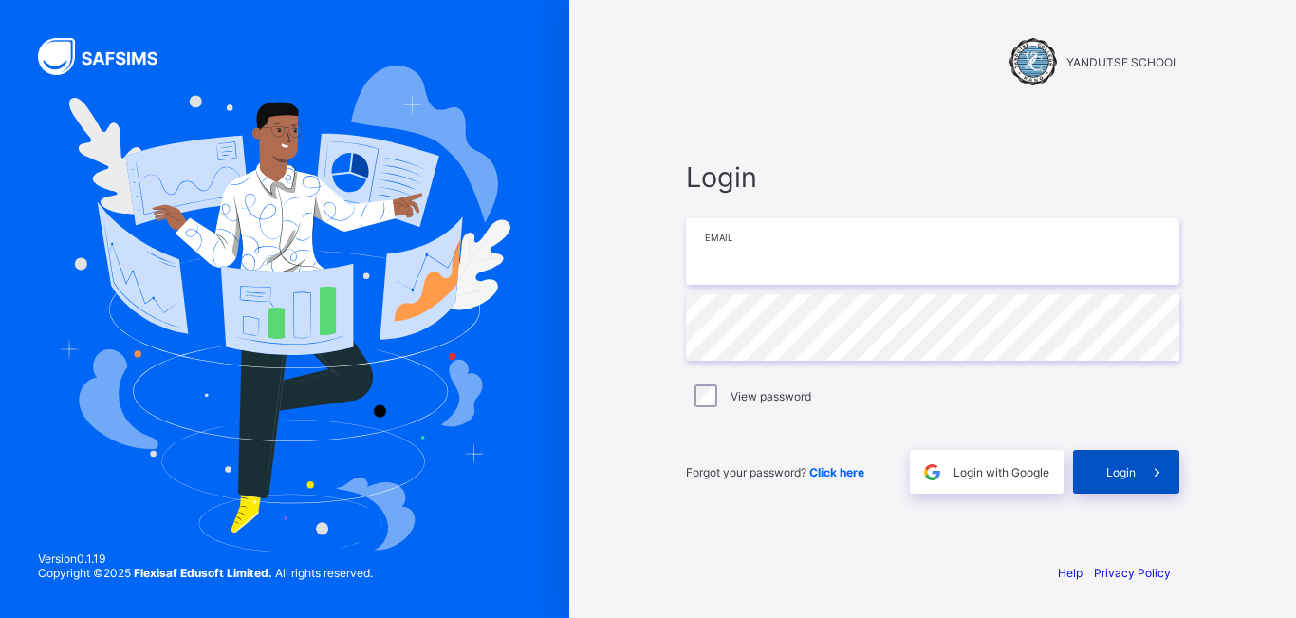
type input "**********"
click at [1132, 472] on span "Login" at bounding box center [1120, 472] width 29 height 14
click at [1128, 474] on span "Login" at bounding box center [1120, 472] width 29 height 14
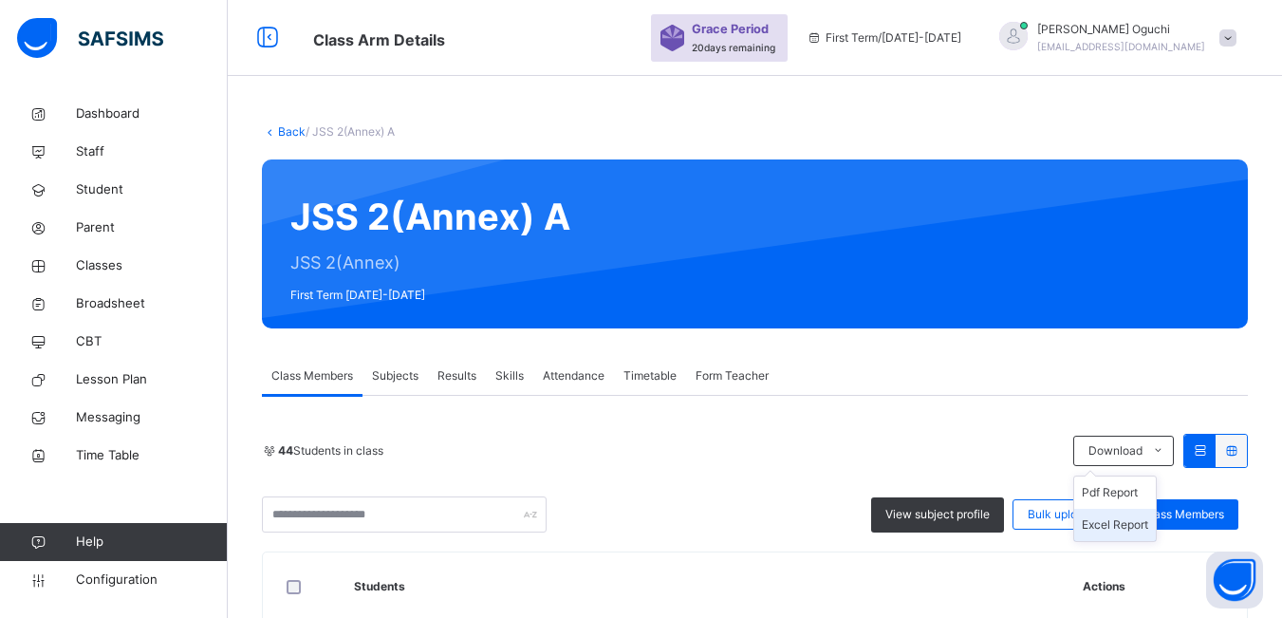
click at [1149, 523] on li "Excel Report" at bounding box center [1115, 524] width 82 height 32
click at [107, 261] on span "Classes" at bounding box center [152, 265] width 152 height 19
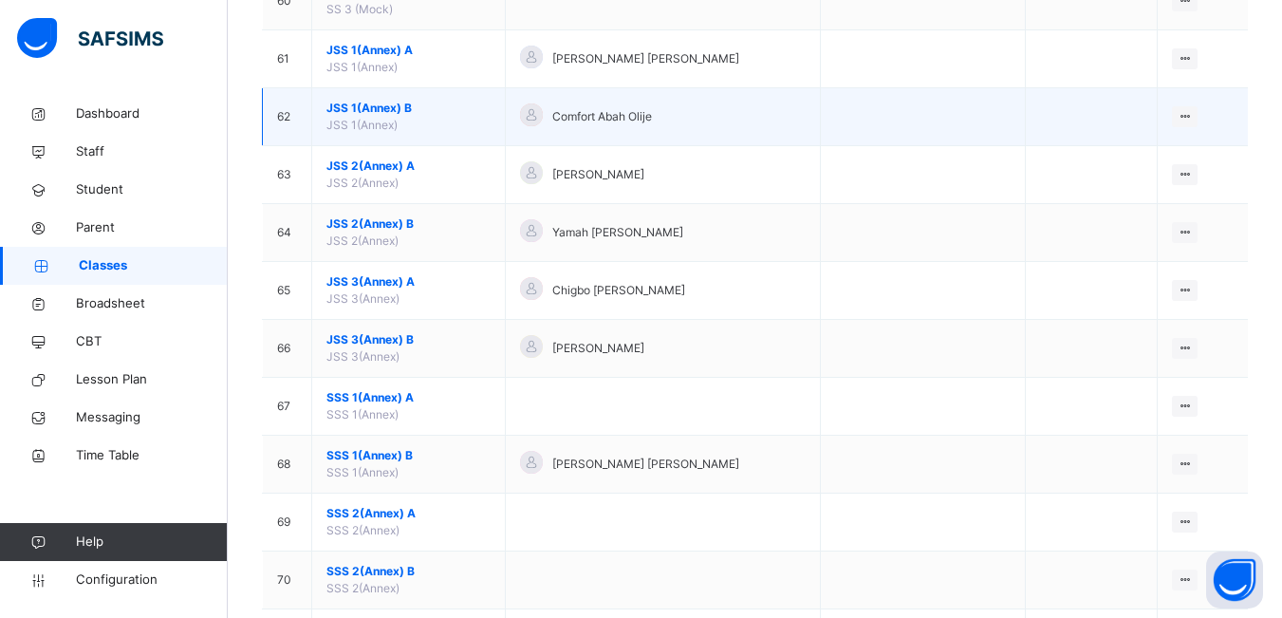
scroll to position [3699, 0]
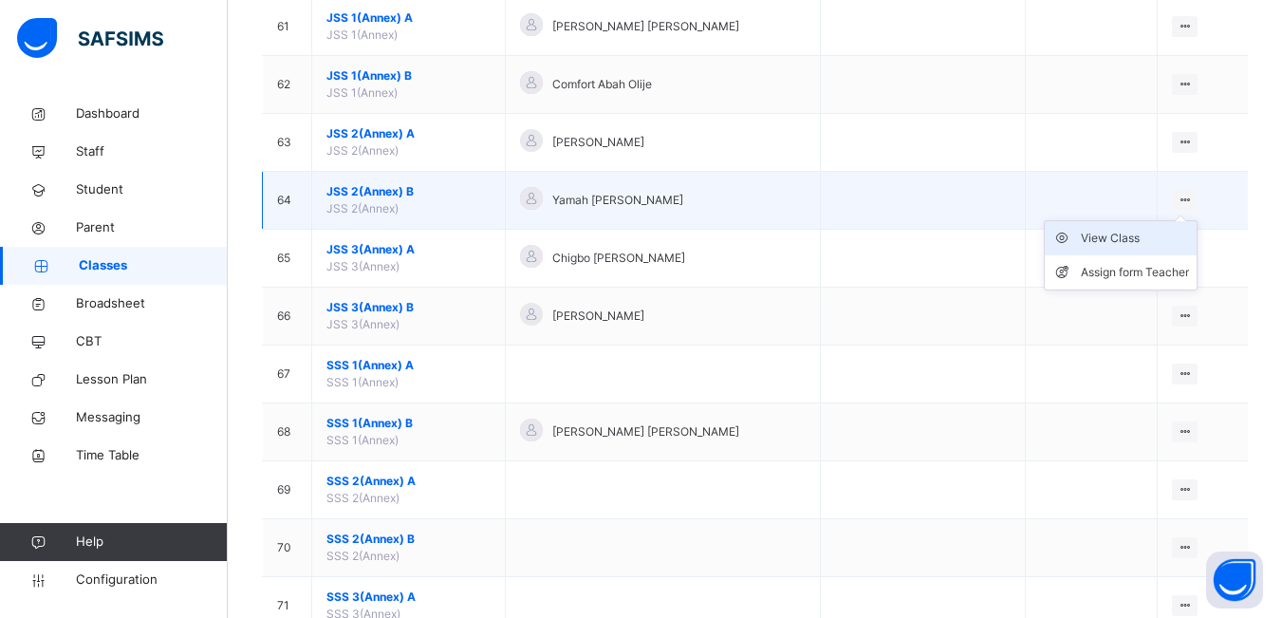
click at [1137, 236] on div "View Class" at bounding box center [1134, 238] width 108 height 19
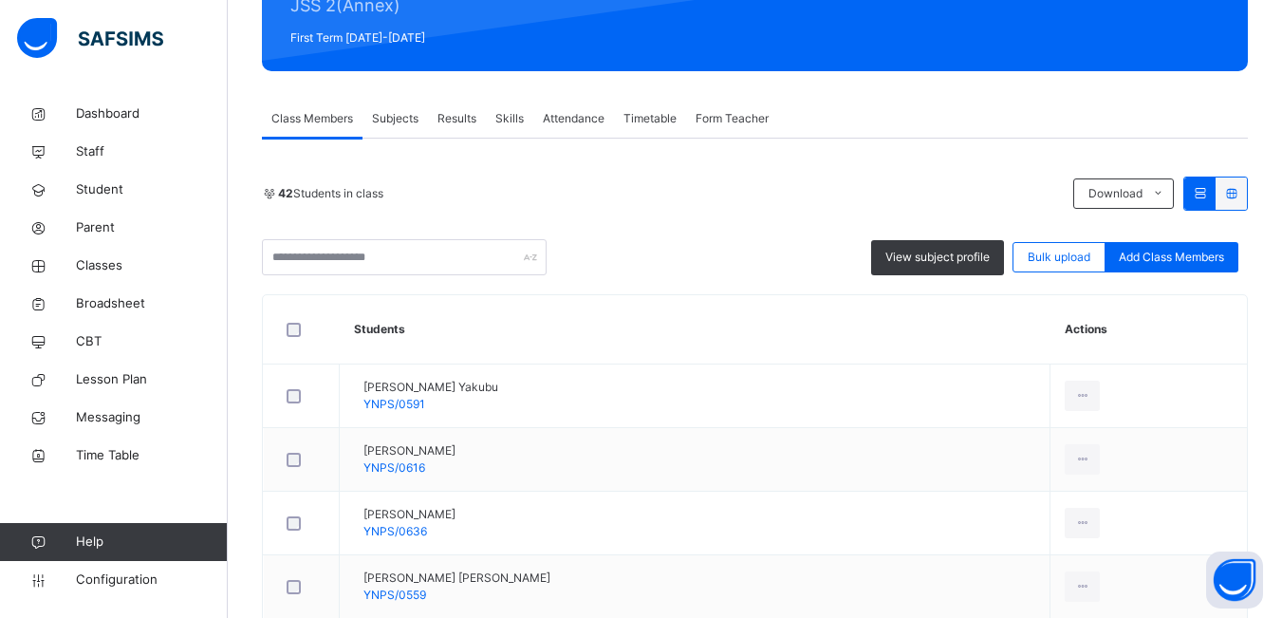
scroll to position [285, 0]
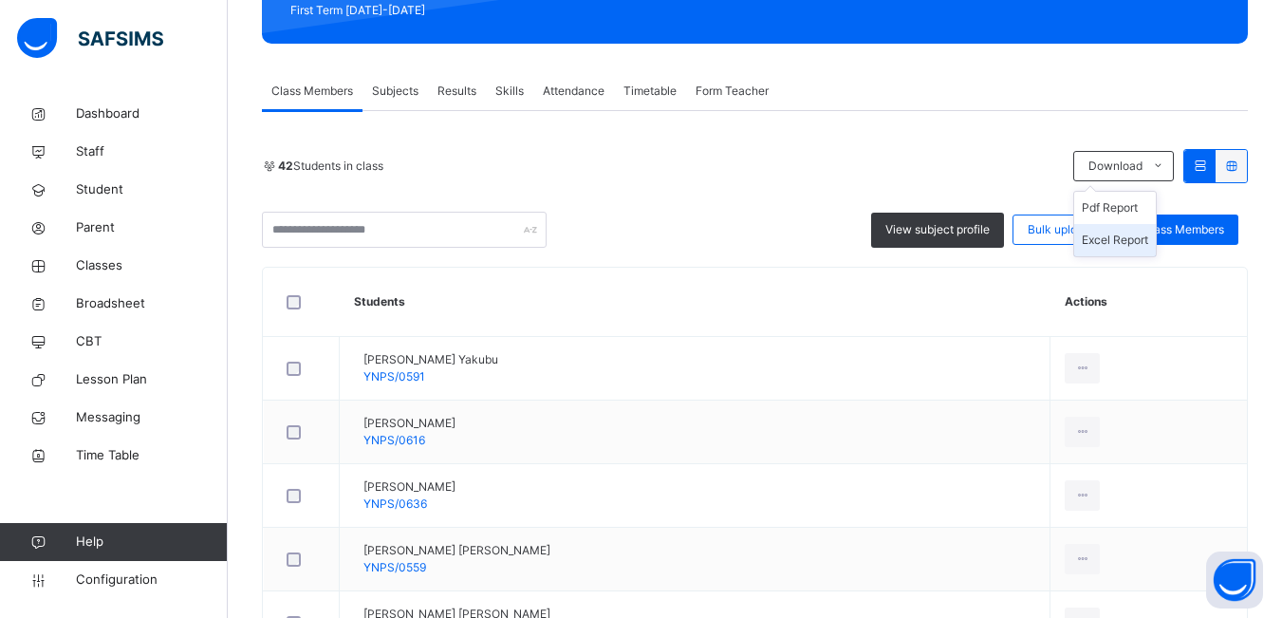
click at [1140, 236] on li "Excel Report" at bounding box center [1115, 240] width 82 height 32
click at [100, 265] on span "Classes" at bounding box center [152, 265] width 152 height 19
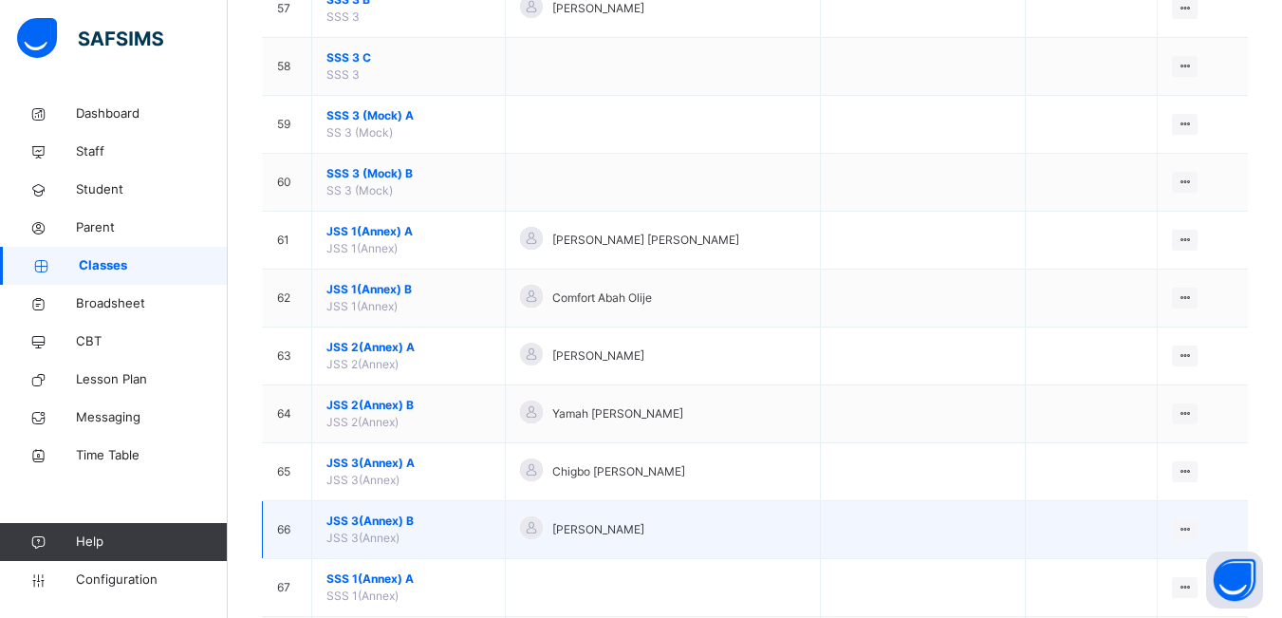
scroll to position [3605, 0]
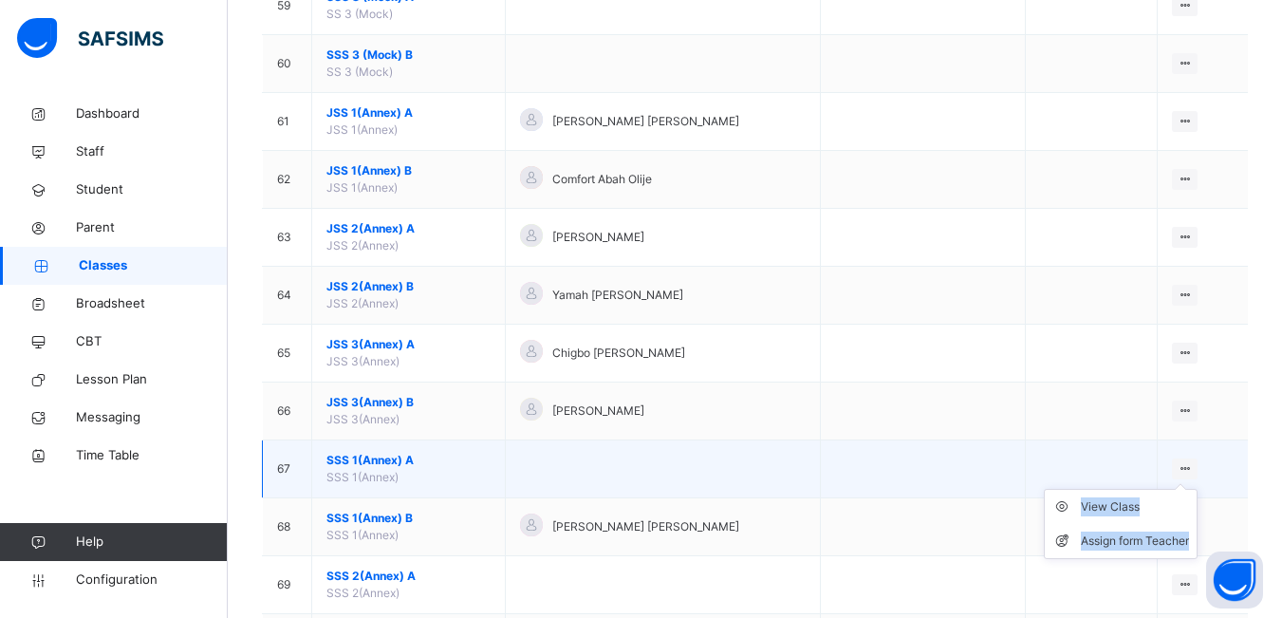
click at [1195, 474] on div "View Class Assign form Teacher" at bounding box center [1184, 468] width 26 height 21
click at [1153, 498] on ul "View Class Assign form Teacher" at bounding box center [1120, 524] width 154 height 70
click at [1150, 509] on div "View Class" at bounding box center [1134, 506] width 108 height 19
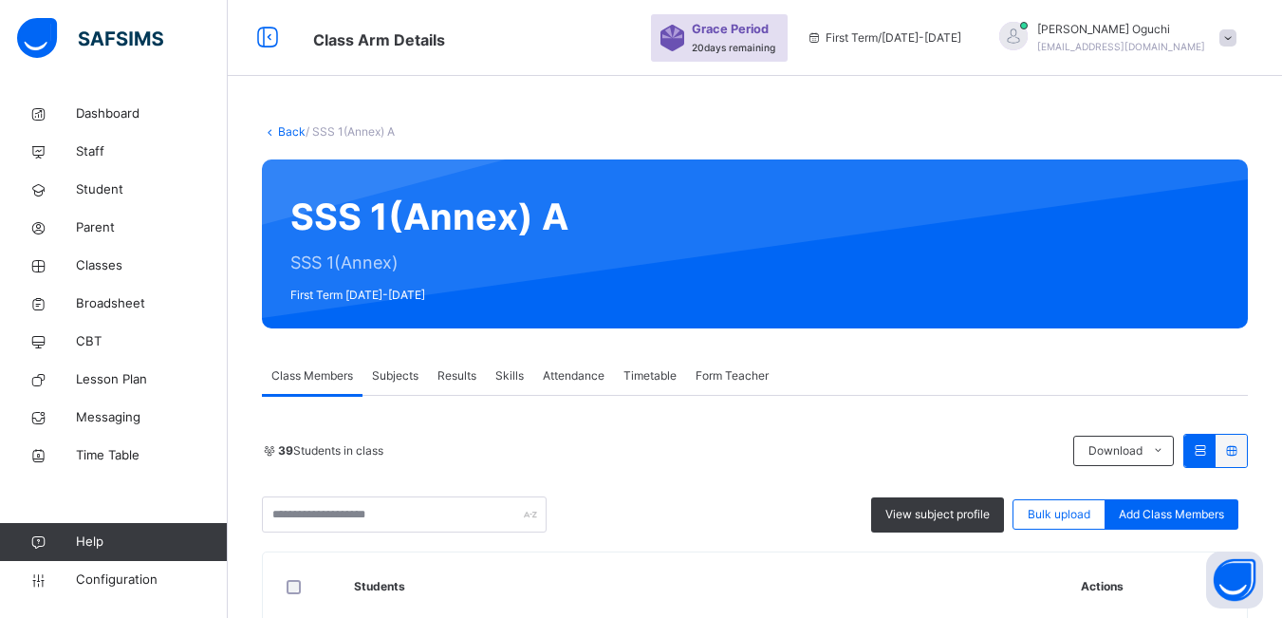
drag, startPoint x: 1182, startPoint y: 452, endPoint x: 1186, endPoint y: 473, distance: 22.1
click at [1172, 454] on span at bounding box center [1157, 450] width 30 height 30
click at [1165, 451] on icon at bounding box center [1158, 450] width 14 height 15
click at [1122, 524] on li "Excel Report" at bounding box center [1115, 524] width 82 height 32
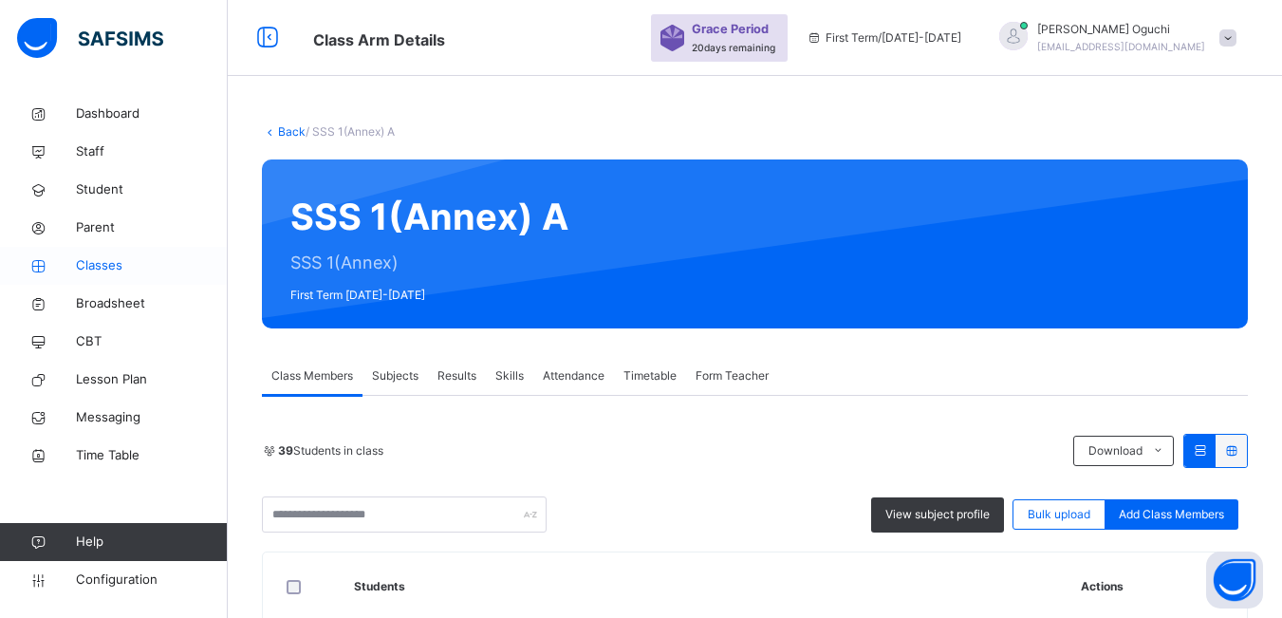
click at [94, 263] on span "Classes" at bounding box center [152, 265] width 152 height 19
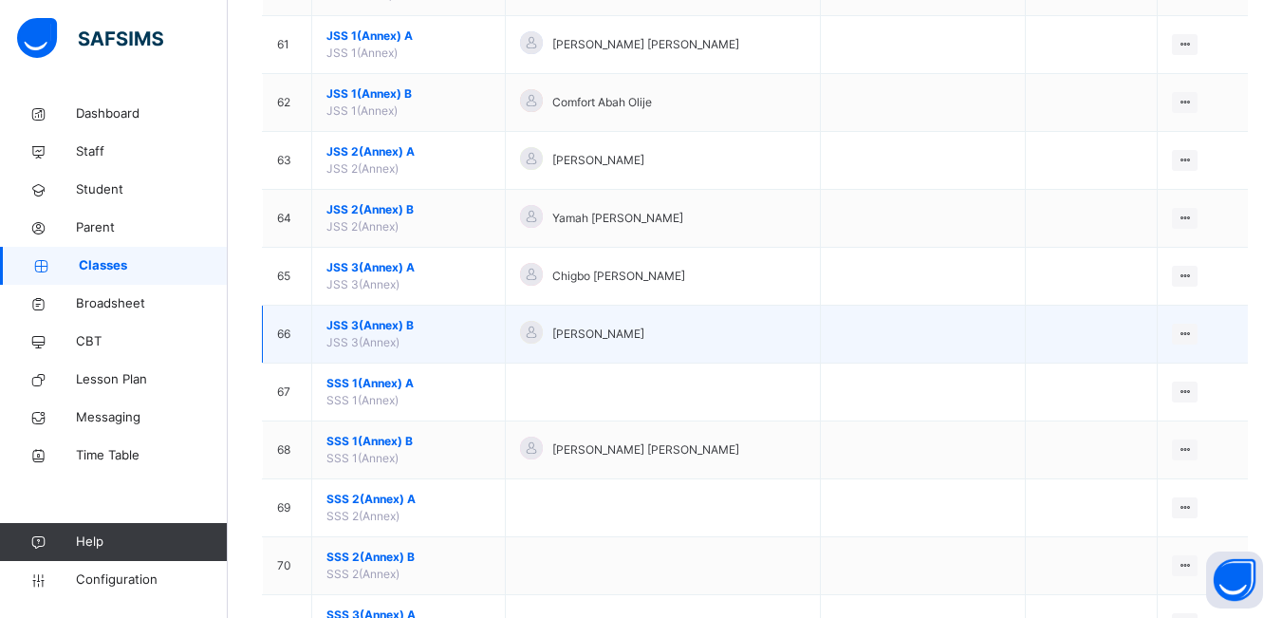
scroll to position [3794, 0]
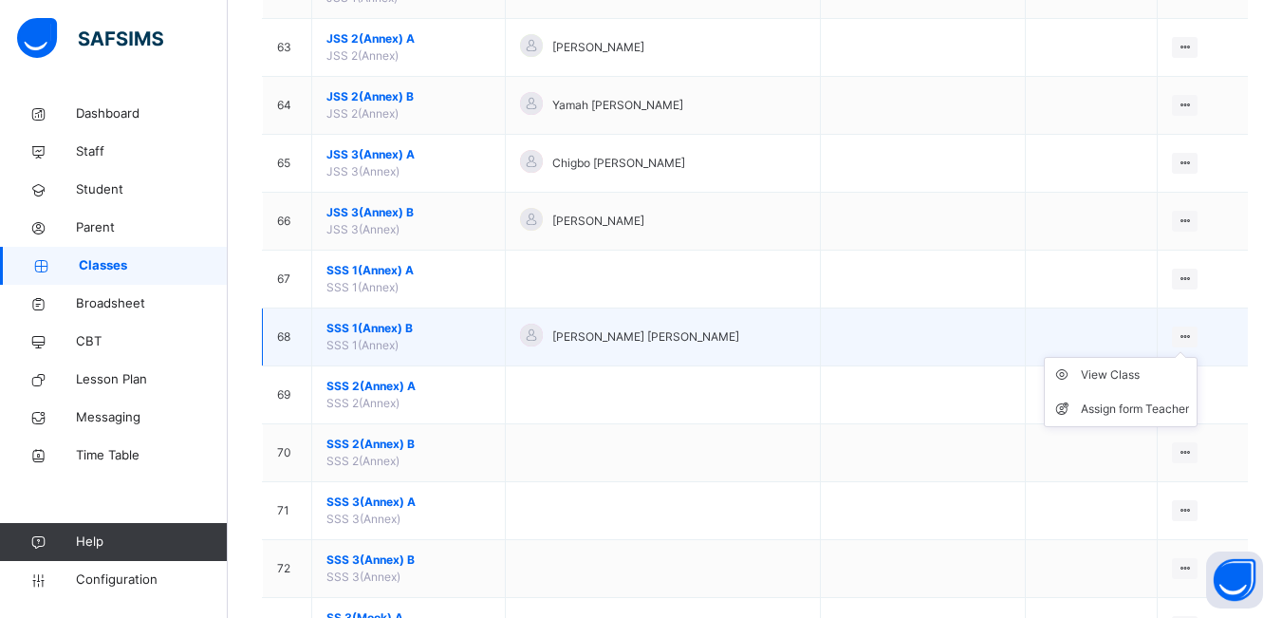
click at [1190, 336] on icon at bounding box center [1184, 336] width 16 height 14
click at [1115, 376] on div "View Class" at bounding box center [1134, 374] width 108 height 19
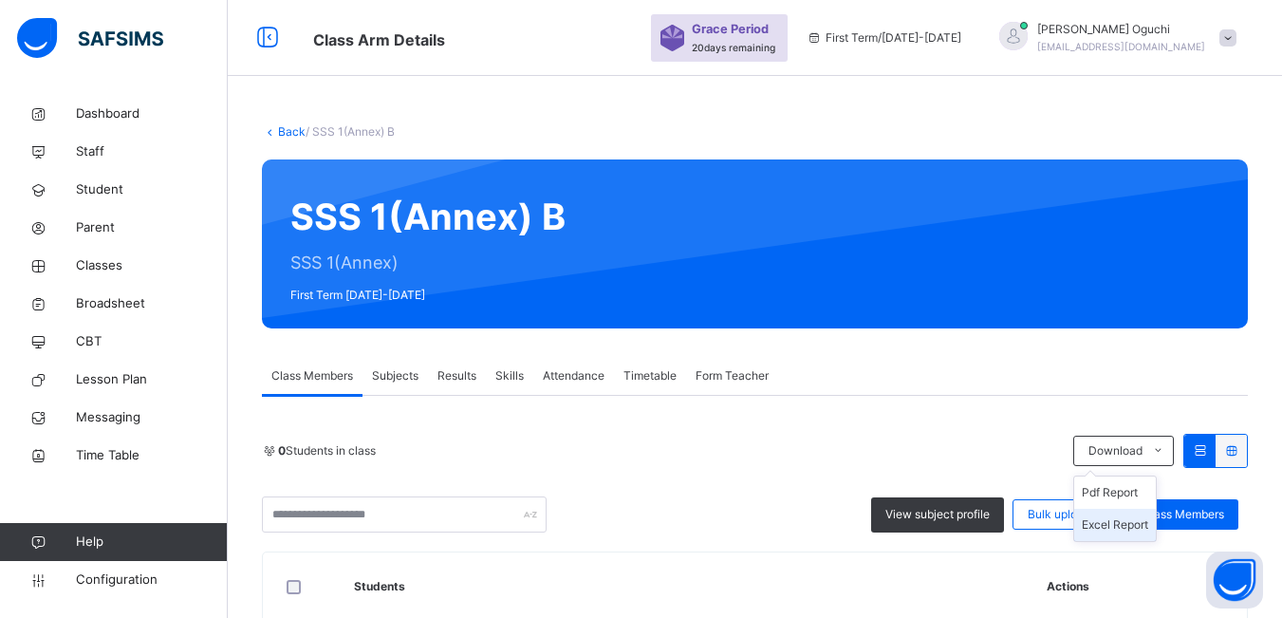
click at [1128, 523] on li "Excel Report" at bounding box center [1115, 524] width 82 height 32
drag, startPoint x: 120, startPoint y: 260, endPoint x: 173, endPoint y: 297, distance: 64.7
click at [120, 261] on span "Classes" at bounding box center [152, 265] width 152 height 19
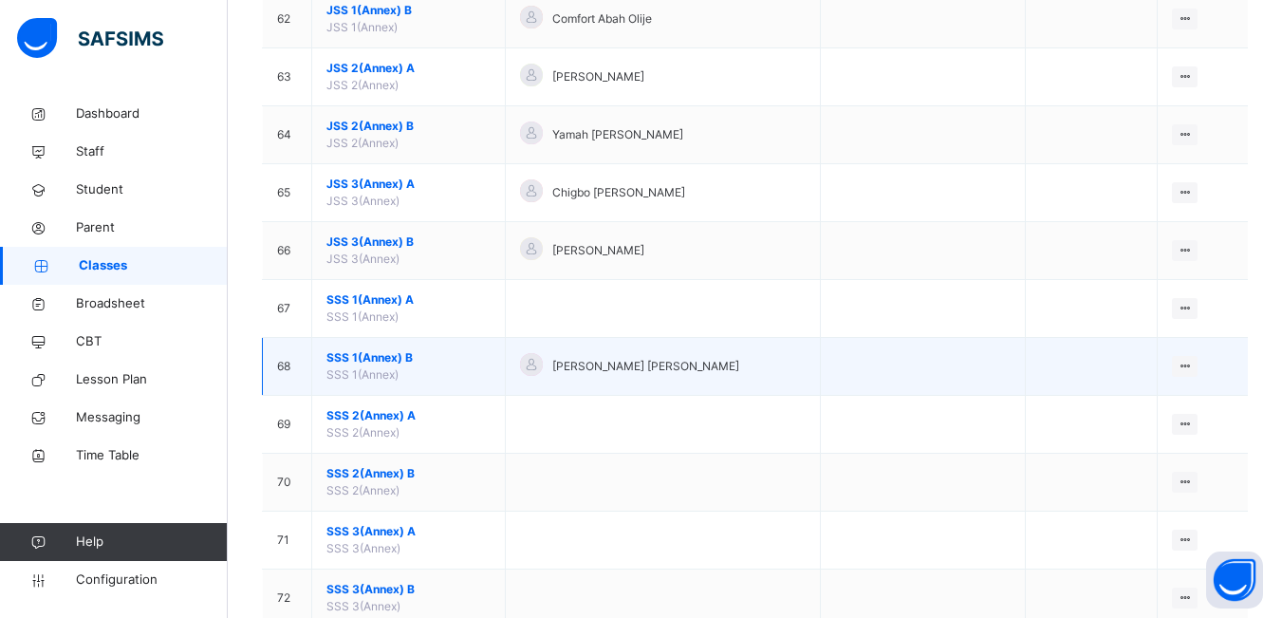
scroll to position [3794, 0]
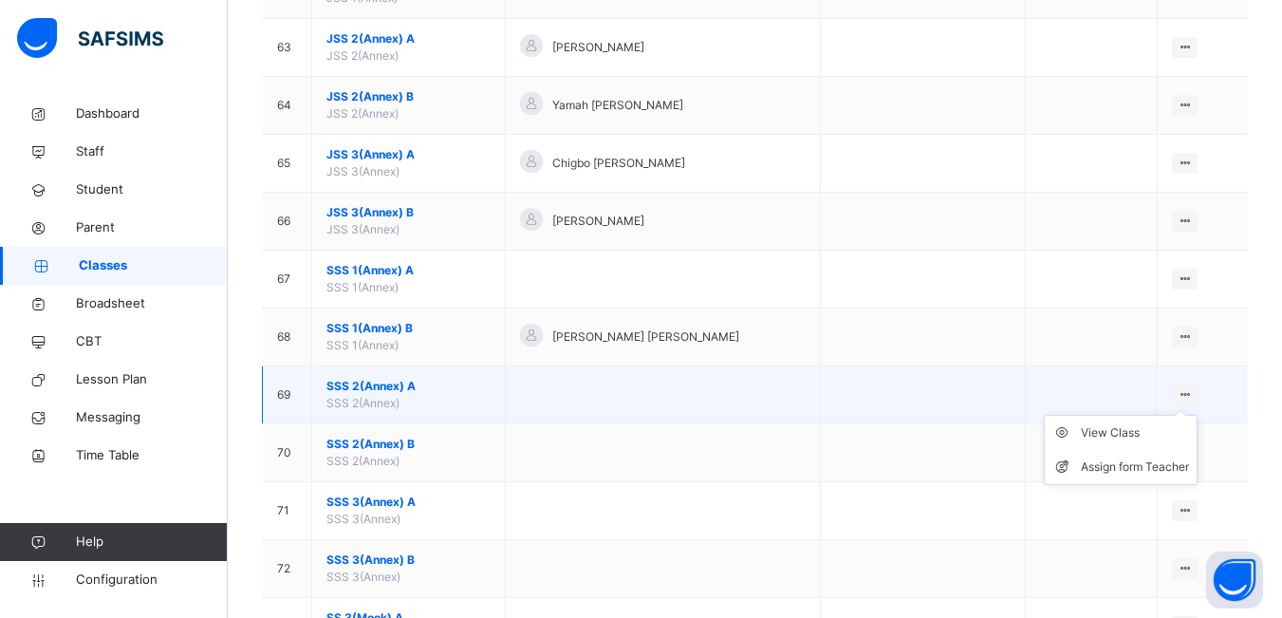
click at [1188, 394] on icon at bounding box center [1184, 394] width 16 height 14
click at [1108, 432] on div "View Class" at bounding box center [1134, 432] width 108 height 19
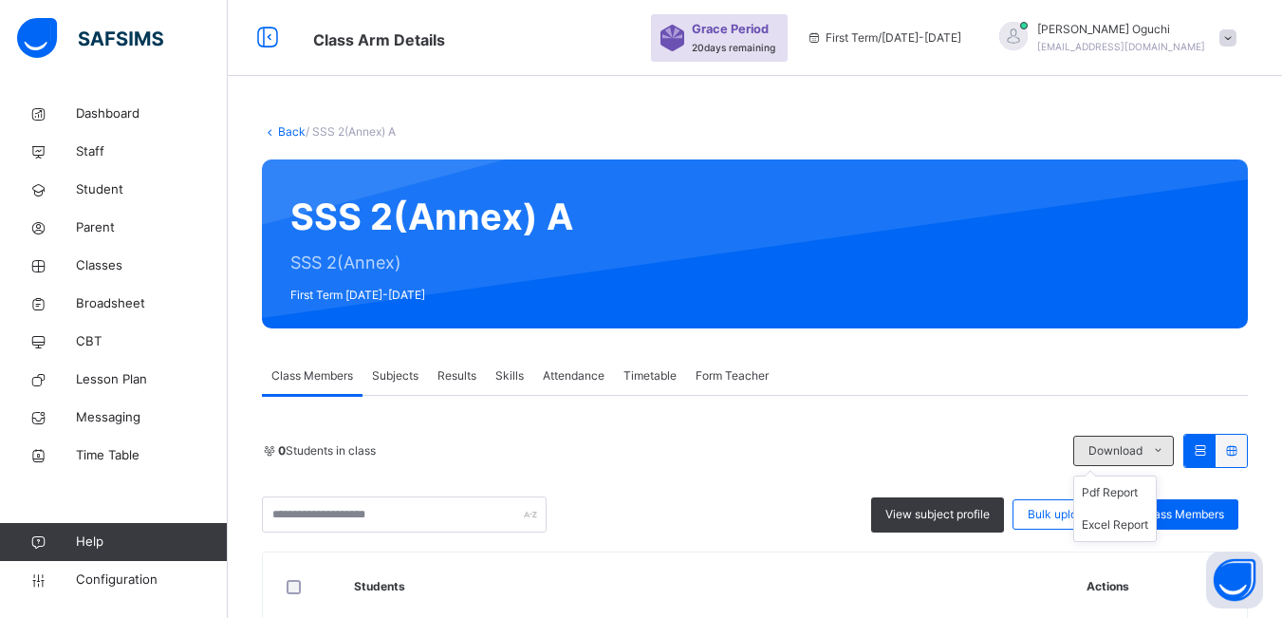
click at [1165, 448] on icon at bounding box center [1158, 450] width 14 height 15
click at [1142, 523] on li "Excel Report" at bounding box center [1115, 524] width 82 height 32
click at [108, 267] on span "Classes" at bounding box center [152, 265] width 152 height 19
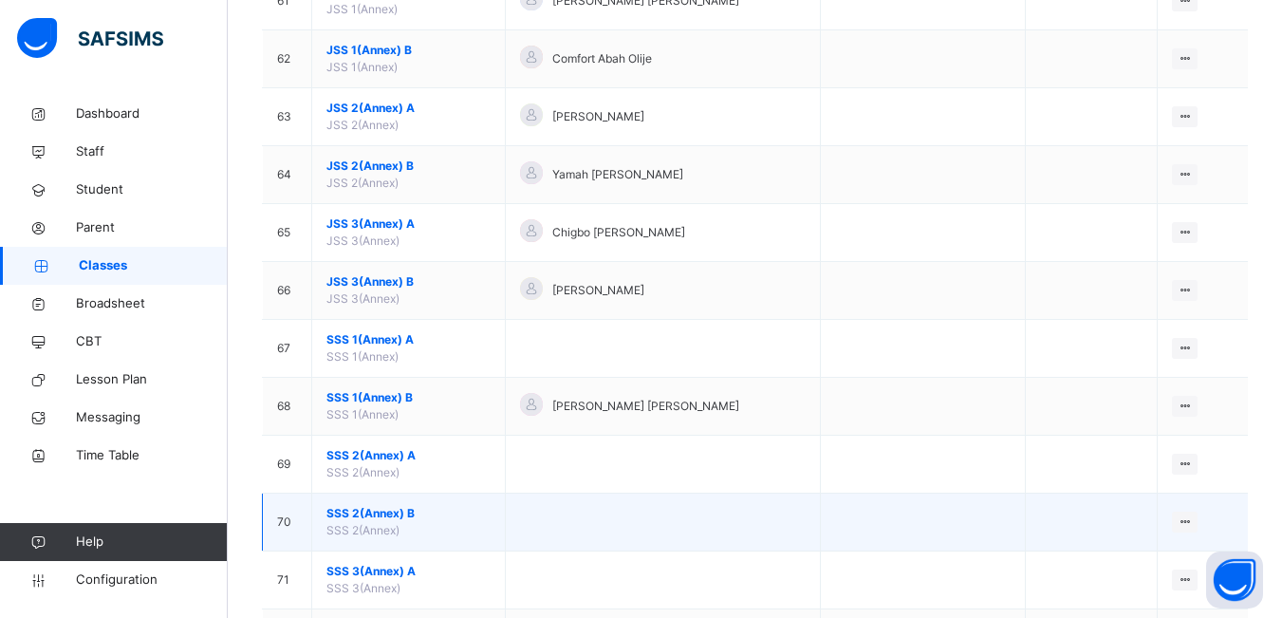
scroll to position [3889, 0]
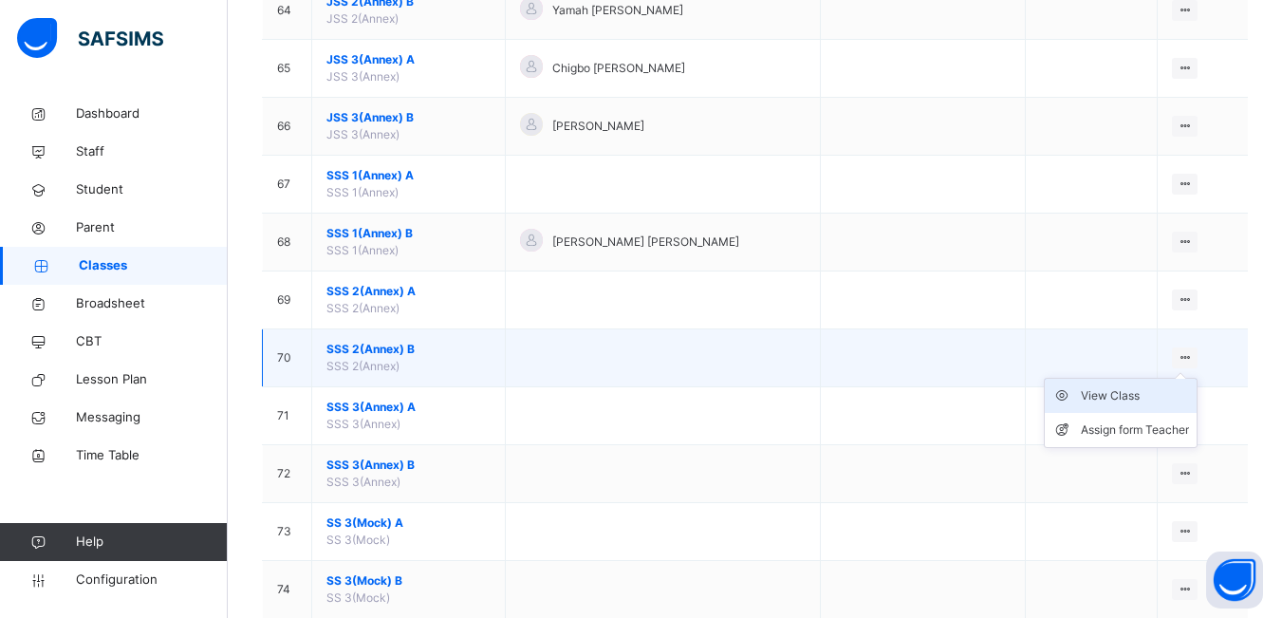
click at [1132, 399] on div "View Class" at bounding box center [1134, 395] width 108 height 19
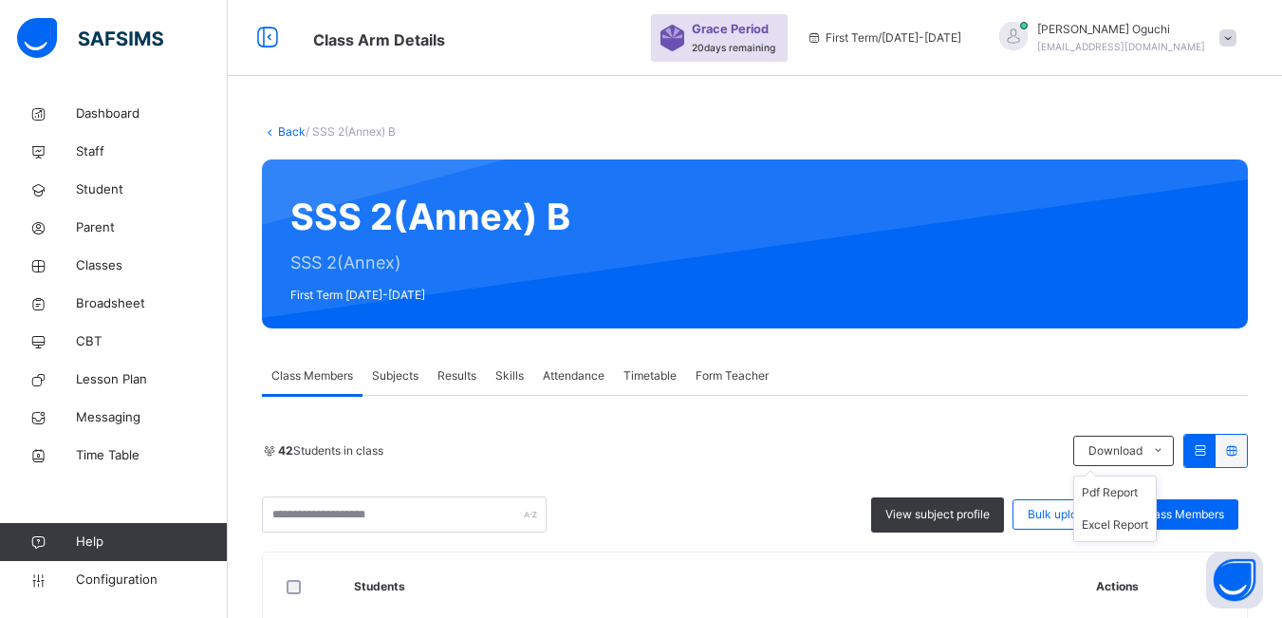
click at [1170, 461] on div "Download Pdf Report Excel Report" at bounding box center [1123, 450] width 101 height 30
click at [1126, 517] on li "Excel Report" at bounding box center [1115, 524] width 82 height 32
click at [831, 364] on div "Class Members Subjects Results Skills Attendance Timetable Form Teacher" at bounding box center [755, 376] width 986 height 39
click at [117, 264] on span "Classes" at bounding box center [152, 265] width 152 height 19
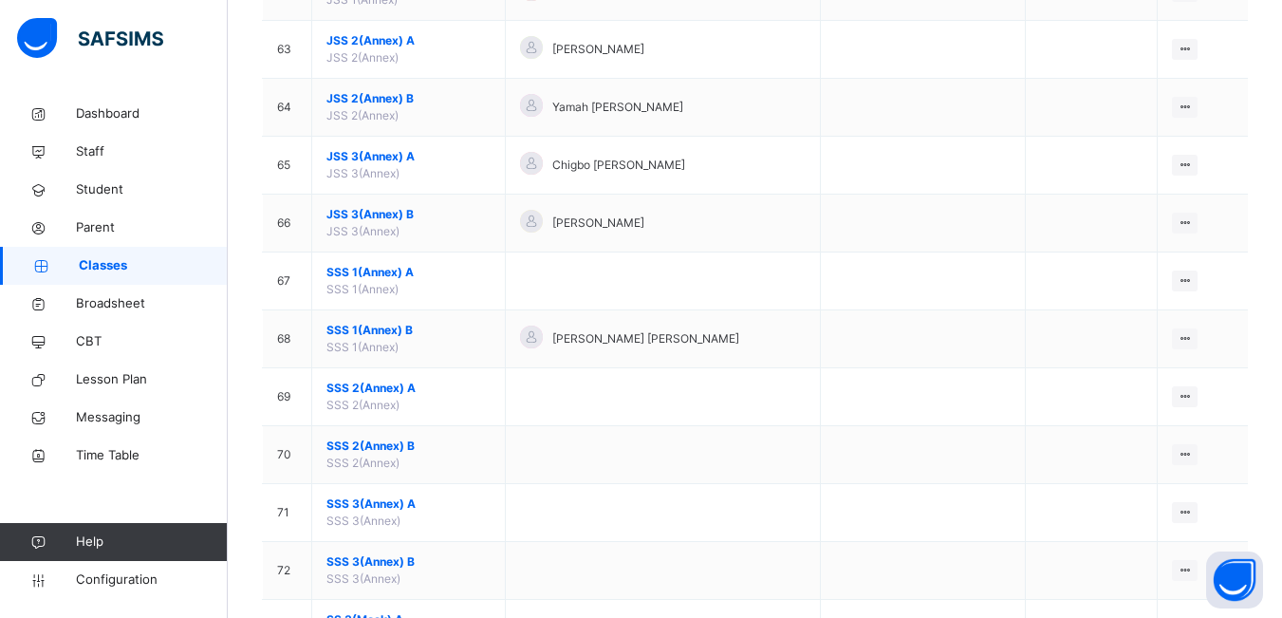
scroll to position [3794, 0]
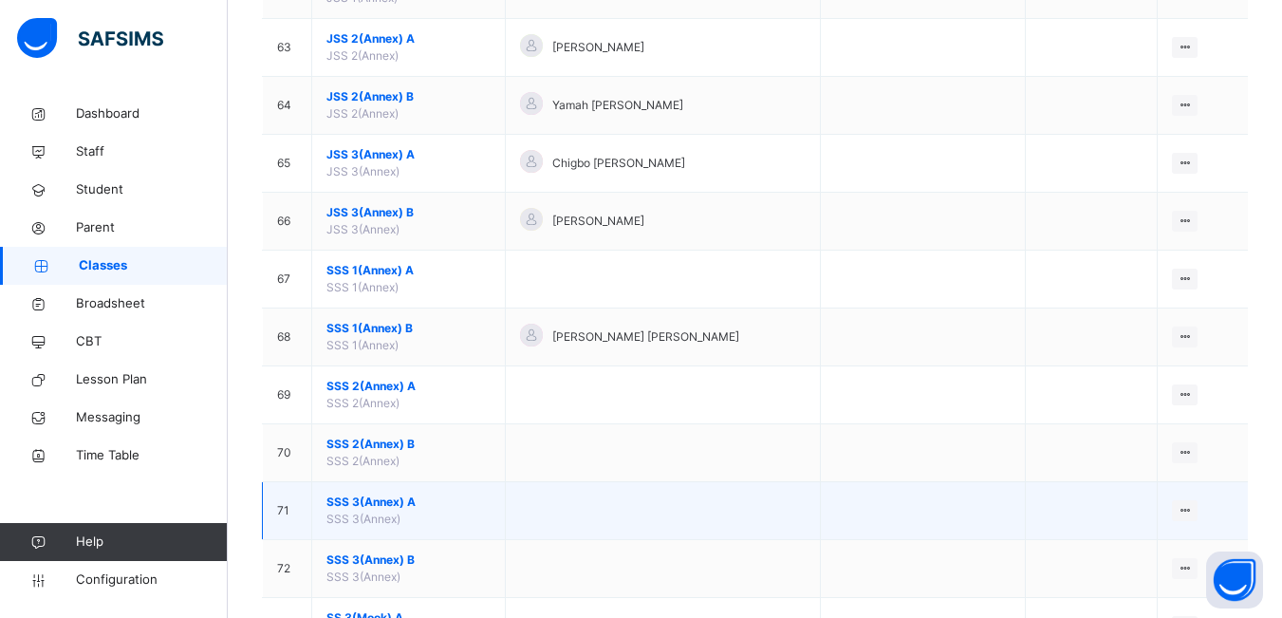
click at [397, 501] on span "SSS 3(Annex) A" at bounding box center [408, 501] width 164 height 17
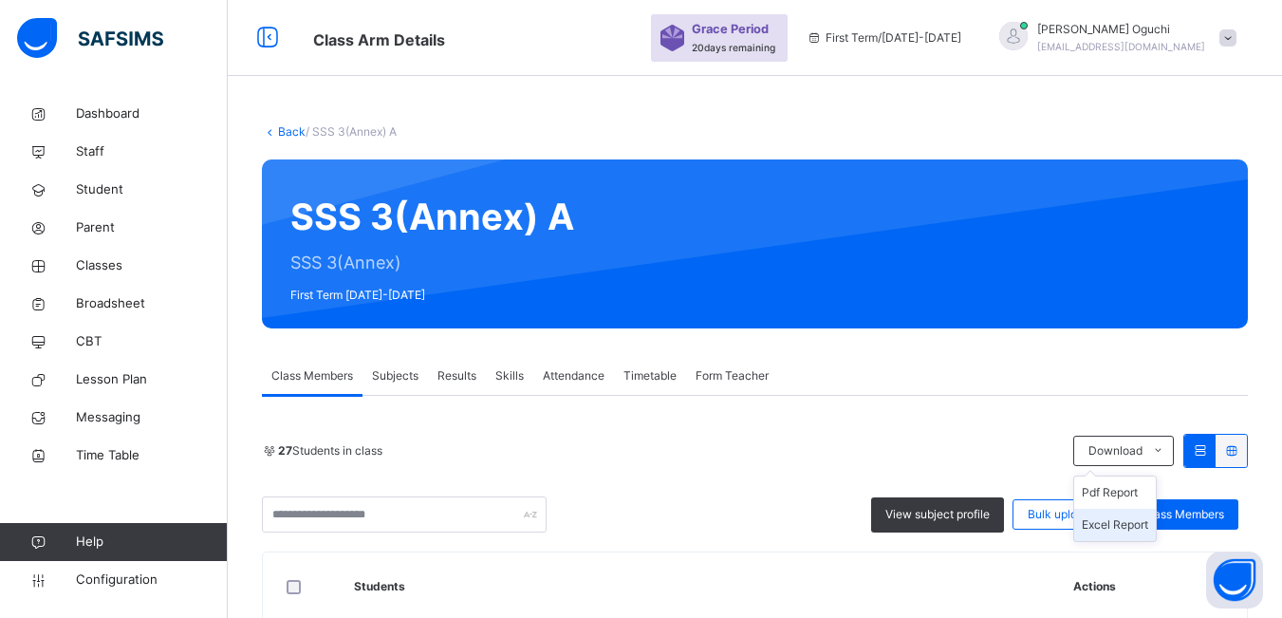
click at [1151, 524] on li "Excel Report" at bounding box center [1115, 524] width 82 height 32
click at [104, 256] on span "Classes" at bounding box center [152, 265] width 152 height 19
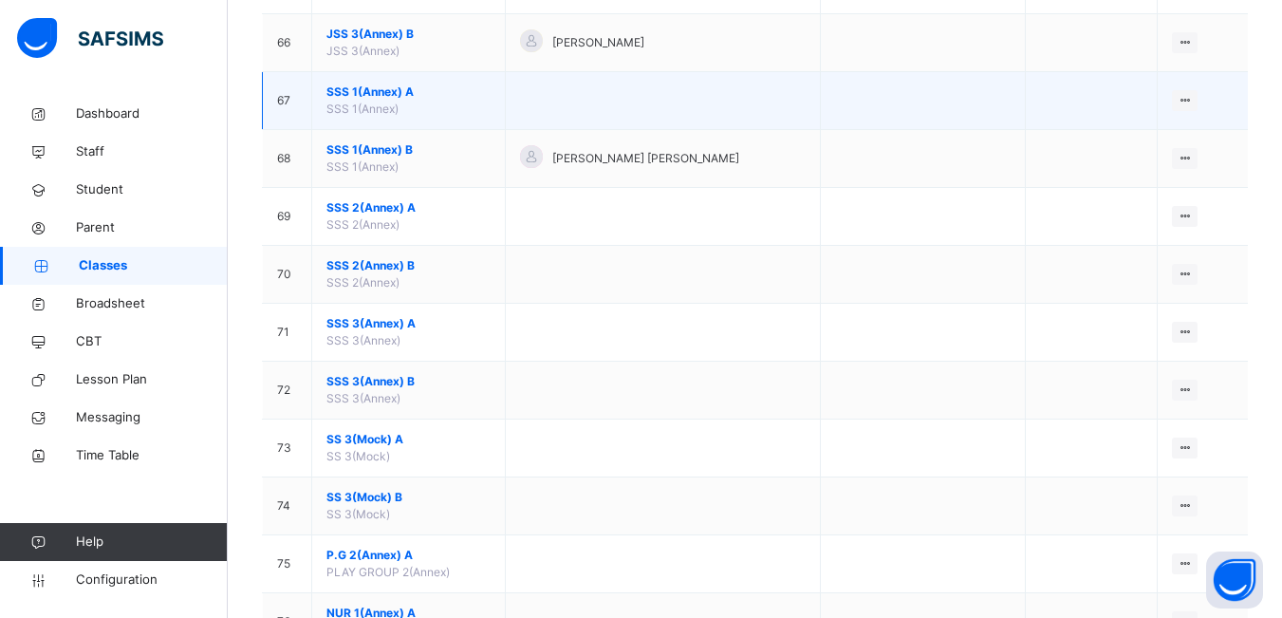
scroll to position [3984, 0]
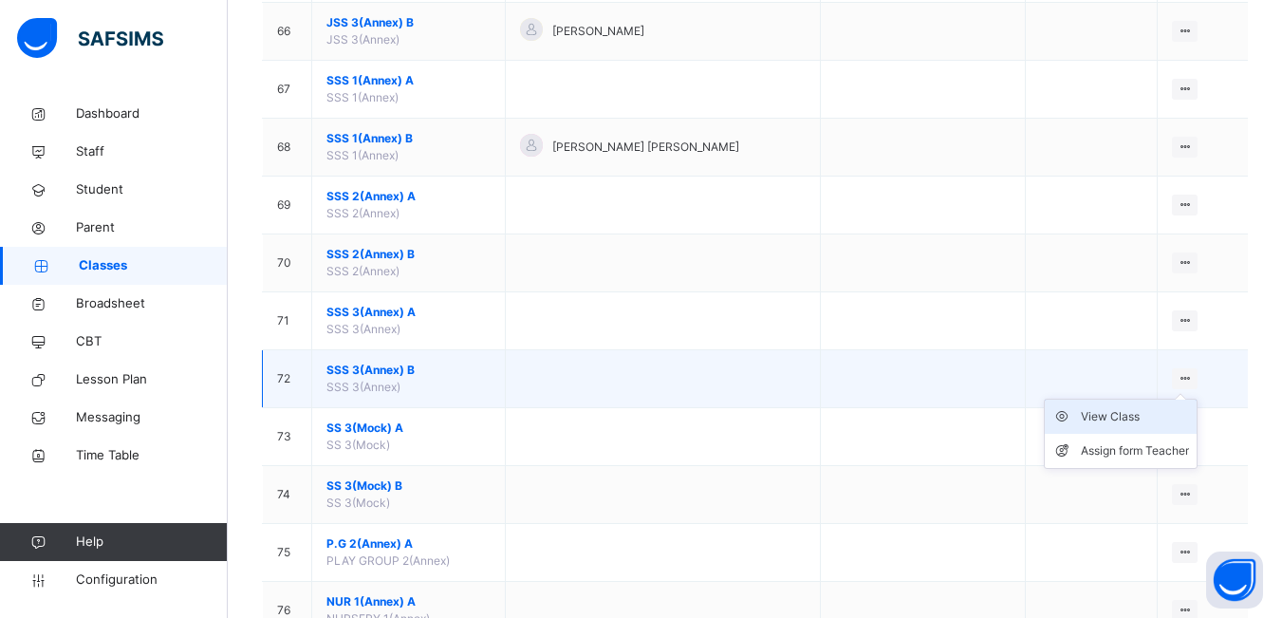
click at [1130, 419] on div "View Class" at bounding box center [1134, 416] width 108 height 19
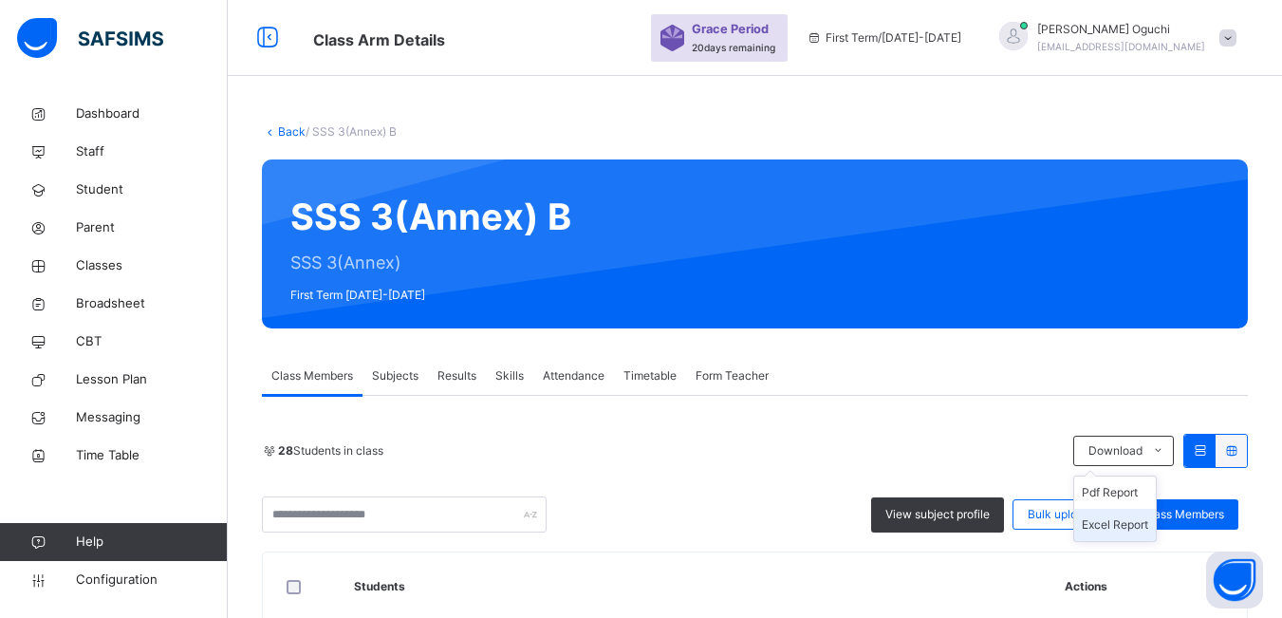
click at [1134, 526] on li "Excel Report" at bounding box center [1115, 524] width 82 height 32
